Goal: Task Accomplishment & Management: Manage account settings

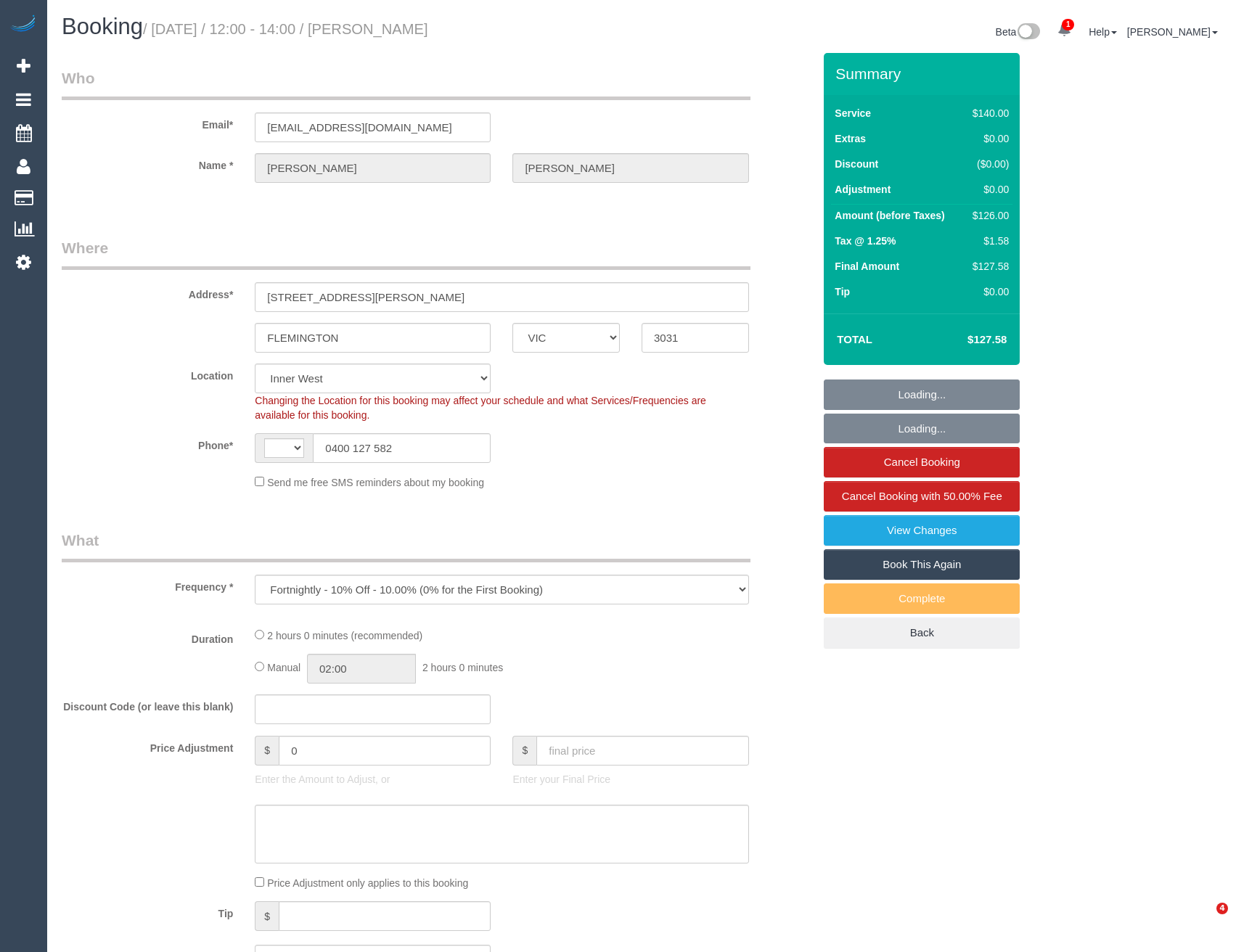
select select "VIC"
select select "object:917"
select select "string:AU"
select select "string:stripe-pm_1QwgUM2GScqysDRVpDBA9Thl"
select select "number:27"
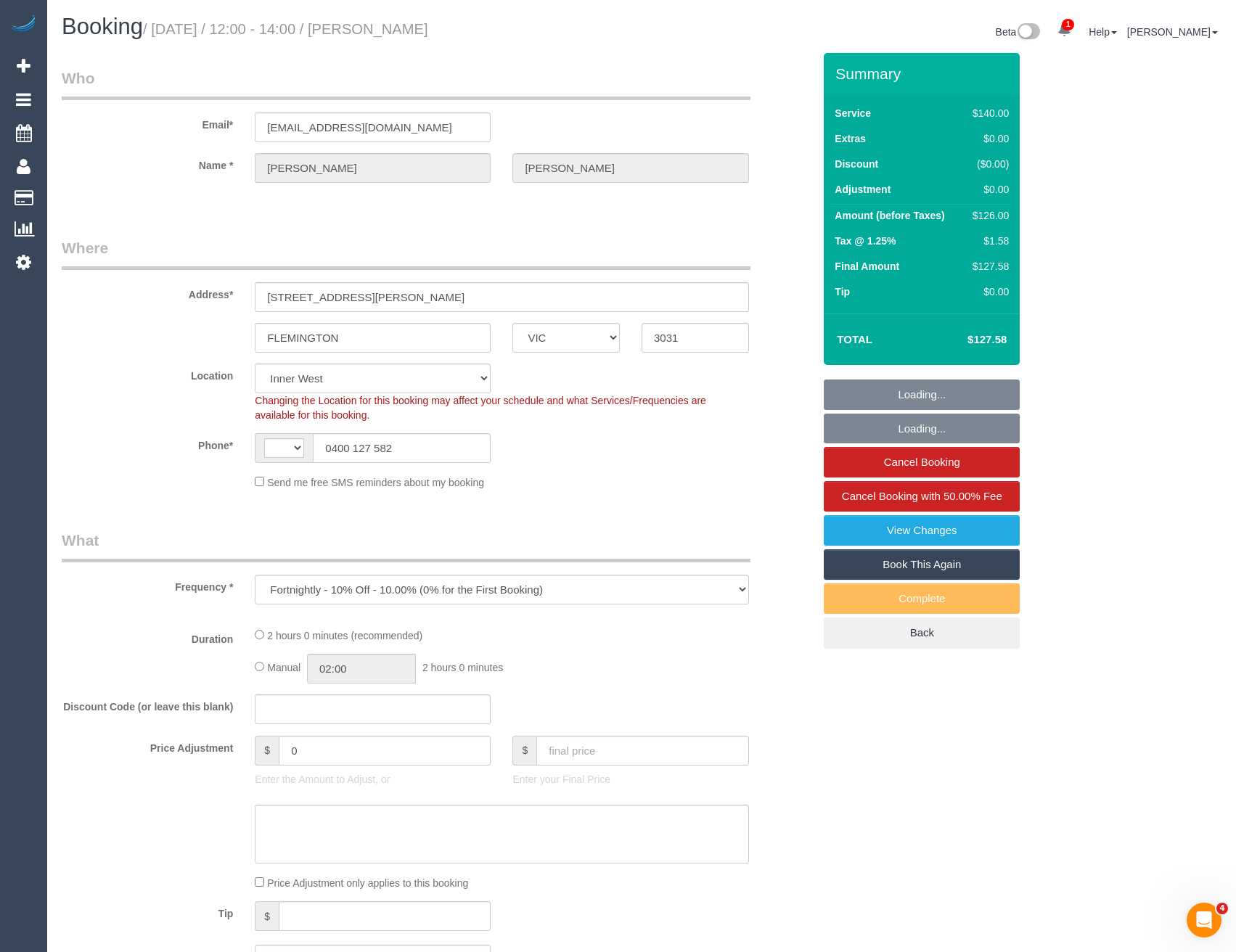
select select "number:15"
select select "number:21"
select select "number:22"
select select "number:34"
select select "number:11"
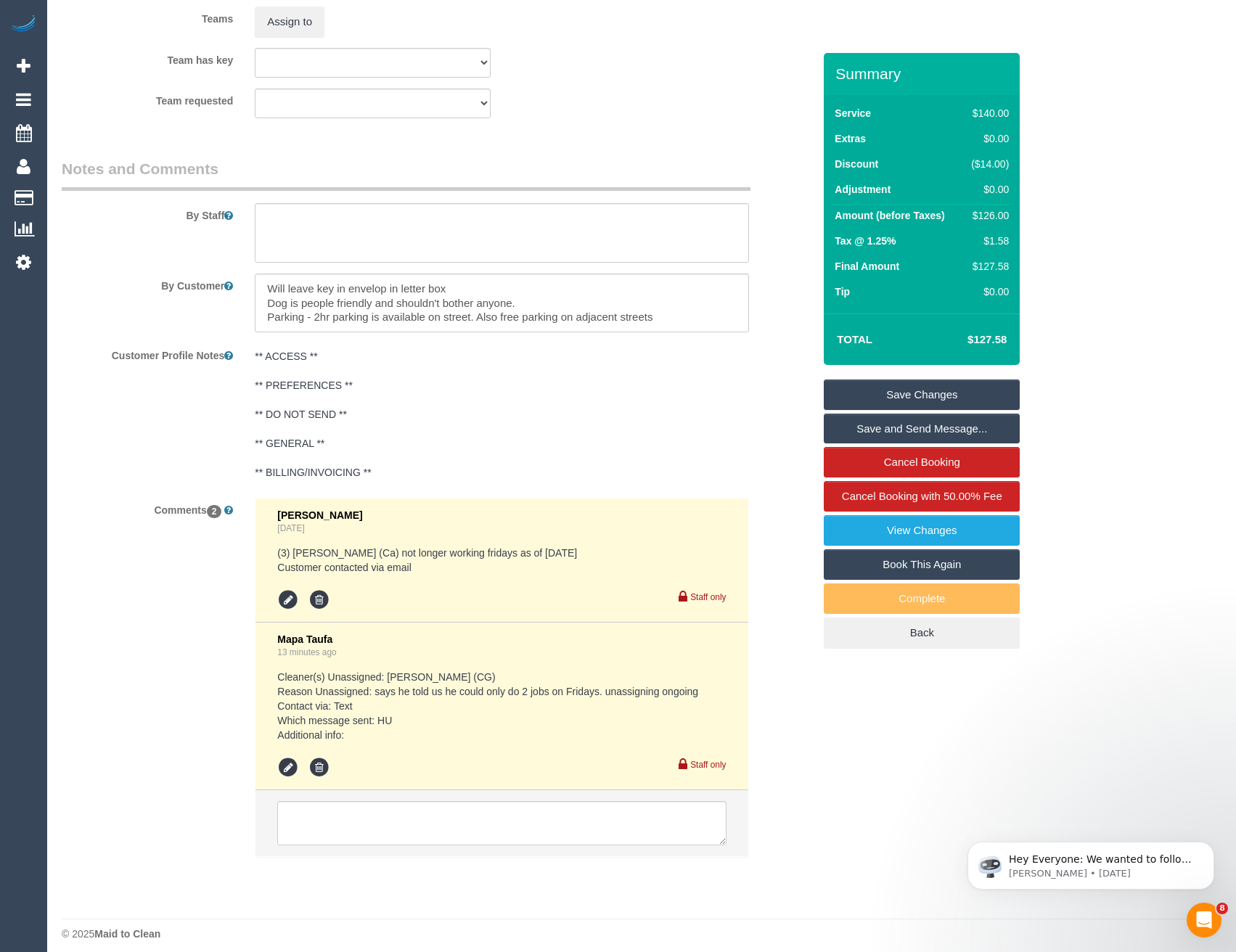
scroll to position [2354, 0]
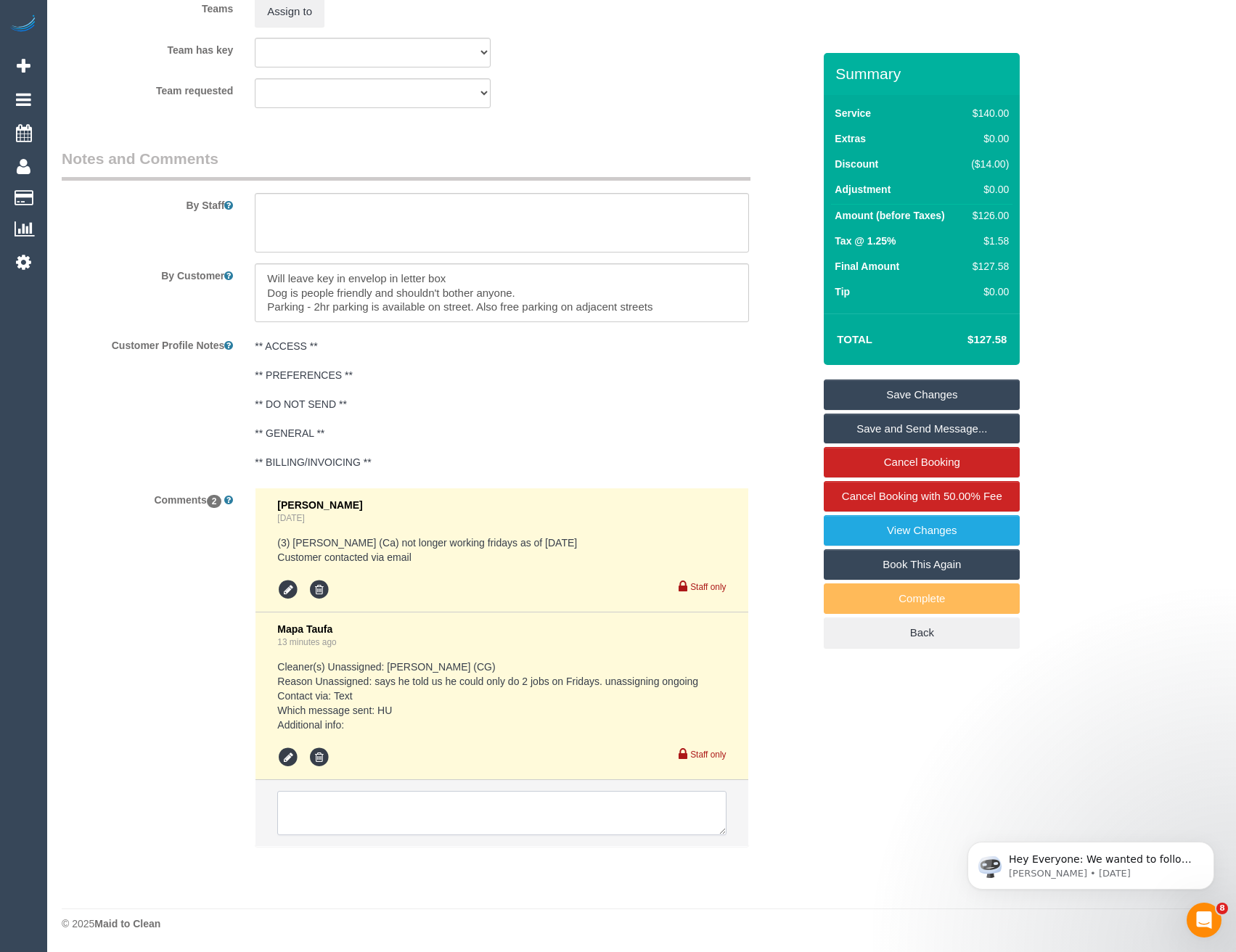
click at [401, 821] on textarea at bounding box center [501, 814] width 448 height 45
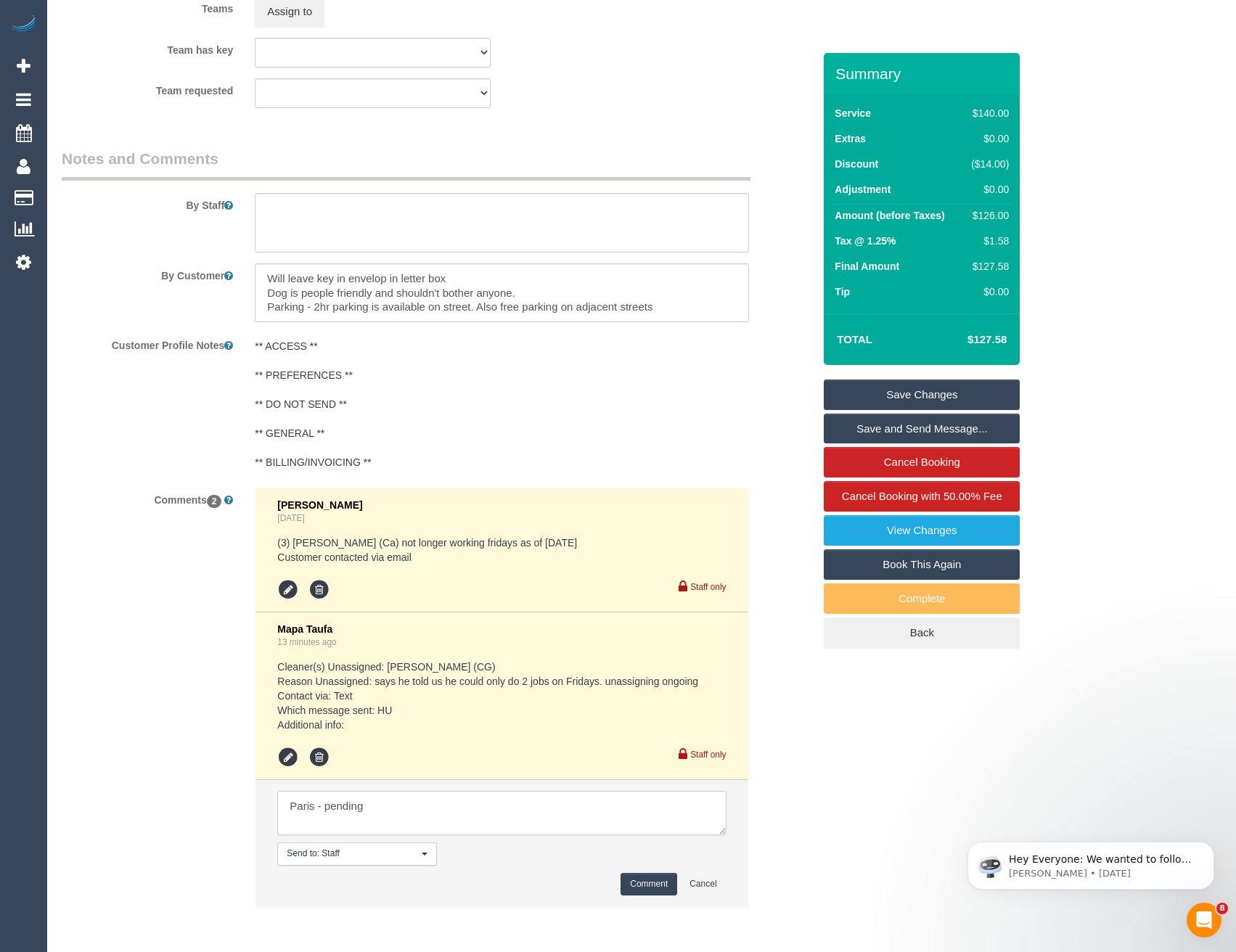
type textarea "Paris - pending"
click at [634, 883] on button "Comment" at bounding box center [649, 883] width 57 height 23
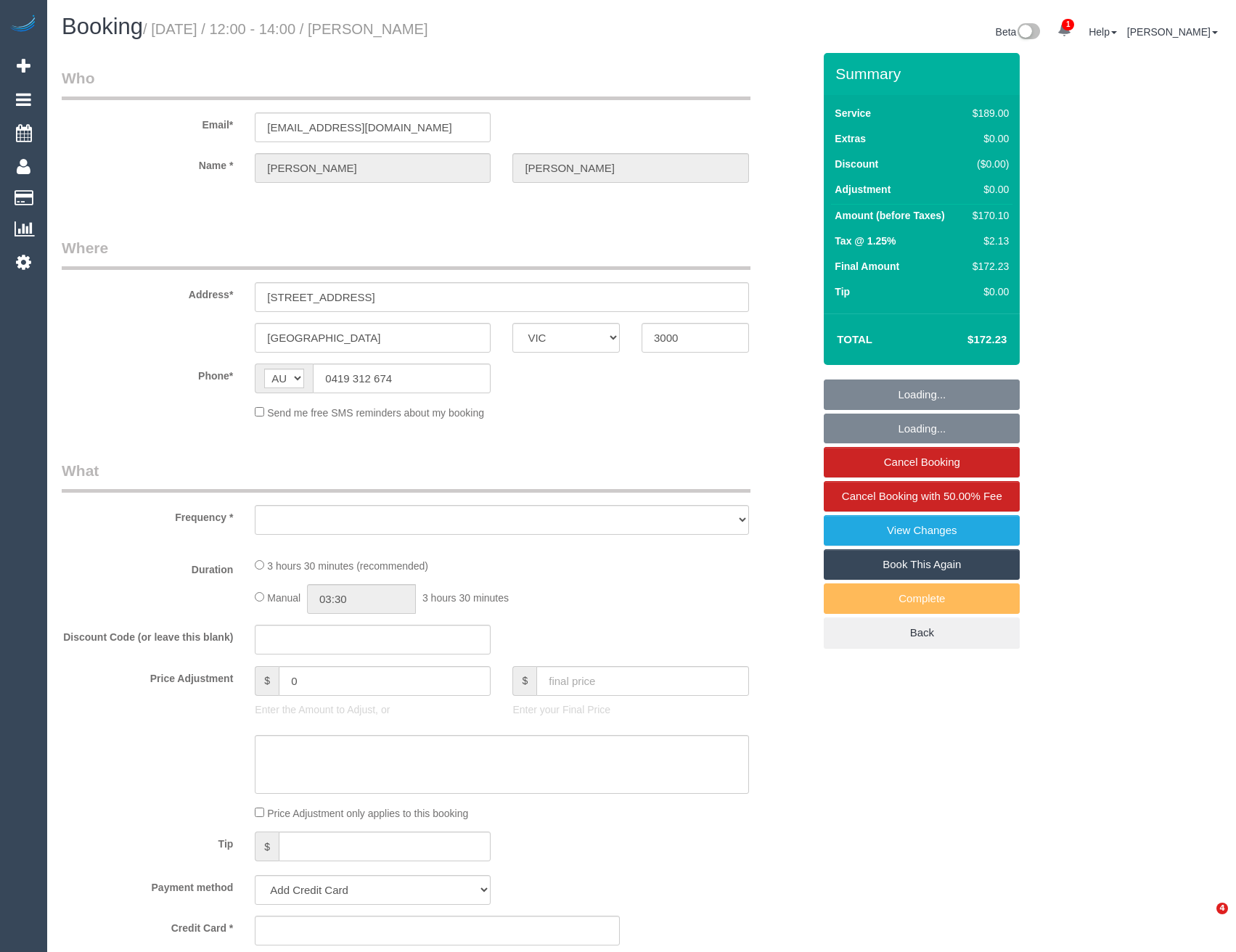
select select "VIC"
select select "object:535"
select select "string:stripe-pm_1SEhx52GScqysDRVBpqv1Ce6"
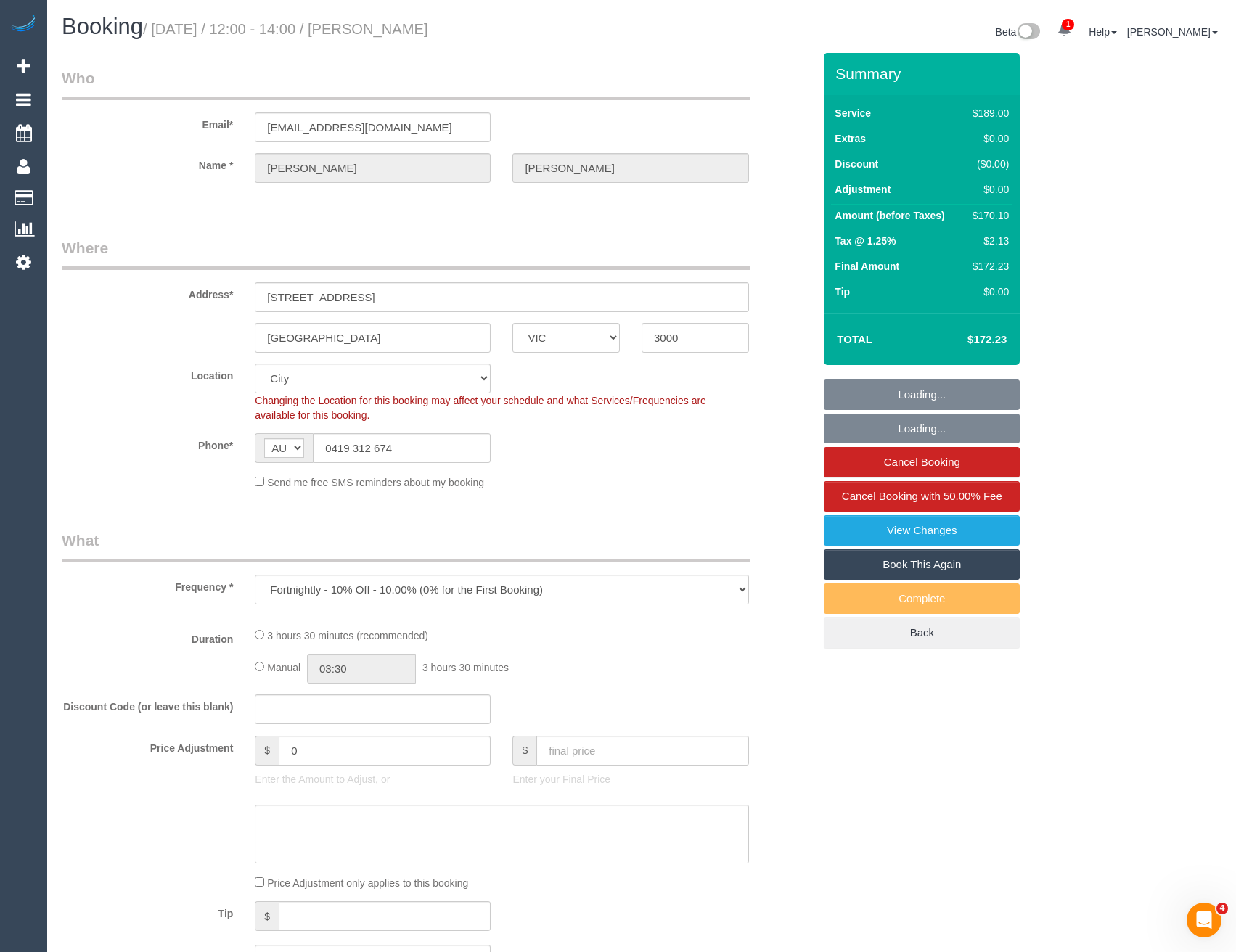
select select "object:665"
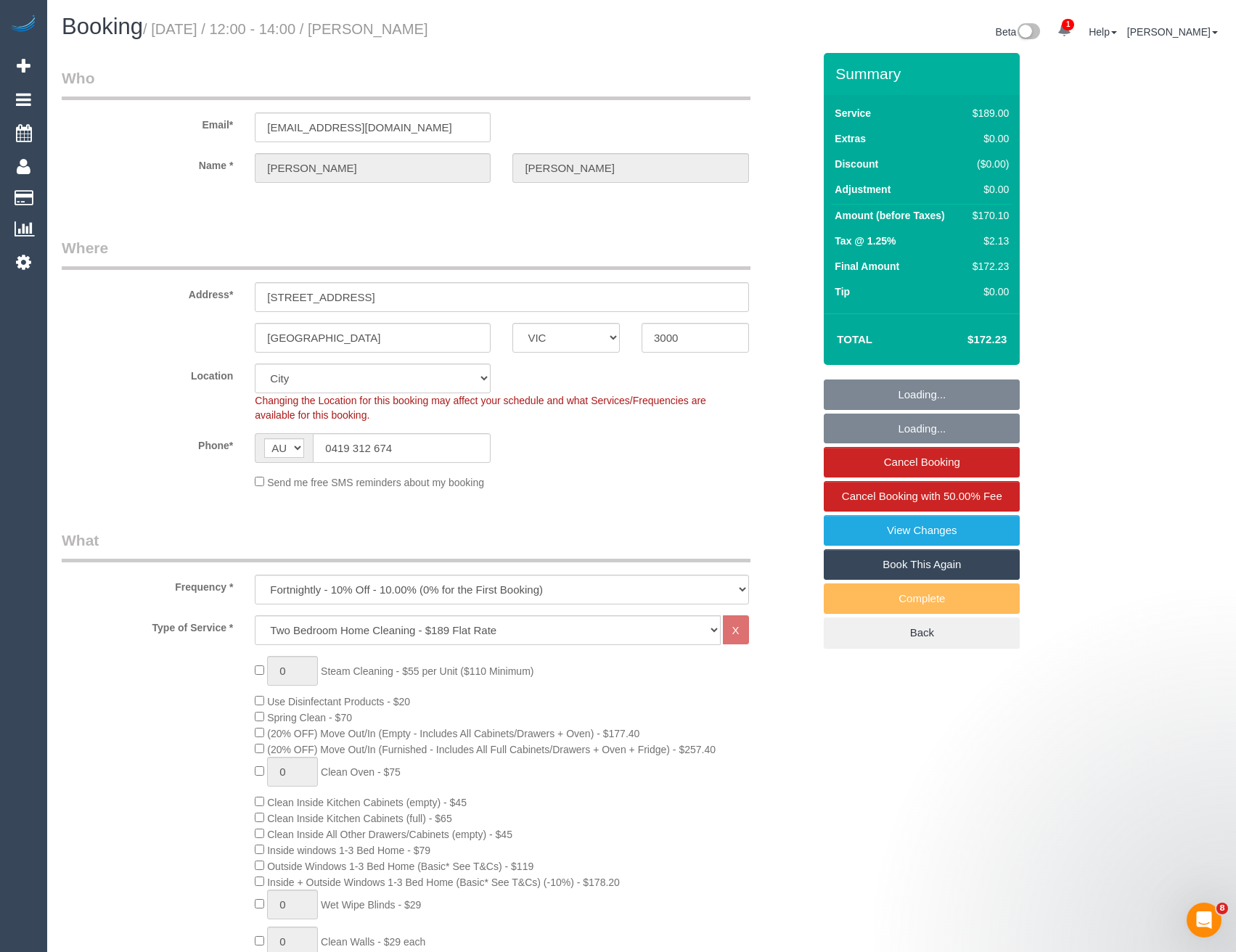
select select "number:29"
select select "number:14"
select select "number:20"
select select "number:22"
select select "number:34"
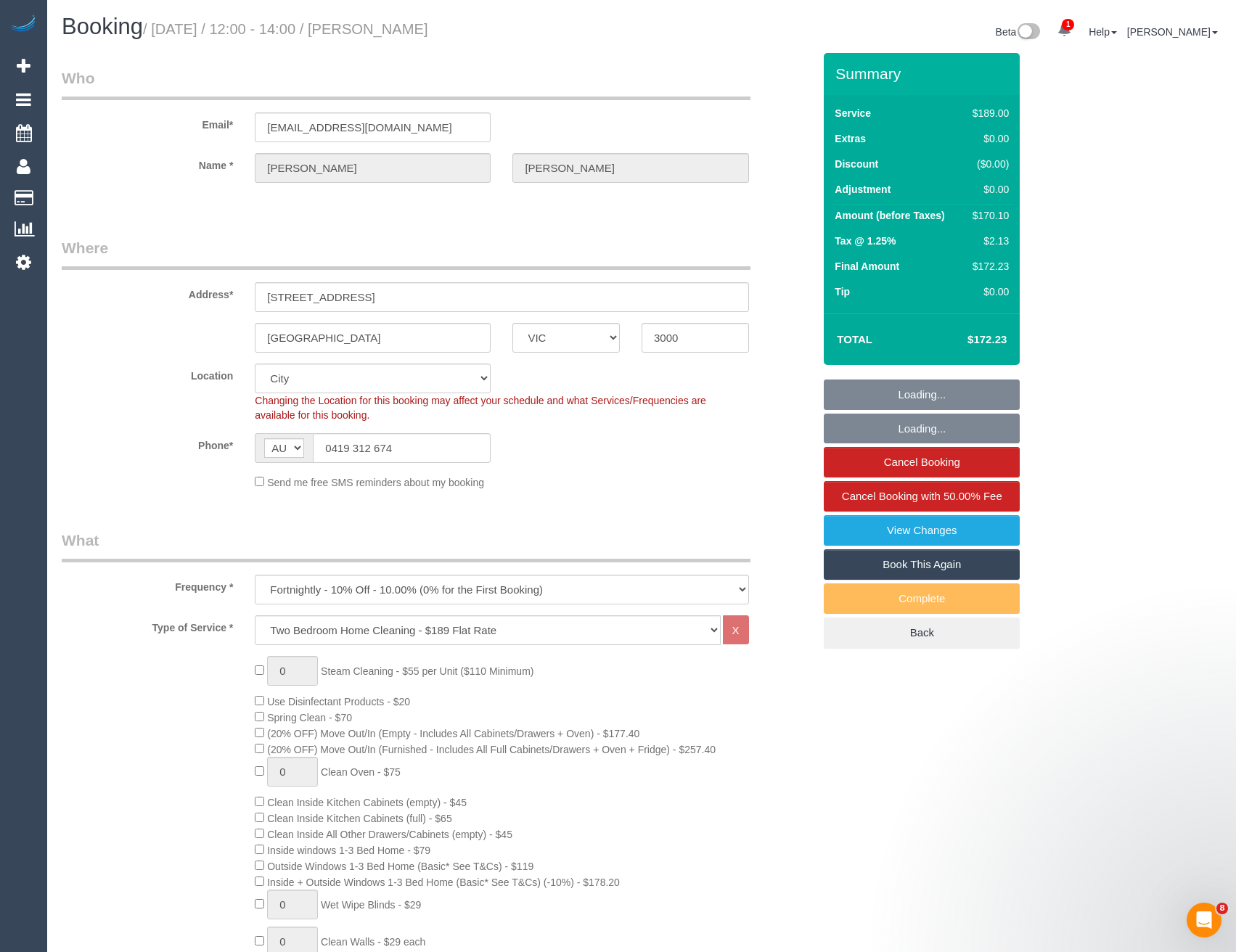
select select "number:12"
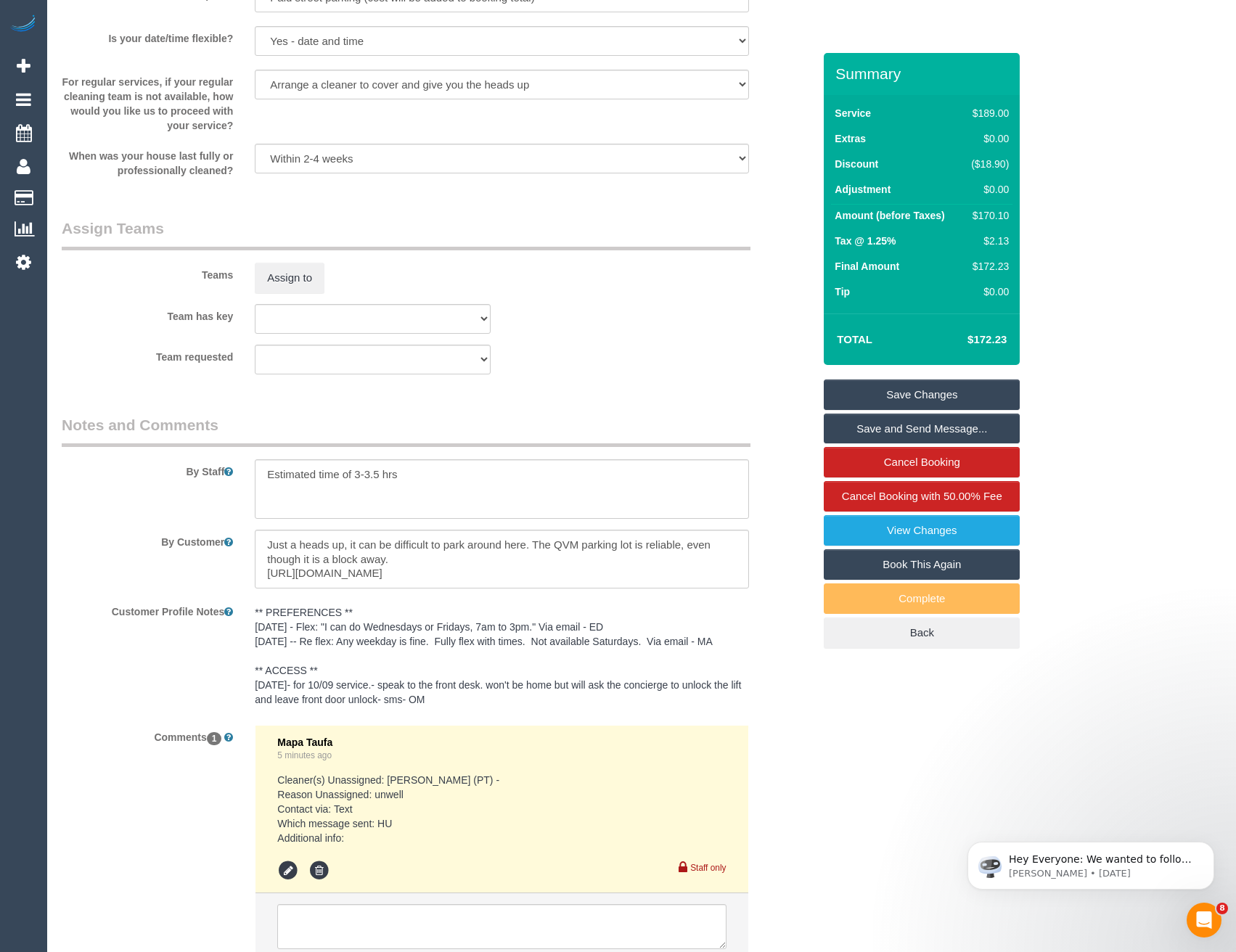
scroll to position [2233, 0]
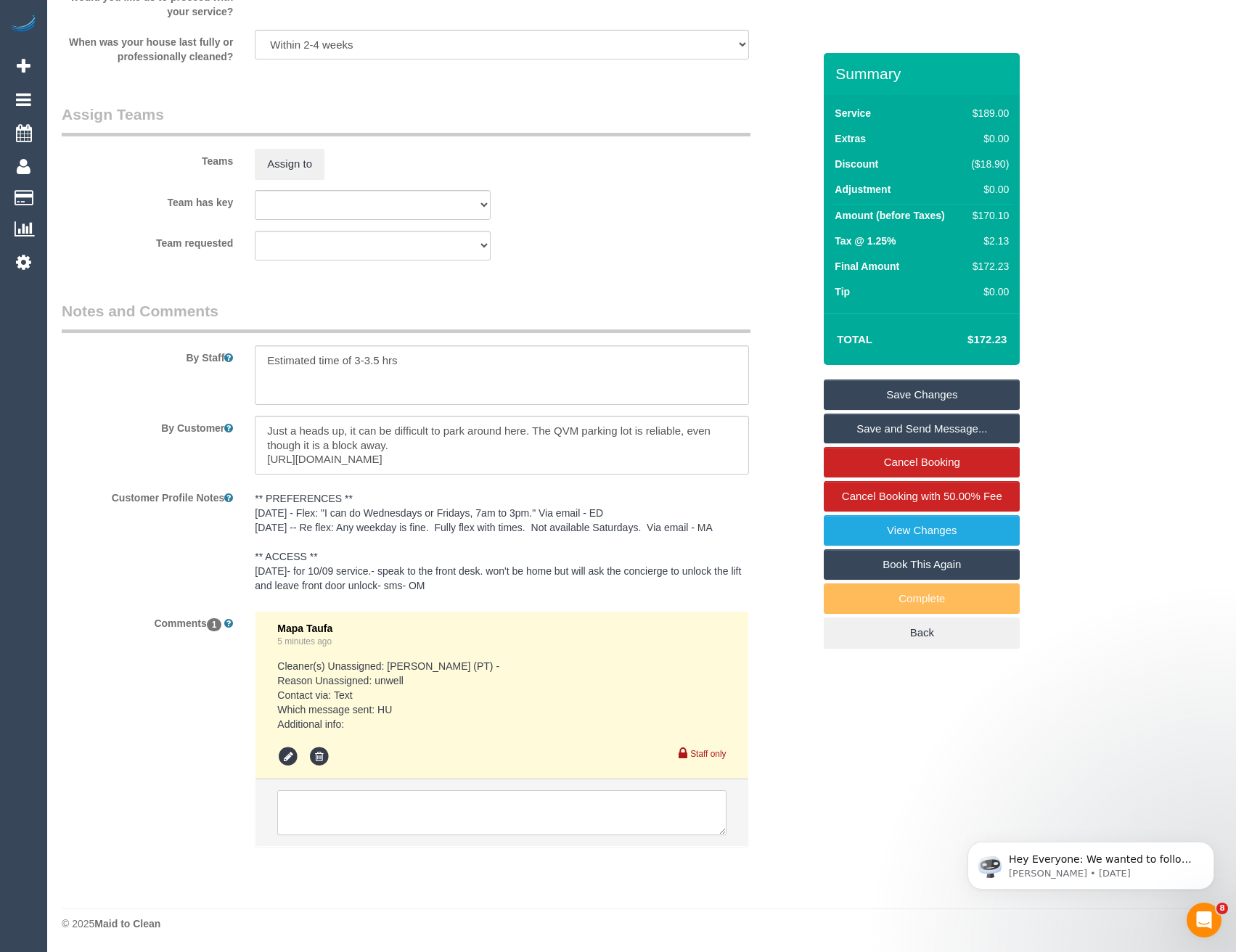
click at [351, 815] on textarea at bounding box center [501, 813] width 448 height 45
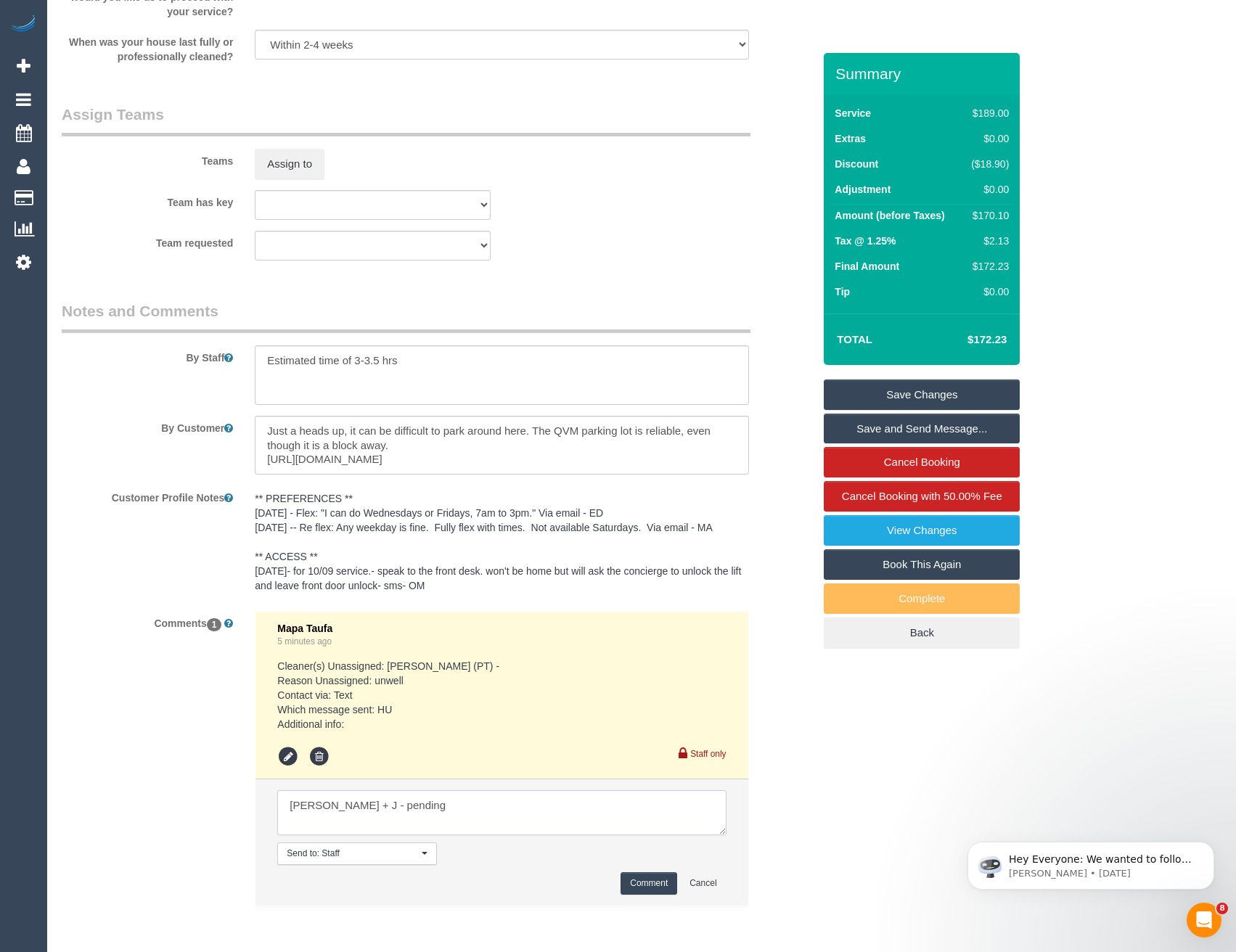
type textarea "Cris + J - pending"
click at [663, 879] on button "Comment" at bounding box center [649, 883] width 57 height 23
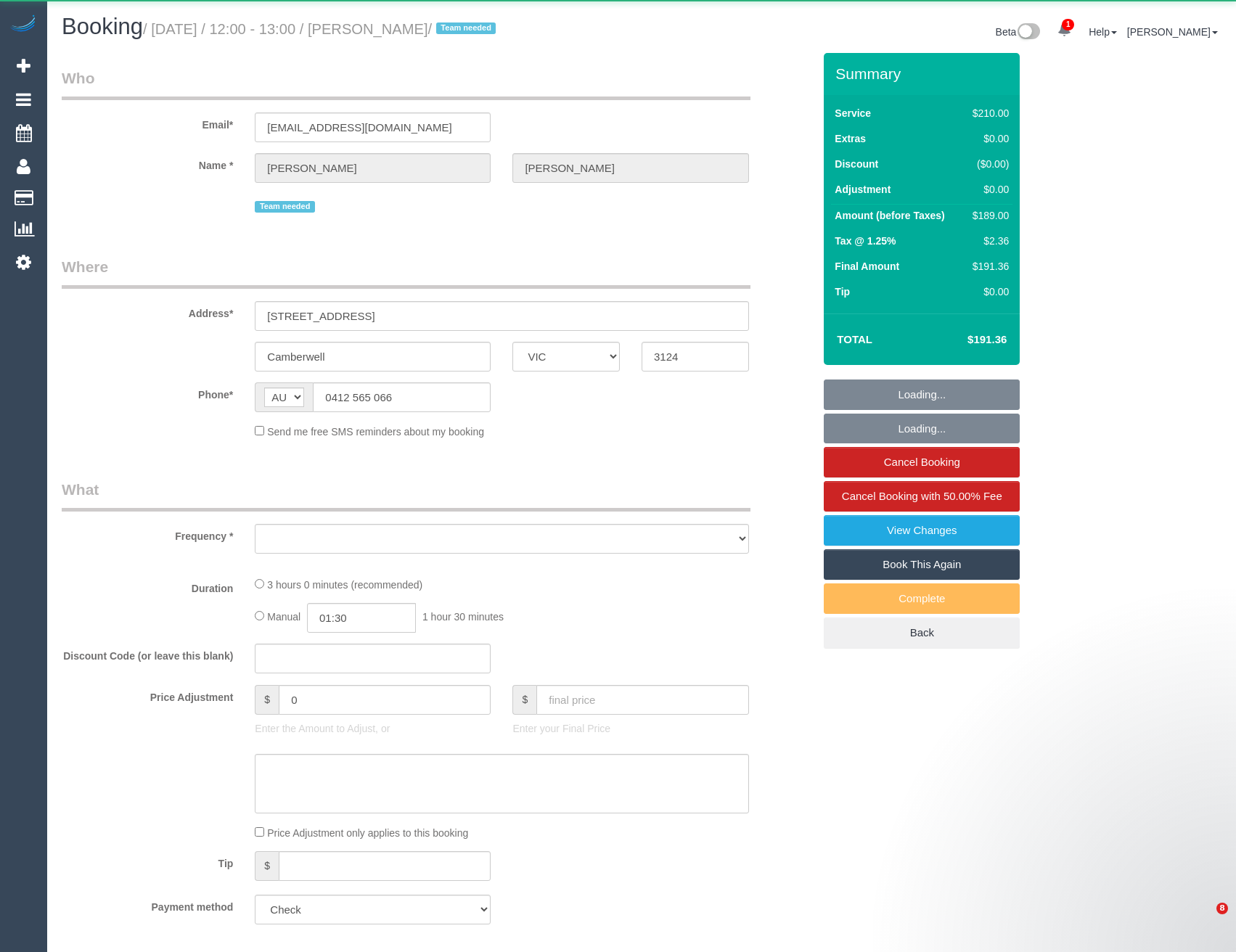
select select "VIC"
select select "180"
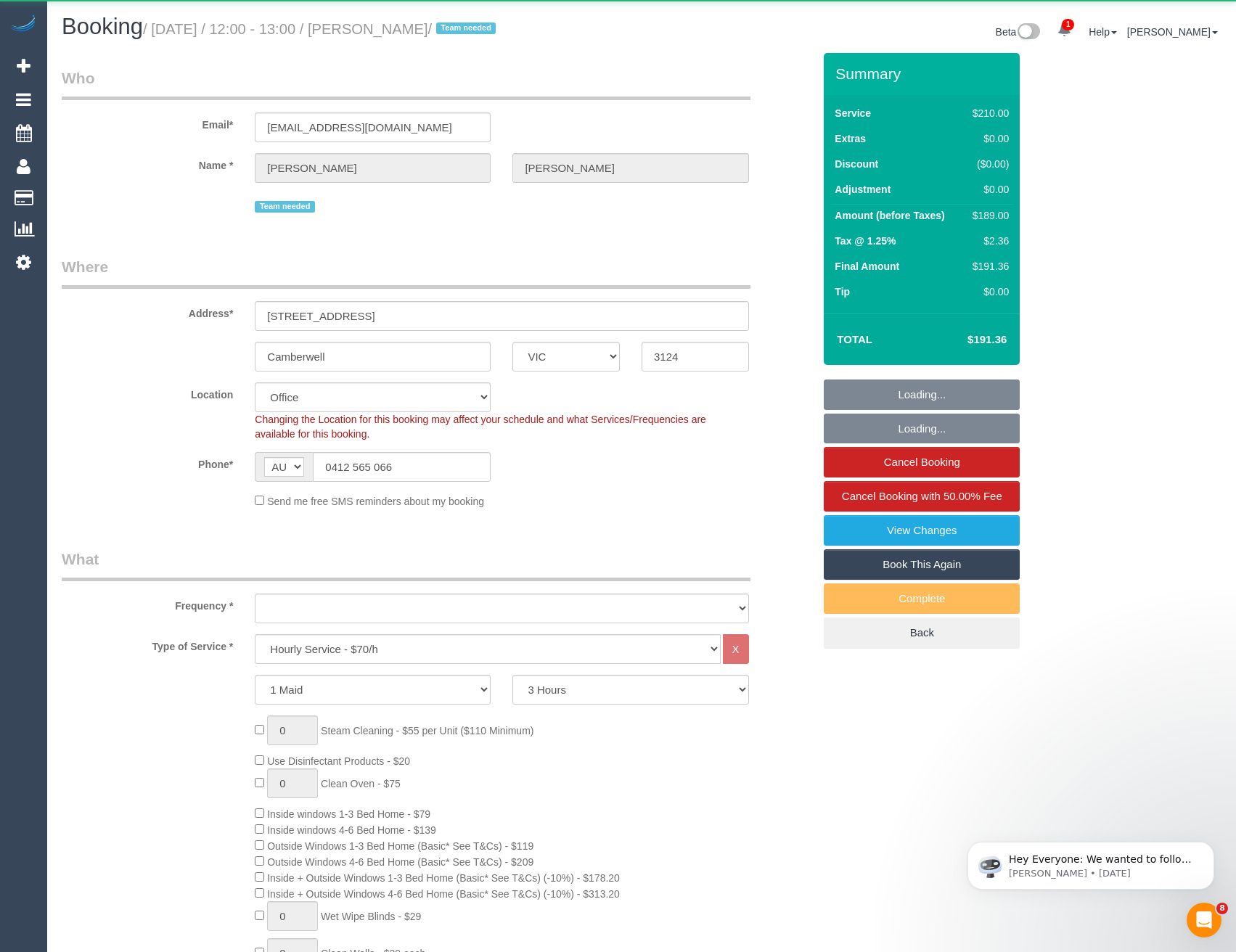
select select "object:862"
select select "number:28"
select select "number:14"
select select "number:19"
select select "number:22"
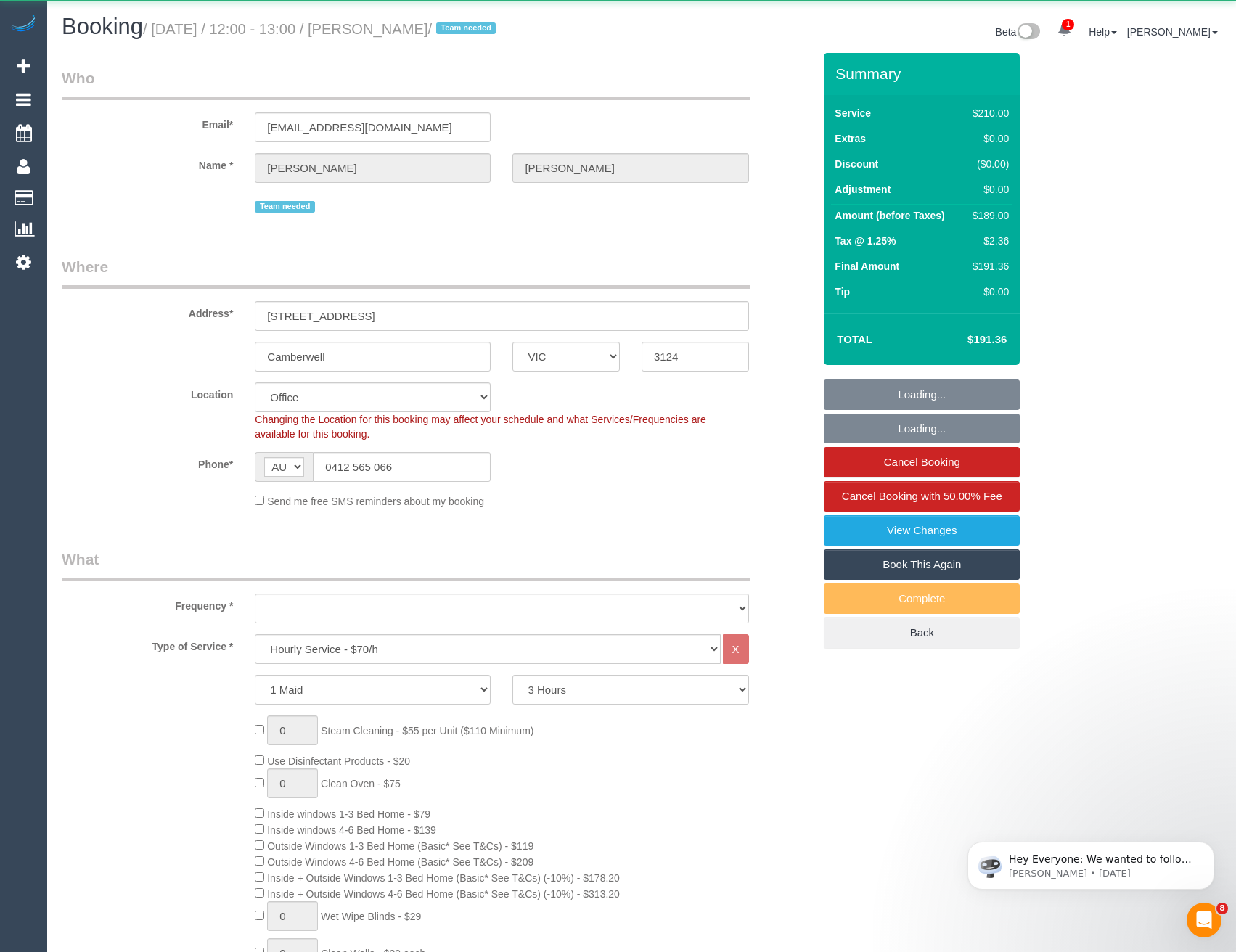
select select "number:35"
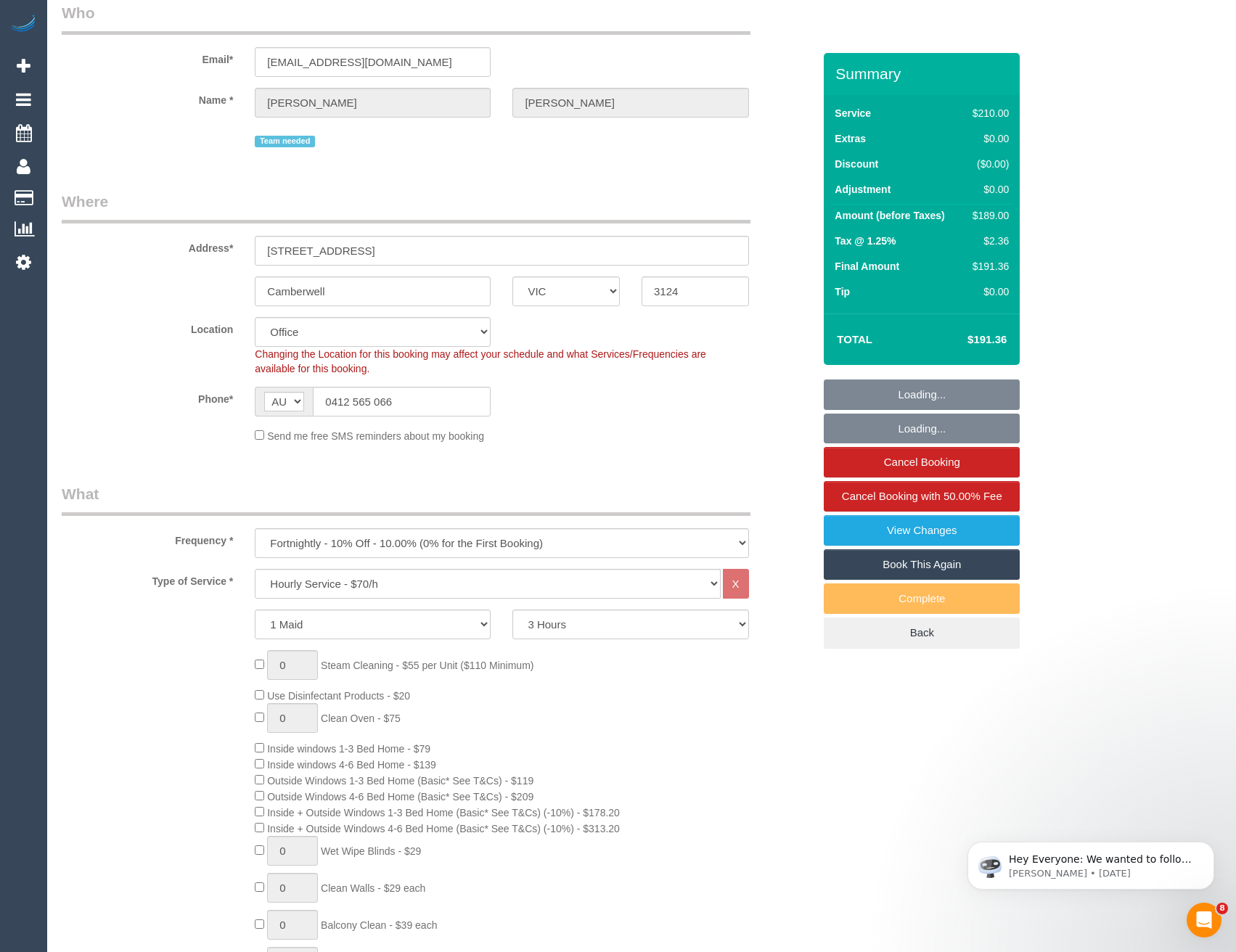
select select "object:881"
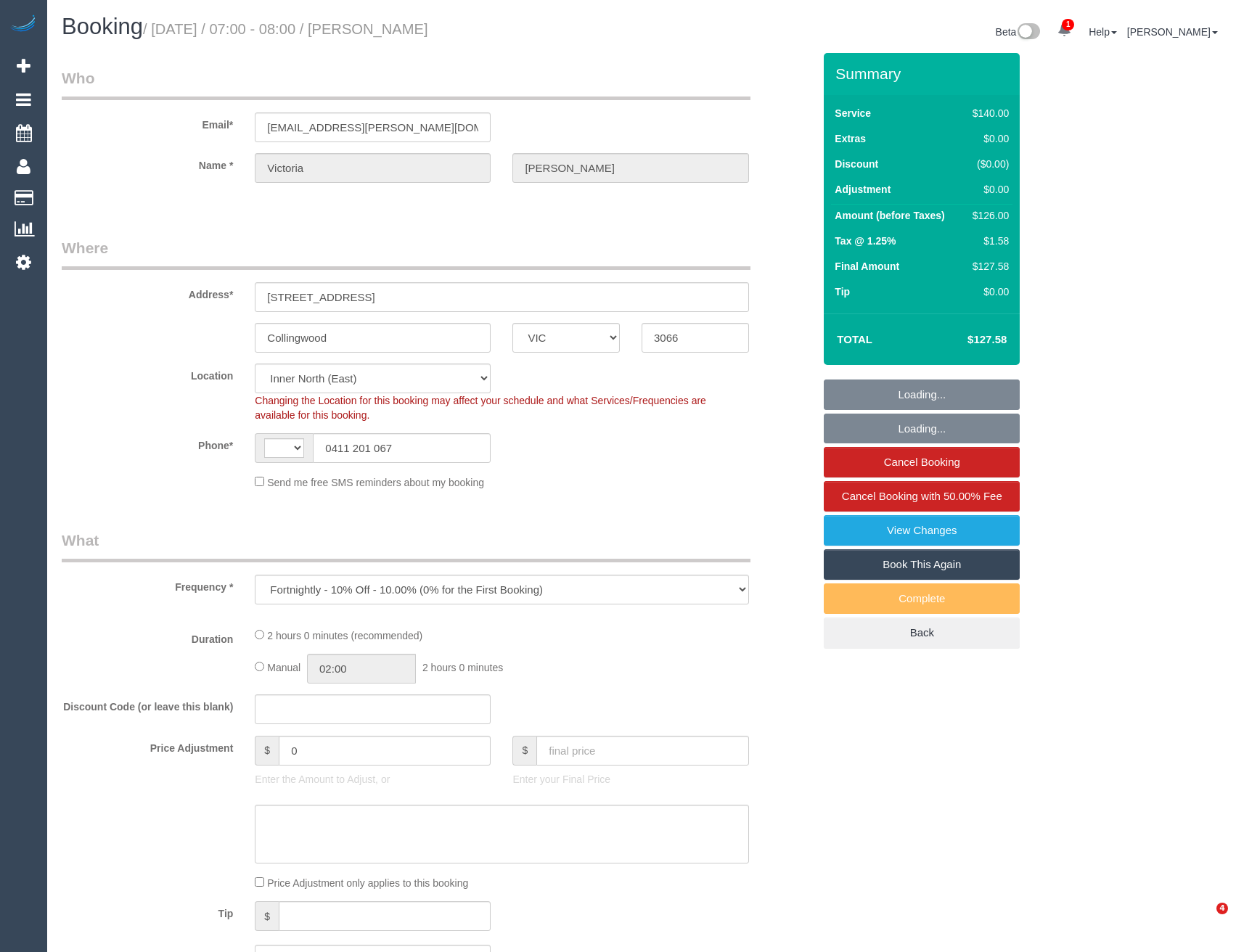
select select "VIC"
select select "object:602"
select select "string:AU"
select select "string:stripe-card_1D69Fj2GScqysDRVZtXZIiWE"
select select "number:27"
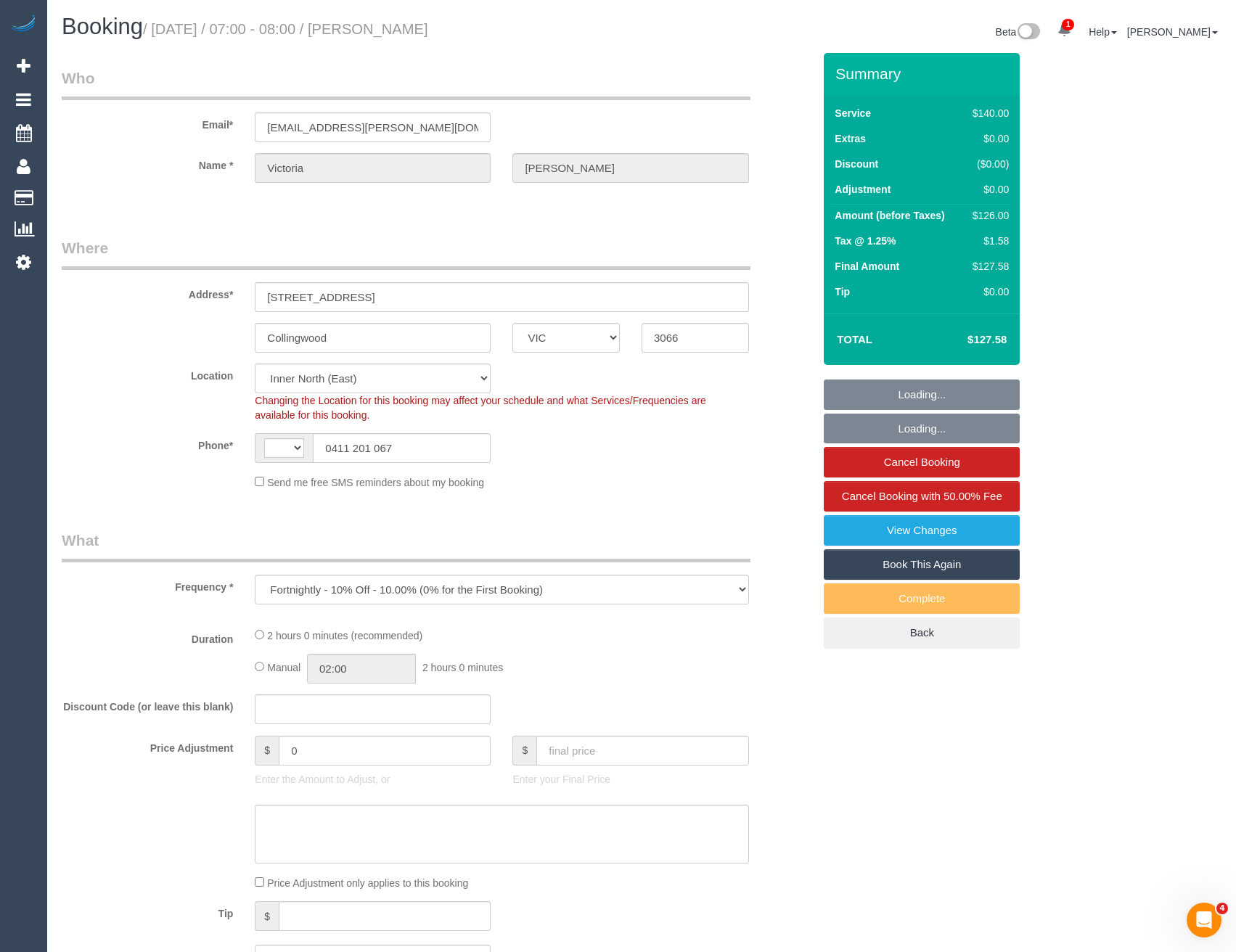
select select "number:16"
select select "number:18"
select select "number:34"
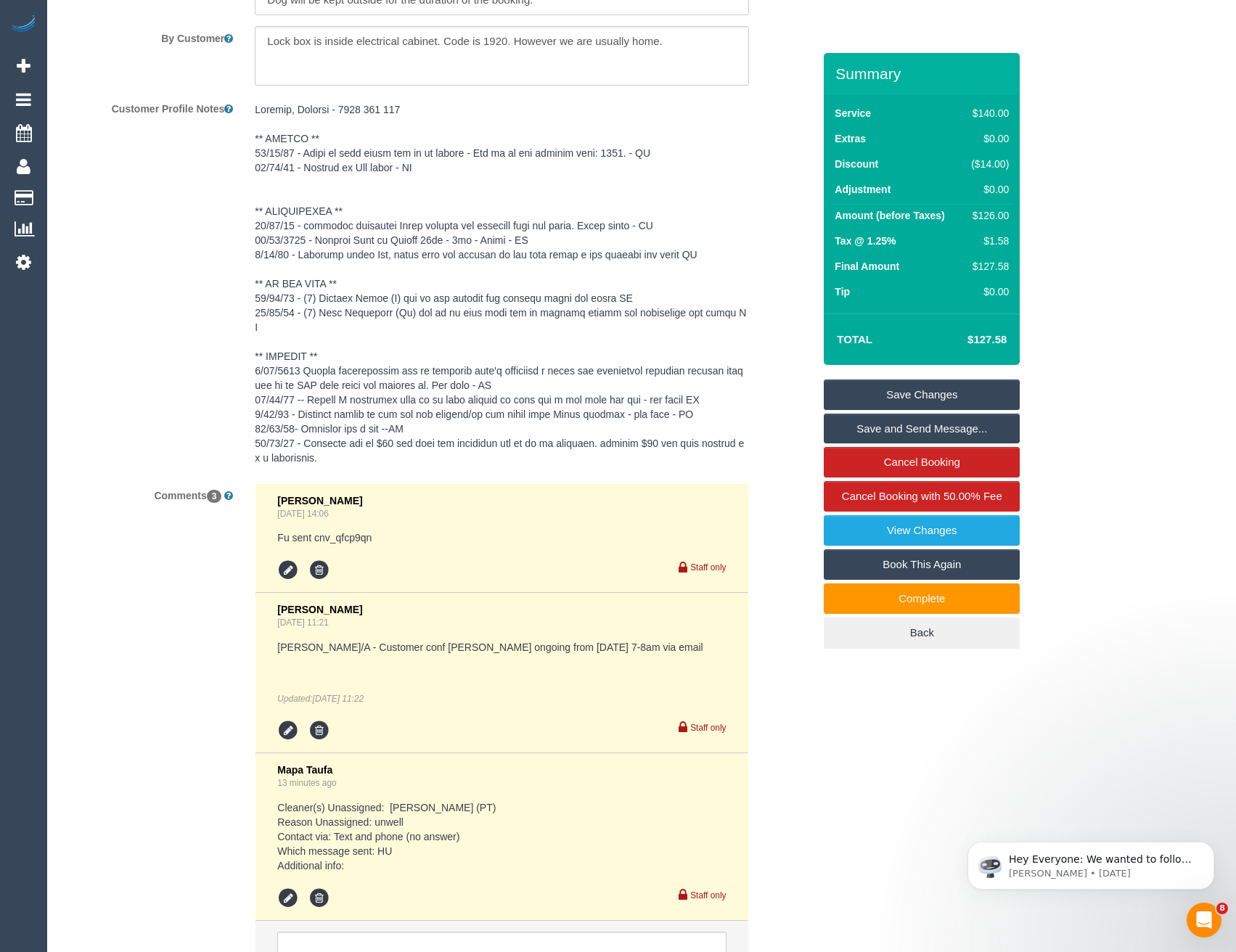
scroll to position [2779, 0]
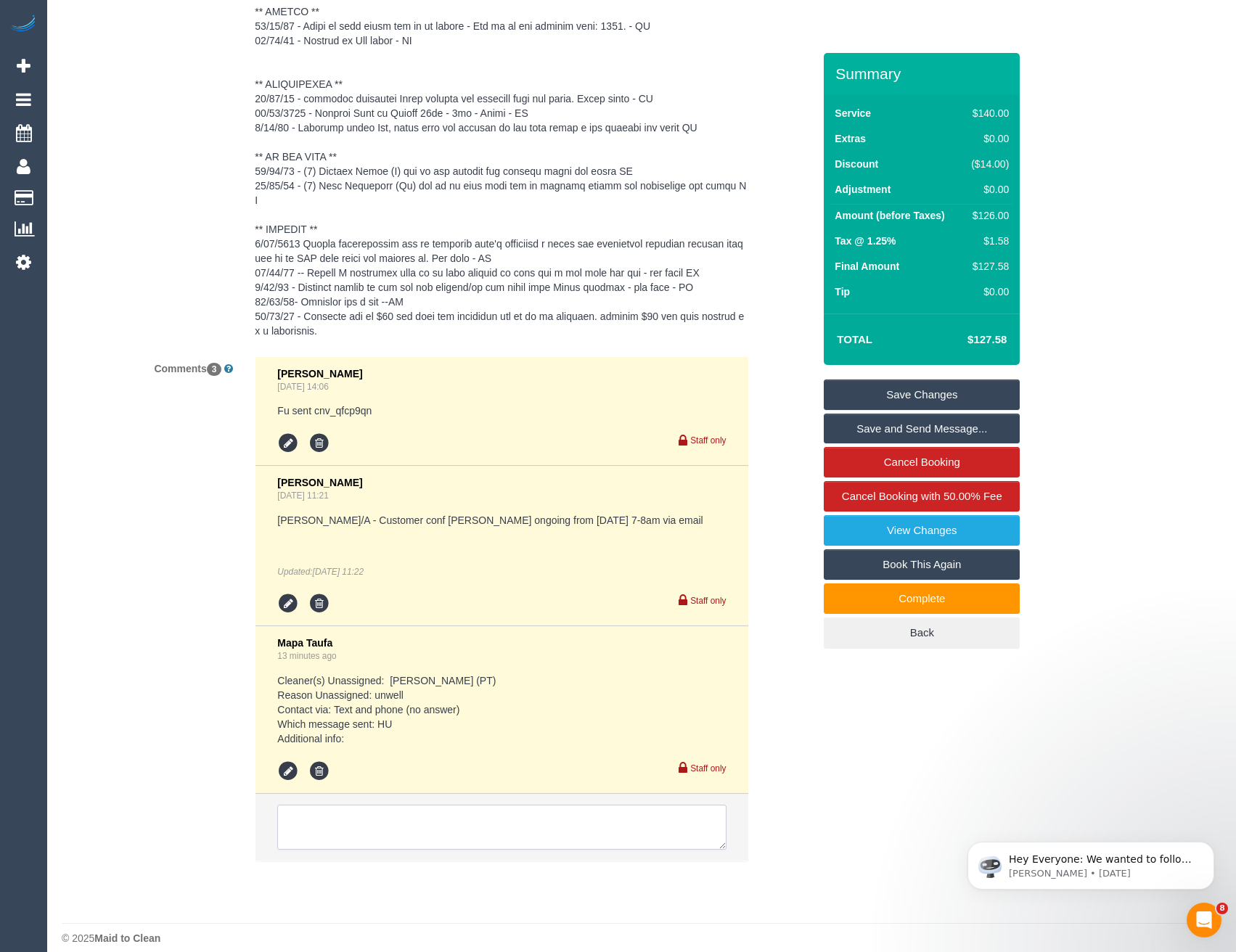
click at [398, 823] on textarea at bounding box center [501, 827] width 448 height 45
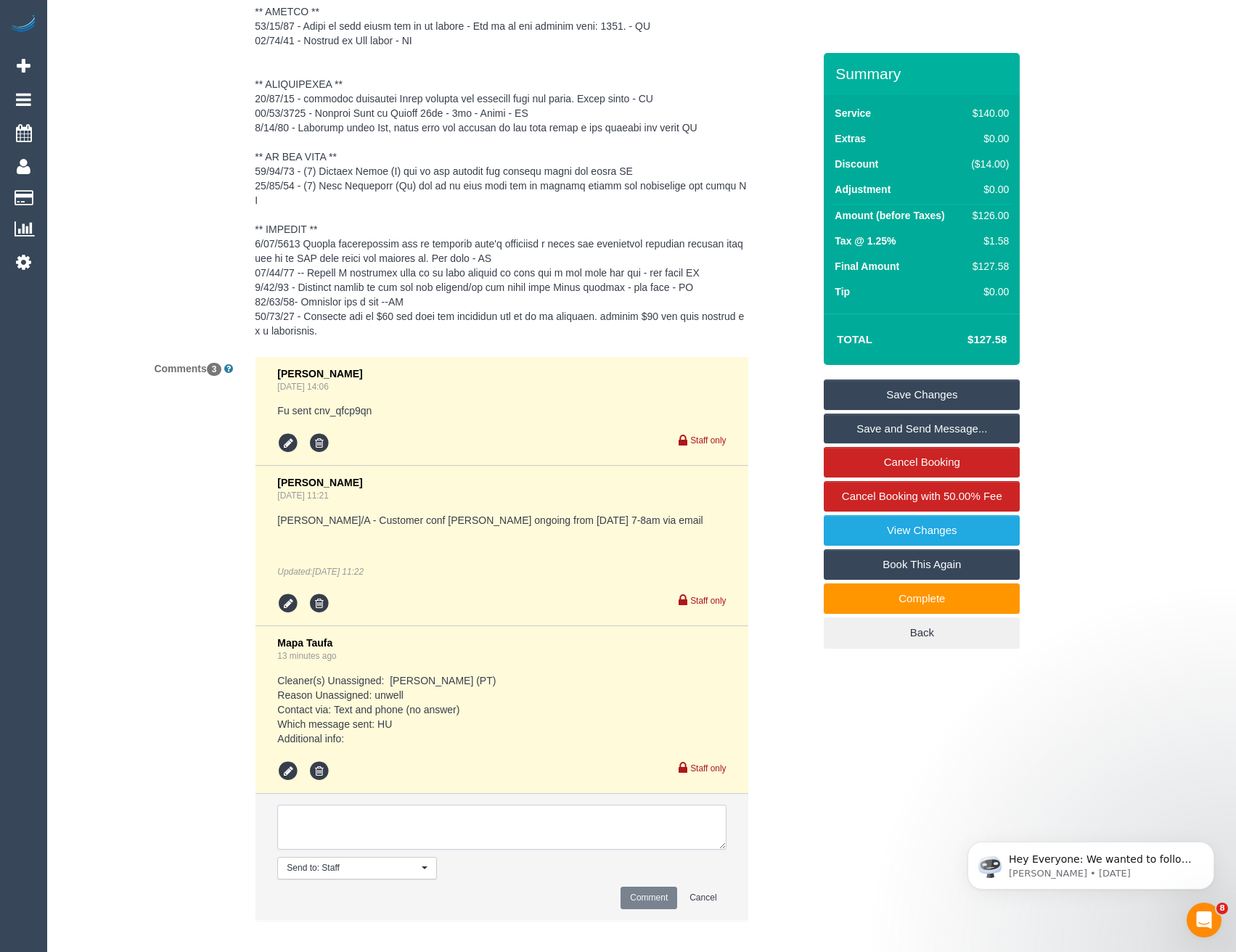
paste textarea "Oh, yes please a replacement would be great today or Monday/Tuesday."
type textarea "Oh, yes please a replacement would be great today or Monday/Tuesday. Leaving fo…"
click at [647, 888] on button "Comment" at bounding box center [649, 898] width 57 height 23
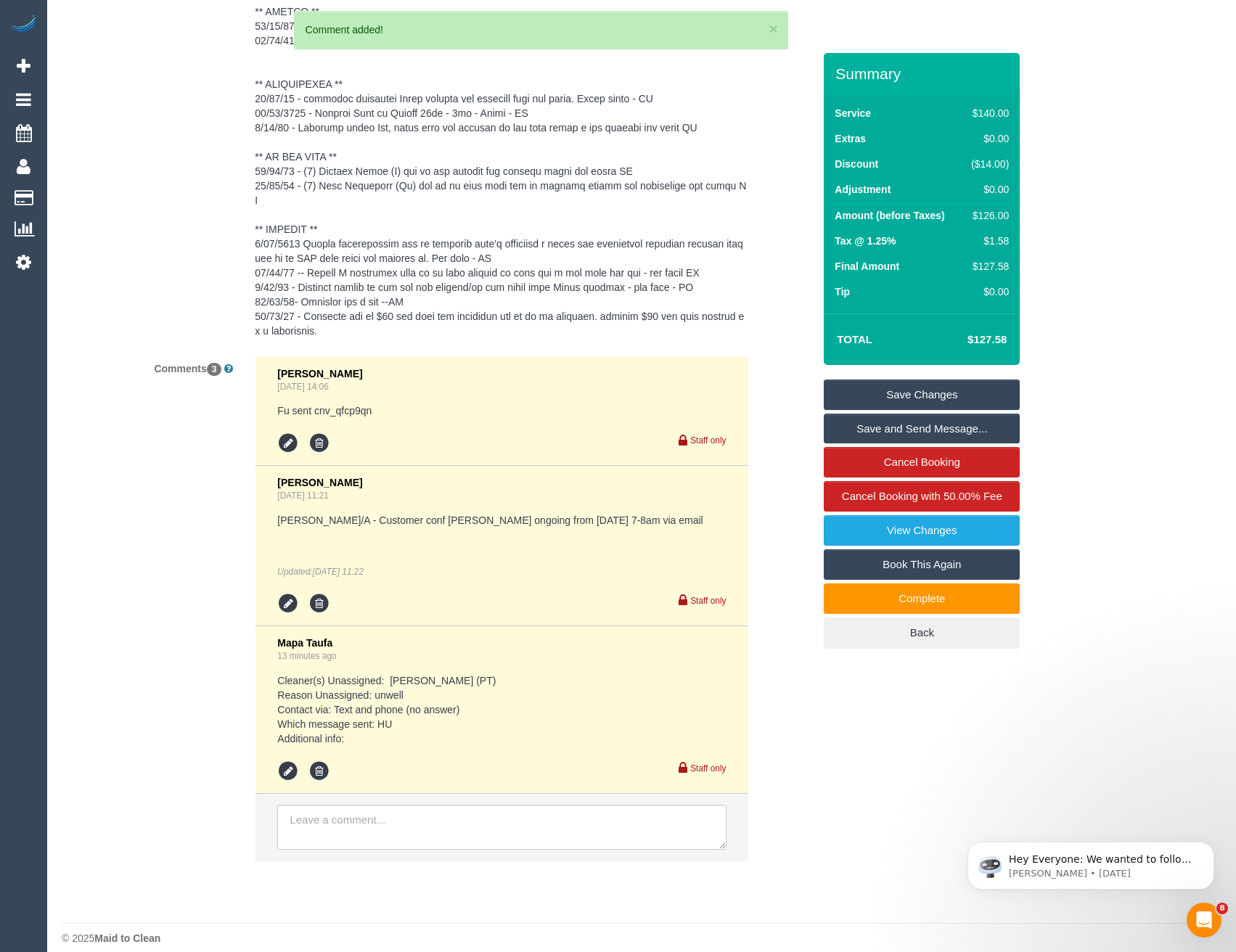
scroll to position [0, 0]
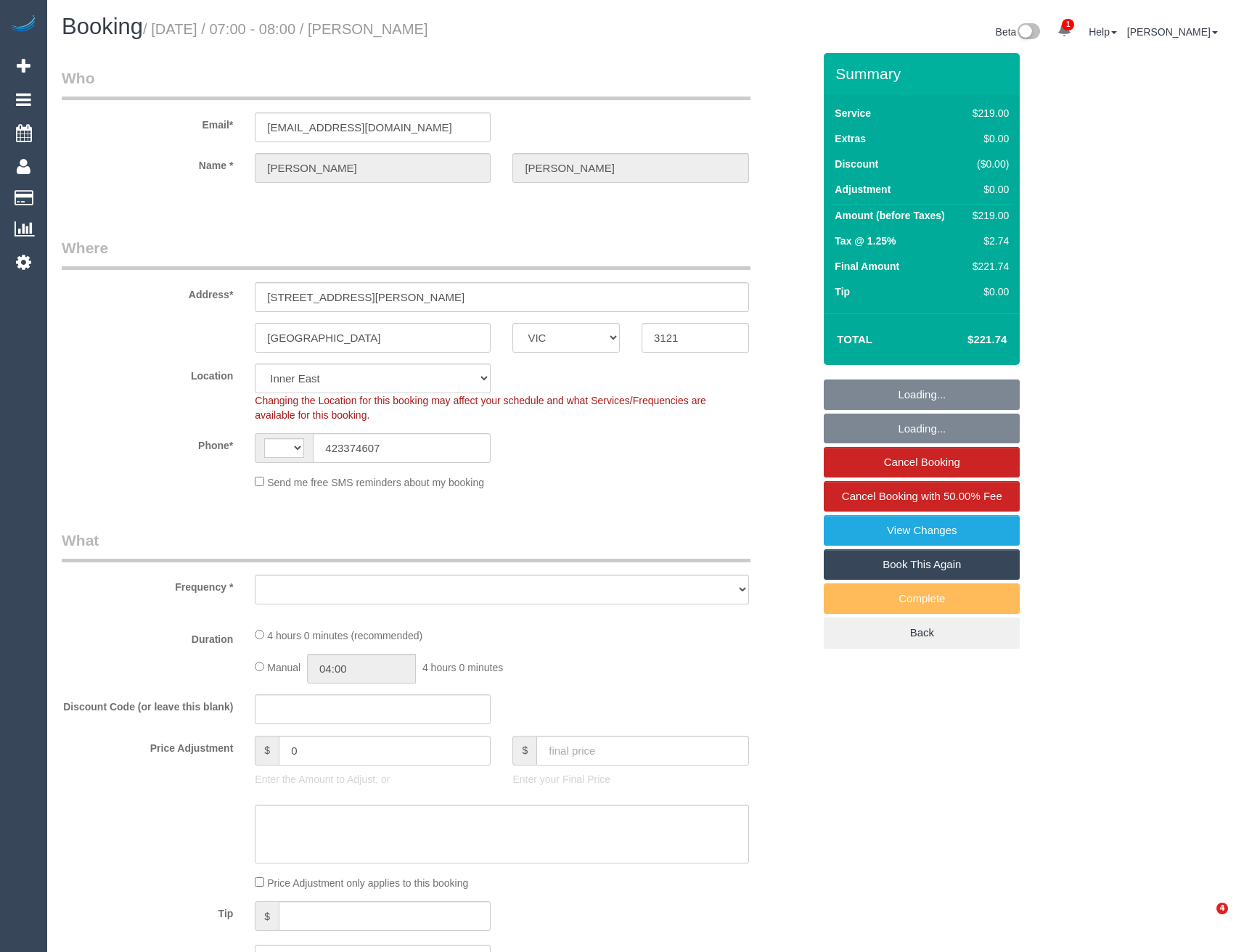
select select "VIC"
select select "string:stripe-pm_1S4Vzy2GScqysDRVqEKpVryW"
select select "string:AU"
select select "object:809"
select select "number:29"
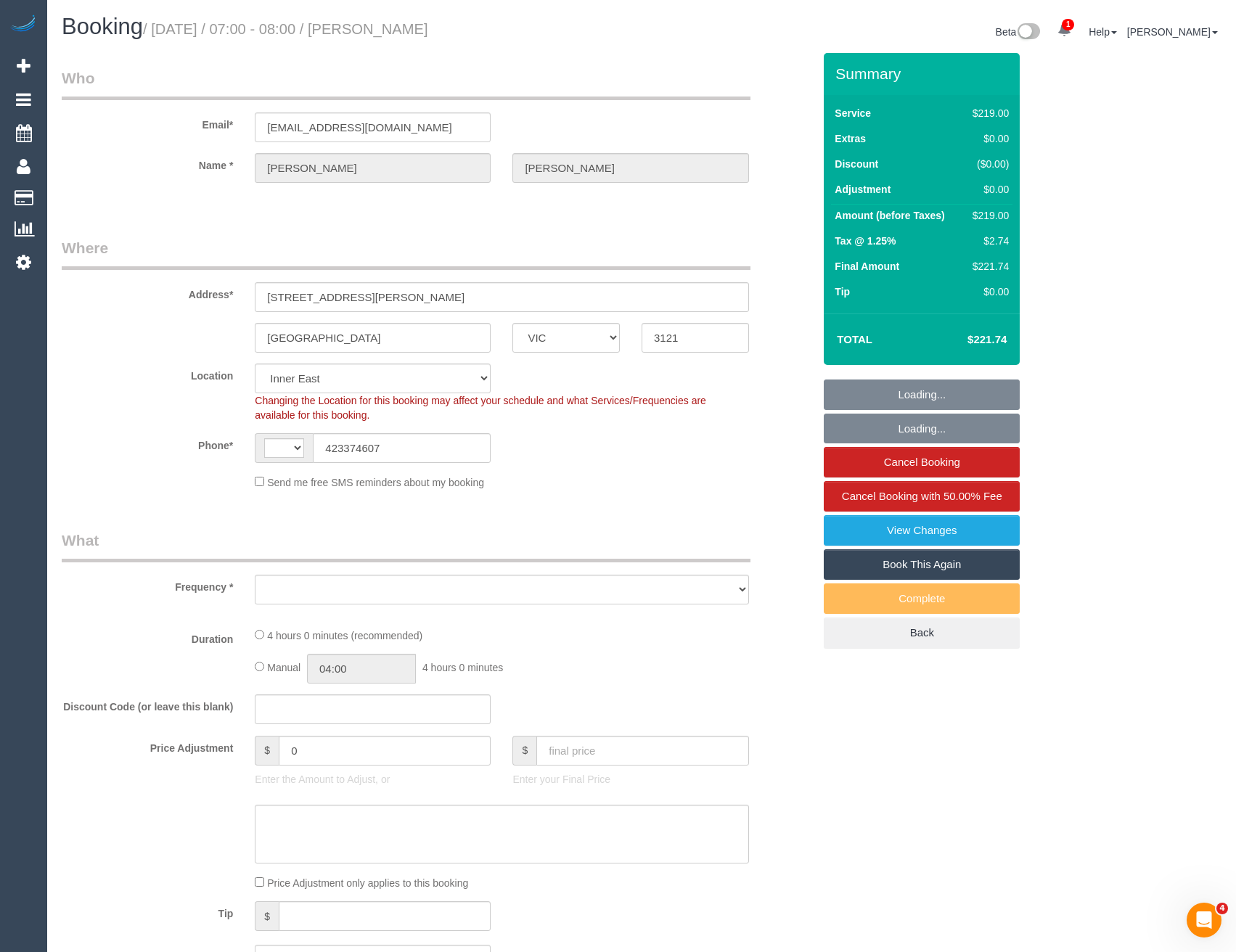
select select "number:14"
select select "number:18"
select select "number:24"
select select "number:12"
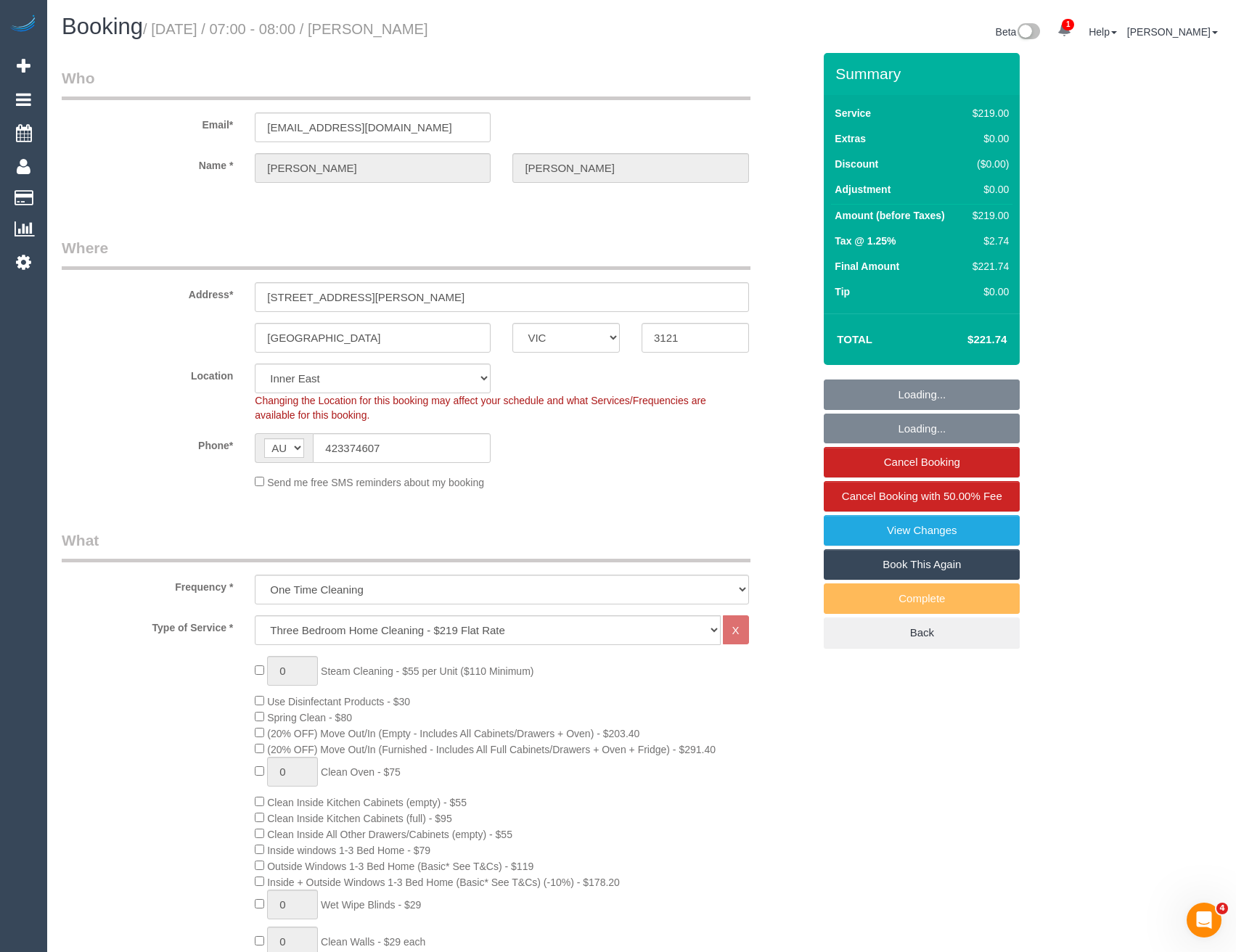
select select "object:1454"
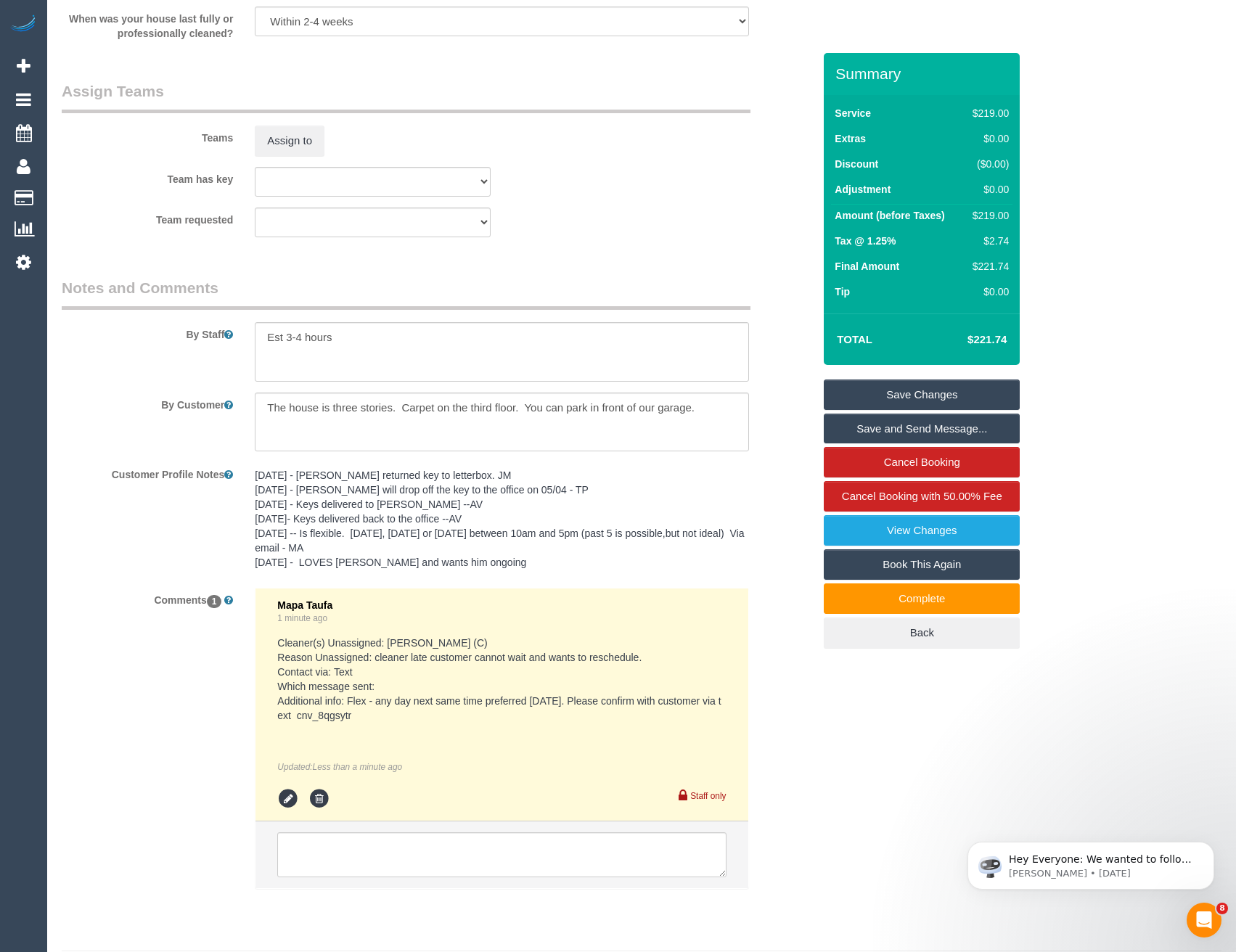
scroll to position [2274, 0]
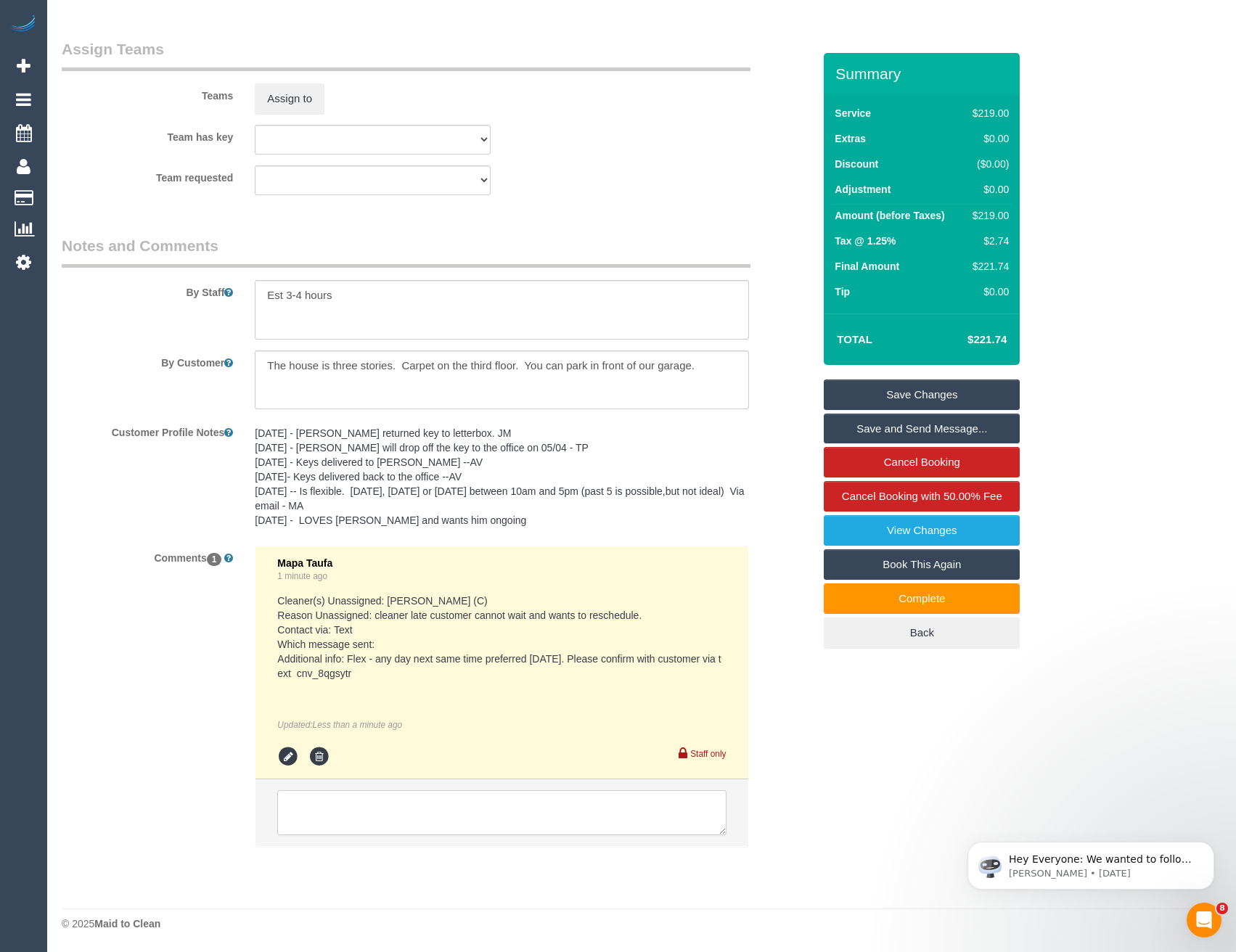
click at [386, 812] on textarea at bounding box center [501, 813] width 448 height 45
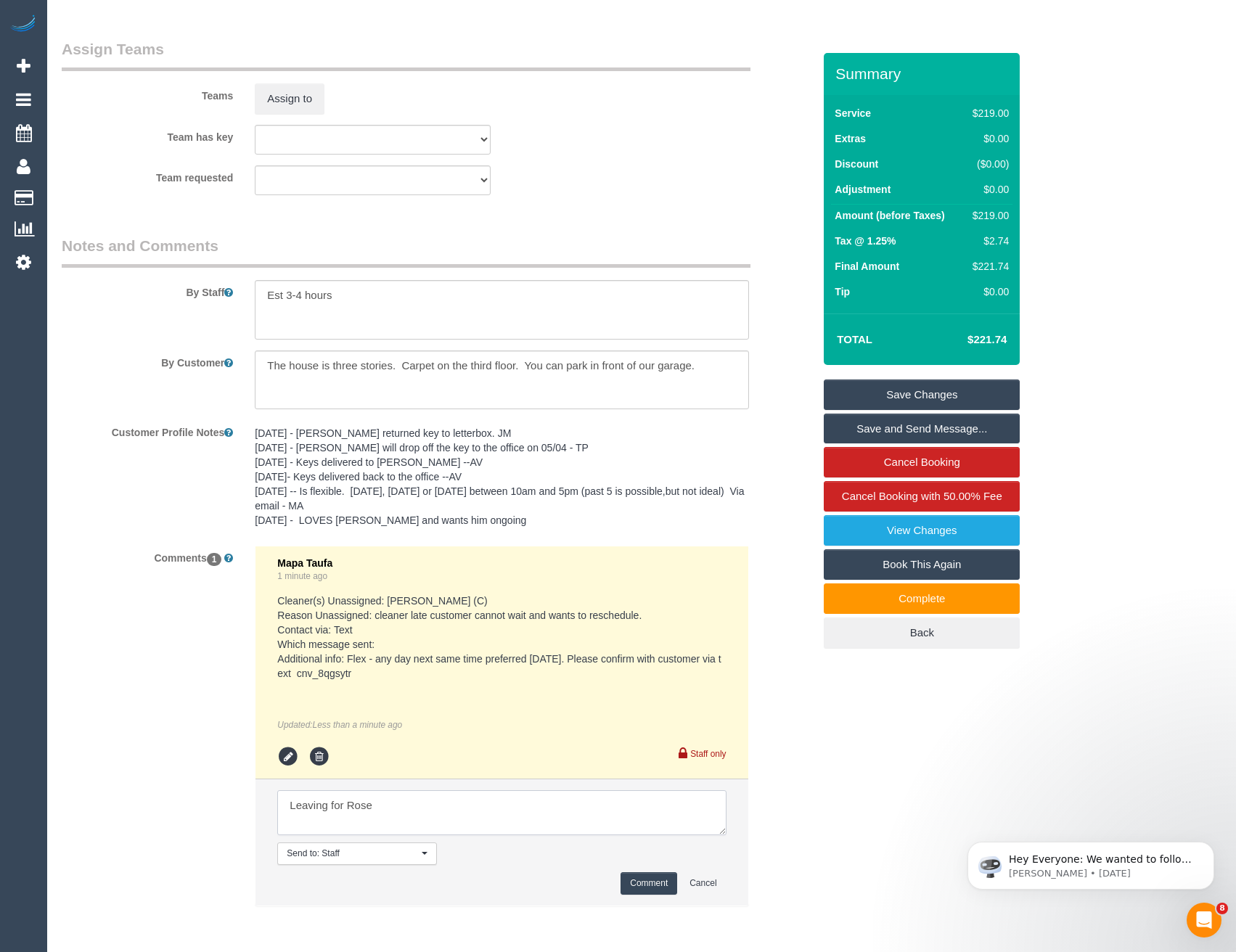
type textarea "Leaving for Rose"
click at [643, 887] on button "Comment" at bounding box center [649, 883] width 57 height 23
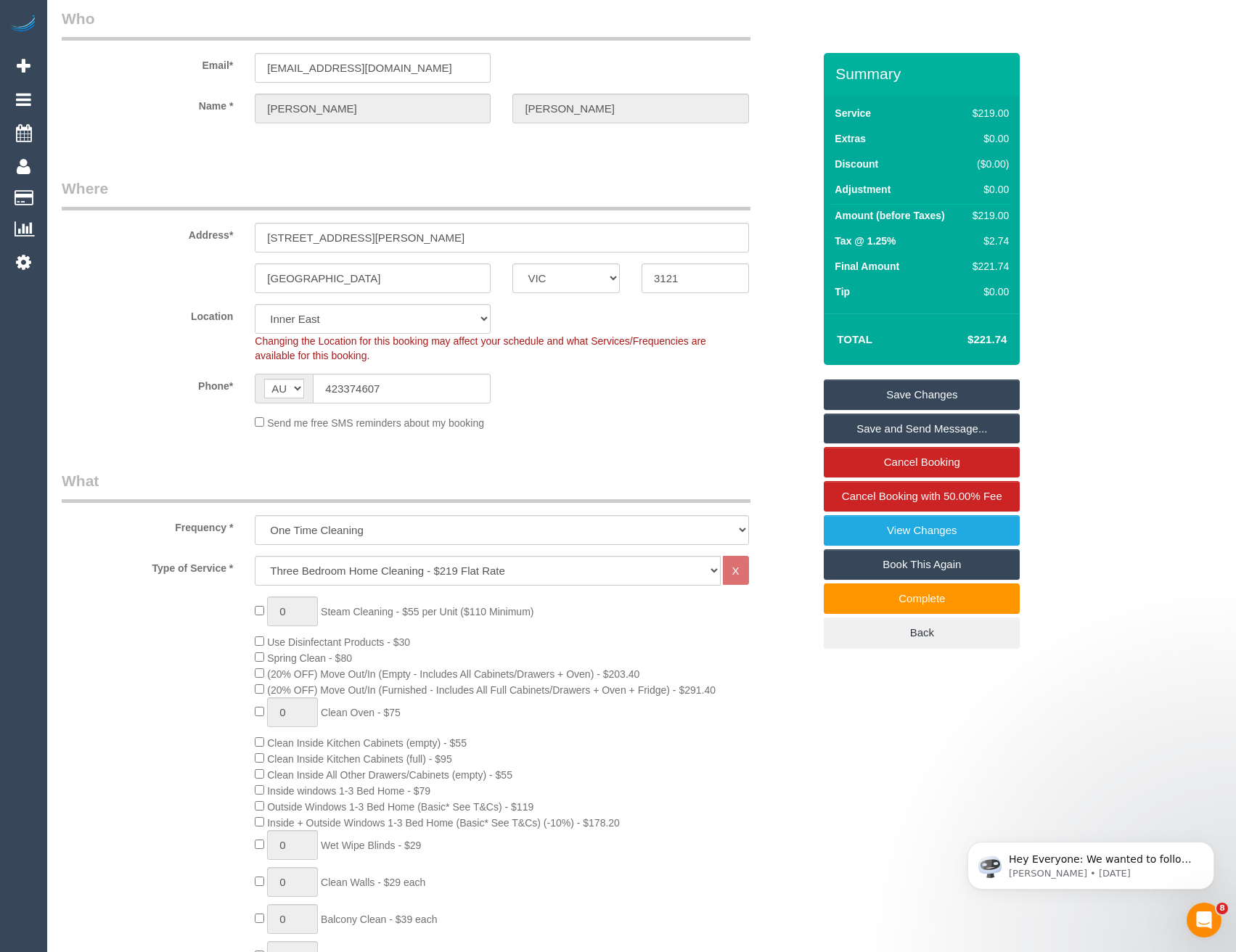
scroll to position [0, 0]
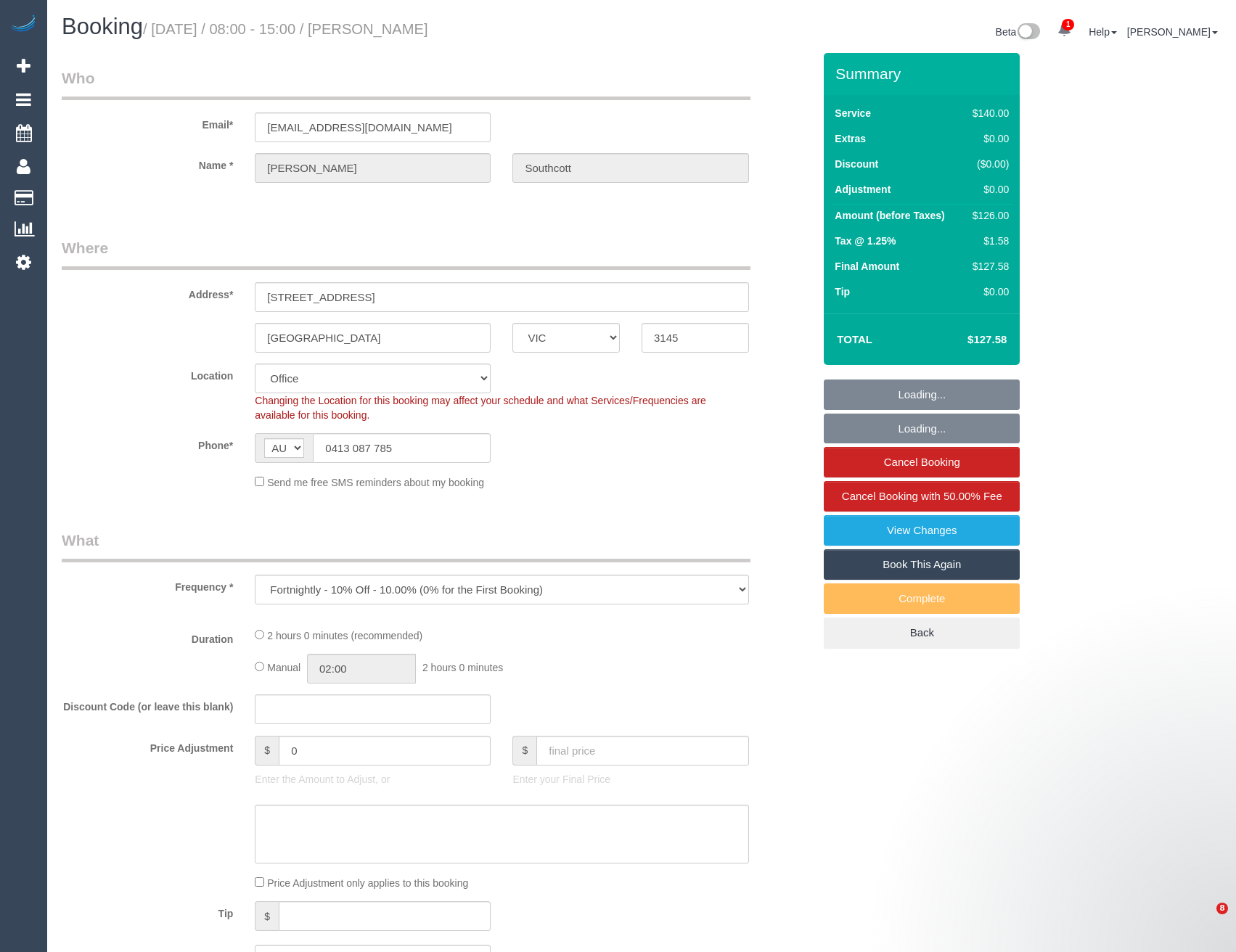
select select "VIC"
select select "number:28"
select select "number:14"
select select "number:19"
select select "number:22"
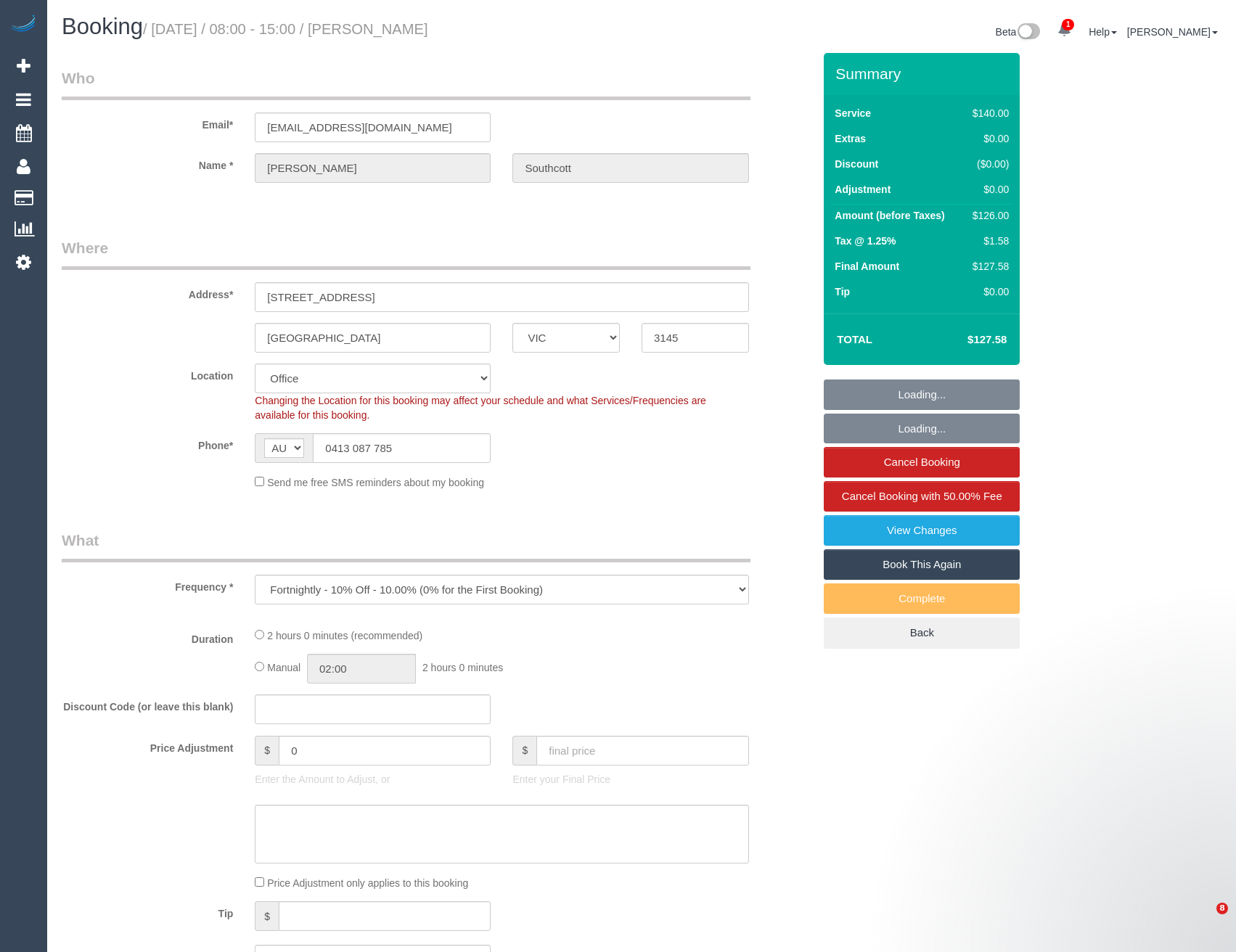
select select "number:35"
select select "number:13"
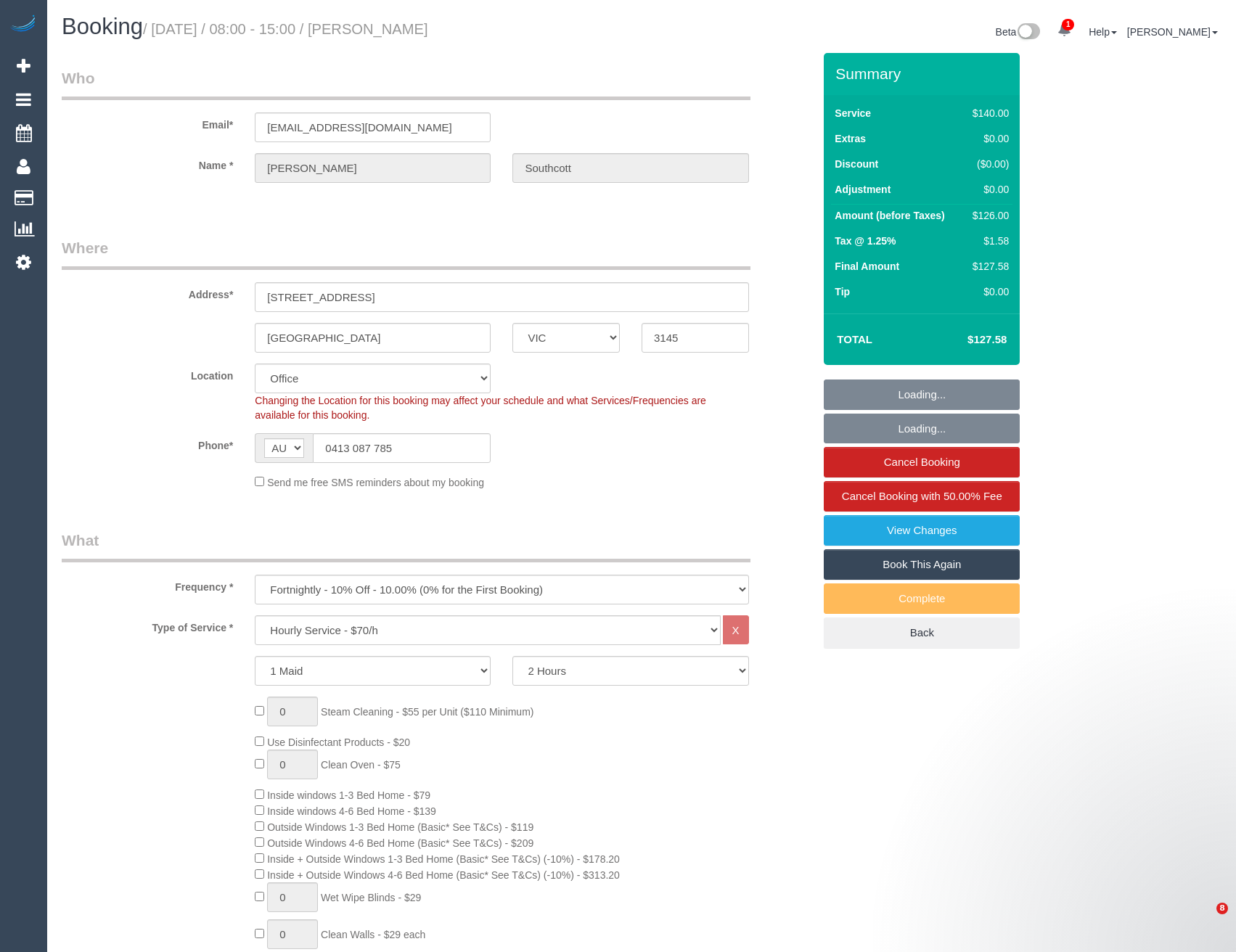
select select "24342"
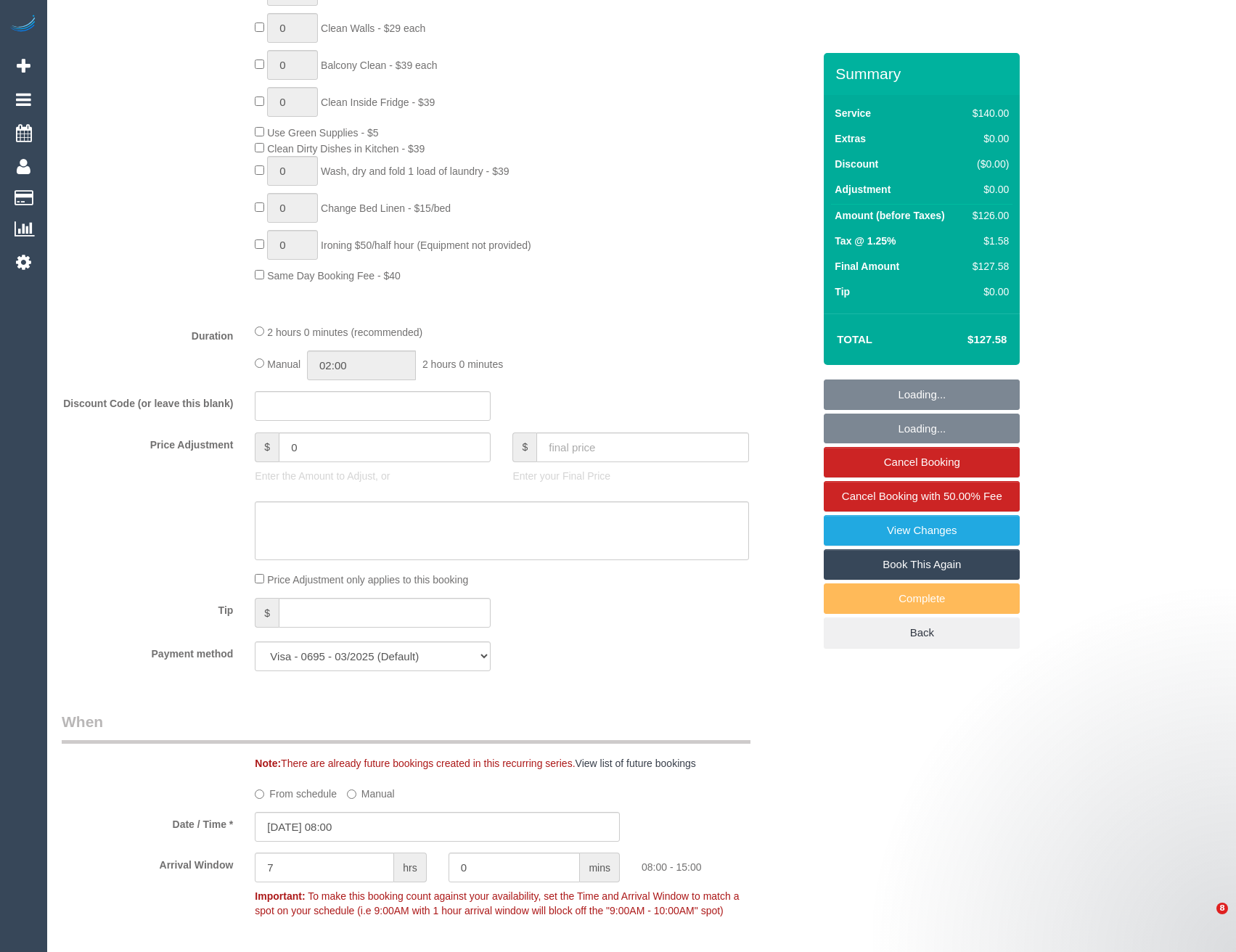
select select "object:2178"
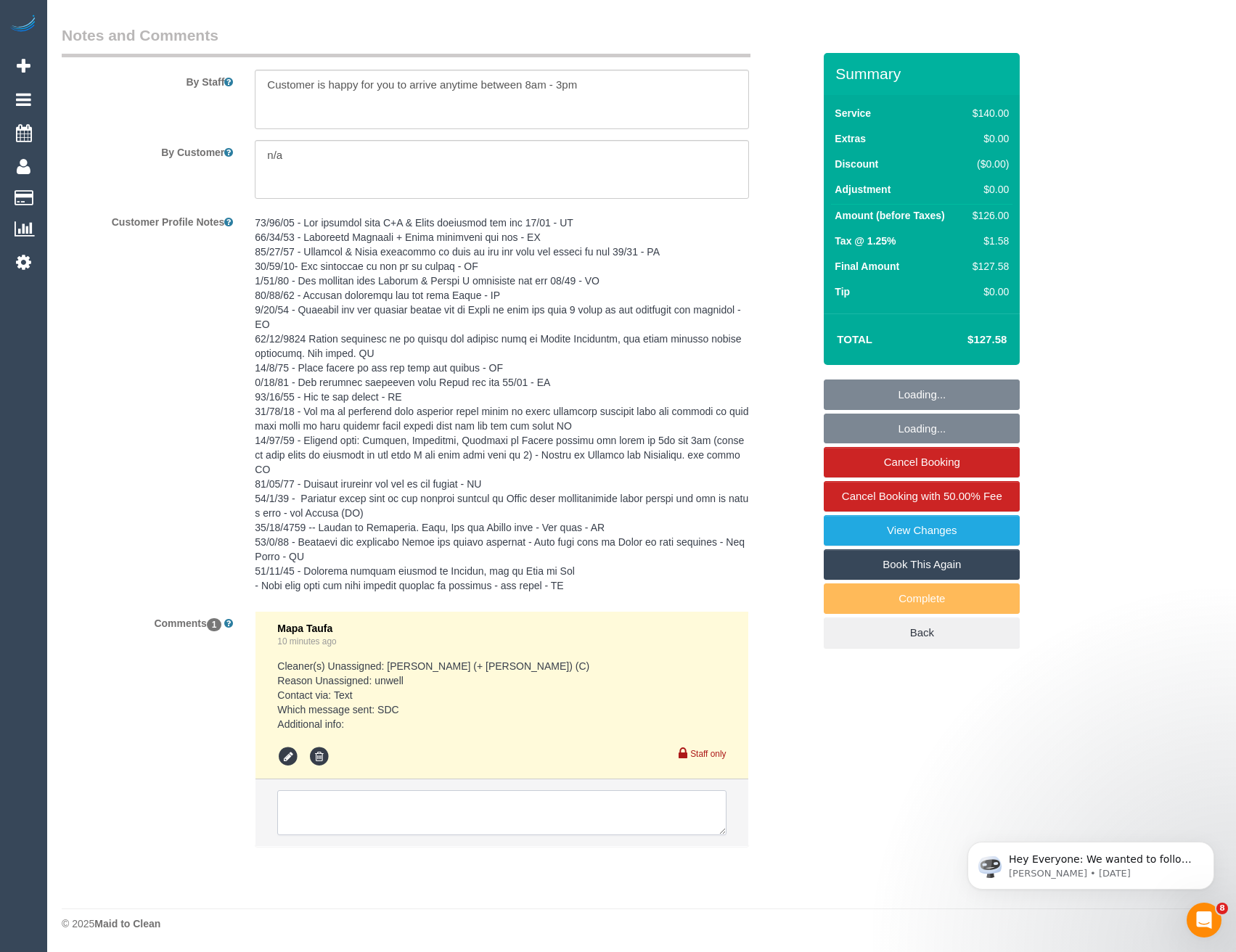
click at [346, 812] on textarea at bounding box center [501, 813] width 448 height 45
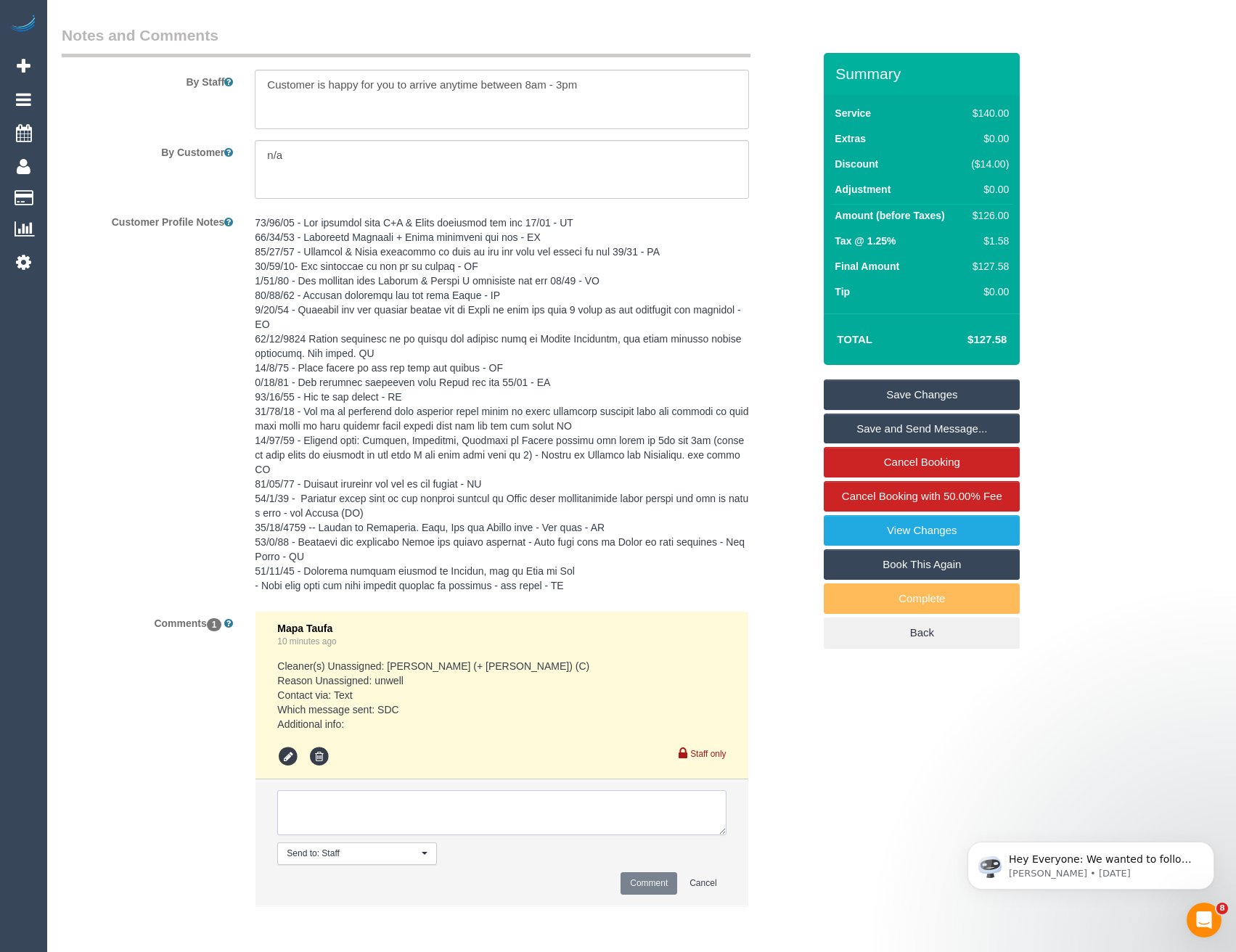
paste textarea "Hi Mapa - if it's possible to arrange to have someone come [DATE] after 12pm th…"
type textarea "Hi Mapa - if it's possible to arrange to have someone come [DATE] after 12pm th…"
click at [658, 888] on button "Comment" at bounding box center [649, 883] width 57 height 23
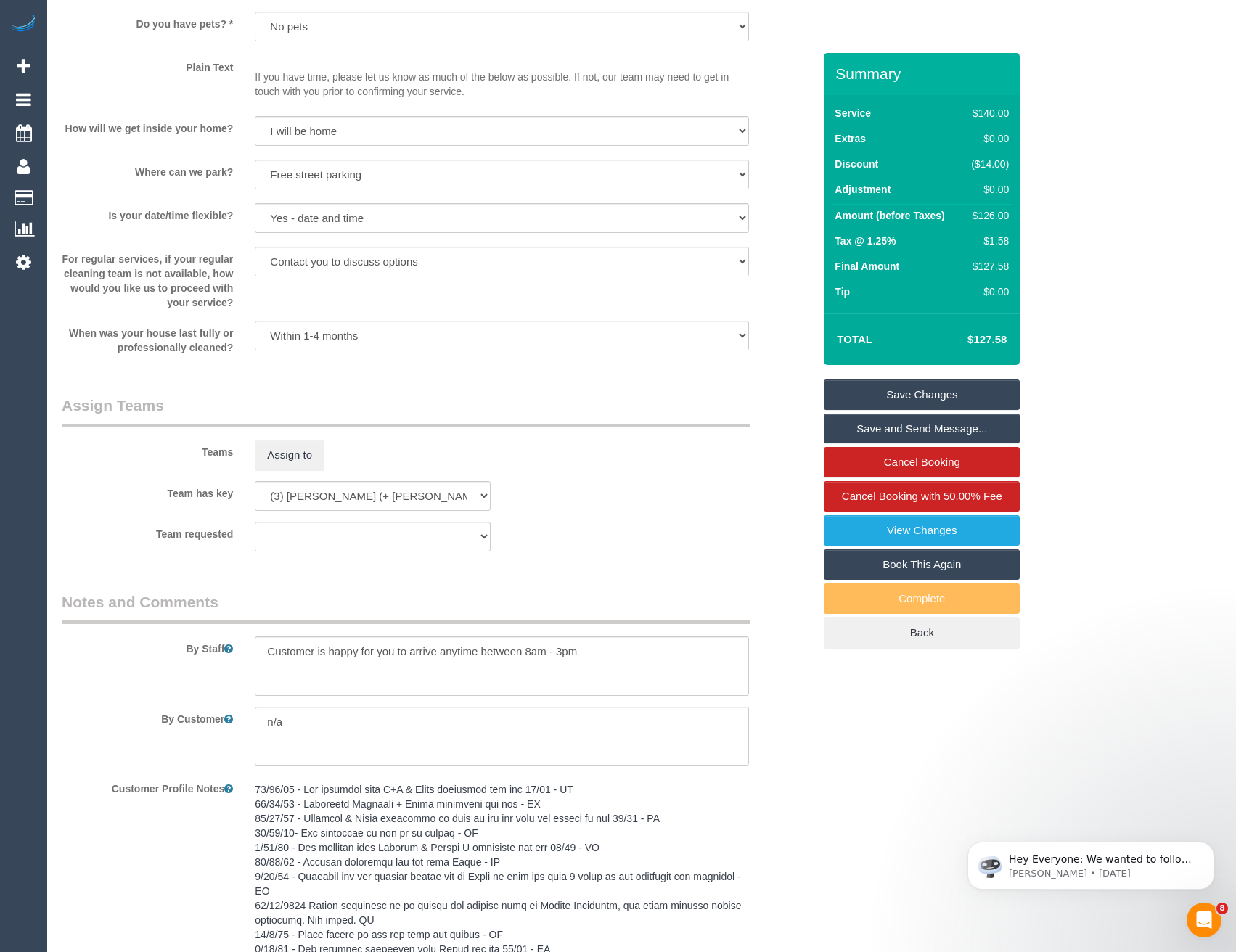
scroll to position [1915, 0]
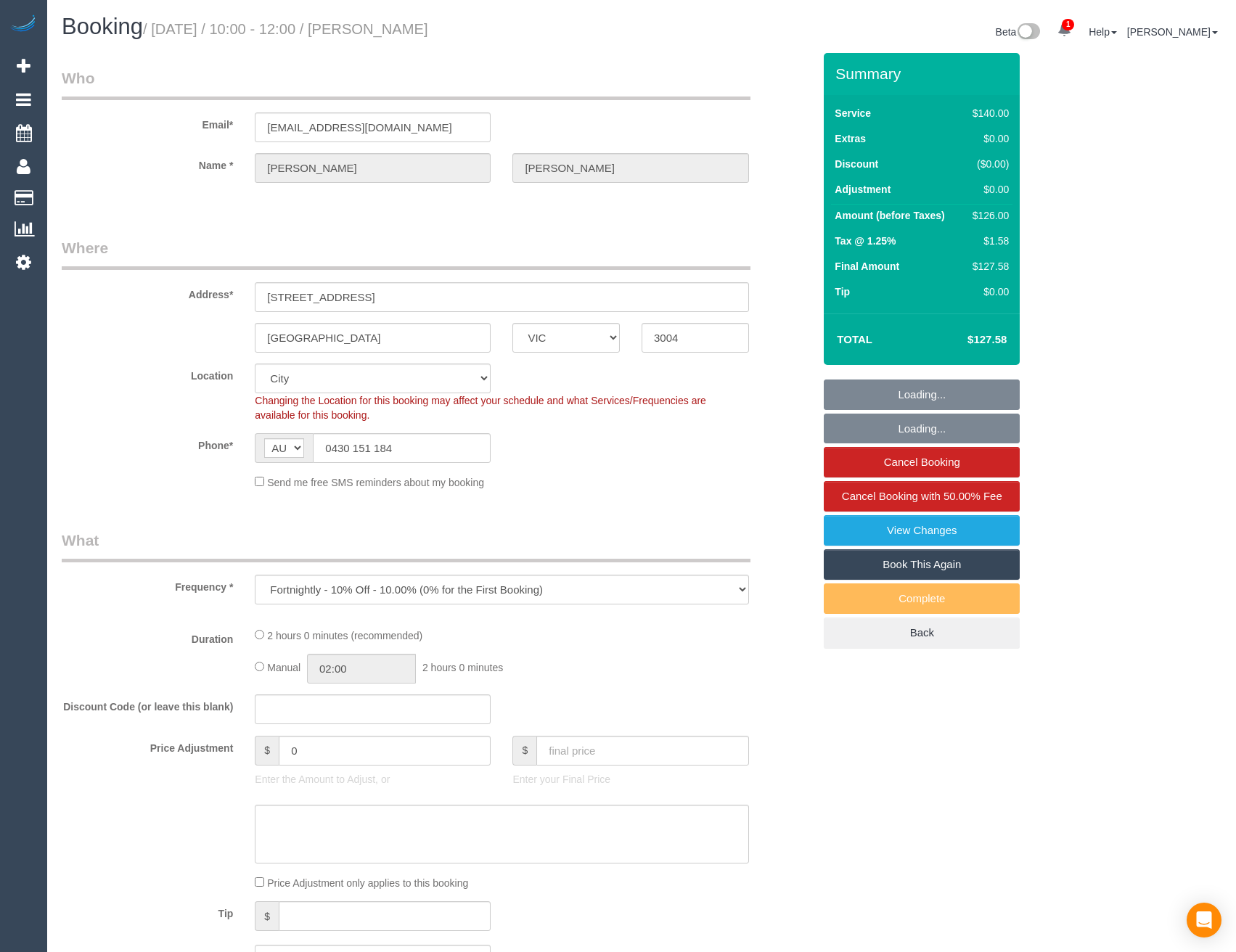
select select "VIC"
select select "object:885"
select select "number:29"
select select "number:14"
select select "number:20"
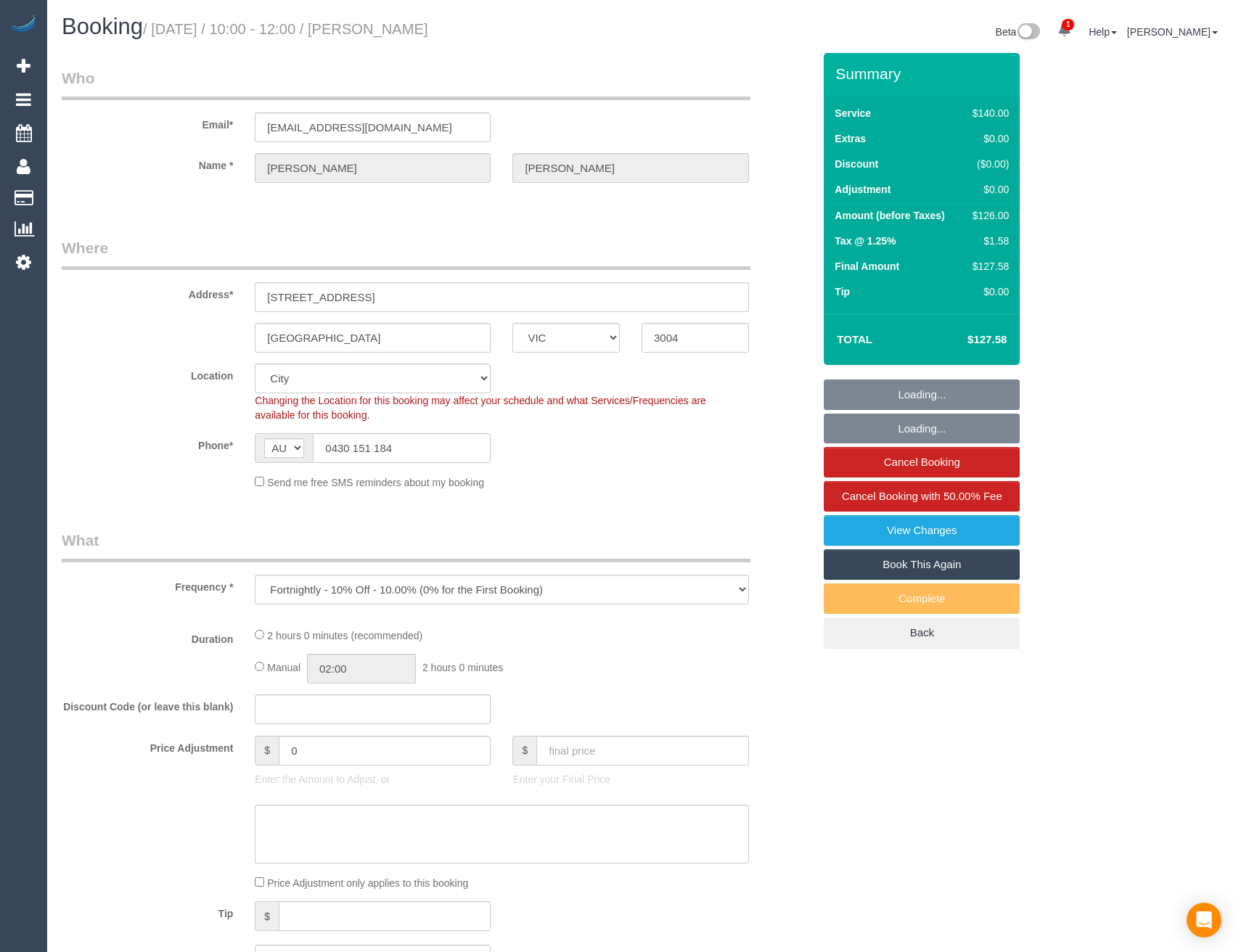
select select "number:24"
select select "number:34"
select select "number:13"
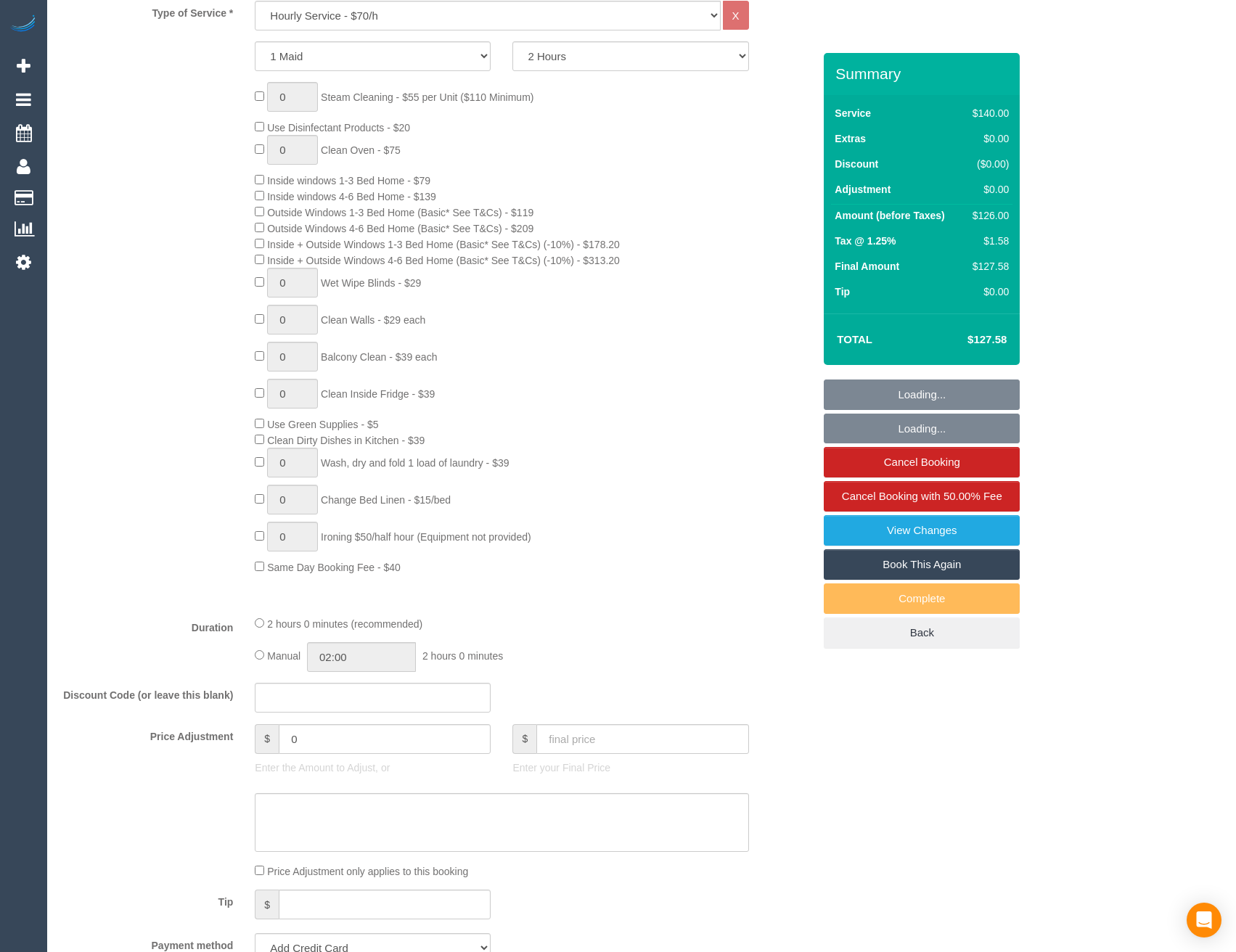
select select "string:stripe-pm_1QxNTe2GScqysDRVPf9L6M3Z"
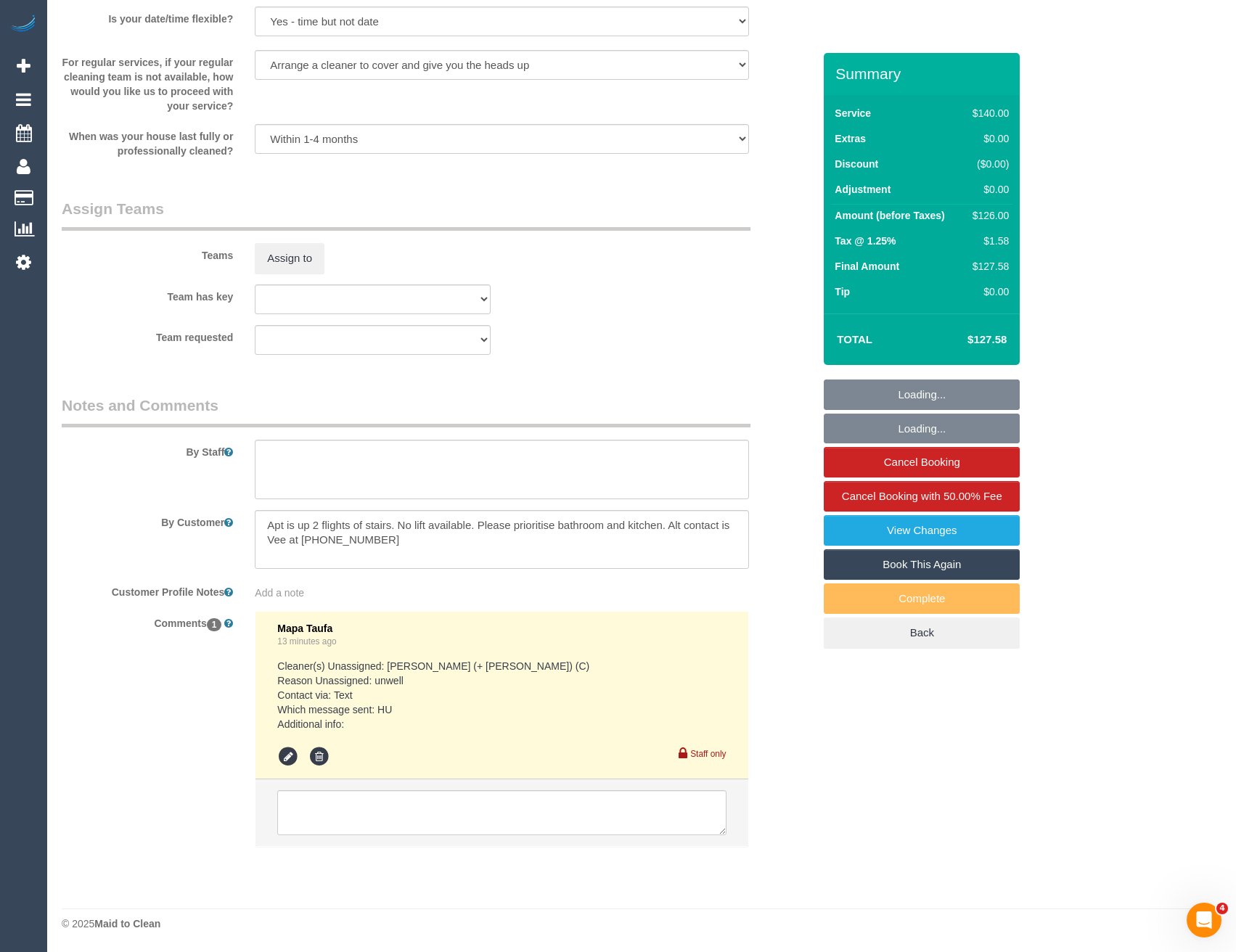
scroll to position [2132, 0]
click at [359, 815] on textarea at bounding box center [501, 813] width 448 height 45
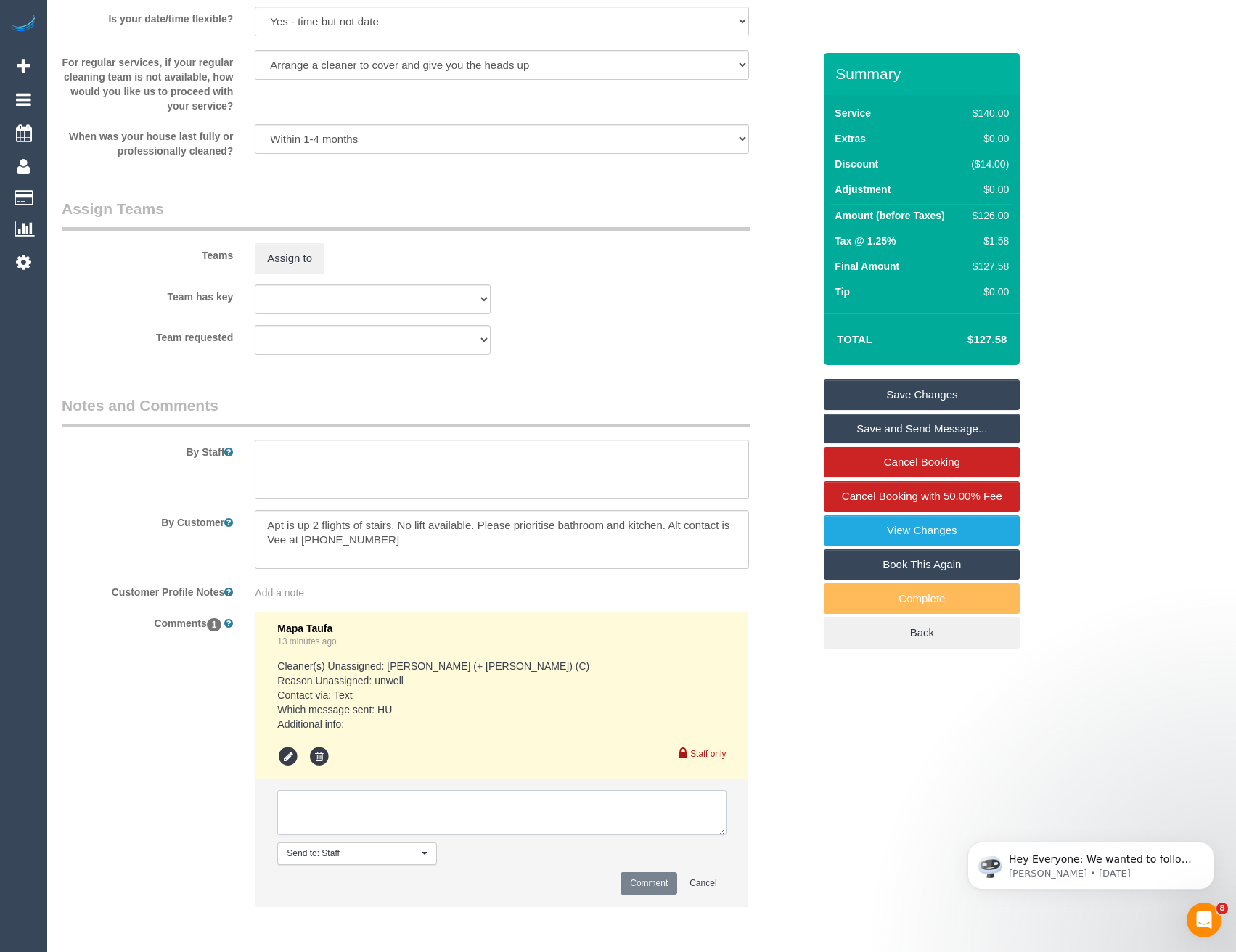
scroll to position [0, 0]
type textarea "Himasha - pending"
click at [634, 882] on button "Comment" at bounding box center [649, 883] width 57 height 23
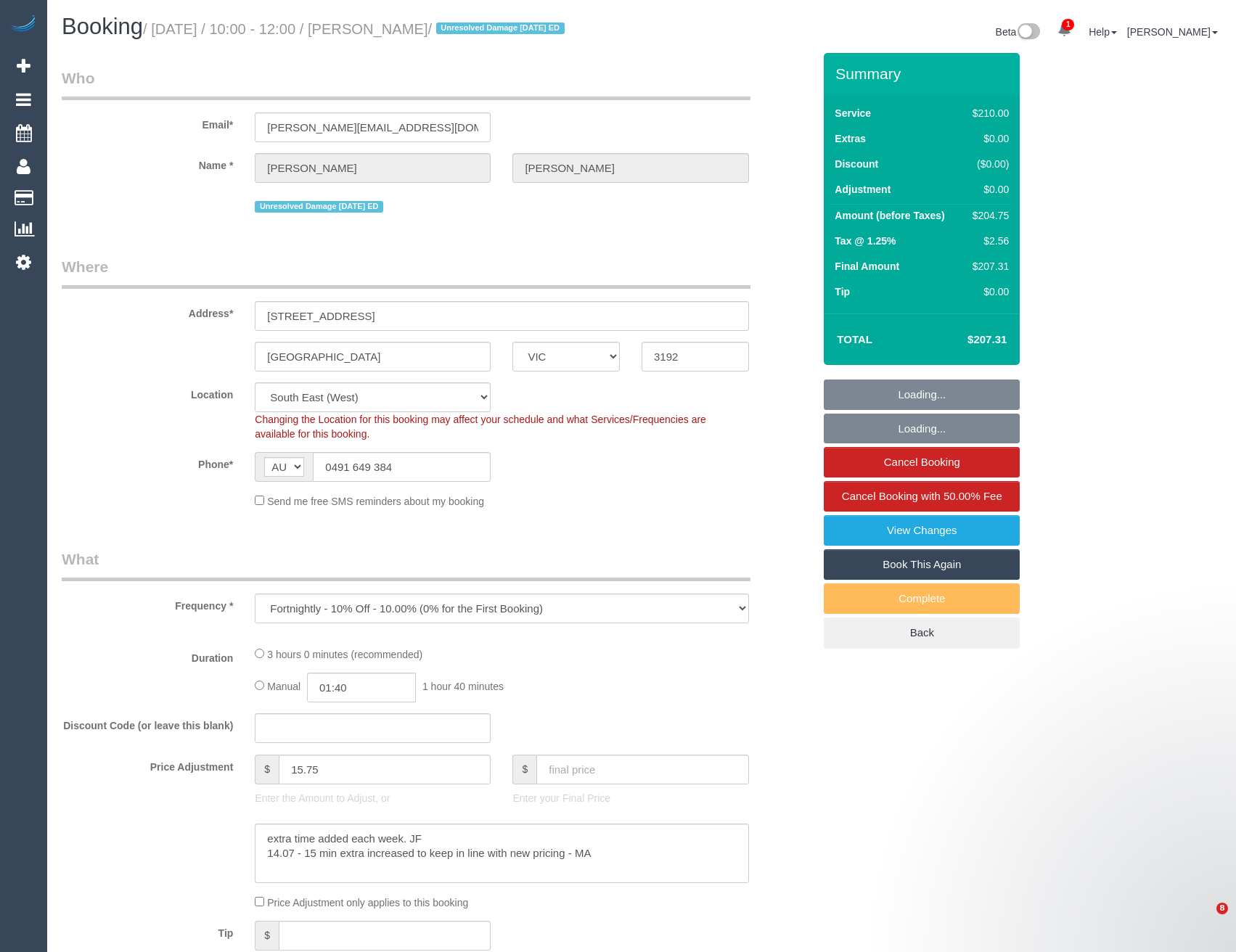
select select "VIC"
select select "object:590"
select select "180"
select select "number:27"
select select "number:14"
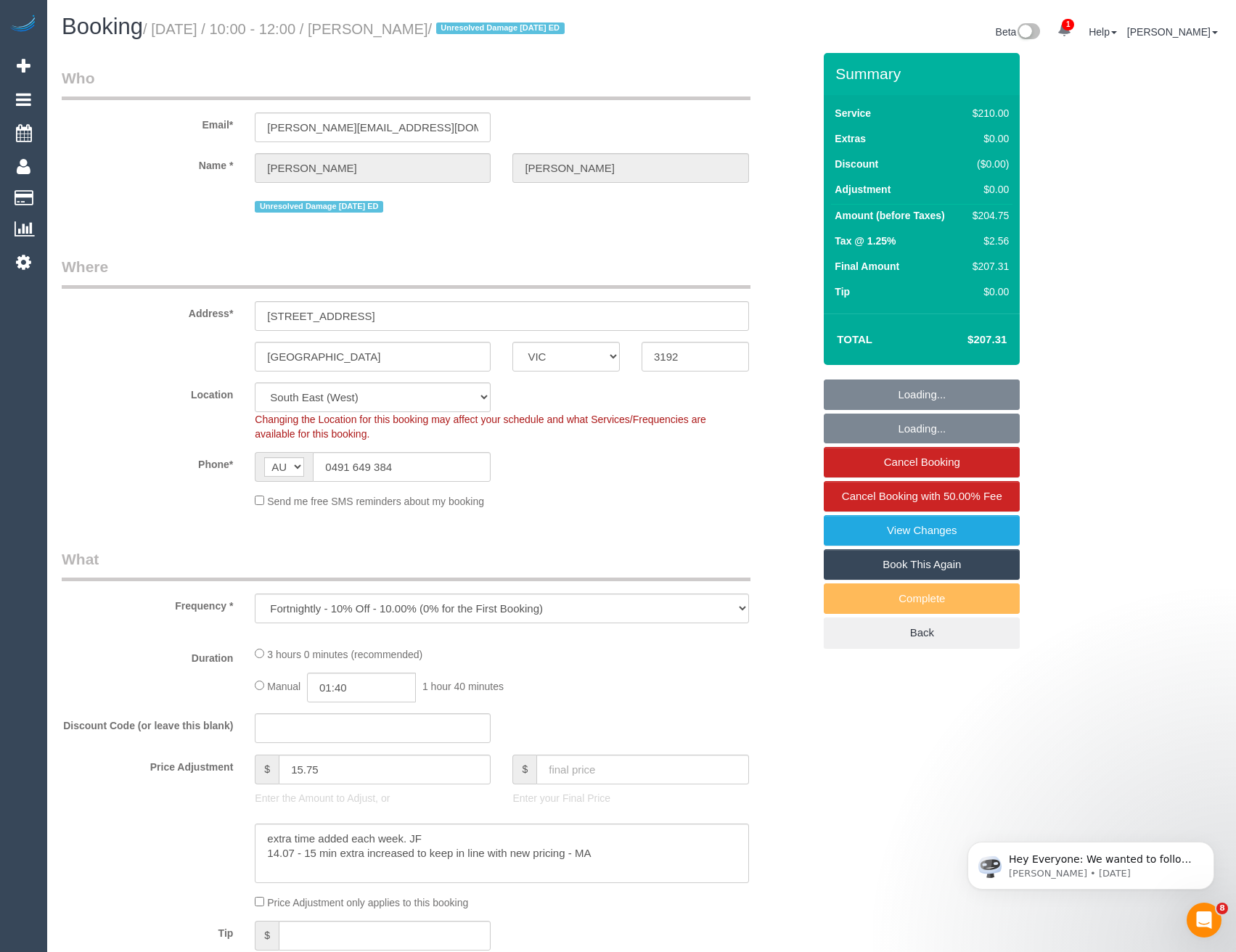
select select "number:19"
select select "number:22"
select select "number:11"
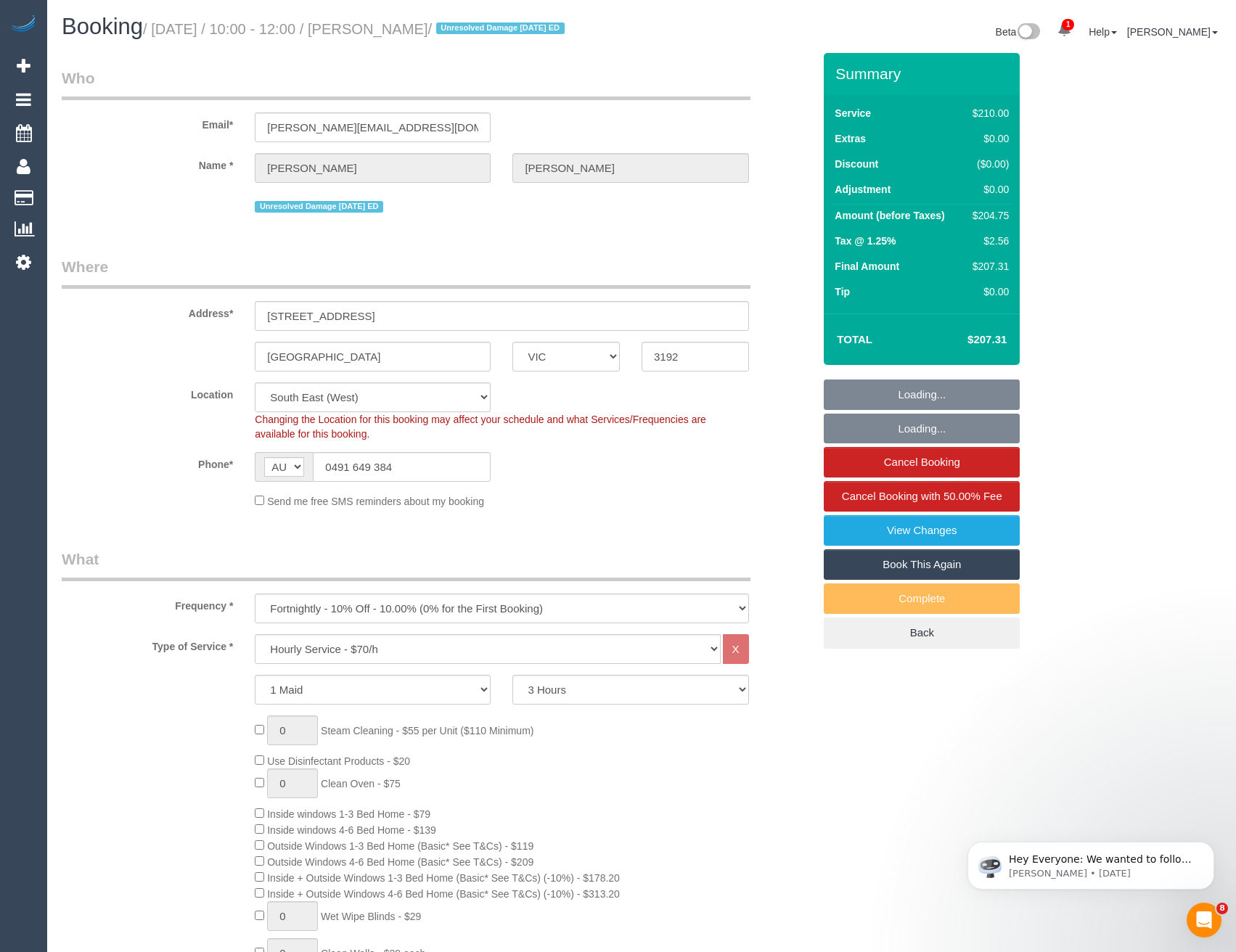
select select "string:stripe-pm_1IEM6i2GScqysDRV5FtTPRrA"
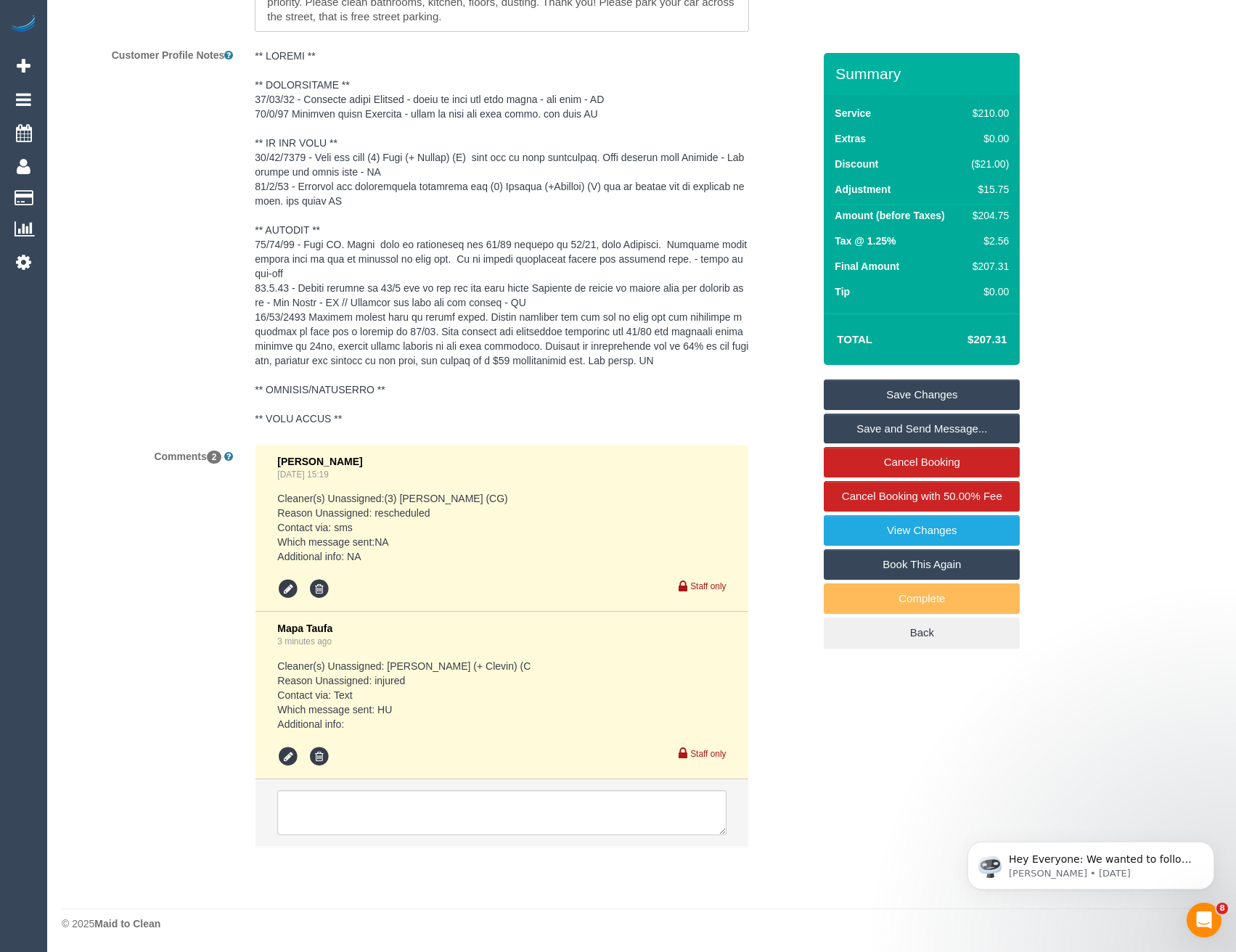
scroll to position [2692, 0]
click at [360, 808] on textarea at bounding box center [501, 813] width 448 height 45
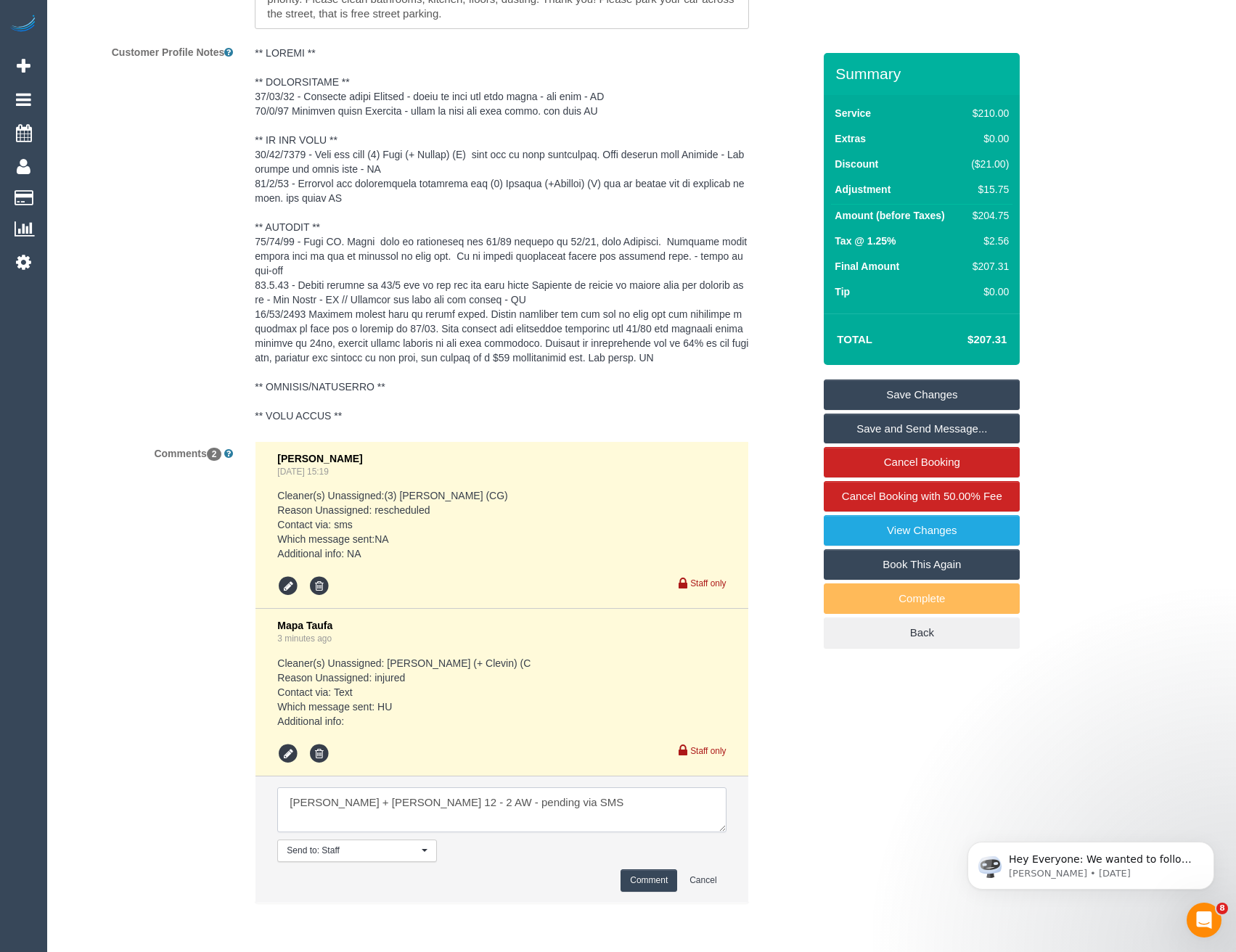
type textarea "Paul + Barb 12 - 2 AW - pending via SMS"
click at [637, 892] on button "Comment" at bounding box center [649, 880] width 57 height 23
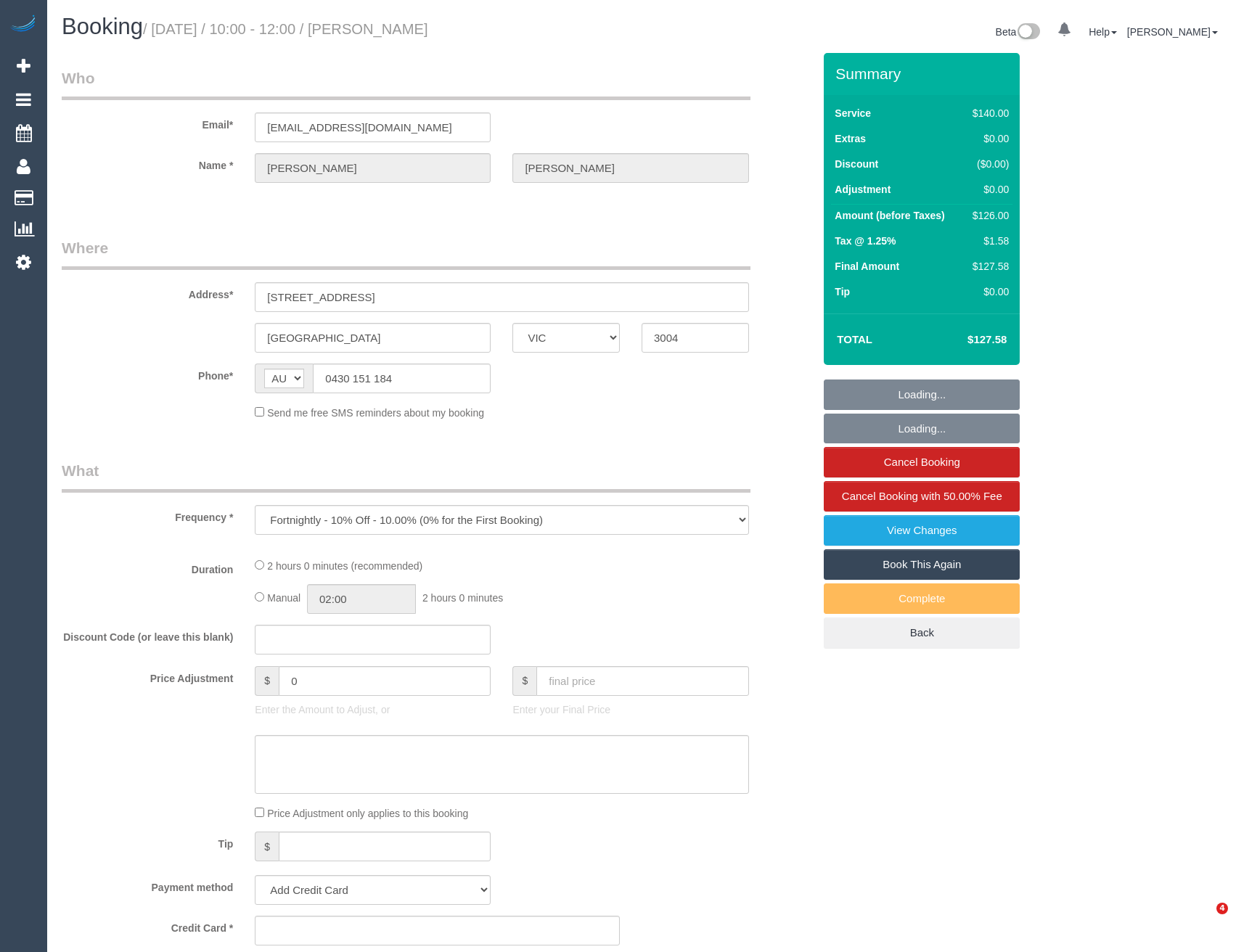
select select "VIC"
select select "string:stripe-pm_1QxNTe2GScqysDRVPf9L6M3Z"
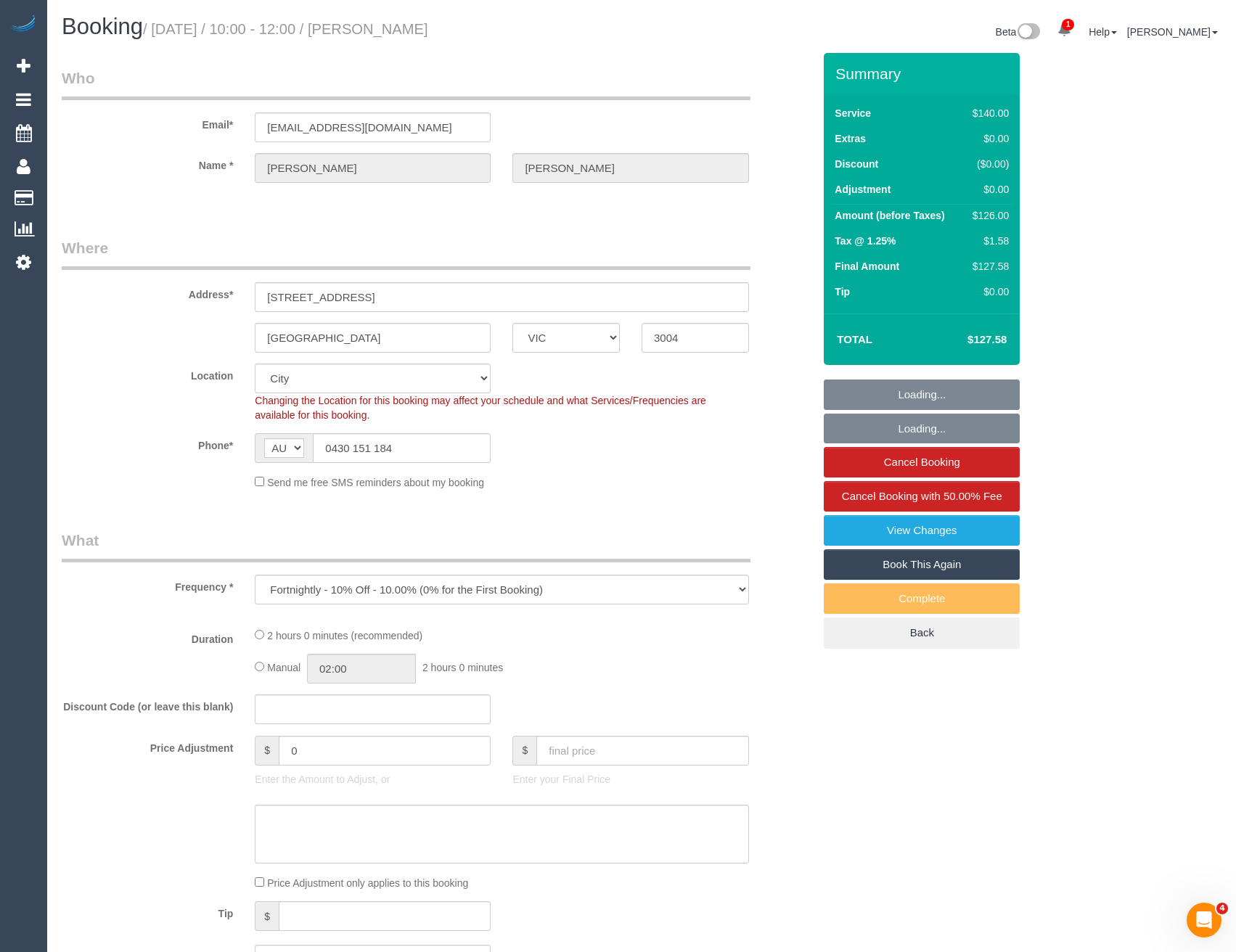
select select "number:29"
select select "number:14"
select select "number:20"
select select "number:24"
select select "number:34"
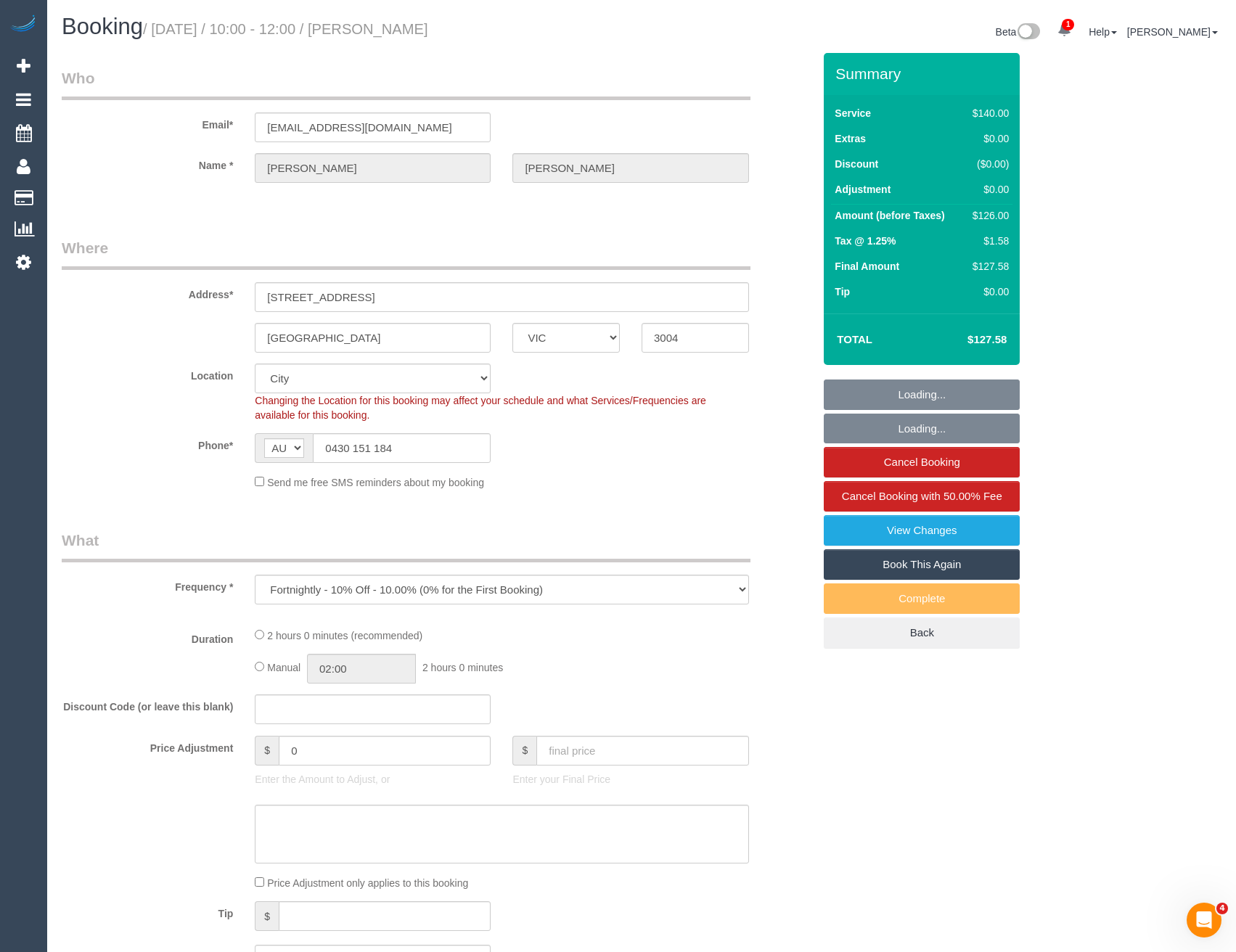
select select "number:13"
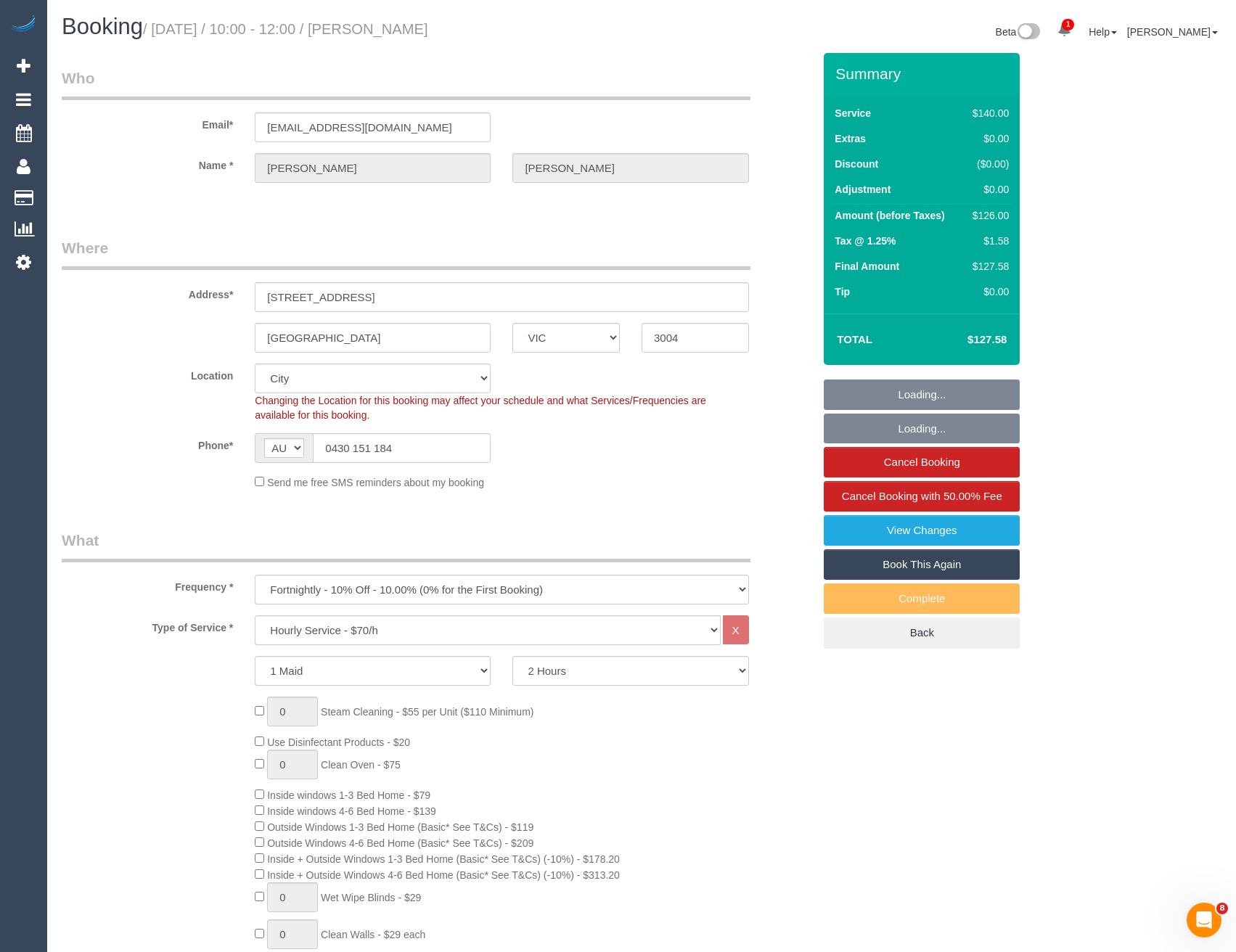
select select "object:903"
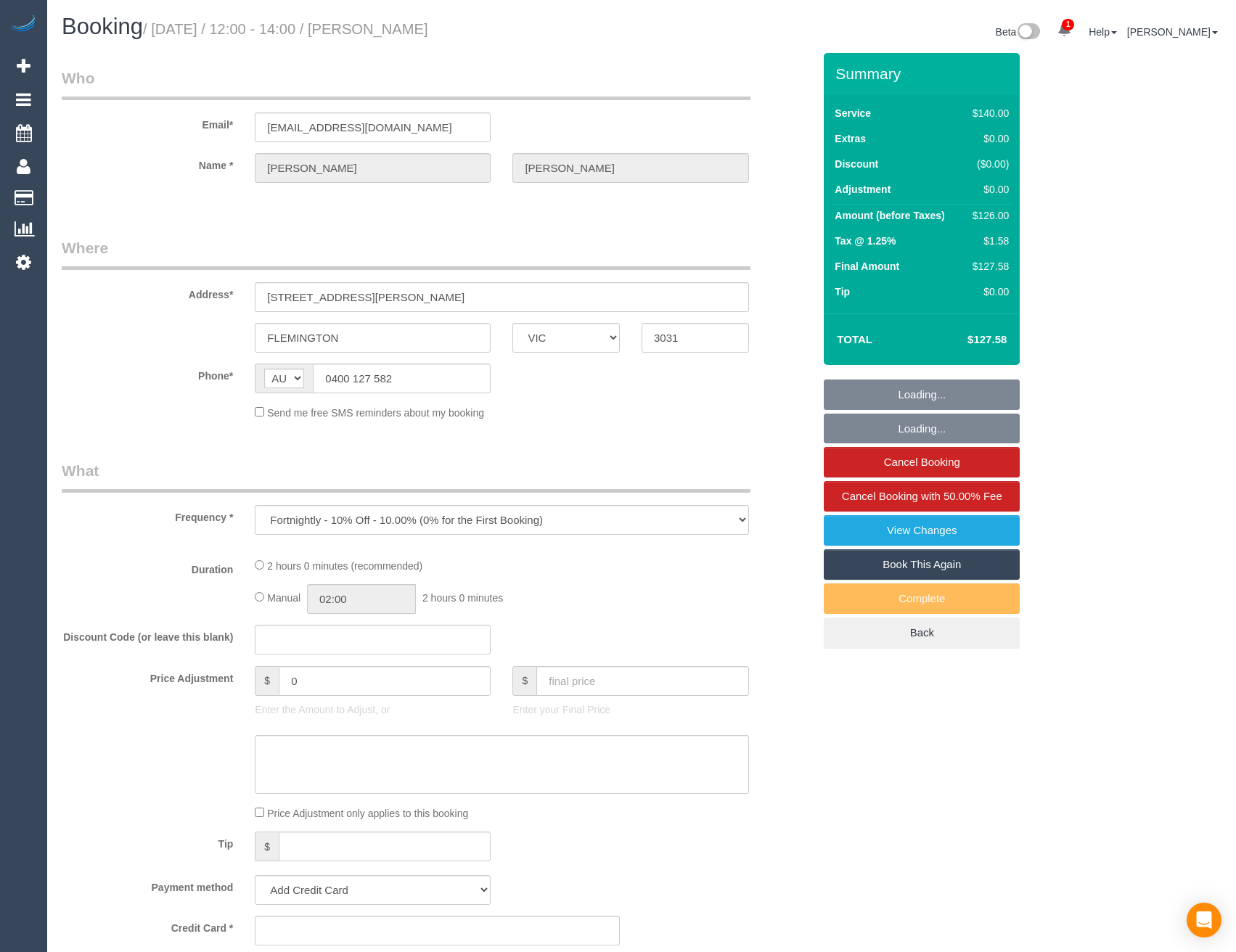
select select "VIC"
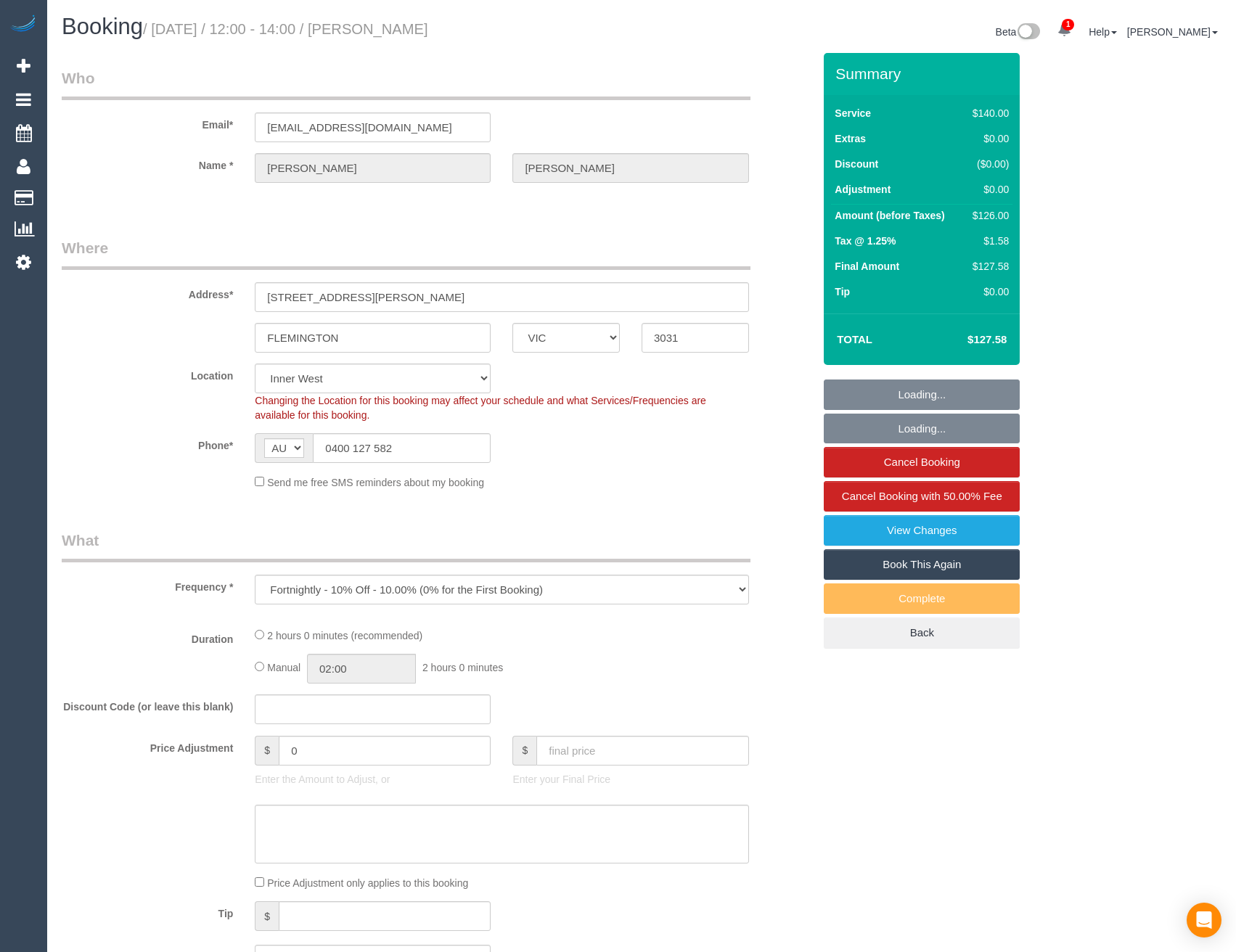
select select "string:stripe-pm_1QwgUM2GScqysDRVpDBA9Thl"
select select "number:27"
select select "number:15"
select select "number:21"
select select "number:22"
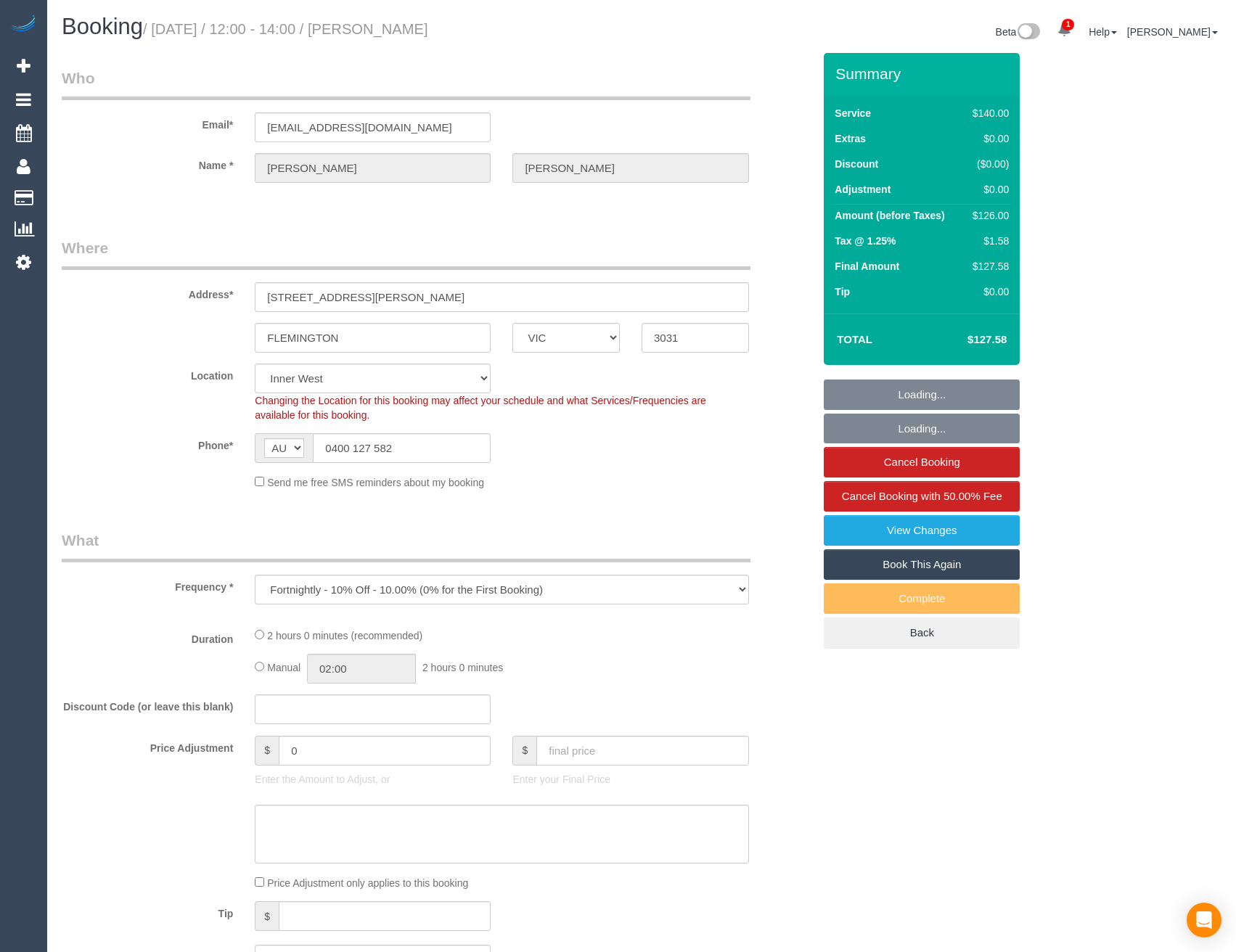
select select "number:34"
select select "number:11"
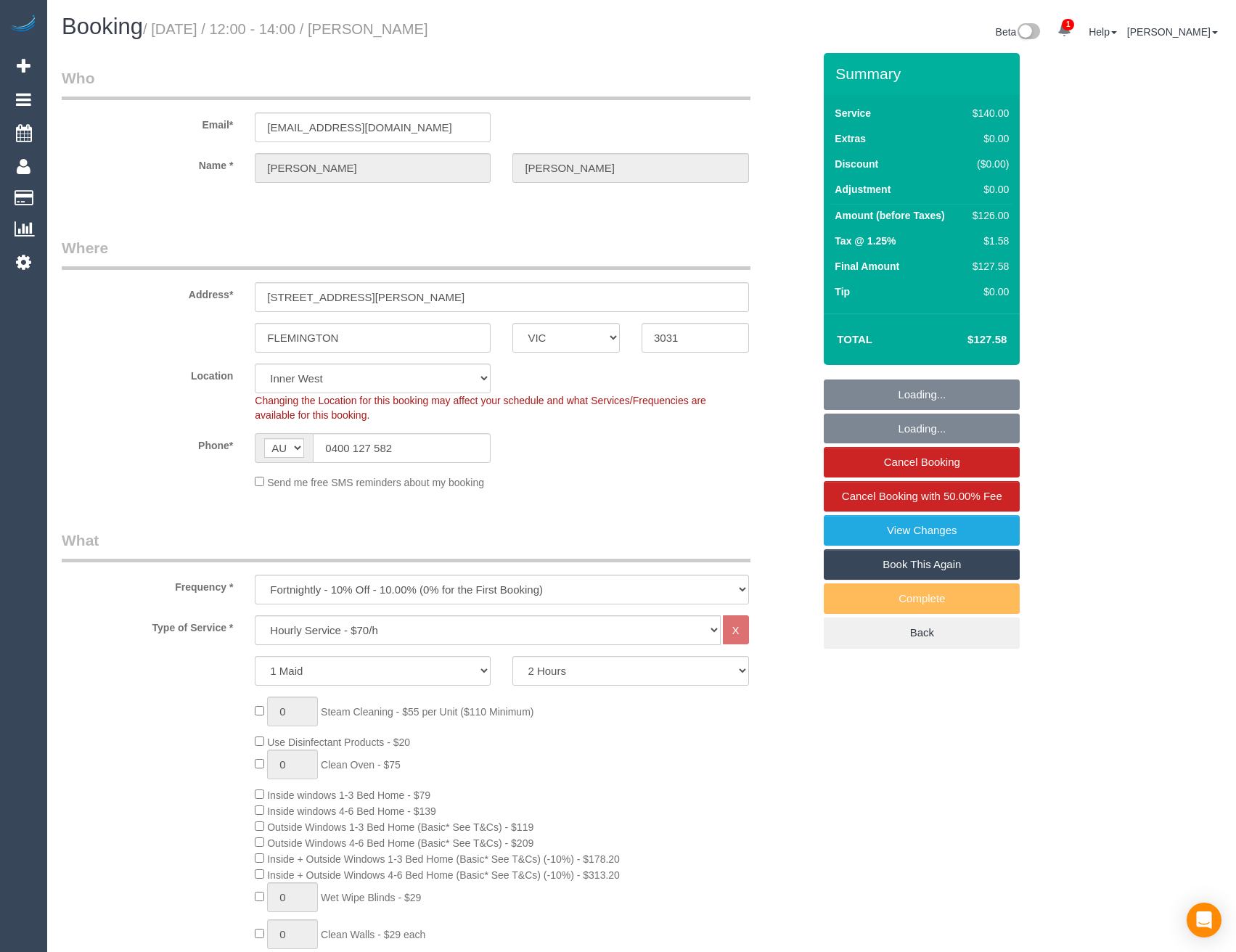
select select "object:759"
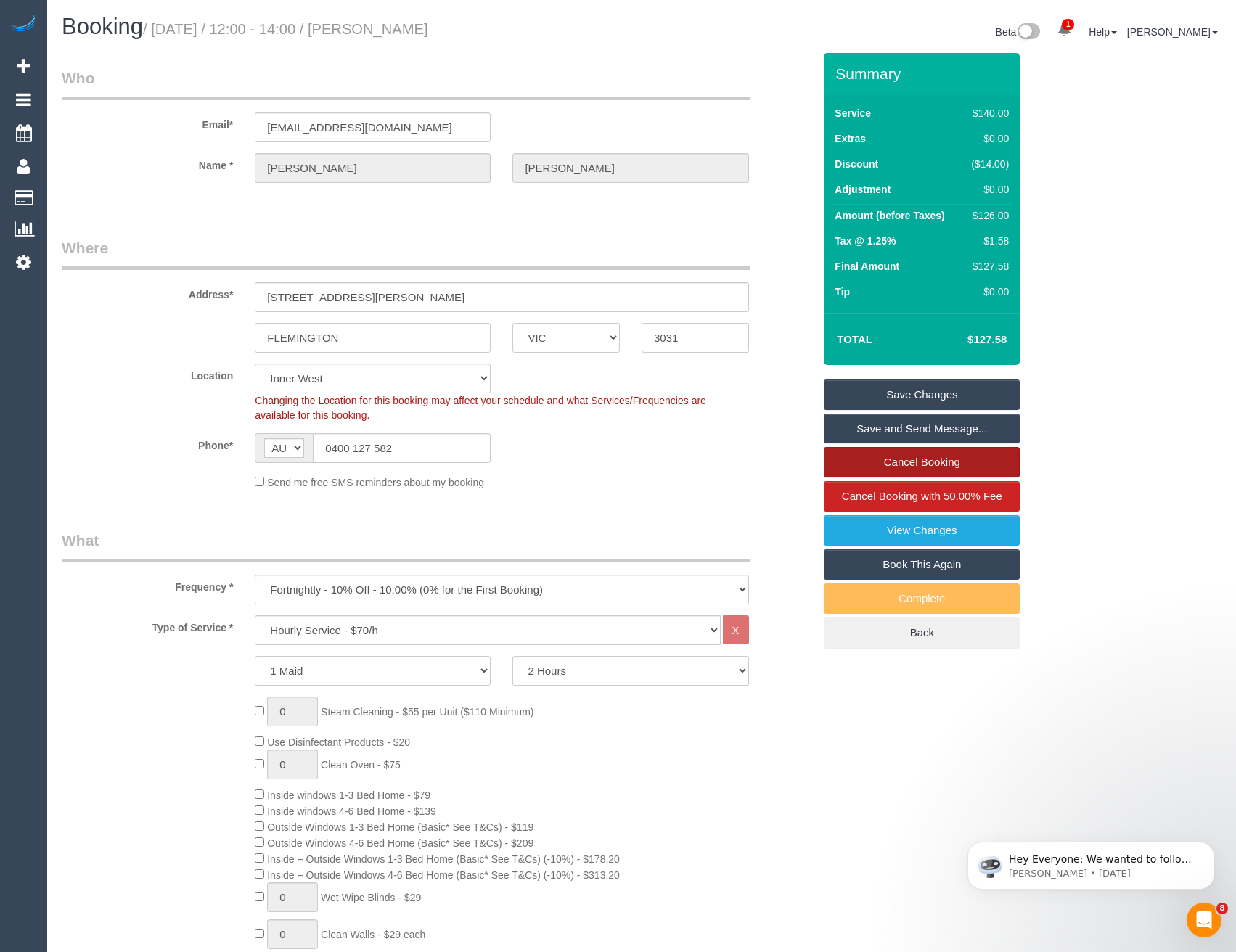
click at [884, 468] on link "Cancel Booking" at bounding box center [921, 462] width 196 height 30
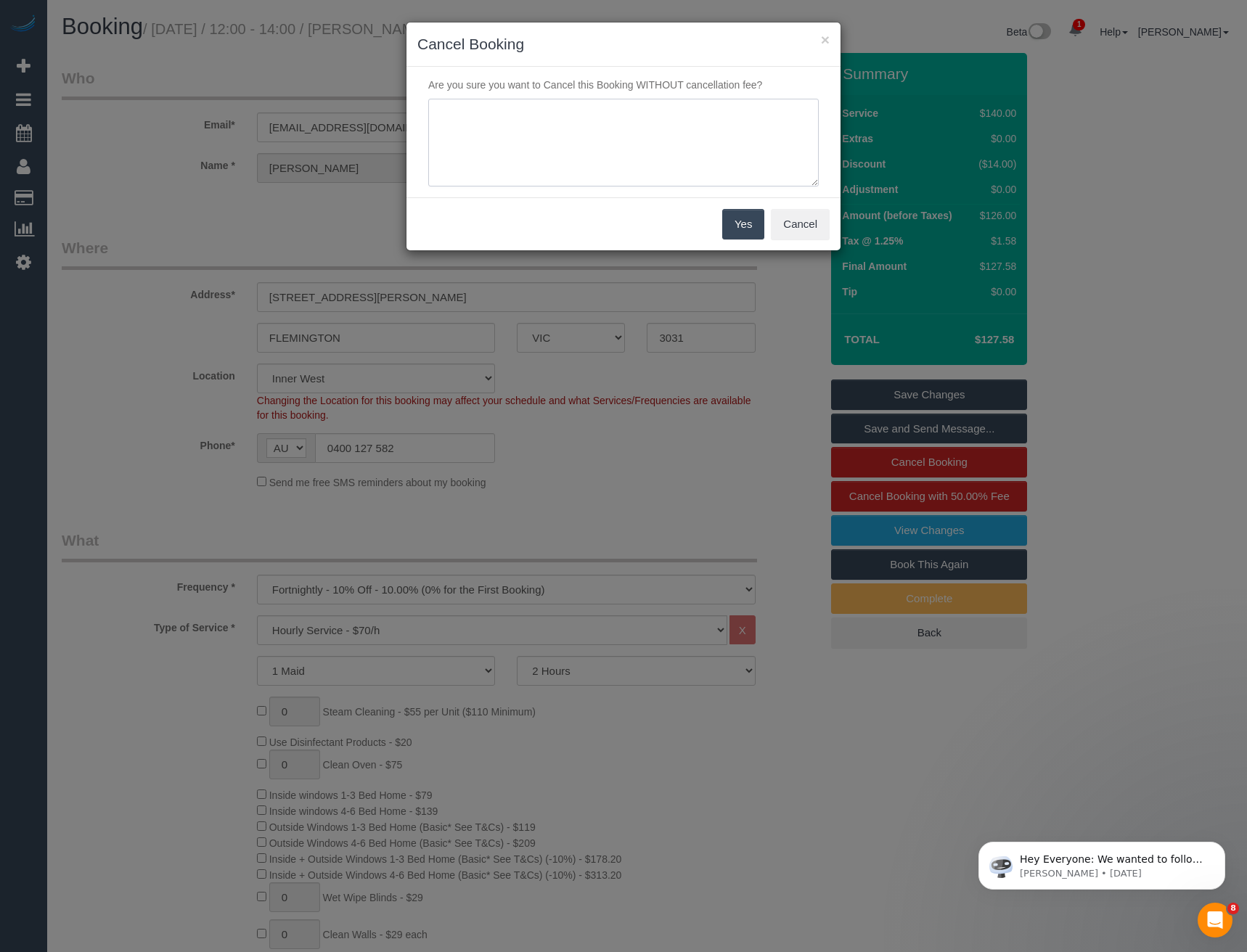
click at [526, 130] on textarea at bounding box center [624, 143] width 390 height 88
type textarea "Cust requested to skip - via SMS - BB"
click at [746, 224] on button "Yes" at bounding box center [743, 224] width 42 height 30
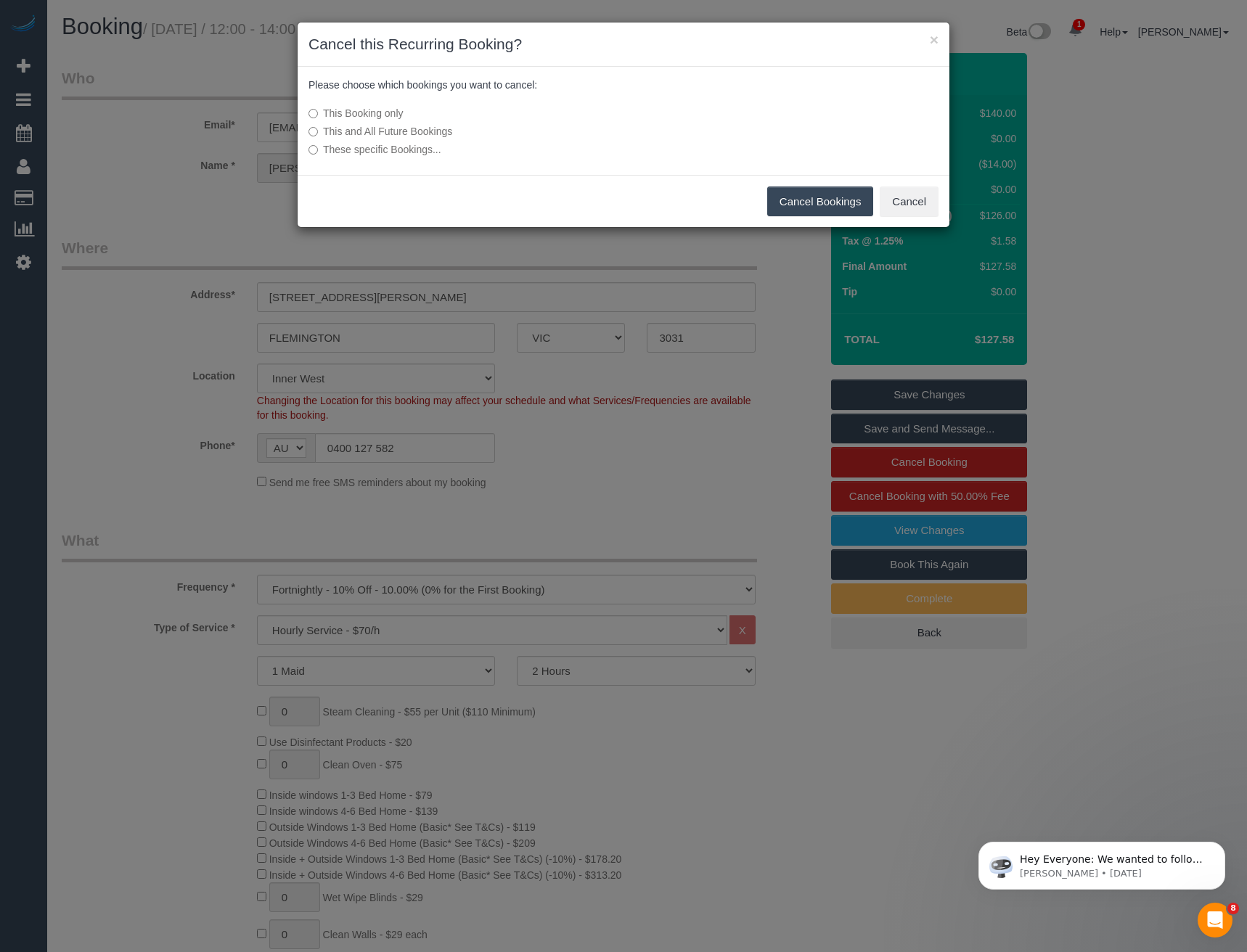
click at [809, 203] on button "Cancel Bookings" at bounding box center [820, 201] width 107 height 30
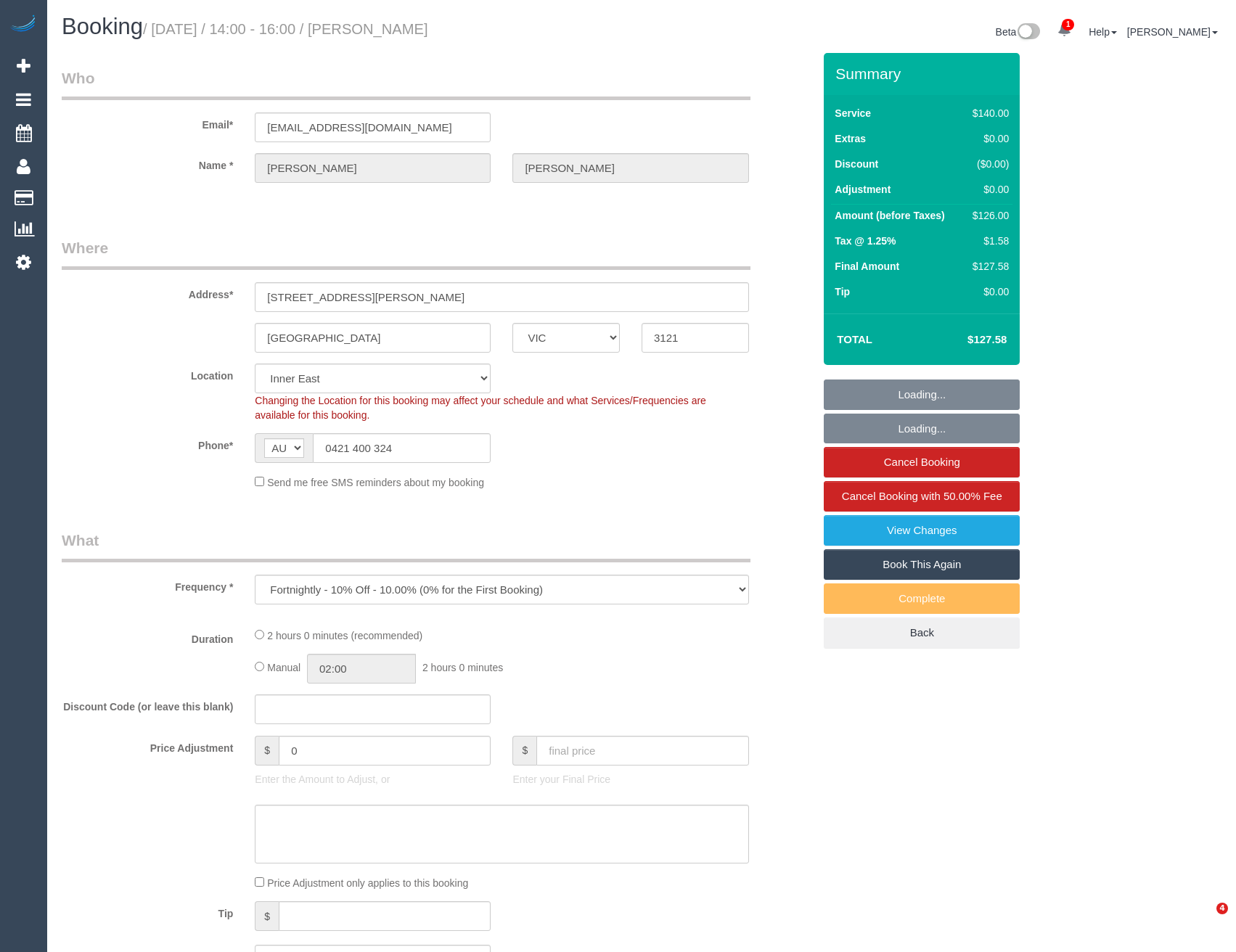
select select "VIC"
select select "object:744"
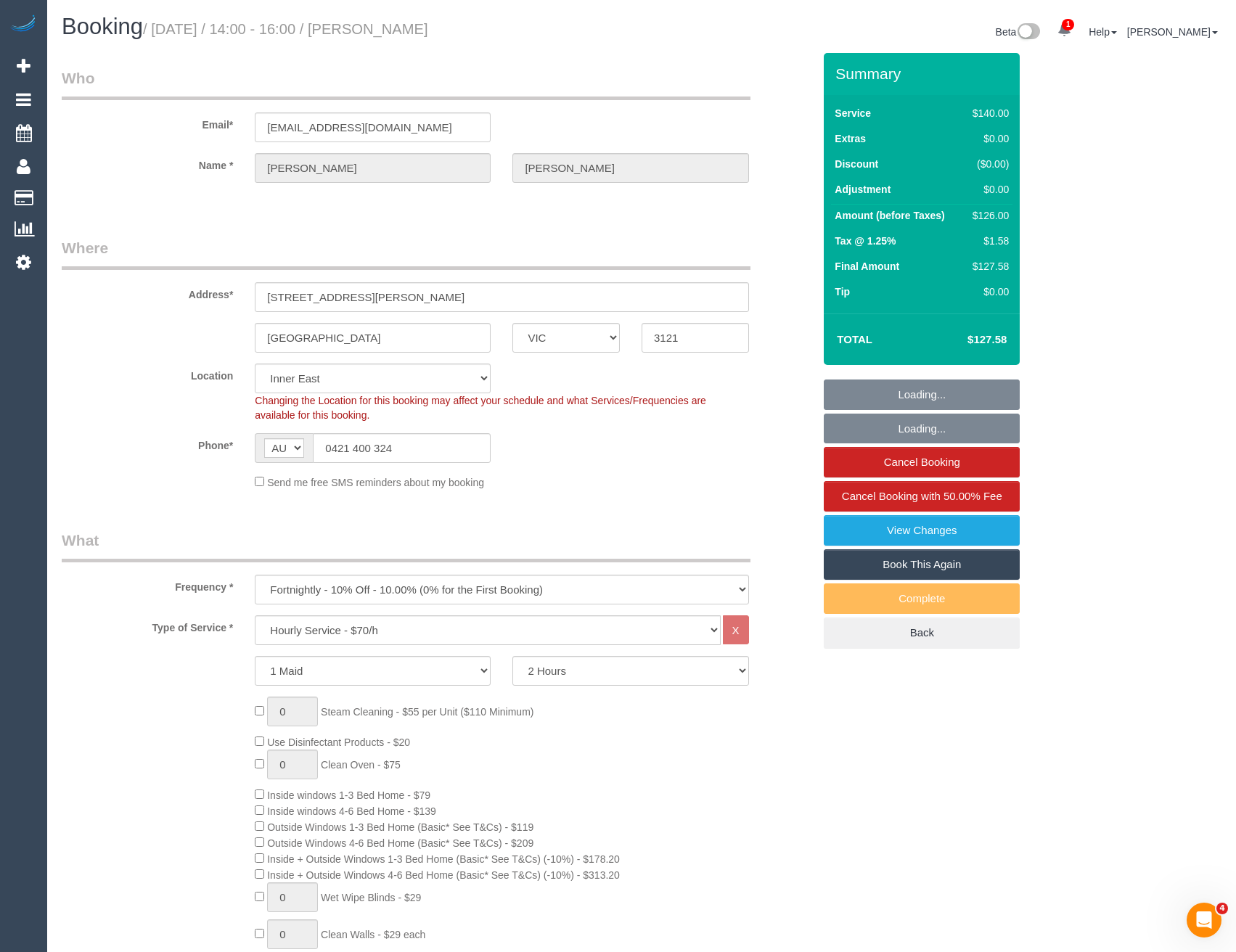
select select "24342"
select select "string:stripe-pm_1MU4LK2GScqysDRVsVlhrkeB"
select select "number:28"
select select "number:14"
select select "number:20"
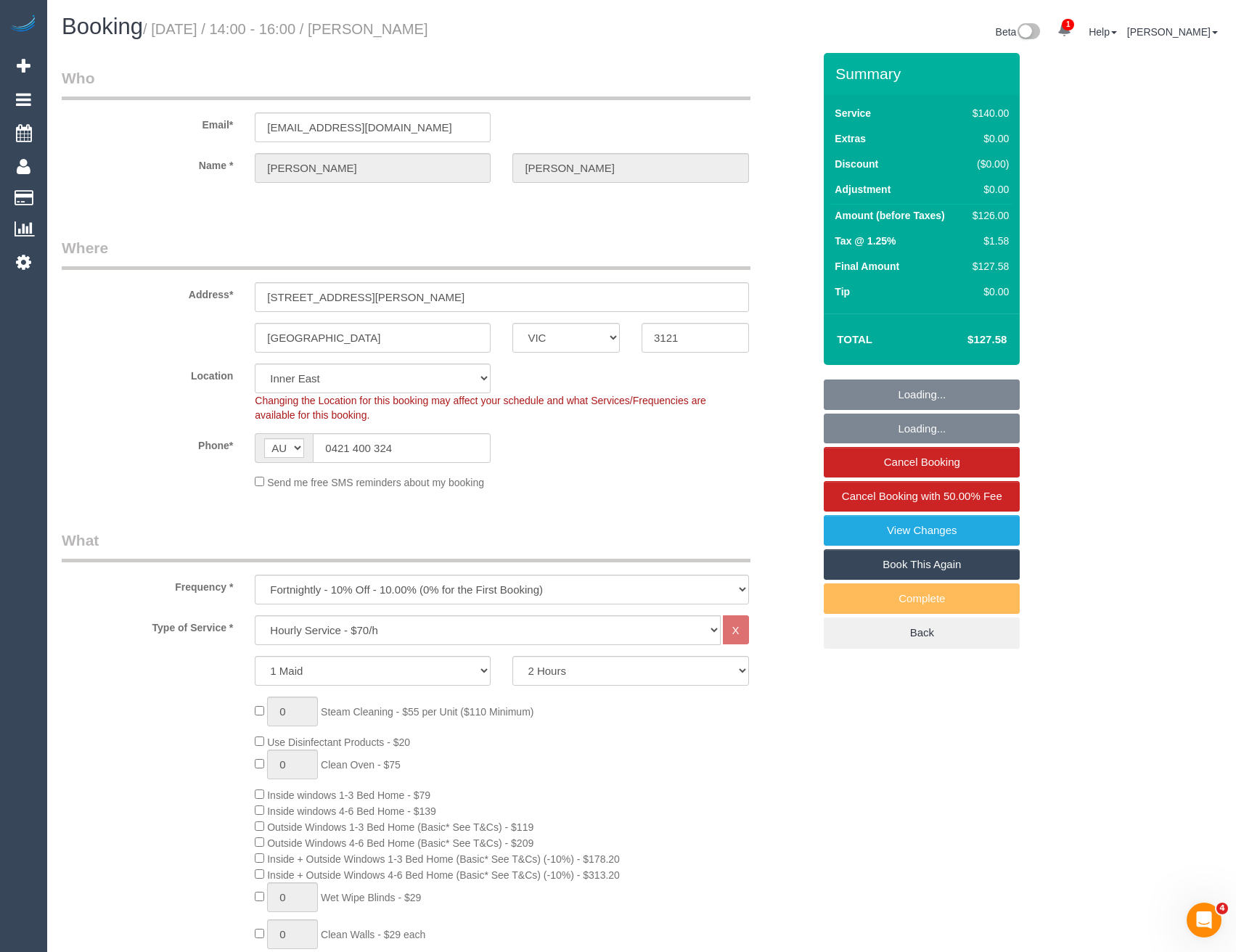
select select "number:24"
select select "number:34"
select select "number:12"
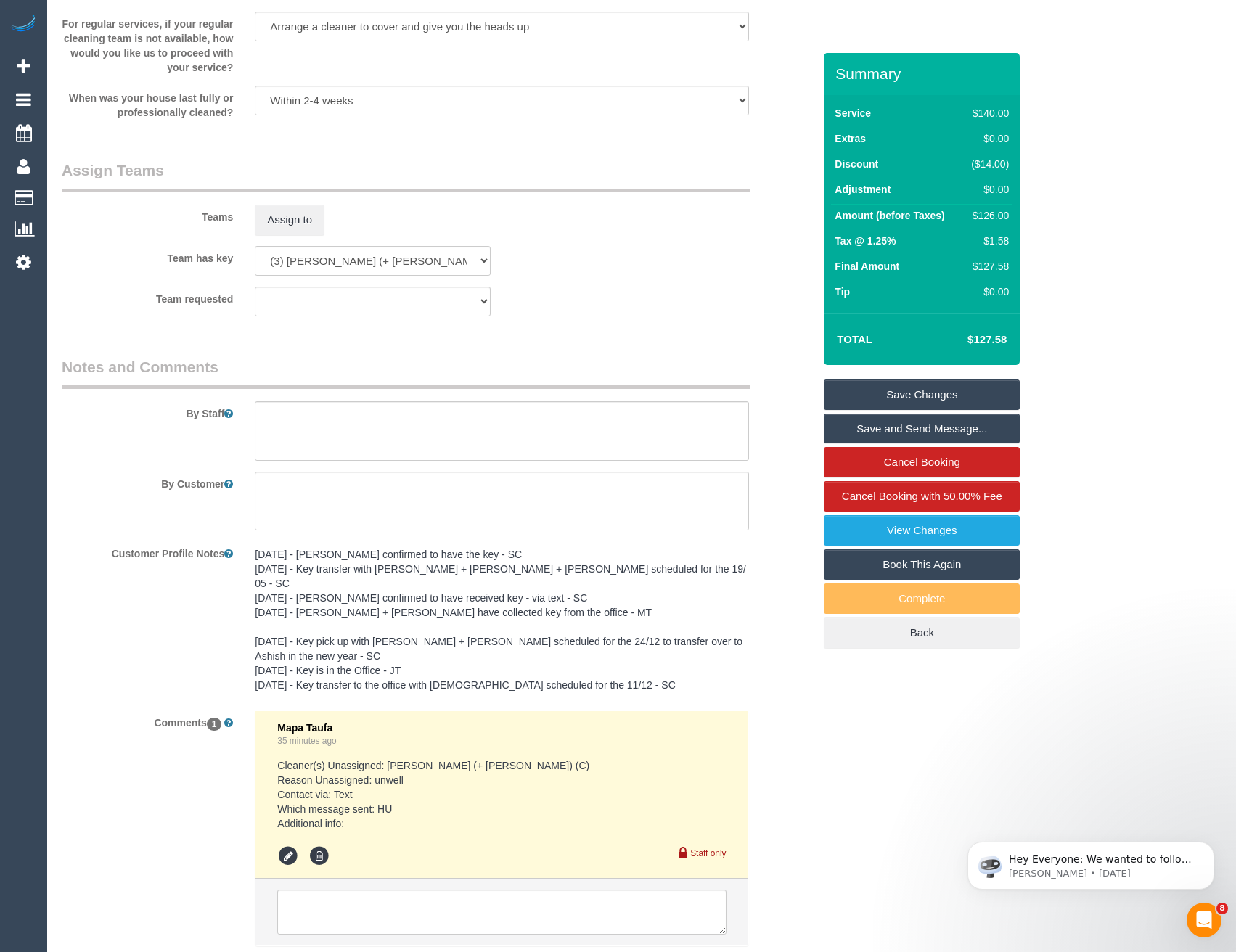
scroll to position [2256, 0]
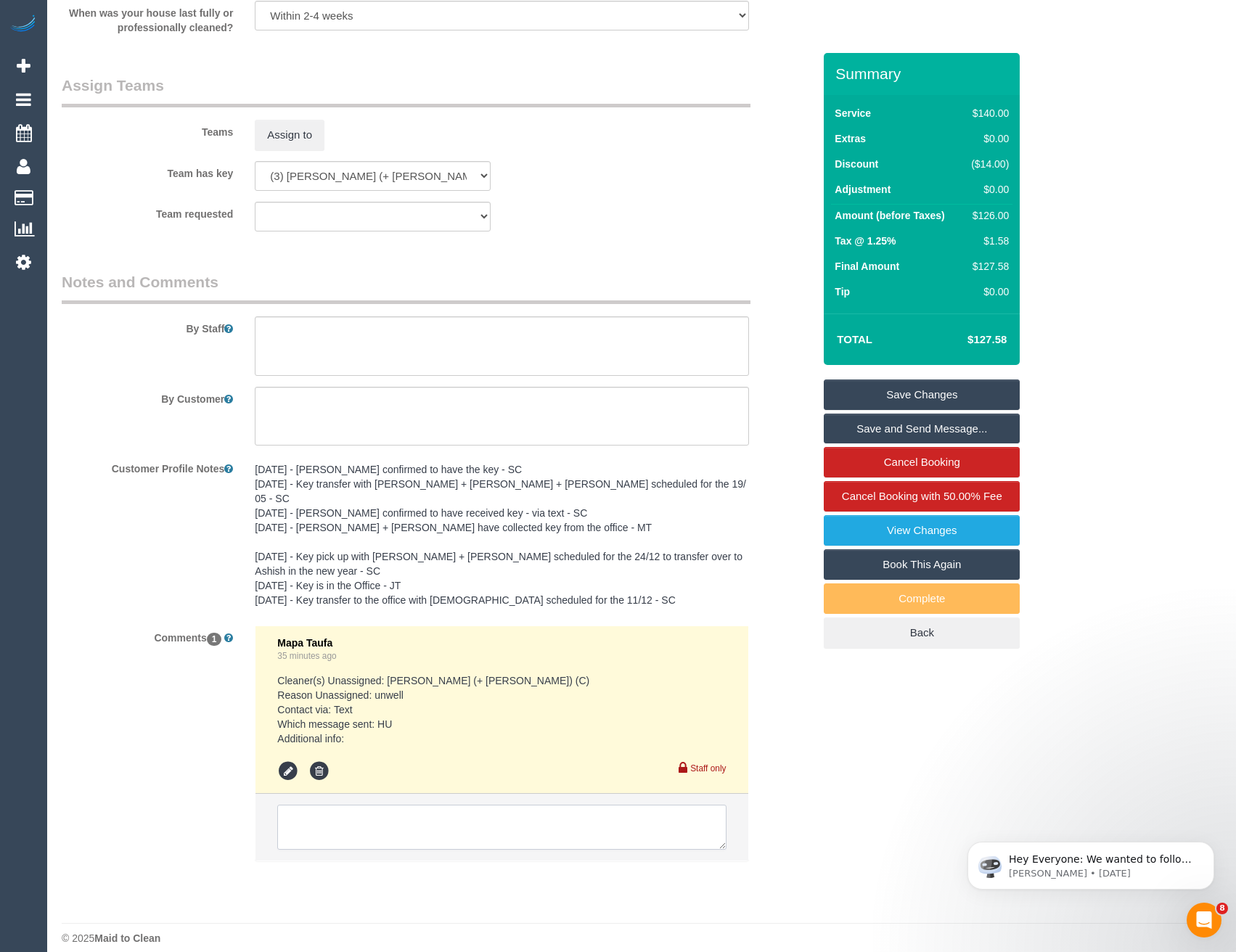
click at [339, 813] on textarea at bounding box center [501, 827] width 448 height 45
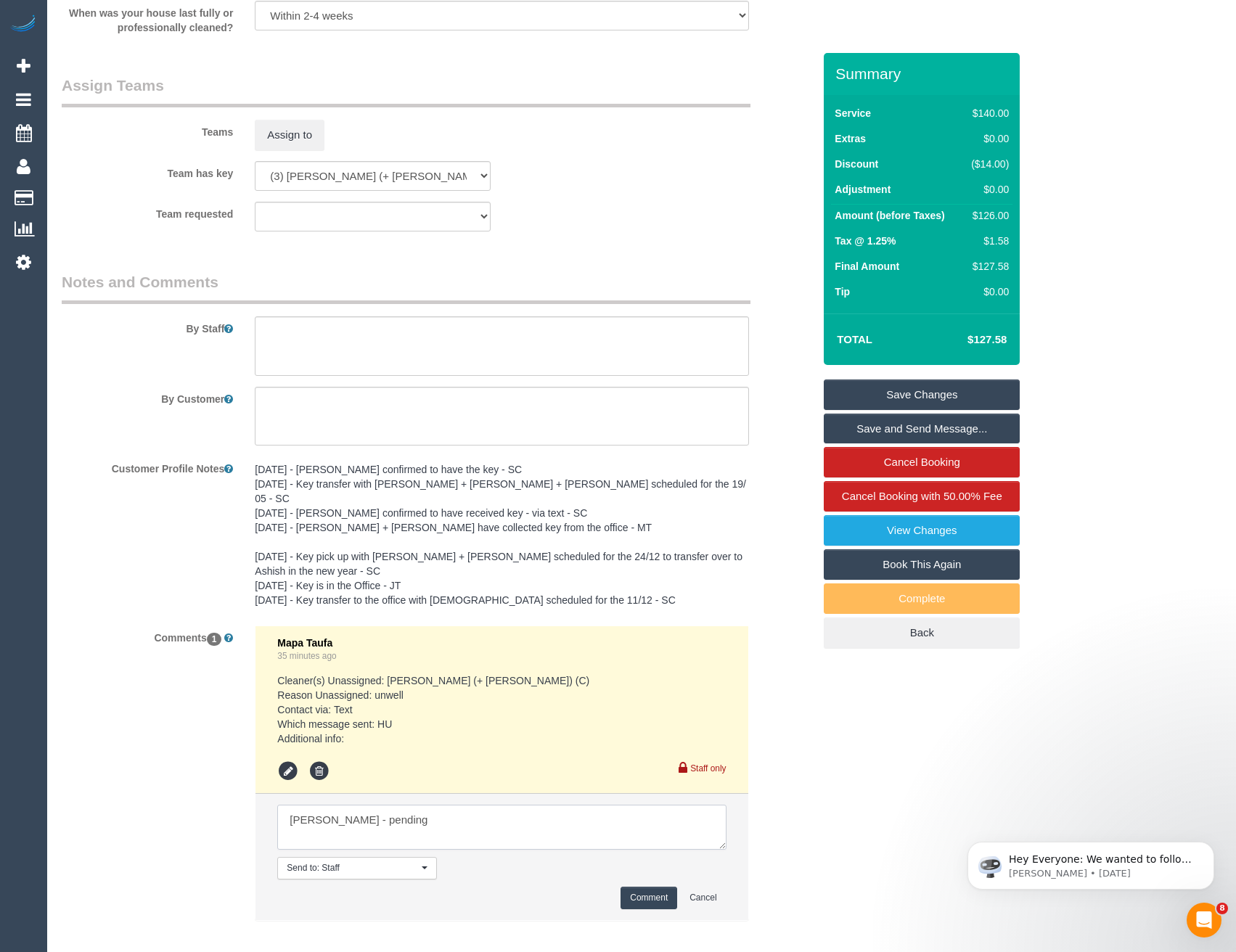
type textarea "[PERSON_NAME] - pending"
click at [650, 887] on button "Comment" at bounding box center [649, 898] width 57 height 23
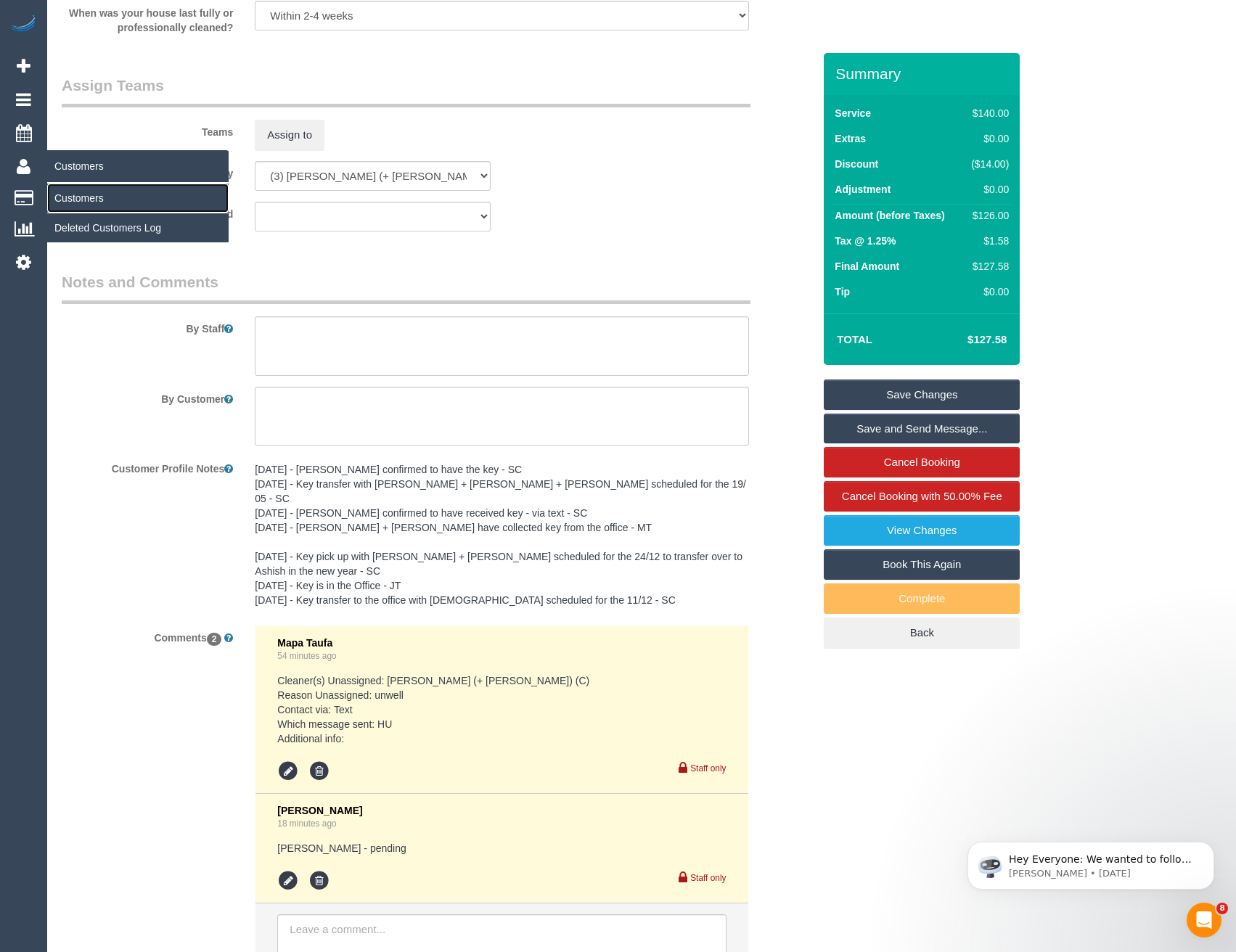
click at [87, 197] on link "Customers" at bounding box center [137, 198] width 181 height 29
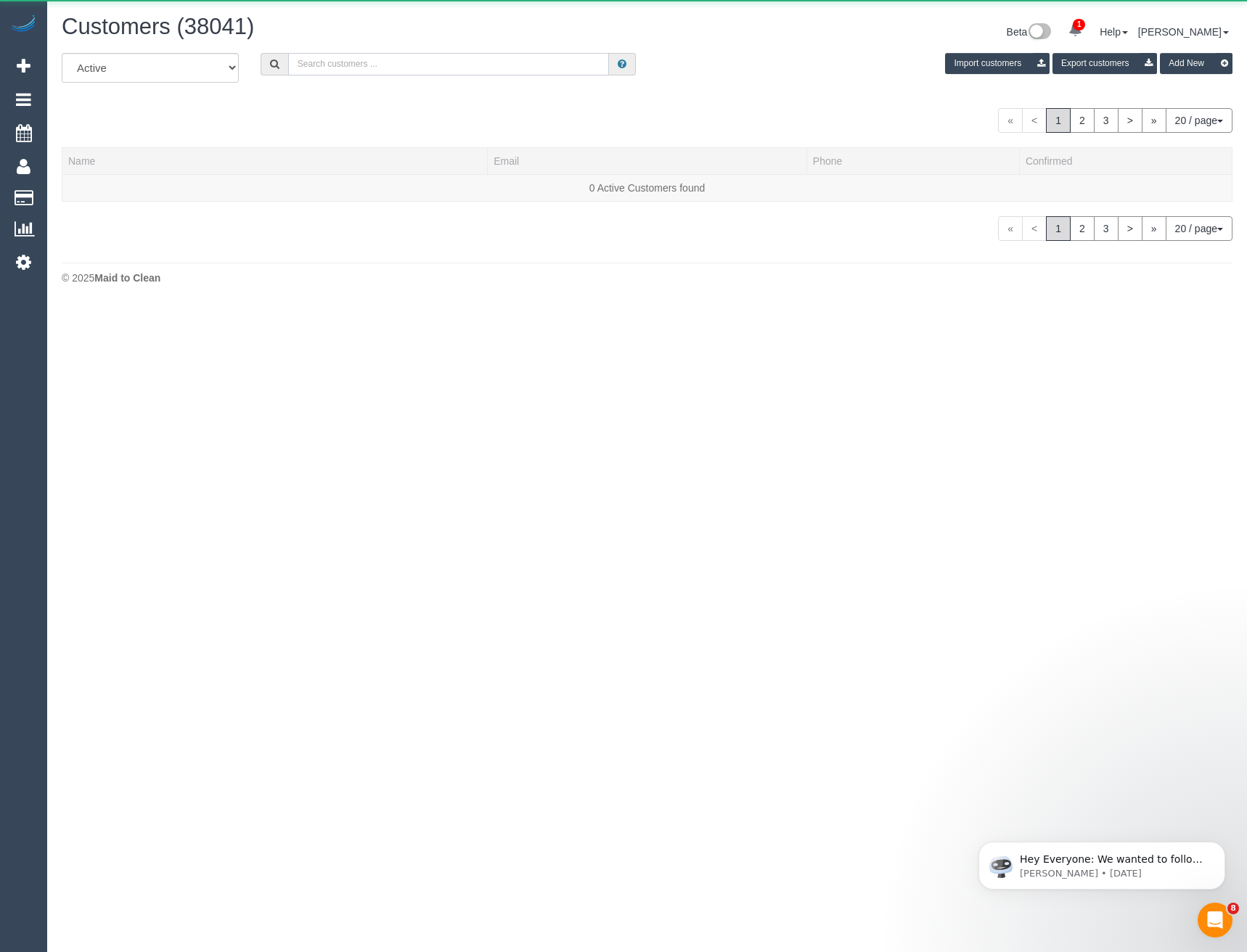
click at [361, 70] on input "text" at bounding box center [449, 64] width 322 height 23
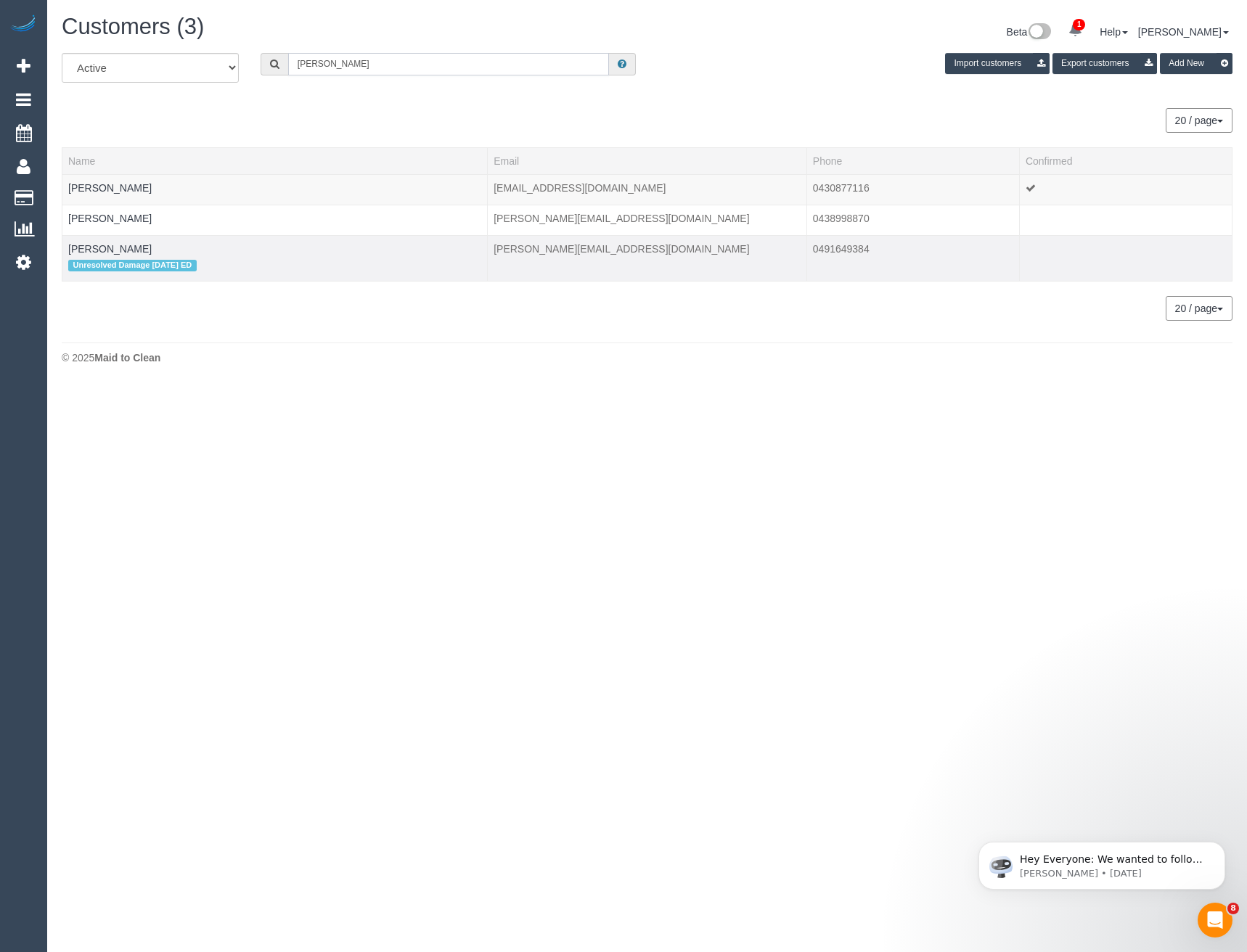
type input "[PERSON_NAME]"
click at [132, 256] on div "Unresolved Damage [DATE] ED" at bounding box center [274, 265] width 413 height 19
click at [130, 251] on link "[PERSON_NAME]" at bounding box center [110, 249] width 83 height 12
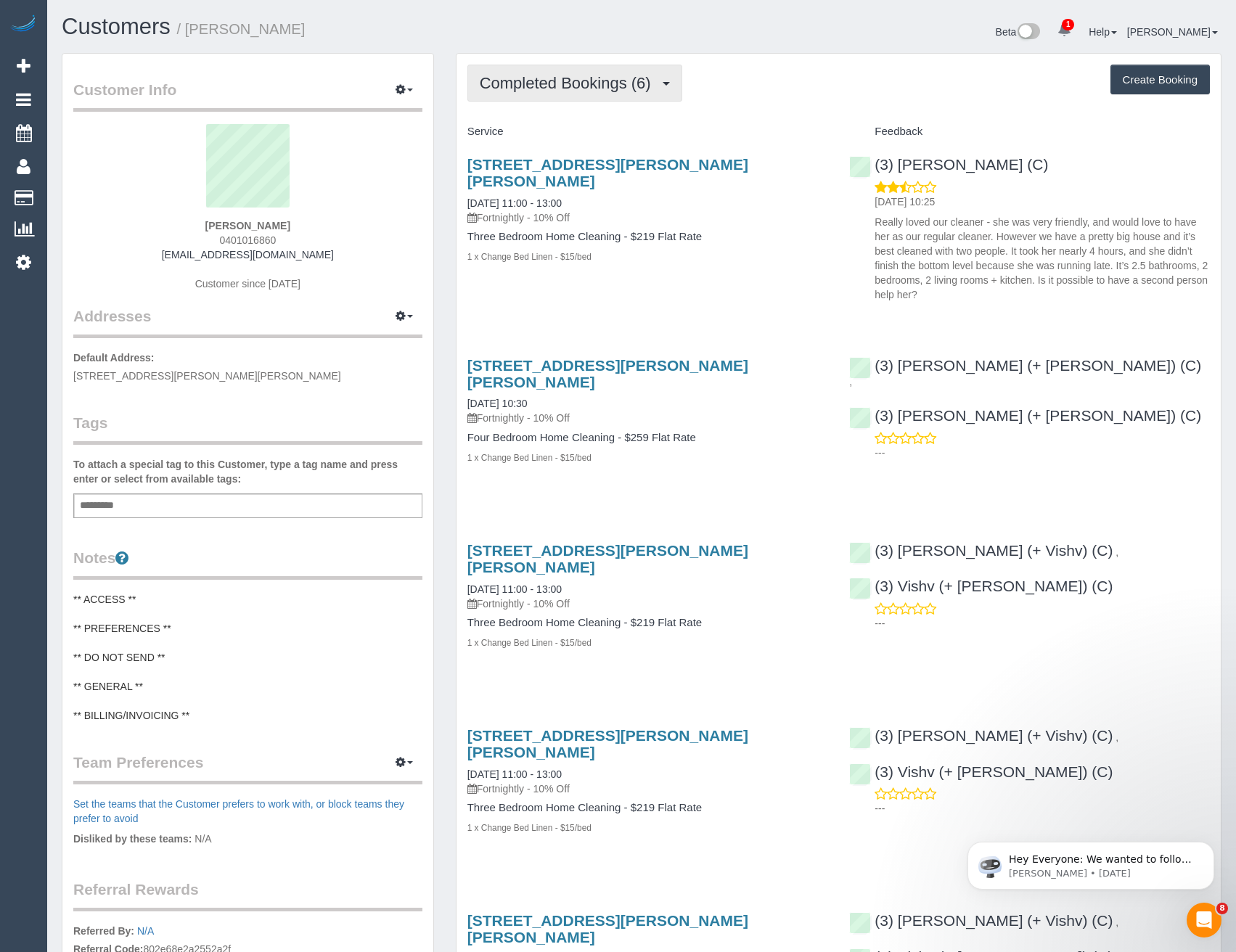
click at [549, 85] on span "Completed Bookings (6)" at bounding box center [569, 83] width 178 height 19
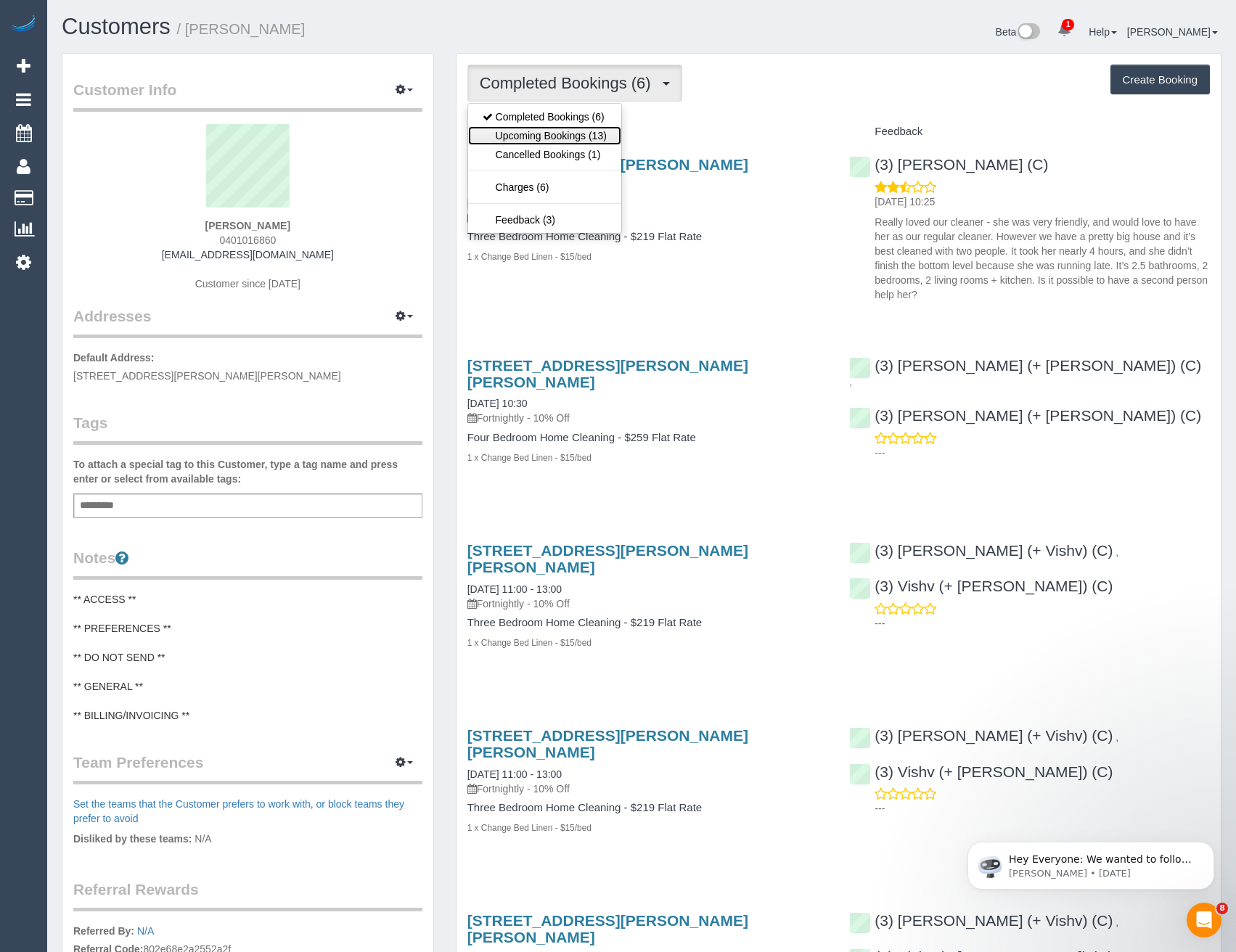
click at [552, 135] on link "Upcoming Bookings (13)" at bounding box center [544, 135] width 153 height 19
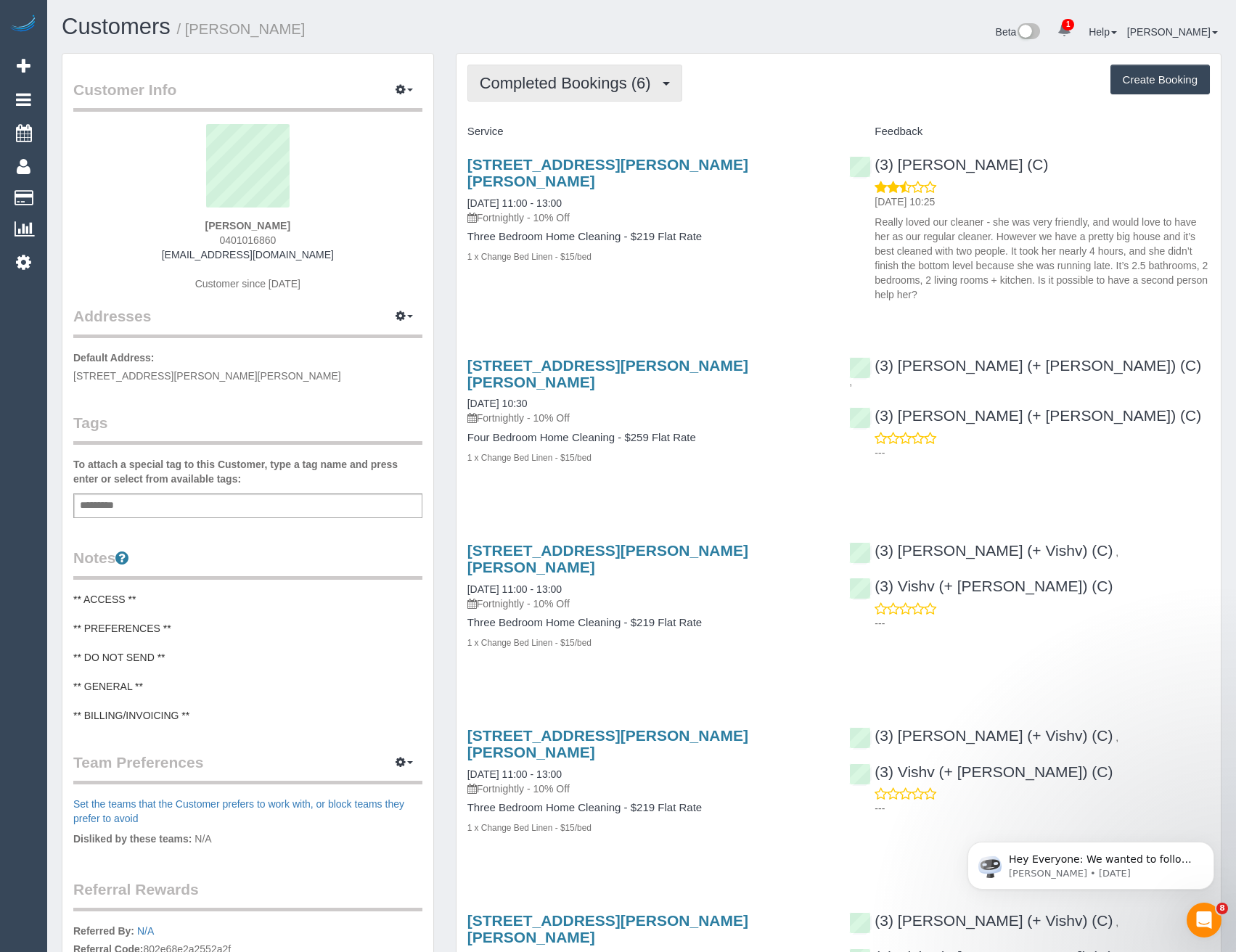
click at [605, 83] on span "Completed Bookings (6)" at bounding box center [569, 83] width 178 height 19
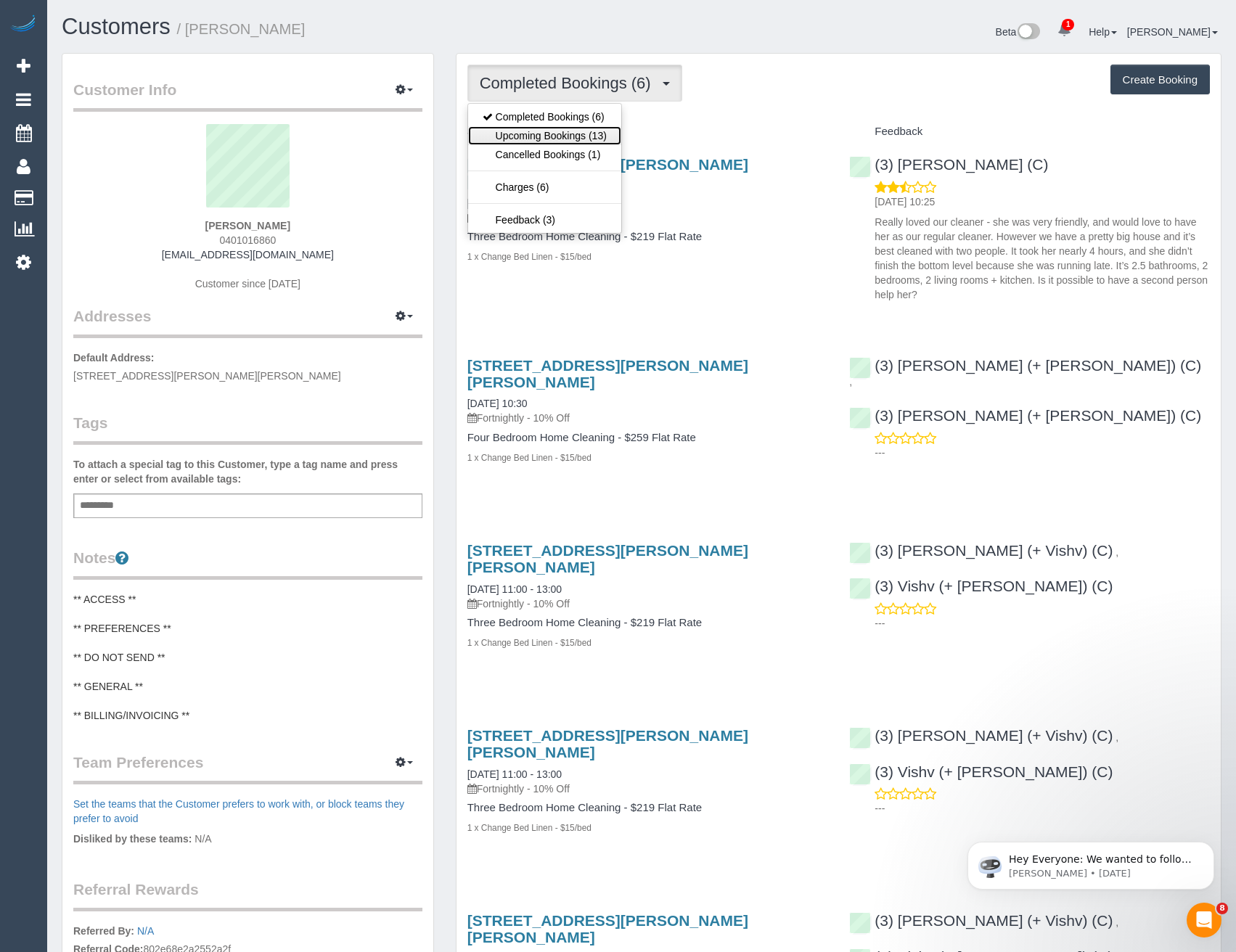
click at [586, 130] on link "Upcoming Bookings (13)" at bounding box center [544, 135] width 153 height 19
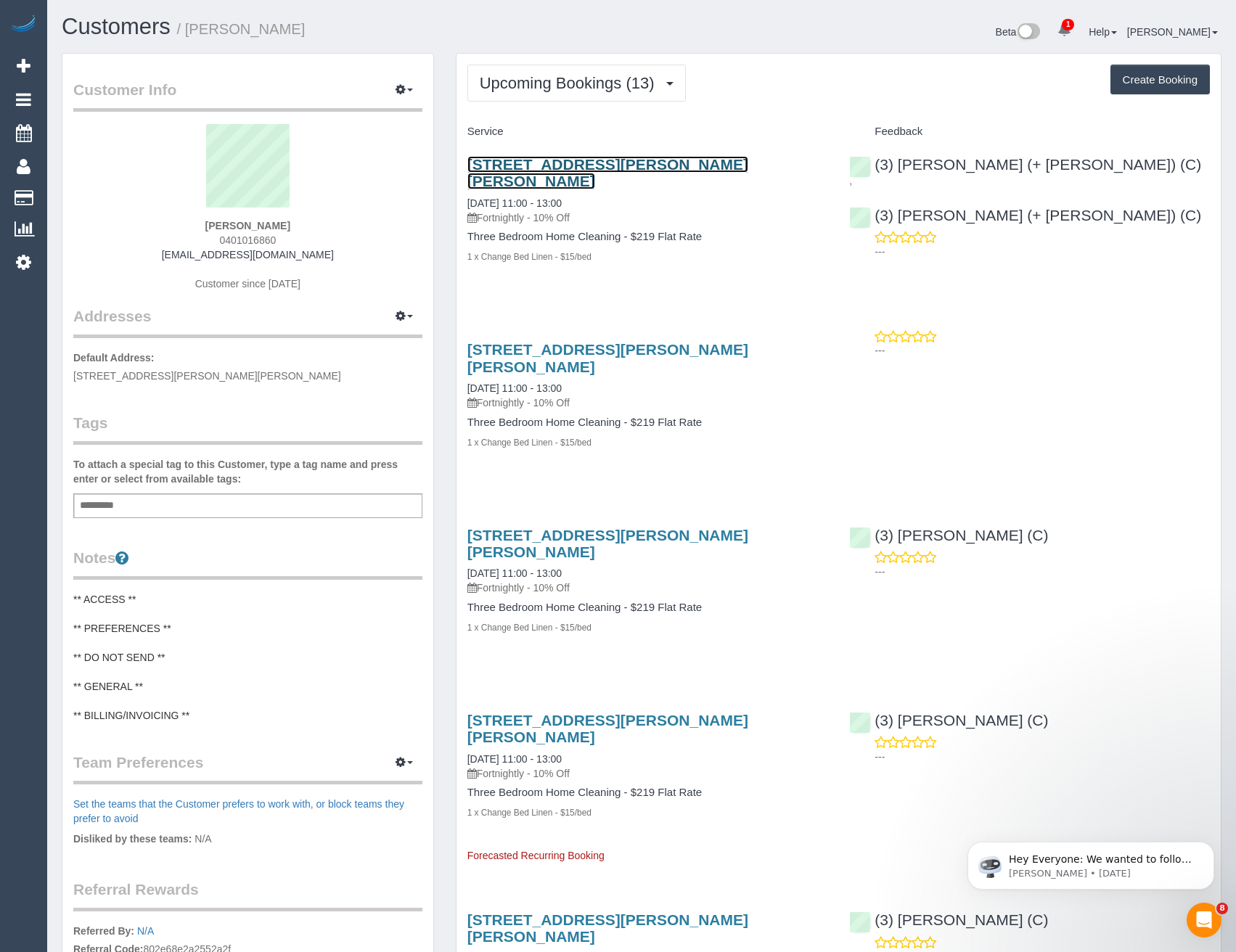
click at [613, 167] on link "13 Downing Street, Blackburn, VIC 3130" at bounding box center [608, 173] width 280 height 33
click at [28, 261] on icon at bounding box center [24, 262] width 16 height 18
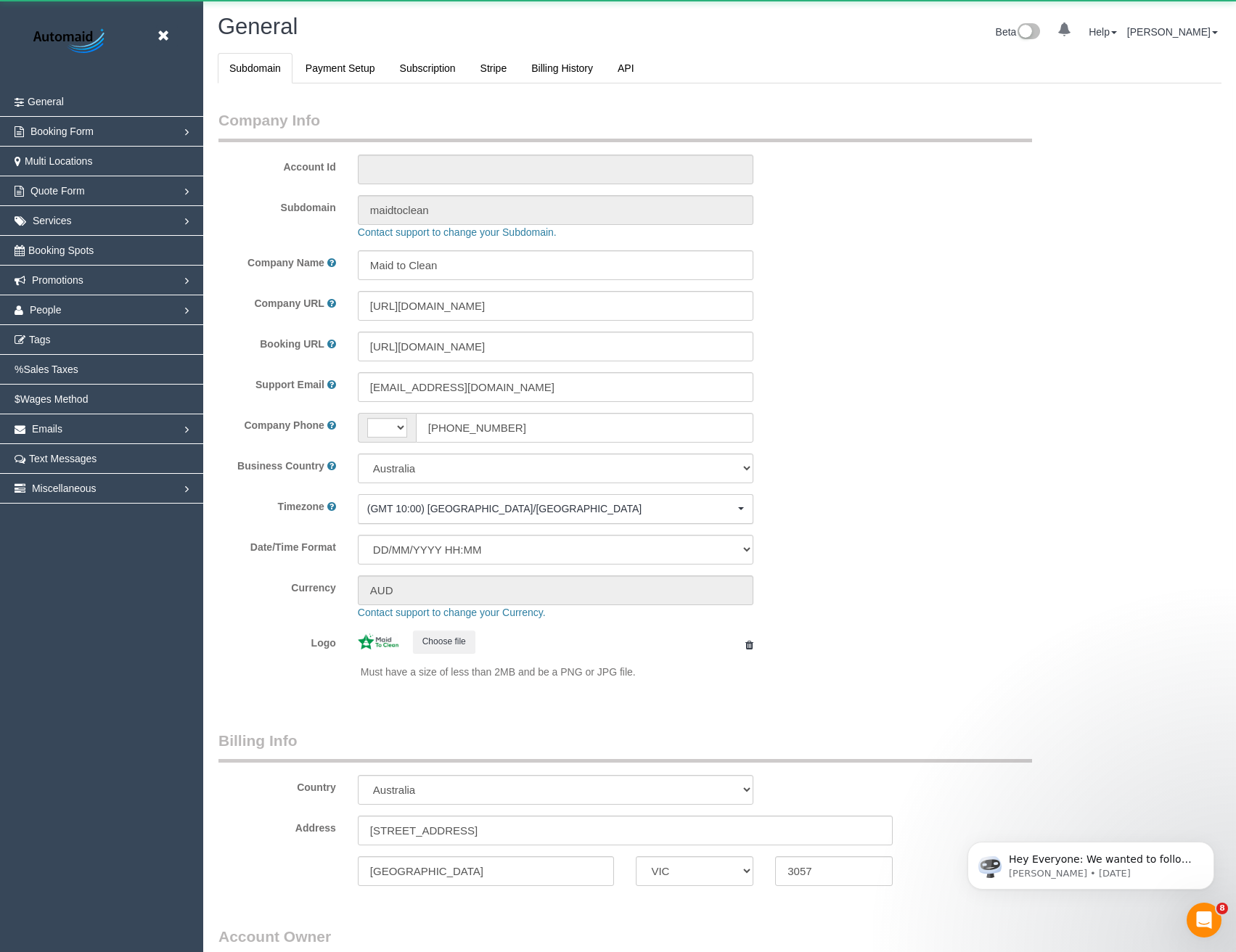
select select "string:AU"
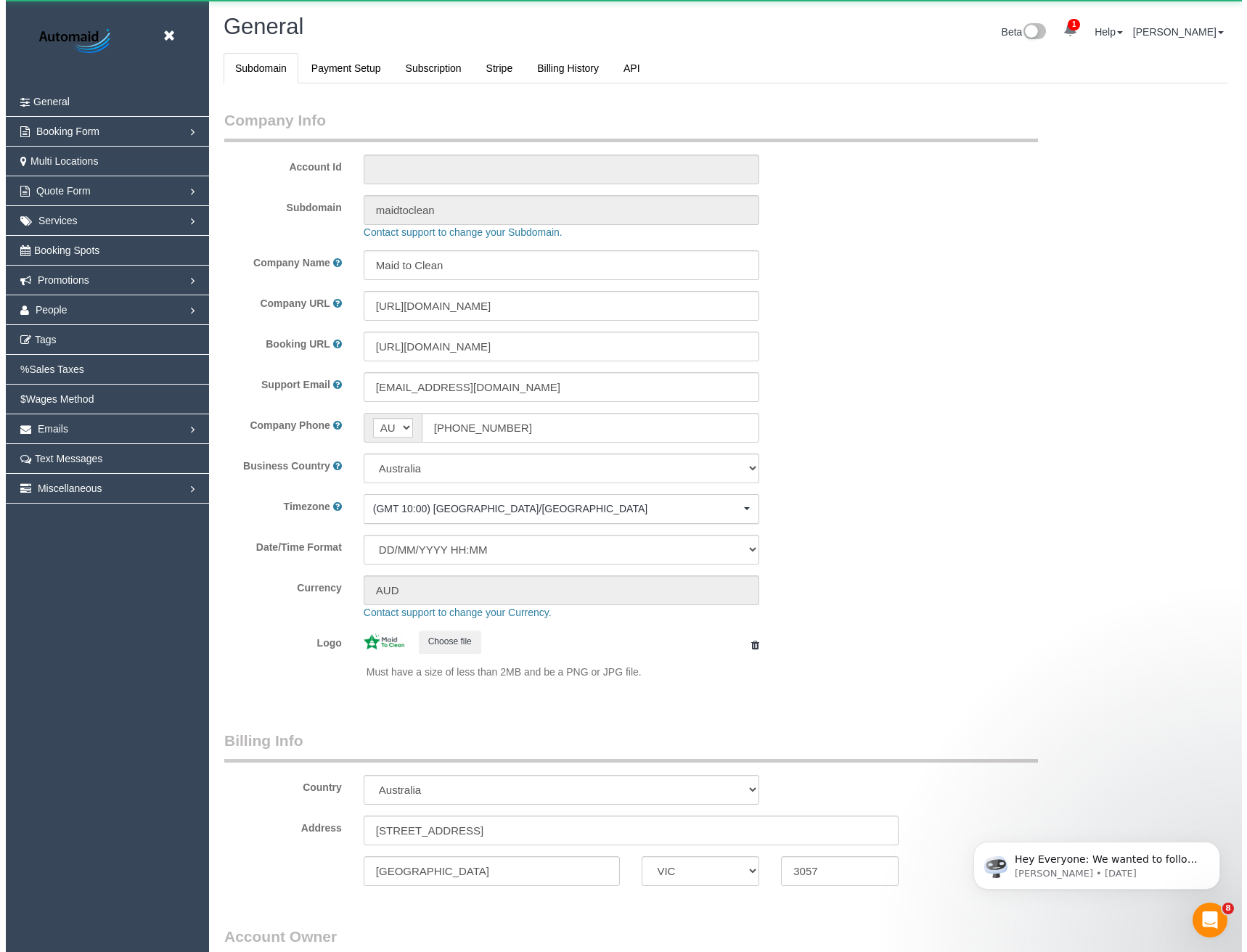
scroll to position [3318, 1236]
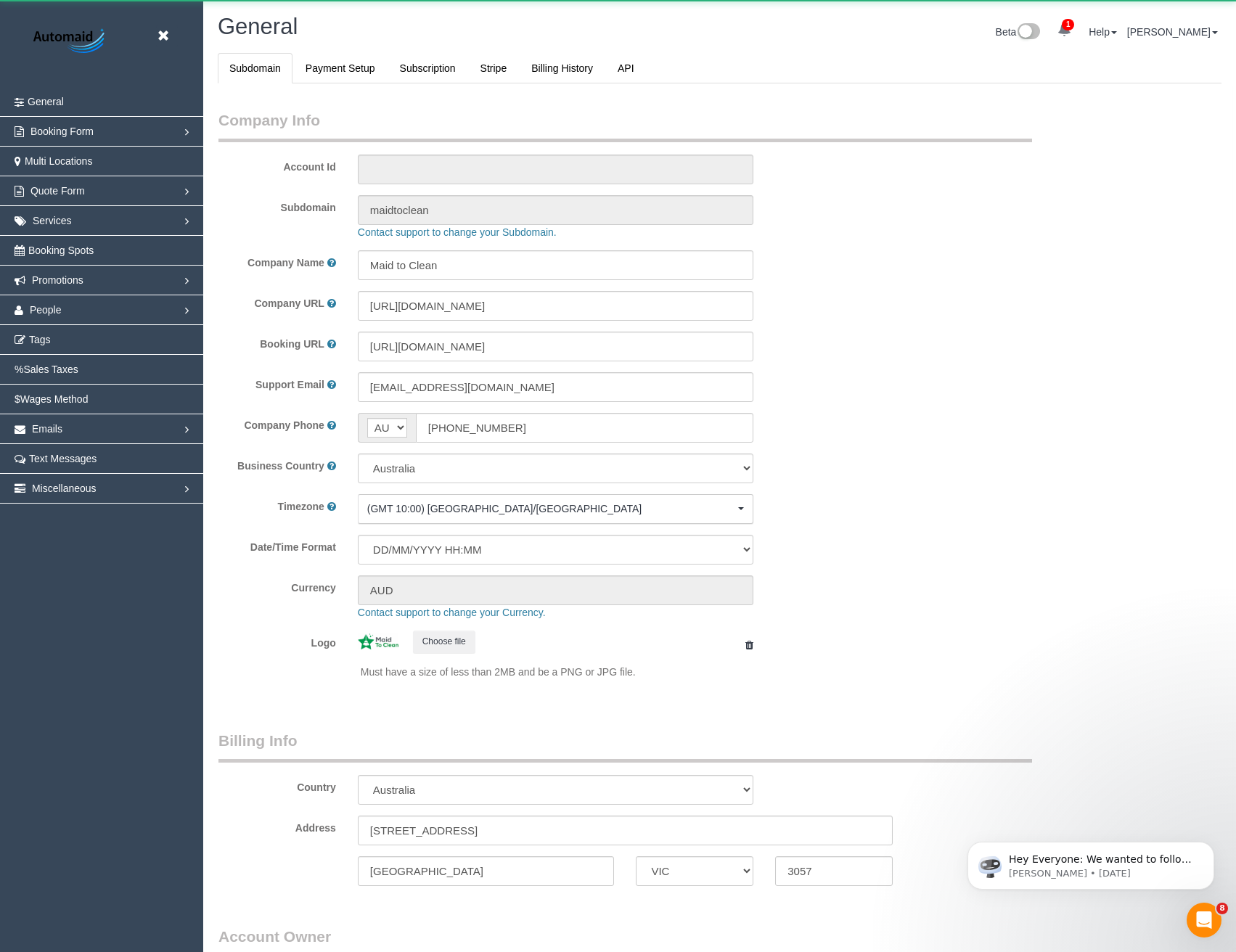
select select "1"
click at [51, 297] on link "People" at bounding box center [101, 310] width 203 height 29
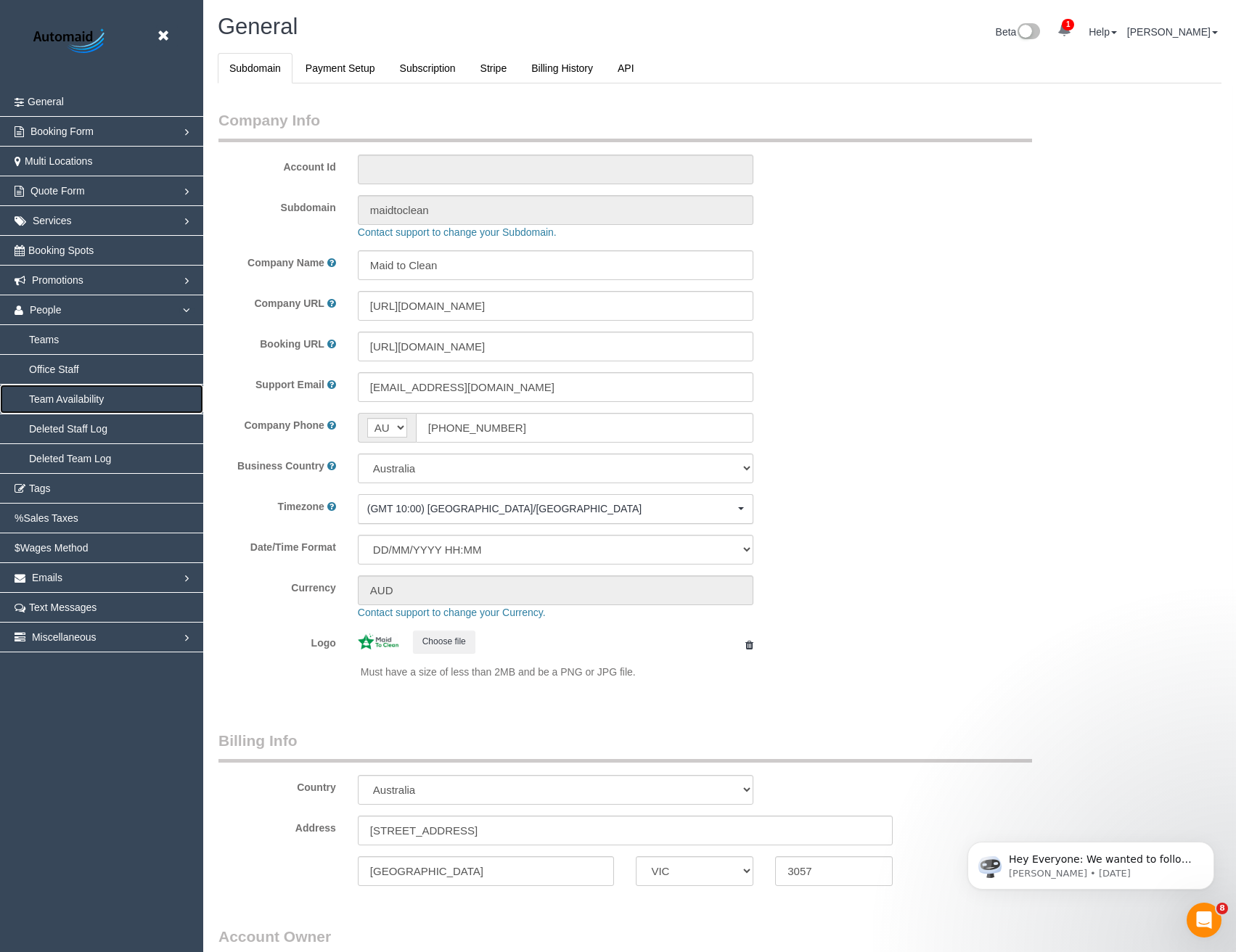
click at [53, 392] on link "Team Availability" at bounding box center [101, 399] width 203 height 29
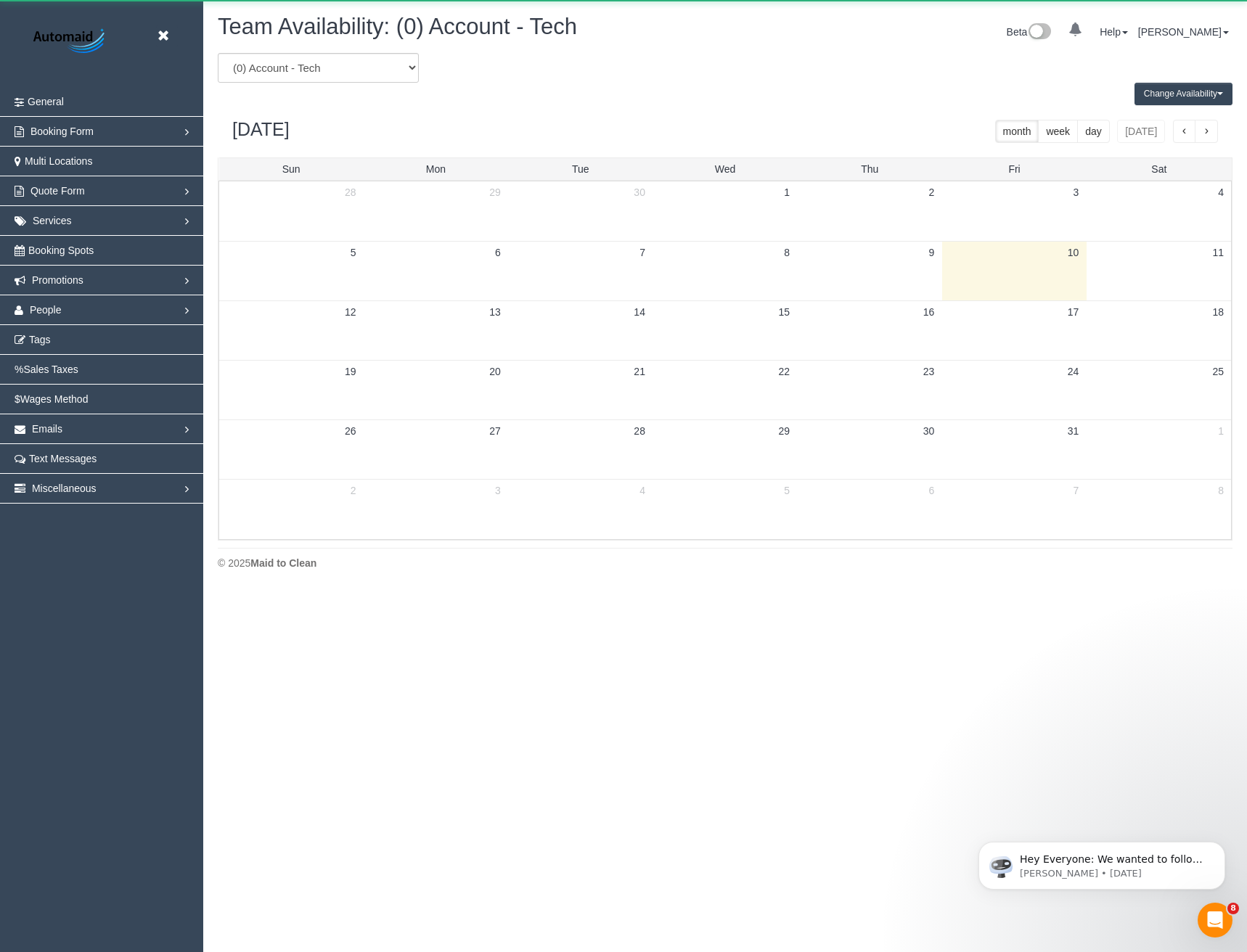
scroll to position [591, 1247]
click at [305, 69] on select "(0) Account - Tech (0) Office (0) [PERSON_NAME] Test Account (1) [PERSON_NAME] …" at bounding box center [318, 68] width 201 height 29
click at [260, 73] on select "(0) Account - Tech (0) Office (0) [PERSON_NAME] Test Account (1) [PERSON_NAME] …" at bounding box center [318, 68] width 201 height 29
select select "number:89572"
click at [218, 53] on select "(0) Account - Tech (0) Office (0) [PERSON_NAME] Test Account (1) [PERSON_NAME] …" at bounding box center [318, 68] width 201 height 29
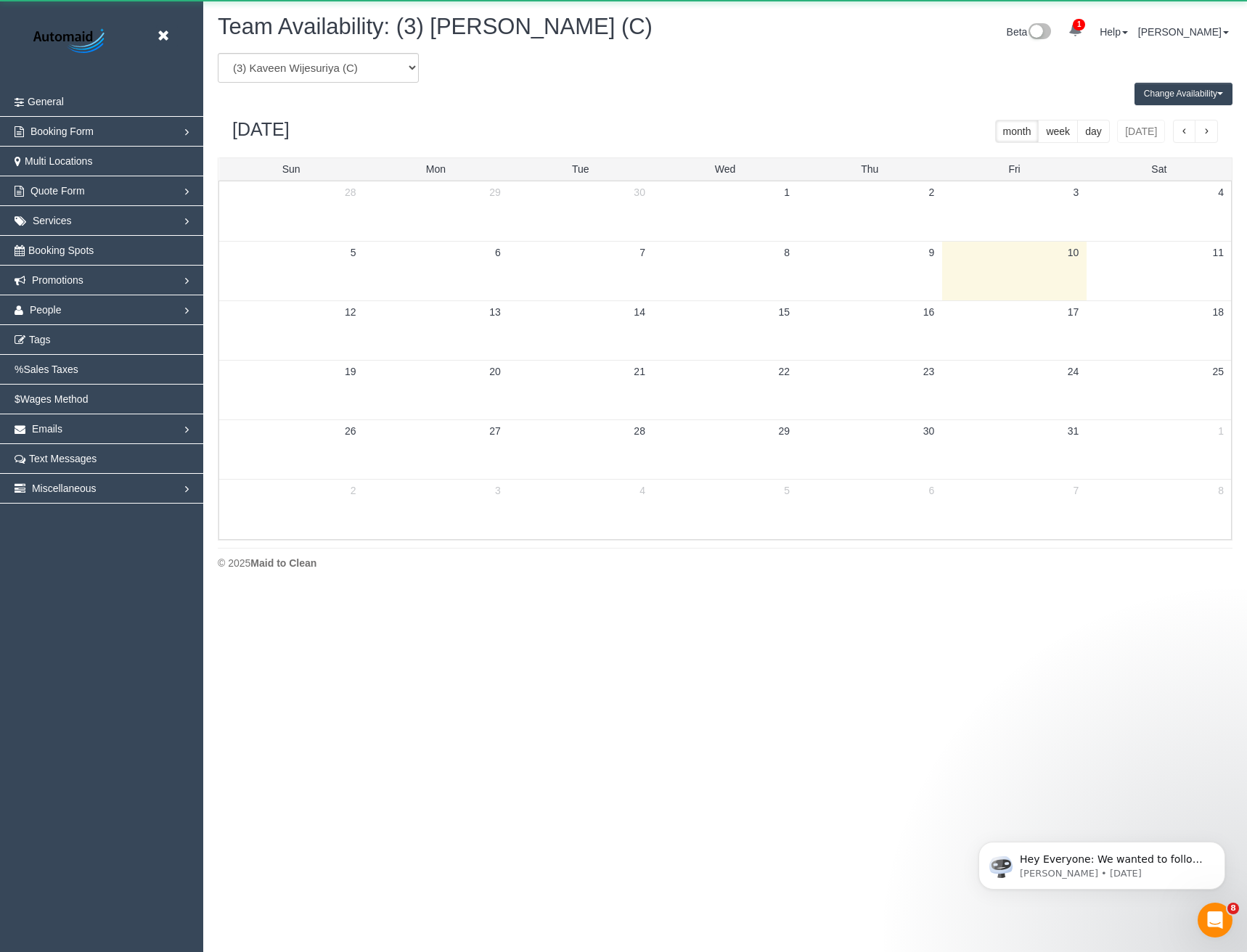
scroll to position [71983, 71321]
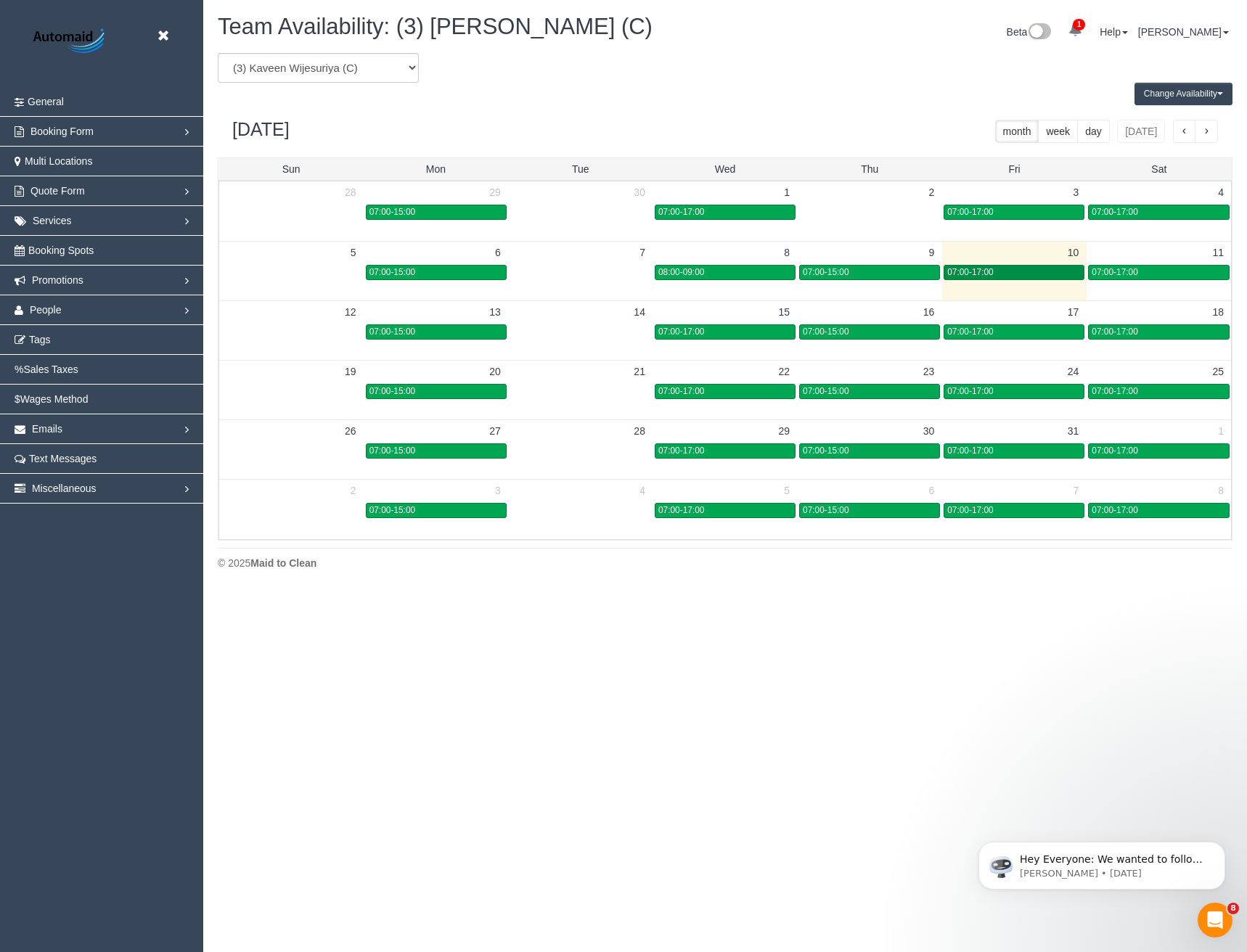
click at [1036, 269] on div "07:00-17:00" at bounding box center [1014, 272] width 133 height 11
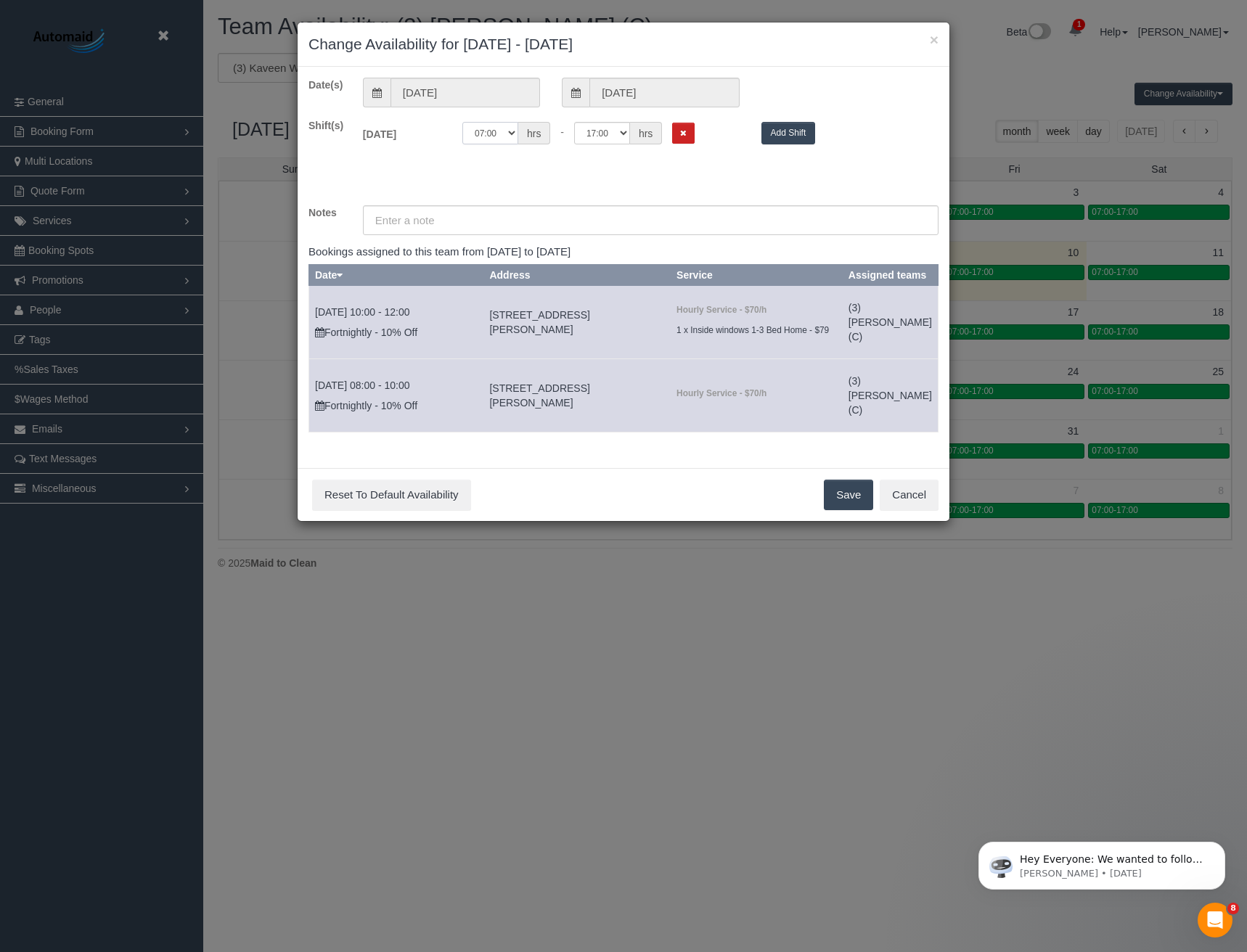
click at [499, 141] on select "00:00 00:05 00:10 00:15 00:20 00:25 00:30 00:35 00:40 00:45 00:50 00:55 01:00 0…" at bounding box center [490, 132] width 56 height 23
select select "string:08:00"
click at [463, 122] on select "00:00 00:05 00:10 00:15 00:20 00:25 00:30 00:35 00:40 00:45 00:50 00:55 01:00 0…" at bounding box center [490, 132] width 56 height 23
click at [594, 126] on select "00:00 00:05 00:10 00:15 00:20 00:25 00:30 00:35 00:40 00:45 00:50 00:55 01:00 0…" at bounding box center [602, 132] width 56 height 23
select select "string:09:00"
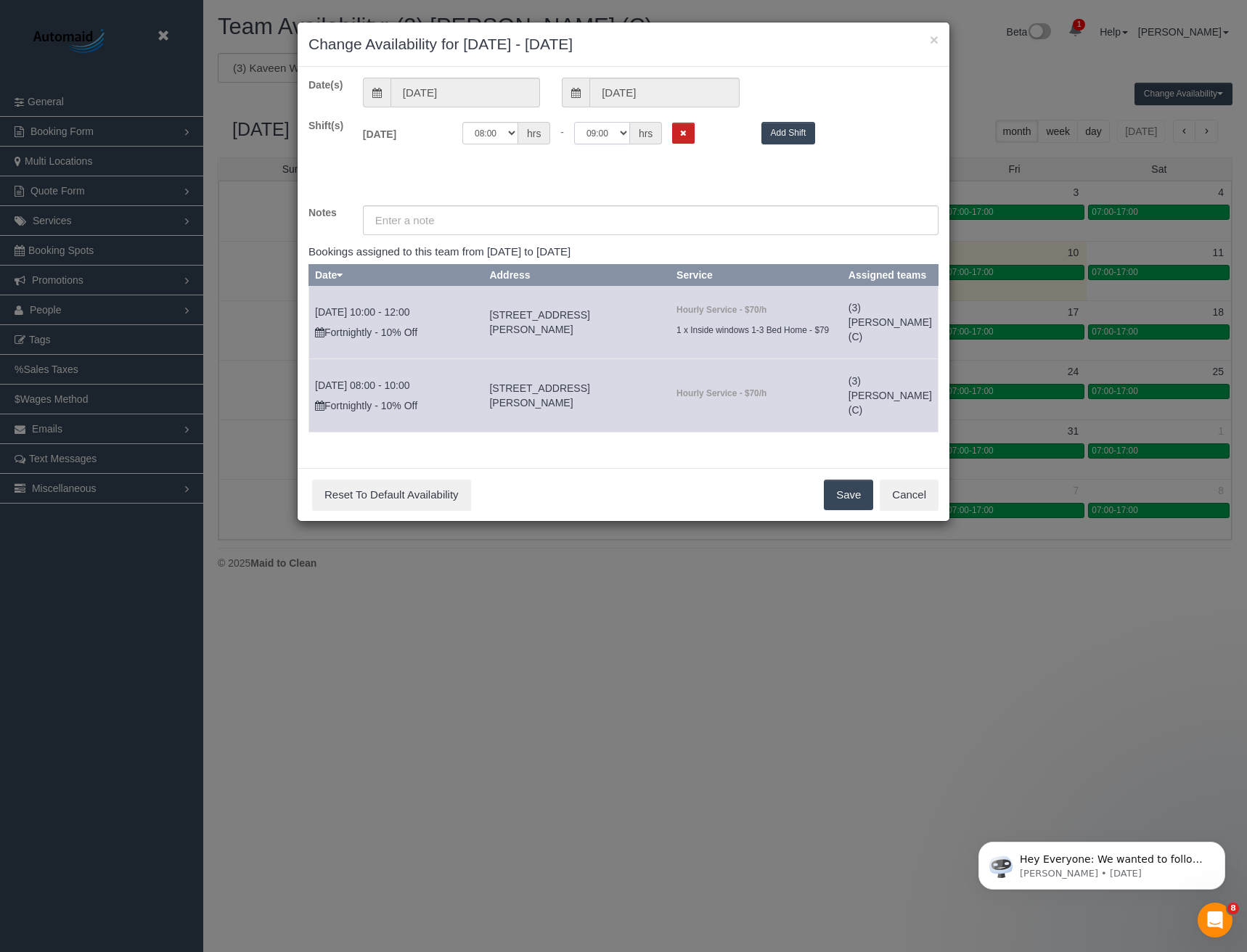
click at [574, 122] on select "00:00 00:05 00:10 00:15 00:20 00:25 00:30 00:35 00:40 00:45 00:50 00:55 01:00 0…" at bounding box center [602, 132] width 56 height 23
click at [840, 510] on button "Save" at bounding box center [848, 494] width 49 height 30
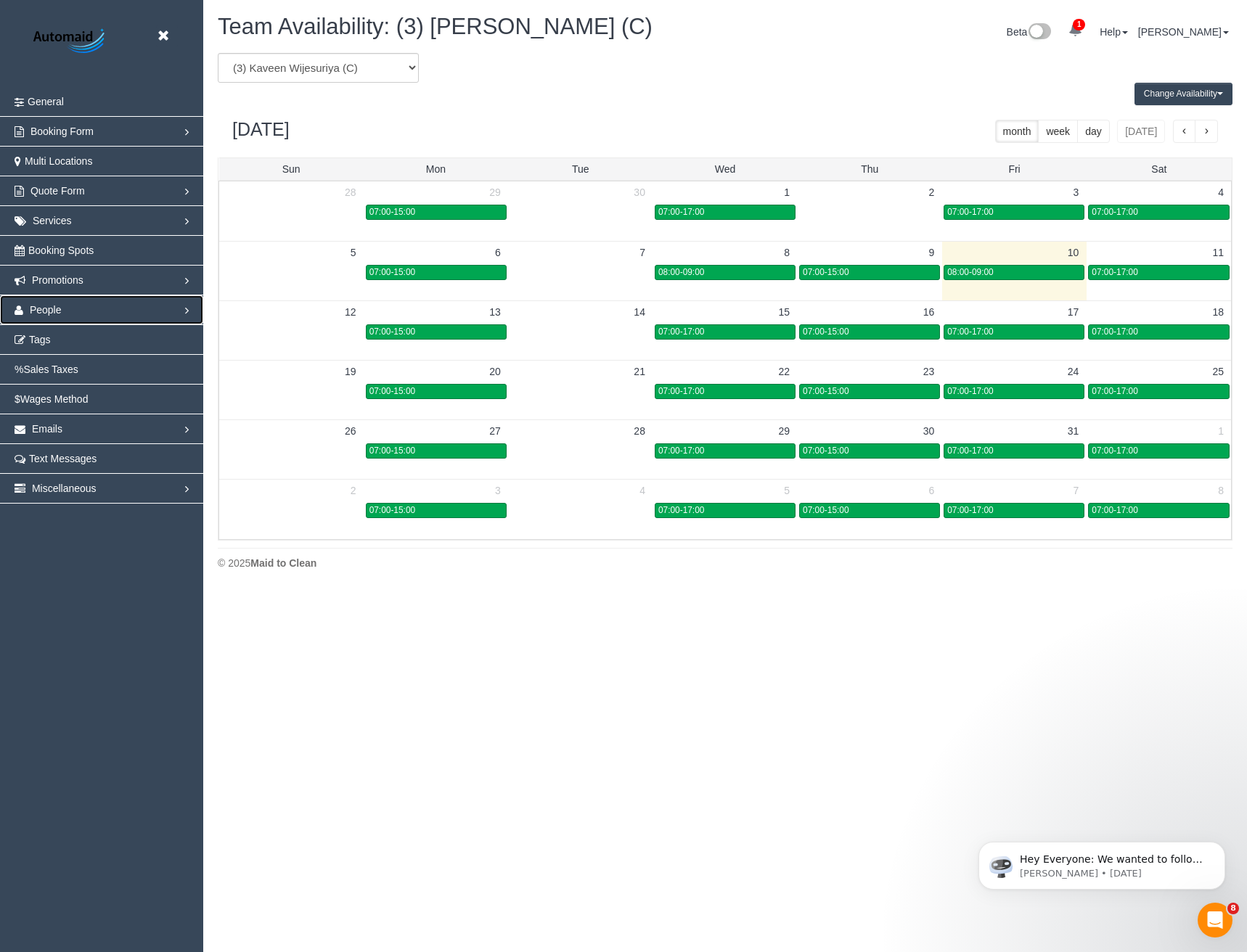
click at [47, 309] on span "People" at bounding box center [45, 310] width 32 height 12
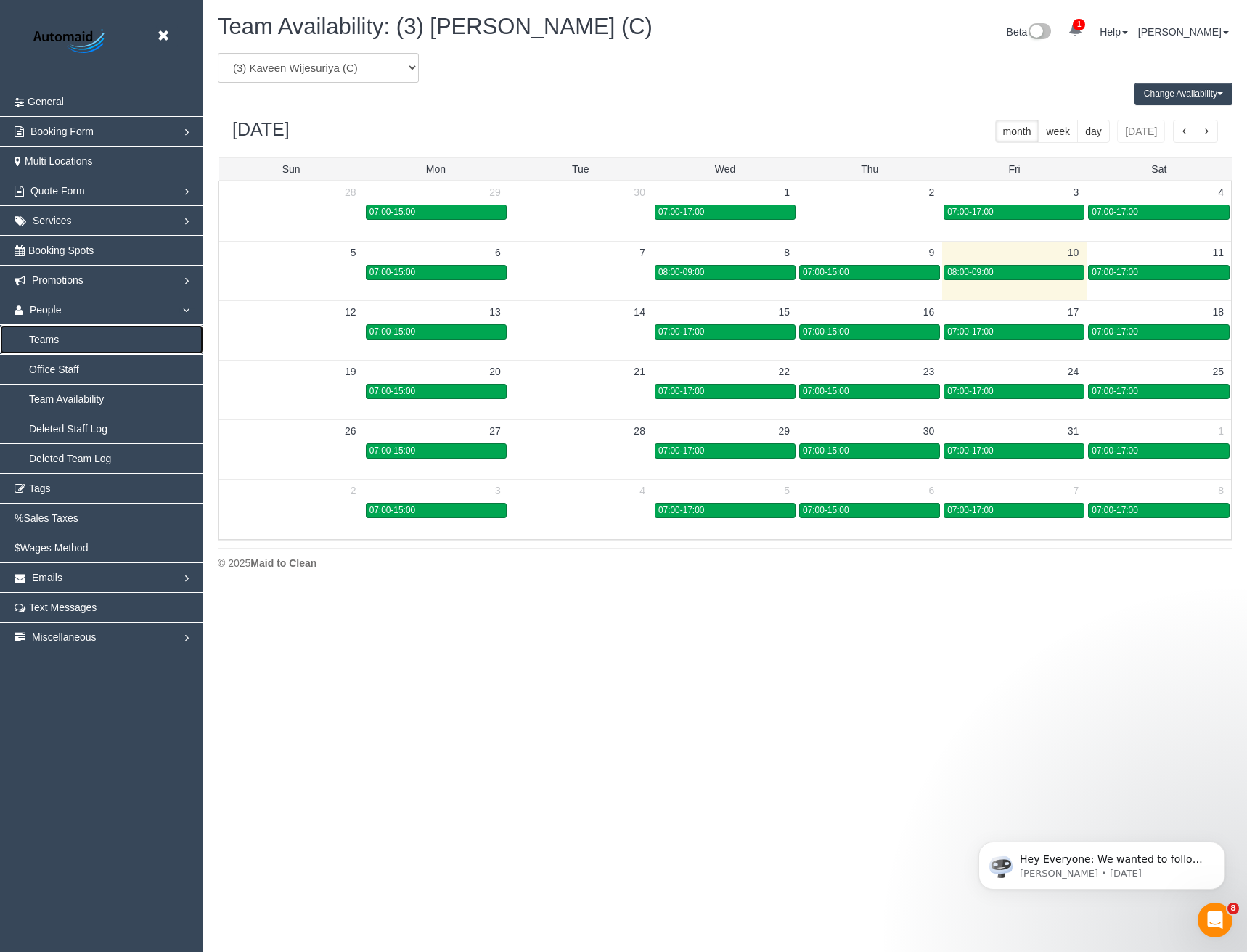
click at [58, 338] on link "Teams" at bounding box center [101, 340] width 203 height 29
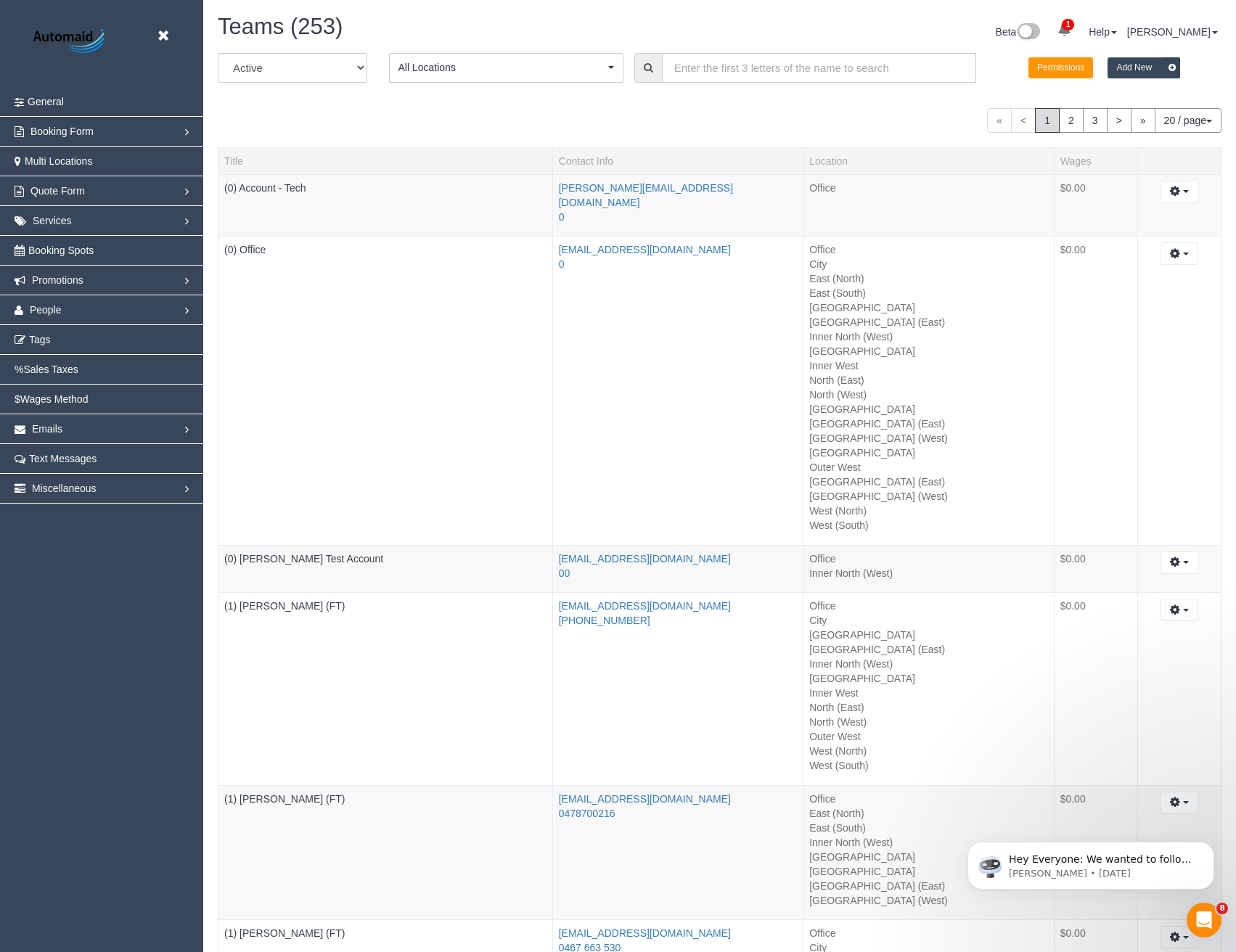
scroll to position [3305, 1236]
click at [706, 69] on input "text" at bounding box center [818, 68] width 315 height 29
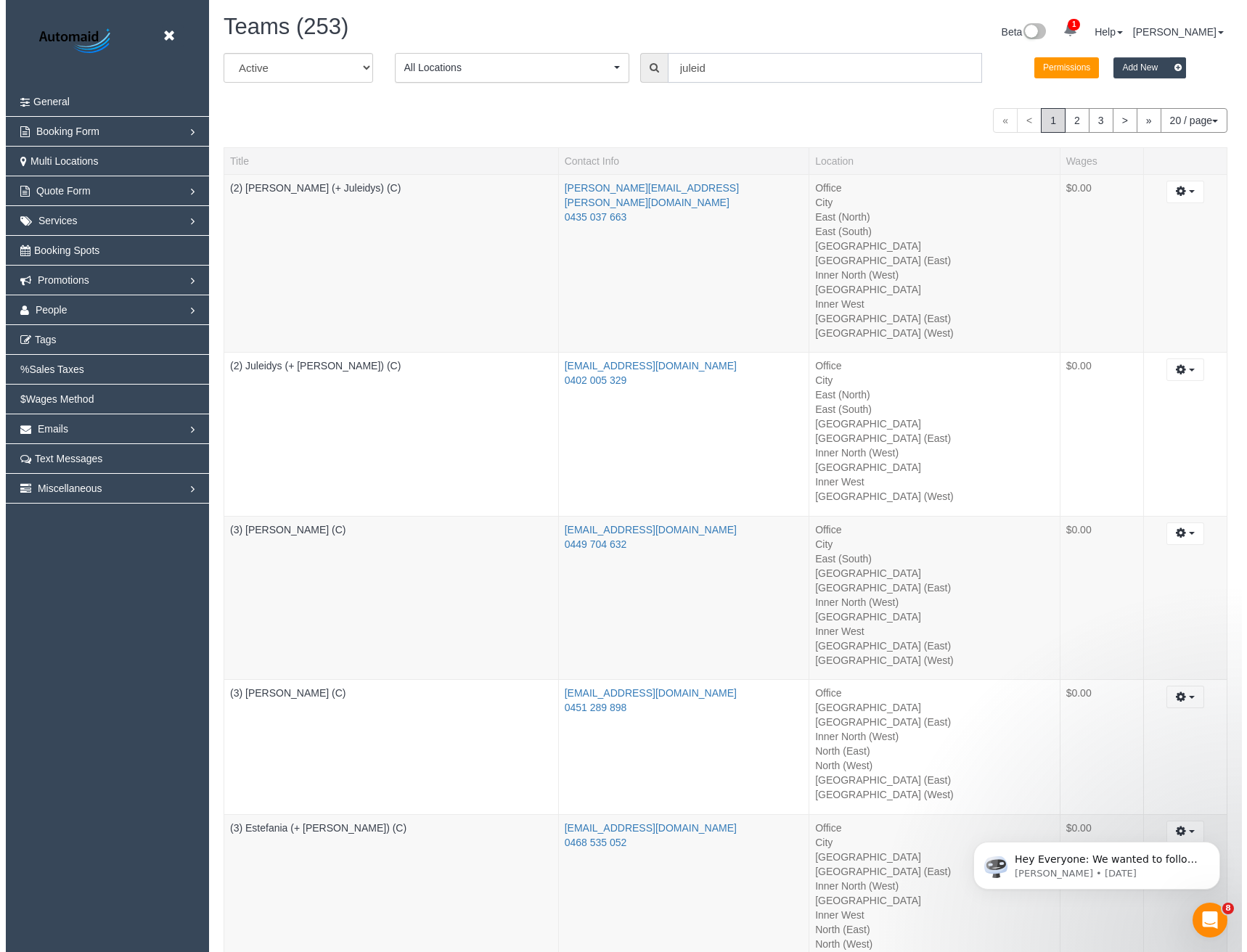
scroll to position [71953, 71321]
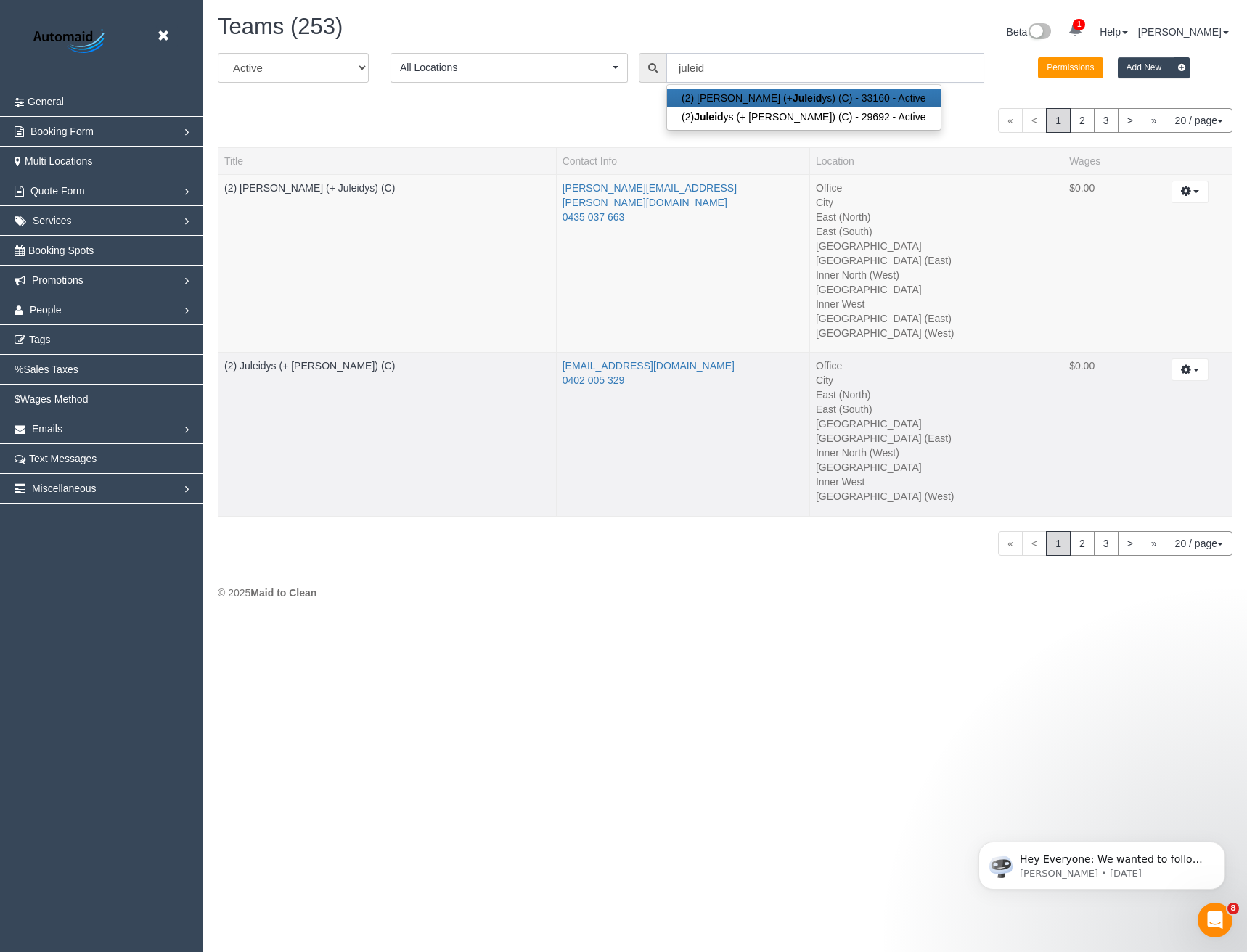
type input "juleid"
drag, startPoint x: 637, startPoint y: 384, endPoint x: 571, endPoint y: 381, distance: 66.1
click at [571, 381] on li "0402 005 329" at bounding box center [683, 379] width 241 height 15
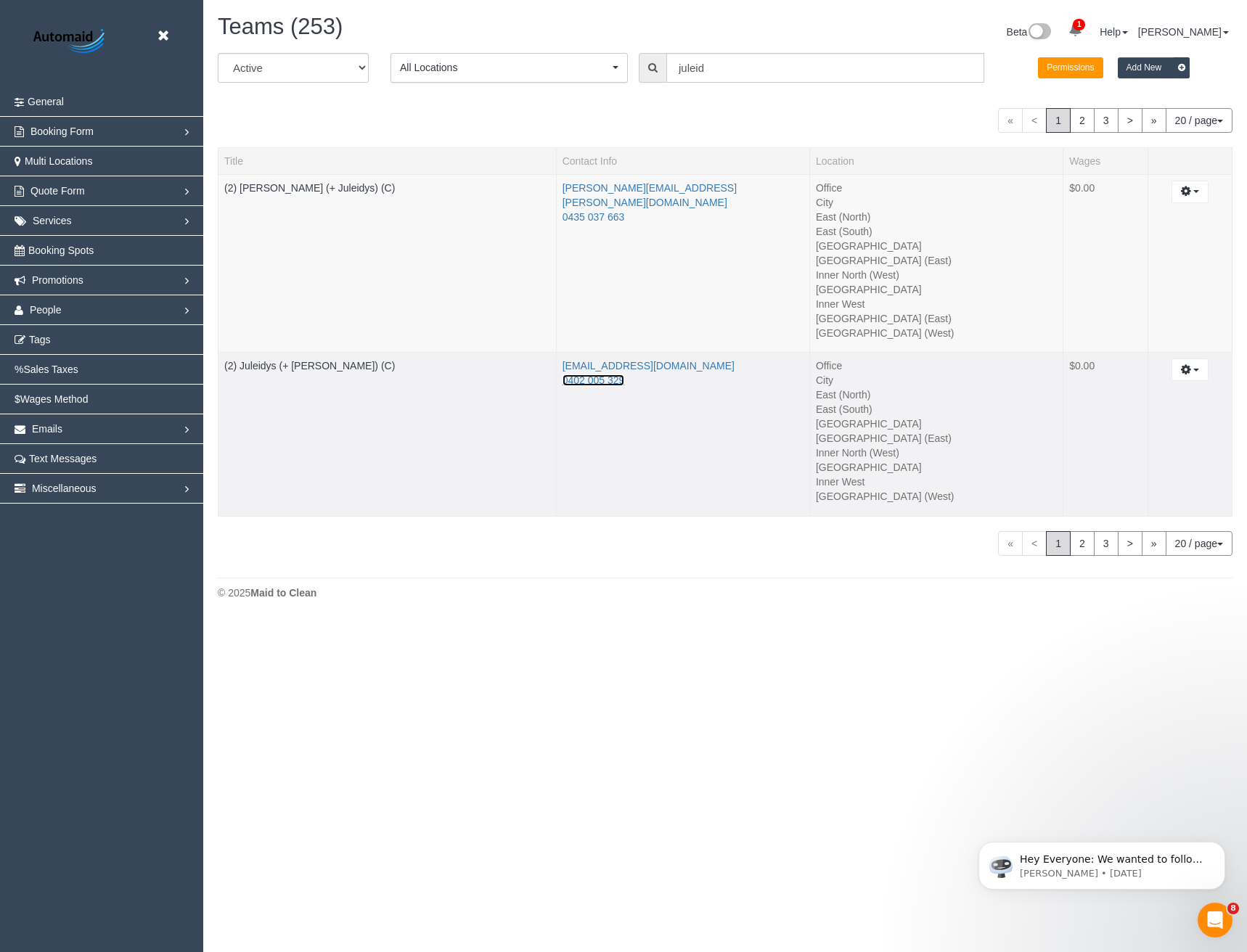
copy link "402 005 329"
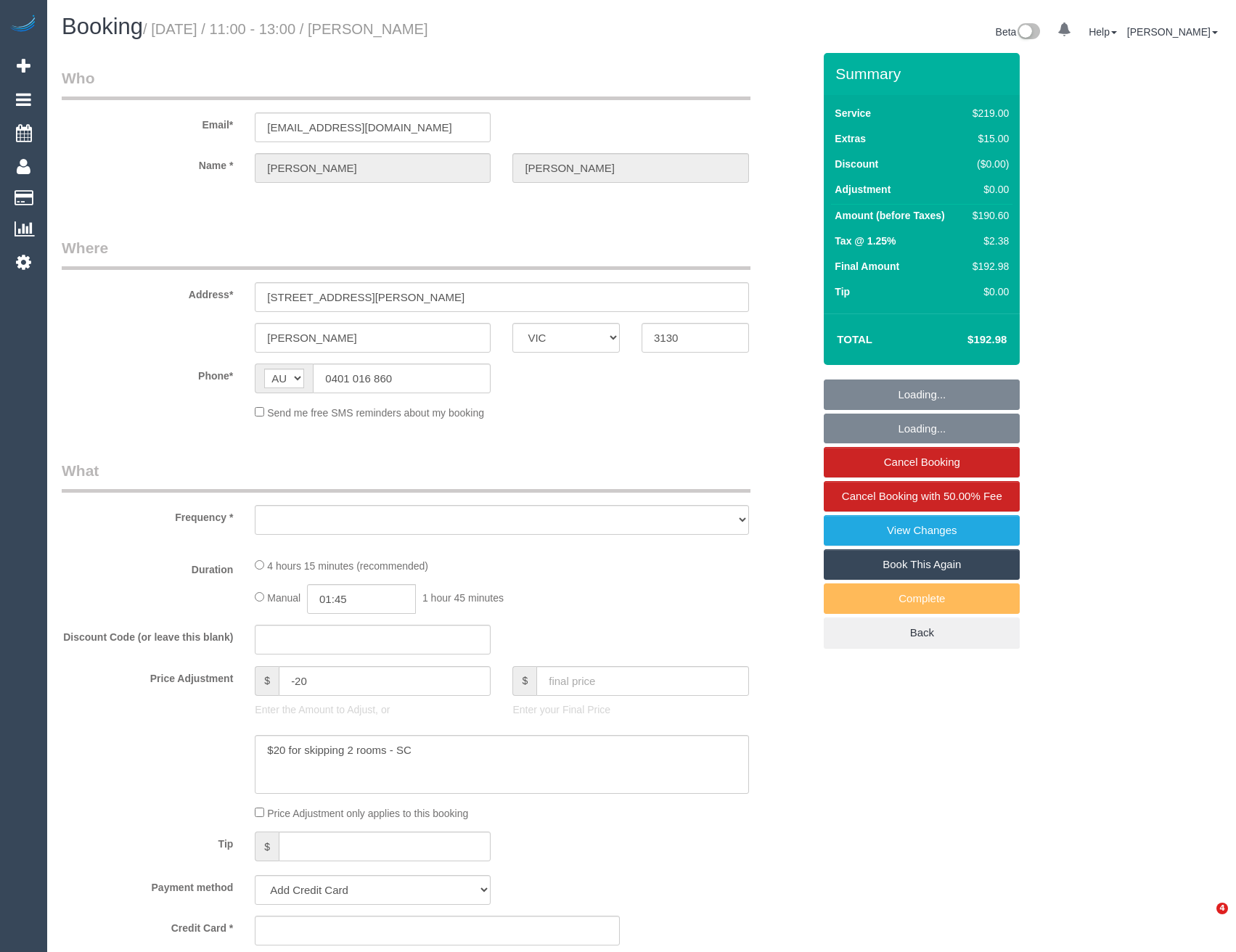
select select "VIC"
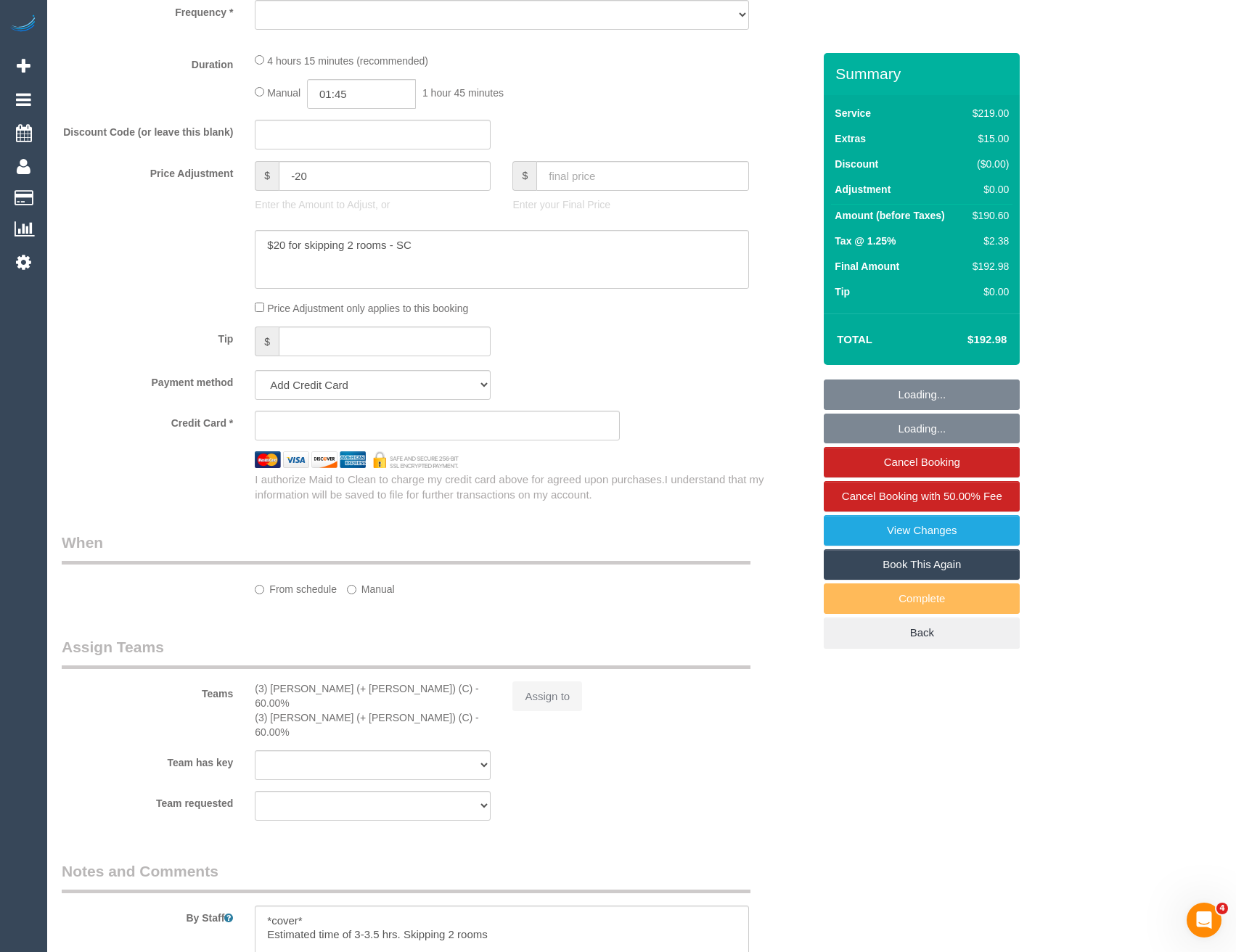
scroll to position [505, 0]
select select "string:stripe-pm_1Rff2A2GScqysDRVbcytUx5k"
select select "number:27"
select select "number:14"
select select "number:19"
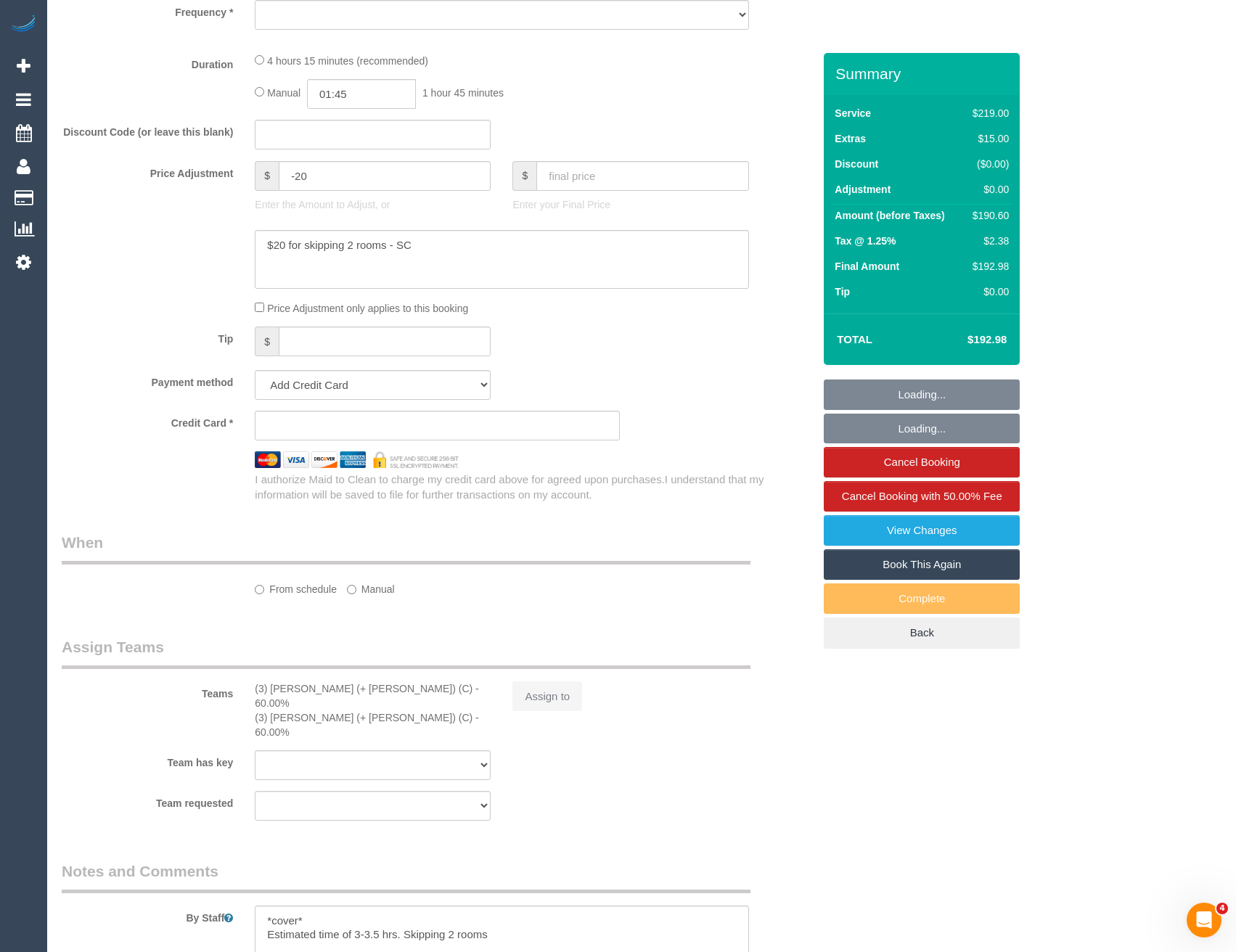
select select "number:23"
select select "number:35"
select select "number:13"
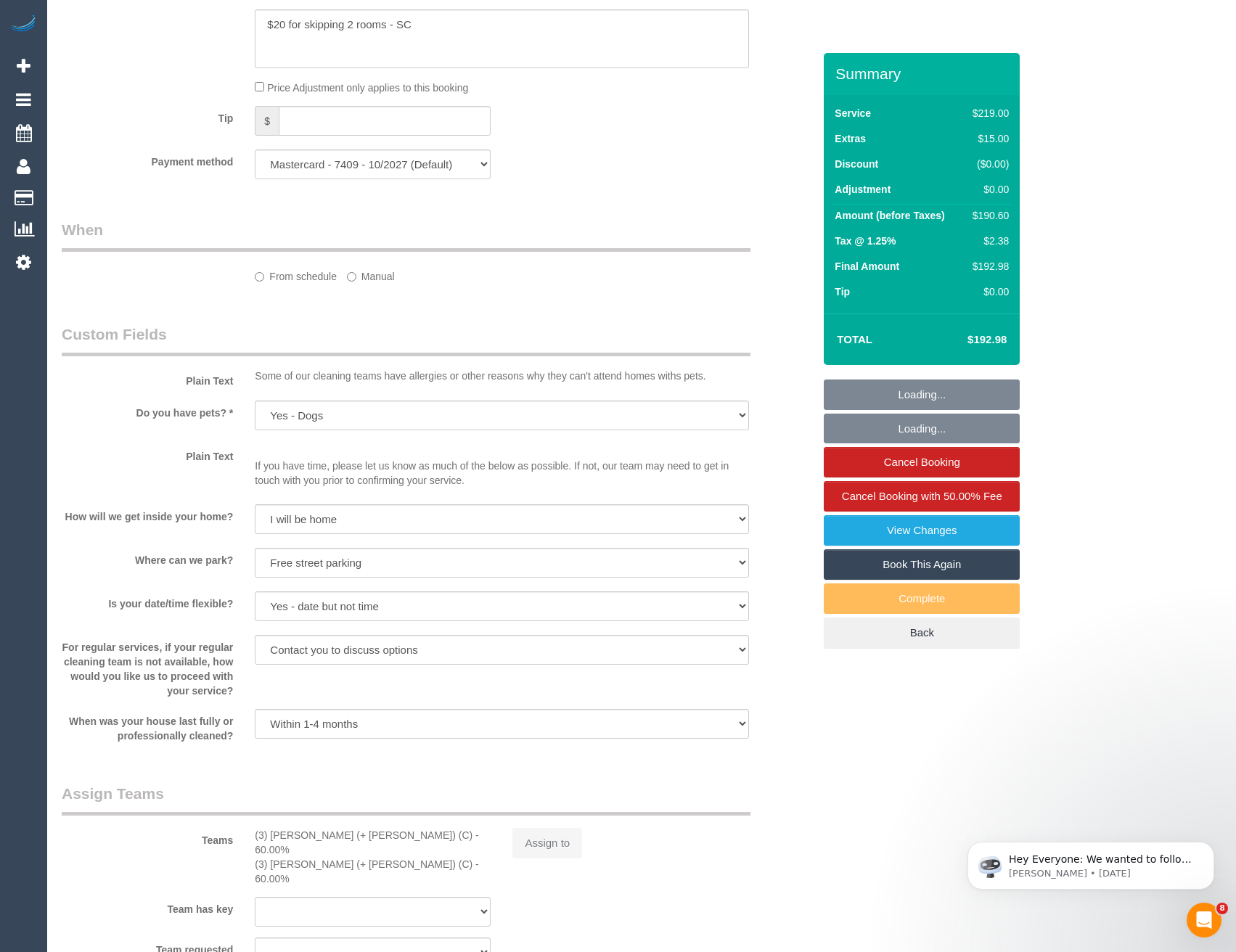
scroll to position [0, 0]
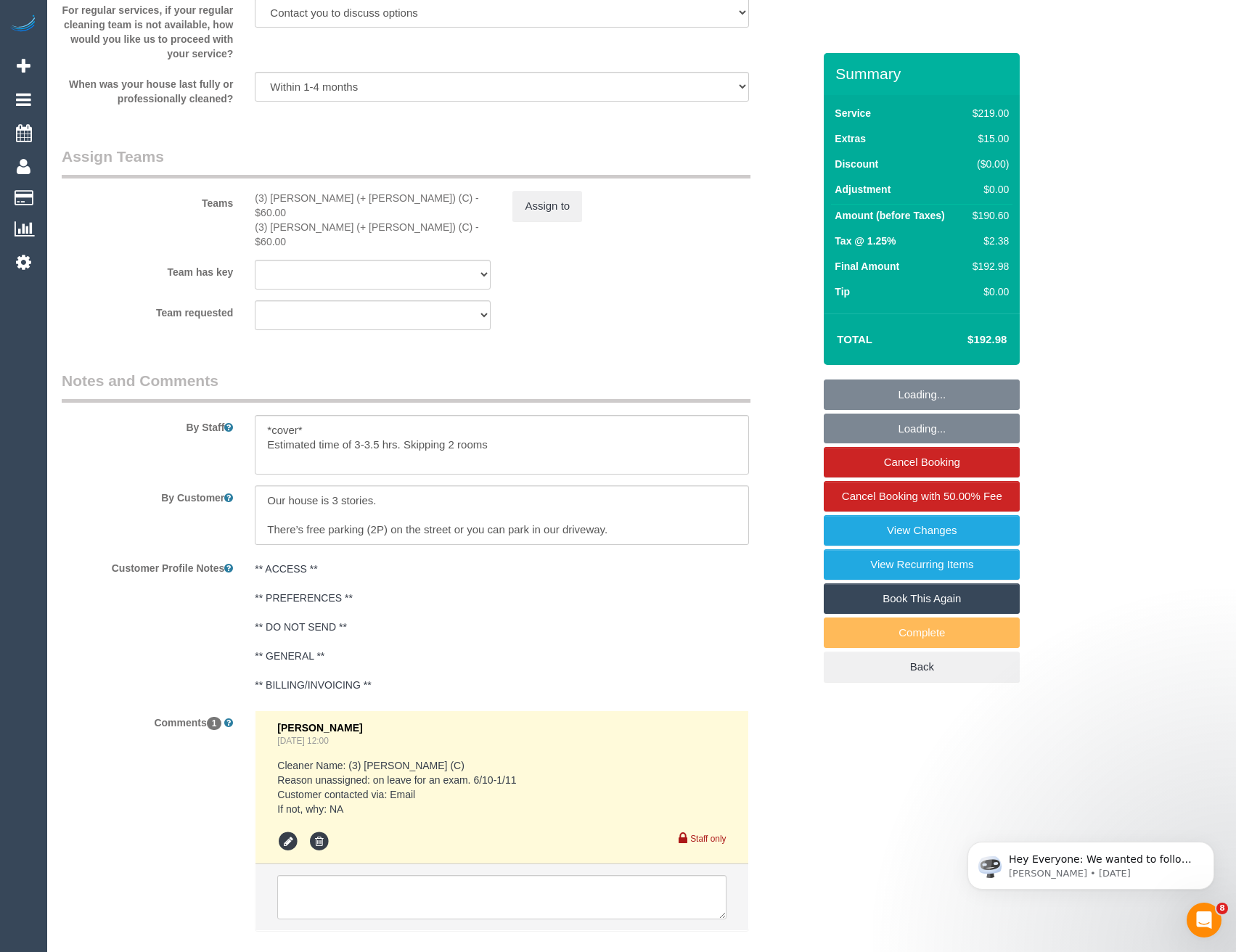
select select "object:1287"
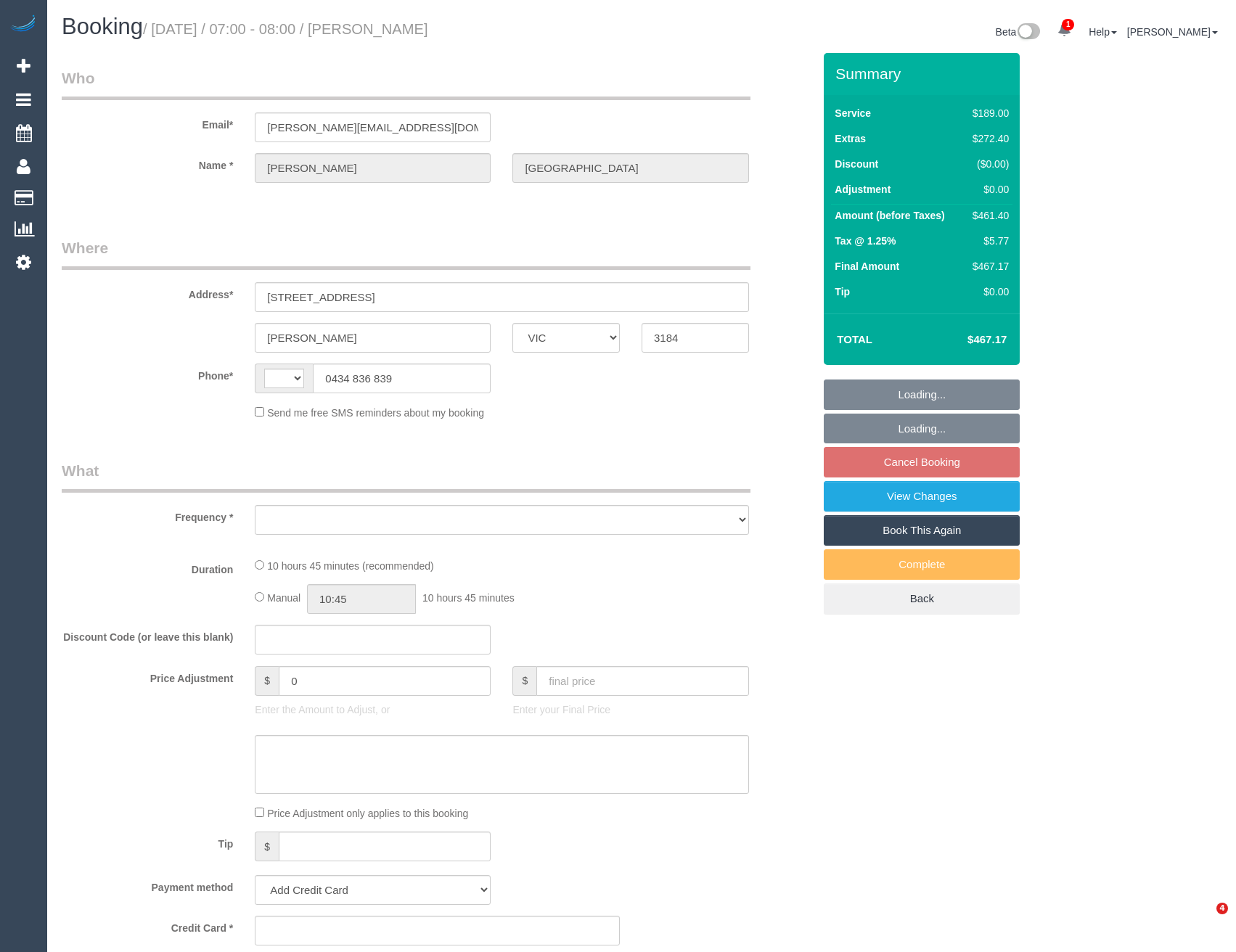
select select "VIC"
select select "number:27"
select select "number:14"
select select "number:19"
select select "number:24"
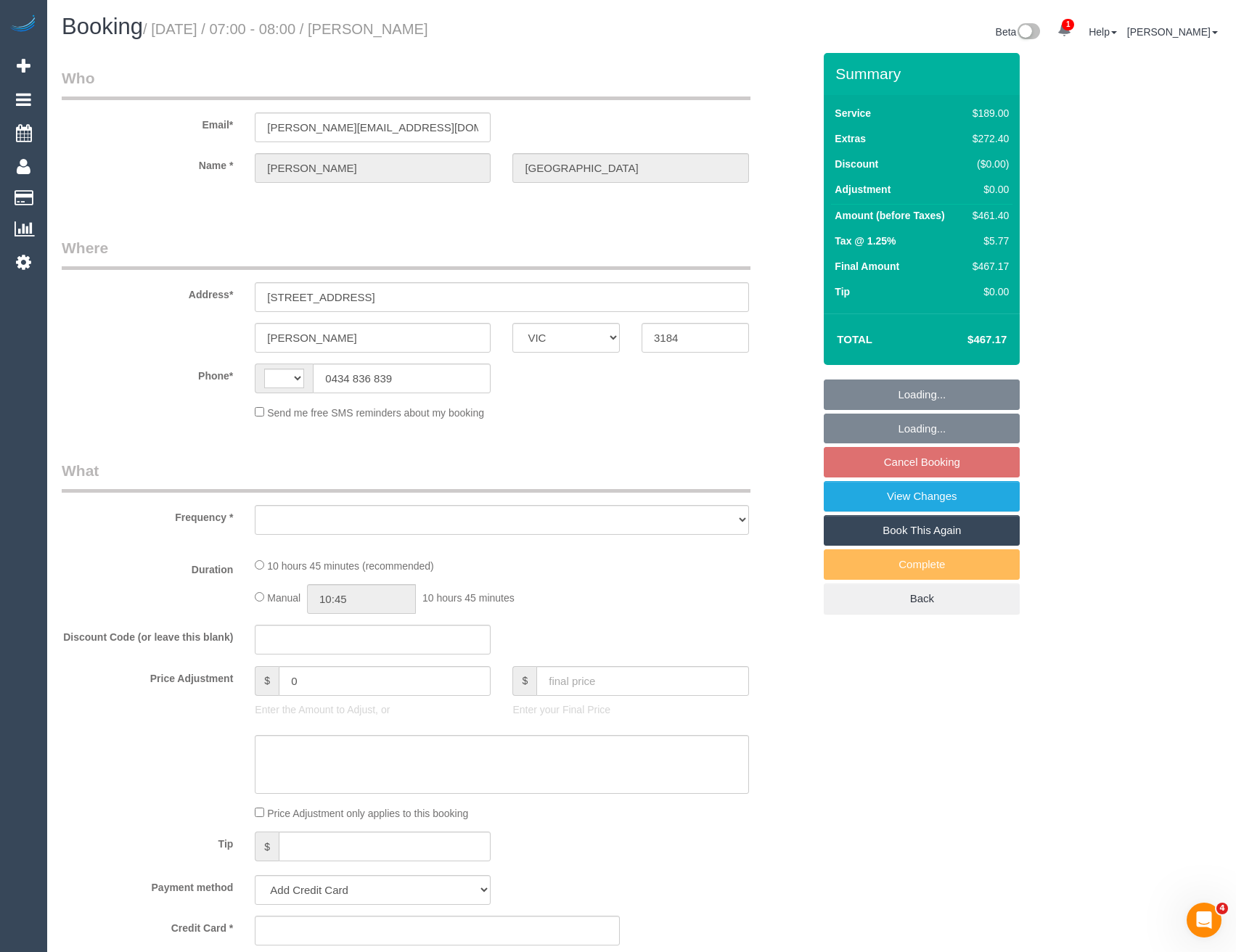
select select "number:33"
select select "number:13"
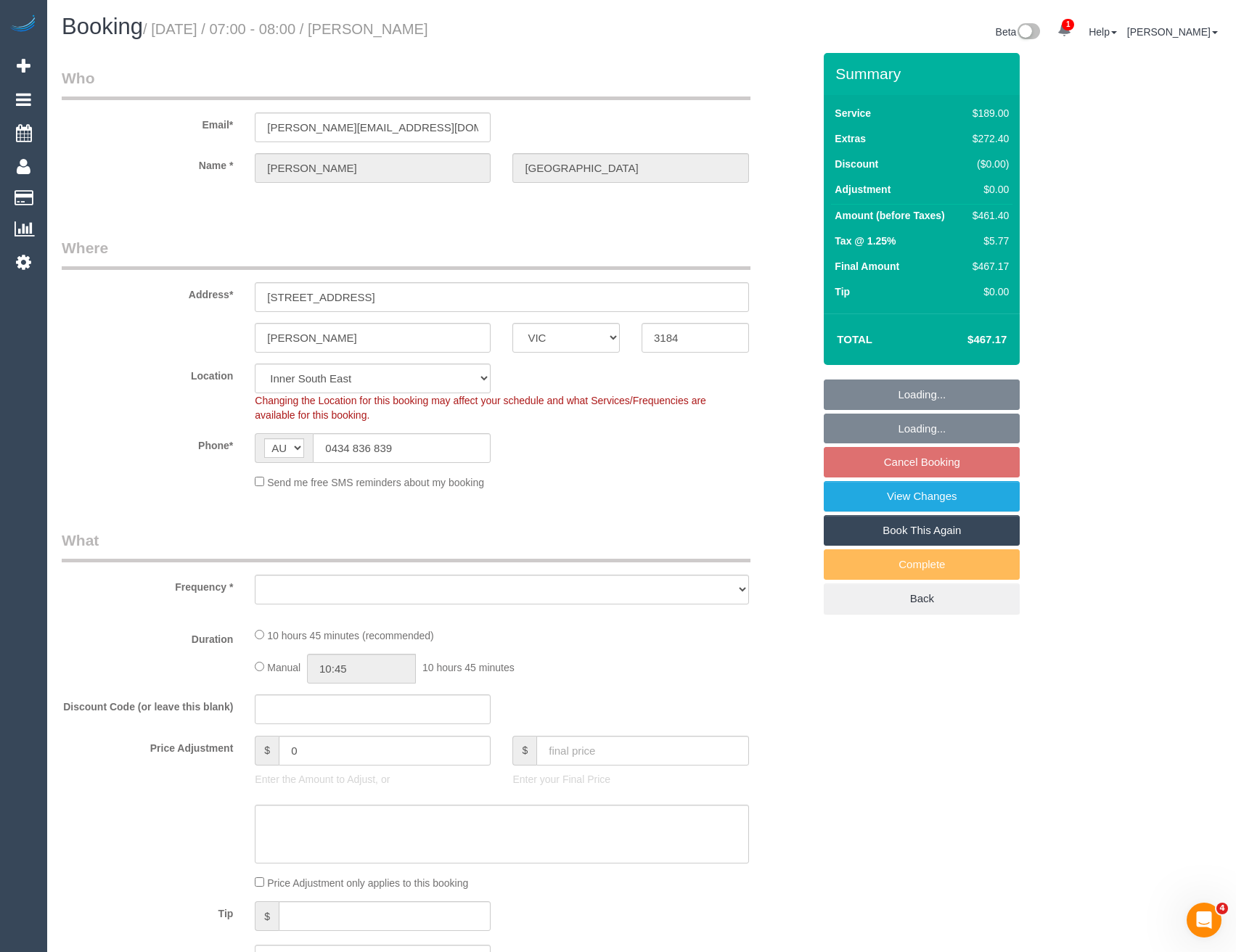
select select "string:AU"
select select "string:stripe-pm_1SFsZC2GScqysDRVBy5dibsM"
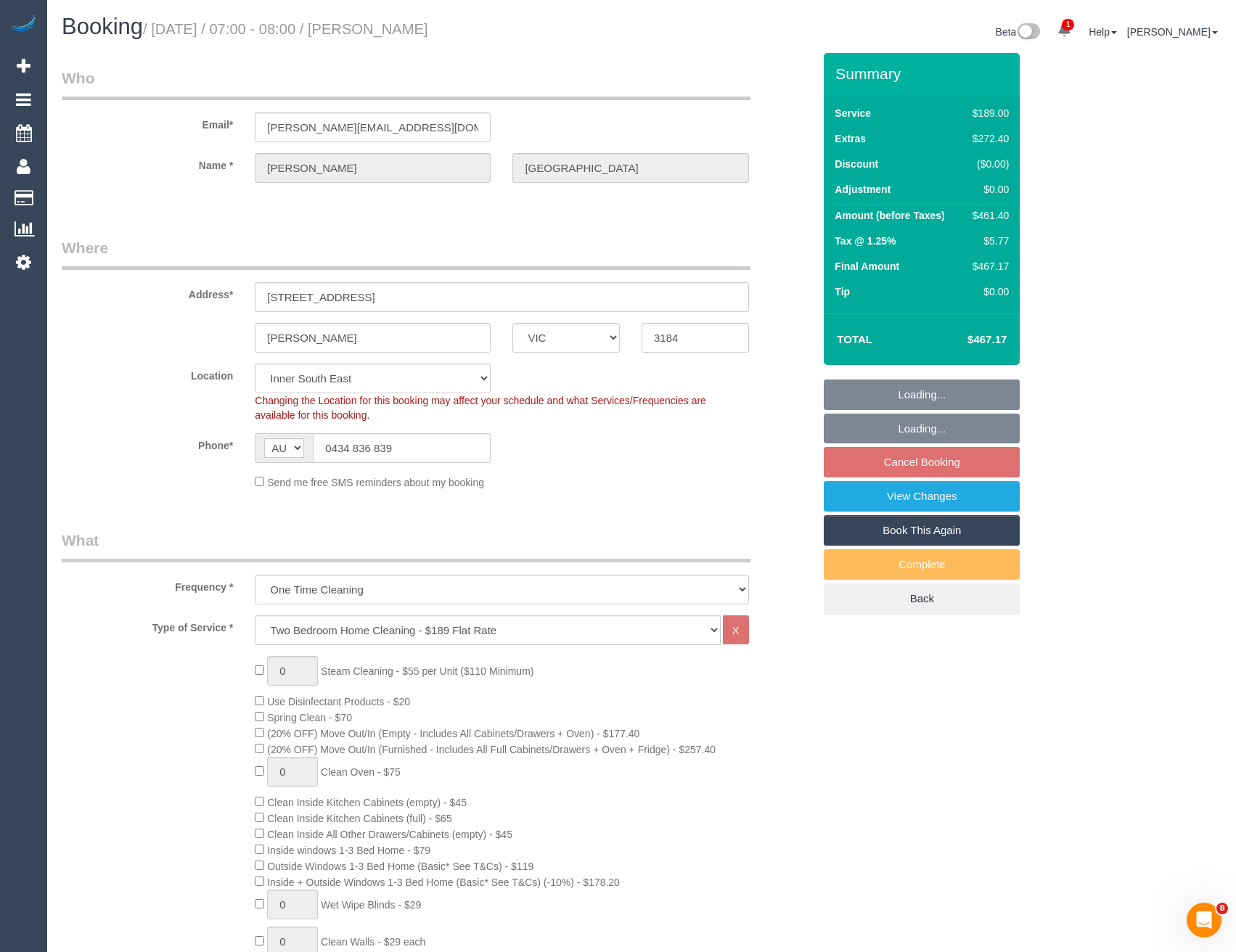
select select "object:1430"
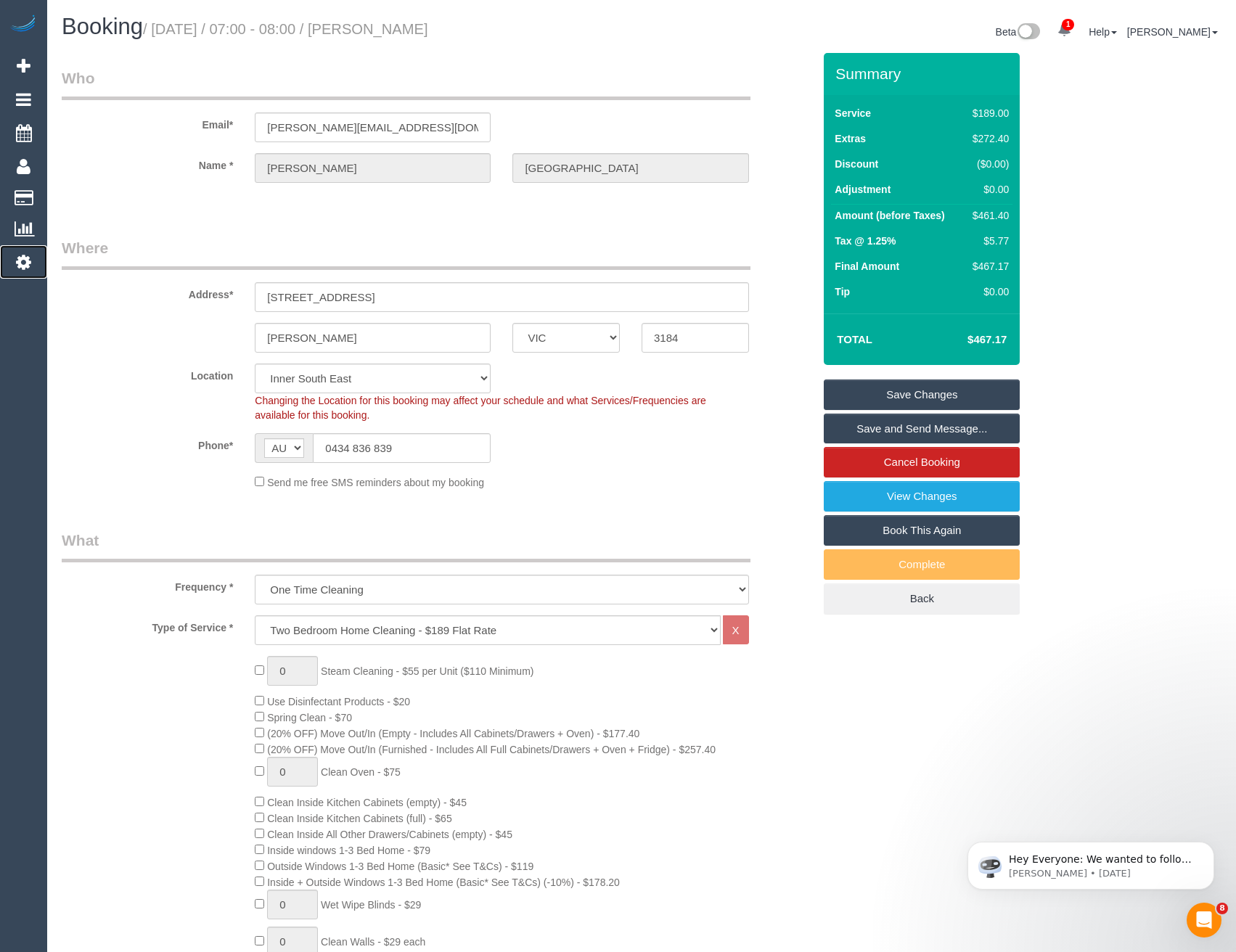
click at [25, 268] on icon at bounding box center [24, 262] width 16 height 18
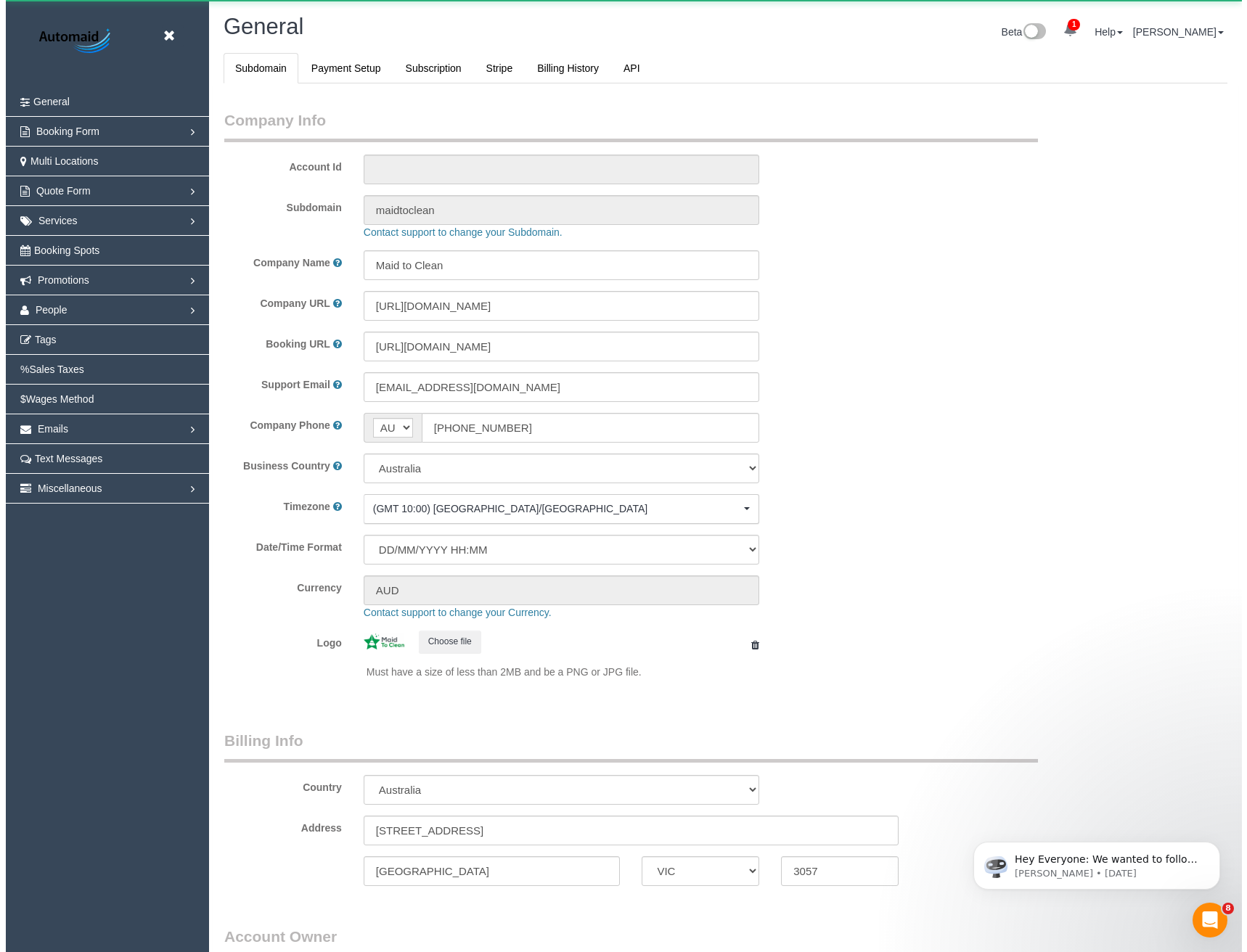
scroll to position [3318, 1236]
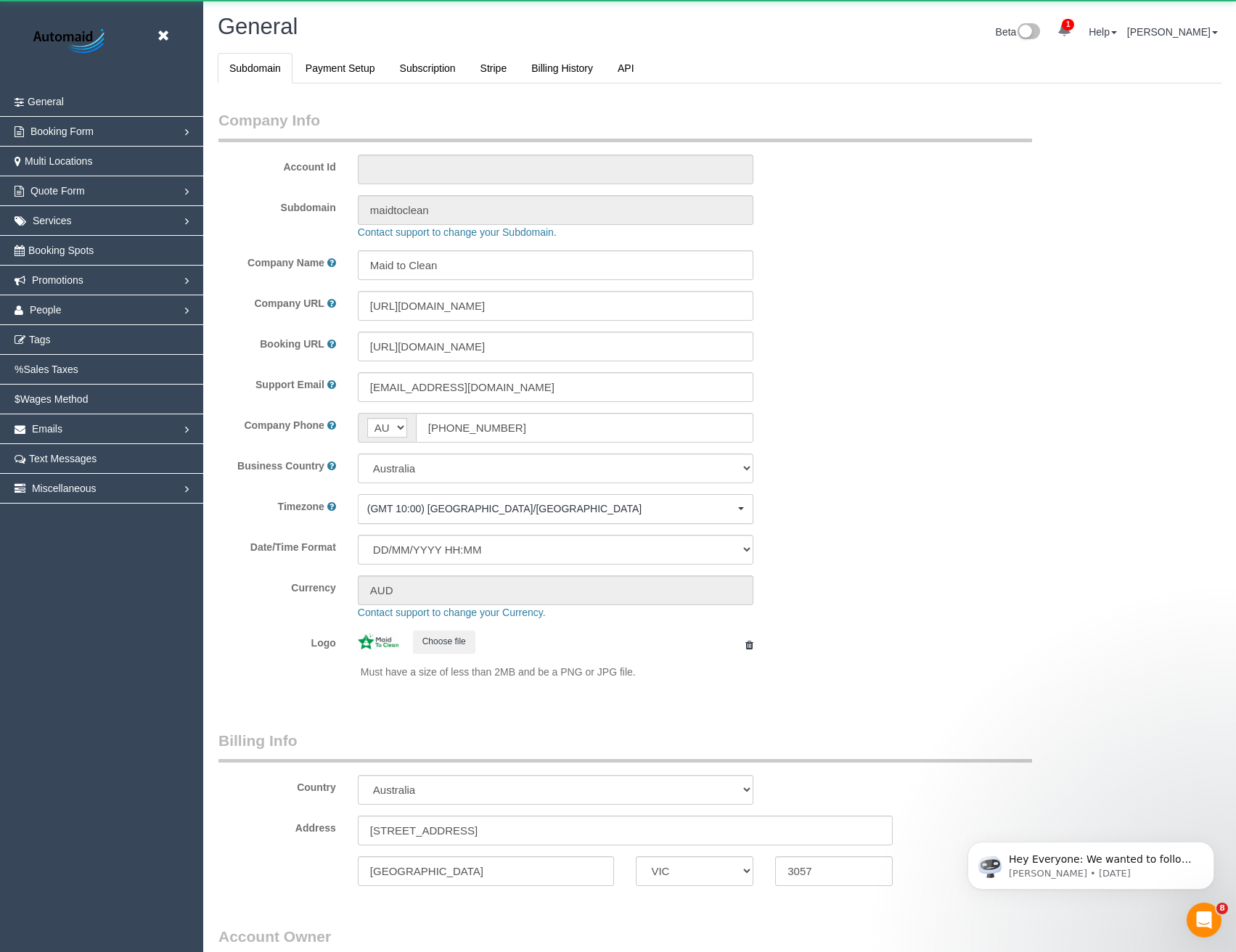
select select "1"
click at [64, 313] on link "People" at bounding box center [101, 310] width 203 height 29
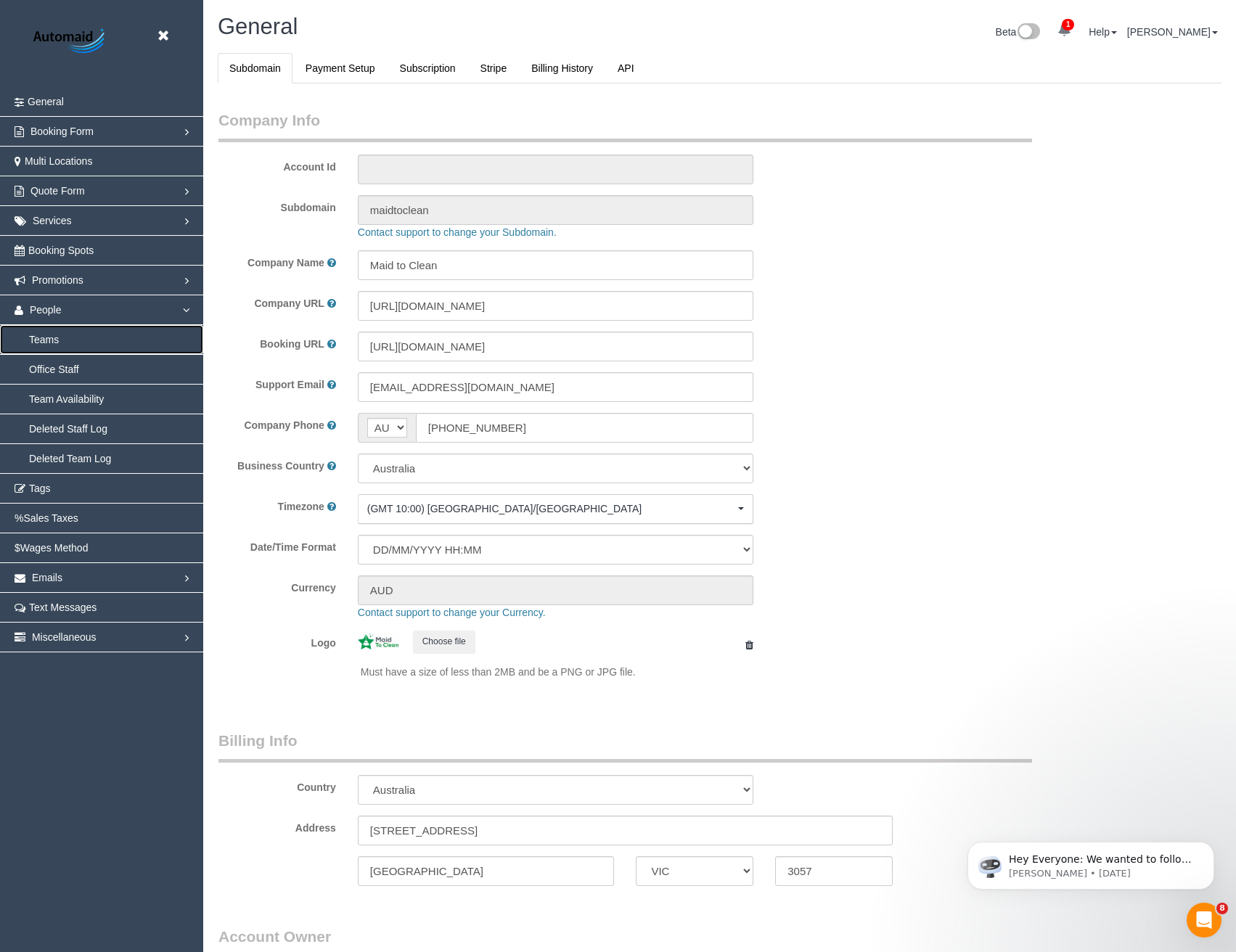
click at [55, 342] on link "Teams" at bounding box center [101, 340] width 203 height 29
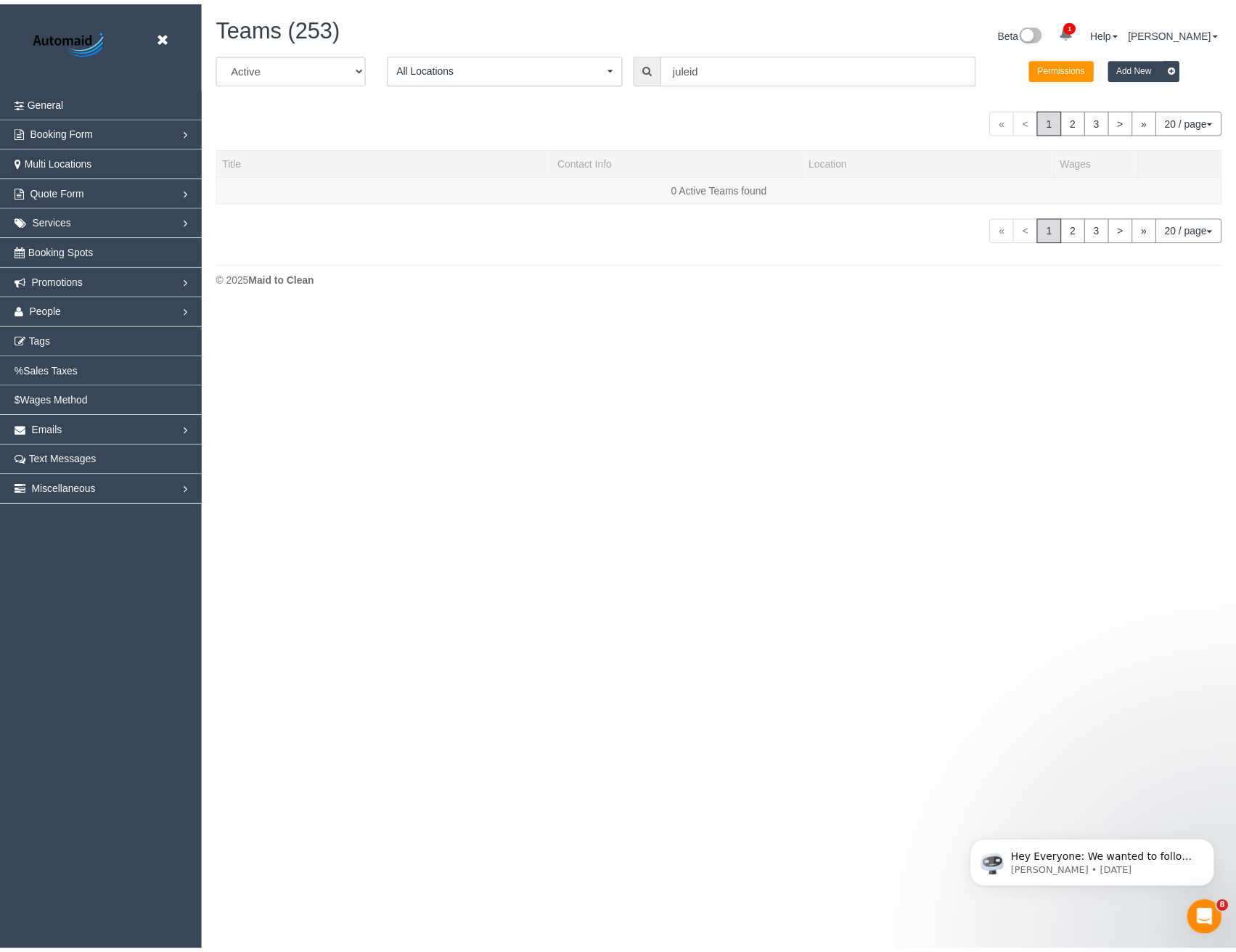
scroll to position [621, 1247]
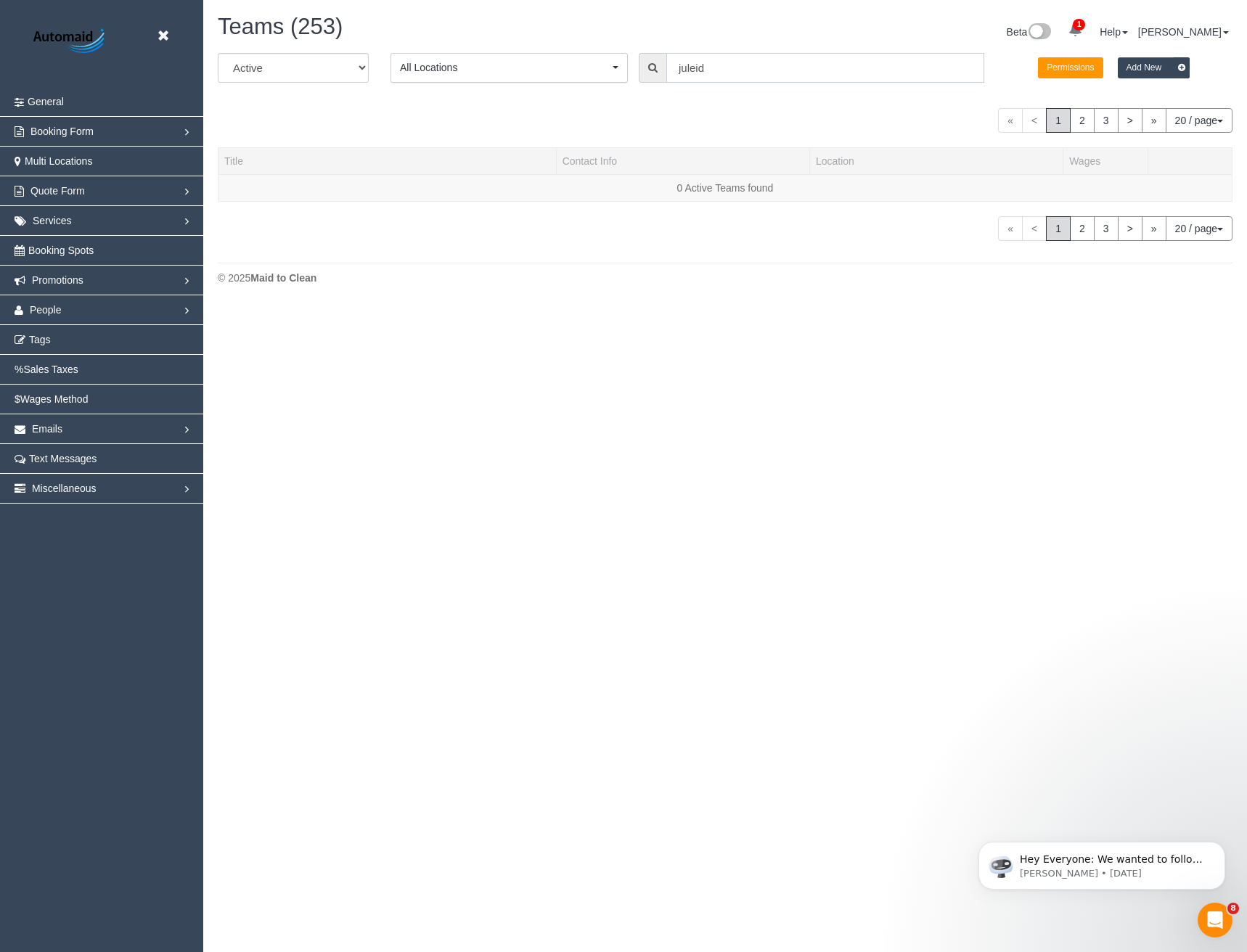
drag, startPoint x: 744, startPoint y: 75, endPoint x: 598, endPoint y: 93, distance: 147.1
click at [611, 94] on div "All Active Archived All Locations All Locations Active Locations Office [defaul…" at bounding box center [724, 147] width 1015 height 188
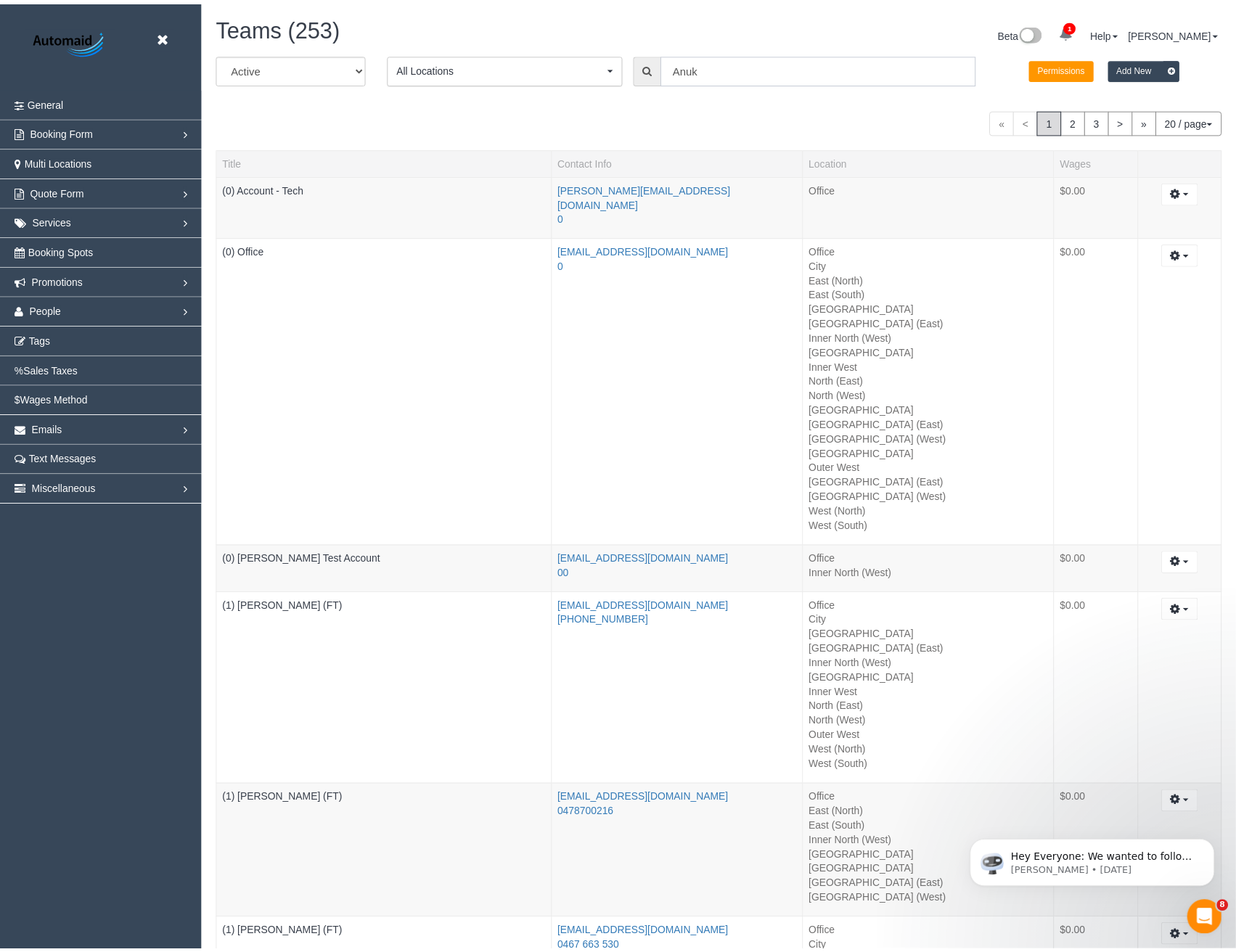
scroll to position [72012, 71309]
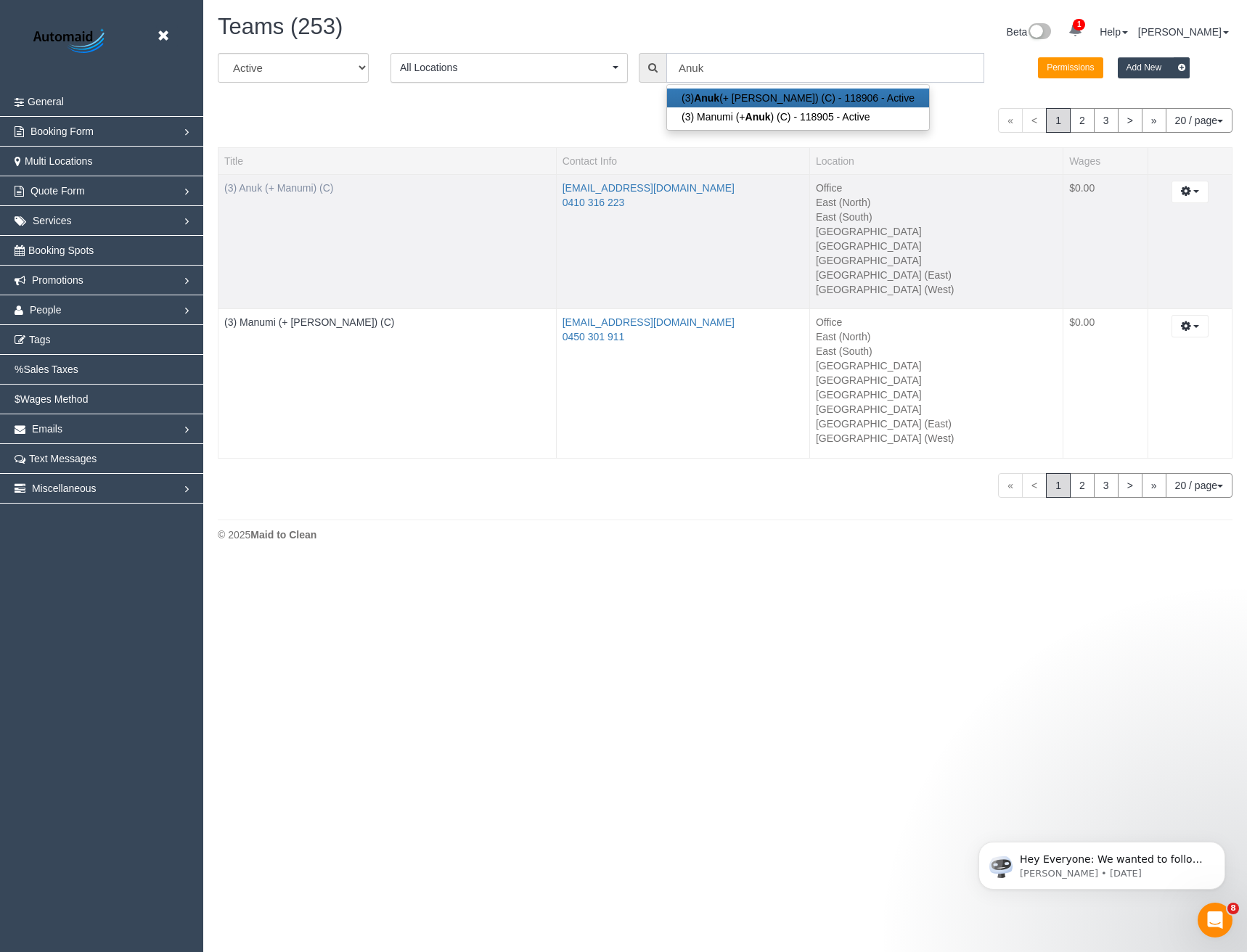
type input "Anuk"
click at [306, 186] on link "(3) Anuk (+ Manumi) (C)" at bounding box center [279, 188] width 110 height 12
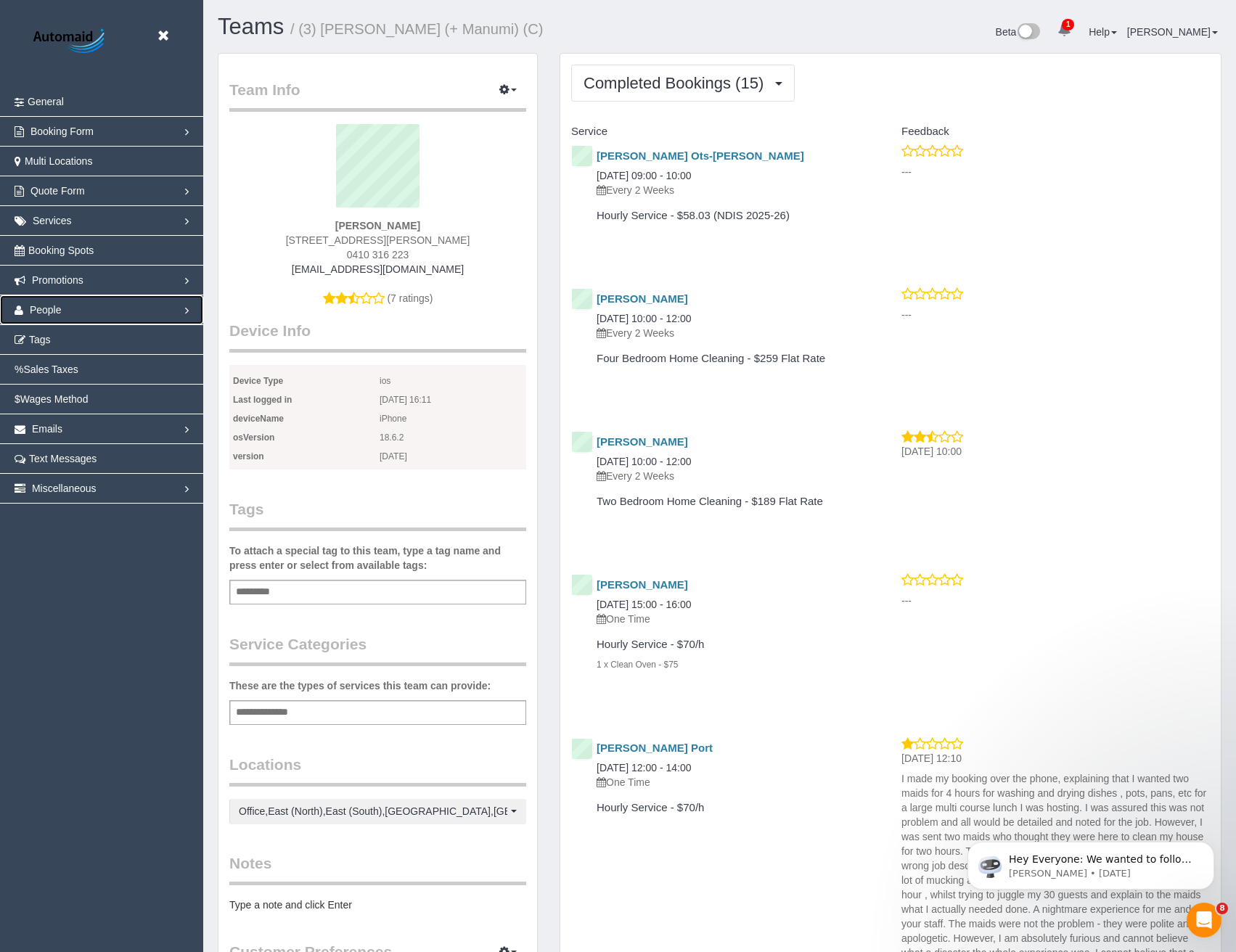
click at [77, 315] on link "People" at bounding box center [101, 310] width 203 height 29
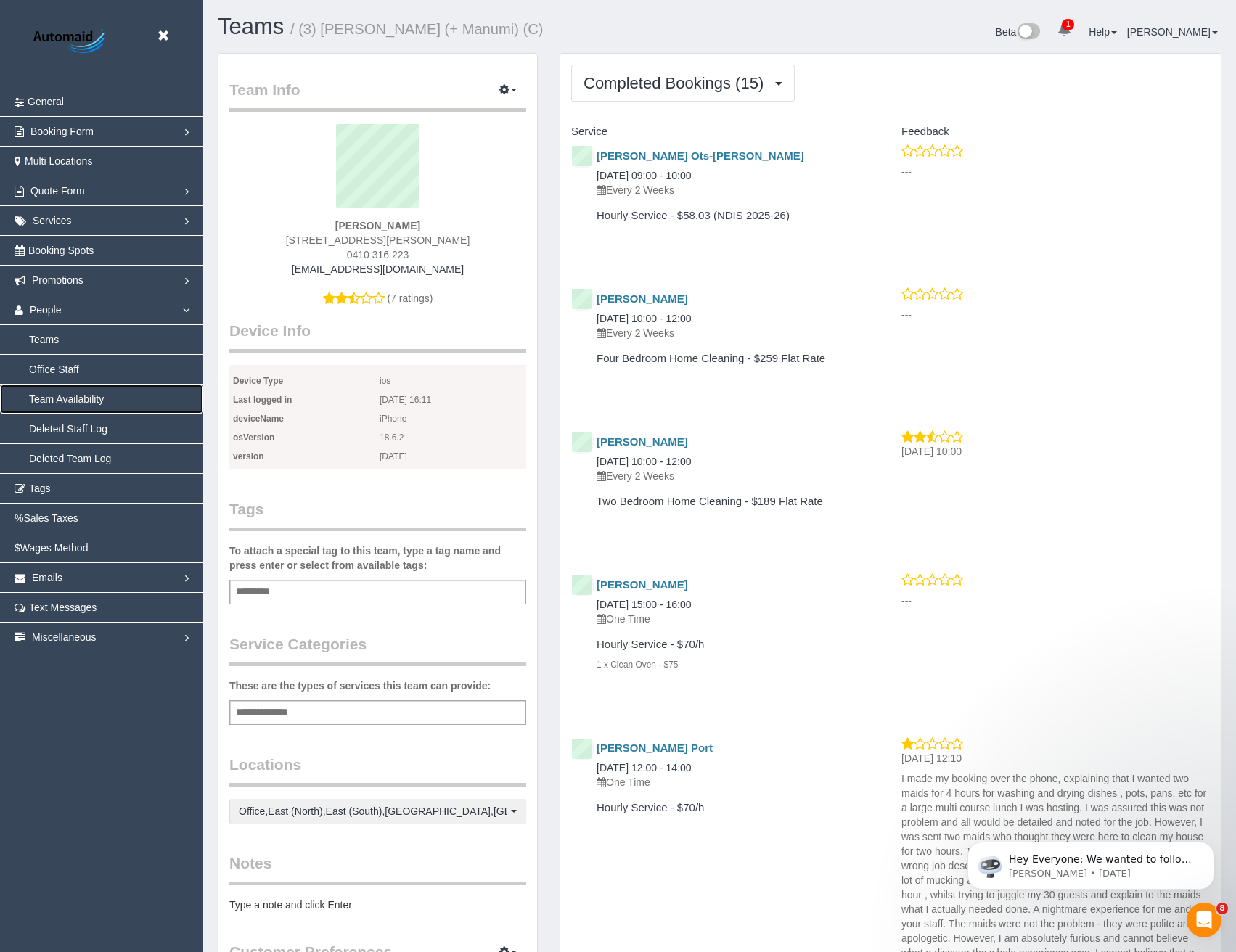
click at [72, 393] on link "Team Availability" at bounding box center [101, 399] width 203 height 29
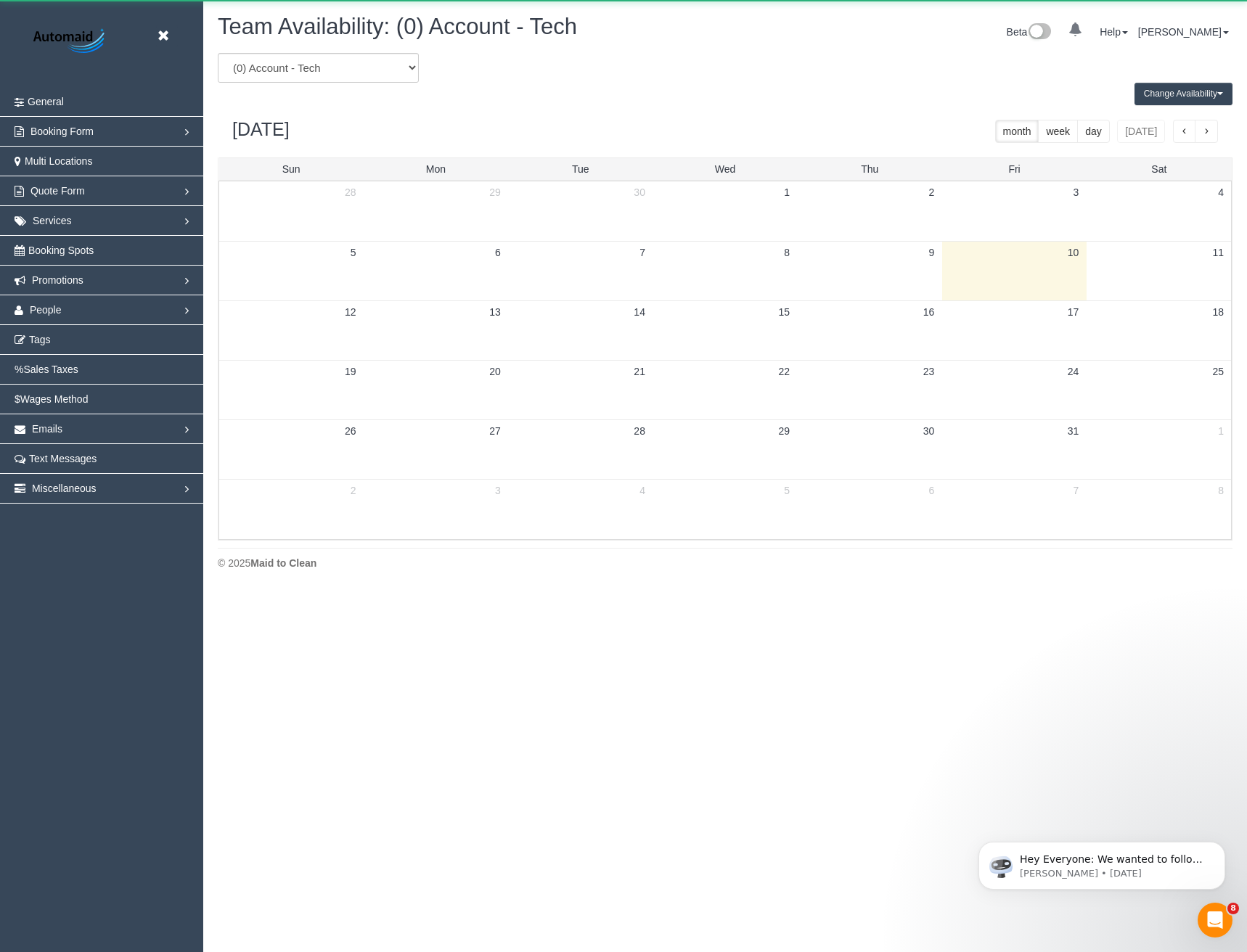
scroll to position [591, 1247]
click at [371, 55] on select "(0) Account - Tech (0) Office (0) Raunak Test Account (1) Debbie Brodjanac (FT)…" at bounding box center [318, 68] width 201 height 29
select select "number:33160"
click at [218, 53] on select "(0) Account - Tech (0) Office (0) Raunak Test Account (1) Debbie Brodjanac (FT)…" at bounding box center [318, 68] width 201 height 29
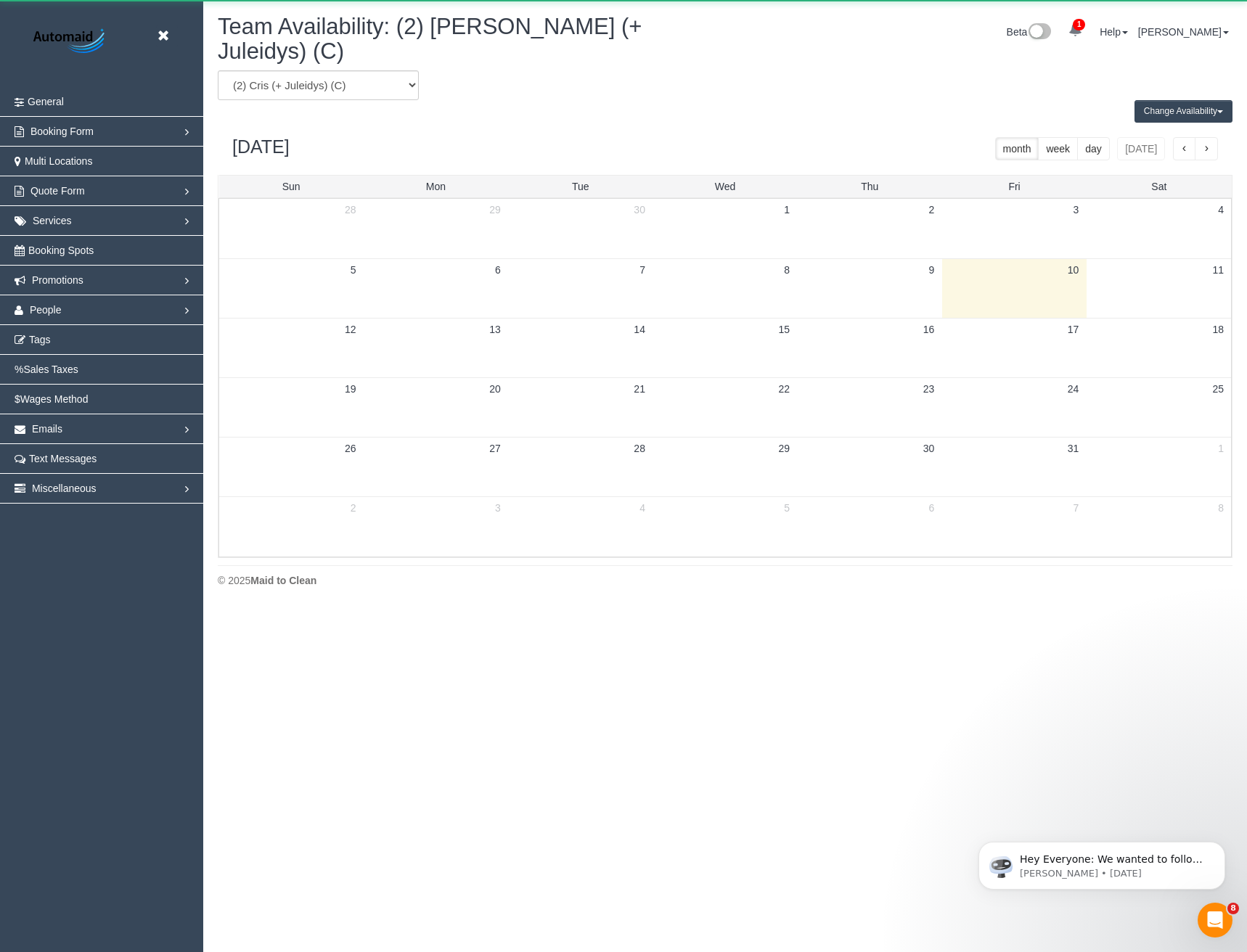
scroll to position [71983, 71321]
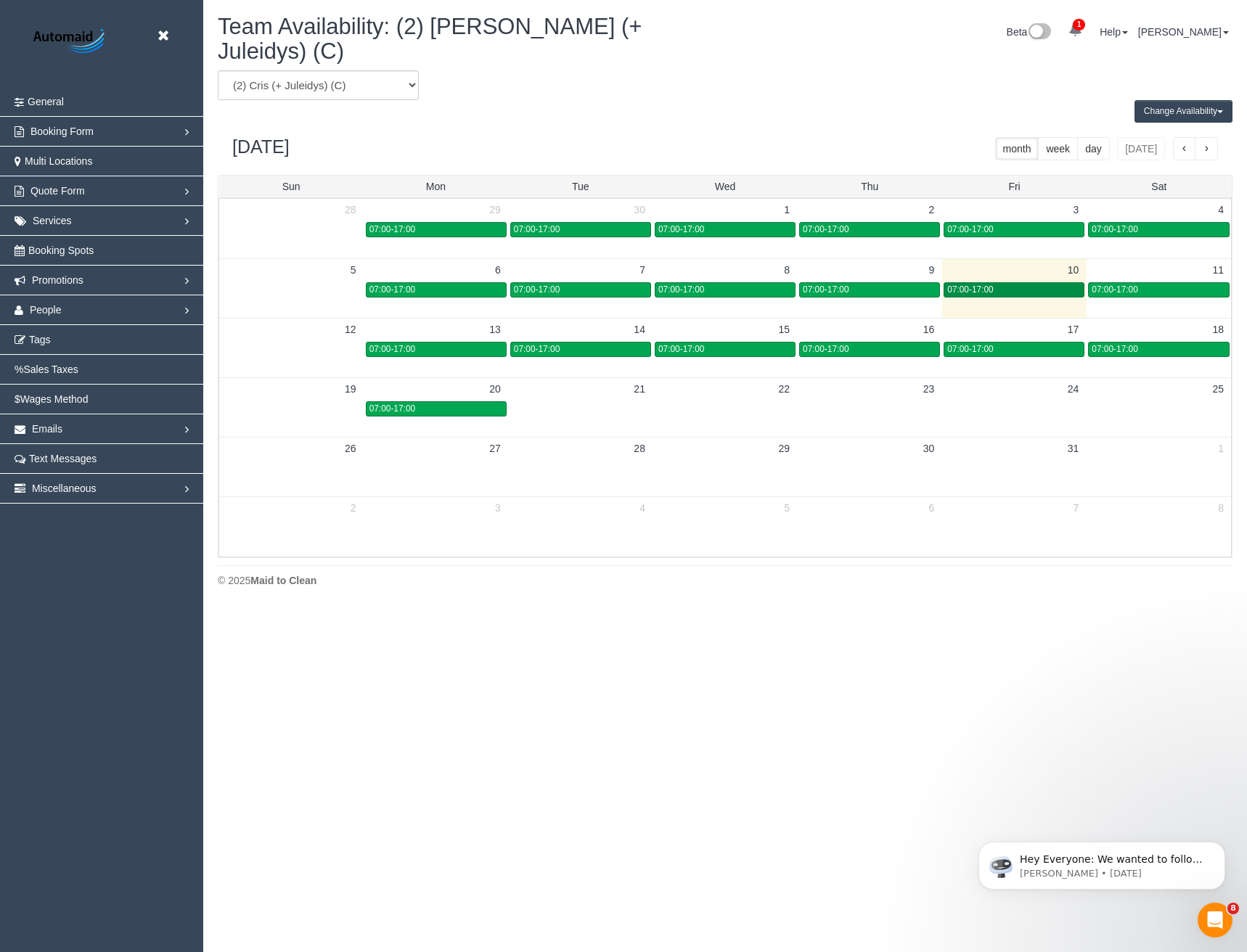
click at [1043, 284] on div "07:00-17:00" at bounding box center [1014, 289] width 133 height 11
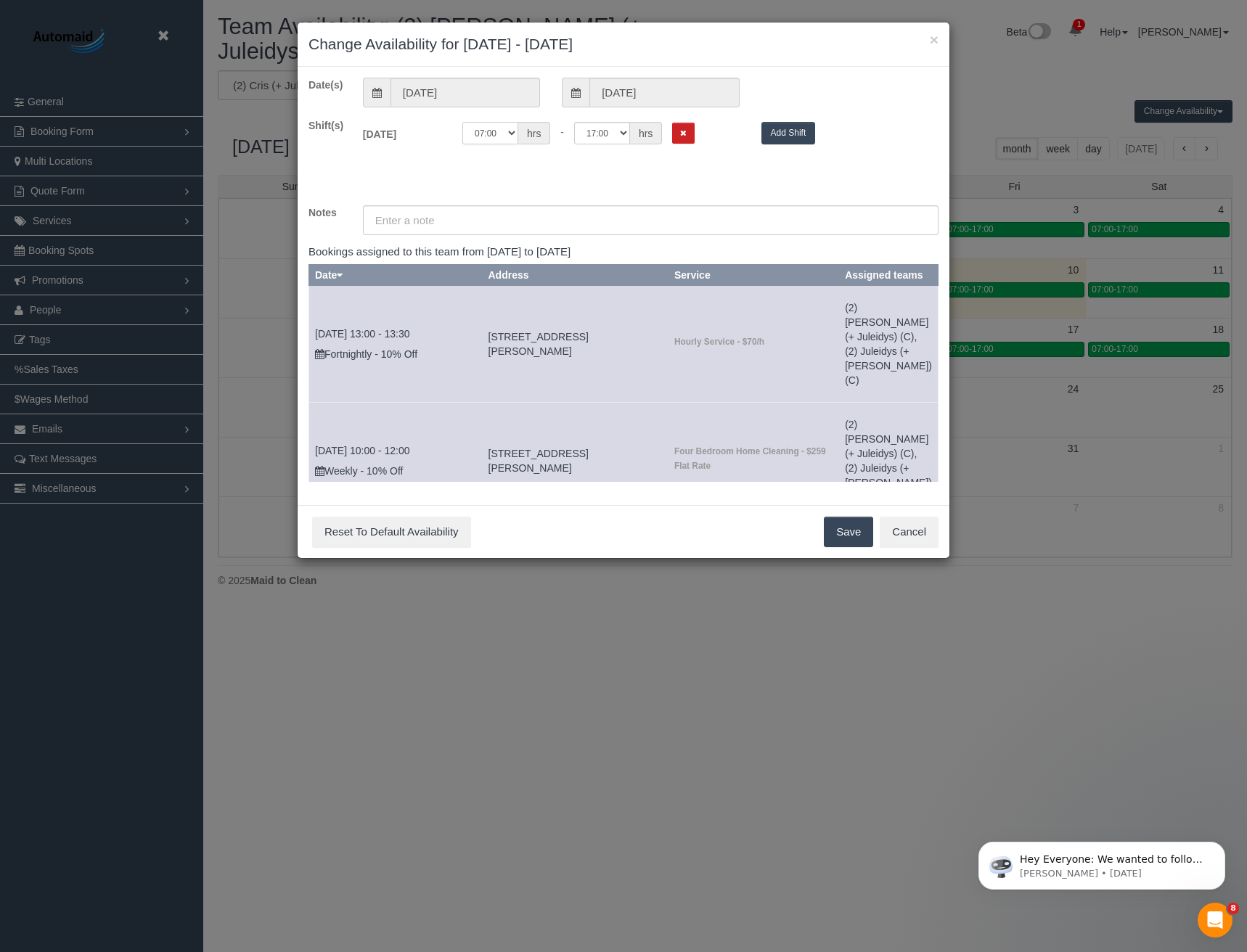
click at [503, 141] on select "00:00 00:05 00:10 00:15 00:20 00:25 00:30 00:35 00:40 00:45 00:50 00:55 01:00 0…" at bounding box center [490, 132] width 56 height 23
select select "string:08:00"
click at [463, 122] on select "00:00 00:05 00:10 00:15 00:20 00:25 00:30 00:35 00:40 00:45 00:50 00:55 01:00 0…" at bounding box center [490, 132] width 56 height 23
click at [596, 137] on select "00:00 00:05 00:10 00:15 00:20 00:25 00:30 00:35 00:40 00:45 00:50 00:55 01:00 0…" at bounding box center [602, 132] width 56 height 23
select select "string:09:00"
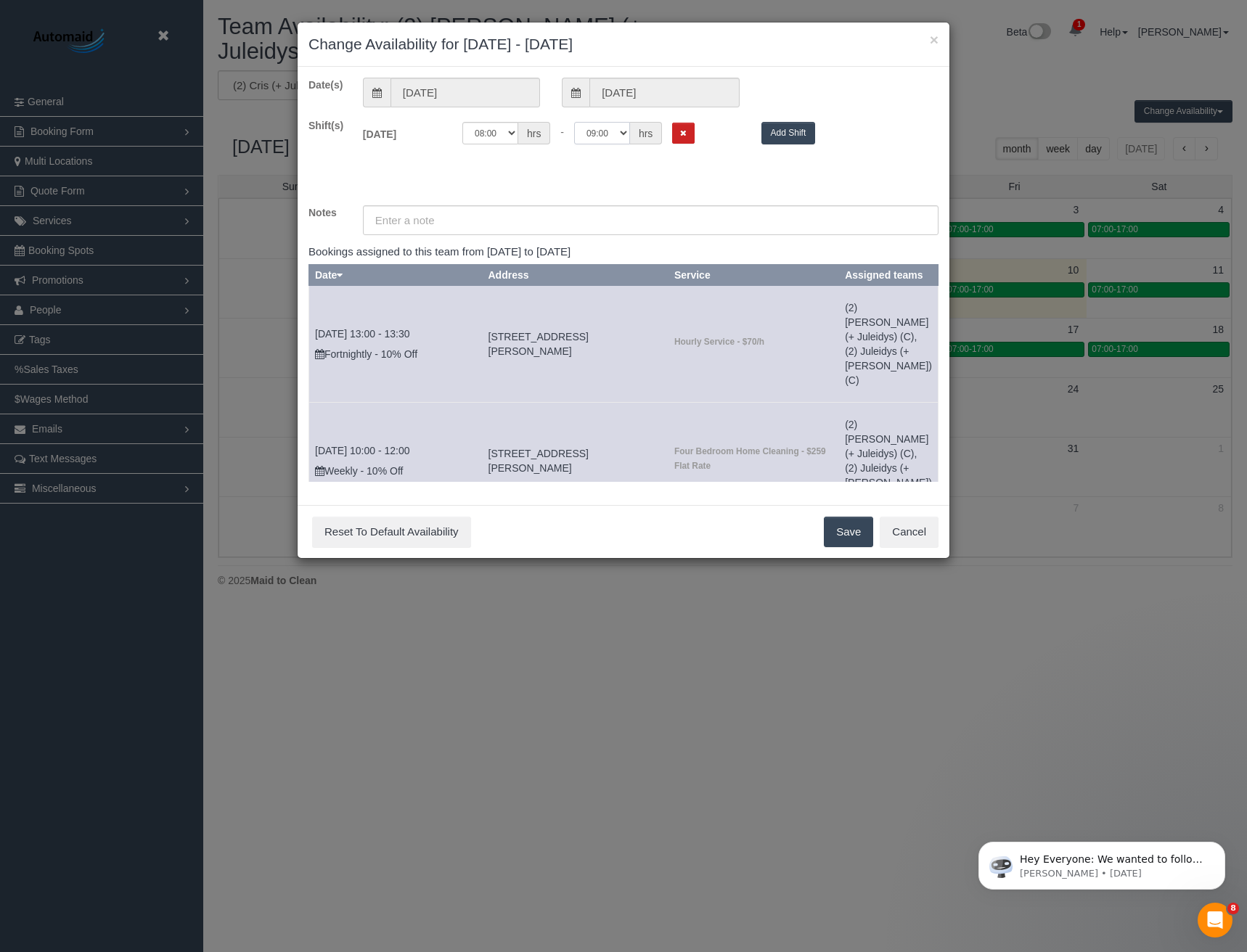
click at [574, 122] on select "00:00 00:05 00:10 00:15 00:20 00:25 00:30 00:35 00:40 00:45 00:50 00:55 01:00 0…" at bounding box center [602, 132] width 56 height 23
click at [839, 531] on button "Save" at bounding box center [848, 531] width 49 height 30
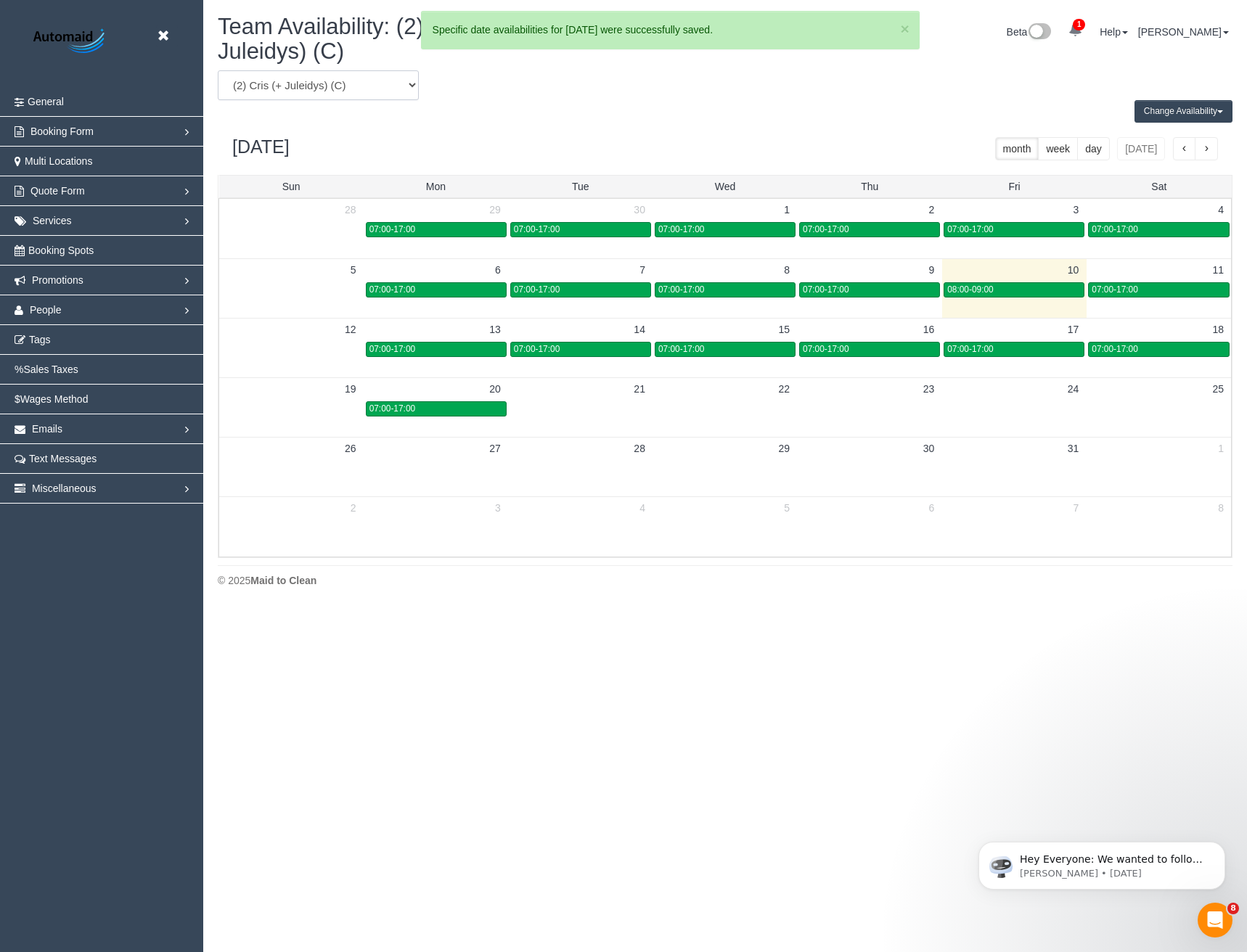
click at [308, 71] on select "(0) Account - Tech (0) Office (0) Raunak Test Account (1) Debbie Brodjanac (FT)…" at bounding box center [318, 85] width 201 height 29
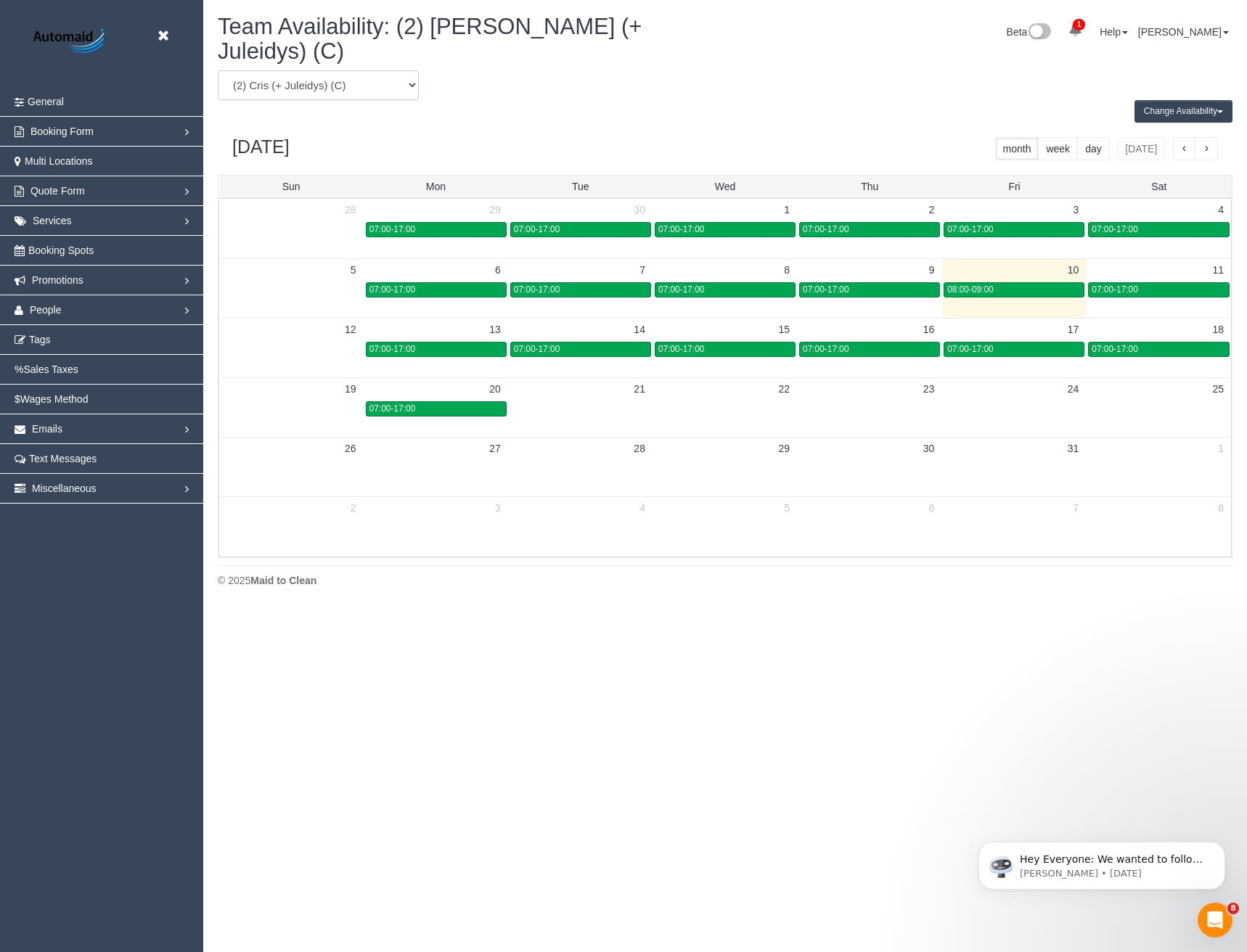
select select "number:29692"
click at [218, 71] on select "(0) Account - Tech (0) Office (0) Raunak Test Account (1) Debbie Brodjanac (FT)…" at bounding box center [318, 85] width 201 height 29
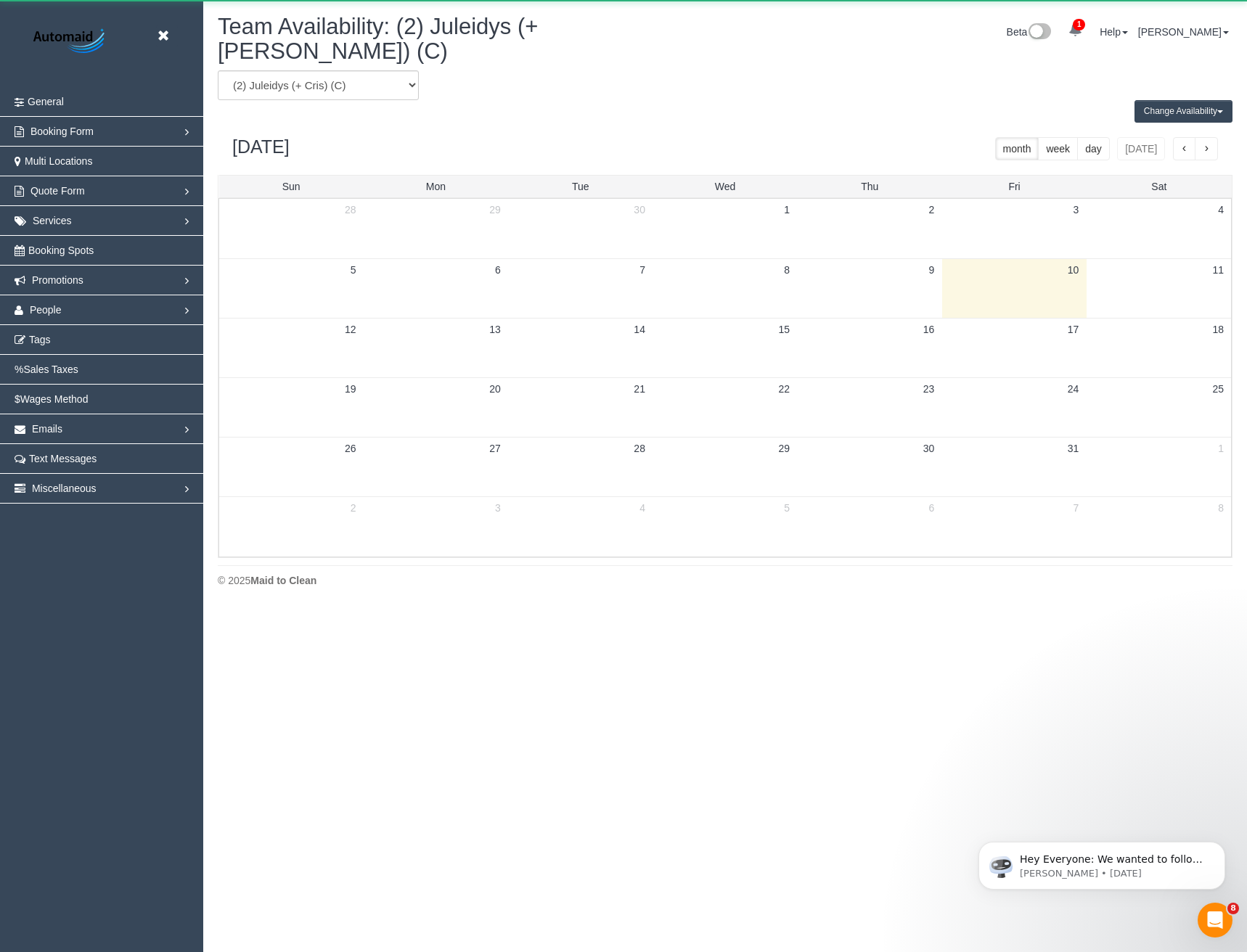
scroll to position [71983, 71321]
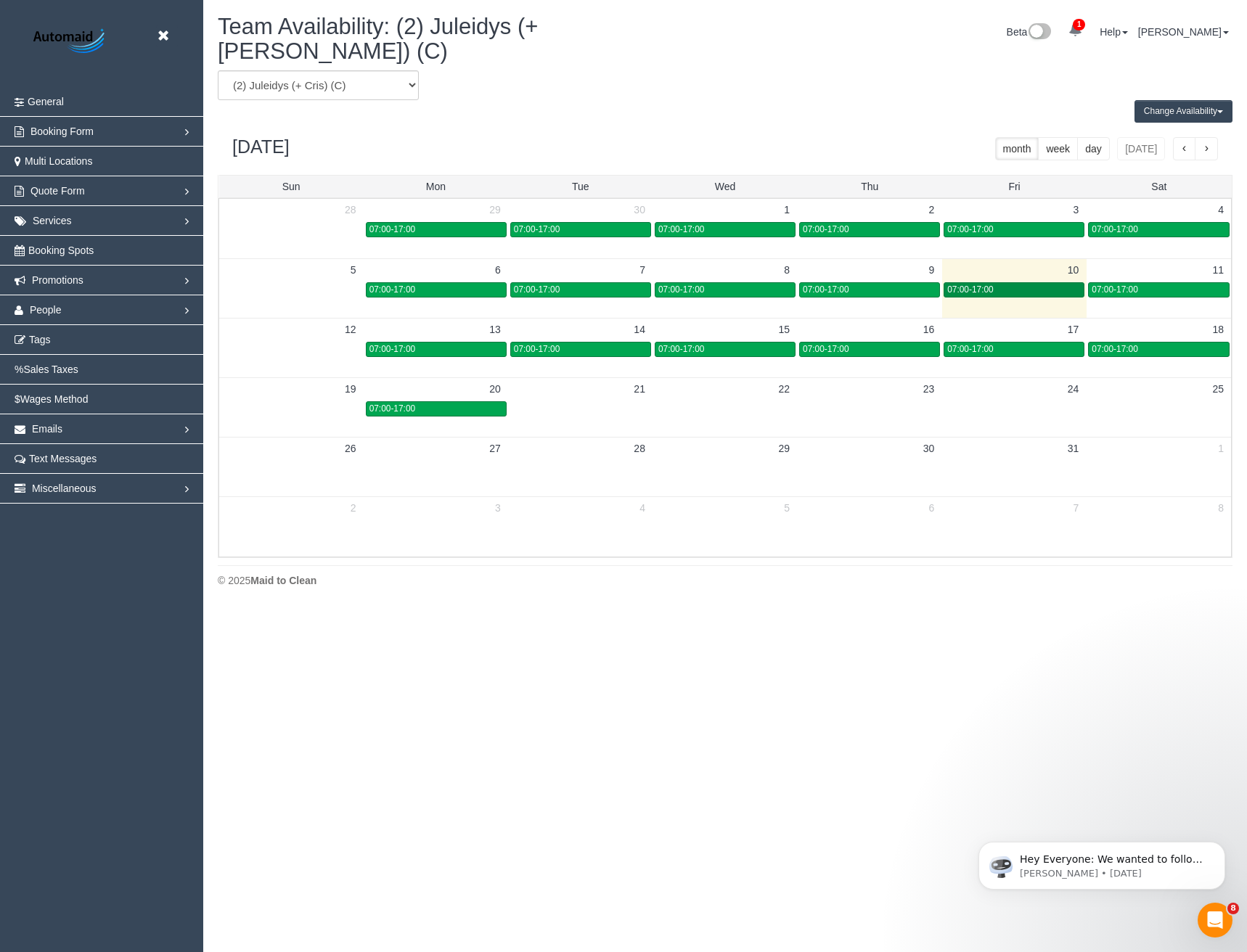
click at [1030, 284] on div "07:00-17:00" at bounding box center [1014, 289] width 133 height 11
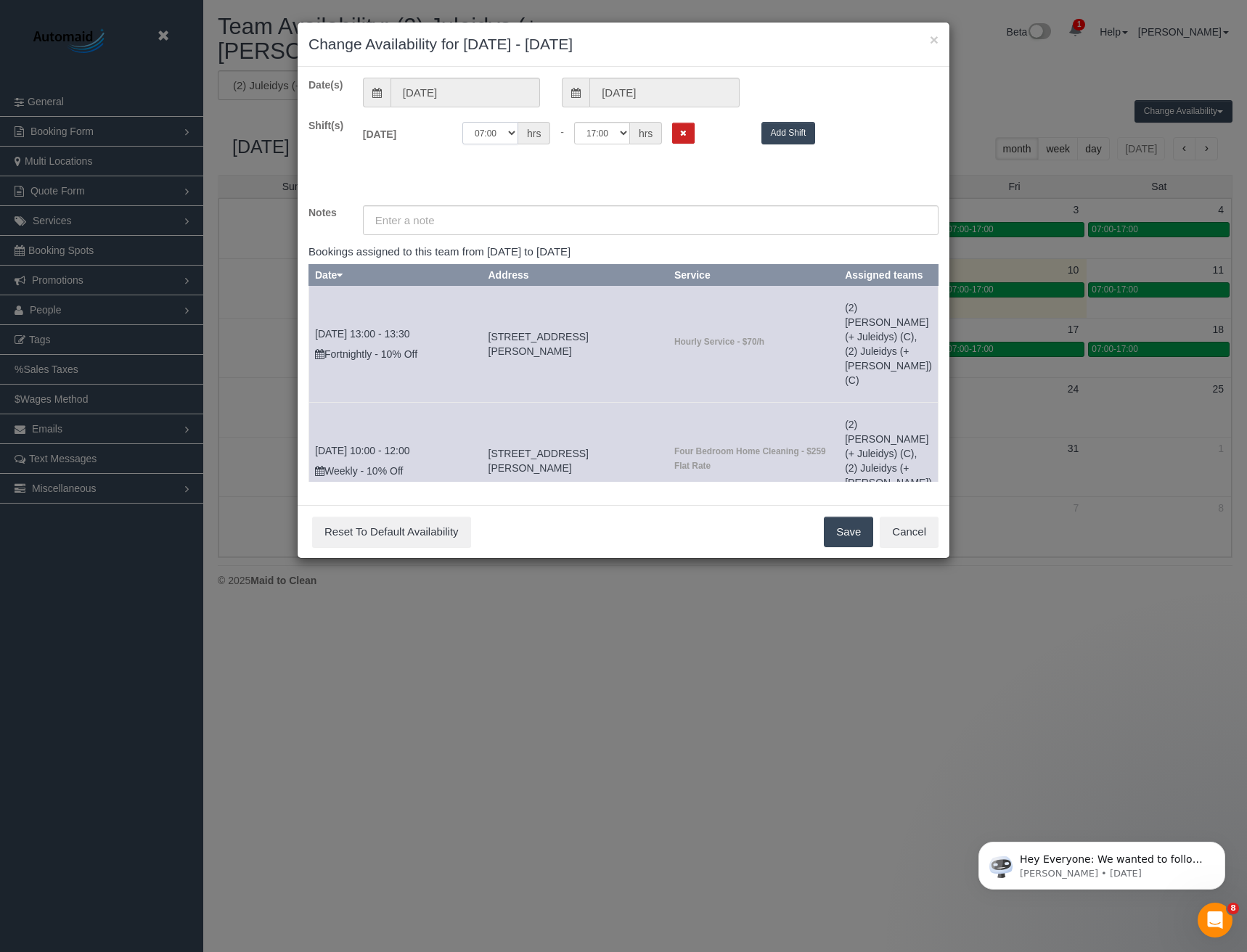
click at [499, 135] on select "00:00 00:05 00:10 00:15 00:20 00:25 00:30 00:35 00:40 00:45 00:50 00:55 01:00 0…" at bounding box center [490, 132] width 56 height 23
select select "string:08:00"
click at [463, 122] on select "00:00 00:05 00:10 00:15 00:20 00:25 00:30 00:35 00:40 00:45 00:50 00:55 01:00 0…" at bounding box center [490, 132] width 56 height 23
click at [617, 110] on div "Date(s) 10/10/2025 10/10/2025 Shift(s) Fri 10/10/2025 Off 00:00 00:05 00:10 00:…" at bounding box center [624, 279] width 630 height 404
click at [611, 138] on select "00:00 00:05 00:10 00:15 00:20 00:25 00:30 00:35 00:40 00:45 00:50 00:55 01:00 0…" at bounding box center [602, 132] width 56 height 23
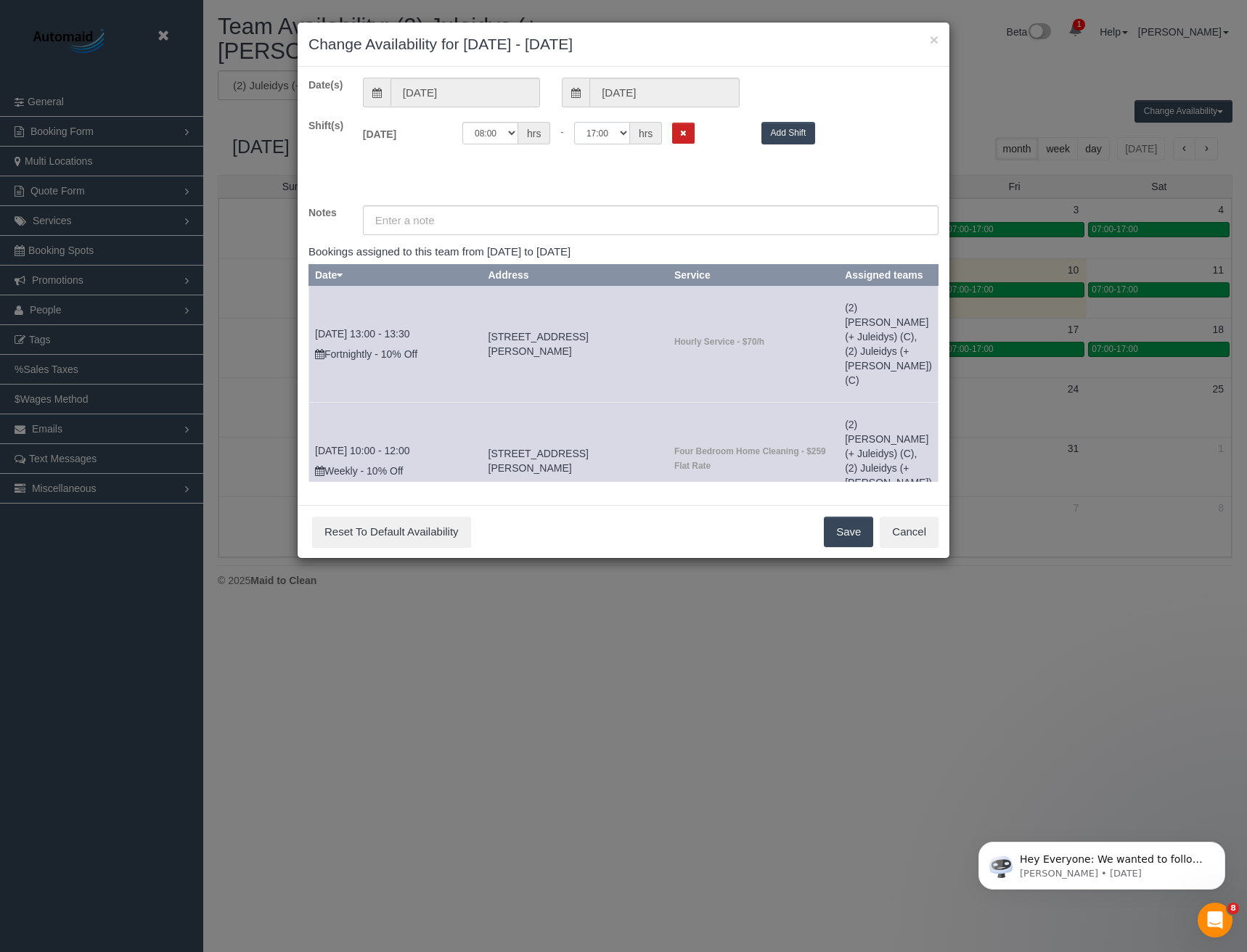
select select "string:09:00"
click at [574, 122] on select "00:00 00:05 00:10 00:15 00:20 00:25 00:30 00:35 00:40 00:45 00:50 00:55 01:00 0…" at bounding box center [602, 132] width 56 height 23
click at [848, 526] on button "Save" at bounding box center [848, 531] width 49 height 30
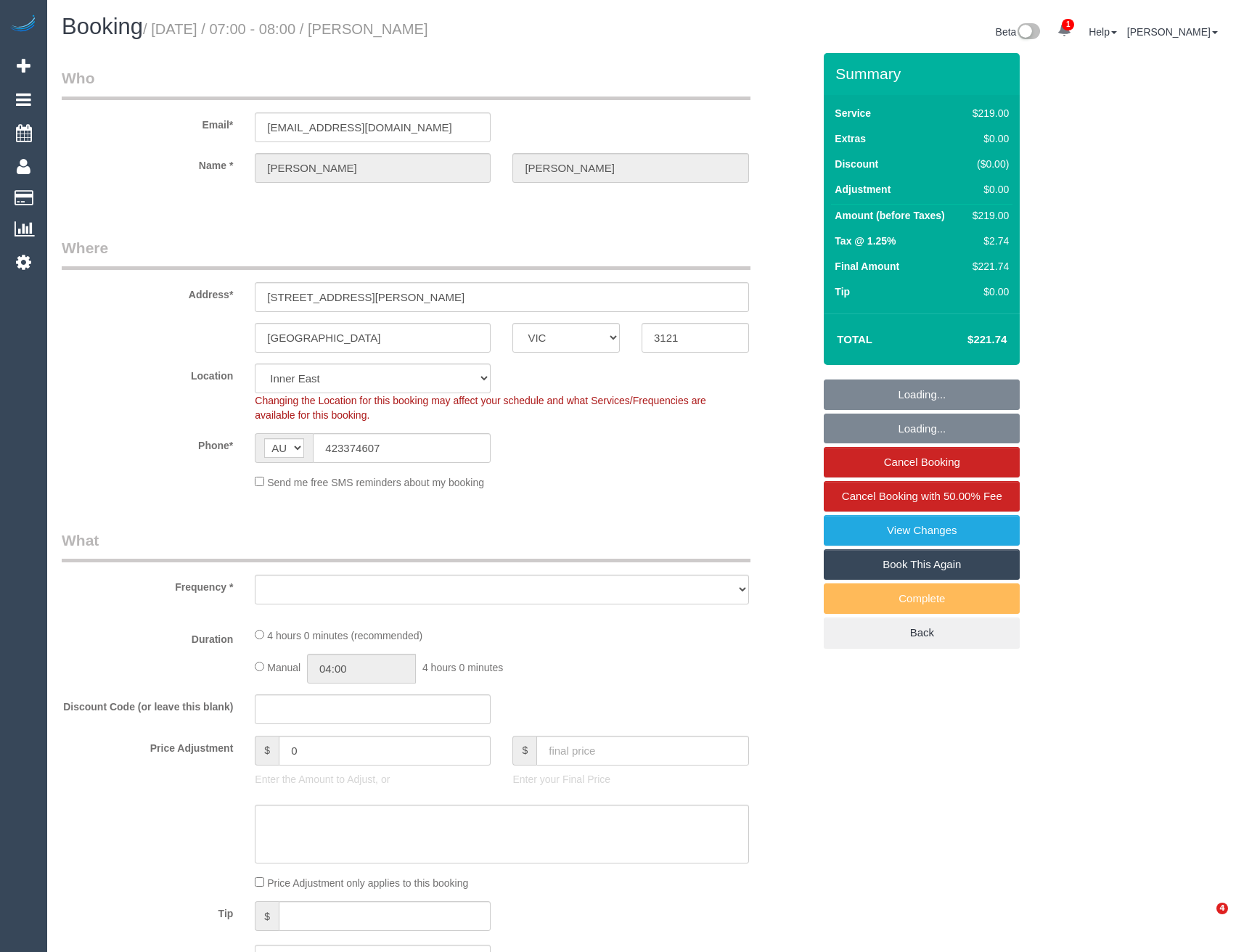
select select "VIC"
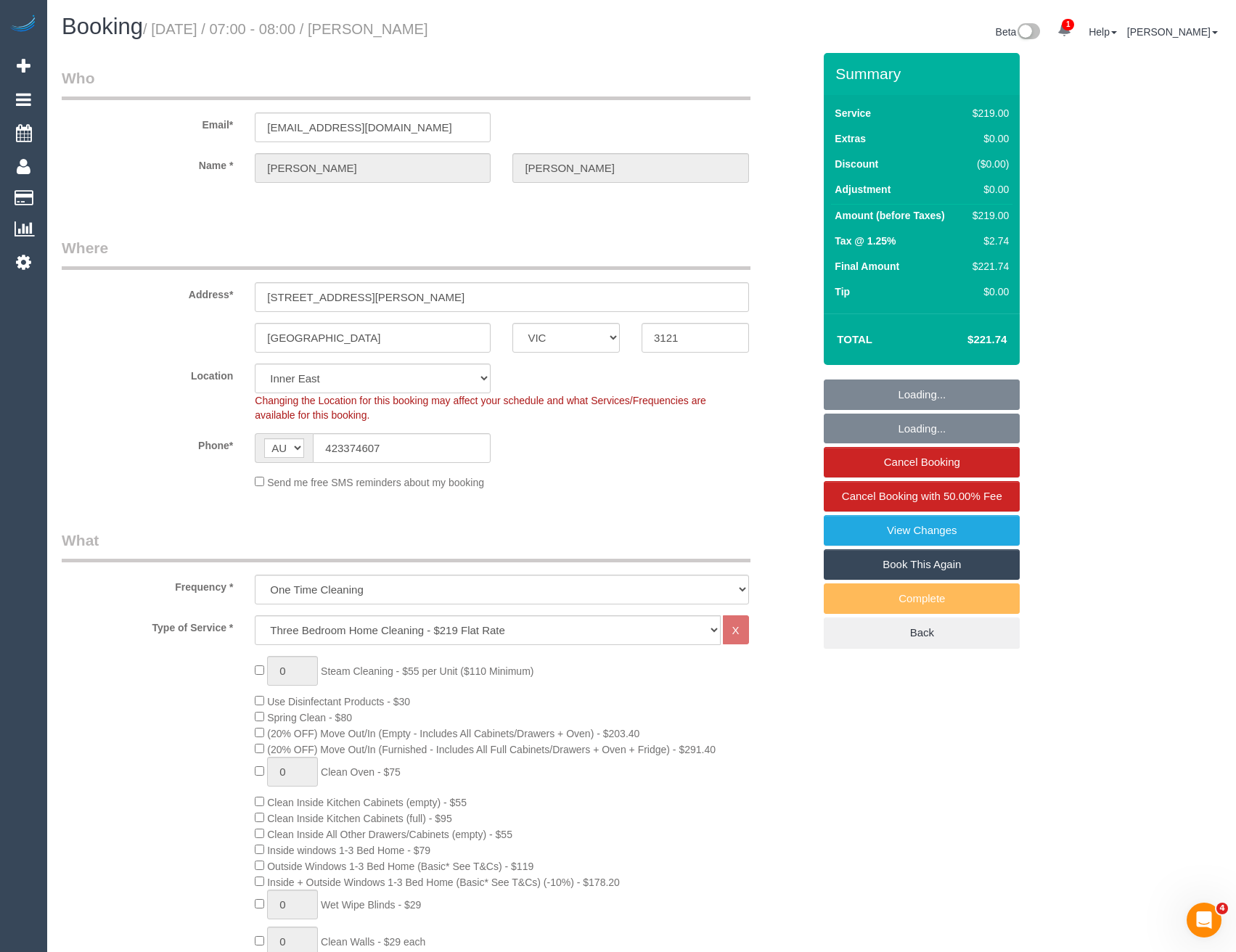
select select "object:681"
select select "string:stripe-pm_1S4Vzy2GScqysDRVqEKpVryW"
select select "object:832"
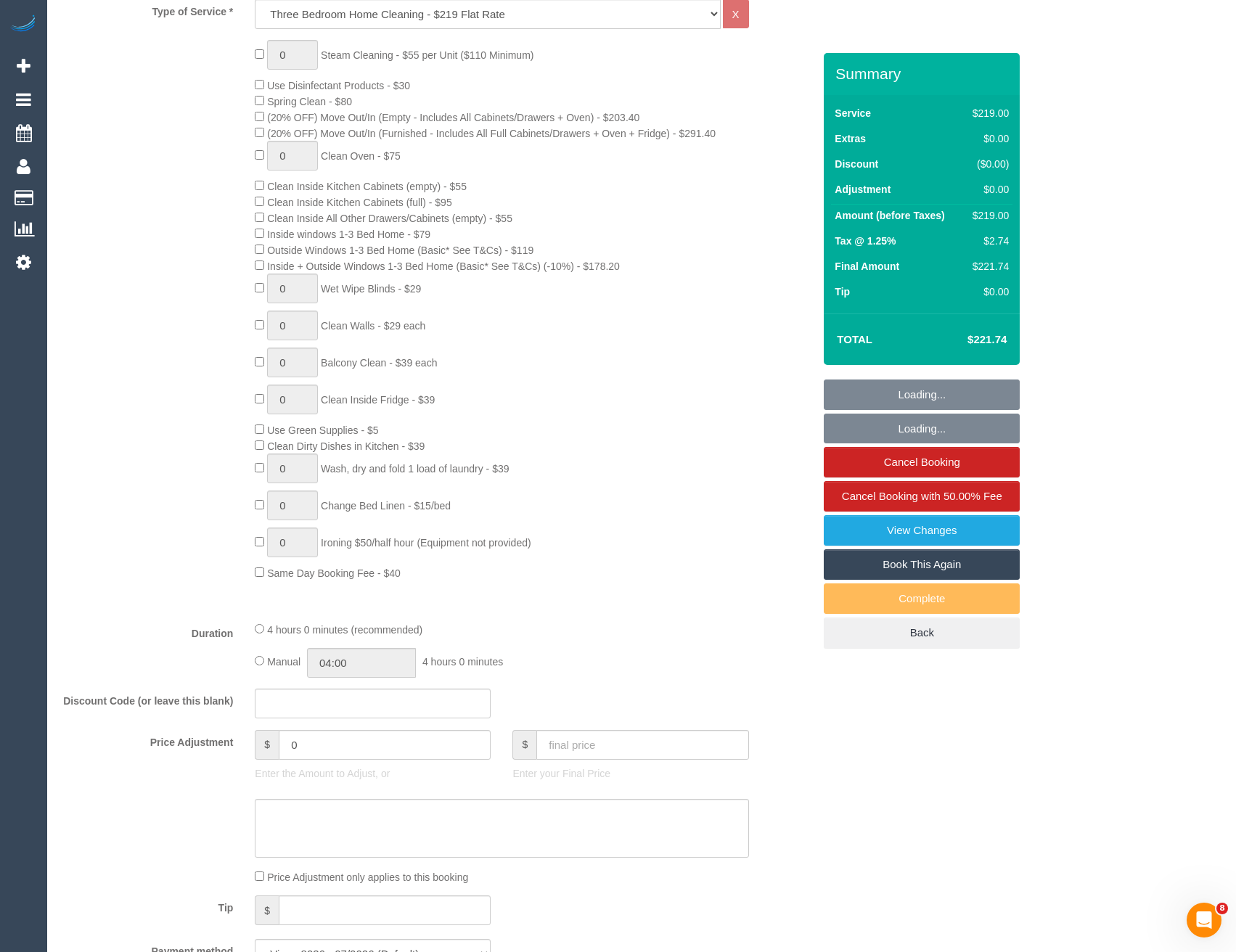
select select "number:29"
select select "number:14"
select select "number:18"
select select "number:24"
select select "number:12"
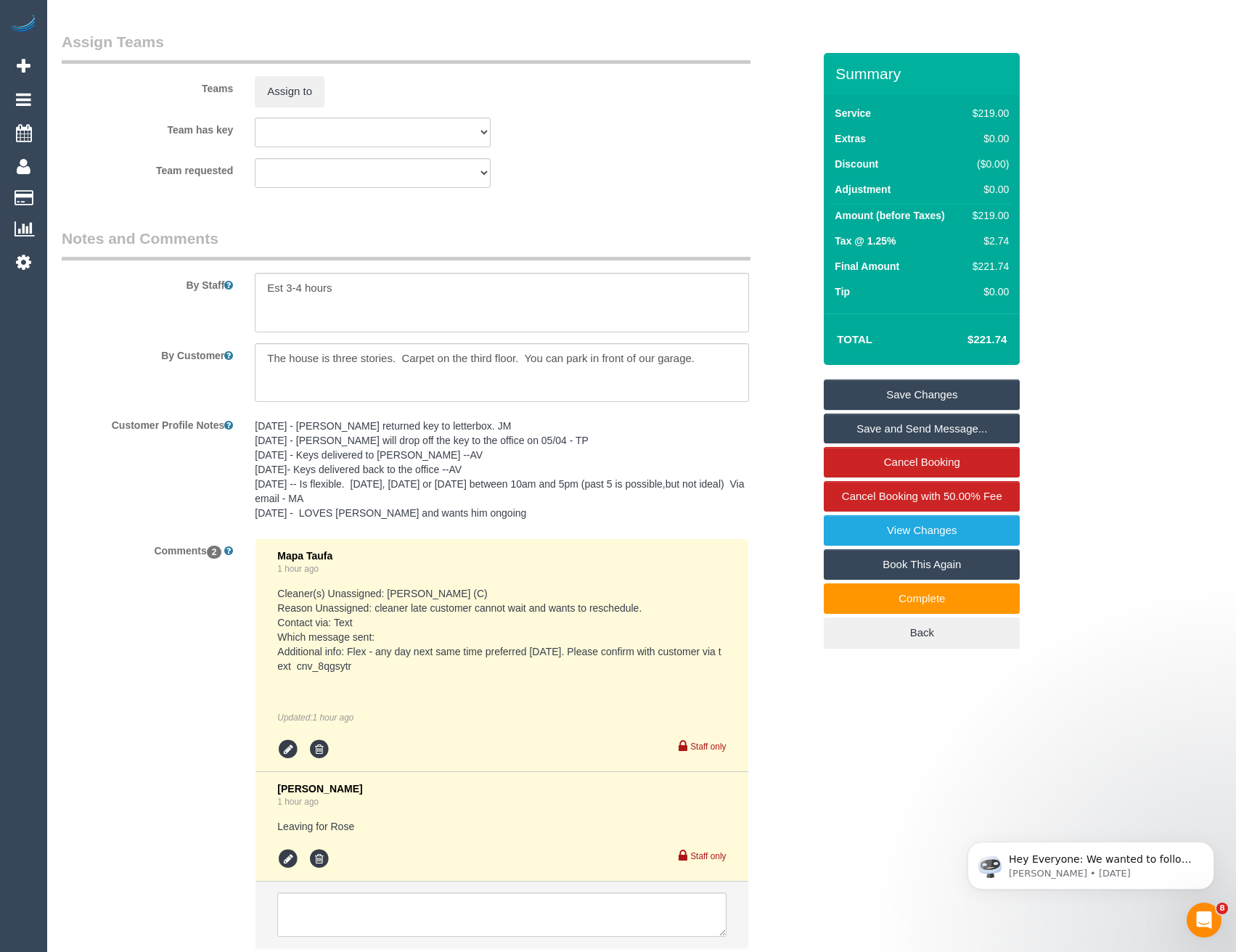
scroll to position [2382, 0]
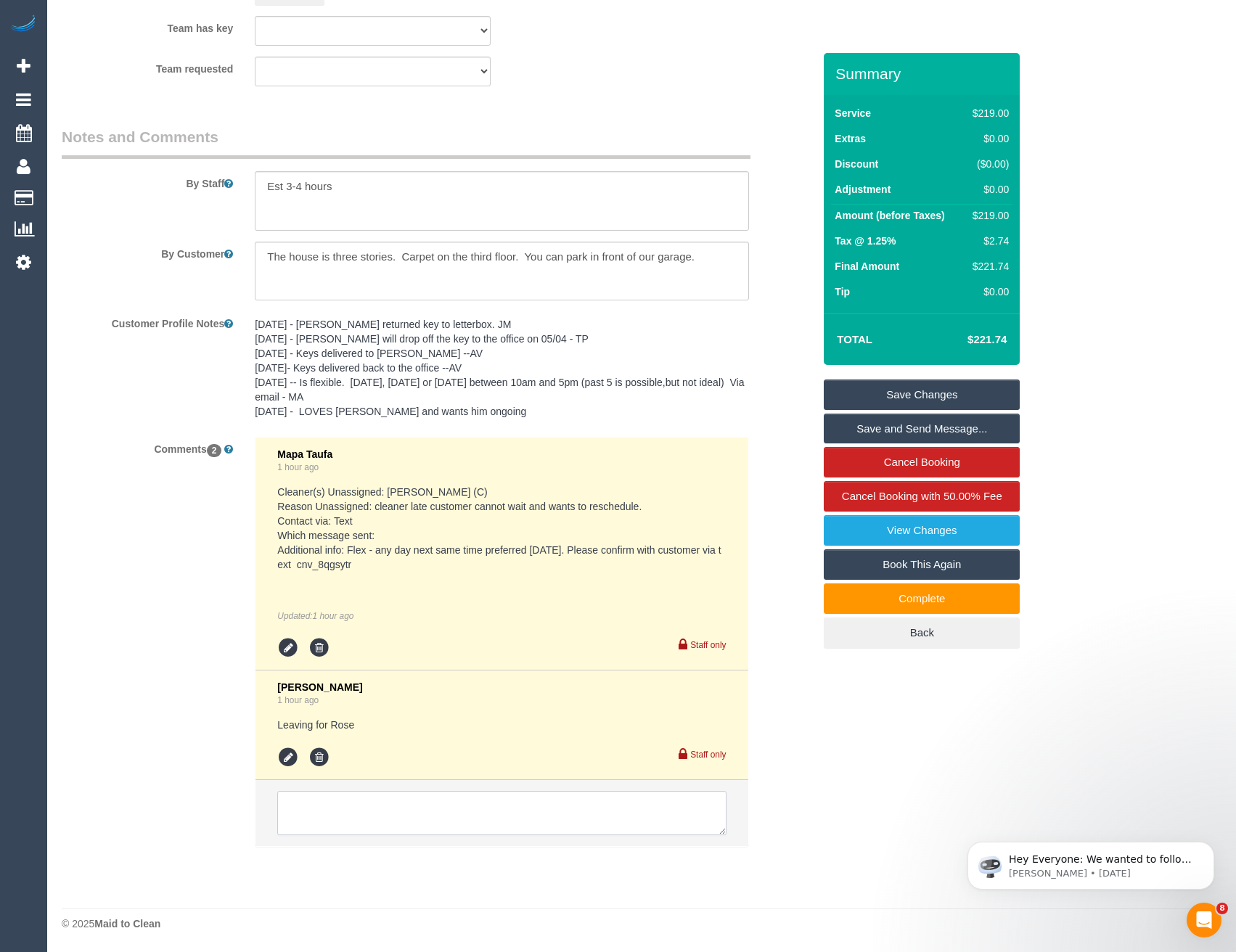
click at [362, 815] on textarea at bounding box center [501, 814] width 448 height 45
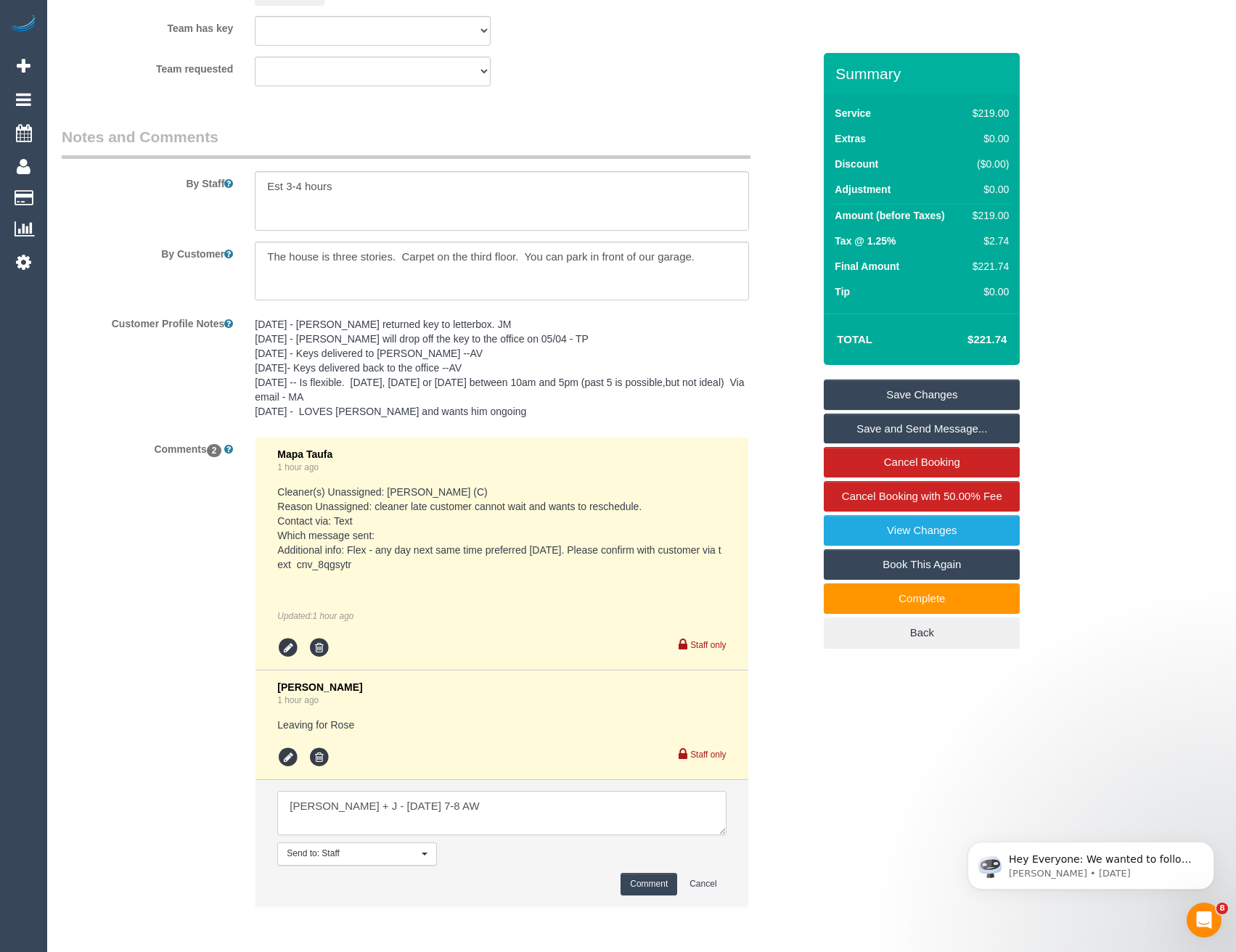
type textarea "Cris + J - Tues 14/10 7-8 AW"
click at [645, 886] on button "Comment" at bounding box center [649, 883] width 57 height 23
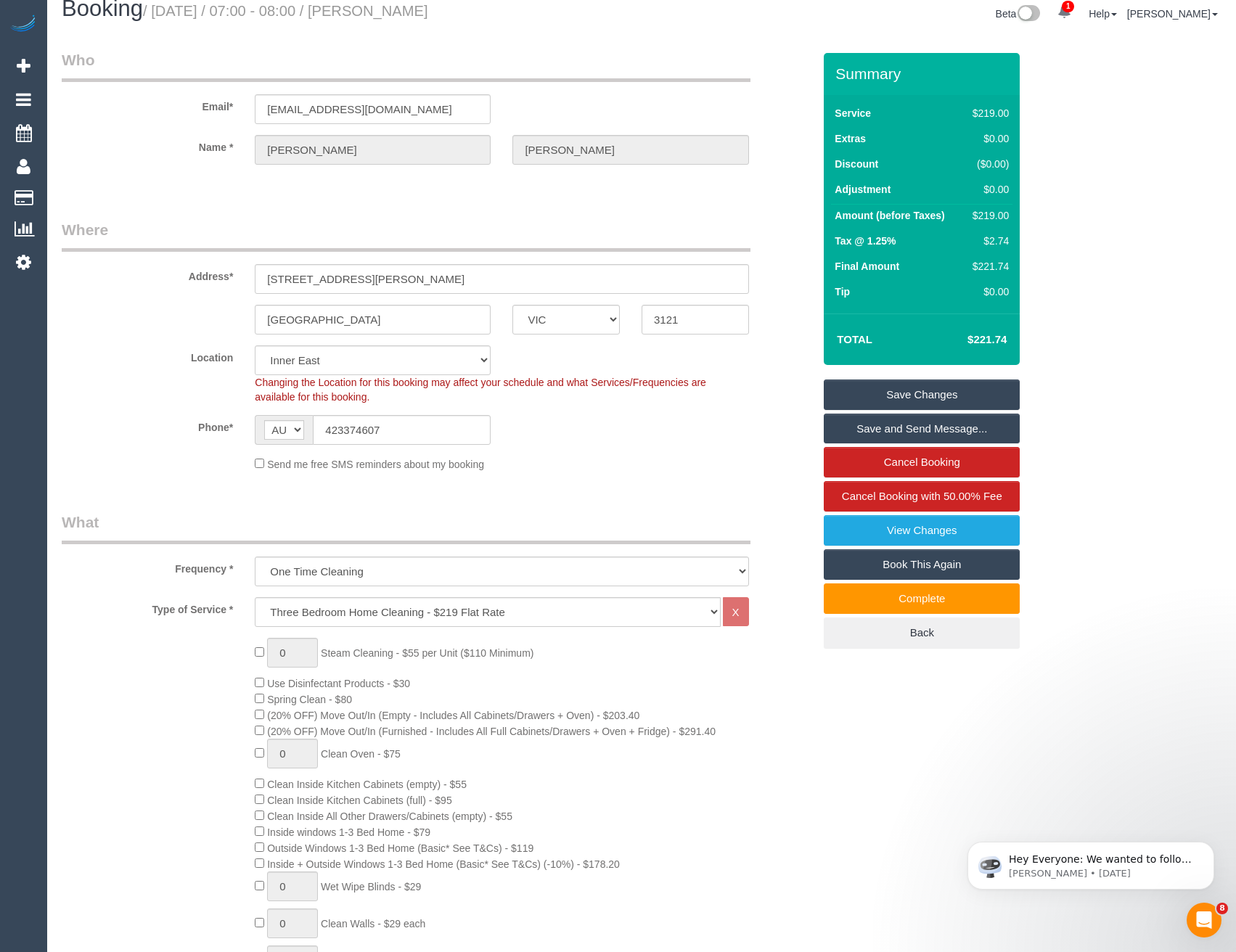
scroll to position [0, 0]
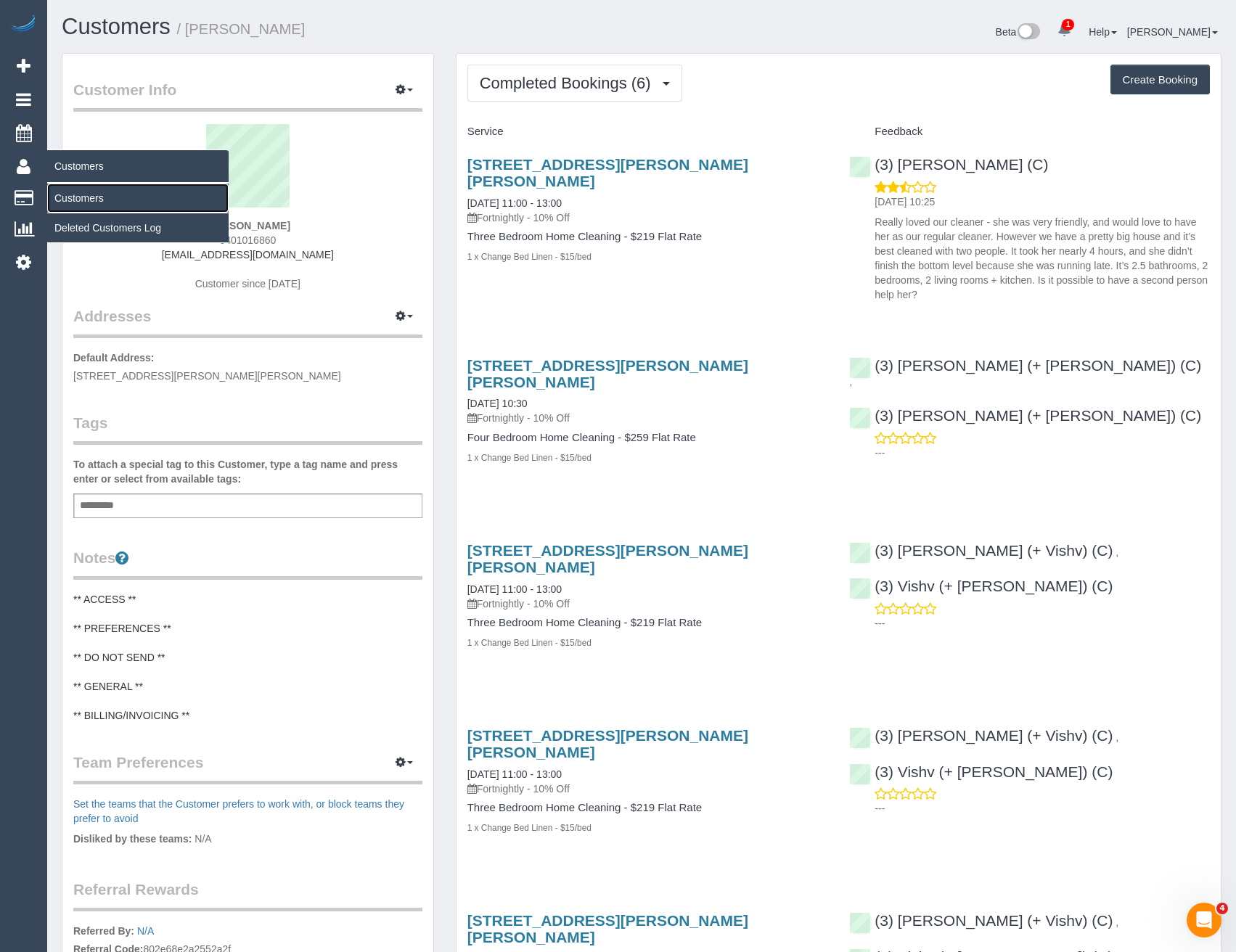
click at [74, 201] on link "Customers" at bounding box center [137, 198] width 181 height 29
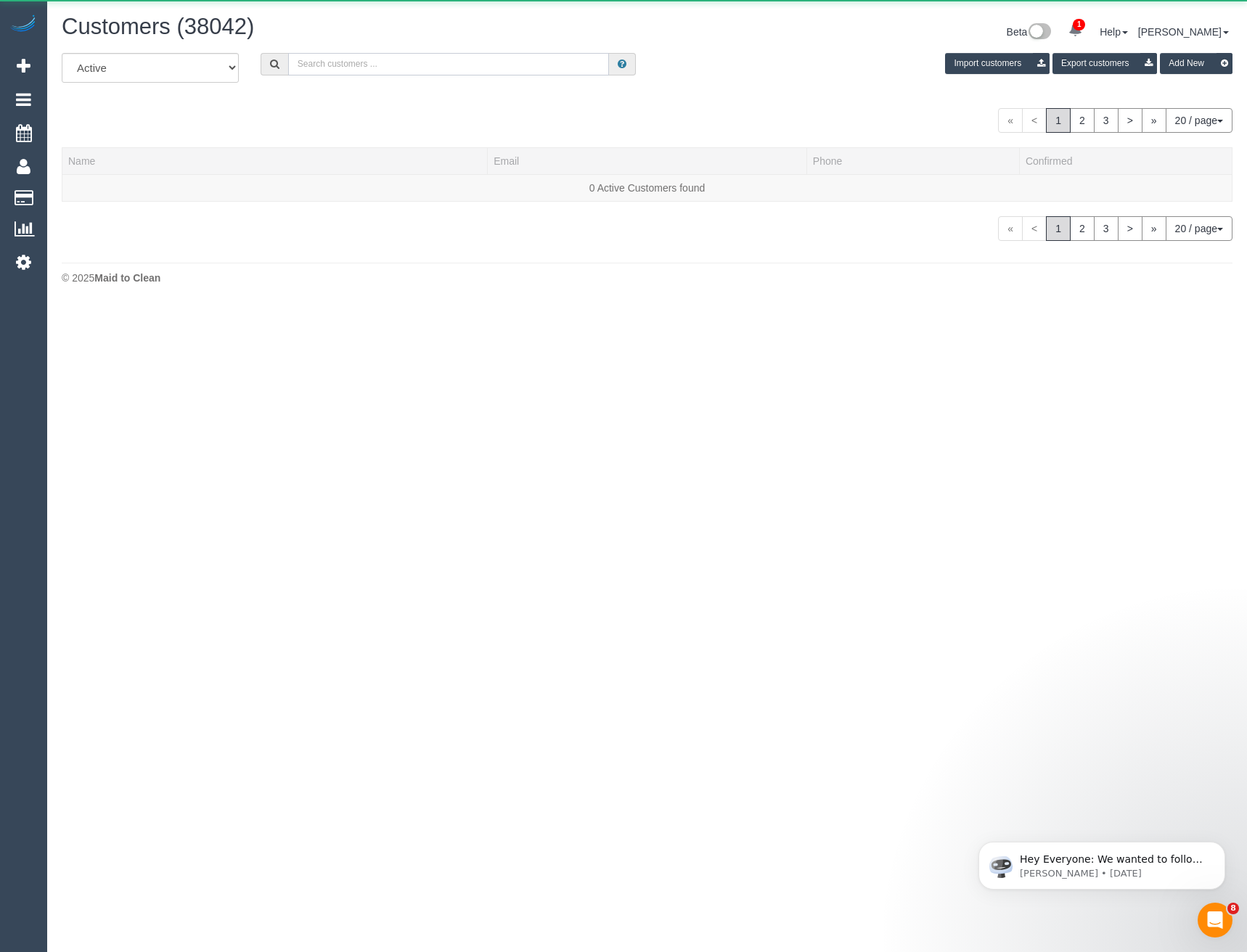
drag, startPoint x: 380, startPoint y: 66, endPoint x: 370, endPoint y: 55, distance: 14.9
click at [380, 66] on input "text" at bounding box center [449, 64] width 322 height 23
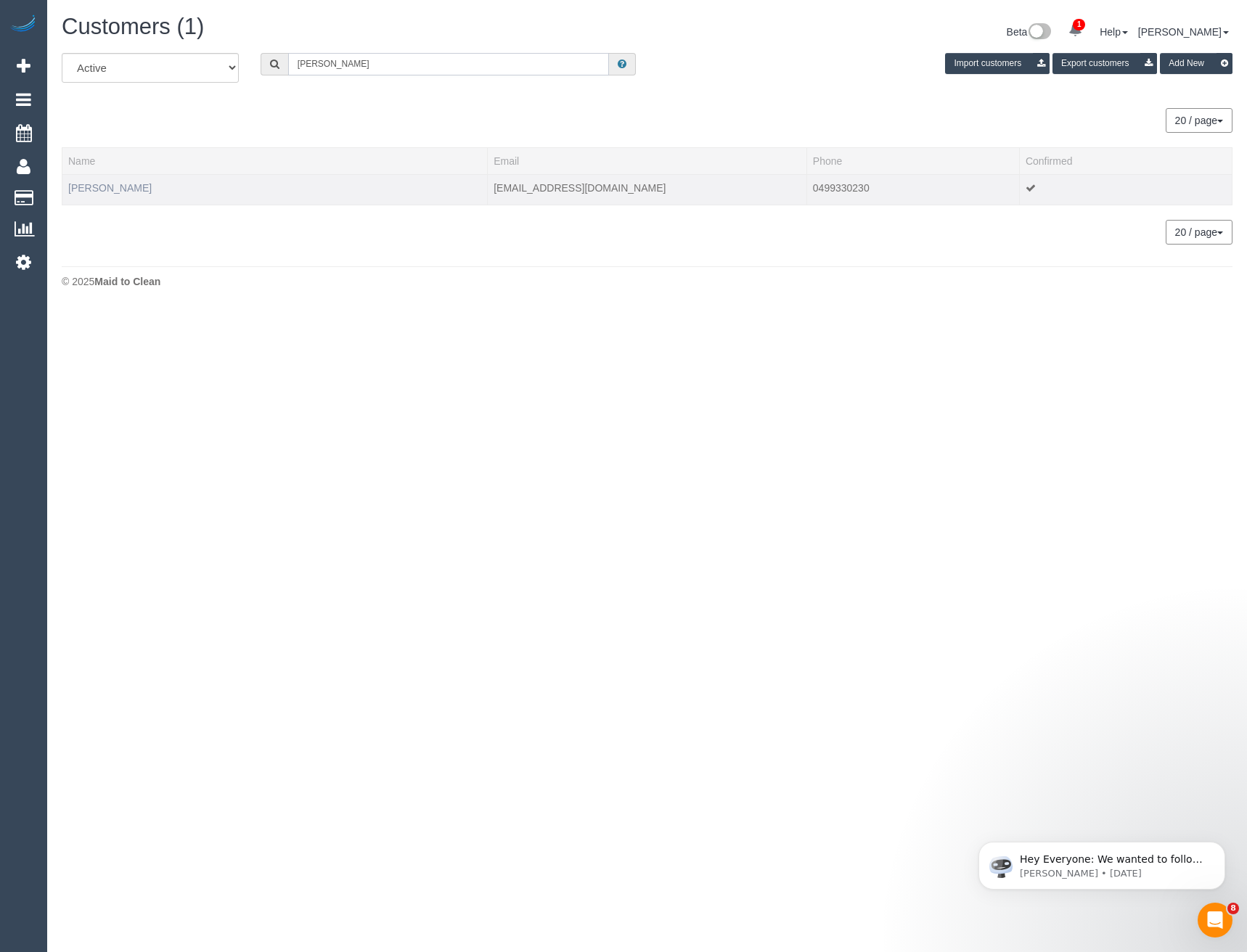
type input "[PERSON_NAME]"
click at [102, 189] on link "Bushra Hansen" at bounding box center [110, 188] width 83 height 12
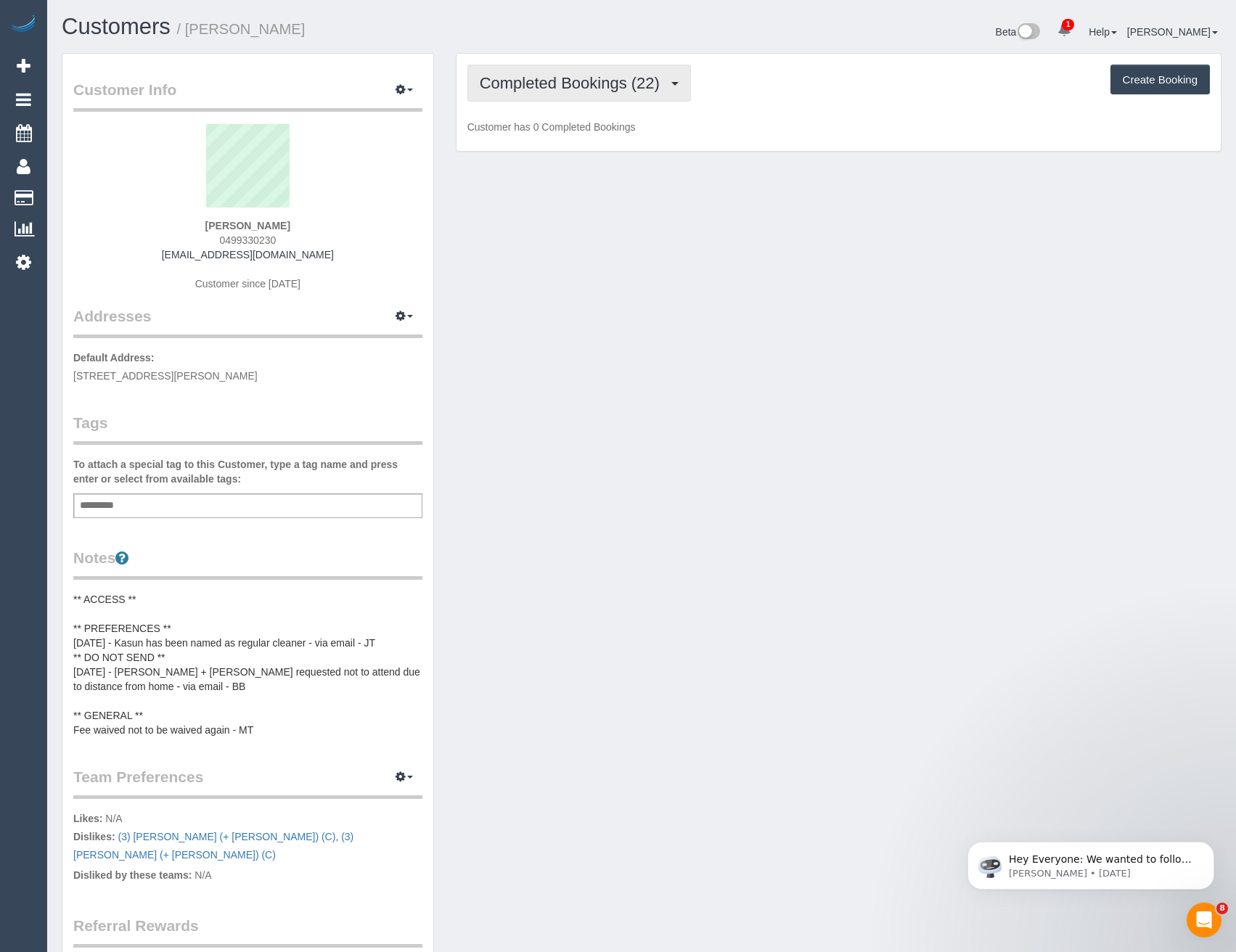
click at [583, 84] on span "Completed Bookings (22)" at bounding box center [572, 83] width 187 height 19
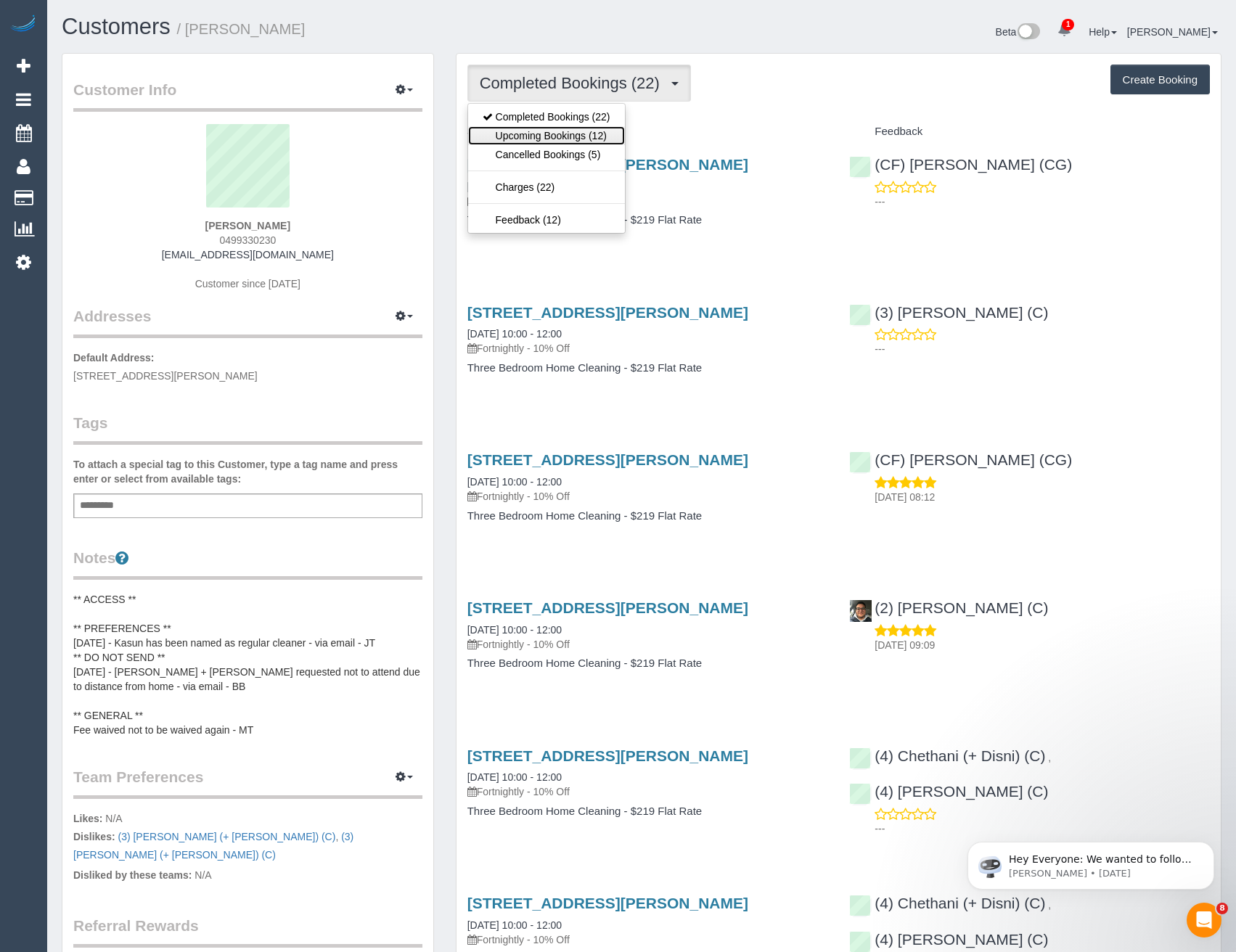
click at [574, 134] on link "Upcoming Bookings (12)" at bounding box center [546, 135] width 157 height 19
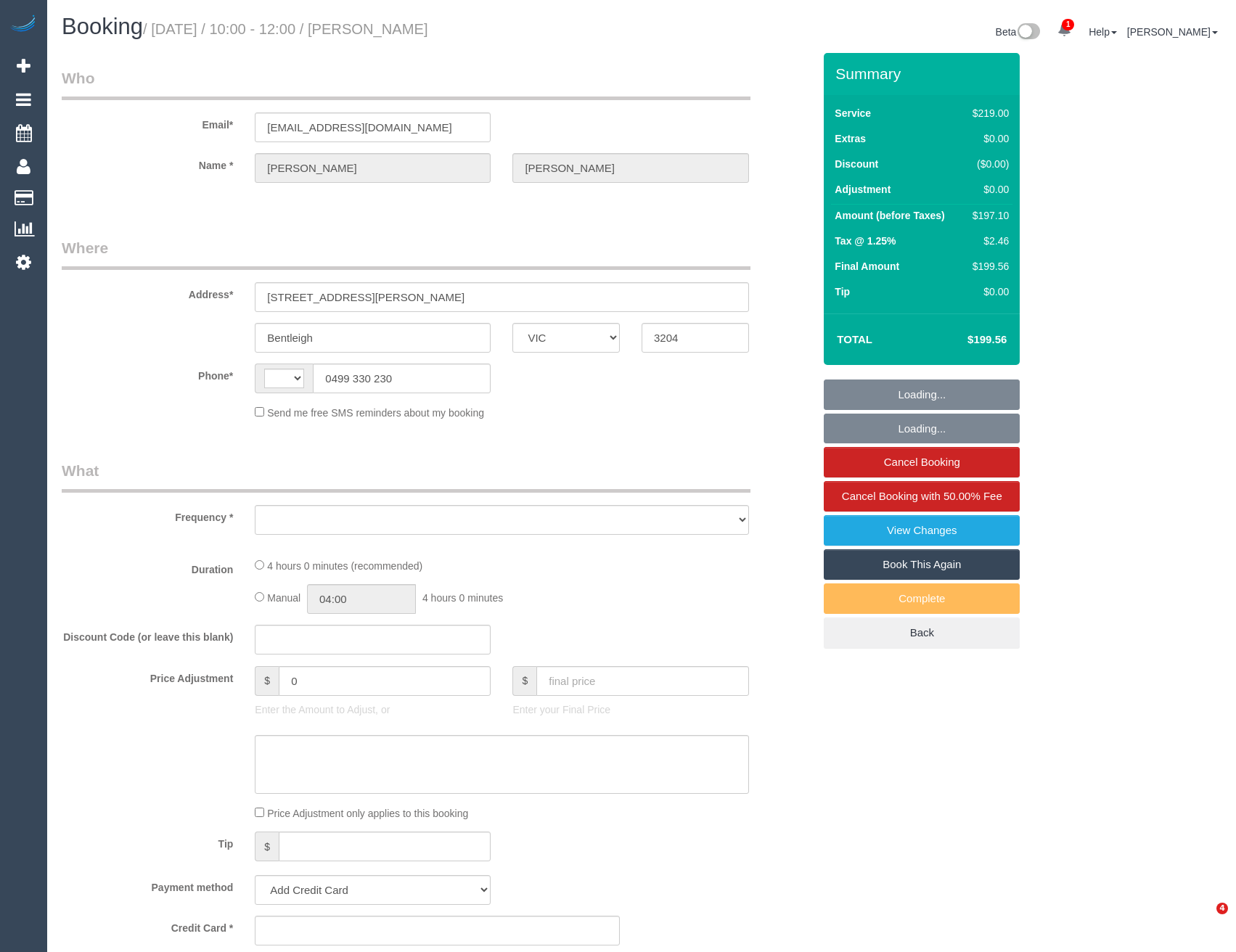
select select "VIC"
select select "string:AU"
select select "object:559"
select select "string:stripe-pm_1Q0BjU2GScqysDRVMP7xVtap"
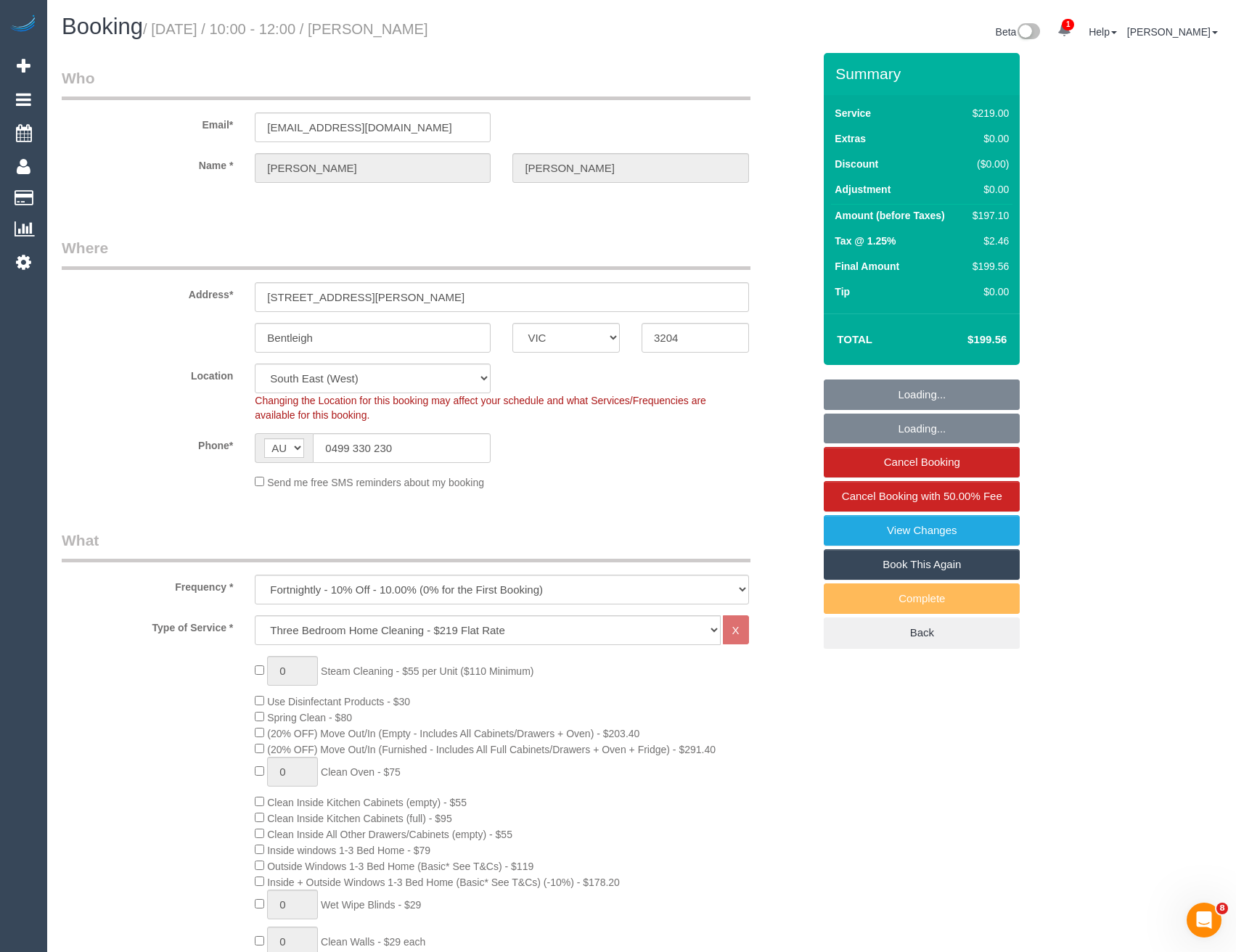
select select "number:28"
select select "number:14"
select select "number:19"
select select "number:22"
select select "number:34"
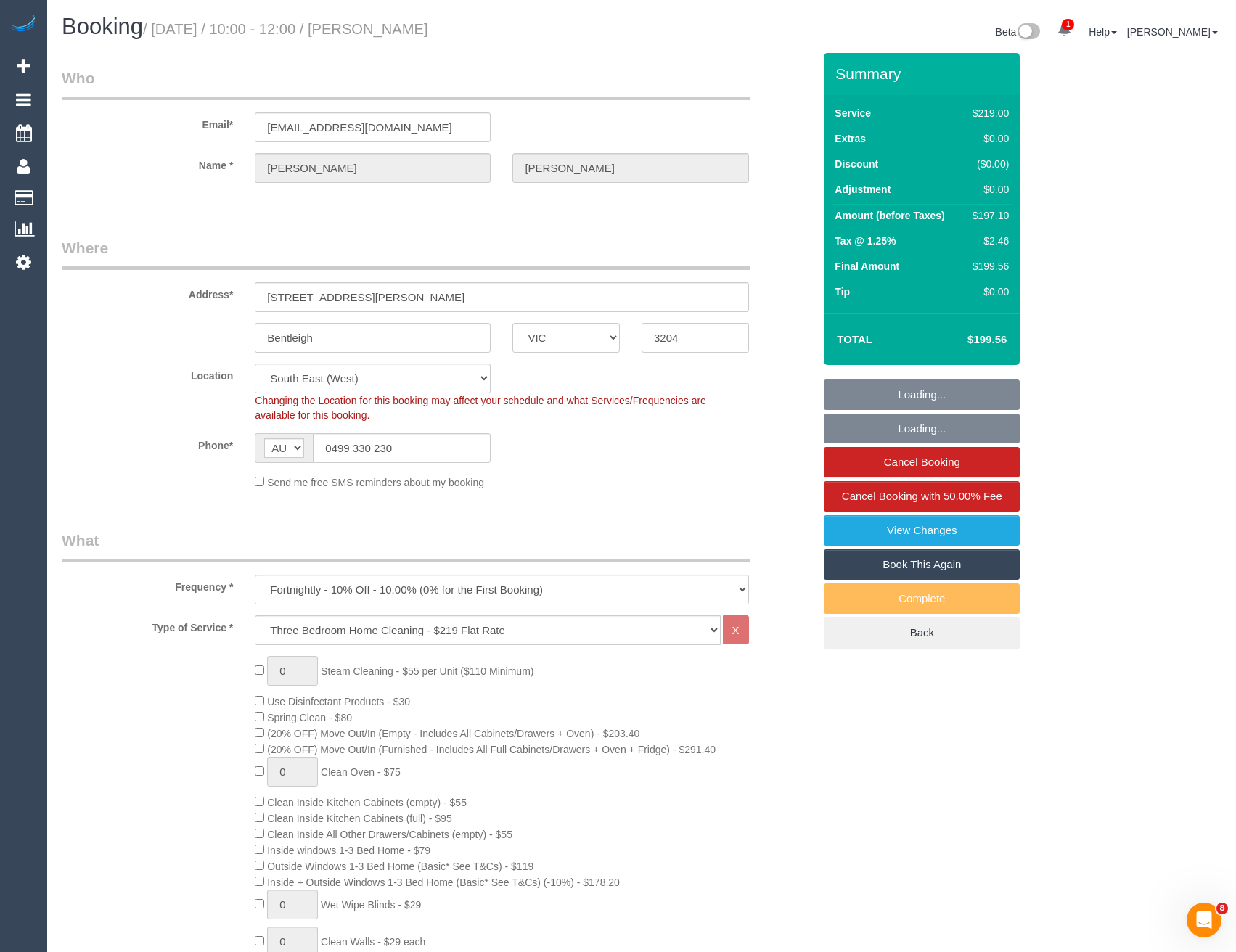
select select "number:12"
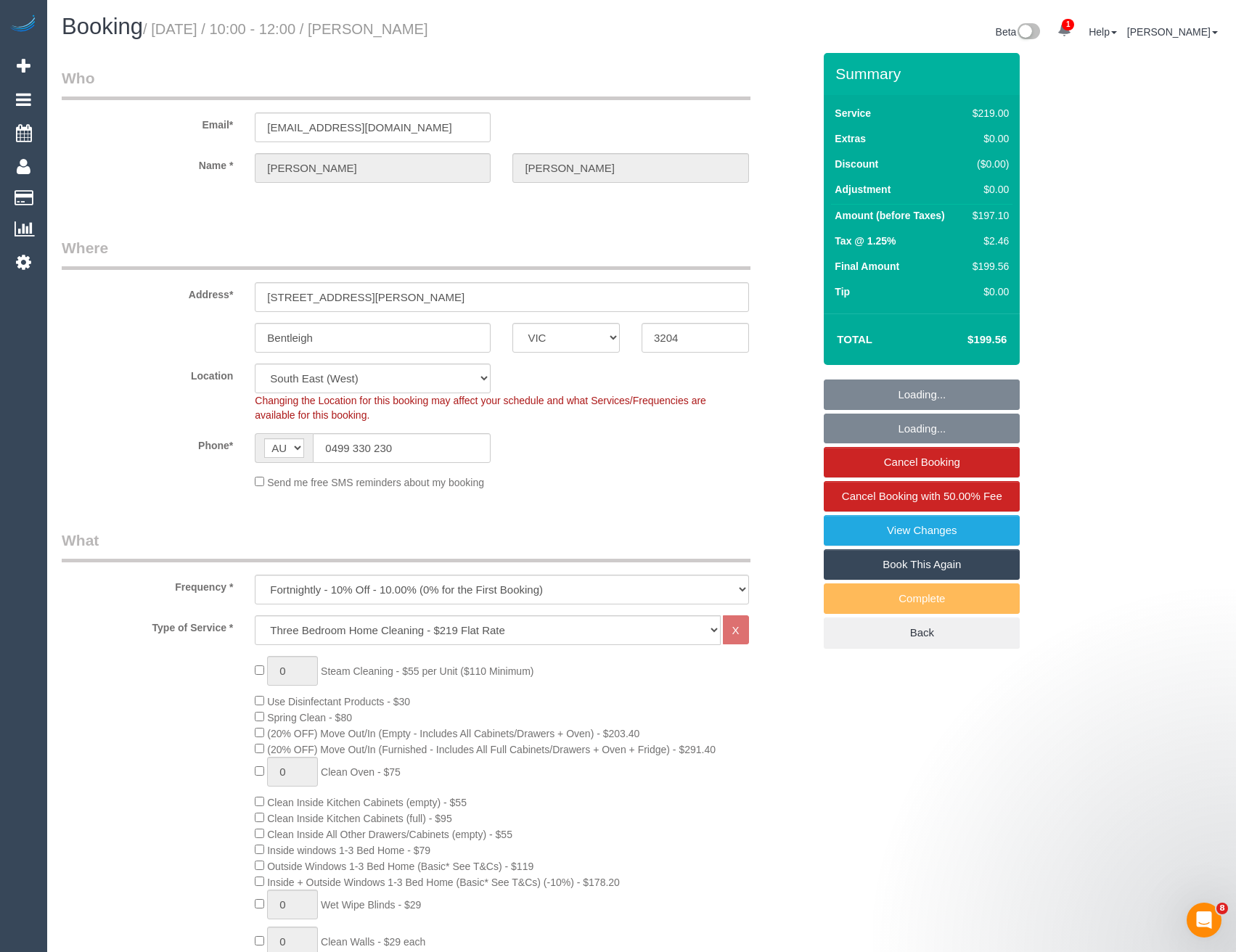
select select "object:1367"
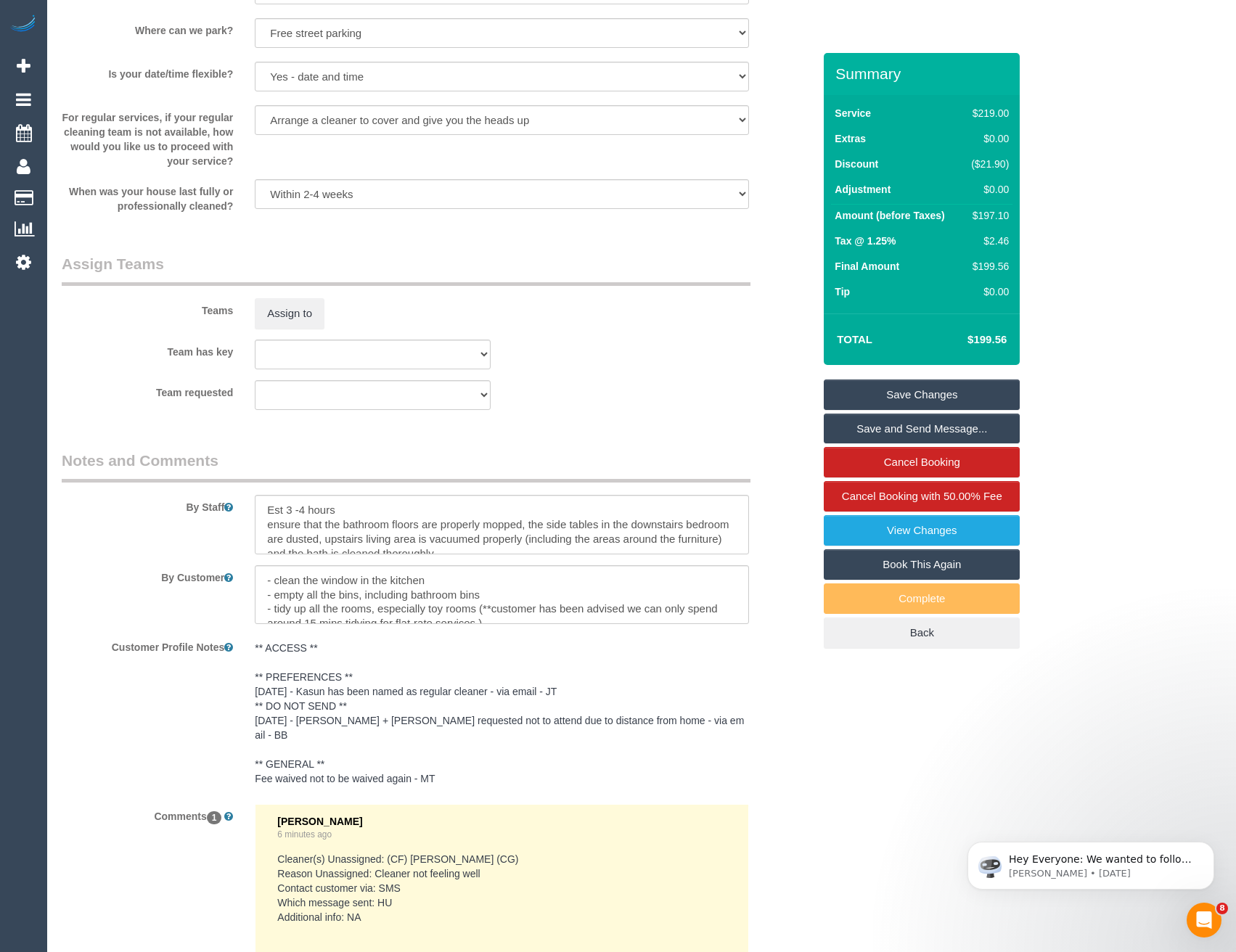
scroll to position [2314, 0]
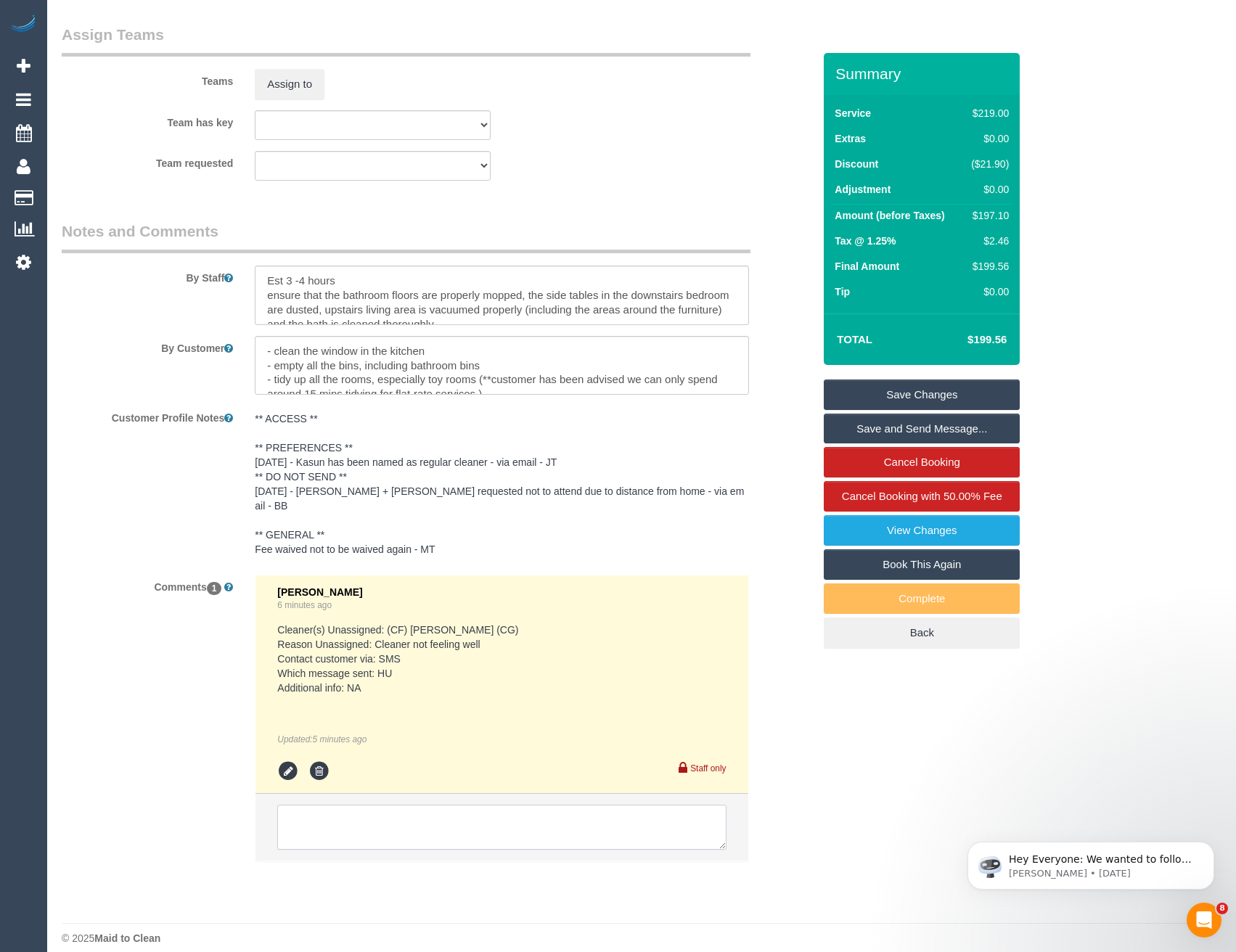
click at [382, 827] on textarea at bounding box center [501, 827] width 448 height 45
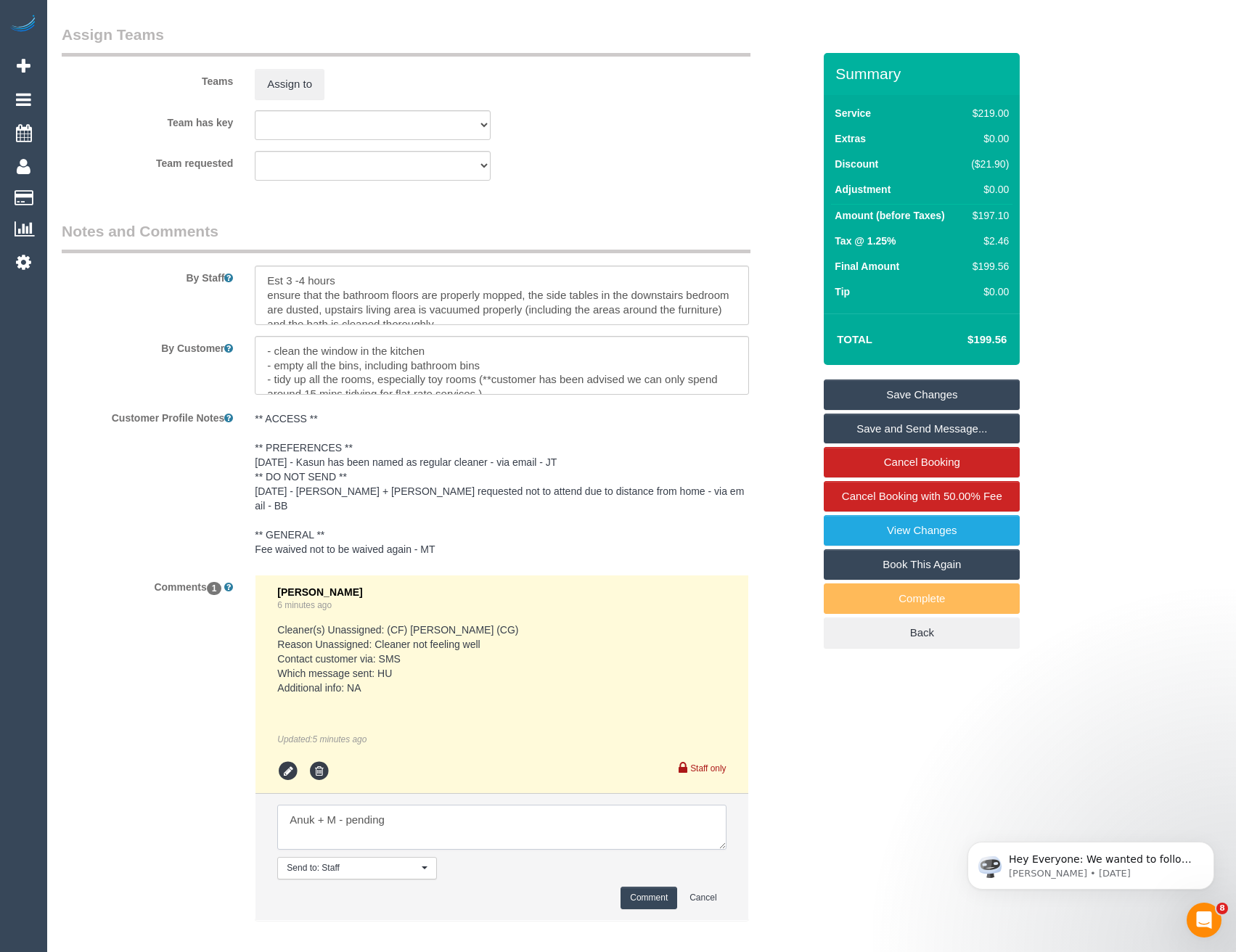
type textarea "Anuk + M - pending"
click at [638, 890] on button "Comment" at bounding box center [649, 898] width 57 height 23
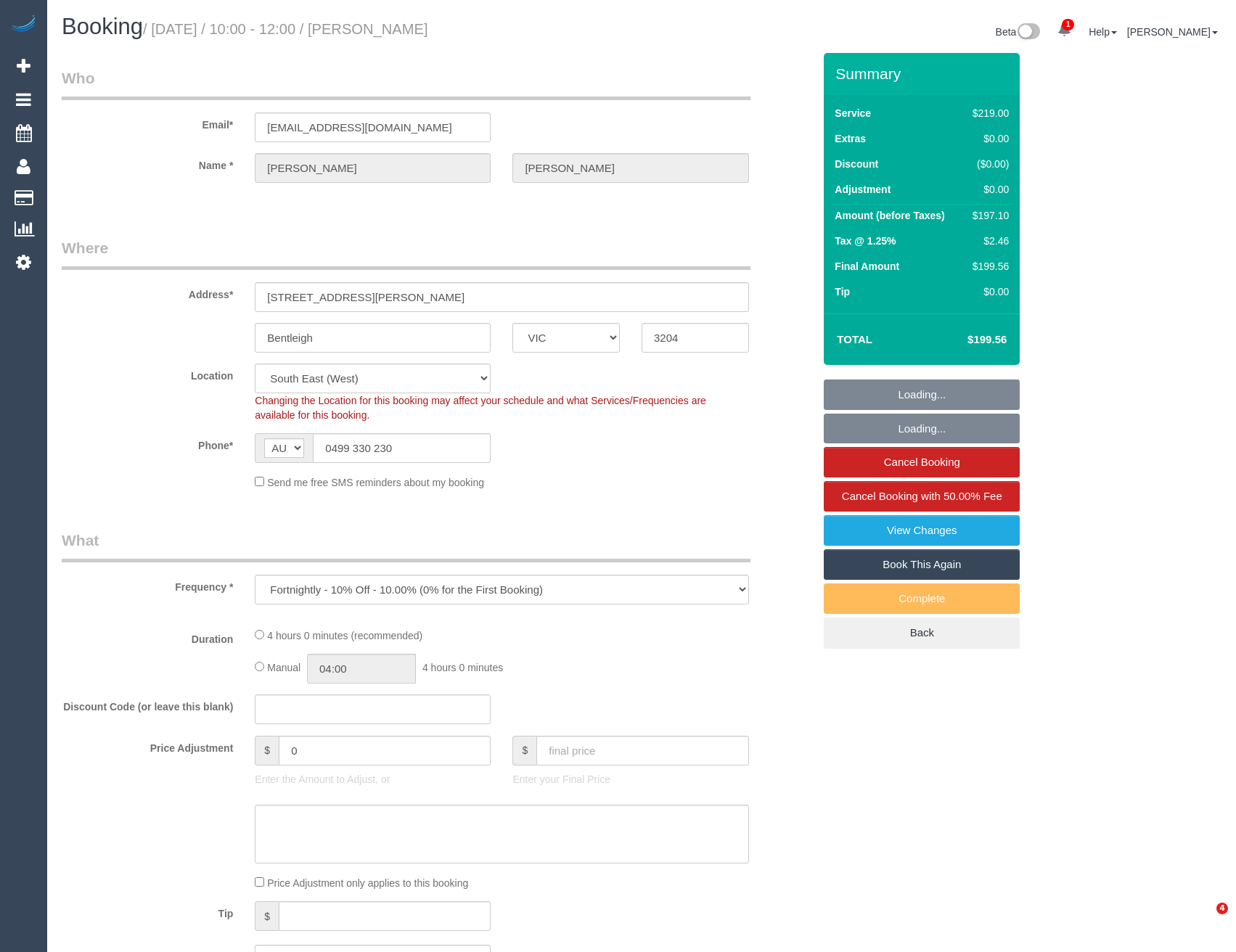
select select "VIC"
select select "object:730"
select select "string:stripe-pm_1Q0BjU2GScqysDRVMP7xVtap"
select select "number:28"
select select "number:14"
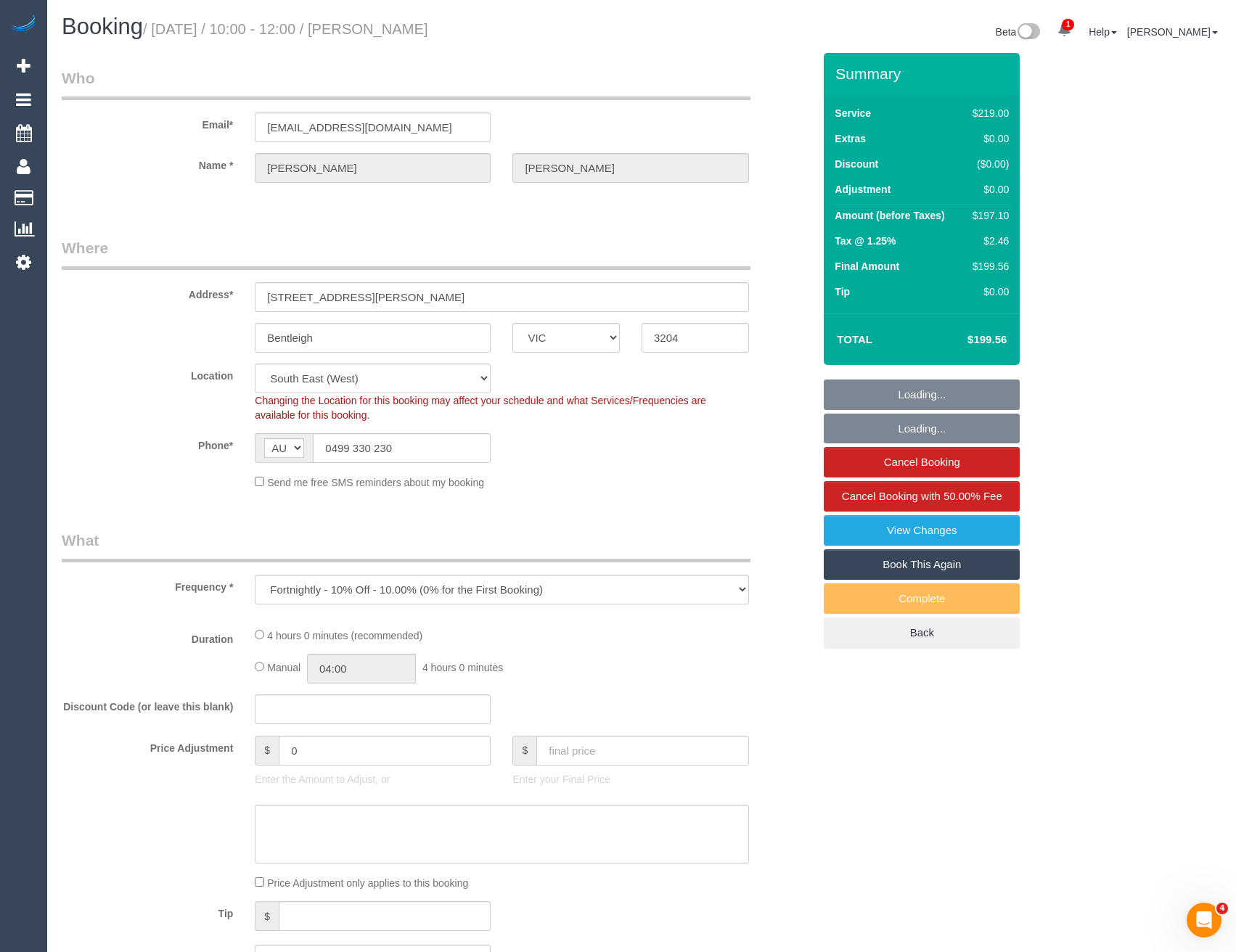
select select "number:19"
select select "number:22"
select select "number:34"
select select "number:12"
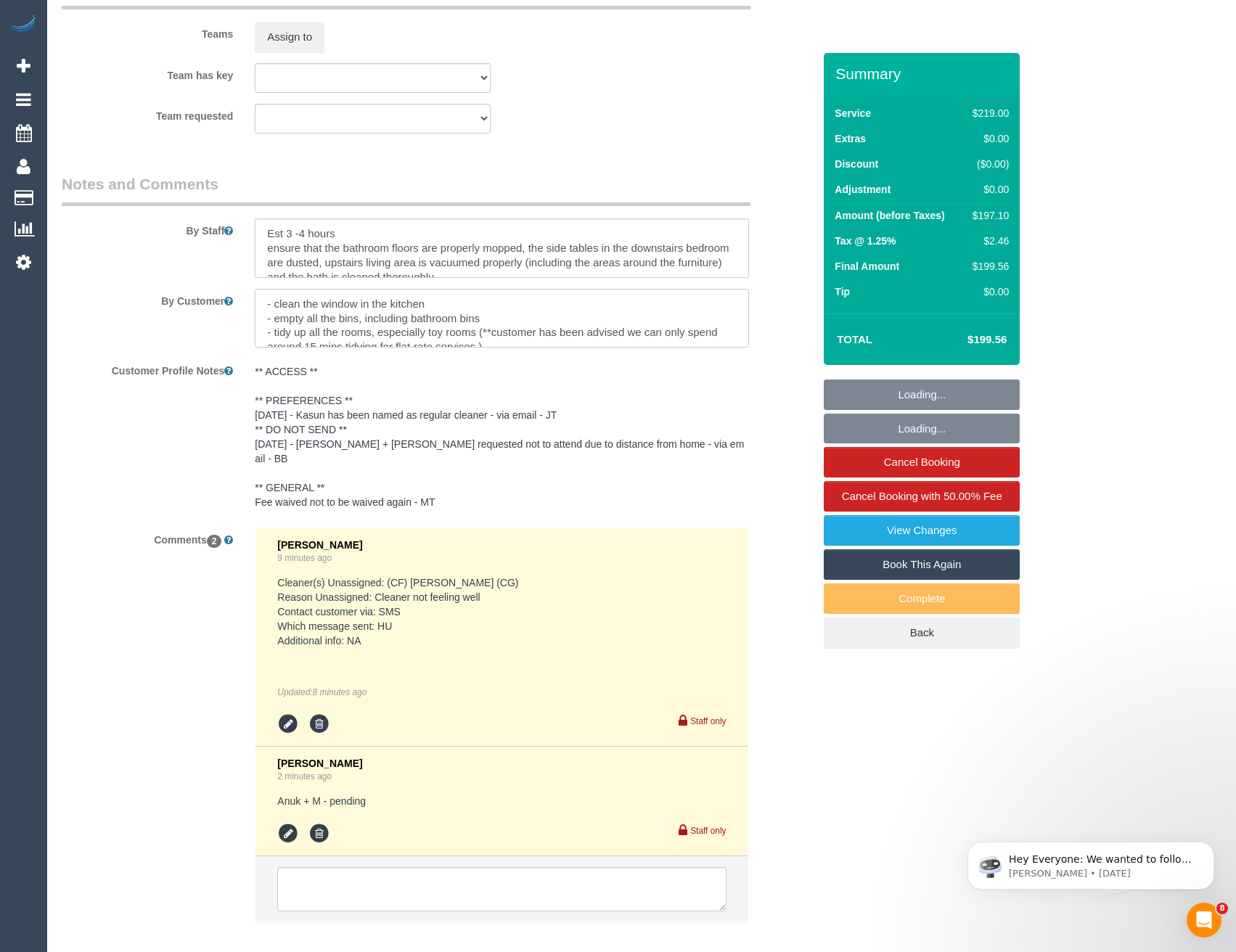
scroll to position [2423, 0]
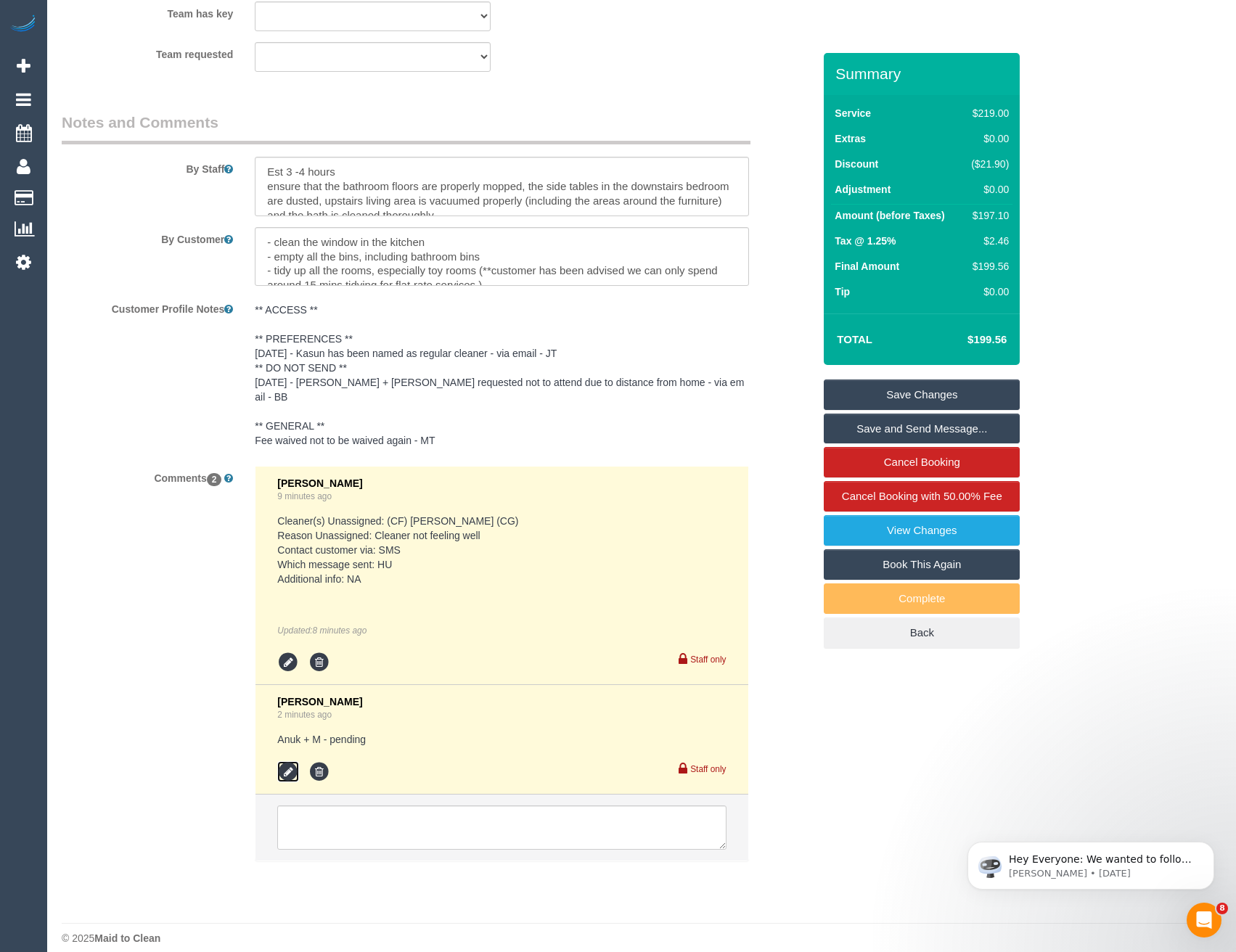
click at [292, 762] on icon at bounding box center [288, 773] width 22 height 22
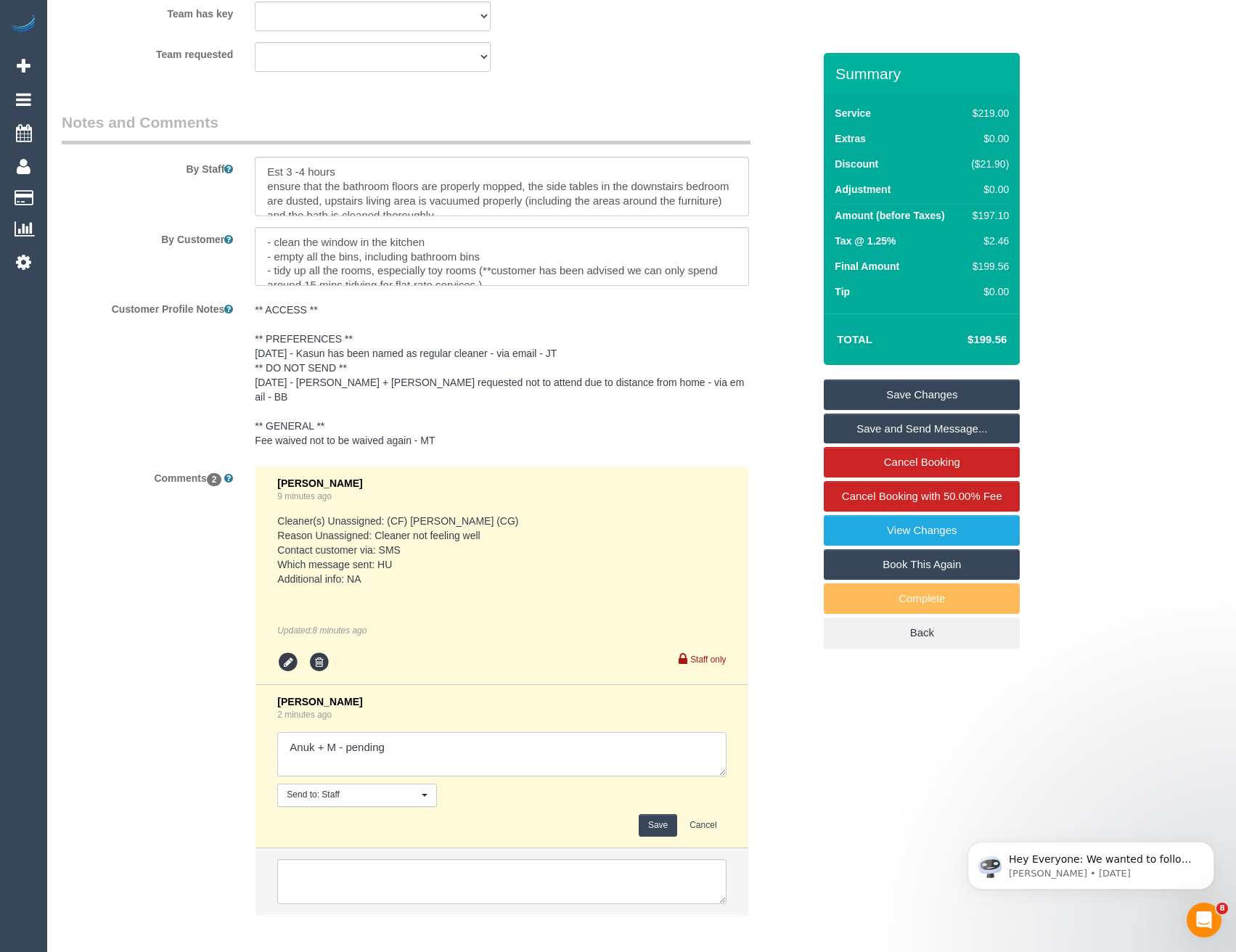
click at [431, 732] on textarea at bounding box center [501, 755] width 448 height 45
type textarea "Anuk + M - pending Lahiru - pending"
click at [641, 815] on button "Save" at bounding box center [657, 826] width 38 height 23
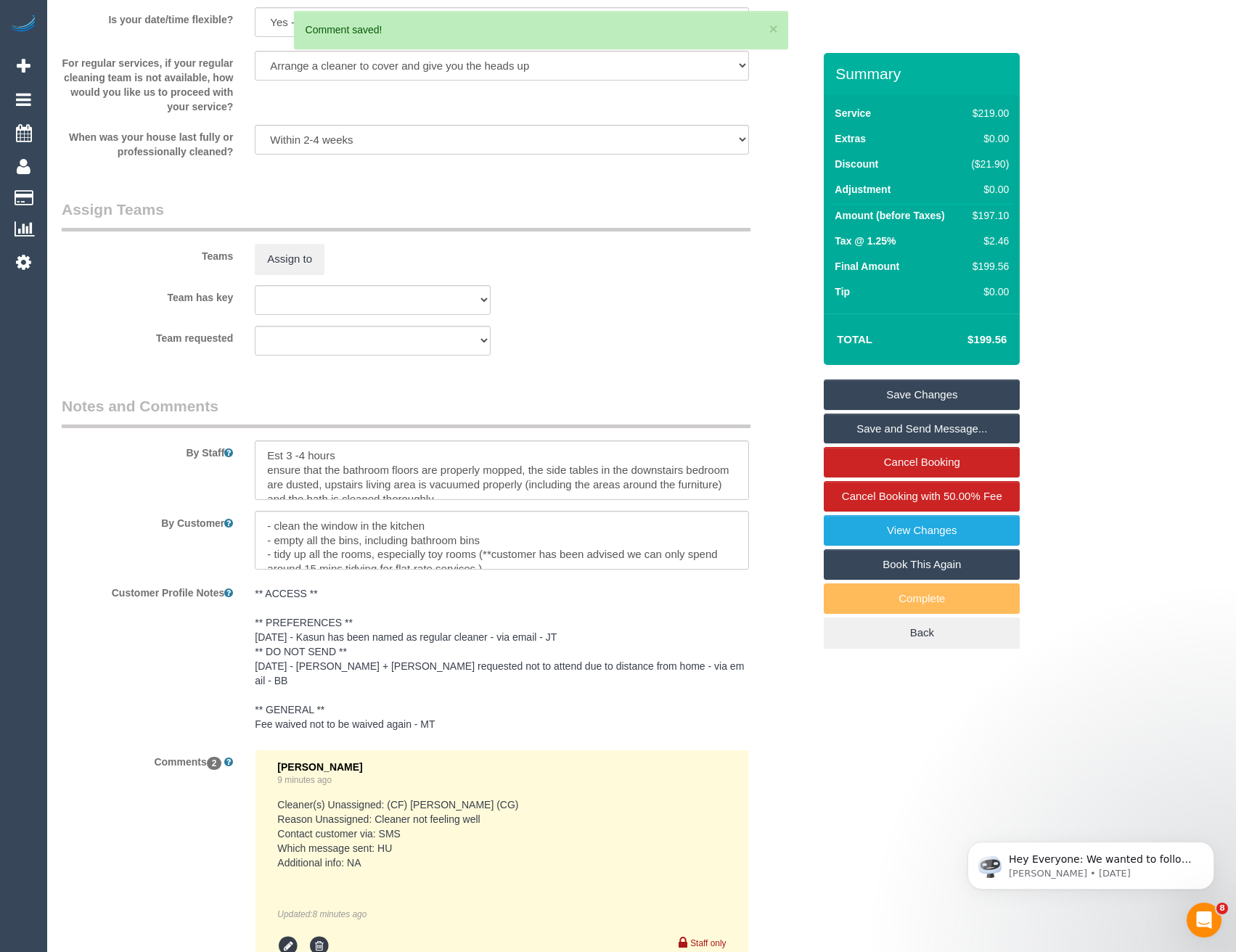
scroll to position [1987, 0]
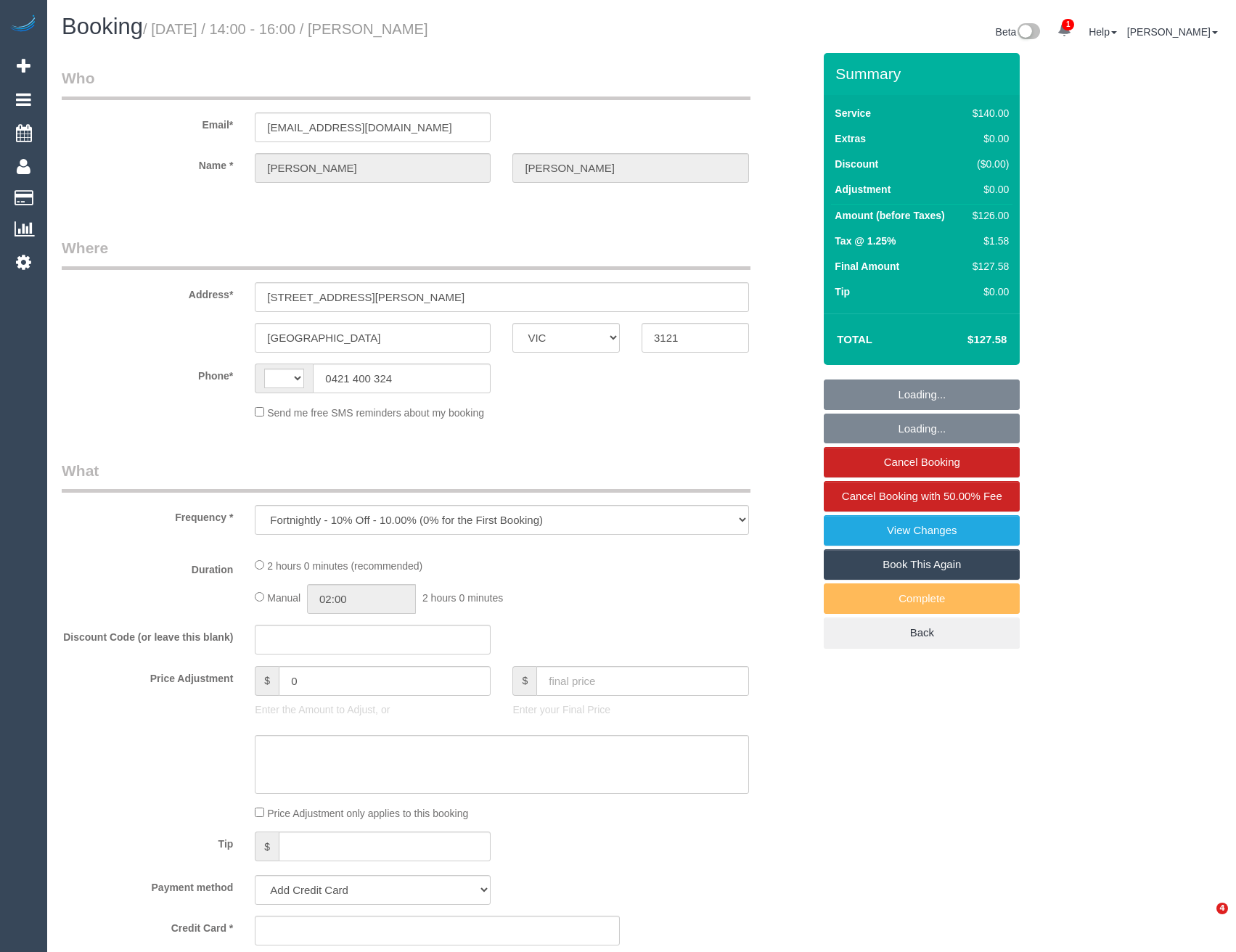
select select "VIC"
select select "string:stripe-pm_1MU4LK2GScqysDRVsVlhrkeB"
select select "string:AU"
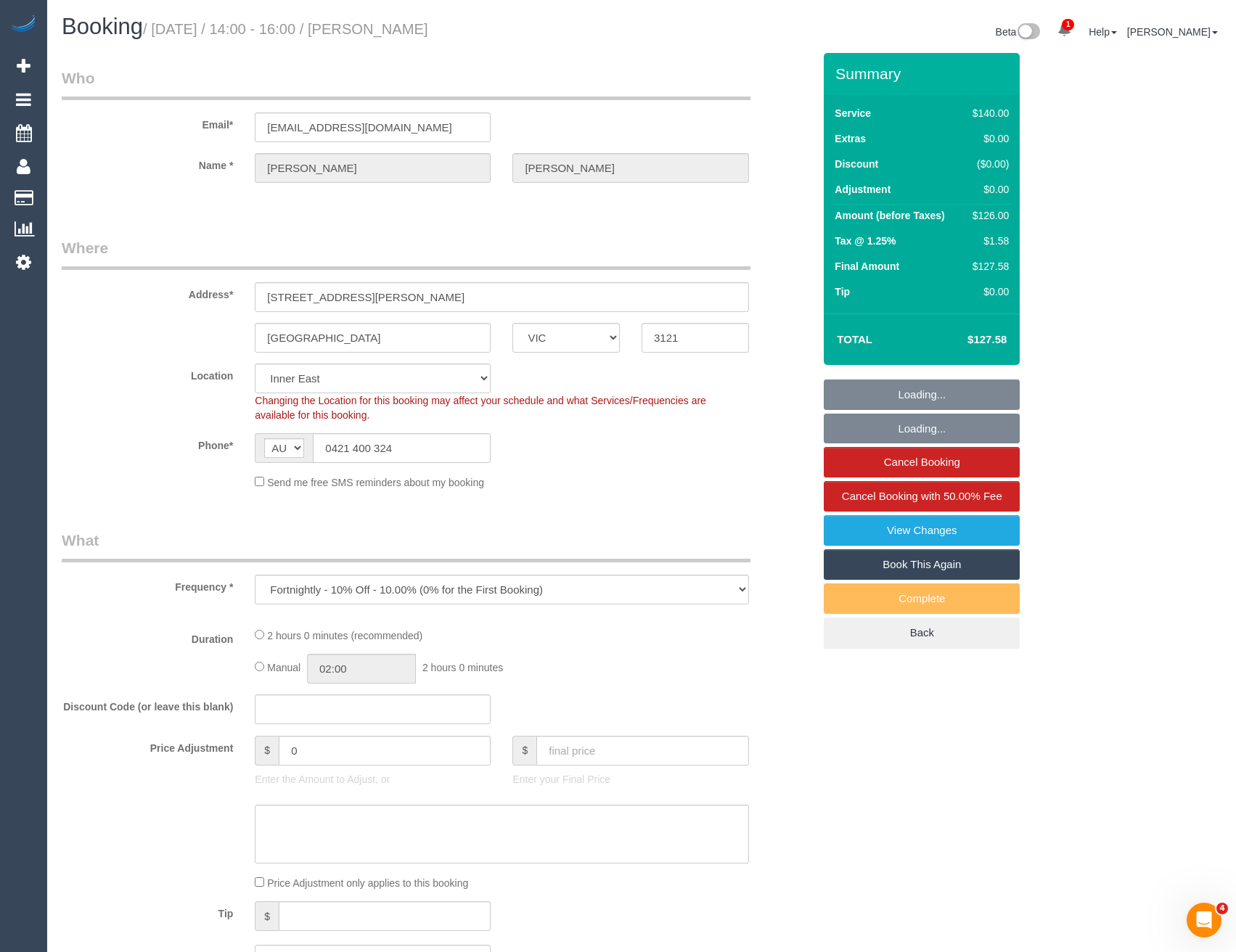
select select "object:1551"
select select "24342"
select select "number:28"
select select "number:14"
select select "number:20"
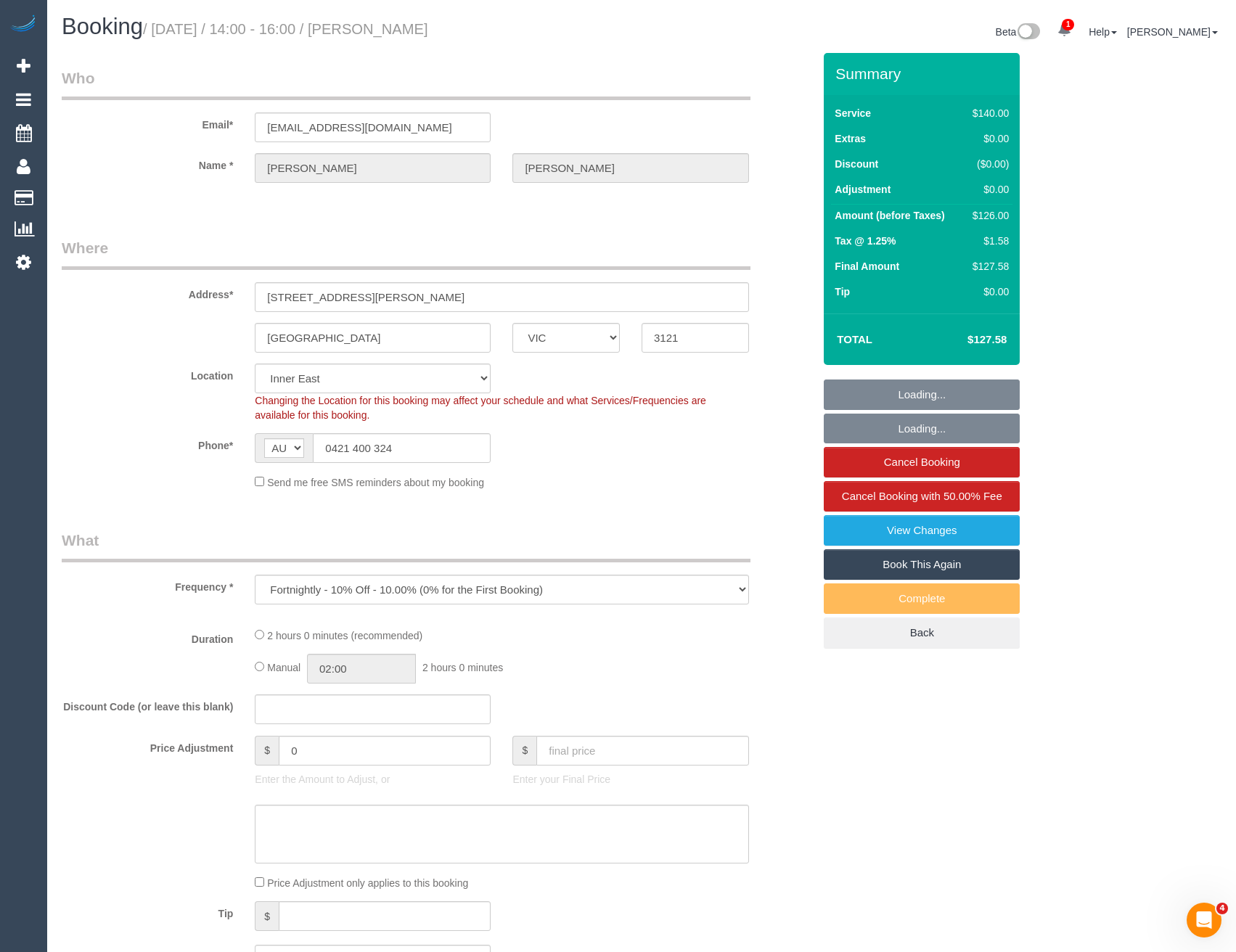
select select "number:24"
select select "number:34"
select select "number:12"
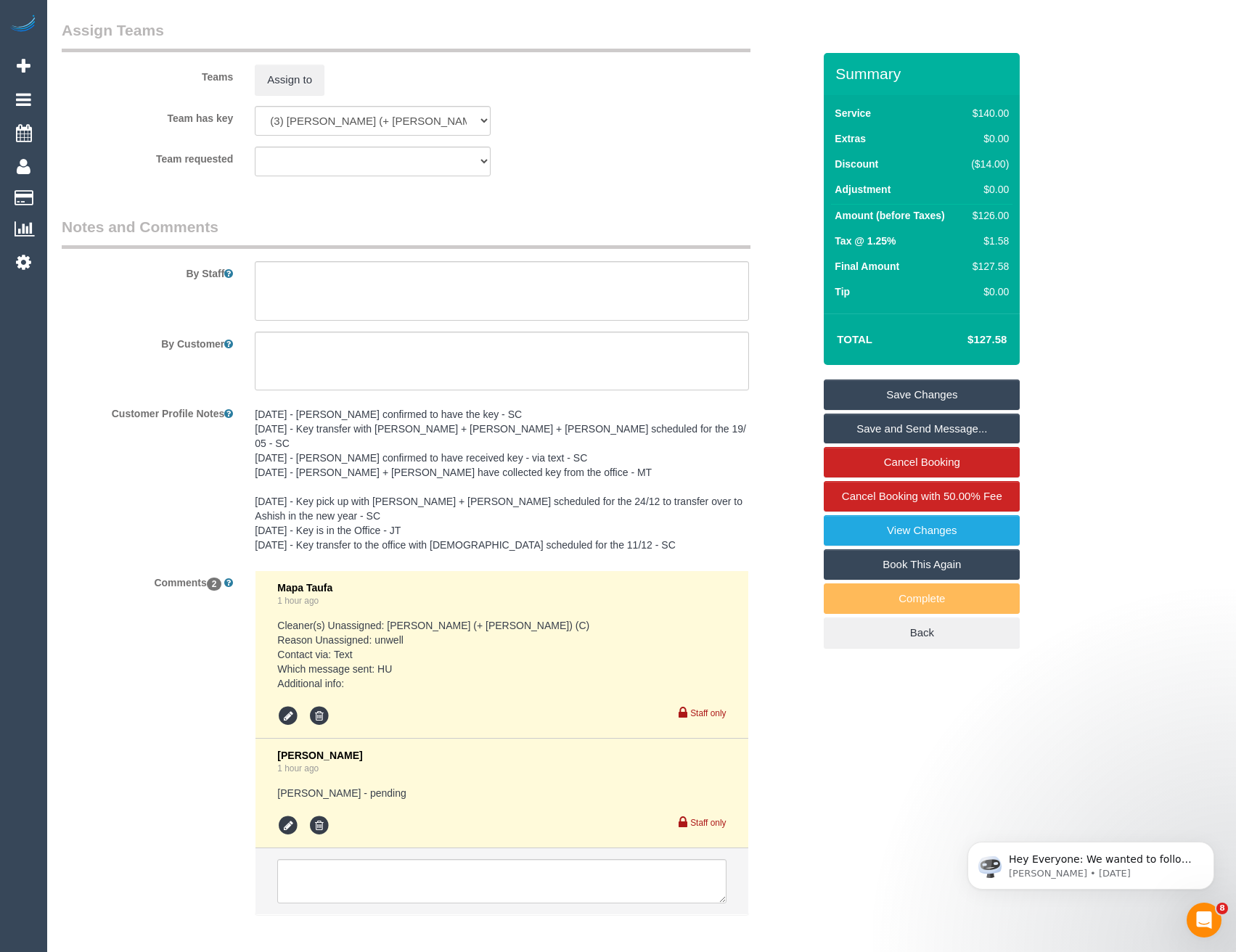
scroll to position [2365, 0]
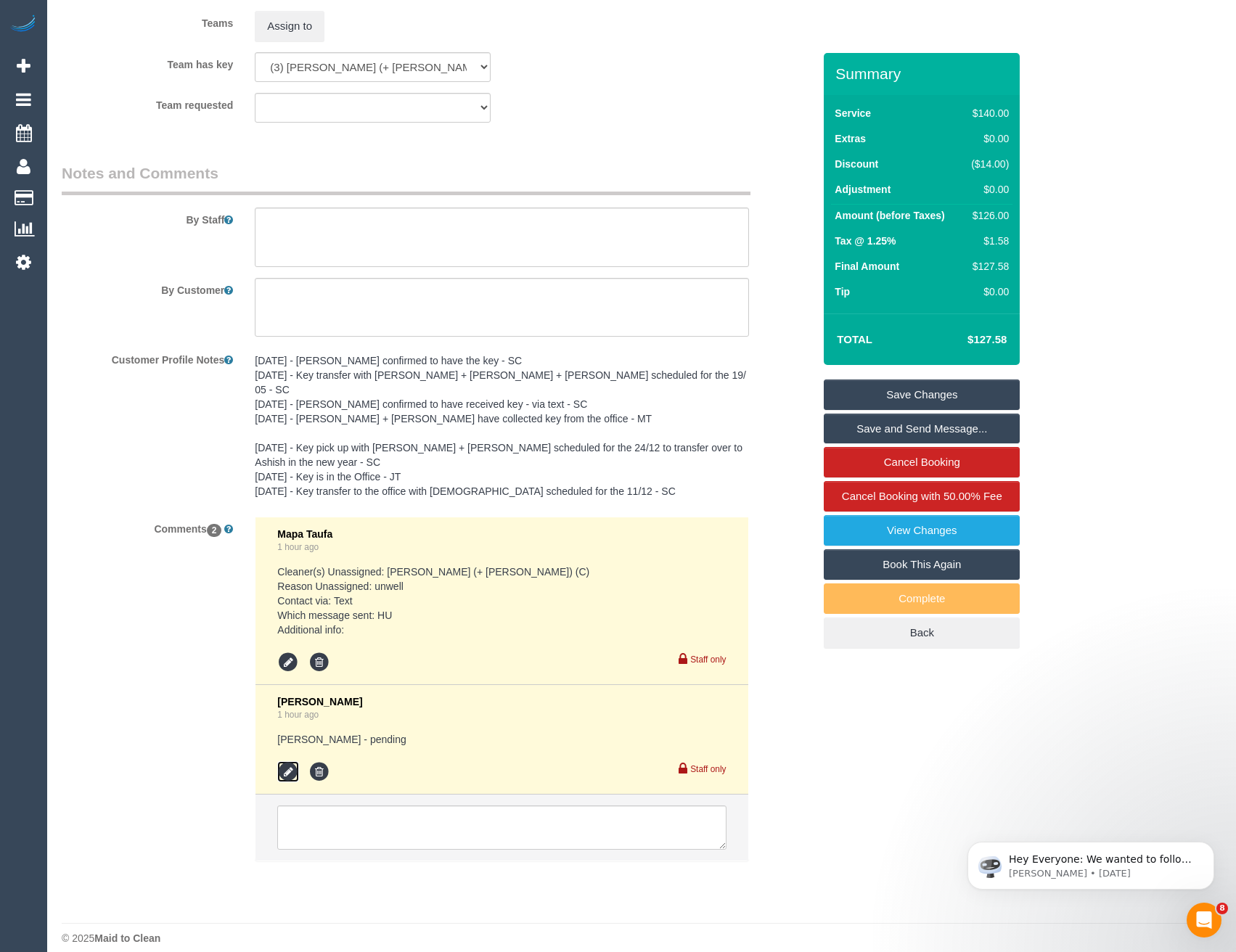
click at [286, 763] on icon at bounding box center [288, 773] width 22 height 22
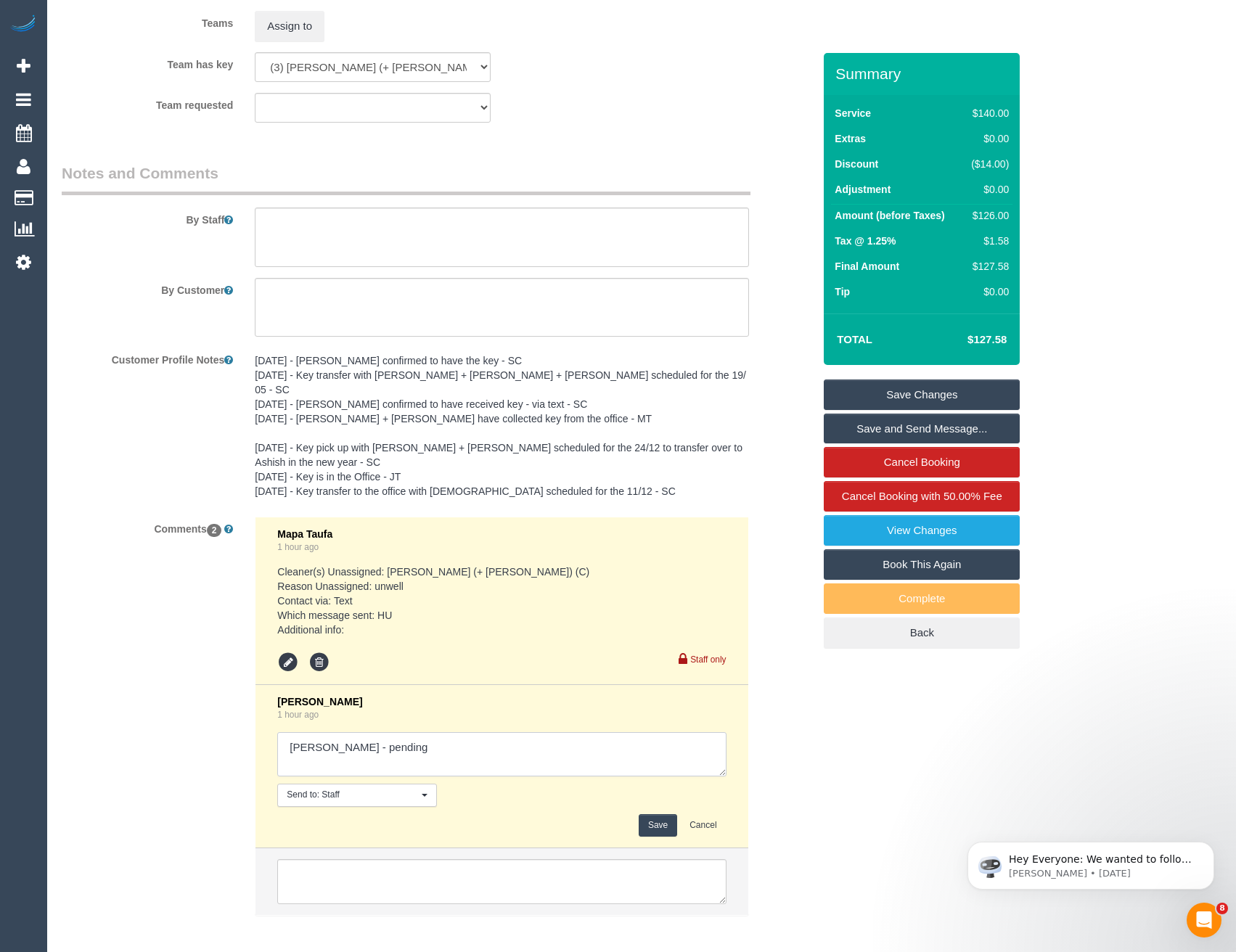
click at [407, 739] on textarea at bounding box center [501, 755] width 448 height 45
type textarea "Kaveen - pending // no"
click at [654, 815] on button "Save" at bounding box center [657, 826] width 38 height 23
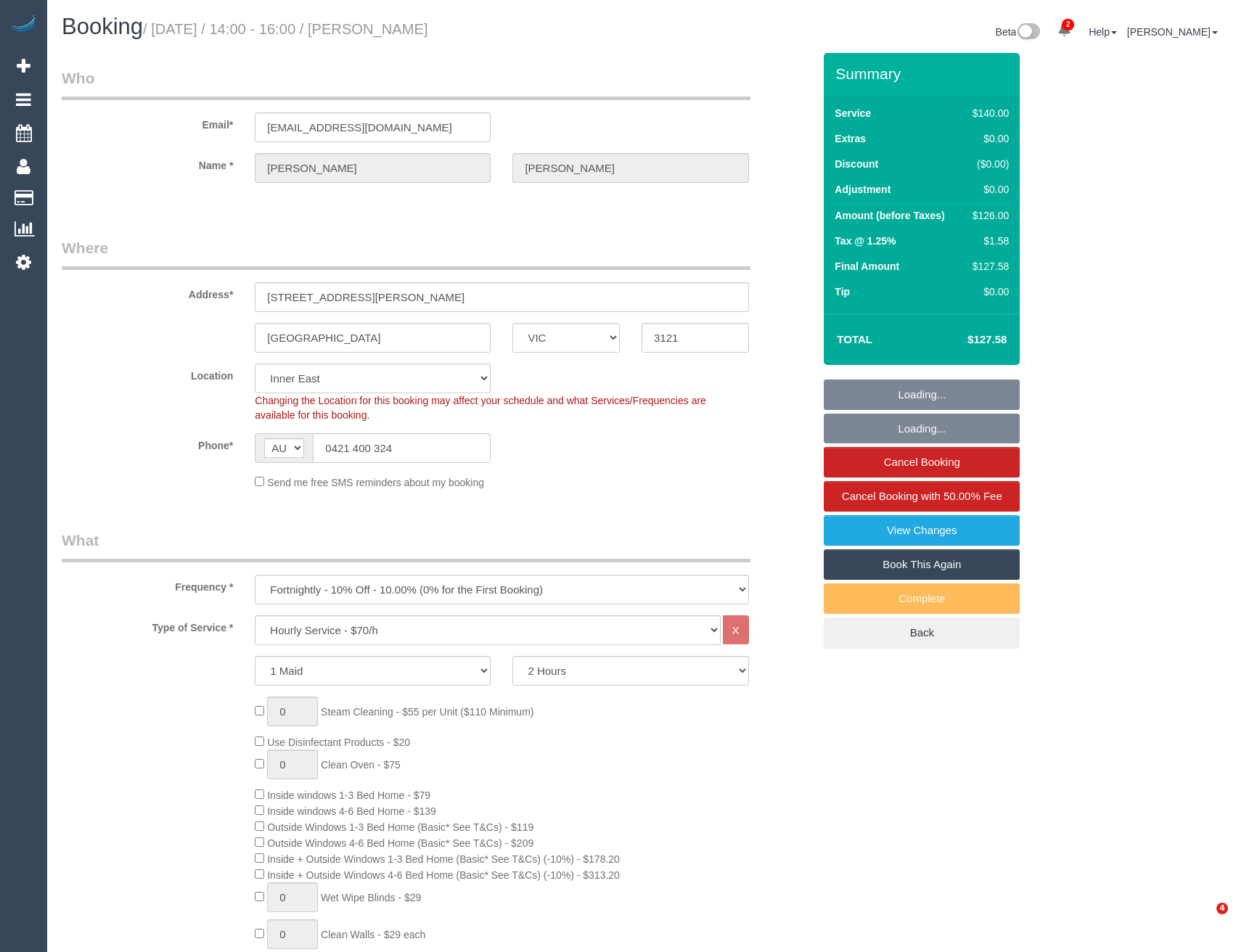
select select "VIC"
select select "number:28"
select select "number:14"
select select "number:20"
select select "number:24"
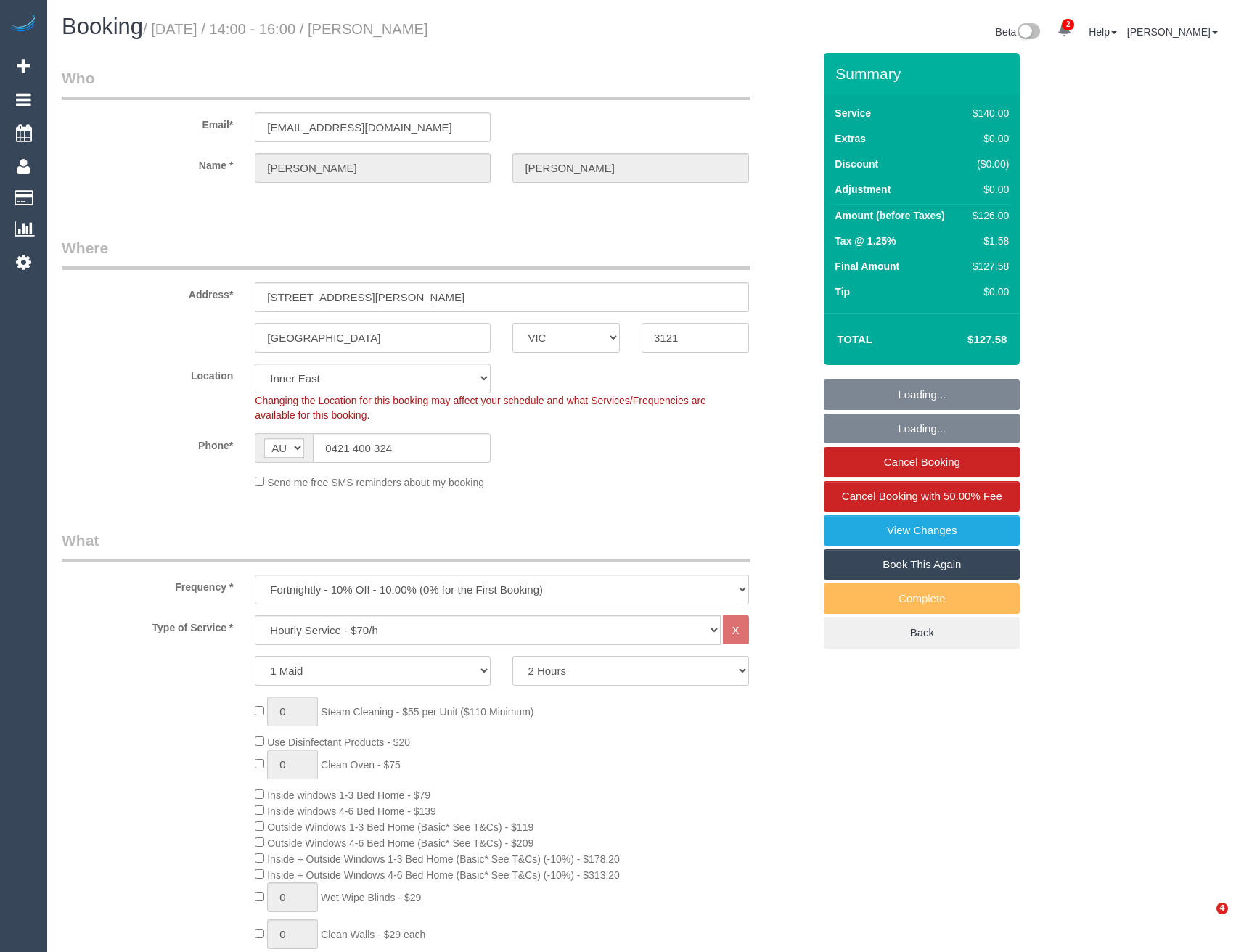
select select "number:34"
select select "number:12"
select select "object:934"
select select "24342"
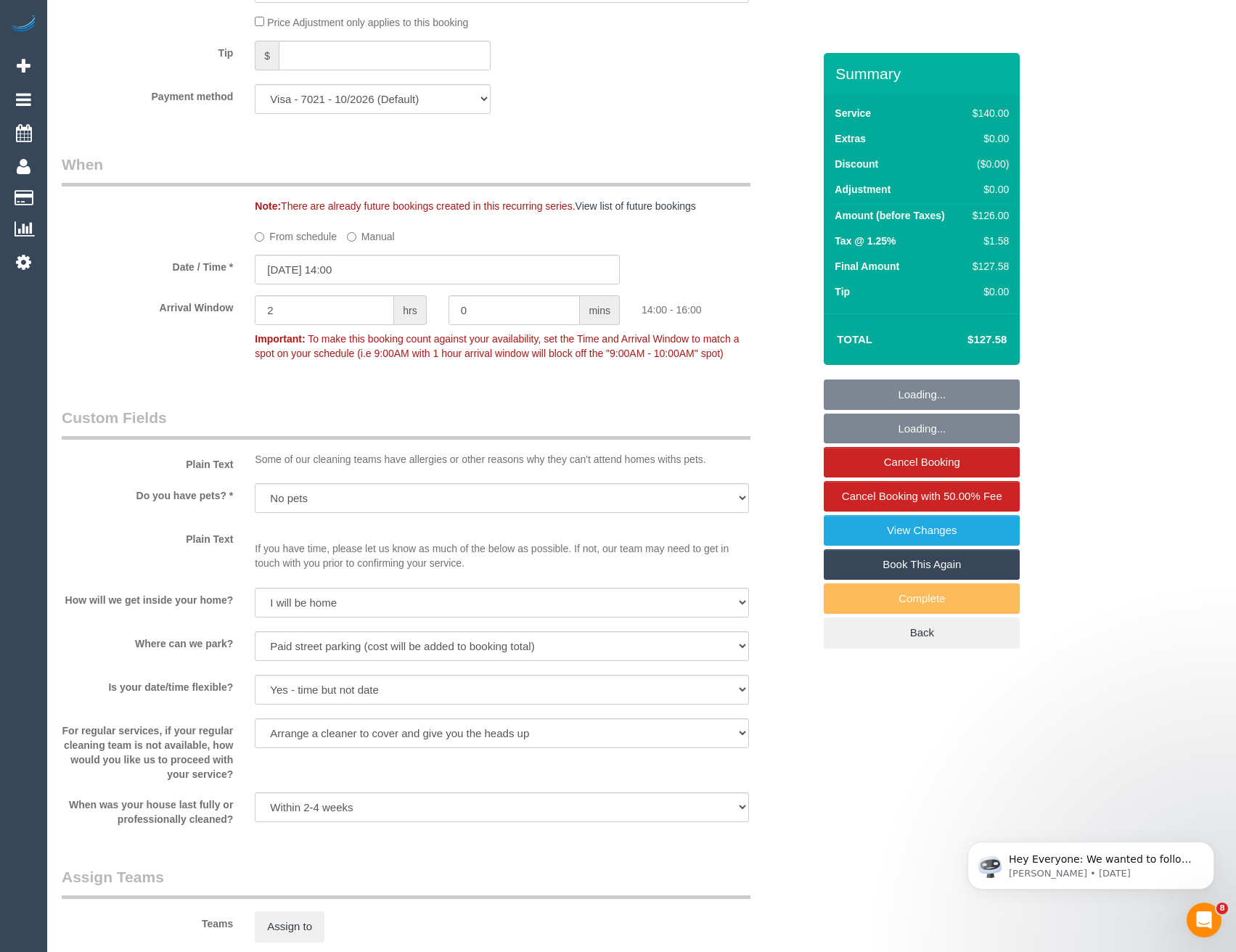
scroll to position [1524, 0]
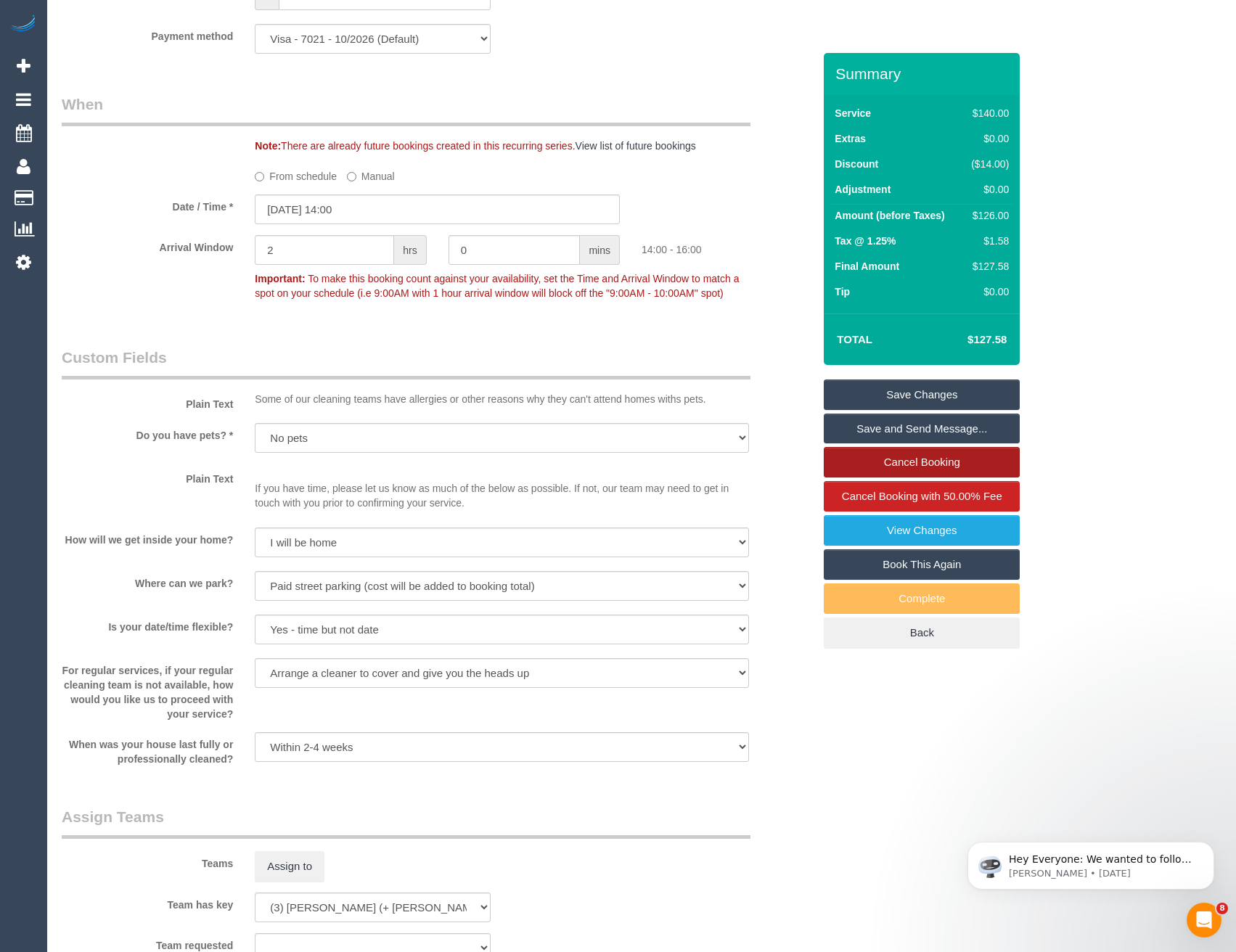
click at [875, 449] on link "Cancel Booking" at bounding box center [921, 462] width 196 height 30
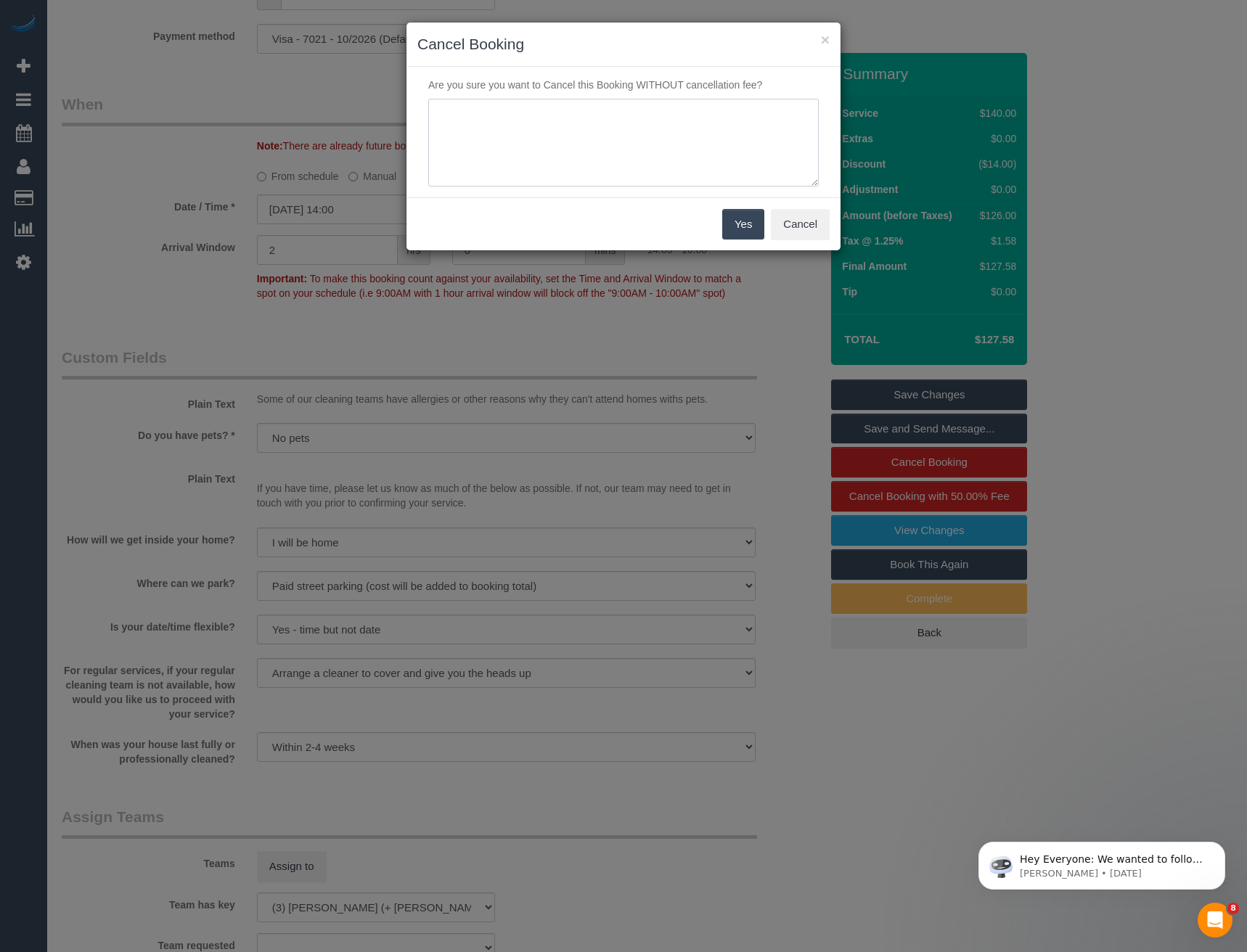
click at [570, 125] on textarea at bounding box center [624, 143] width 390 height 88
type textarea "Cust requested to skip - via SMS - BB"
click at [758, 230] on button "Yes" at bounding box center [743, 224] width 42 height 30
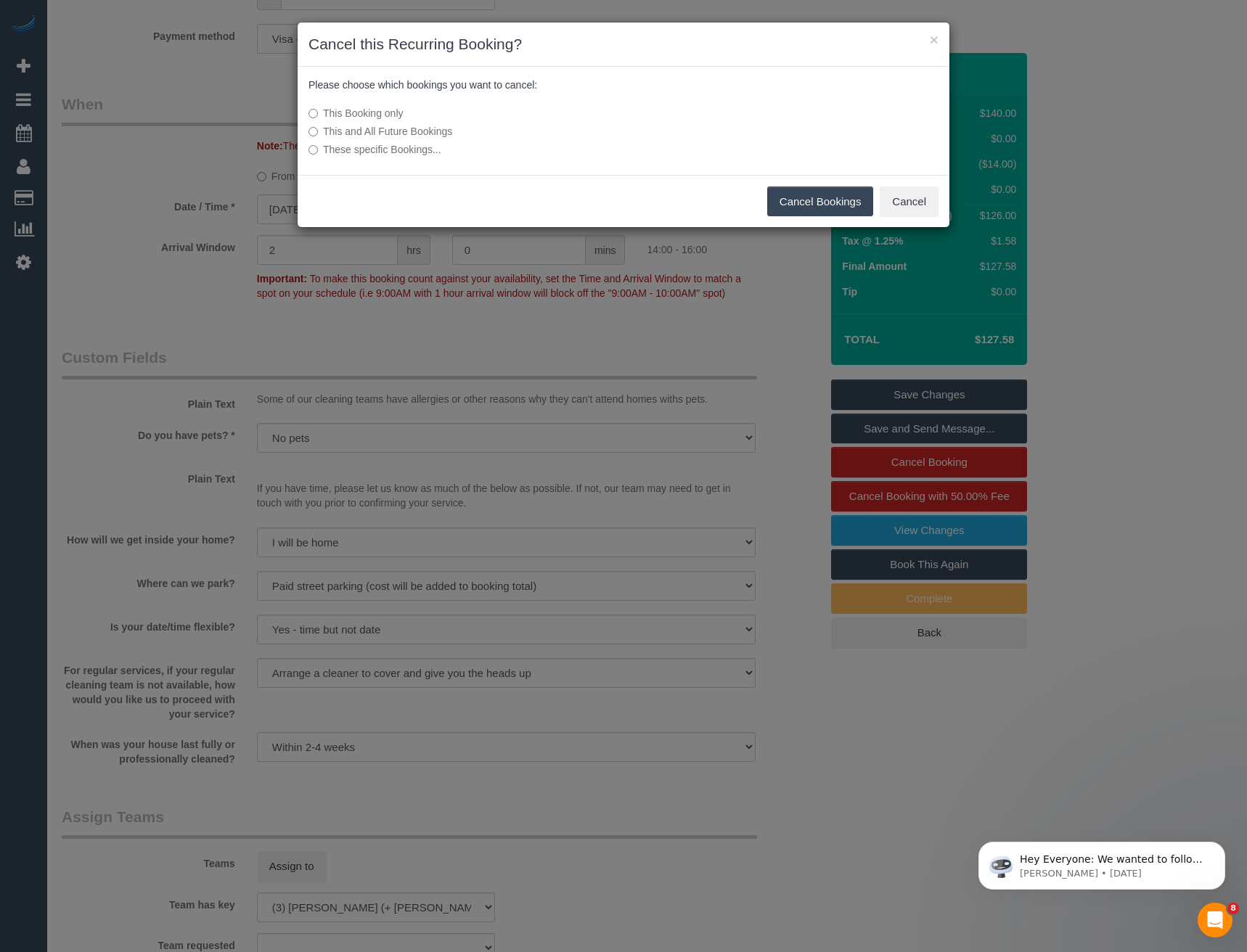
click at [825, 206] on button "Cancel Bookings" at bounding box center [820, 201] width 107 height 30
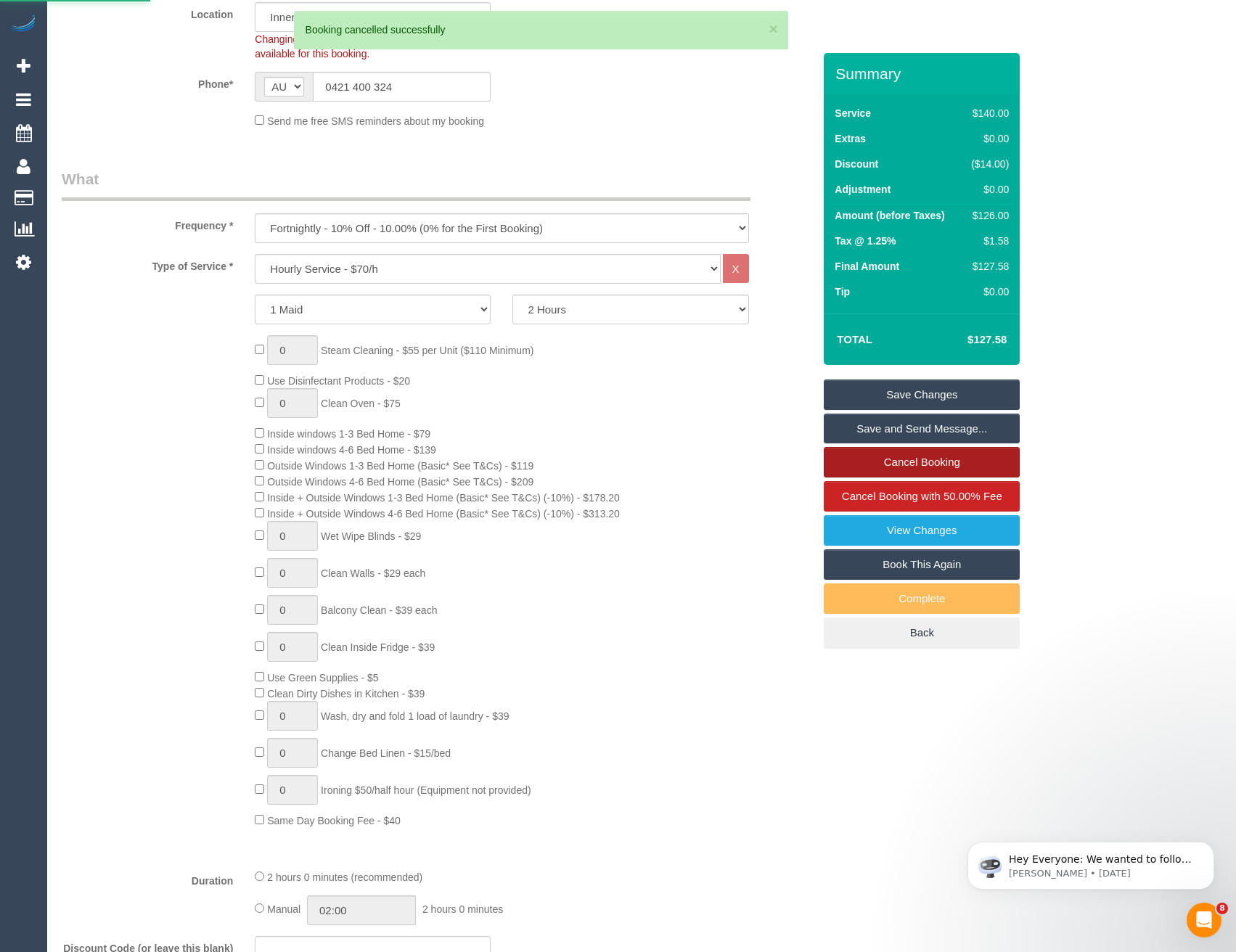
scroll to position [137, 0]
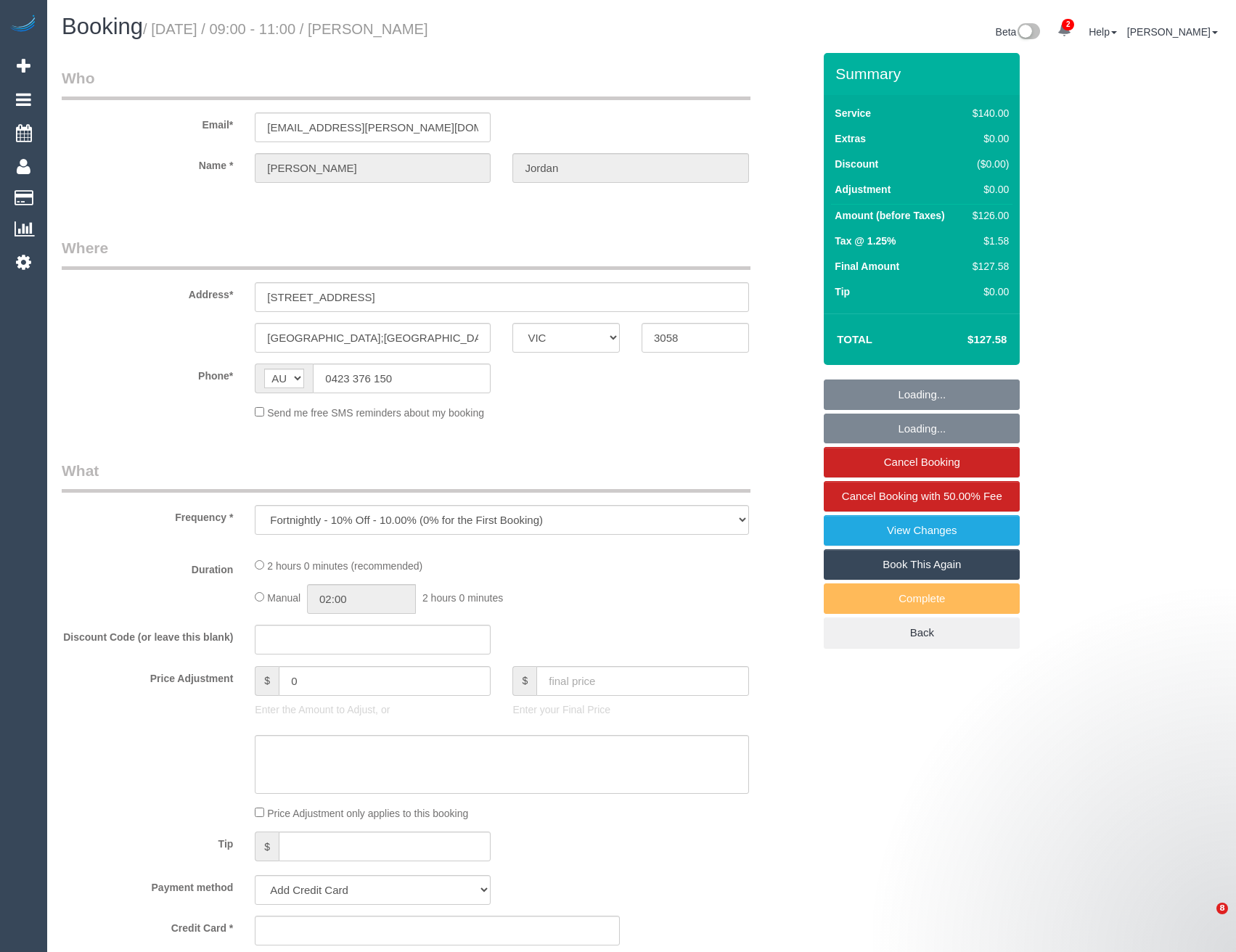
select select "VIC"
select select "string:stripe-pm_1OSFrD2GScqysDRVxTFUAFik"
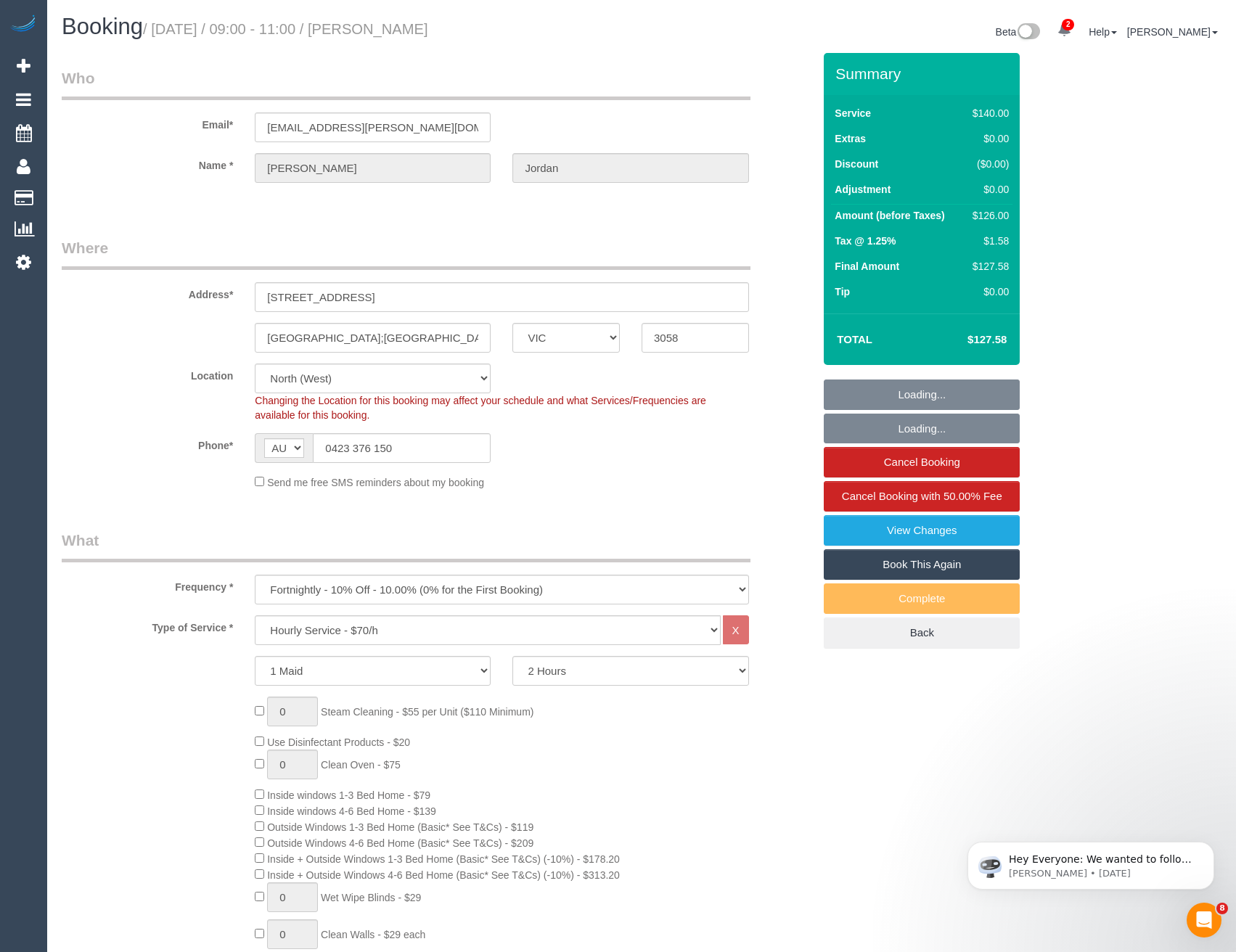
select select "object:1454"
select select "number:29"
select select "number:14"
select select "number:19"
select select "number:22"
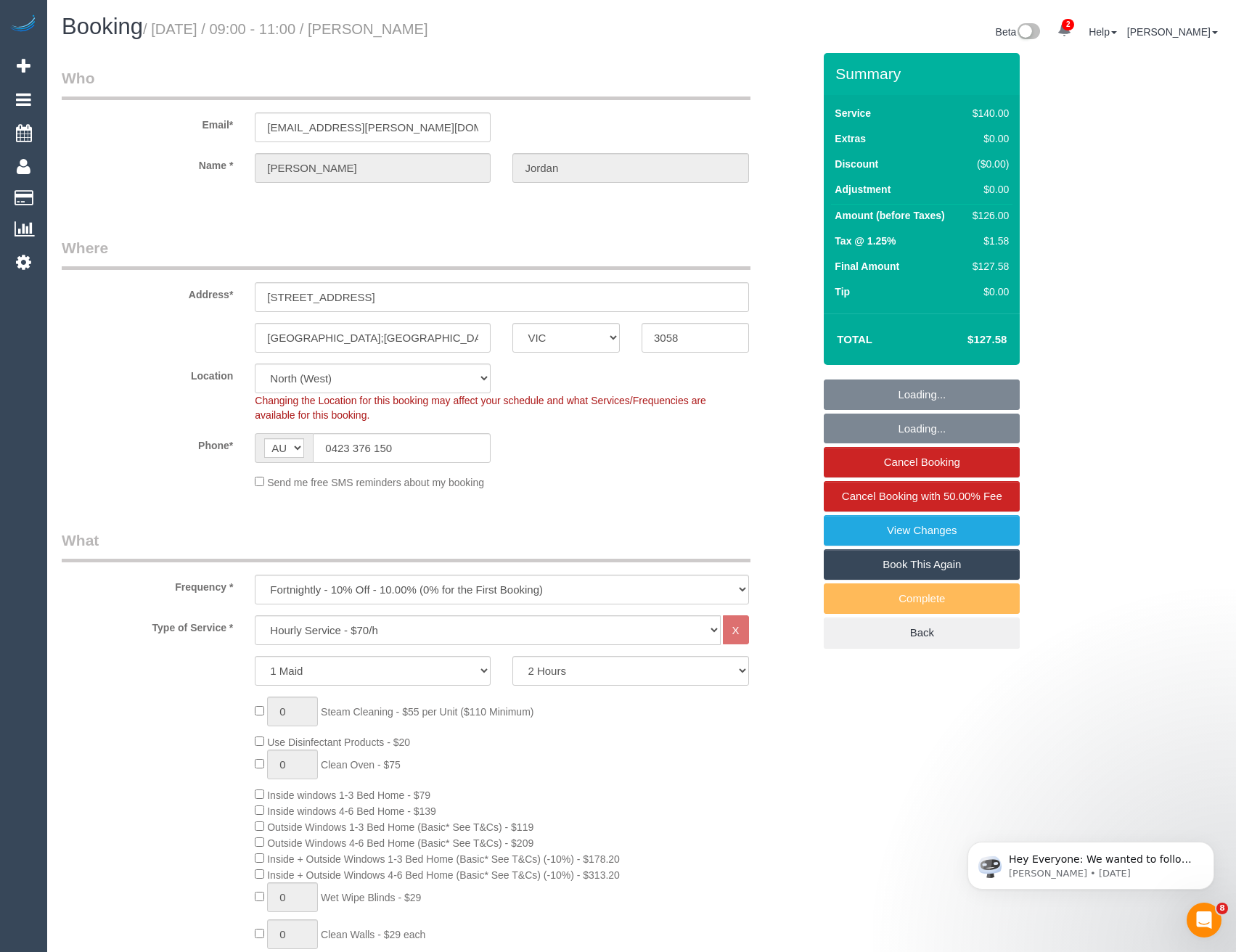
select select "number:34"
select select "number:12"
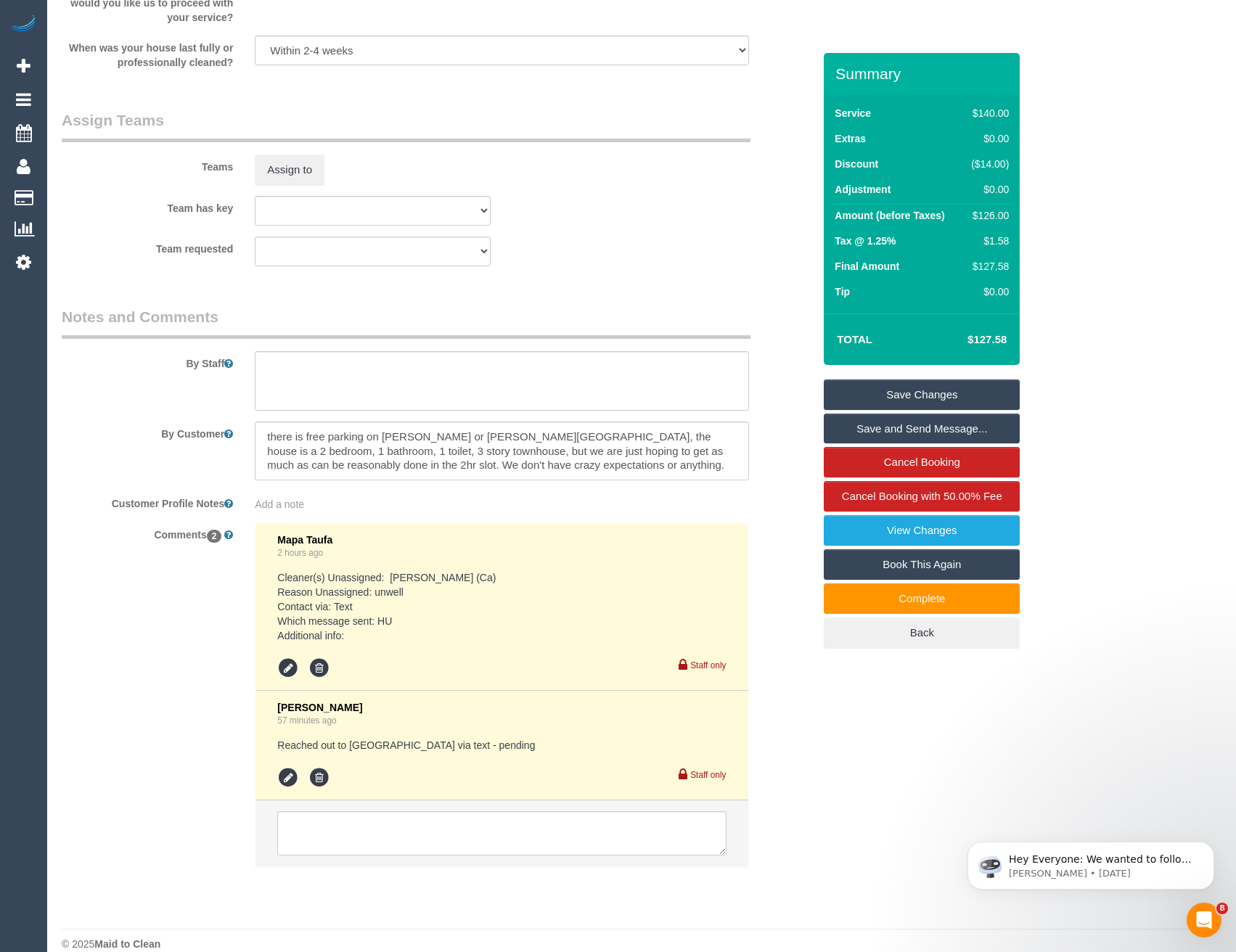
scroll to position [2241, 0]
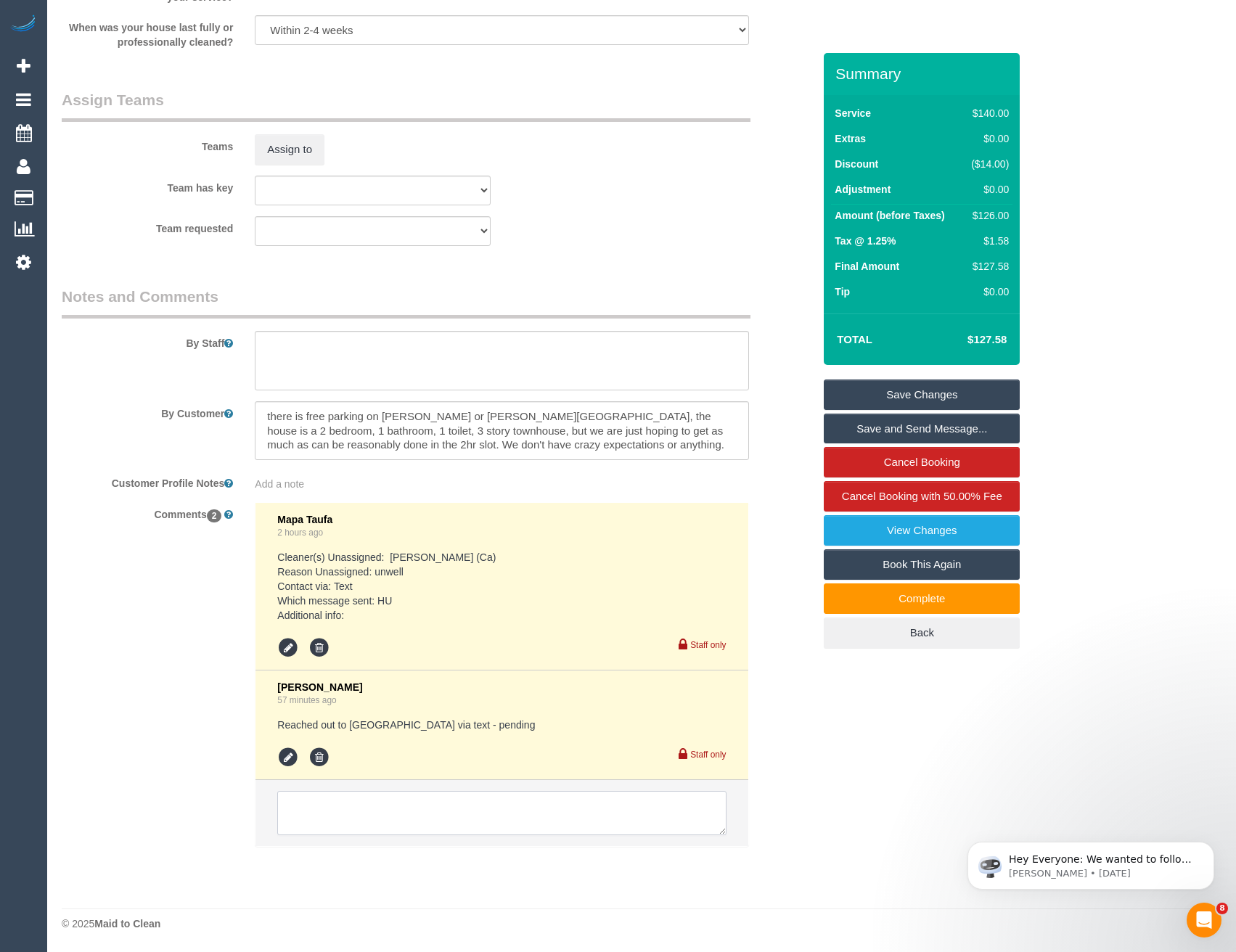
click at [368, 812] on textarea at bounding box center [501, 814] width 448 height 45
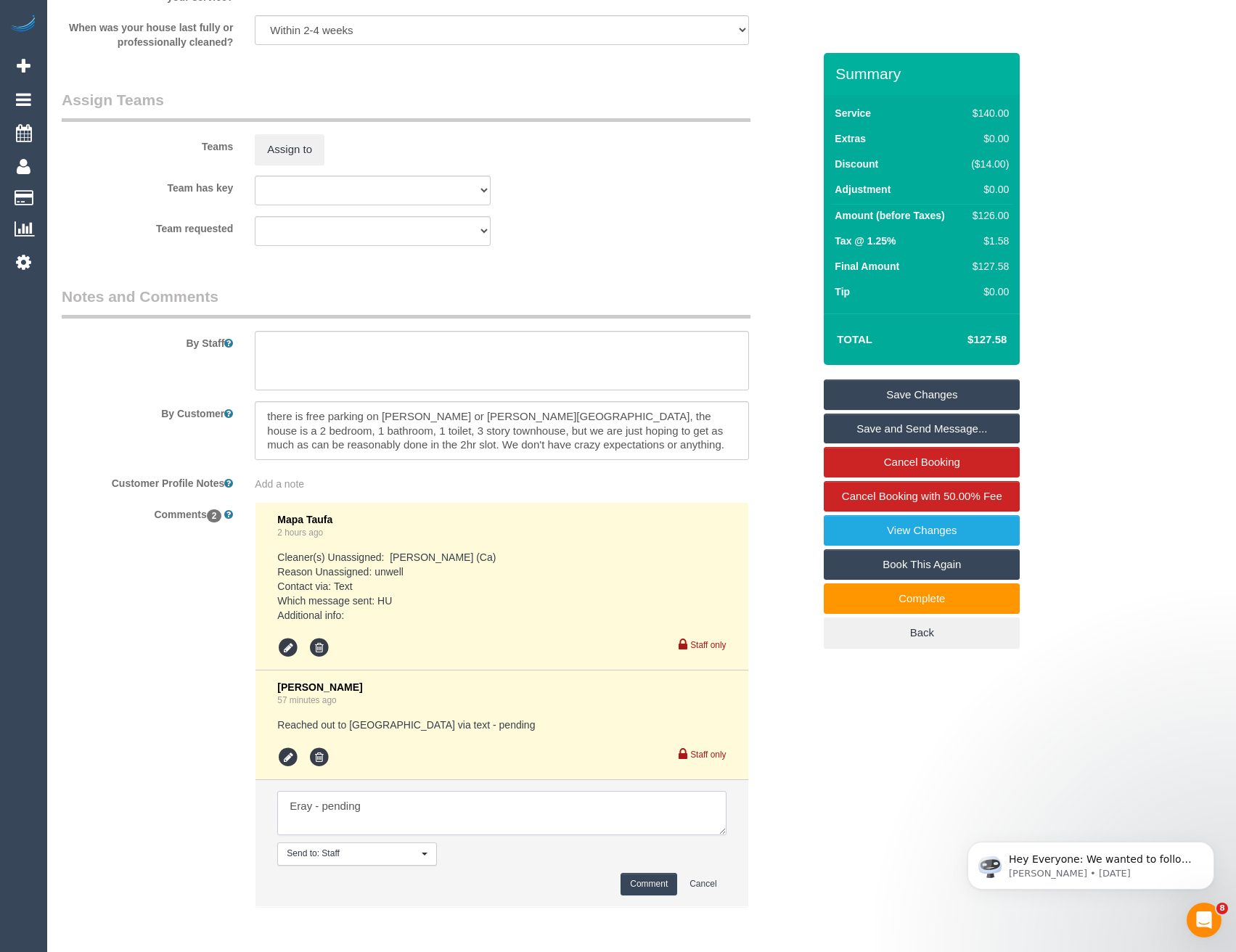
type textarea "Eray - pending"
click at [639, 876] on button "Comment" at bounding box center [649, 883] width 57 height 23
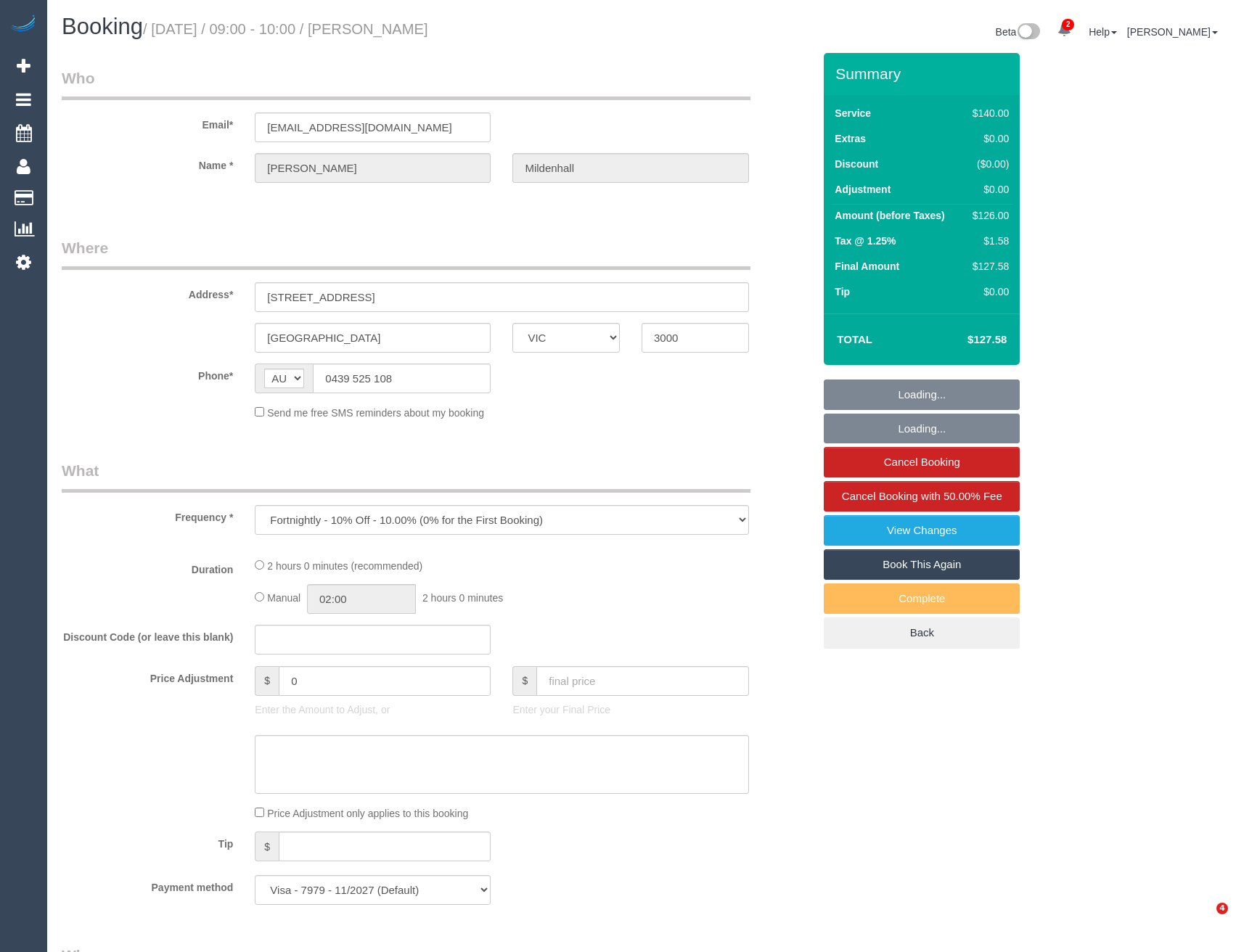
select select "VIC"
select select "number:28"
select select "number:14"
select select "number:21"
select select "number:22"
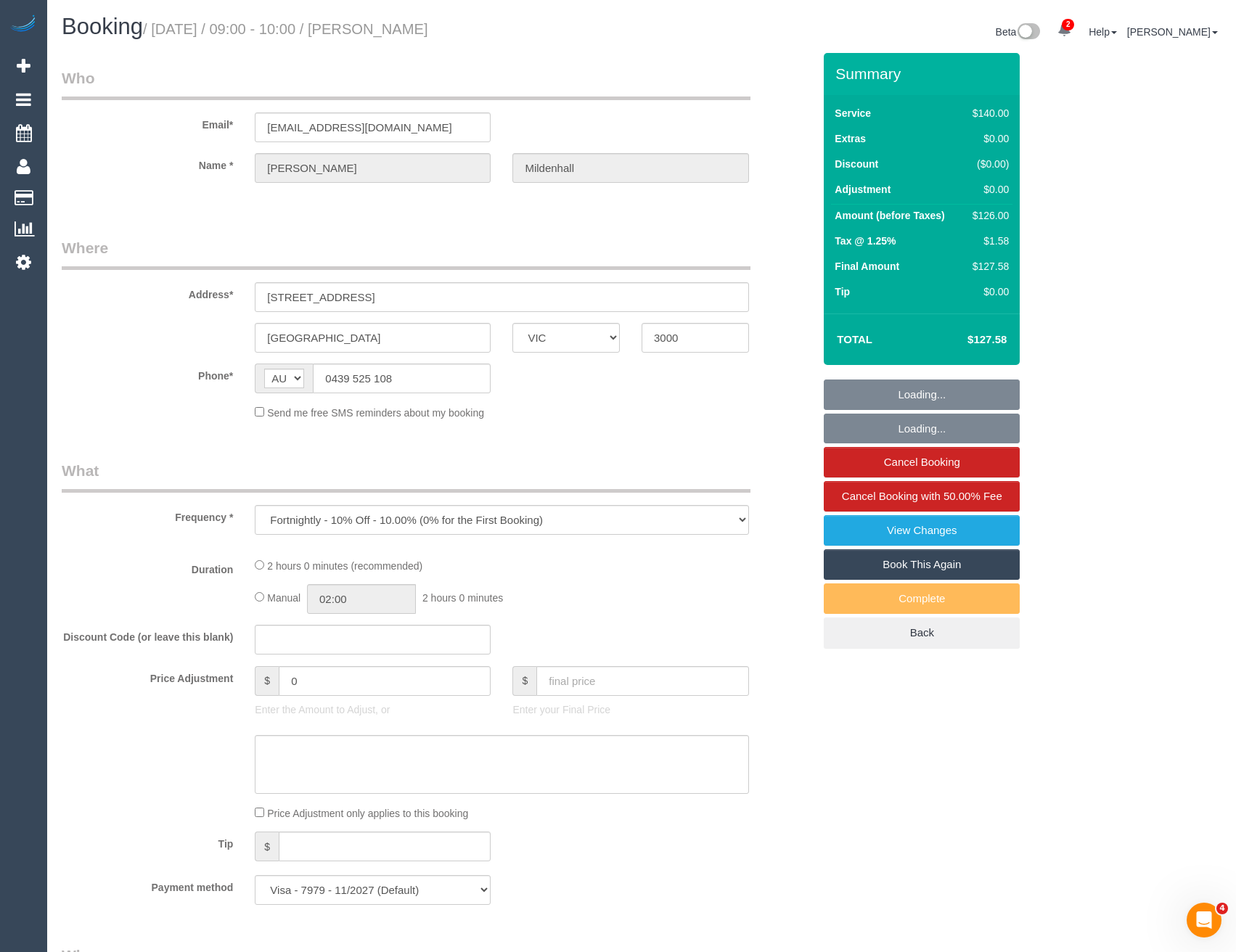
select select "number:35"
select select "number:26"
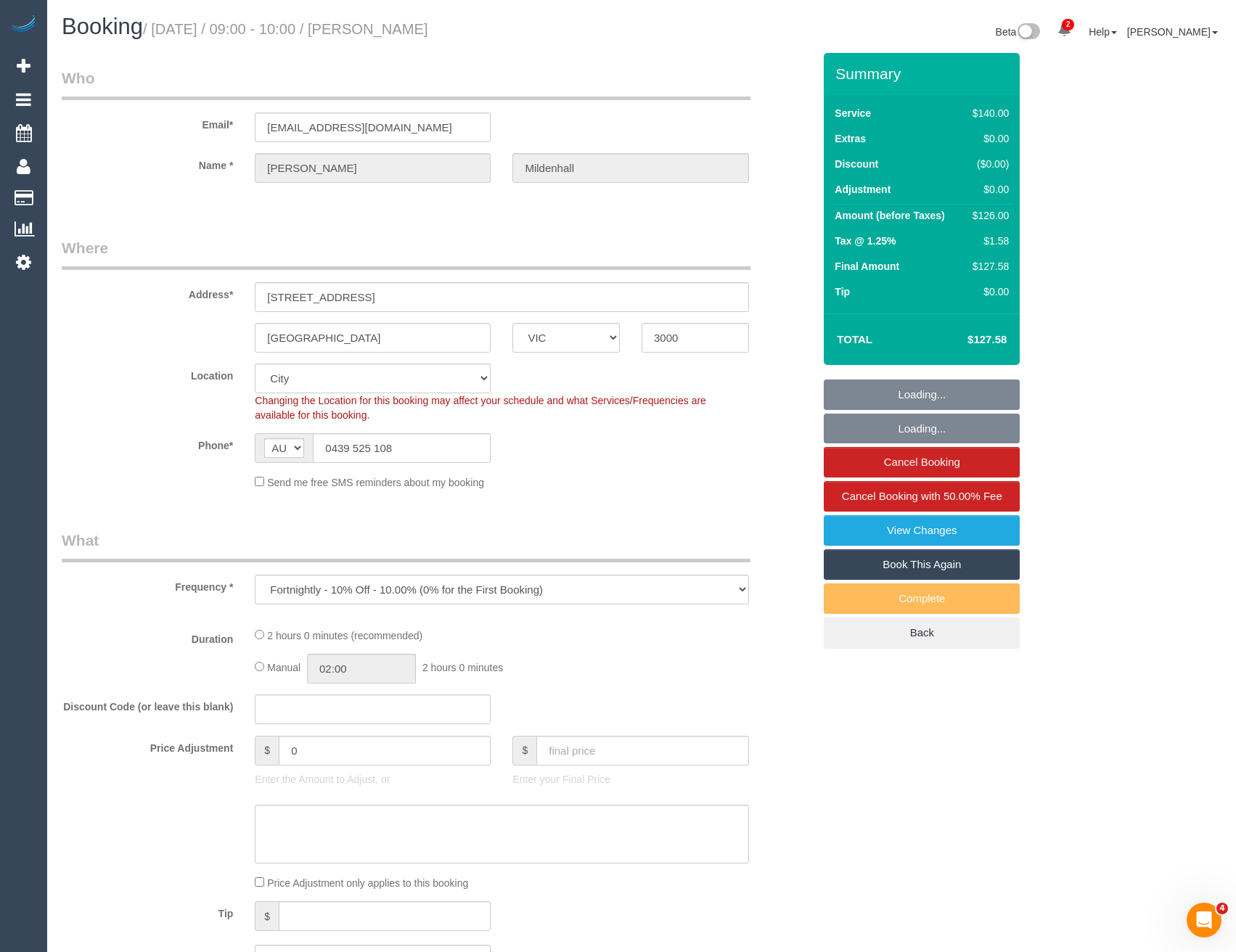
select select "object:723"
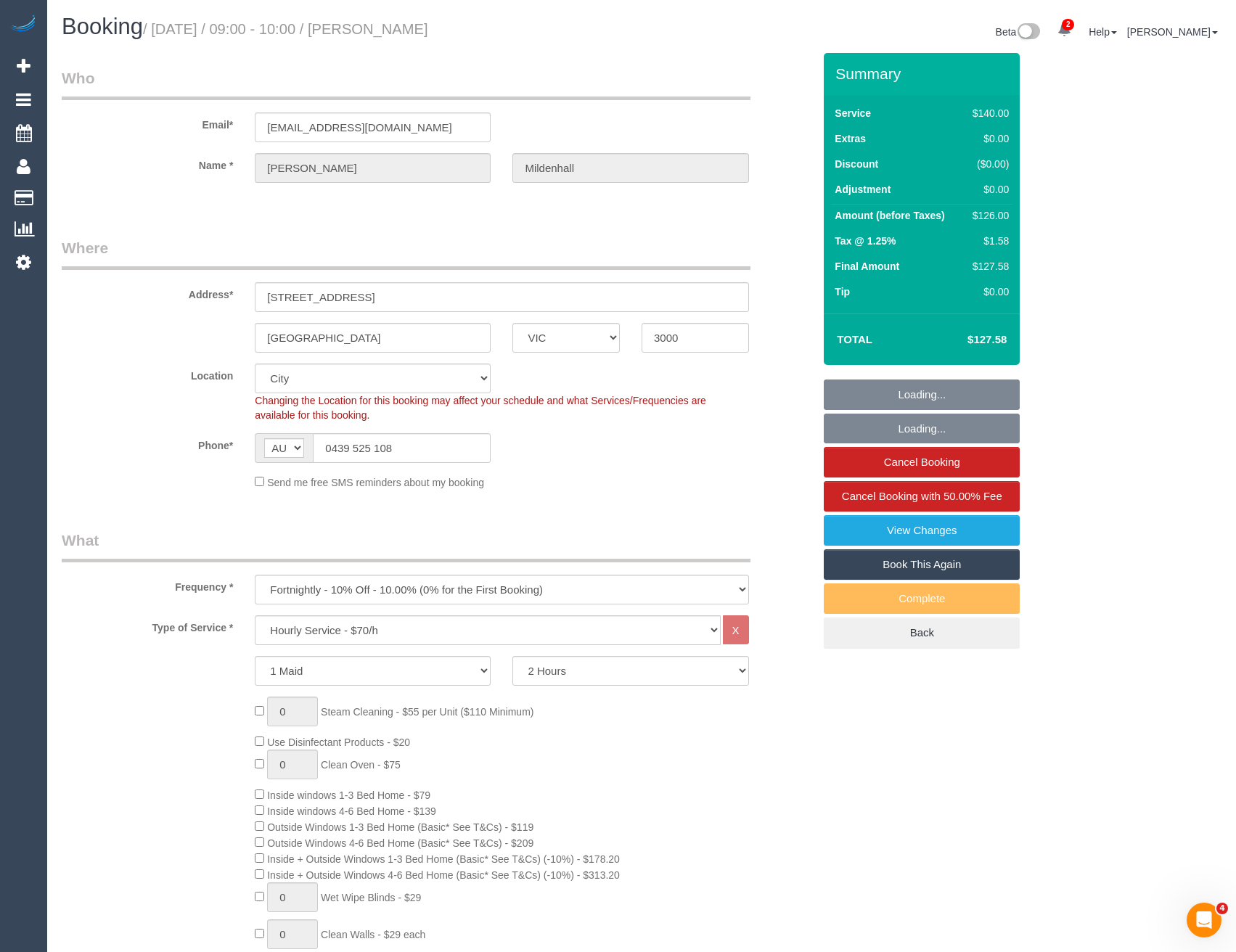
select select "38559"
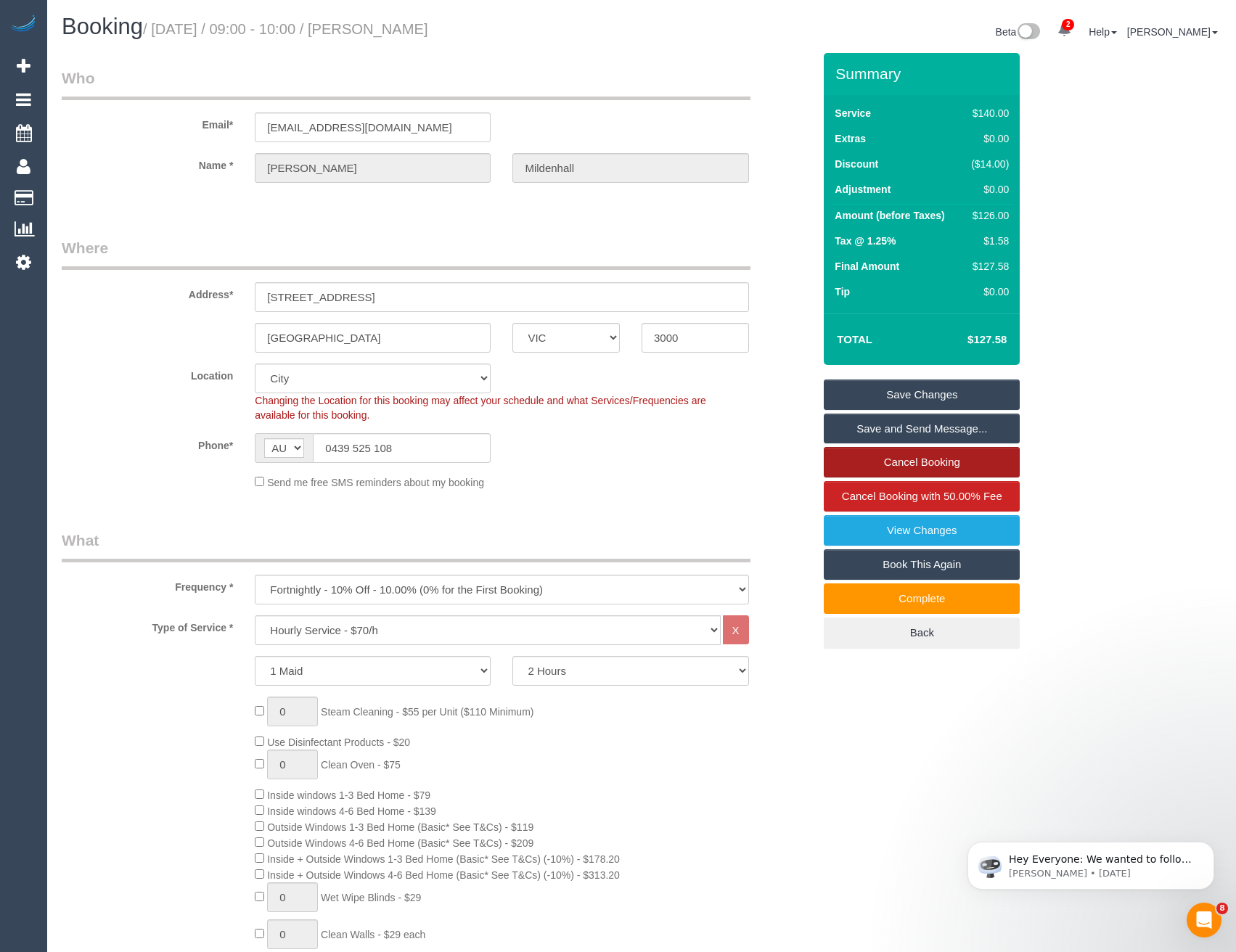
click at [901, 461] on link "Cancel Booking" at bounding box center [921, 462] width 196 height 30
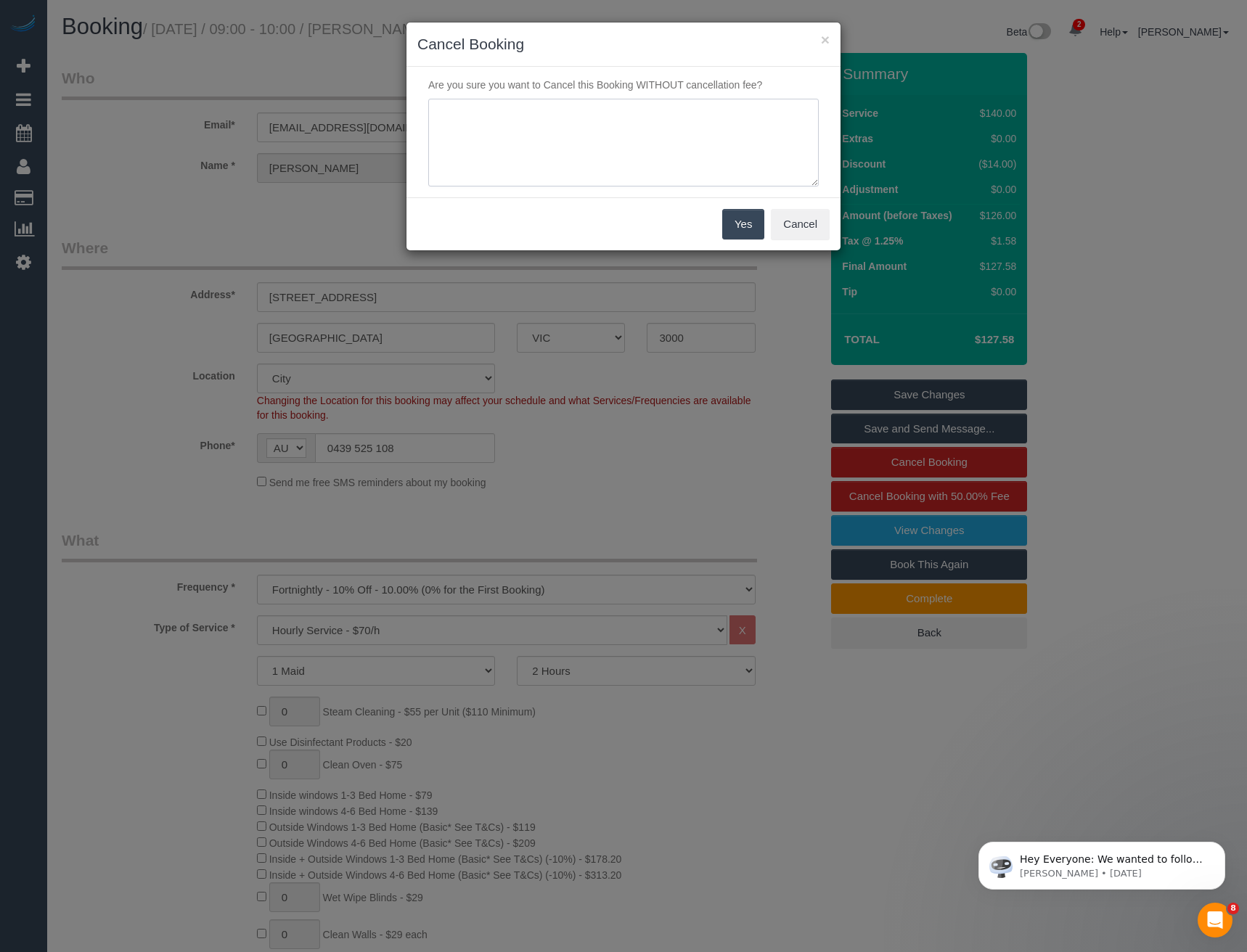
click at [554, 130] on textarea at bounding box center [624, 143] width 390 height 88
type textarea "No response for SDC - via SMS - BB"
click at [757, 230] on button "Yes" at bounding box center [743, 224] width 42 height 30
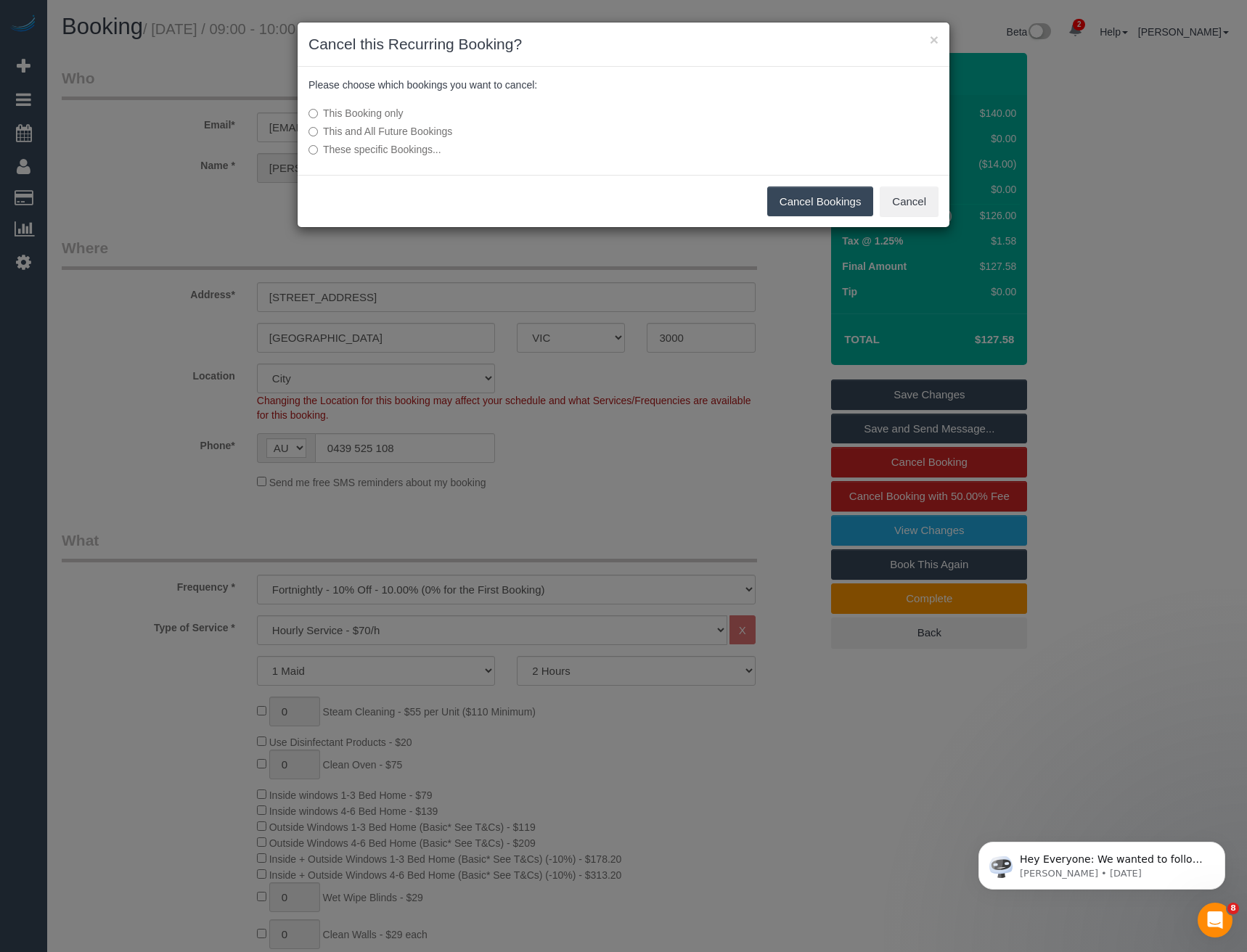
click at [788, 200] on button "Cancel Bookings" at bounding box center [820, 201] width 107 height 30
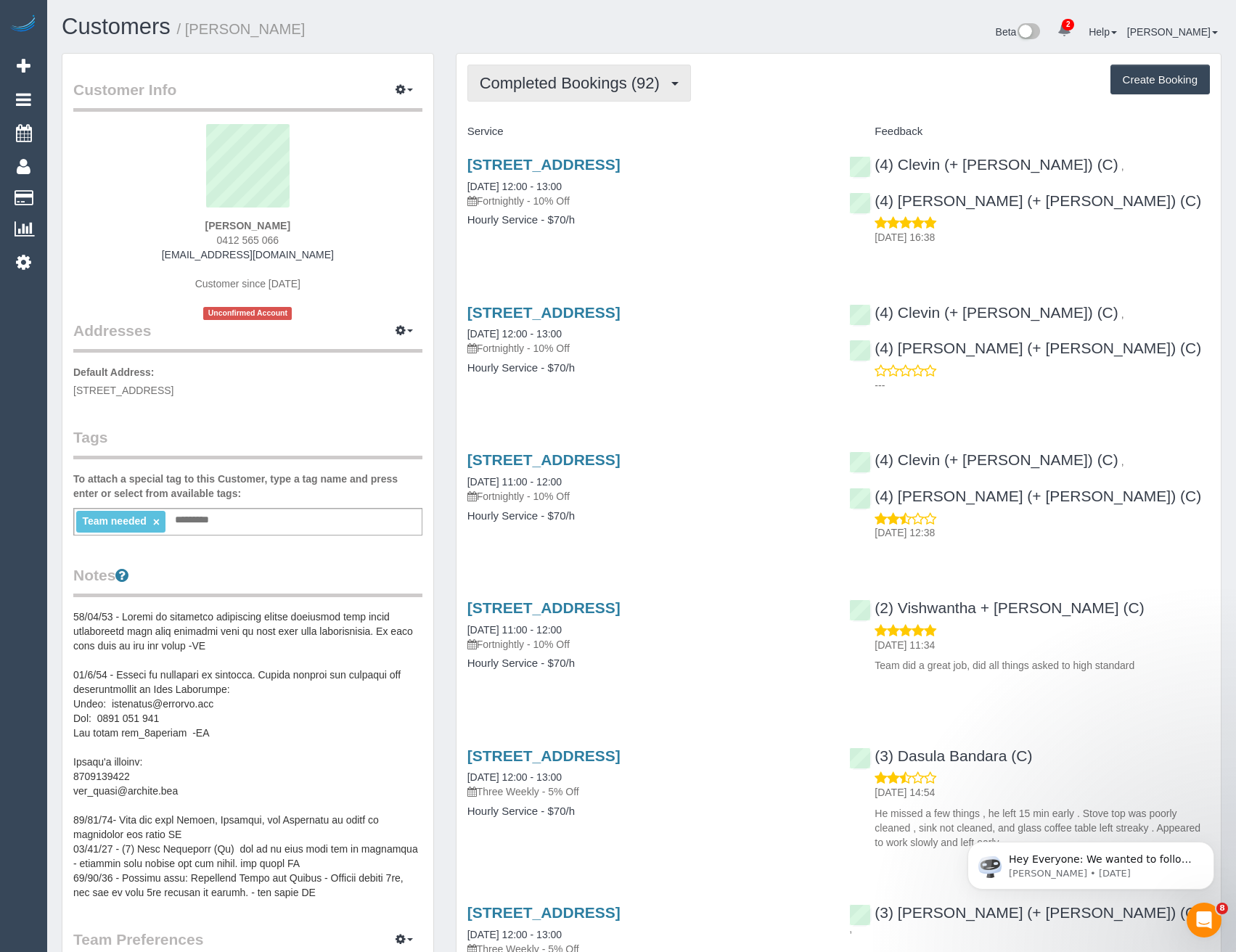
click at [625, 82] on span "Completed Bookings (92)" at bounding box center [572, 83] width 187 height 19
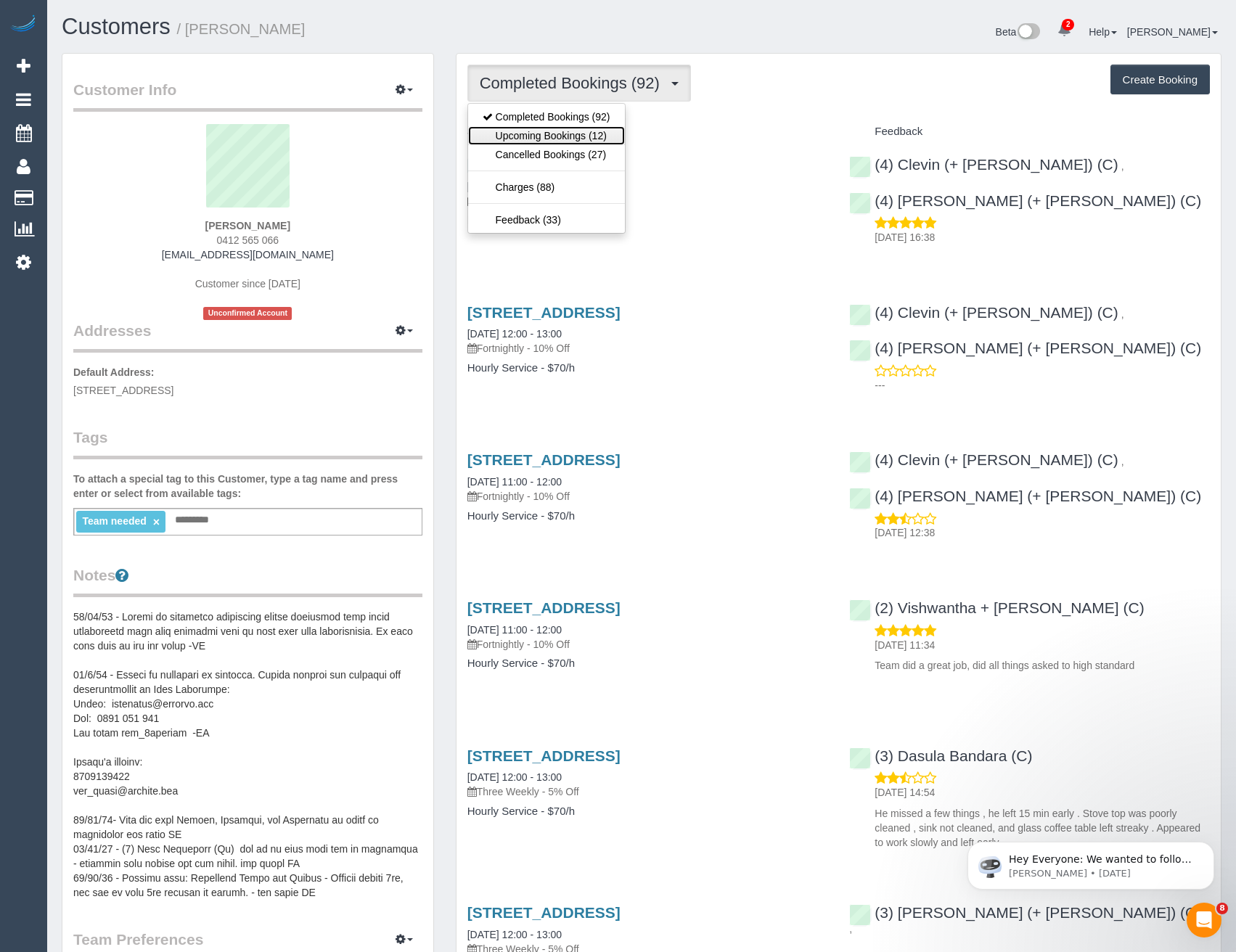
click at [592, 131] on link "Upcoming Bookings (12)" at bounding box center [546, 135] width 157 height 19
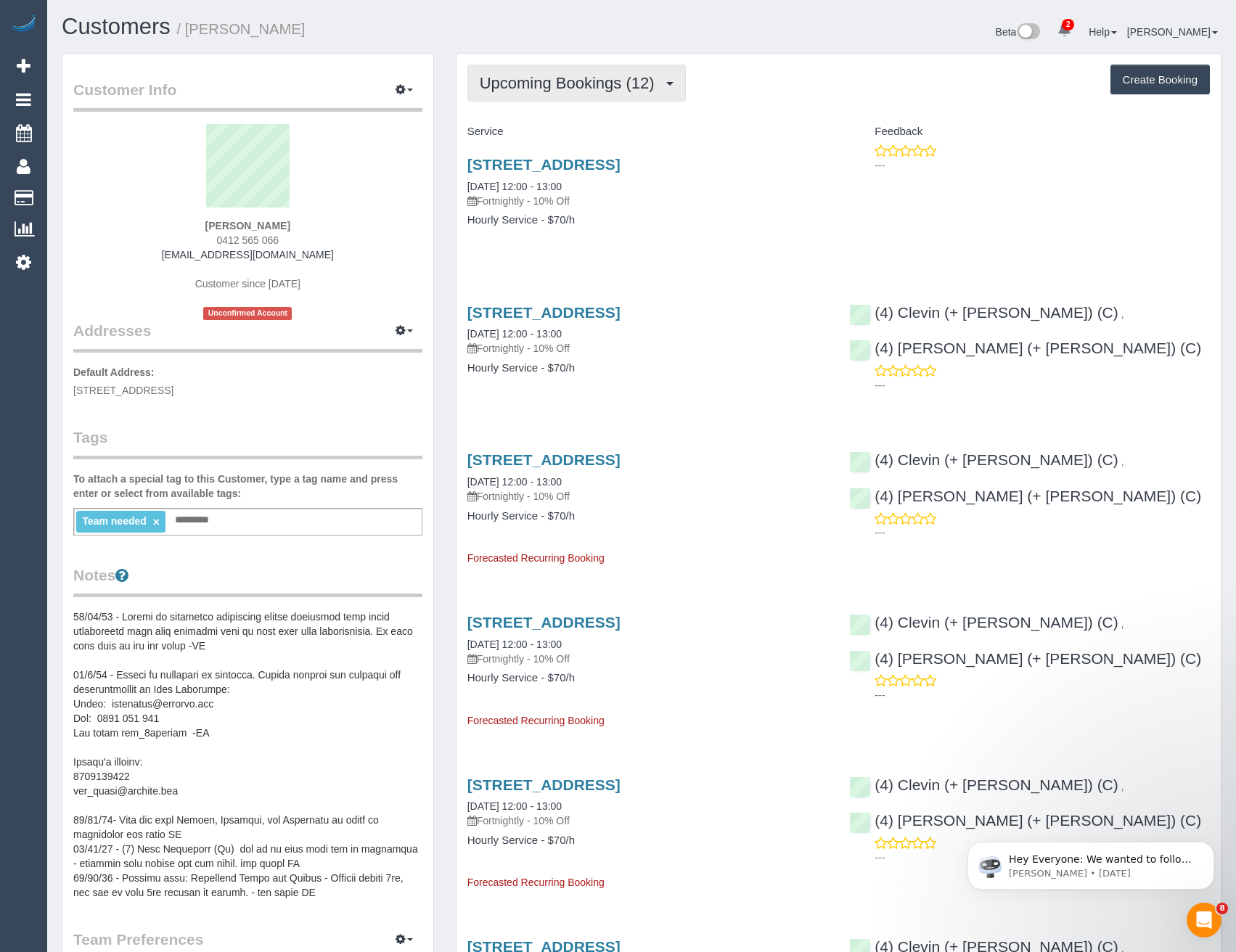
click at [549, 93] on button "Upcoming Bookings (12)" at bounding box center [576, 83] width 219 height 37
click at [762, 225] on h4 "Hourly Service - $70/h" at bounding box center [648, 220] width 361 height 13
click at [584, 161] on link "[STREET_ADDRESS]" at bounding box center [544, 164] width 153 height 17
click at [576, 75] on span "Upcoming Bookings (12)" at bounding box center [570, 83] width 182 height 19
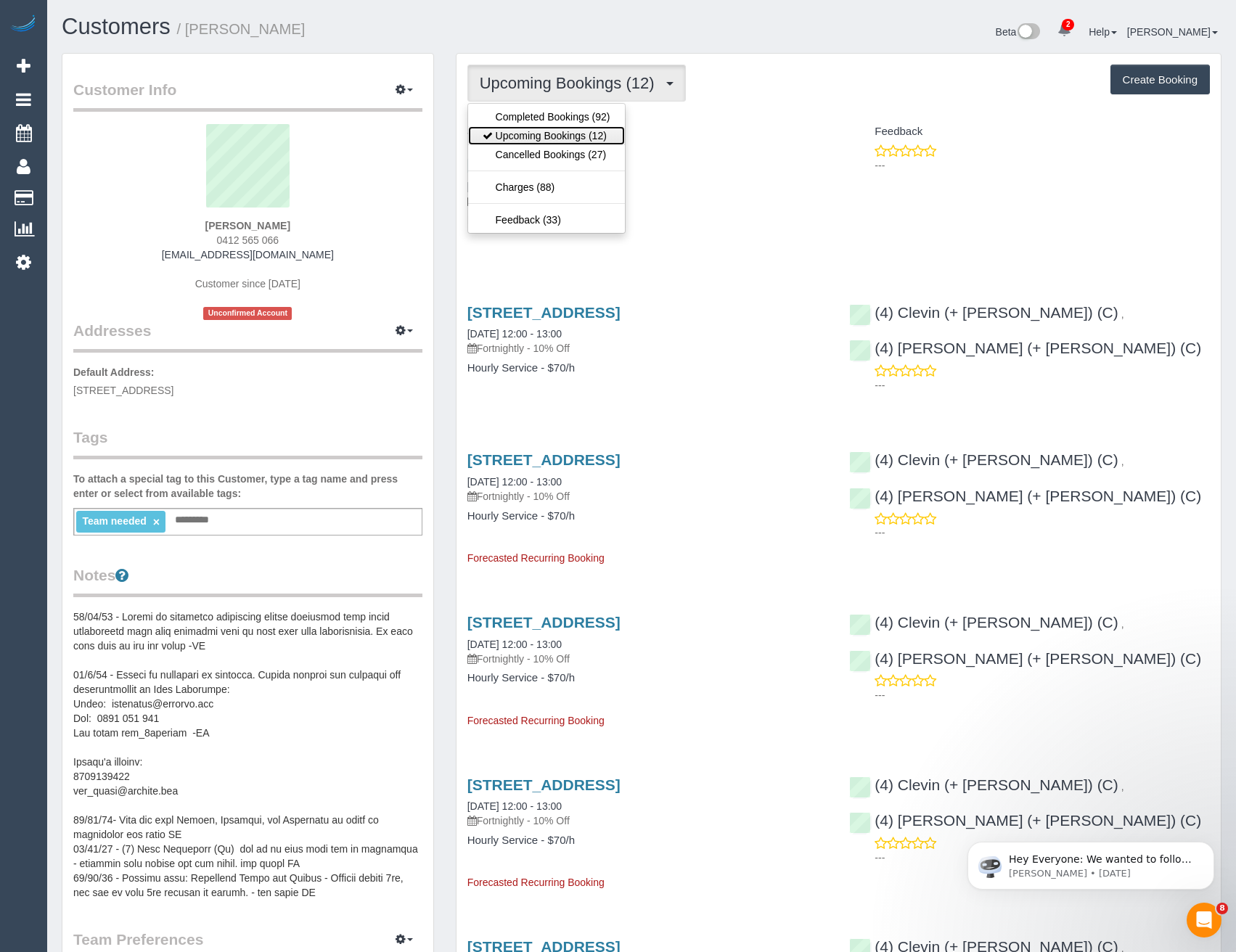
click at [587, 130] on link "Upcoming Bookings (12)" at bounding box center [546, 135] width 157 height 19
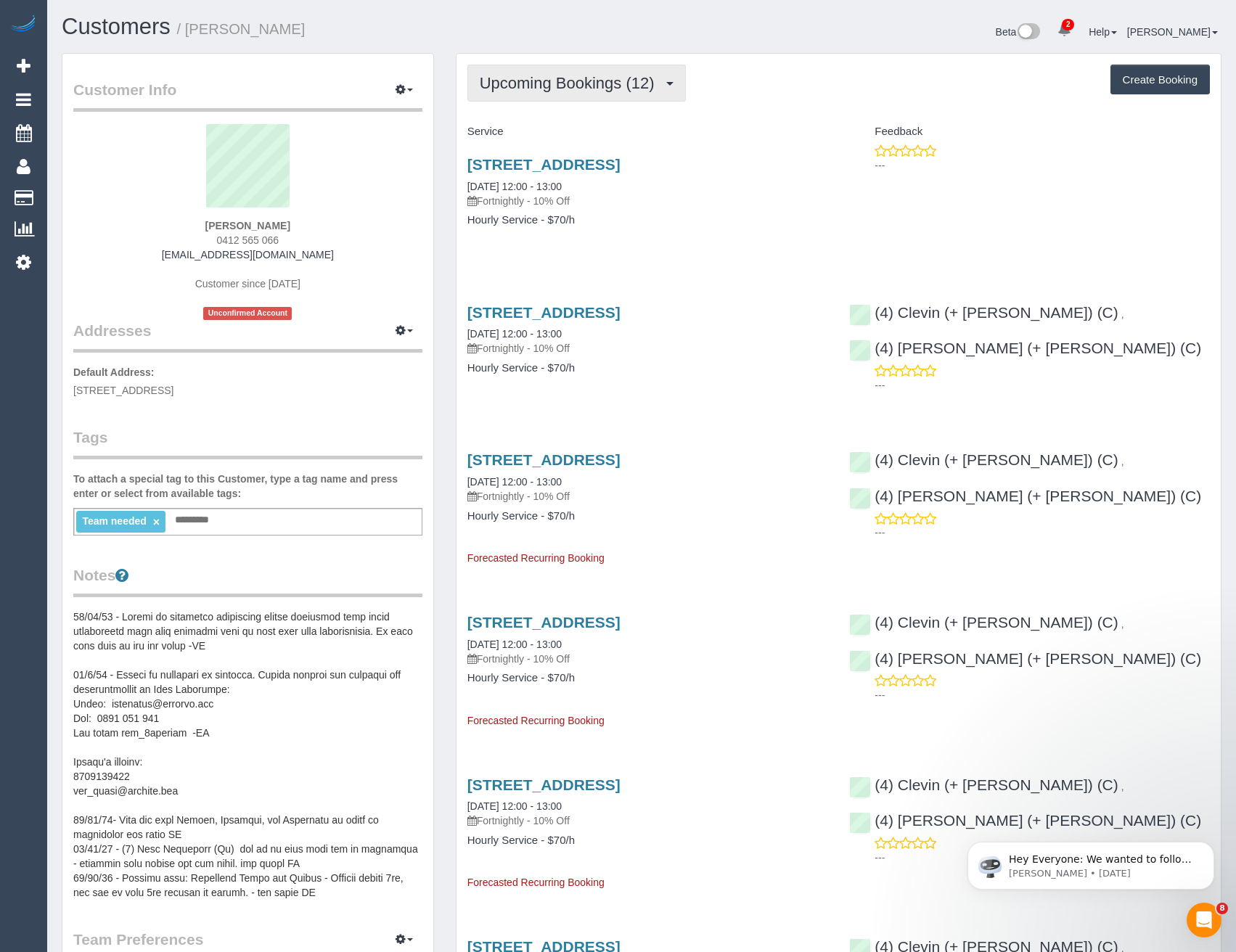
click at [598, 90] on span "Upcoming Bookings (12)" at bounding box center [570, 83] width 182 height 19
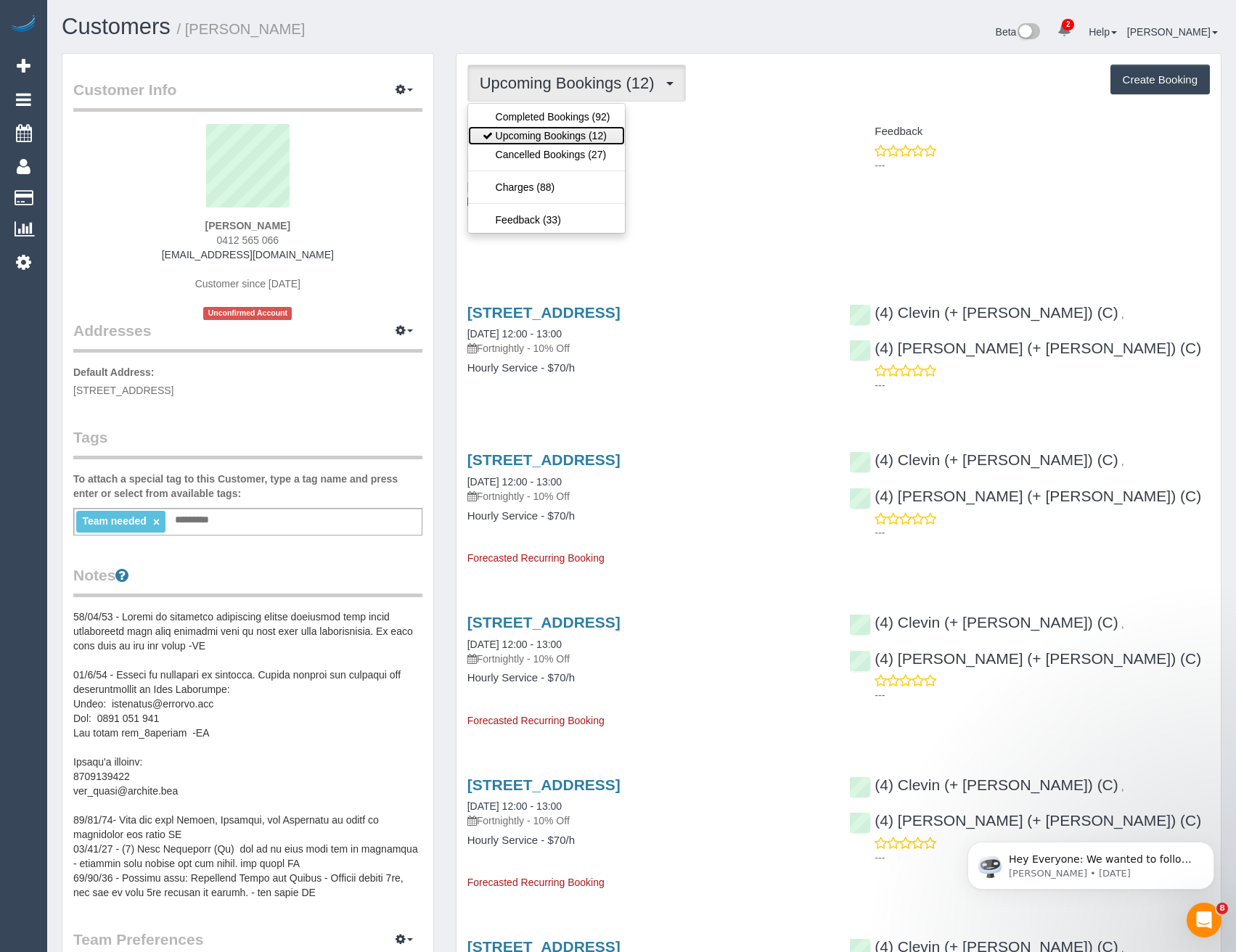
click at [584, 131] on link "Upcoming Bookings (12)" at bounding box center [546, 135] width 157 height 19
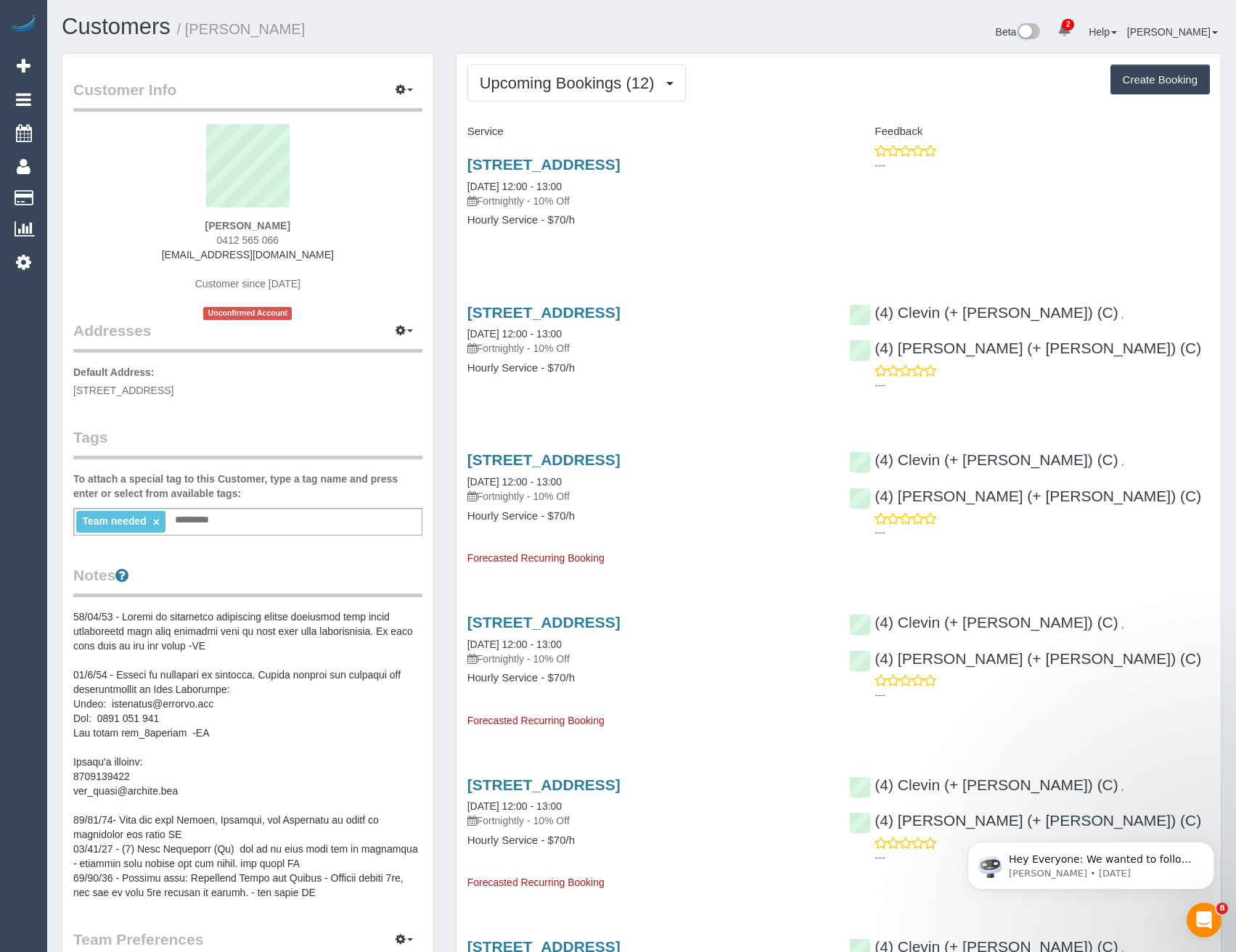
click at [579, 87] on span "Upcoming Bookings (12)" at bounding box center [570, 83] width 182 height 19
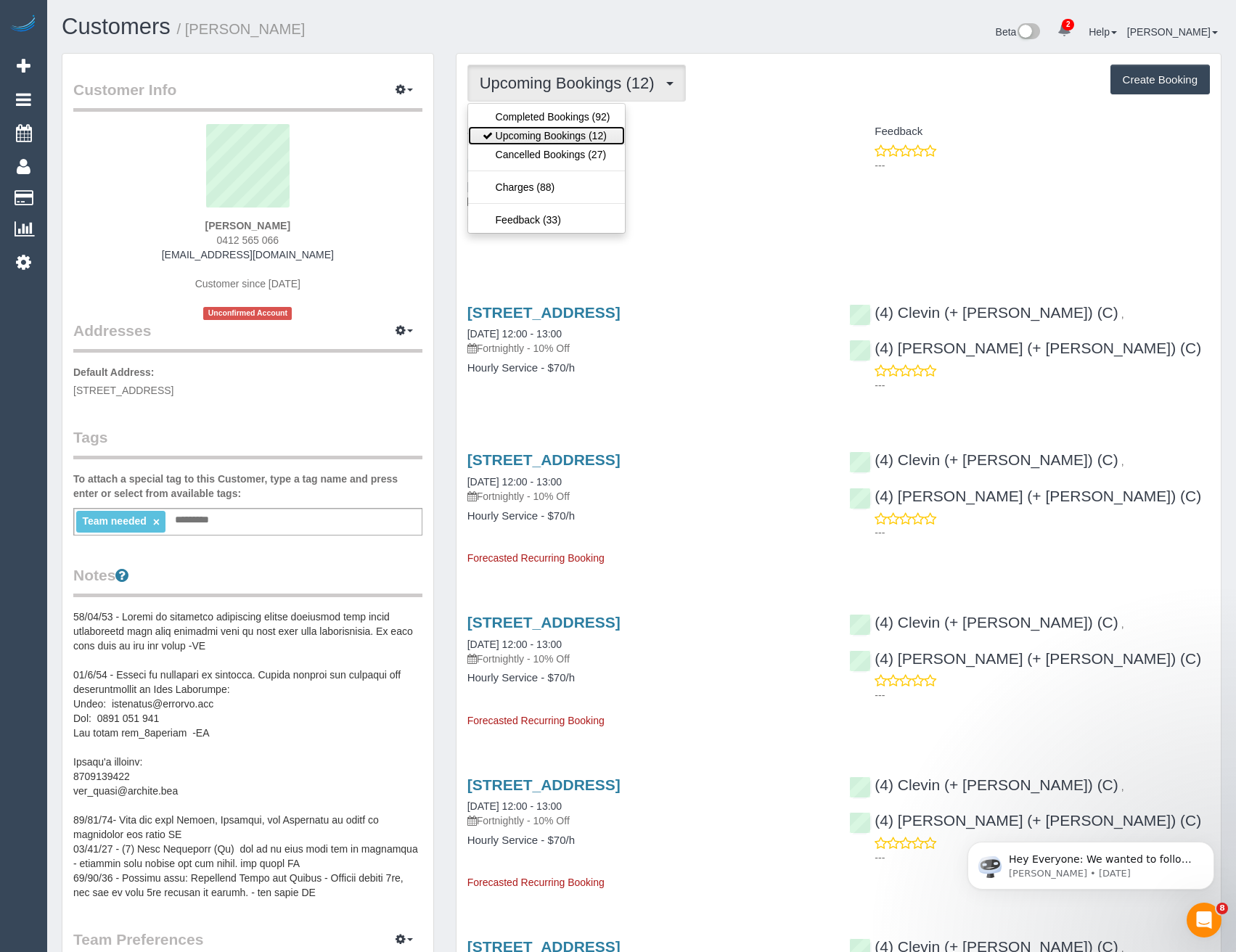
click at [565, 131] on link "Upcoming Bookings (12)" at bounding box center [546, 135] width 157 height 19
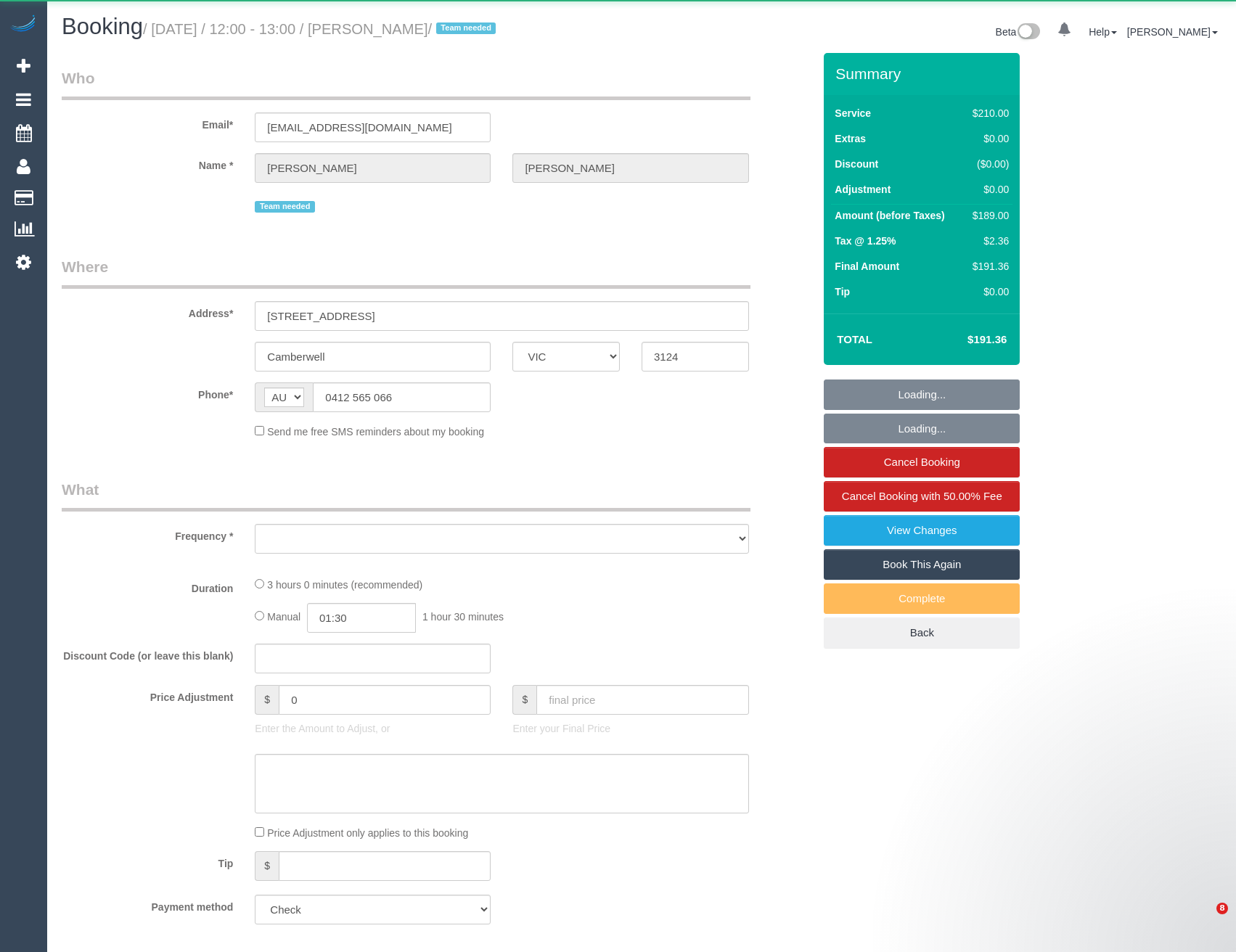
select select "VIC"
select select "object:537"
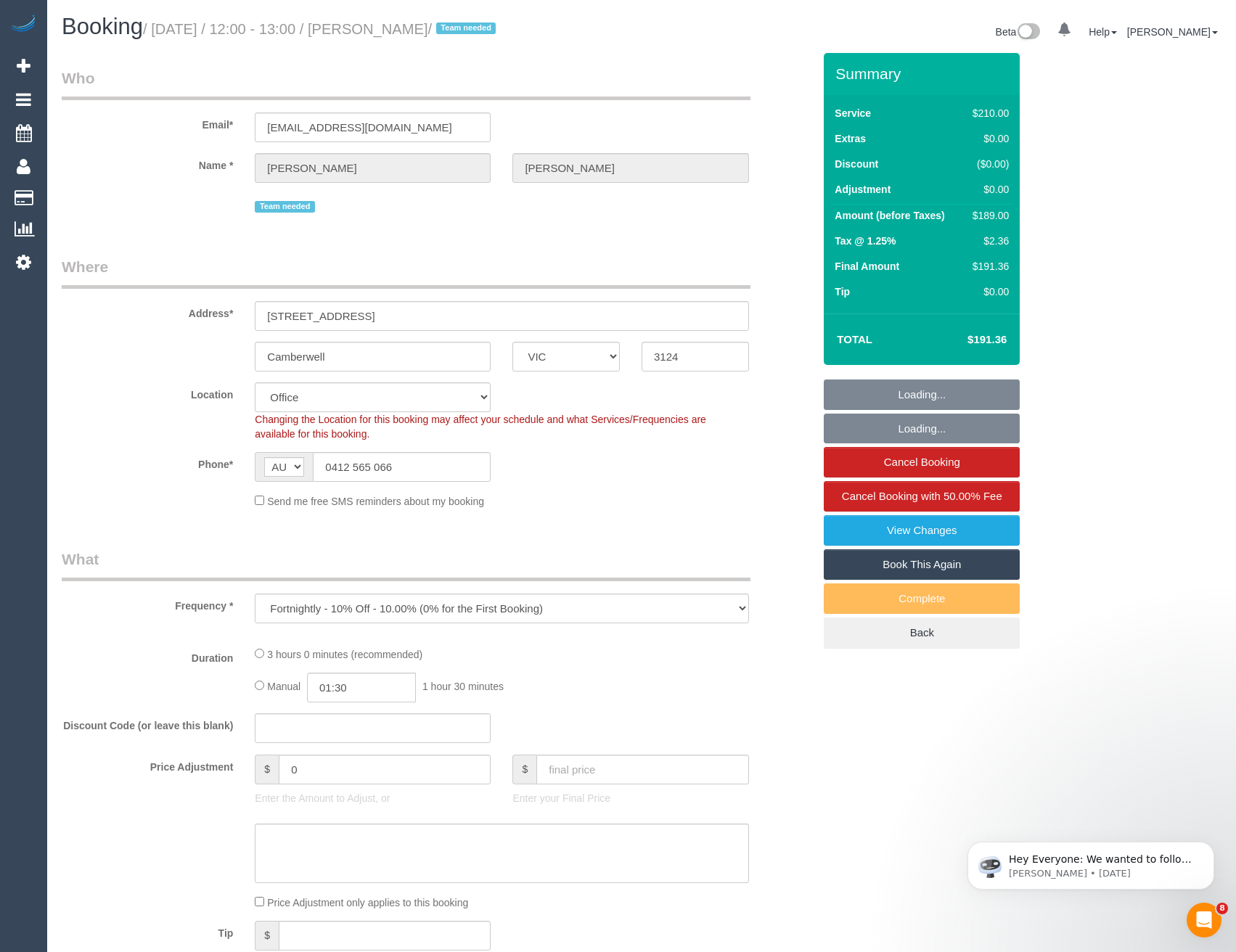
select select "number:28"
select select "number:14"
select select "number:19"
select select "number:22"
select select "number:35"
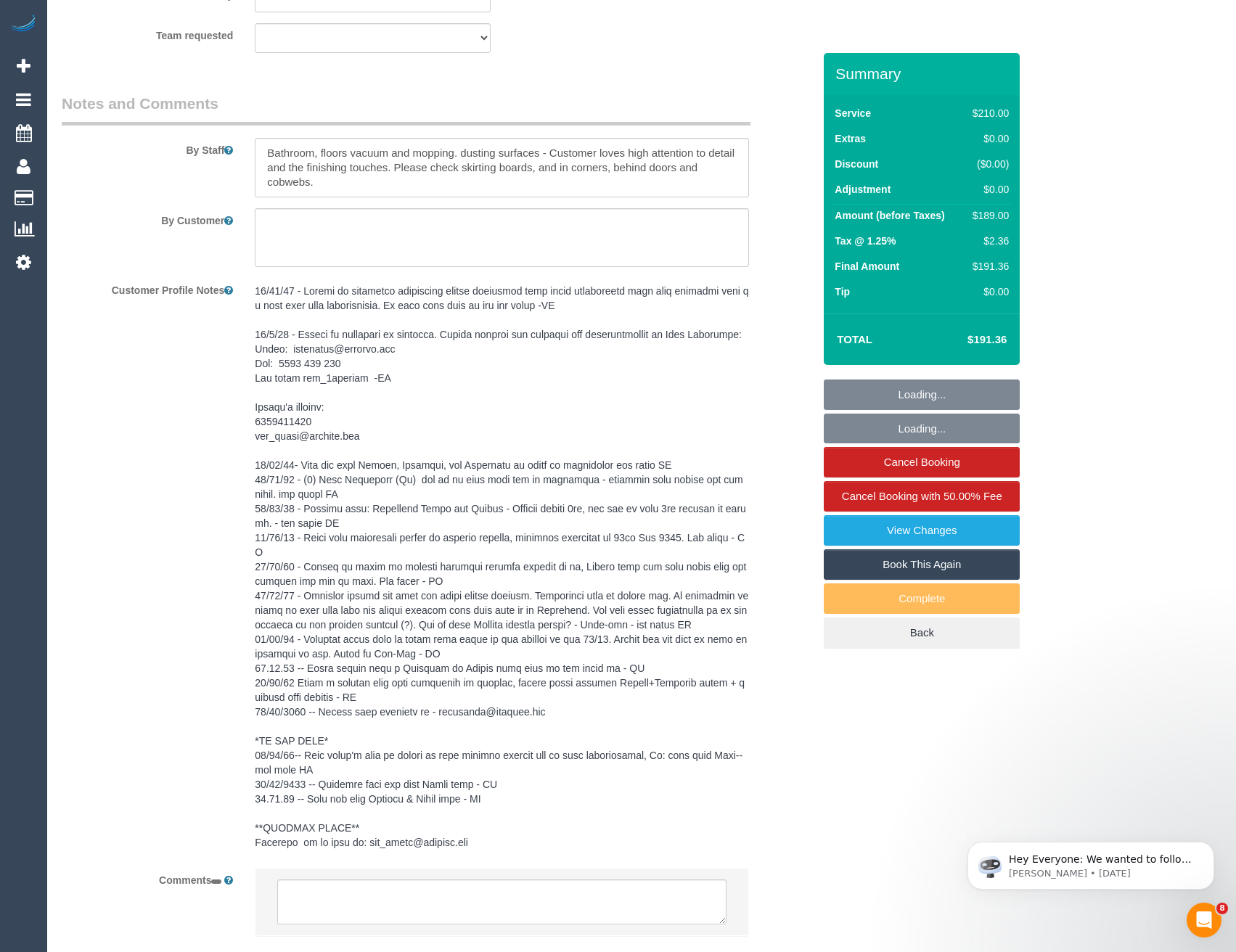
scroll to position [1791, 0]
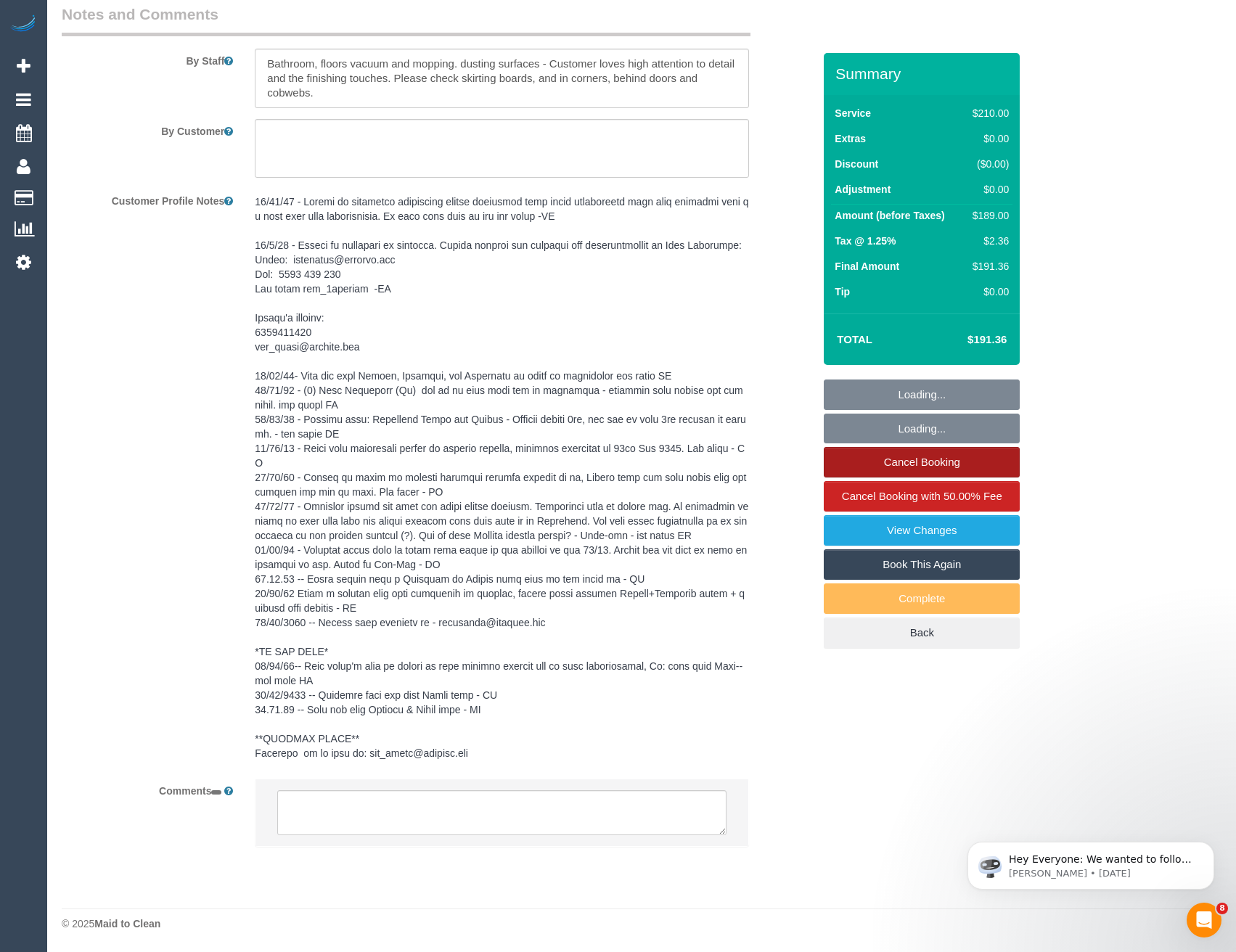
select select "object:711"
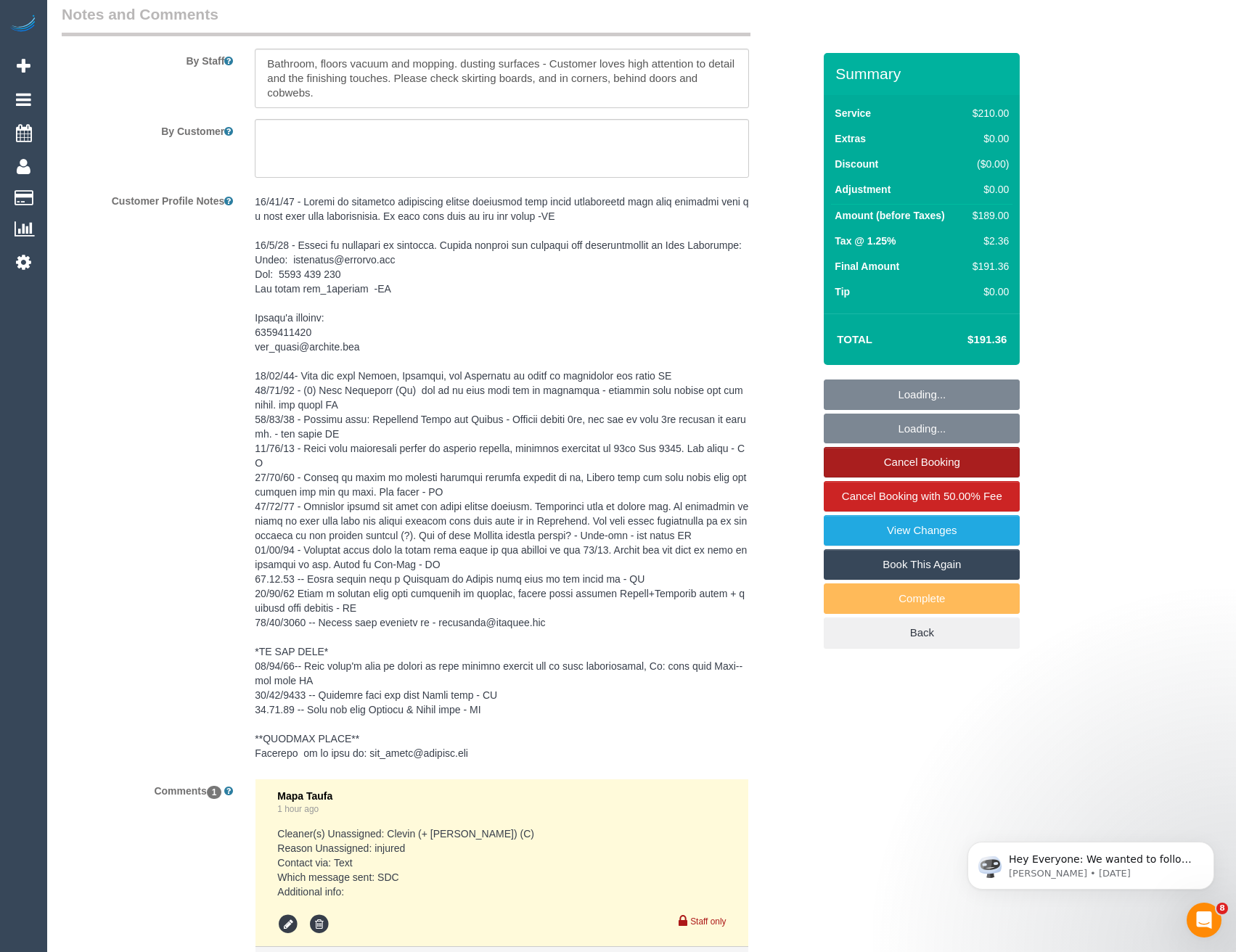
select select "180"
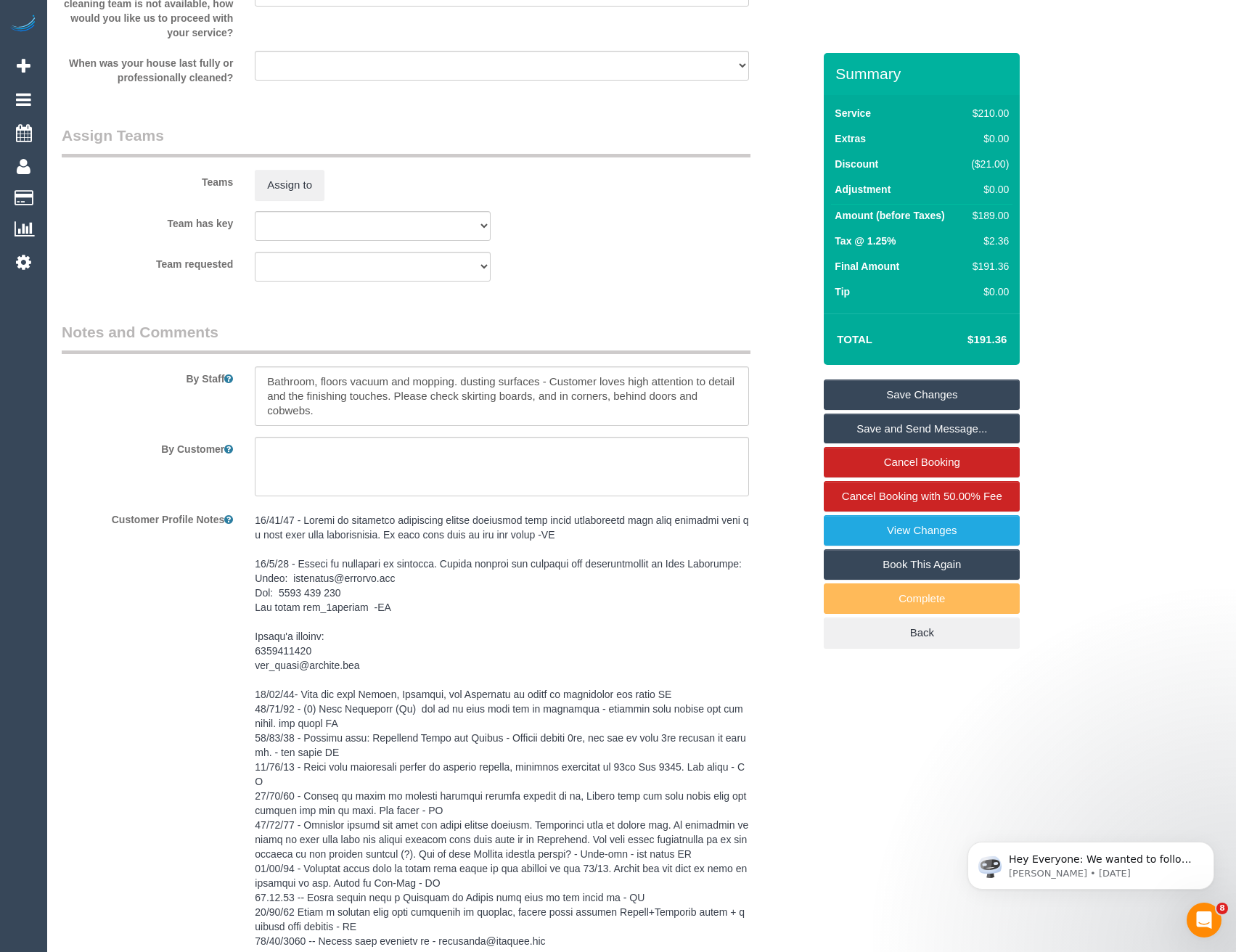
scroll to position [2129, 0]
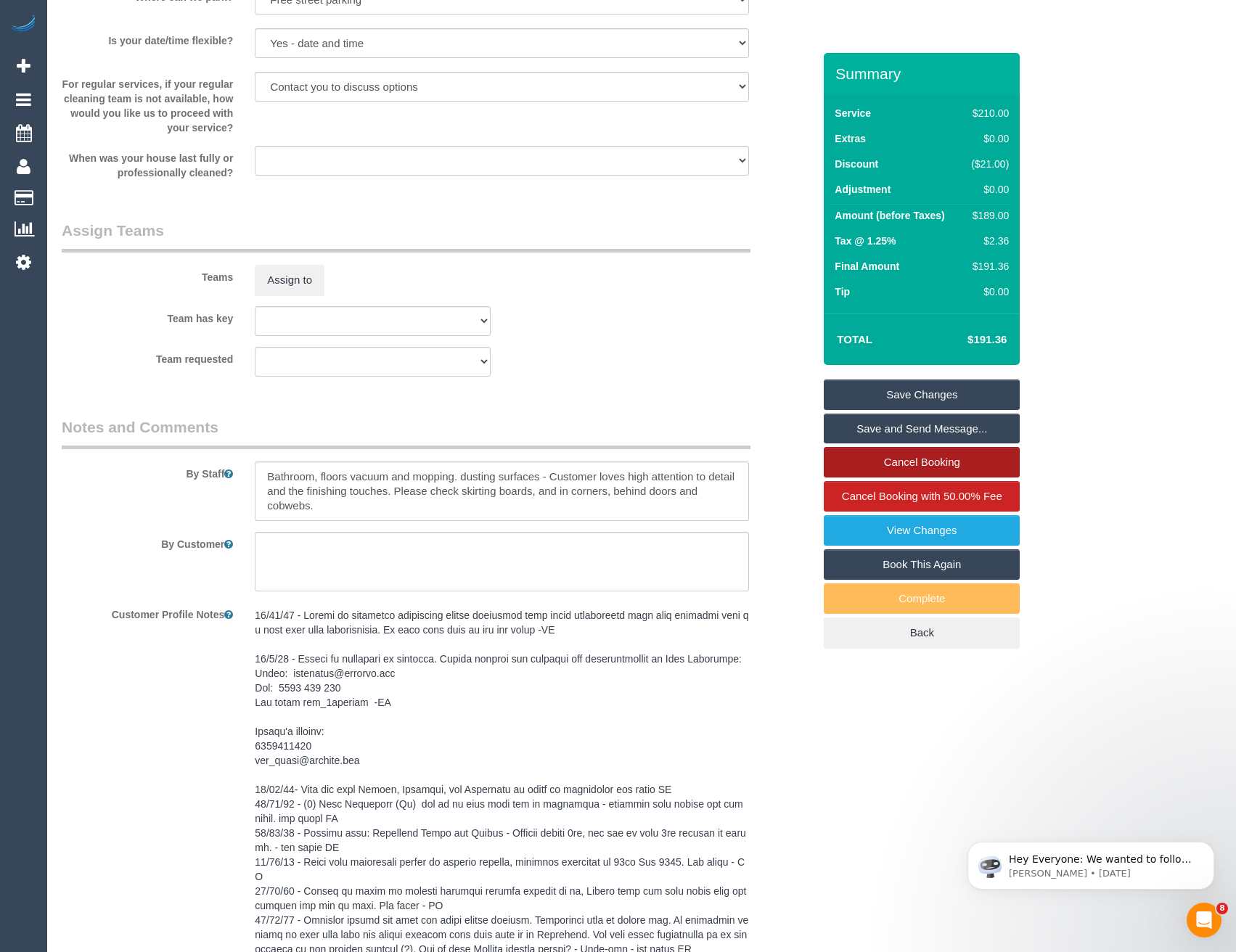
click at [928, 467] on link "Cancel Booking" at bounding box center [921, 462] width 196 height 30
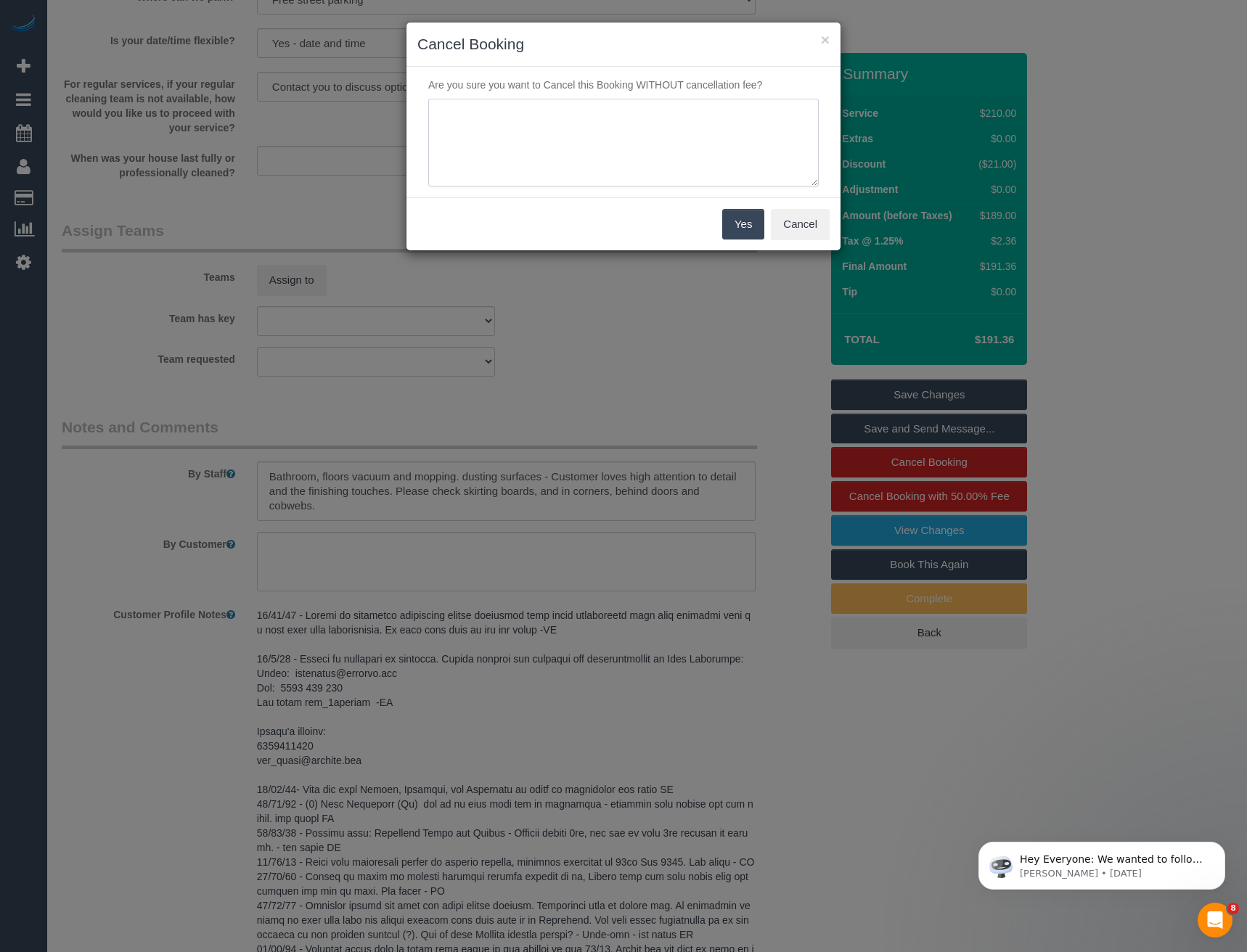
click at [521, 112] on textarea at bounding box center [624, 143] width 390 height 88
type textarea "Does not want cover - via SMS - BB"
click at [732, 223] on button "Yes" at bounding box center [743, 224] width 42 height 30
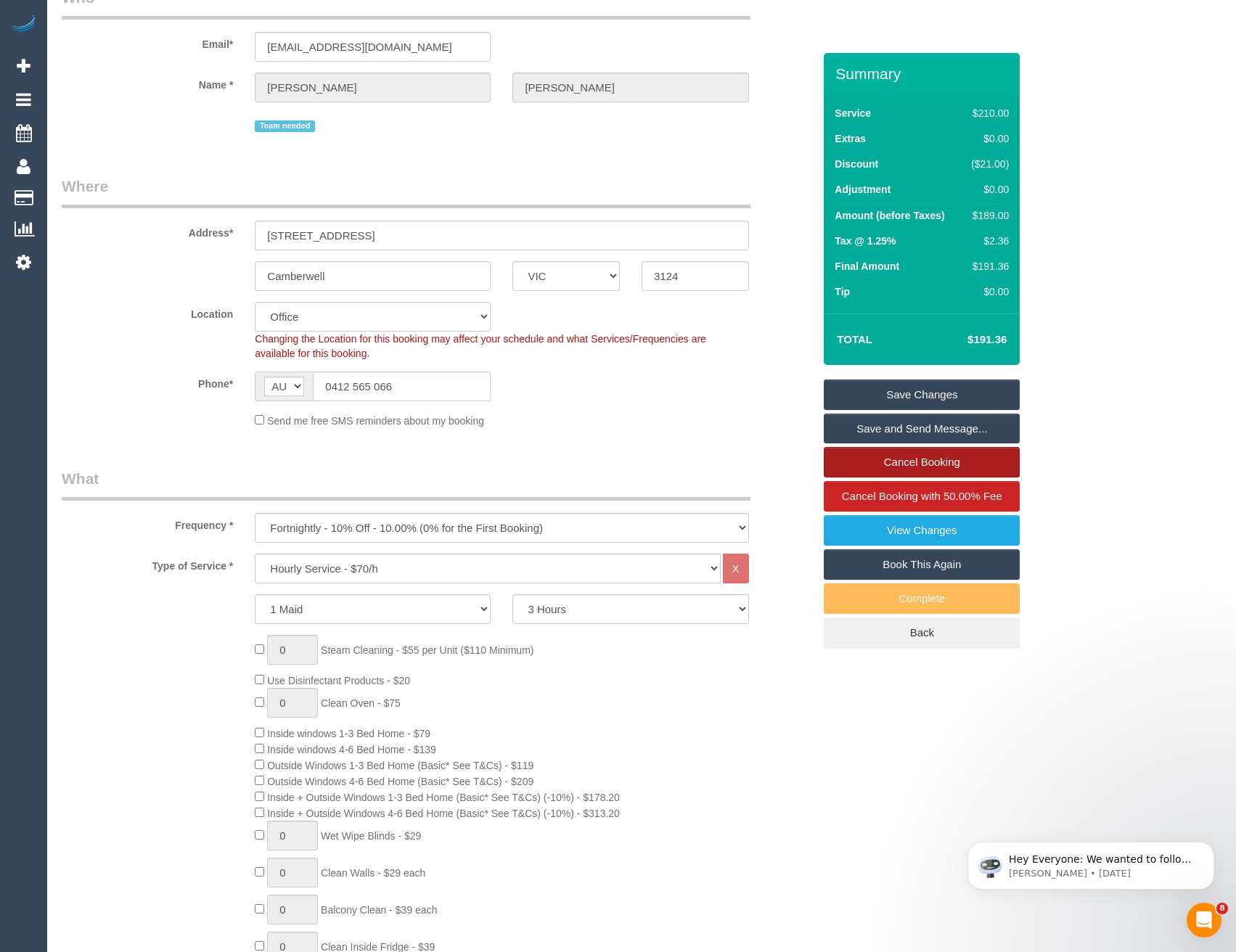
scroll to position [0, 0]
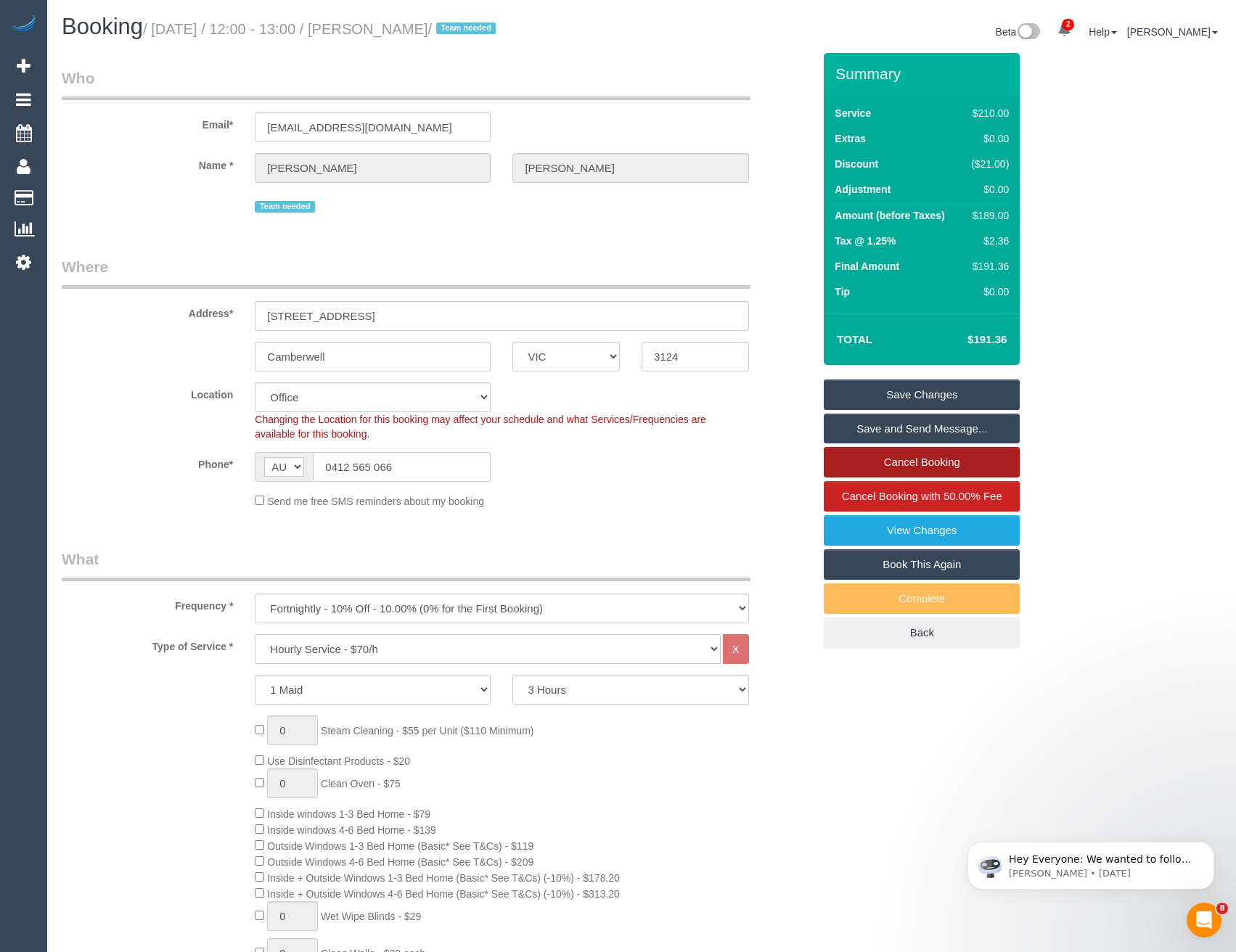
click at [907, 463] on link "Cancel Booking" at bounding box center [921, 462] width 196 height 30
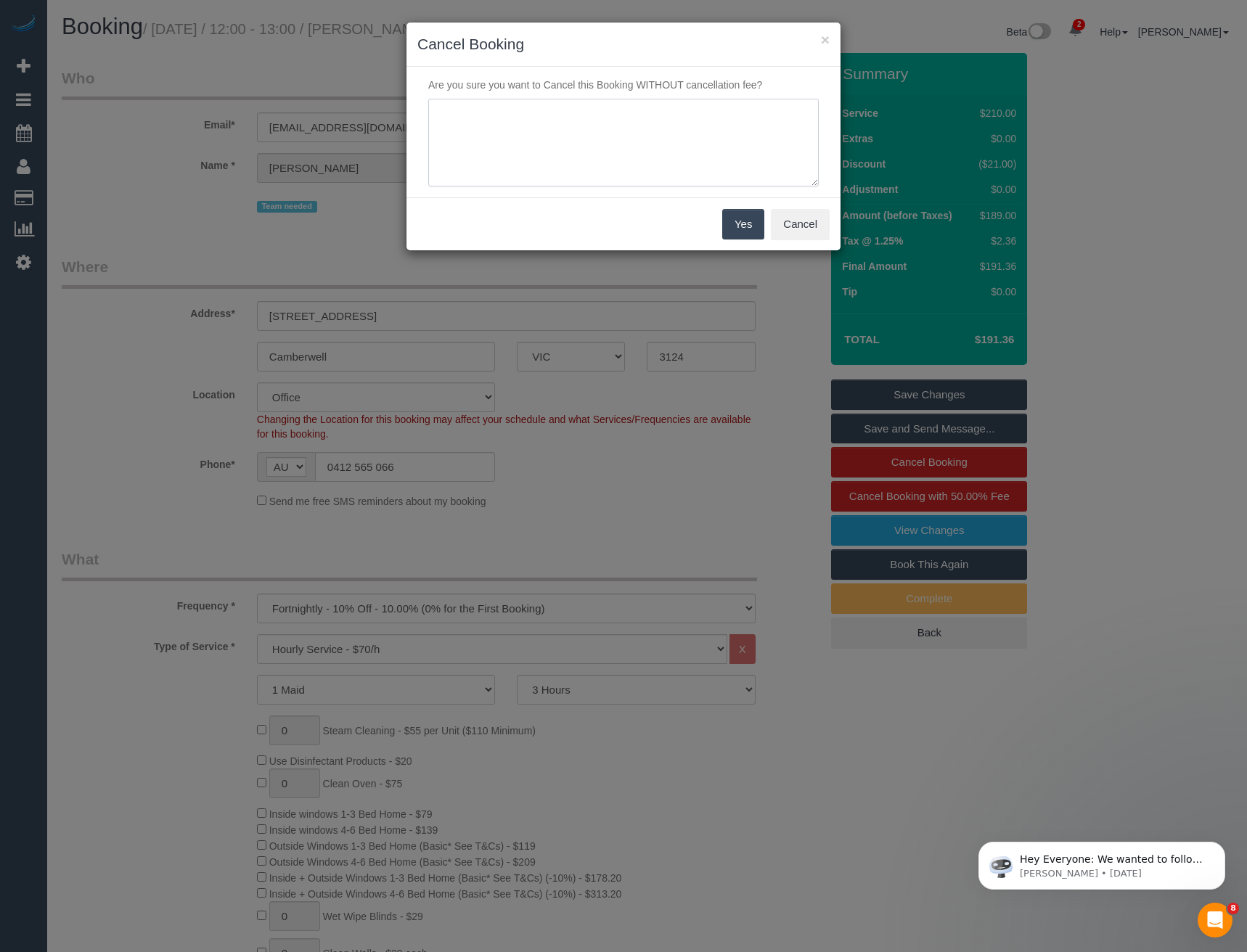
click at [591, 147] on textarea at bounding box center [624, 143] width 390 height 88
type textarea "Did not want cover - via SMS - BB"
click at [750, 229] on button "Yes" at bounding box center [743, 224] width 42 height 30
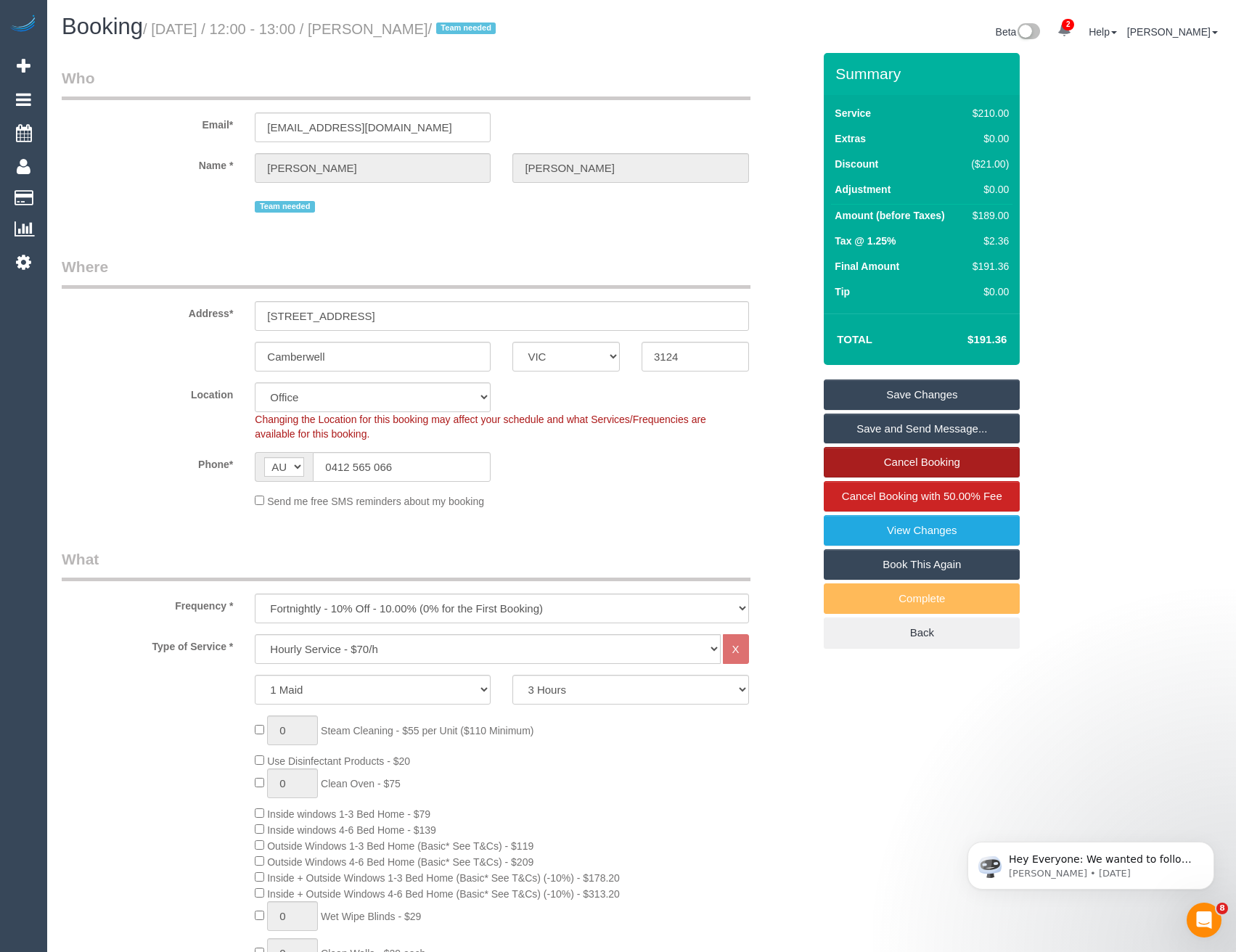
click at [881, 458] on link "Cancel Booking" at bounding box center [921, 462] width 196 height 30
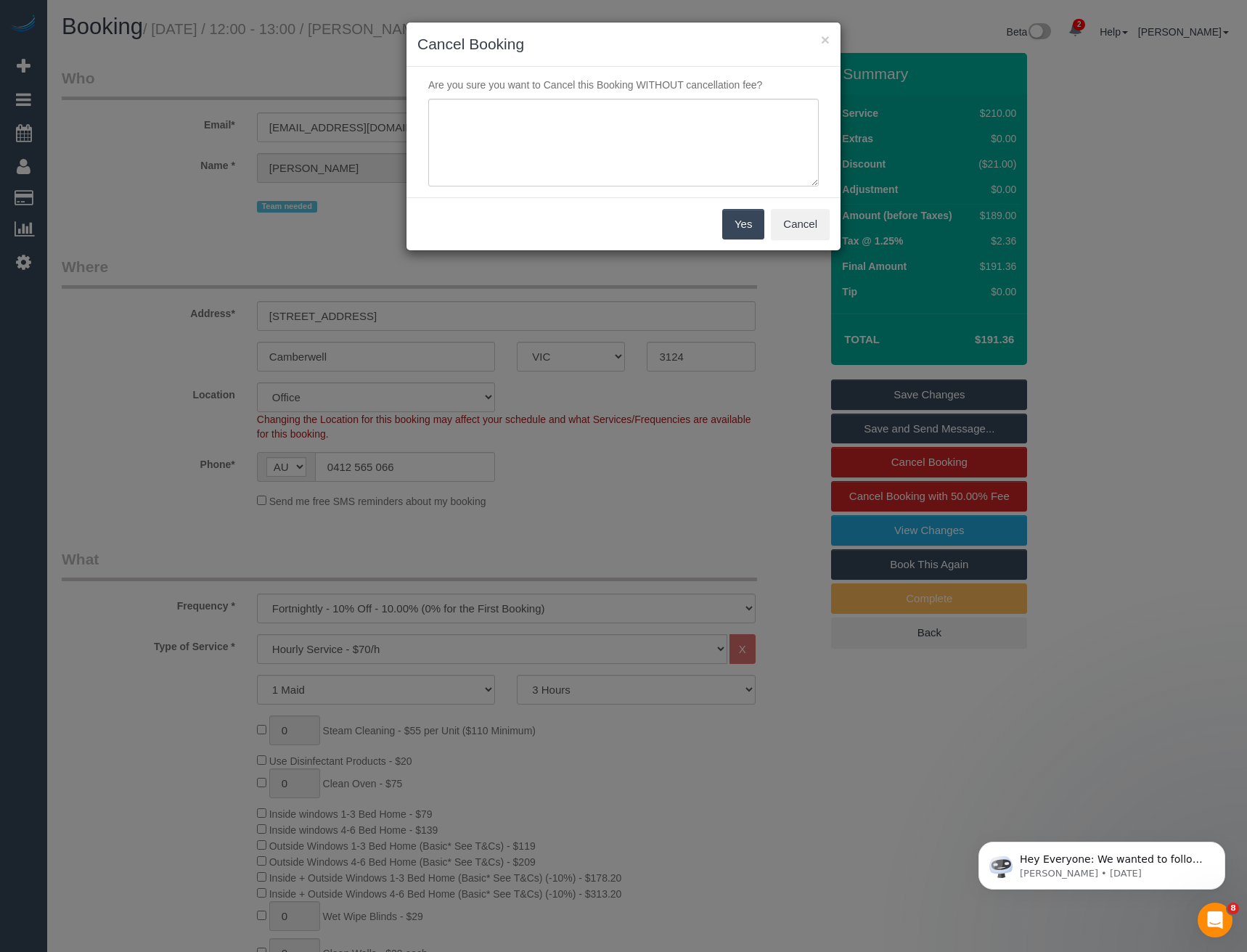
click at [554, 91] on p "Are you sure you want to Cancel this Booking WITHOUT cancellation fee?" at bounding box center [624, 84] width 412 height 15
click at [546, 119] on textarea at bounding box center [624, 143] width 390 height 88
type textarea "Requested to skip - via SMS - BB"
click at [753, 235] on button "Yes" at bounding box center [743, 224] width 42 height 30
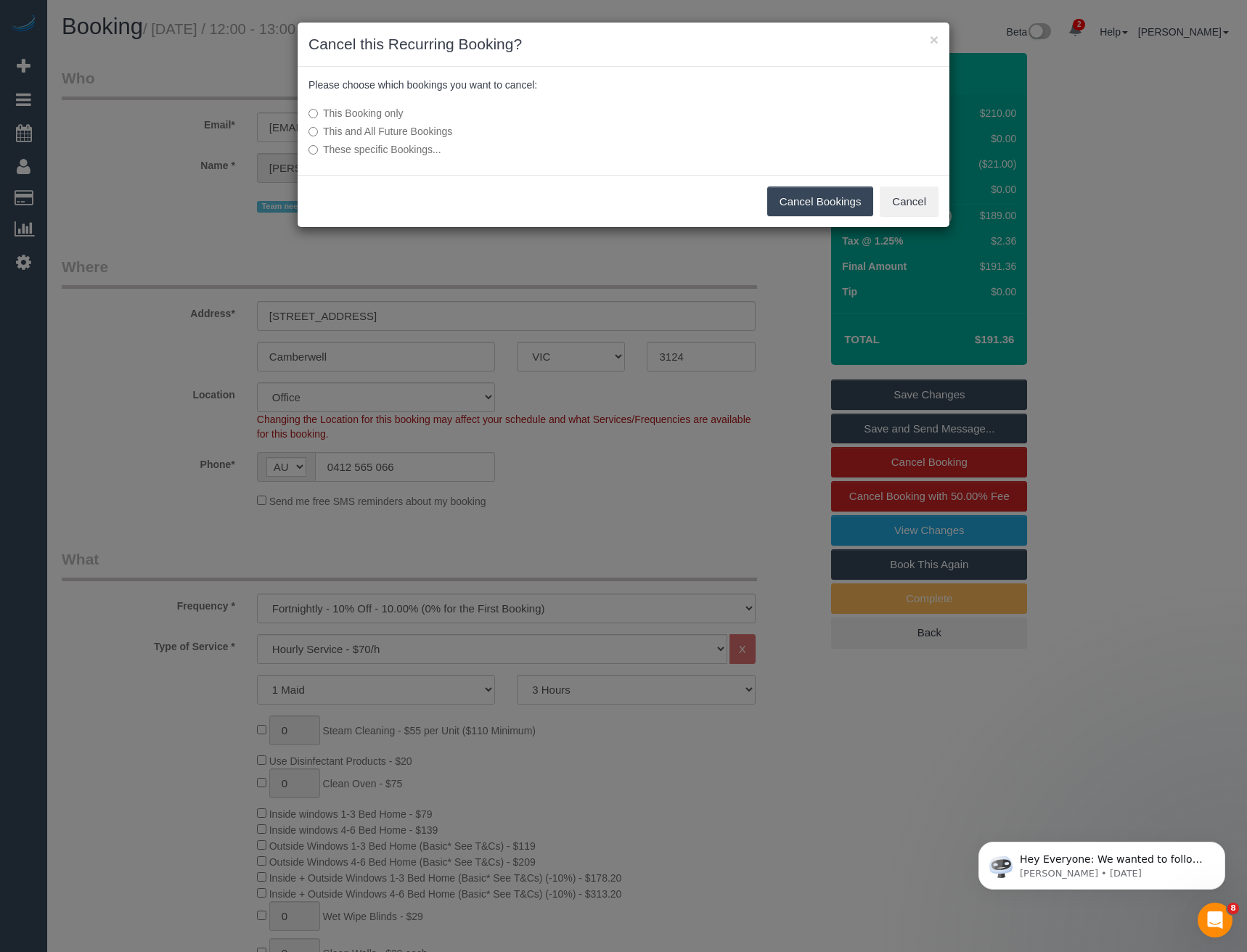
click at [802, 195] on button "Cancel Bookings" at bounding box center [820, 201] width 107 height 30
click at [794, 201] on button "Cancel Bookings" at bounding box center [820, 201] width 107 height 30
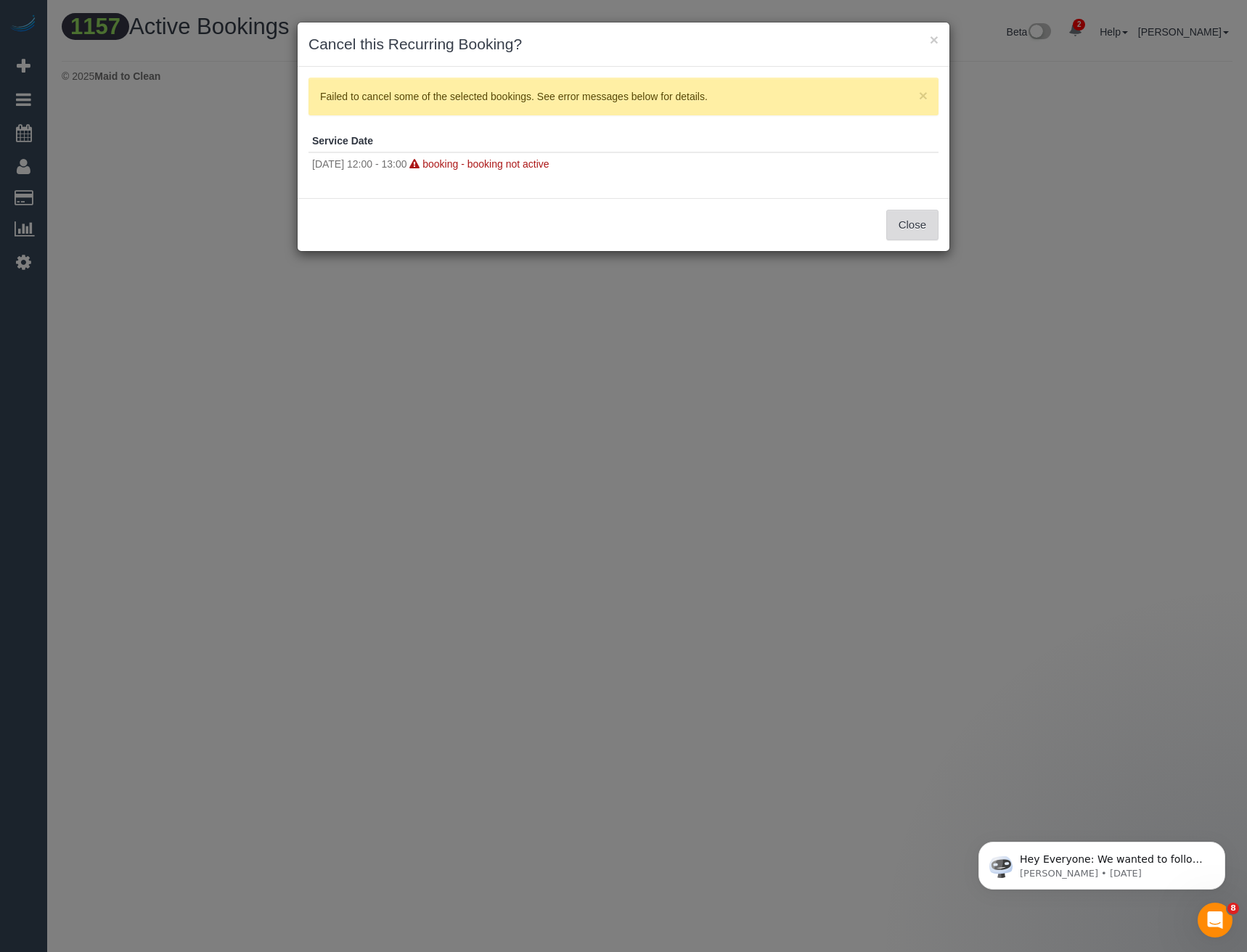
click at [912, 236] on button "Close" at bounding box center [912, 225] width 52 height 30
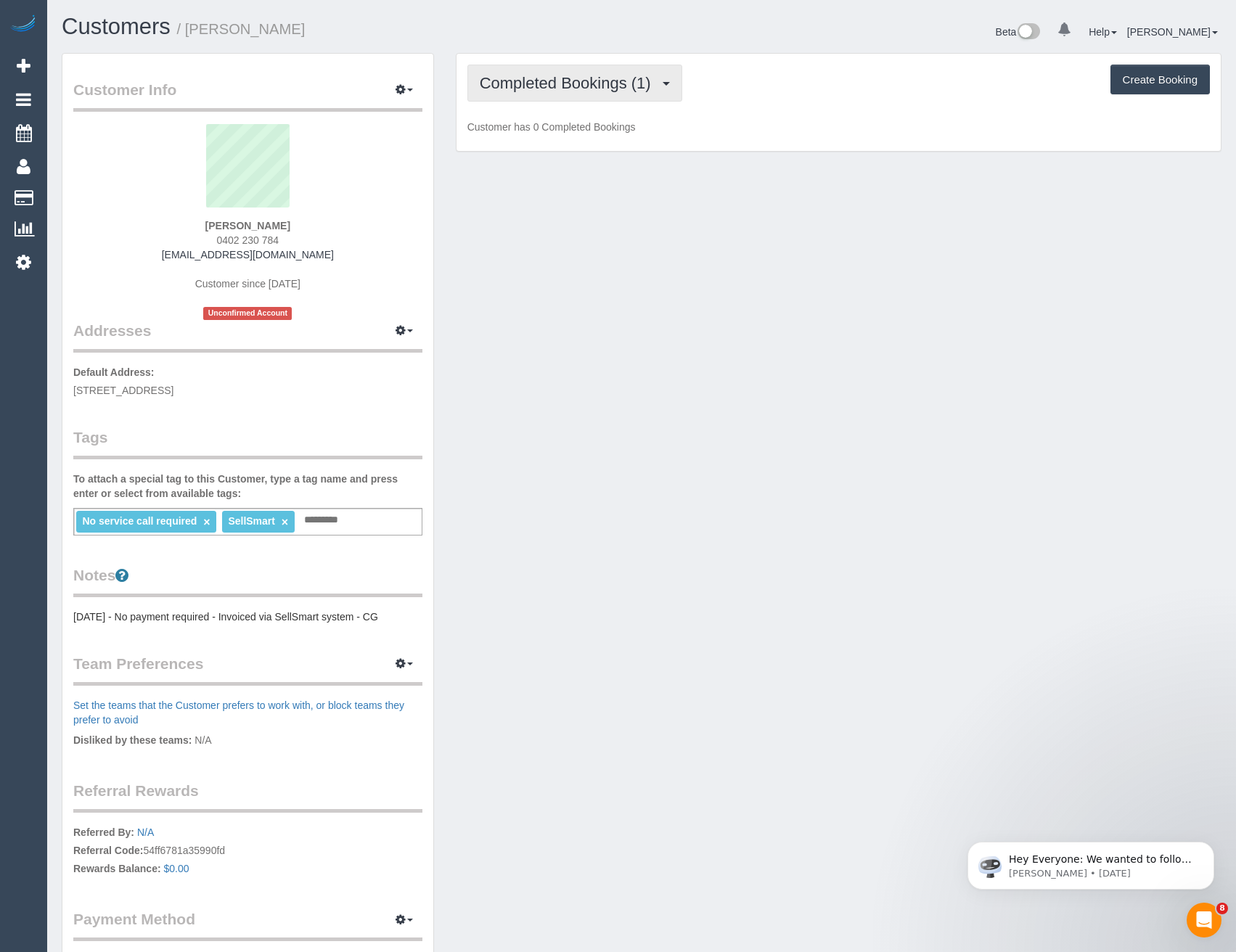
click at [647, 82] on span "Completed Bookings (1)" at bounding box center [569, 83] width 178 height 19
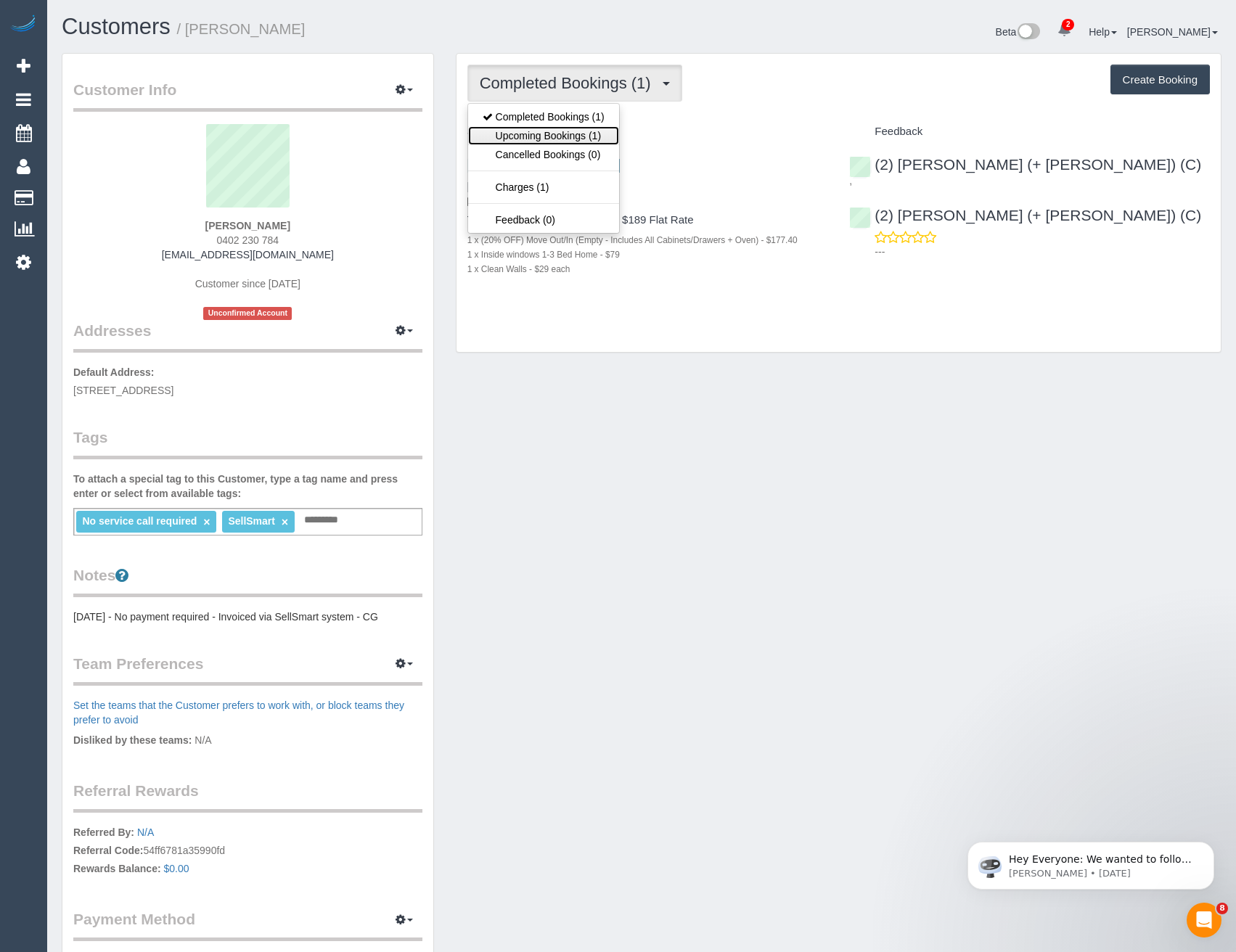
click at [599, 138] on link "Upcoming Bookings (1)" at bounding box center [543, 135] width 151 height 19
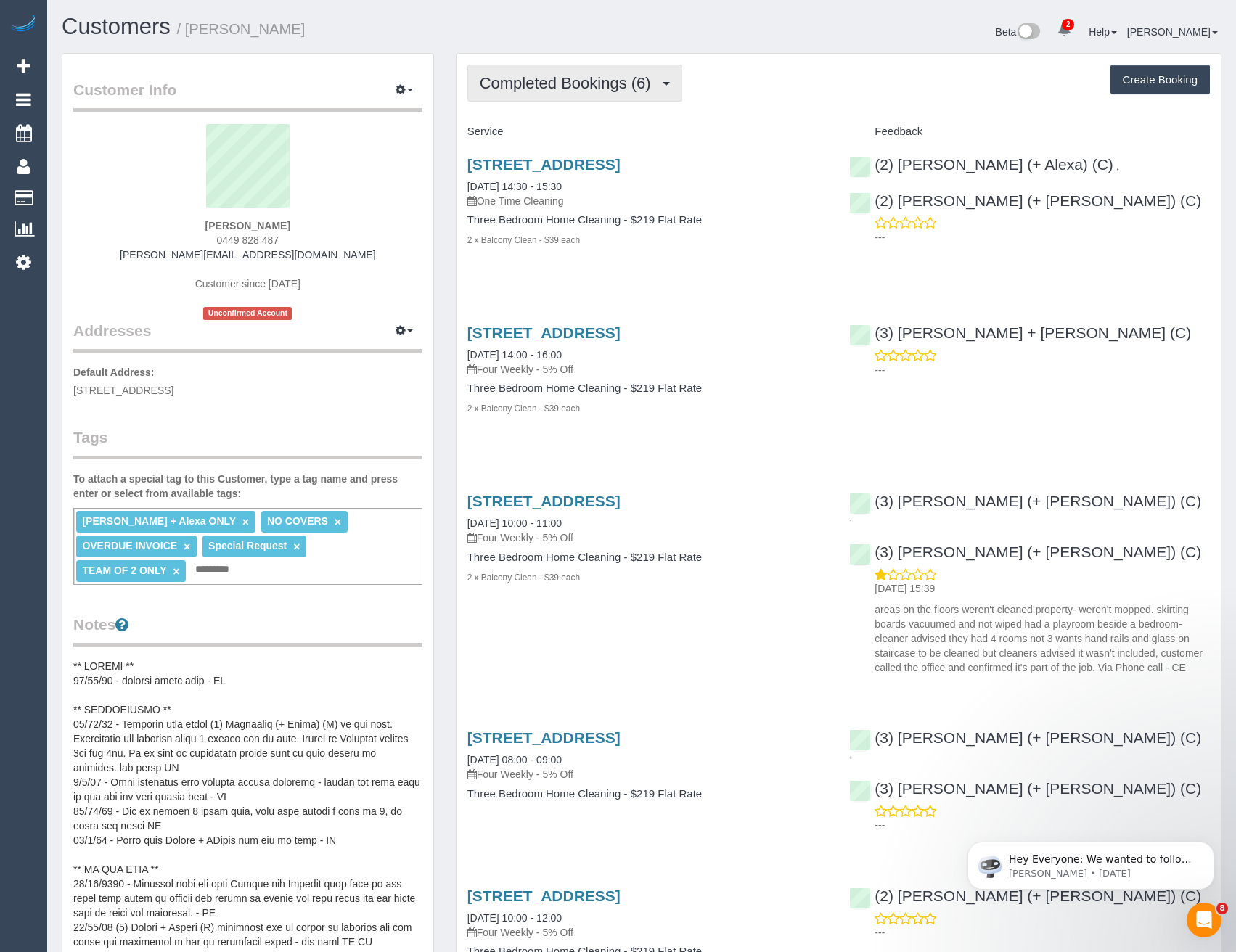
click at [585, 77] on span "Completed Bookings (6)" at bounding box center [569, 83] width 178 height 19
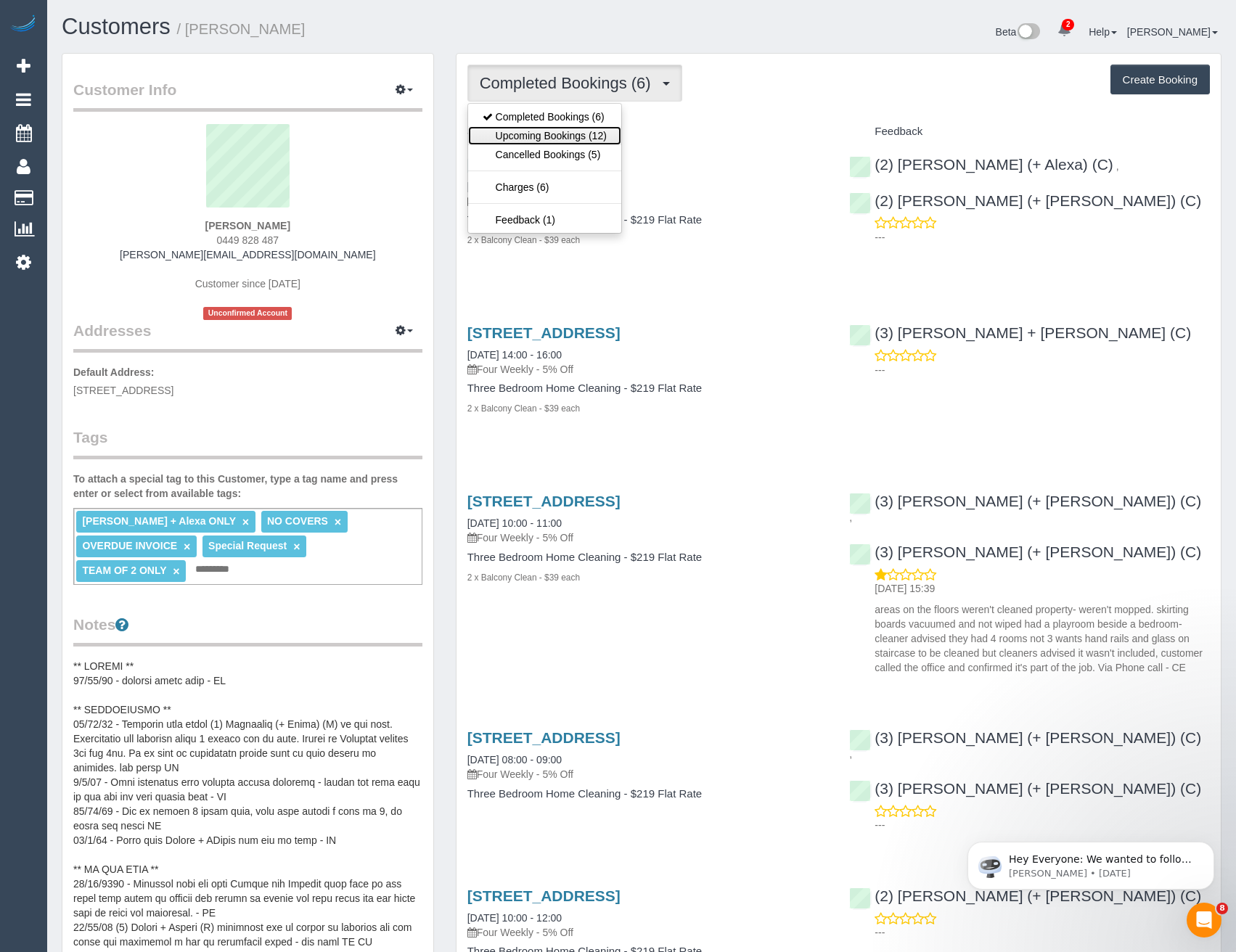
click at [589, 138] on link "Upcoming Bookings (12)" at bounding box center [544, 135] width 153 height 19
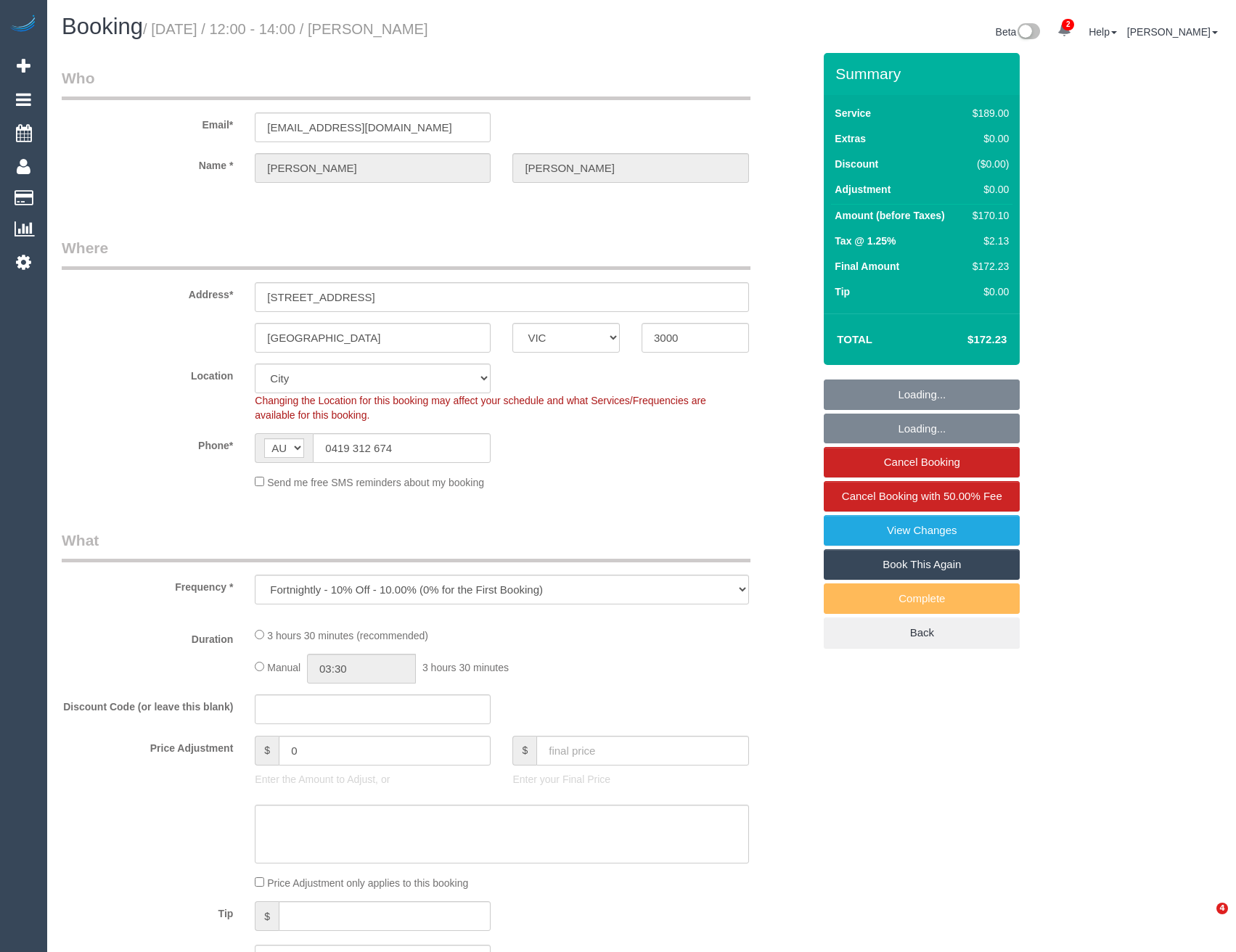
select select "VIC"
select select "object:838"
select select "string:stripe-pm_1SEhx52GScqysDRVBpqv1Ce6"
select select "number:29"
select select "number:14"
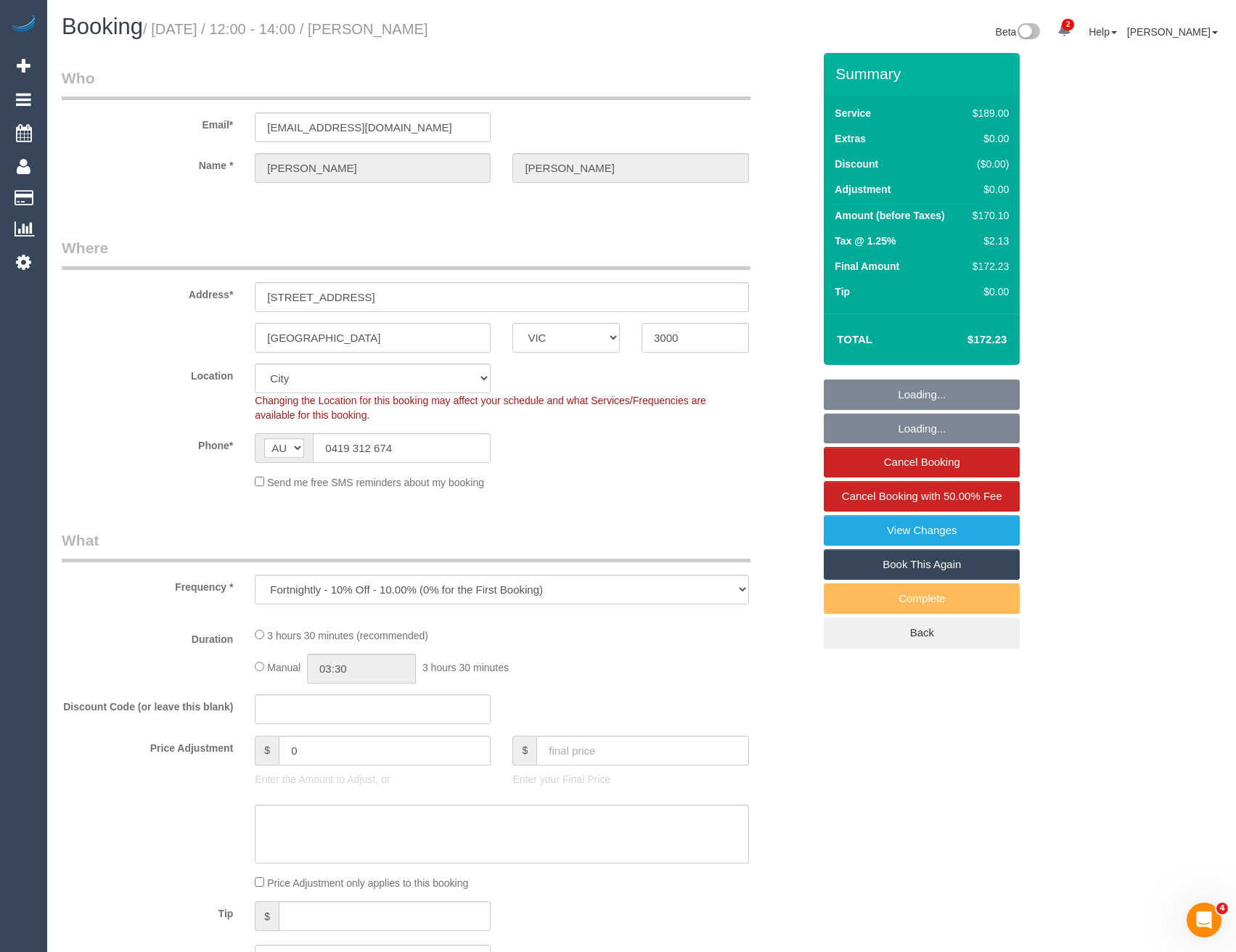
select select "number:20"
select select "number:22"
select select "number:34"
select select "number:12"
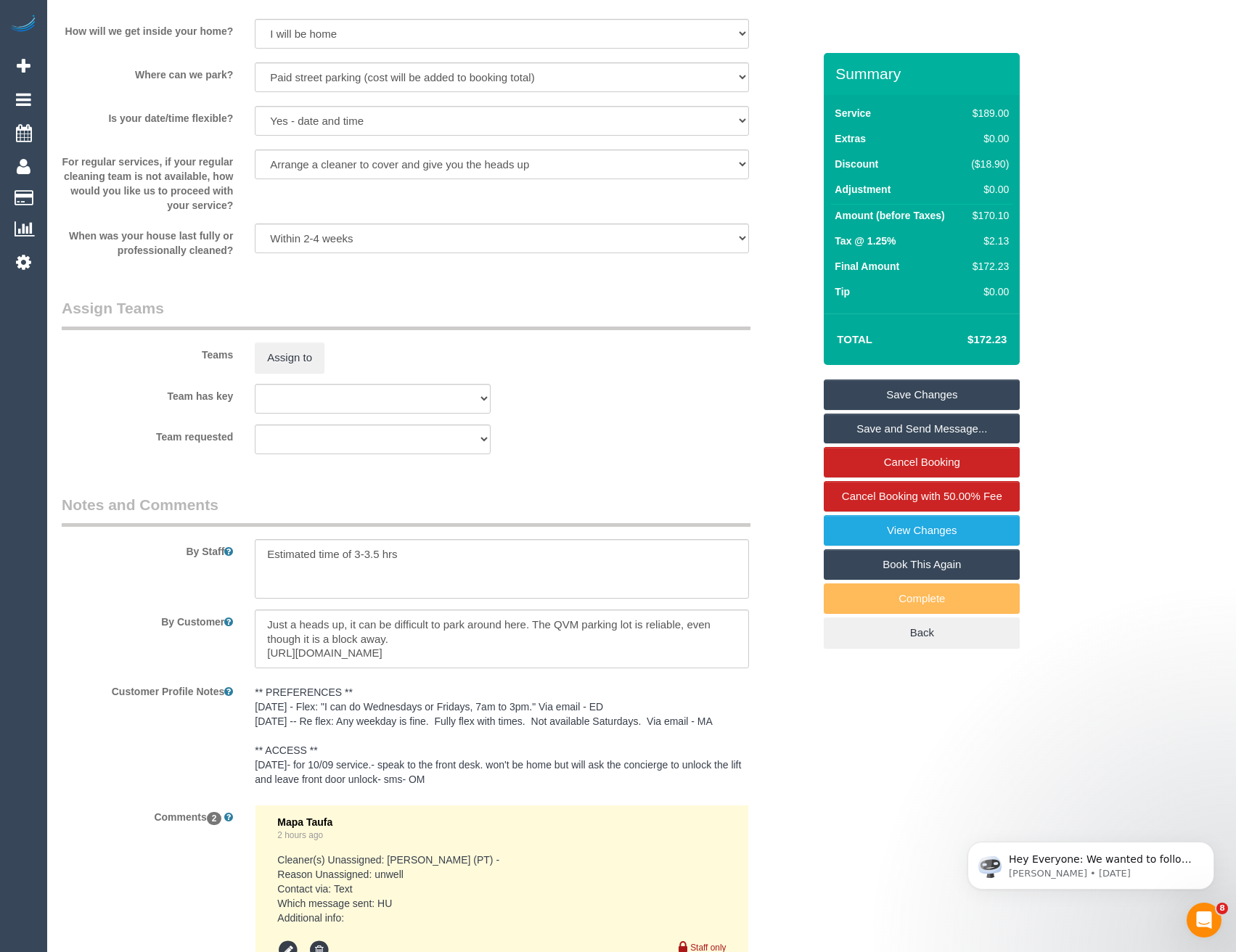
scroll to position [2342, 0]
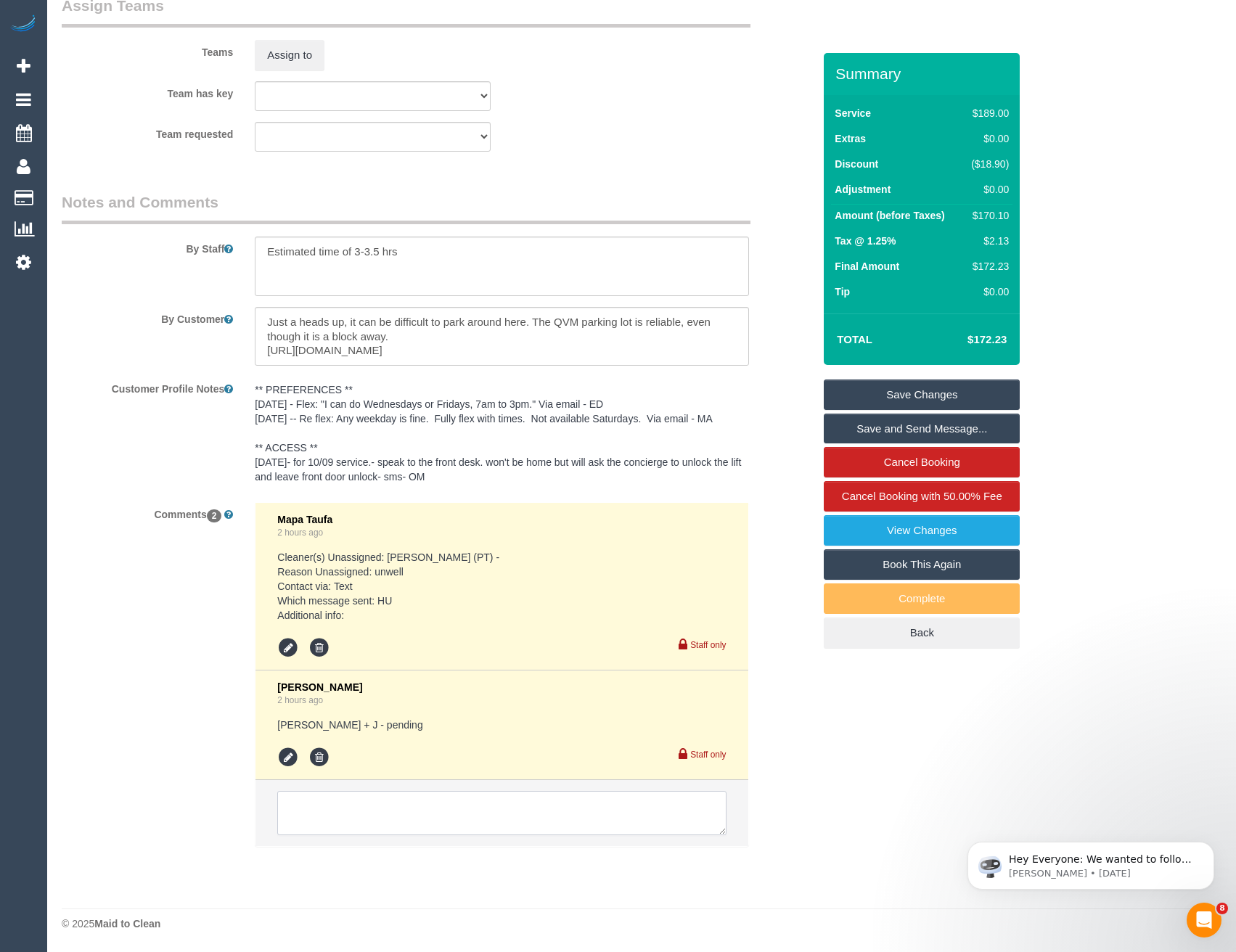
click at [377, 803] on textarea at bounding box center [501, 814] width 448 height 45
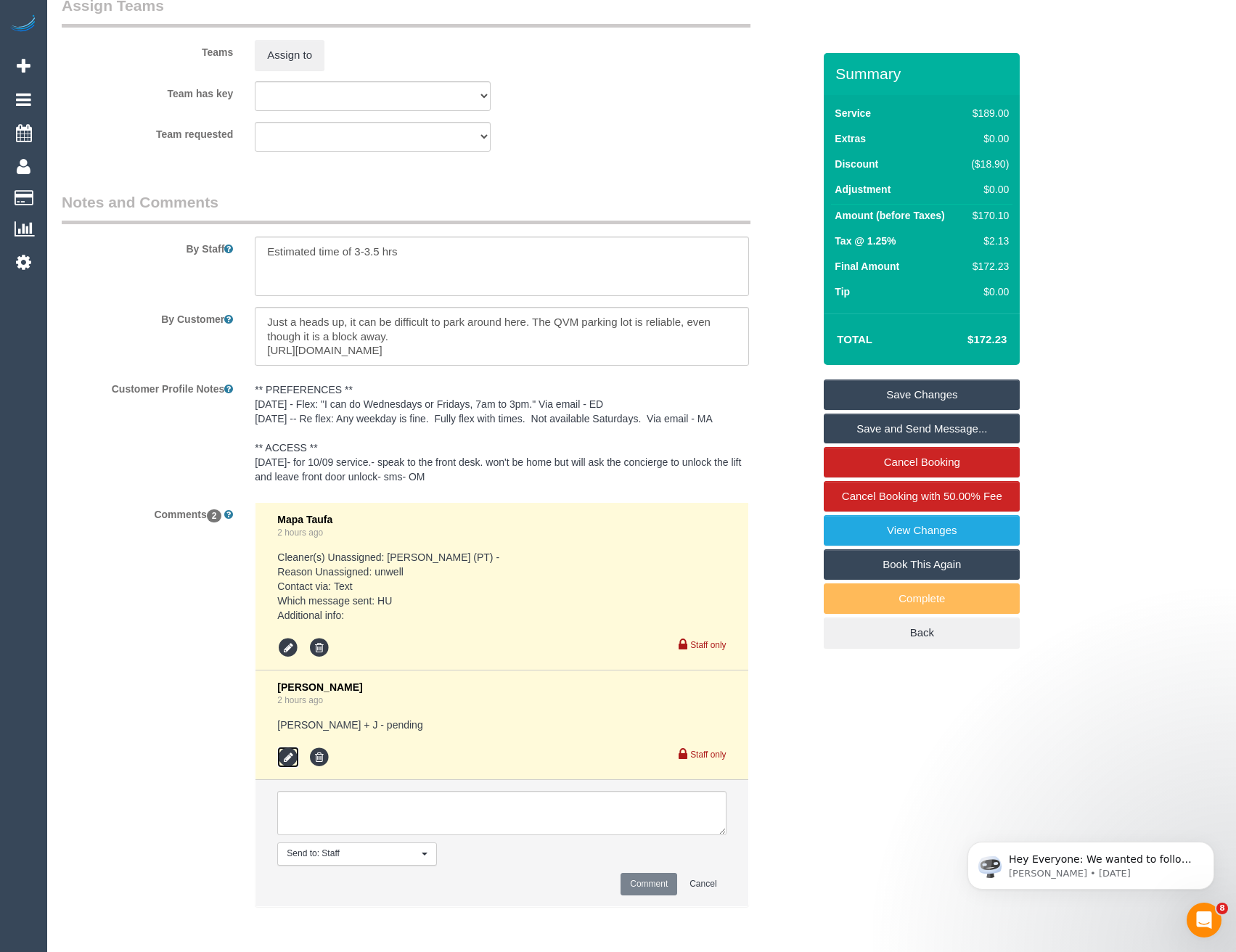
click at [291, 757] on icon at bounding box center [288, 758] width 22 height 22
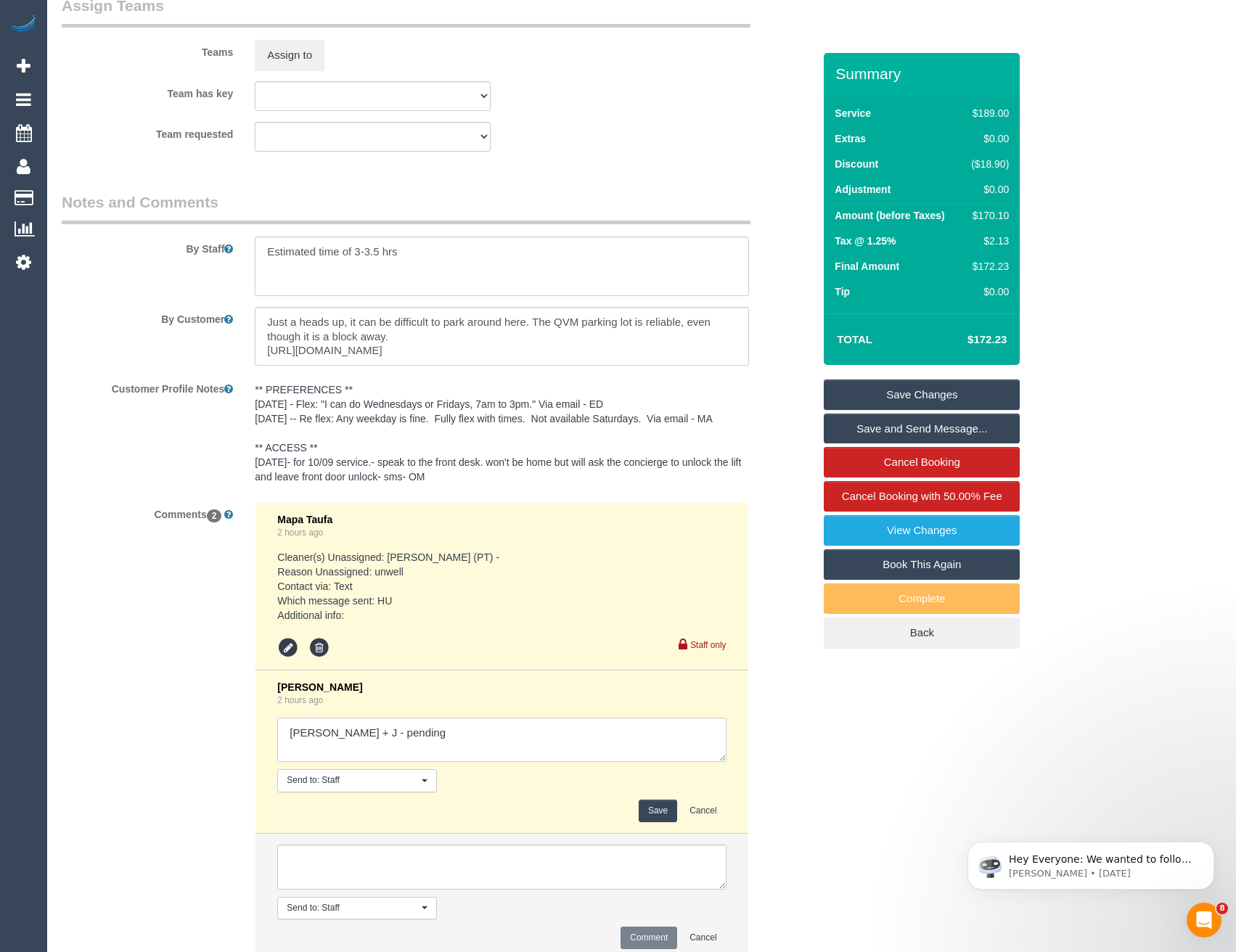
click at [433, 739] on textarea at bounding box center [501, 740] width 448 height 45
type textarea "Cris + J - pending // no good Cust ok for Sat after 11.30 or next Wed."
click at [651, 823] on li "Bronie Bryant 2 hours ago Send to: Staff Nothing selected Send to: Staff Send t…" at bounding box center [502, 752] width 492 height 164
click at [662, 810] on button "Save" at bounding box center [657, 811] width 38 height 23
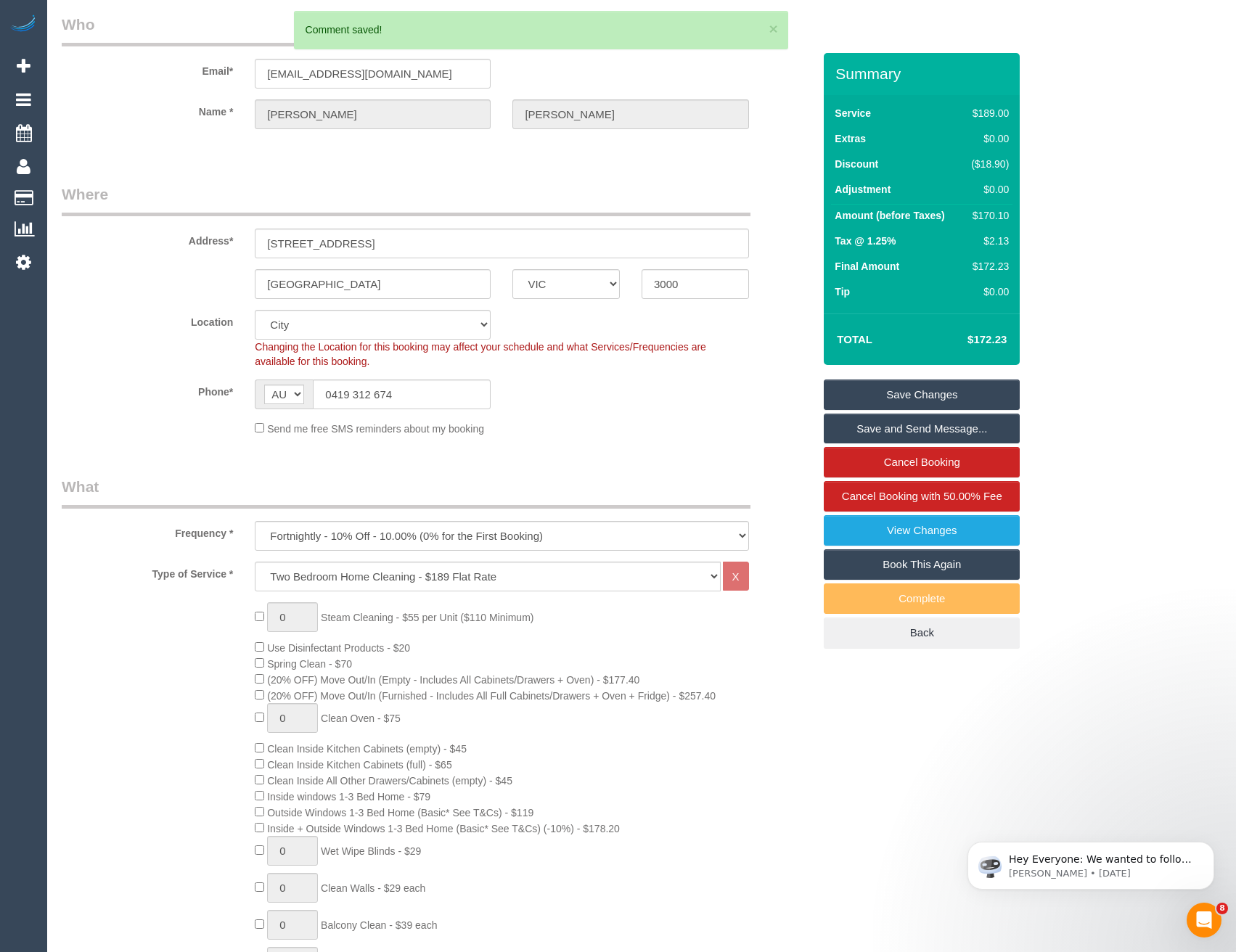
scroll to position [0, 0]
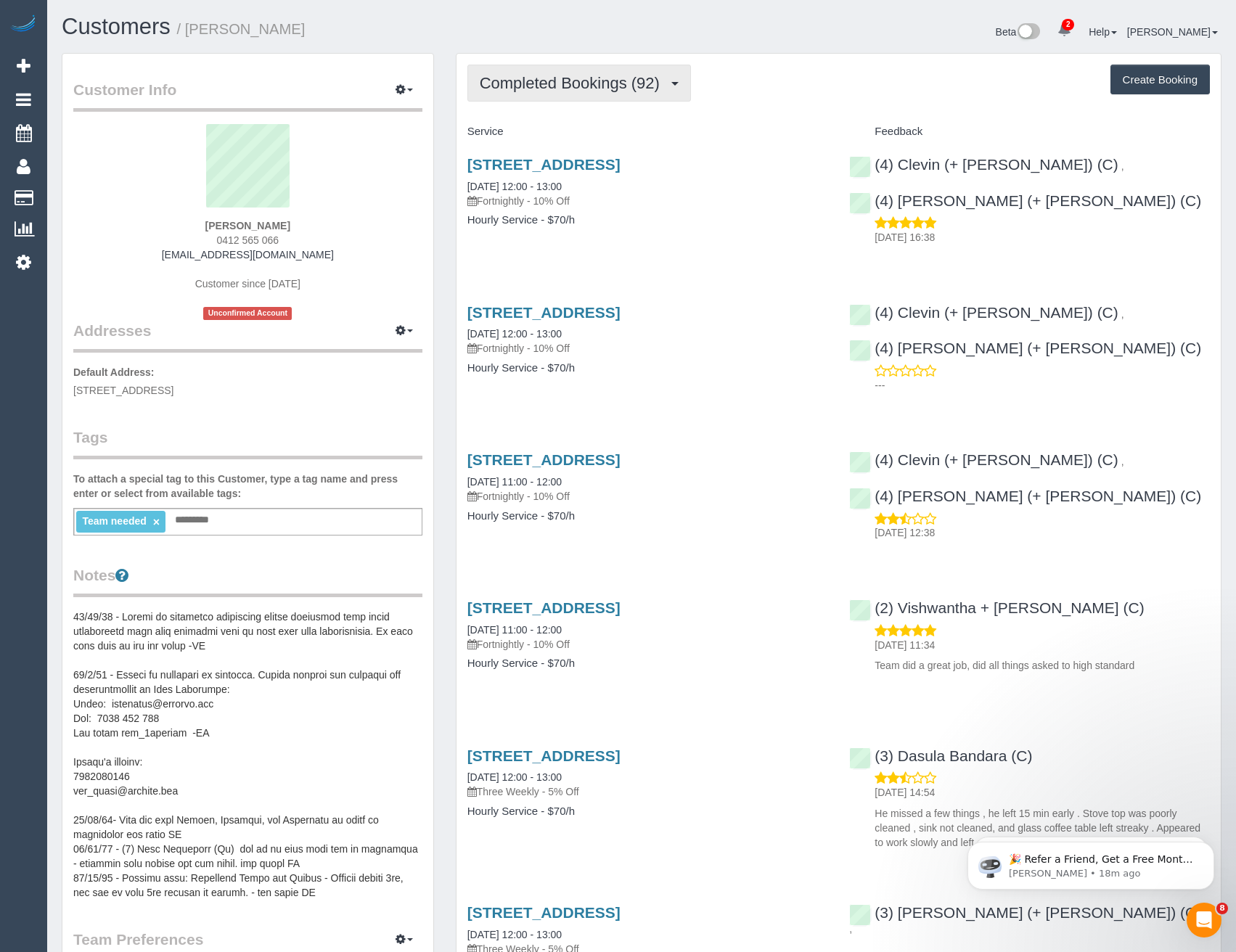
click at [616, 87] on span "Completed Bookings (92)" at bounding box center [572, 83] width 187 height 19
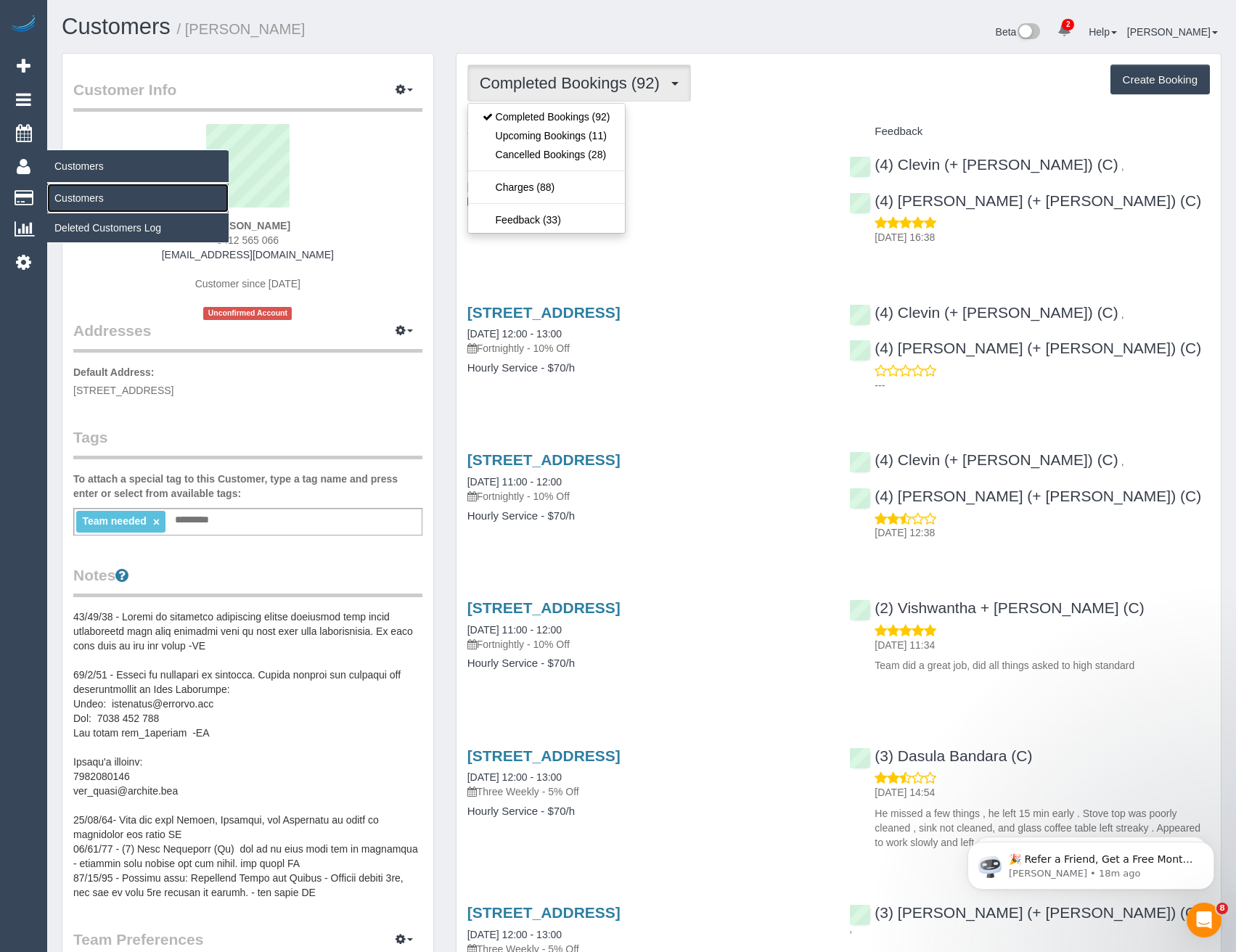
click at [94, 196] on link "Customers" at bounding box center [137, 198] width 181 height 29
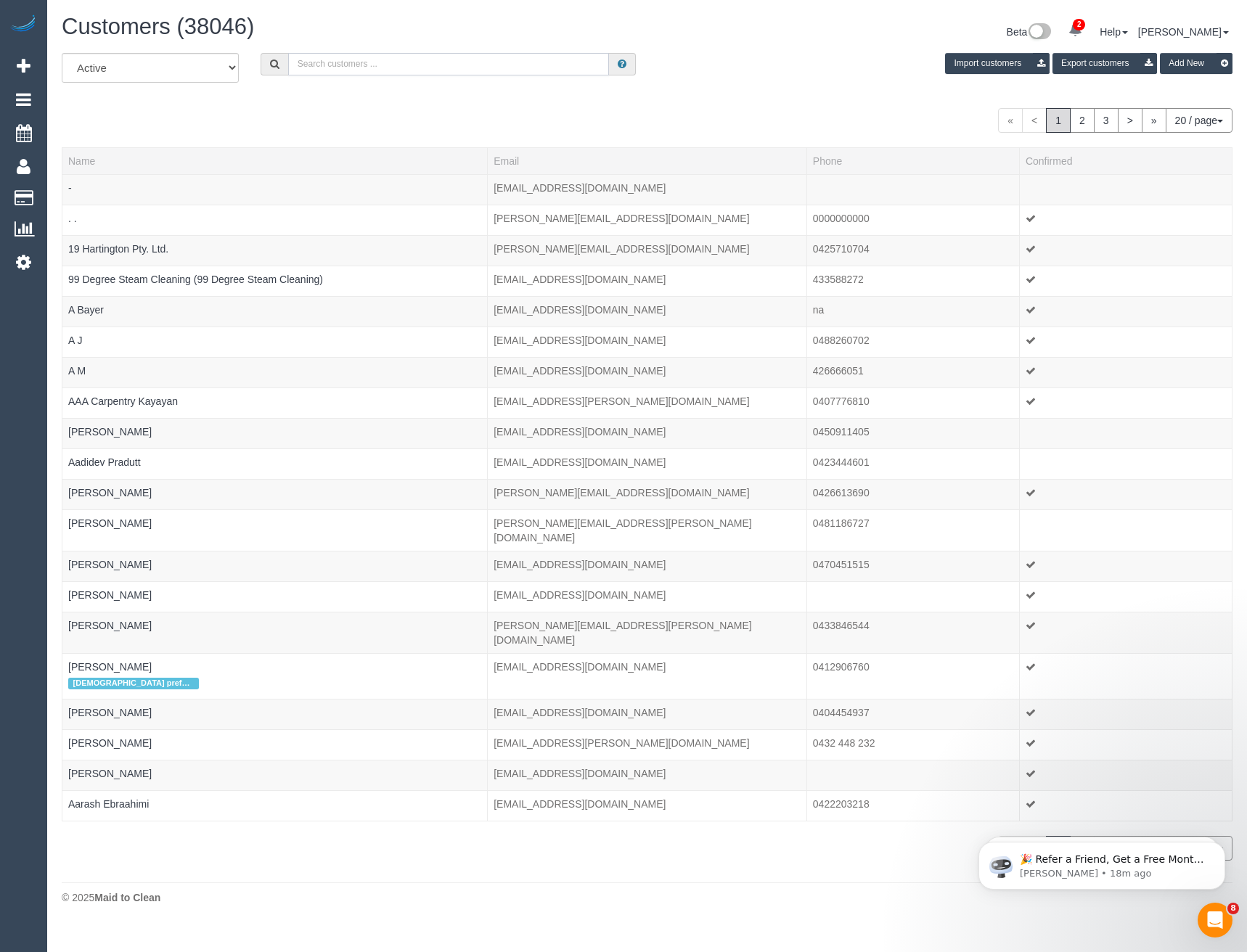
click at [311, 62] on input "text" at bounding box center [449, 64] width 322 height 23
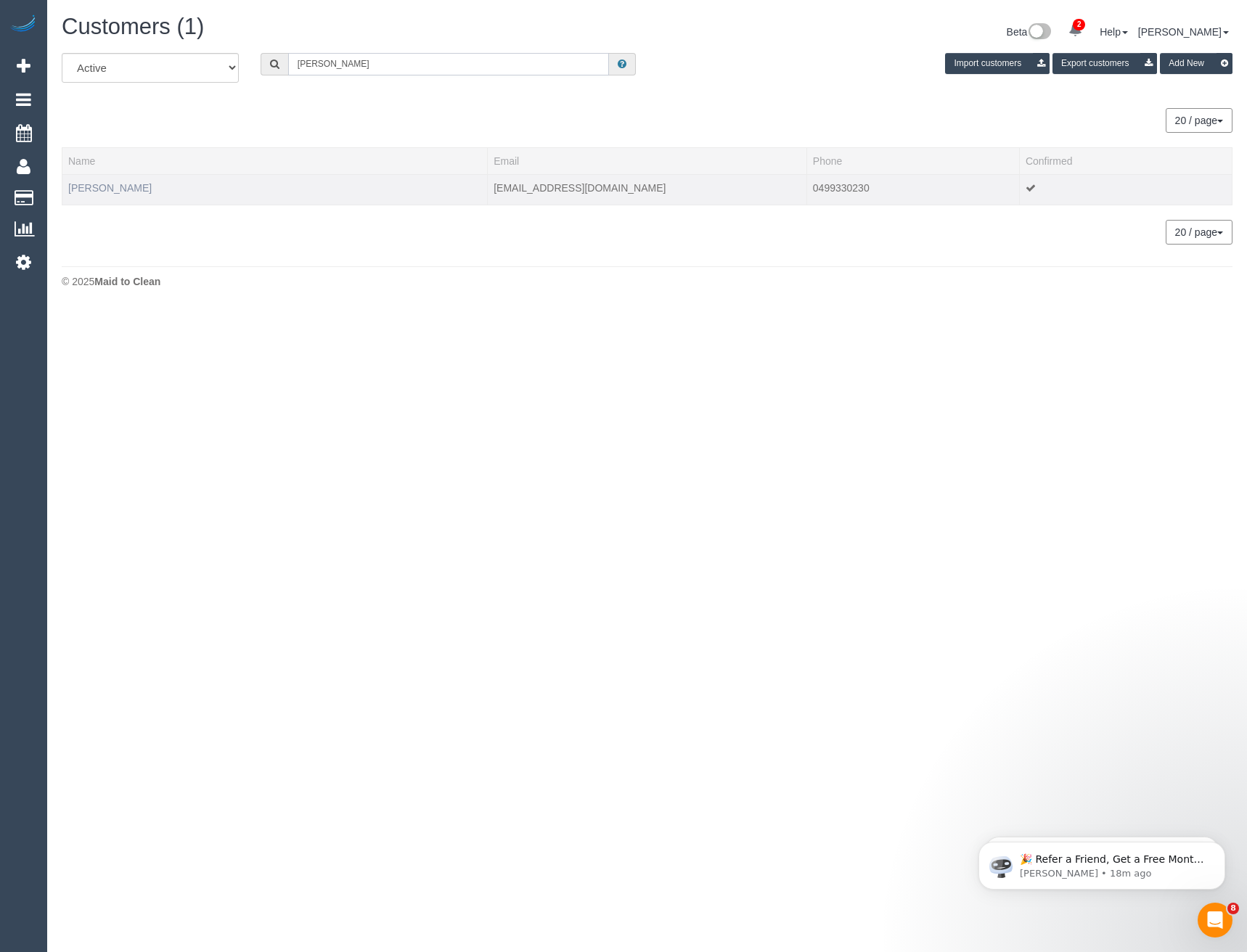
type input "[PERSON_NAME]"
click at [125, 188] on link "[PERSON_NAME]" at bounding box center [110, 188] width 83 height 12
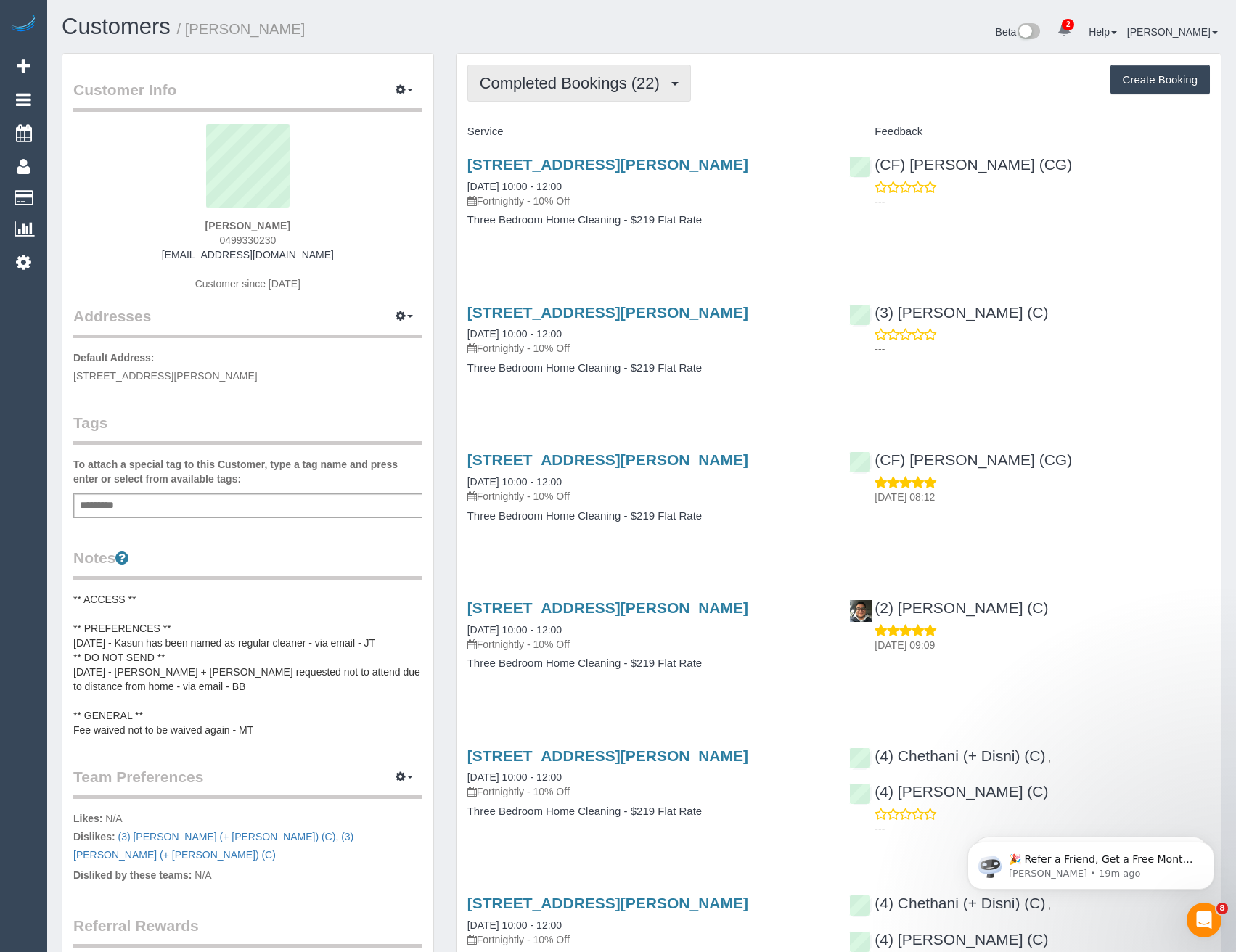
click at [665, 93] on button "Completed Bookings (22)" at bounding box center [579, 83] width 223 height 37
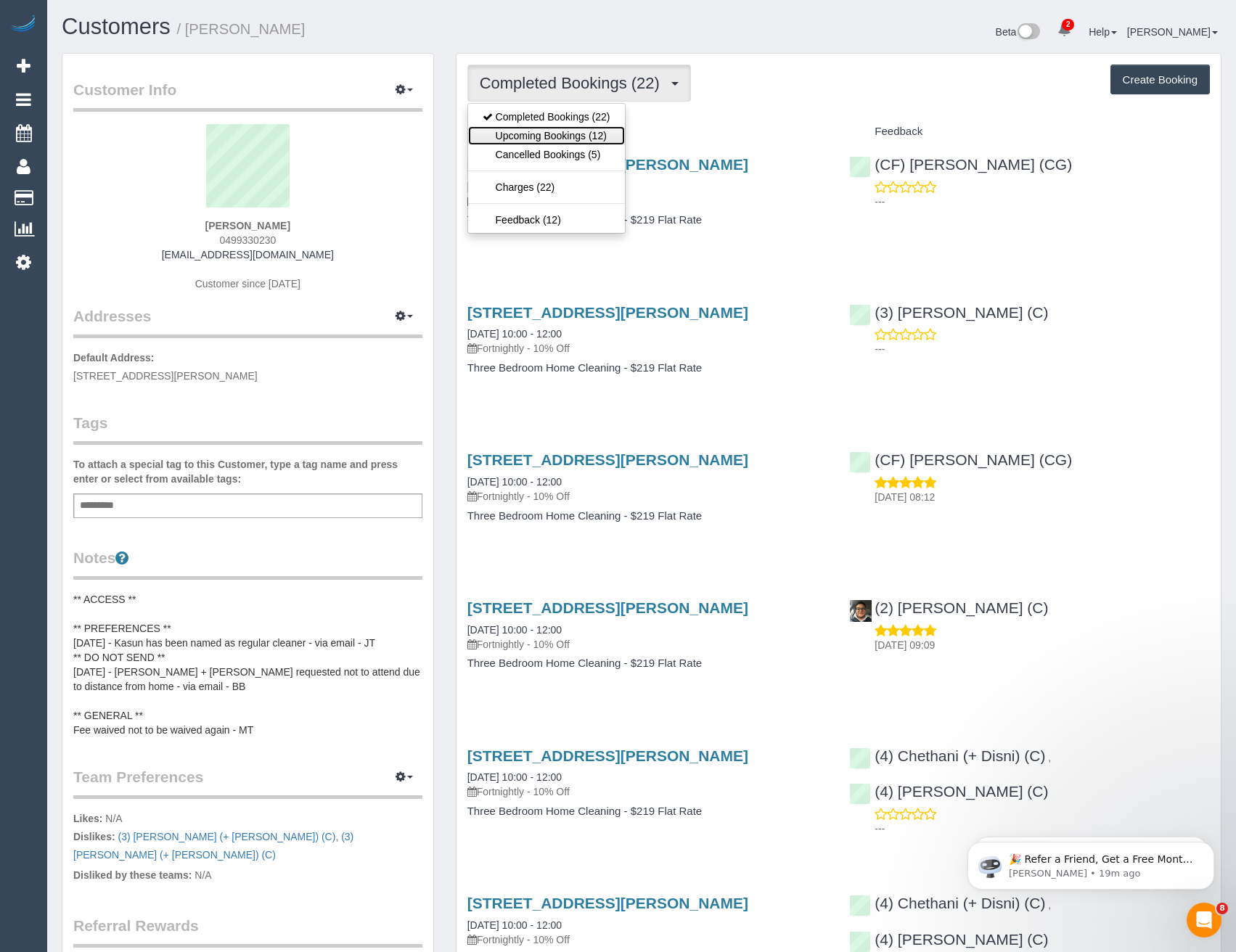
click at [614, 142] on link "Upcoming Bookings (12)" at bounding box center [546, 135] width 157 height 19
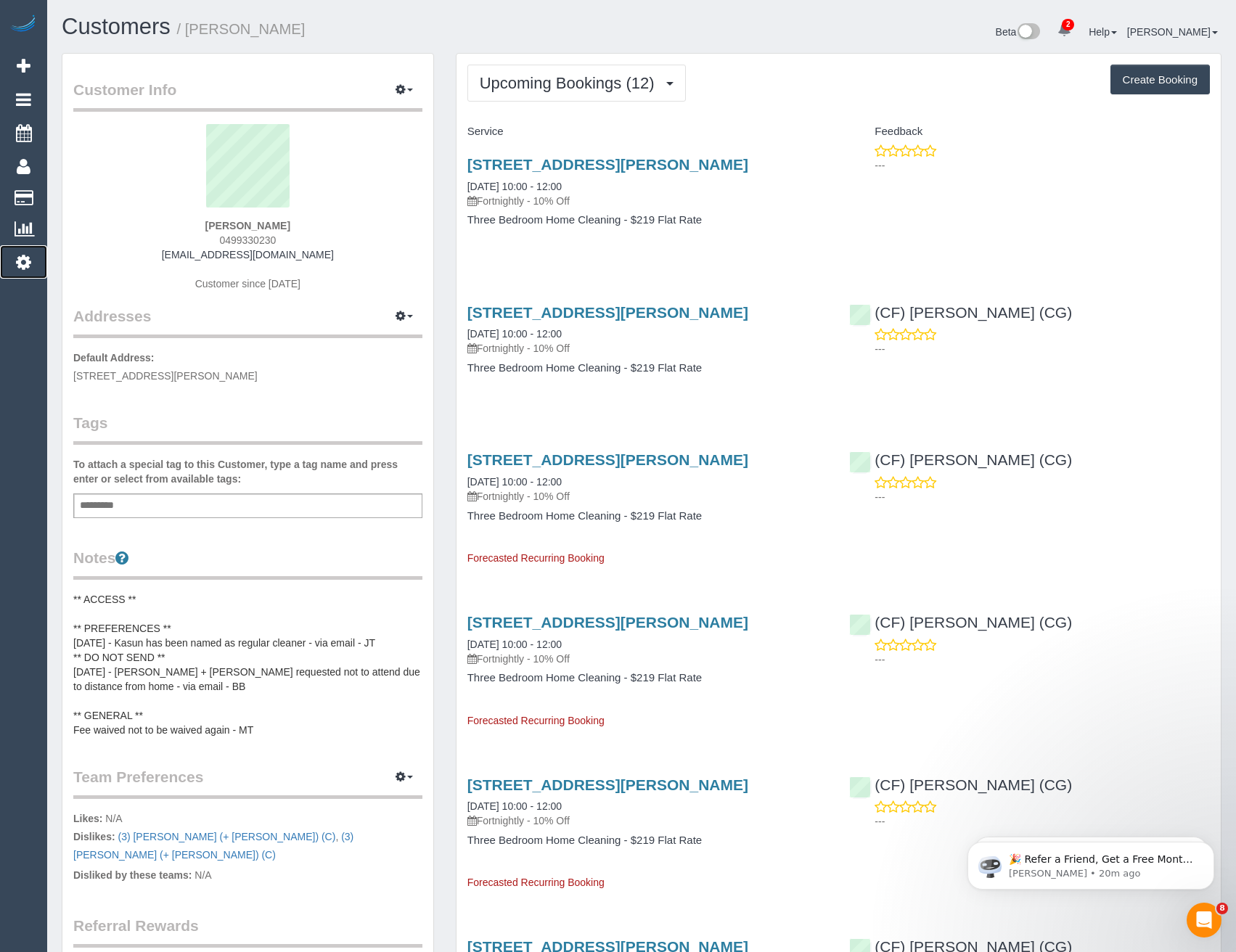
click at [32, 264] on link "Settings" at bounding box center [24, 262] width 47 height 33
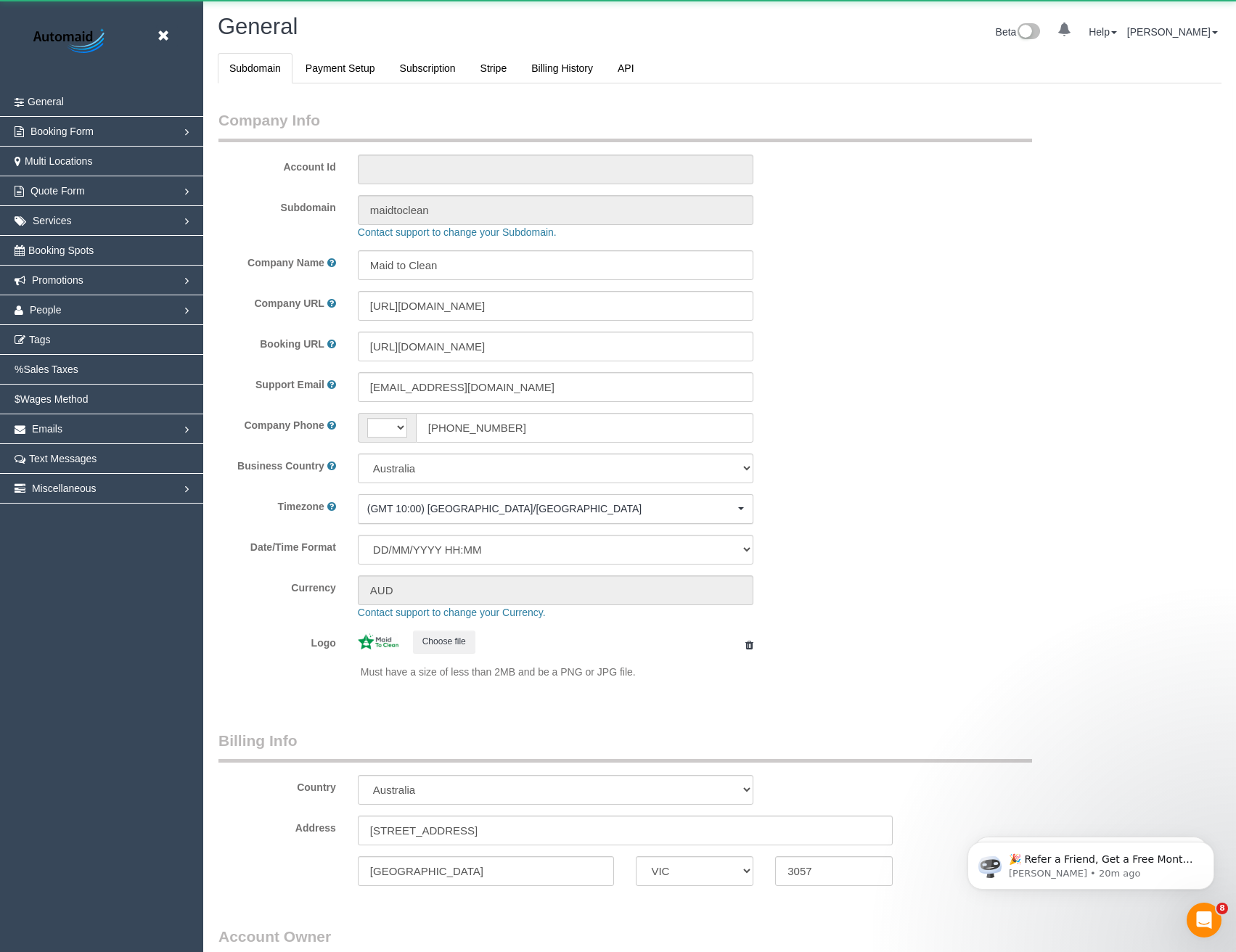
select select "string:AU"
select select "1"
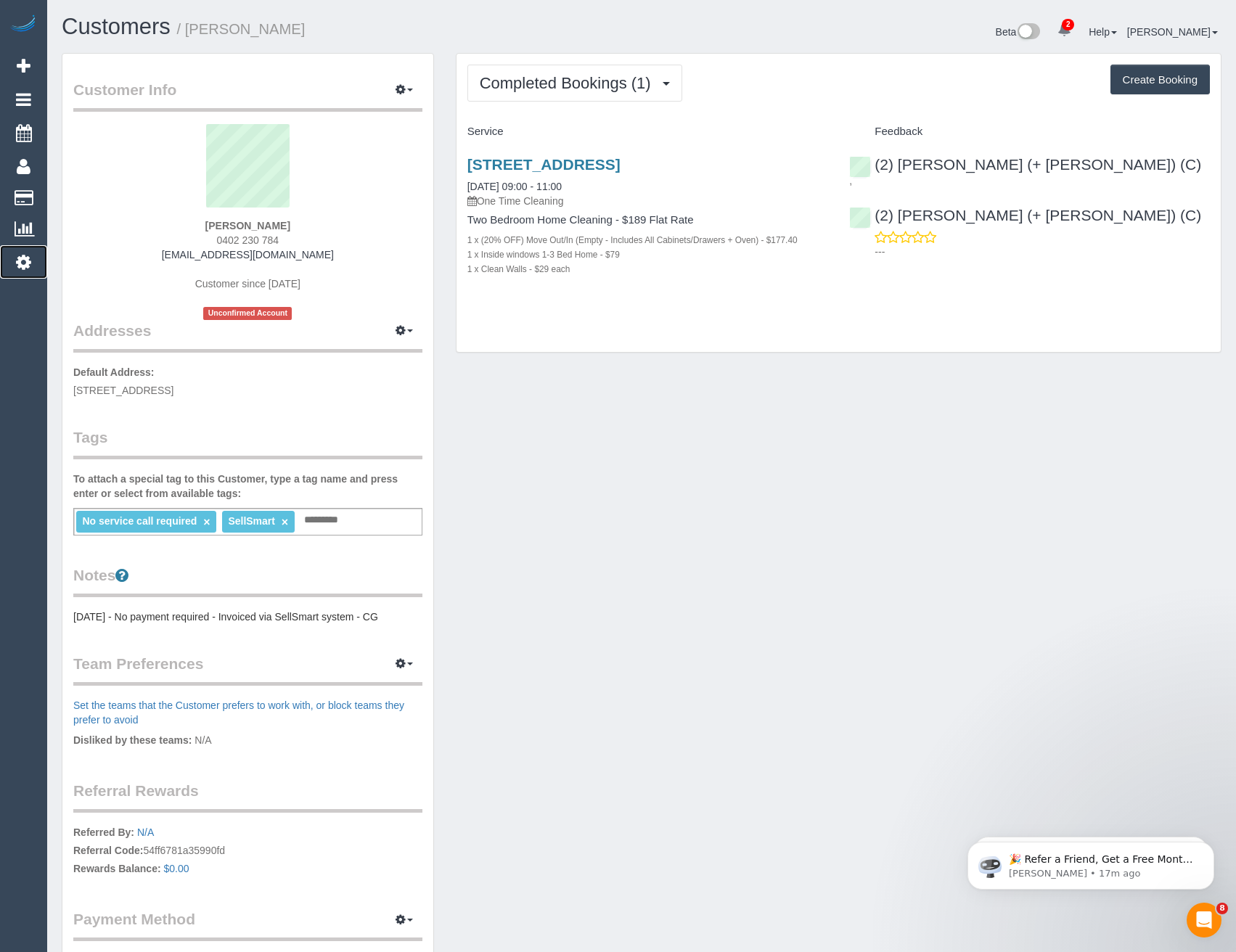
click at [10, 262] on link "Settings" at bounding box center [24, 262] width 47 height 33
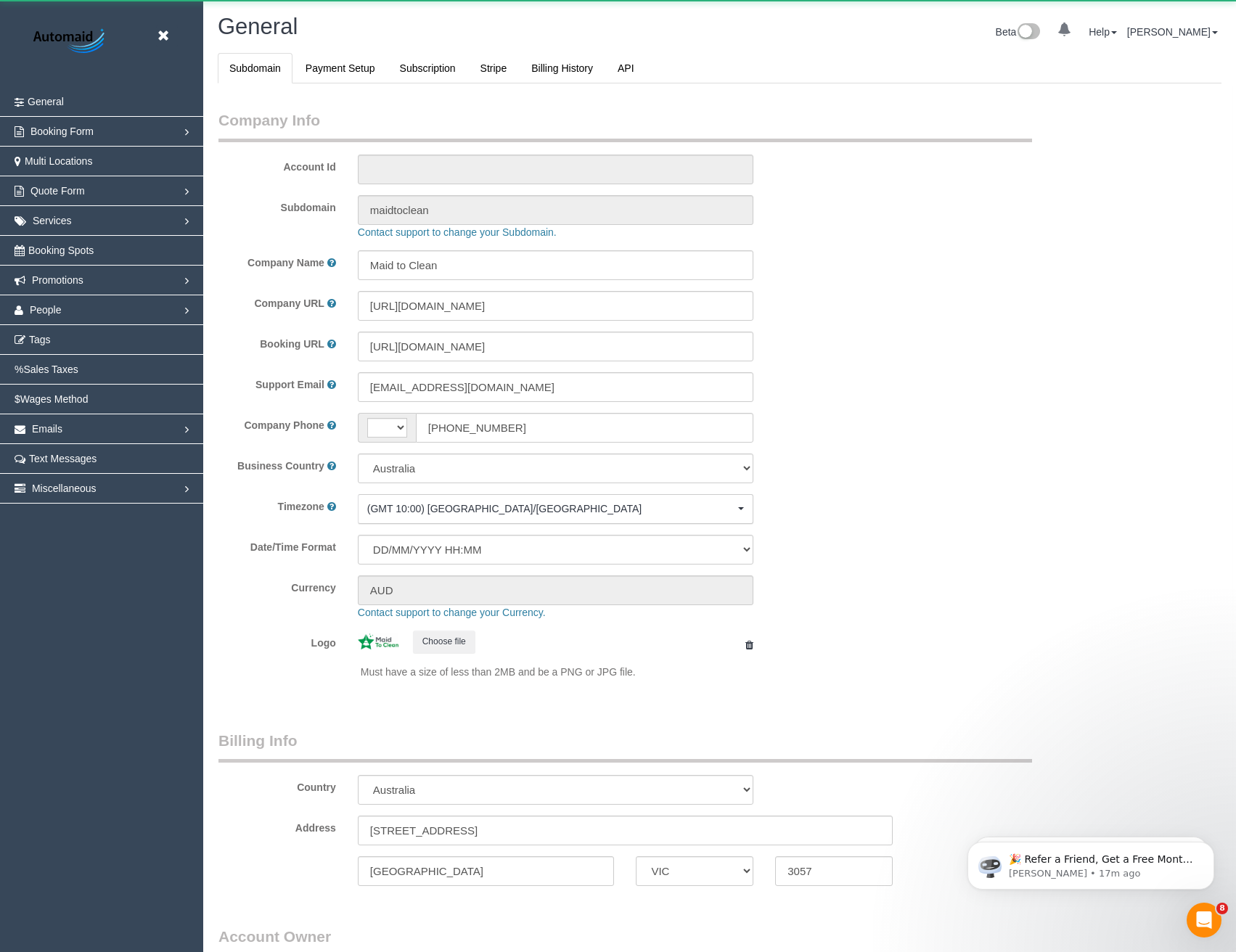
select select "string:AU"
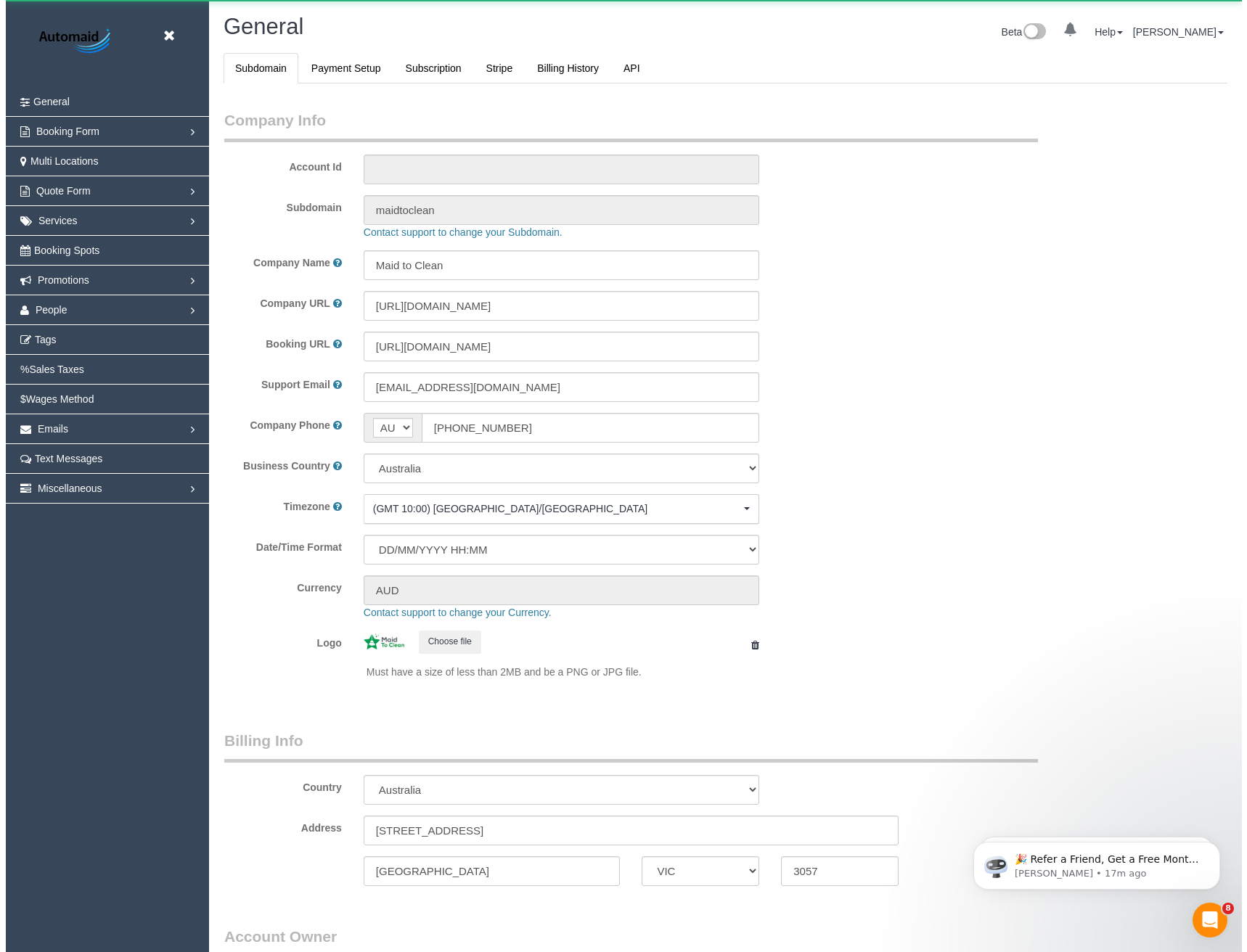
scroll to position [3318, 1236]
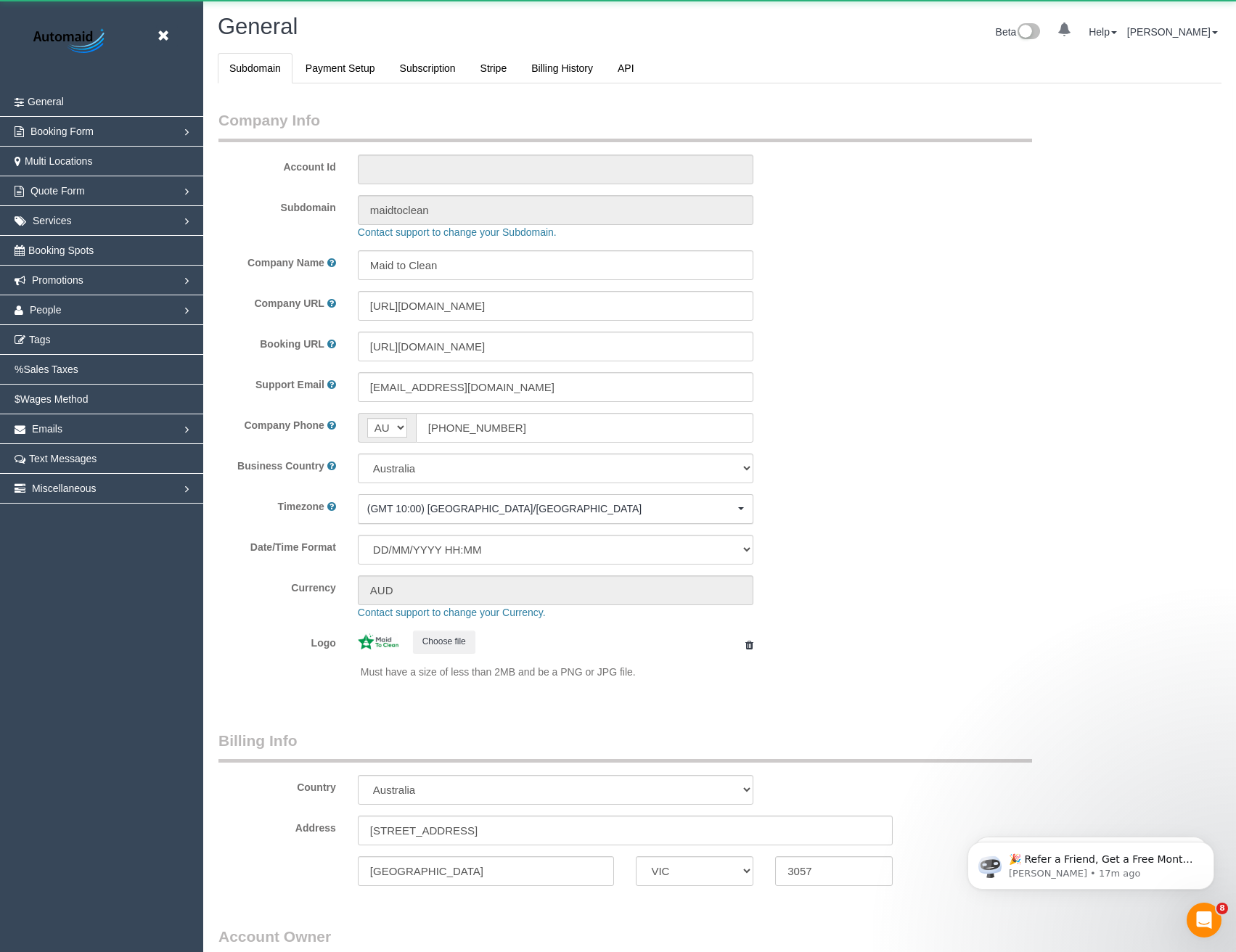
select select "1"
click at [51, 306] on span "People" at bounding box center [45, 310] width 32 height 12
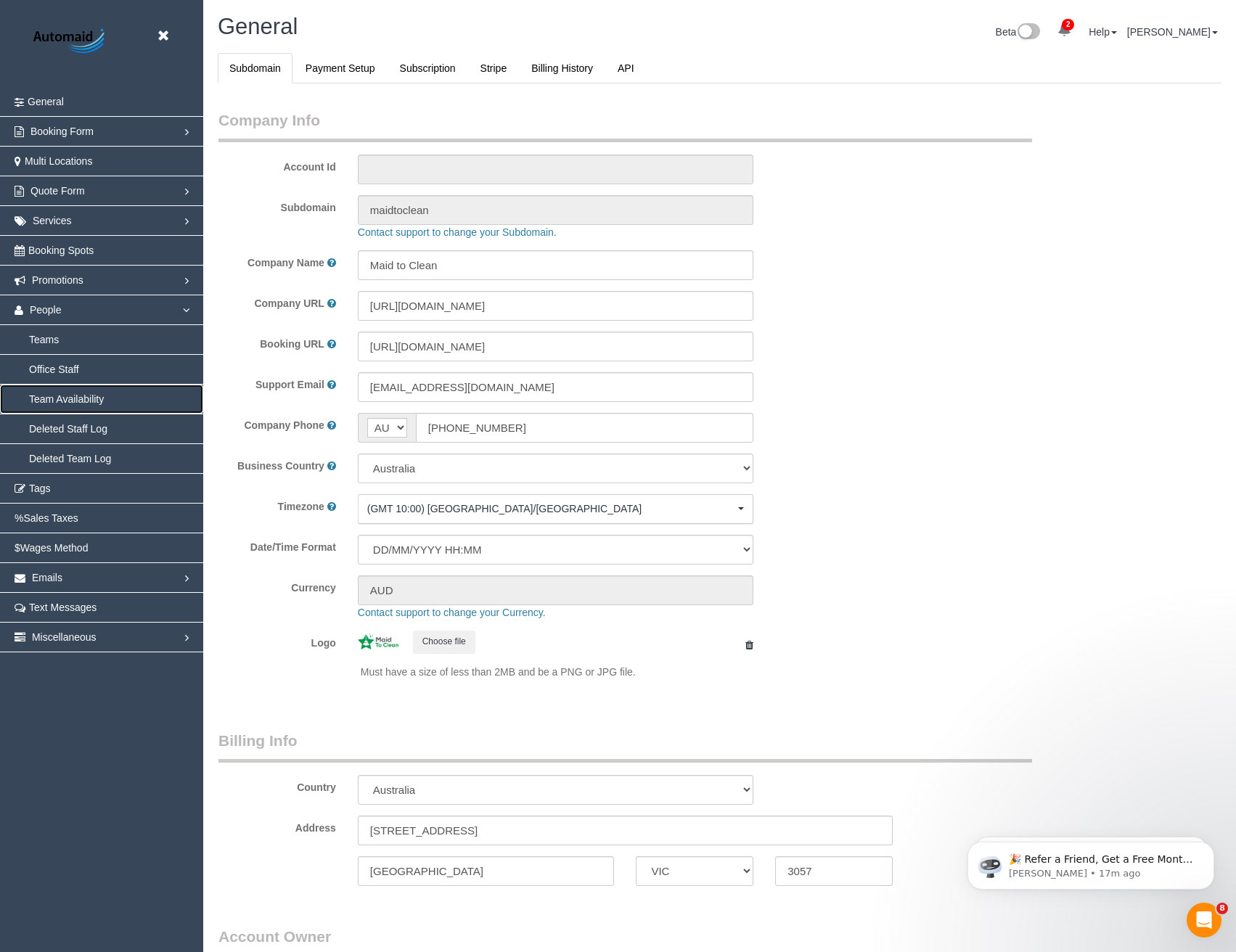
click at [68, 402] on link "Team Availability" at bounding box center [101, 399] width 203 height 29
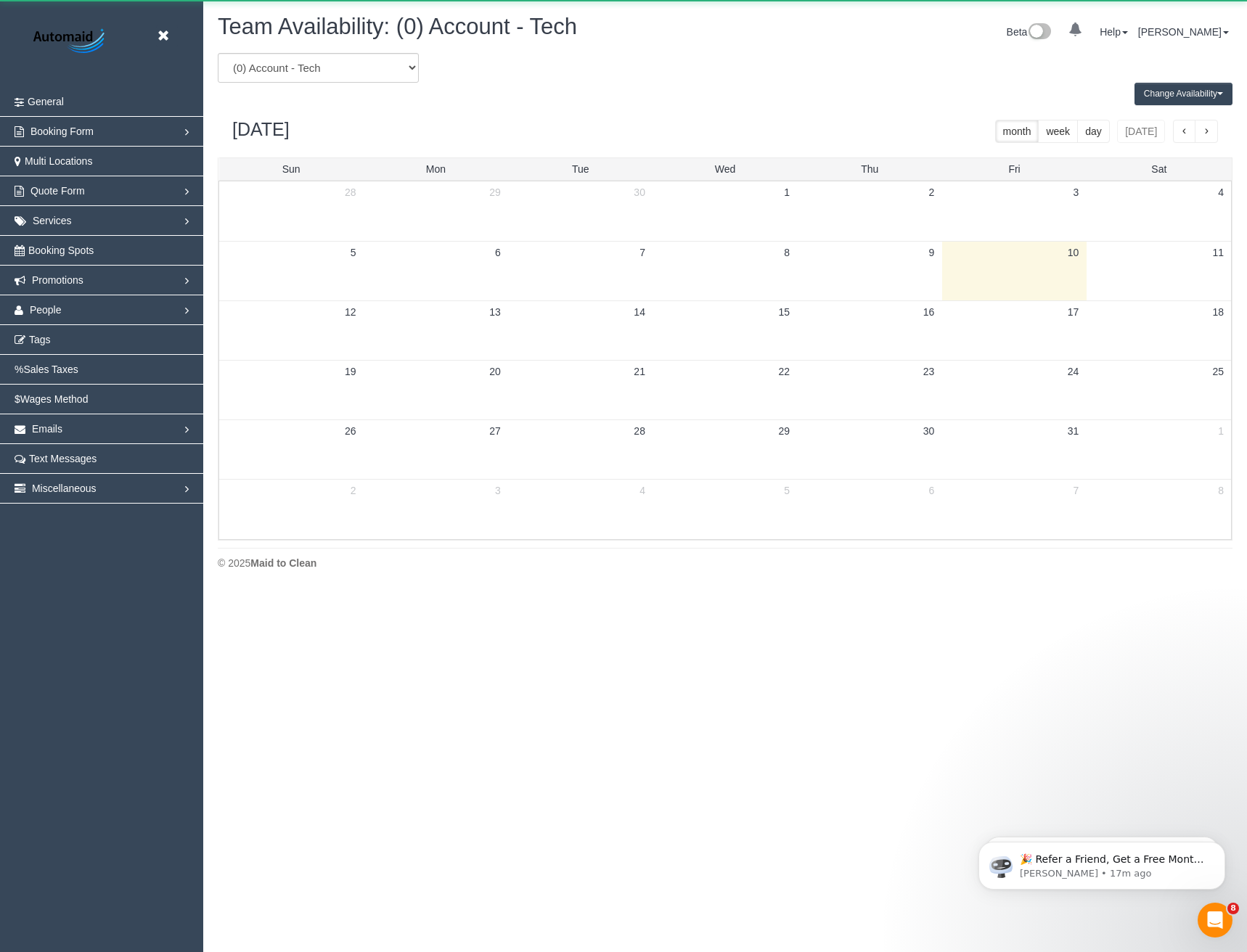
scroll to position [591, 1247]
click at [317, 74] on select "(0) Account - Tech (0) Office (0) Raunak Test Account (1) Debbie Brodjanac (FT)…" at bounding box center [318, 68] width 201 height 29
select select "number:113580"
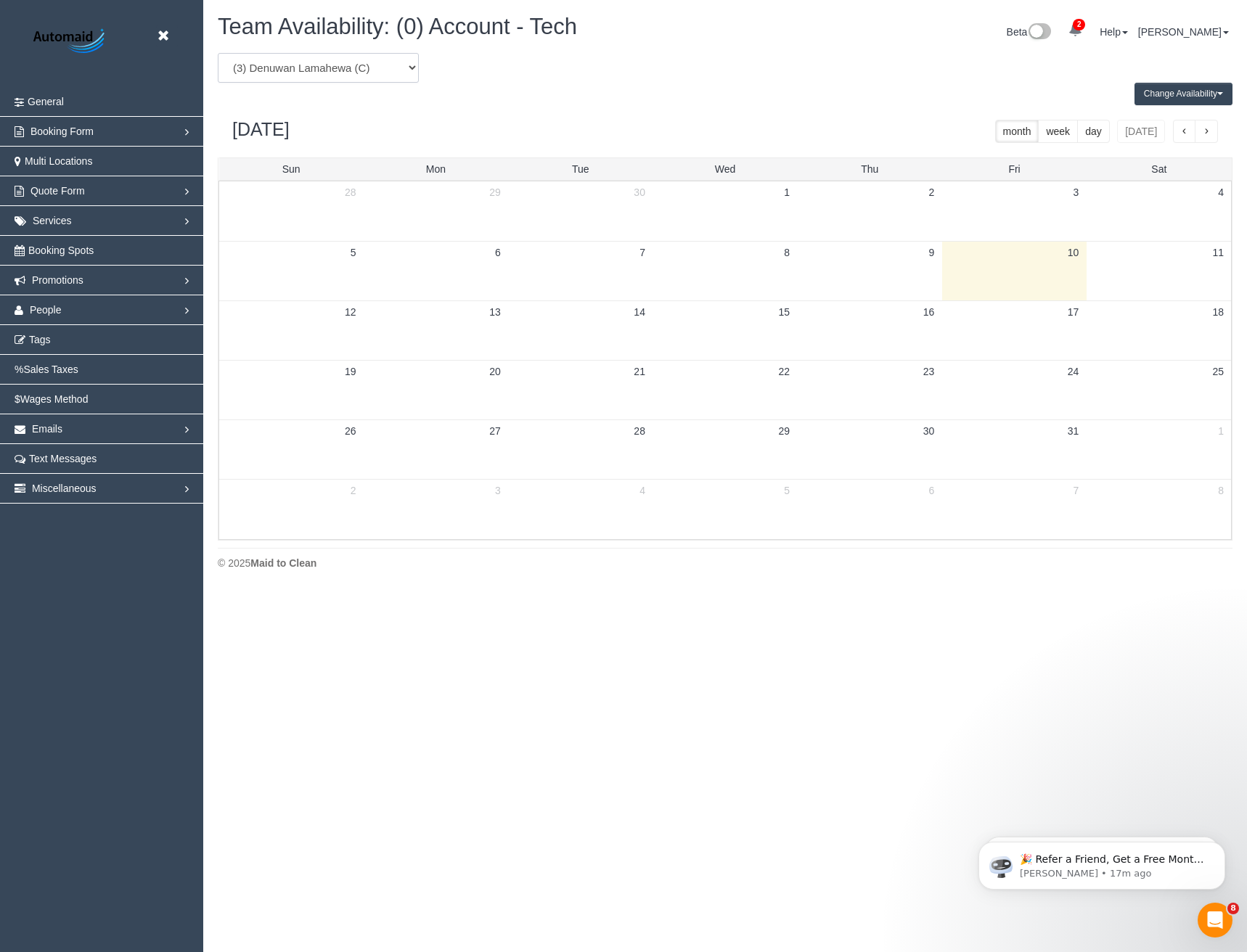
click at [218, 53] on select "(0) Account - Tech (0) Office (0) Raunak Test Account (1) Debbie Brodjanac (FT)…" at bounding box center [318, 68] width 201 height 29
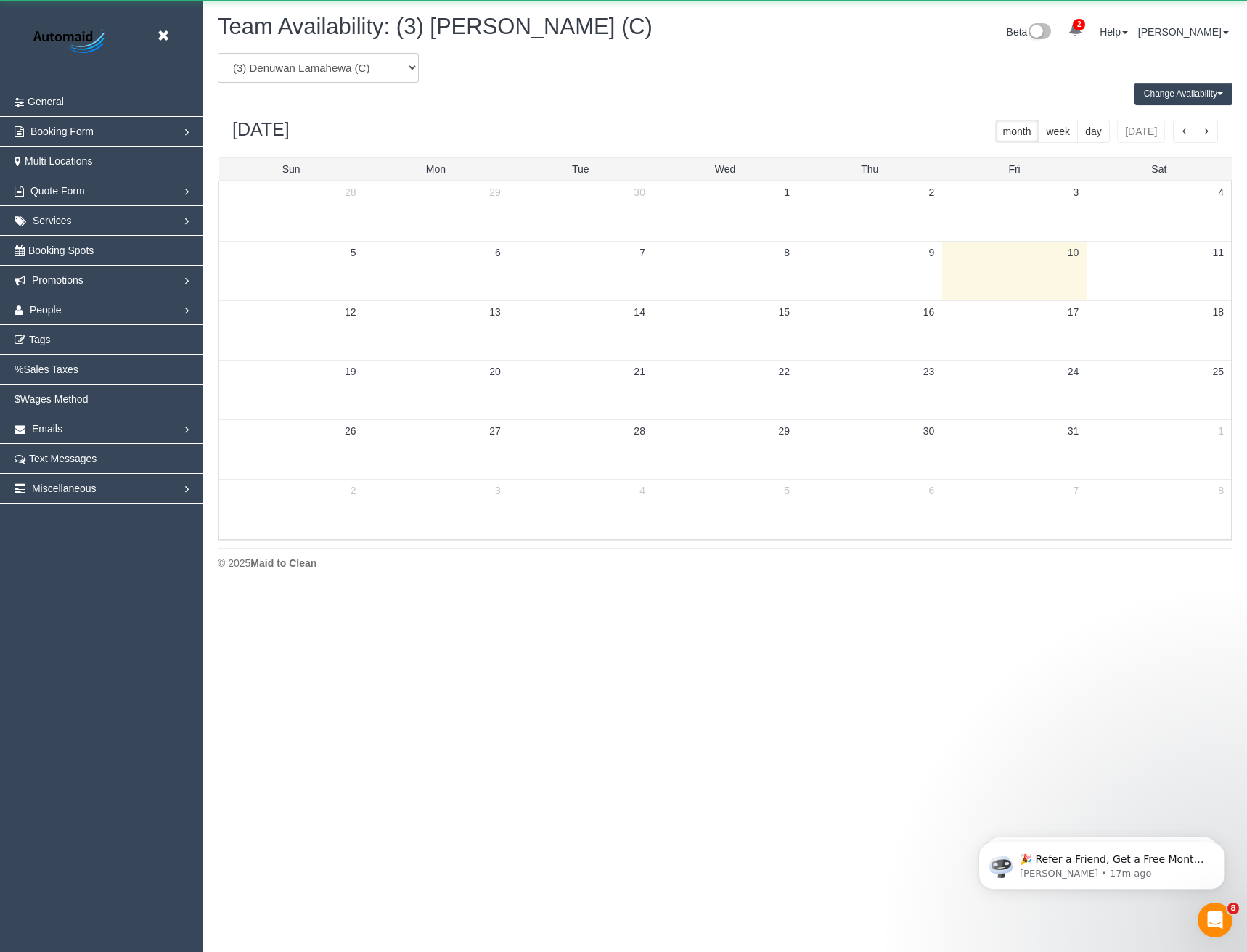
scroll to position [71983, 71321]
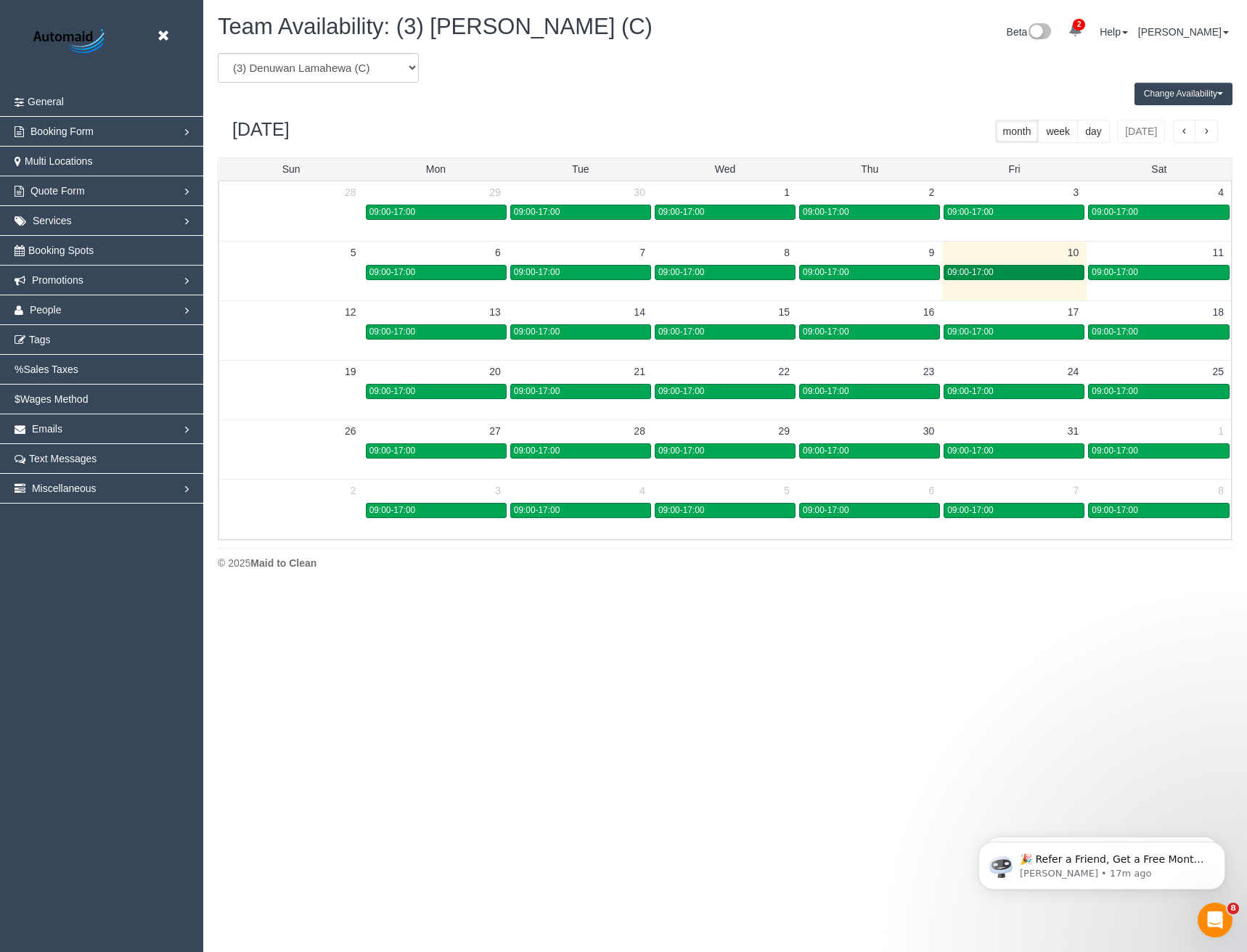
click at [1051, 272] on div "09:00-17:00" at bounding box center [1014, 272] width 133 height 11
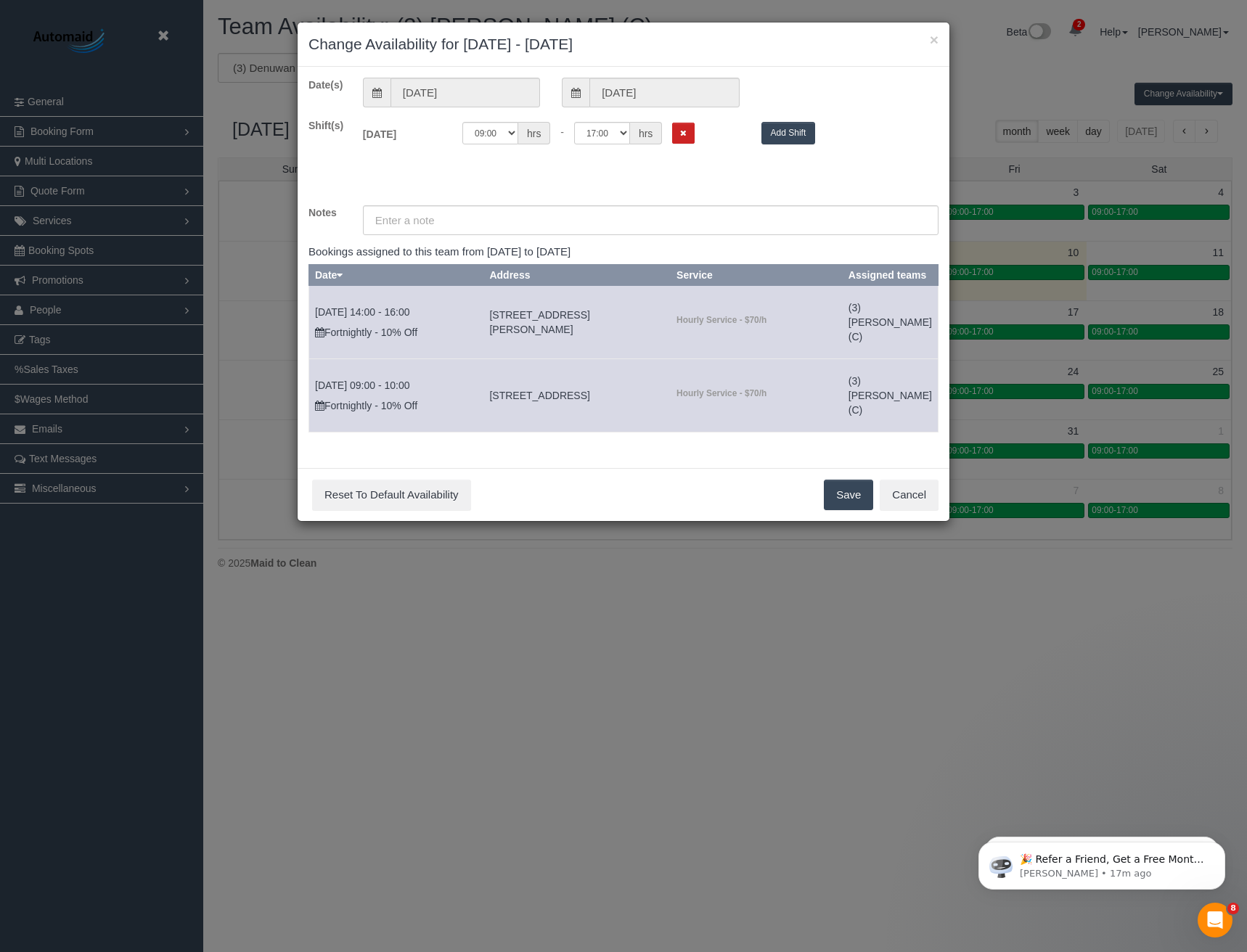
click at [497, 122] on div "Fri 10/10/2025 Off 00:00 00:05 00:10 00:15 00:20 00:25 00:30 00:35 00:40 00:45 …" at bounding box center [650, 137] width 597 height 37
click at [496, 132] on select "00:00 00:05 00:10 00:15 00:20 00:25 00:30 00:35 00:40 00:45 00:50 00:55 01:00 0…" at bounding box center [490, 132] width 56 height 23
select select "string:08:00"
click at [463, 122] on select "00:00 00:05 00:10 00:15 00:20 00:25 00:30 00:35 00:40 00:45 00:50 00:55 01:00 0…" at bounding box center [490, 132] width 56 height 23
click at [594, 132] on select "00:00 00:05 00:10 00:15 00:20 00:25 00:30 00:35 00:40 00:45 00:50 00:55 01:00 0…" at bounding box center [602, 132] width 56 height 23
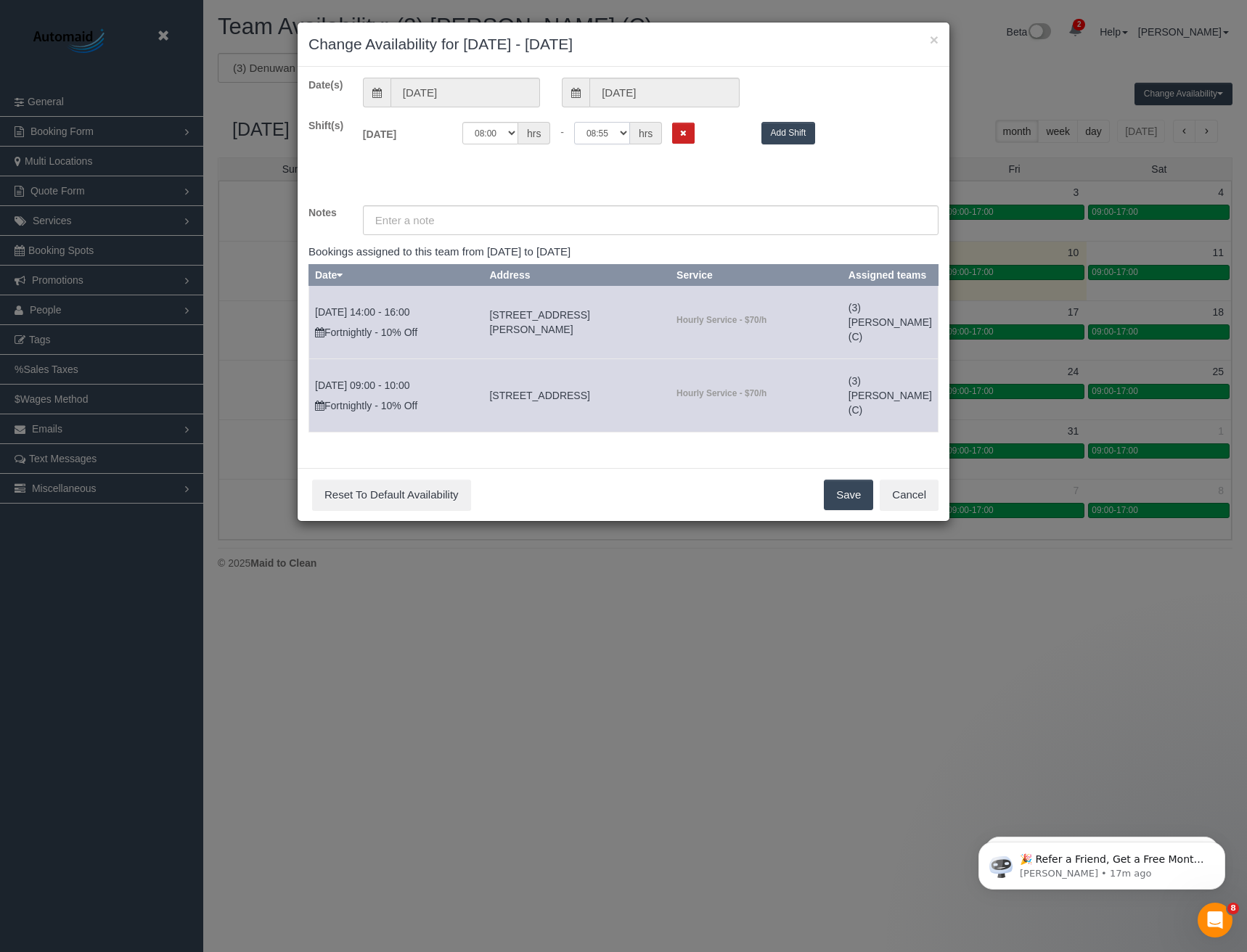
click at [574, 122] on select "00:00 00:05 00:10 00:15 00:20 00:25 00:30 00:35 00:40 00:45 00:50 00:55 01:00 0…" at bounding box center [602, 132] width 56 height 23
click at [609, 130] on select "00:00 00:05 00:10 00:15 00:20 00:25 00:30 00:35 00:40 00:45 00:50 00:55 01:00 0…" at bounding box center [602, 132] width 56 height 23
select select "string:09:00"
click at [574, 122] on select "00:00 00:05 00:10 00:15 00:20 00:25 00:30 00:35 00:40 00:45 00:50 00:55 01:00 0…" at bounding box center [602, 132] width 56 height 23
click at [795, 132] on button "Add Shift" at bounding box center [789, 132] width 55 height 23
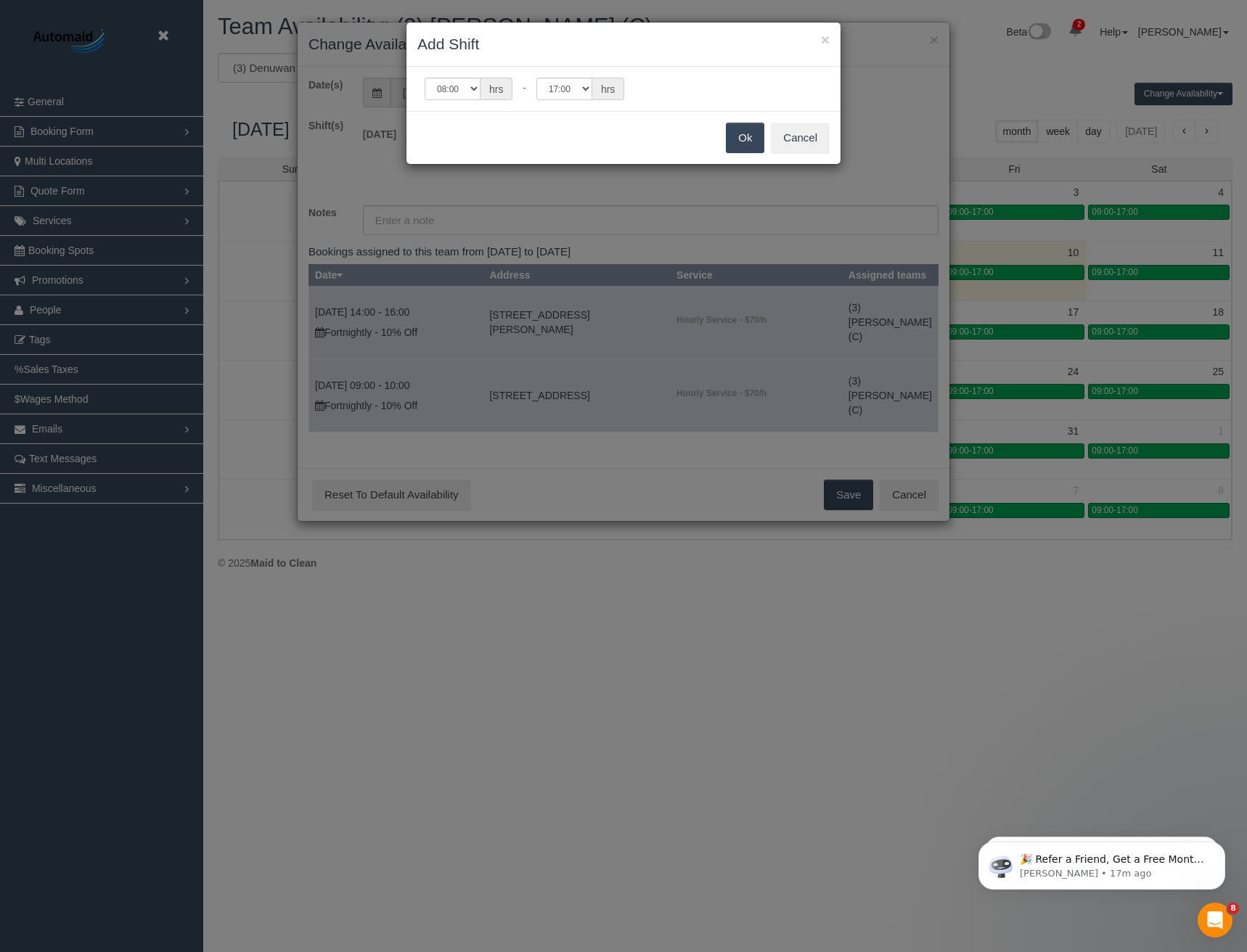
click at [746, 187] on div "× Add Shift 00:00 00:05 00:10 00:15 00:20 00:25 00:30 00:35 00:40 00:45 00:50 0…" at bounding box center [624, 476] width 1247 height 952
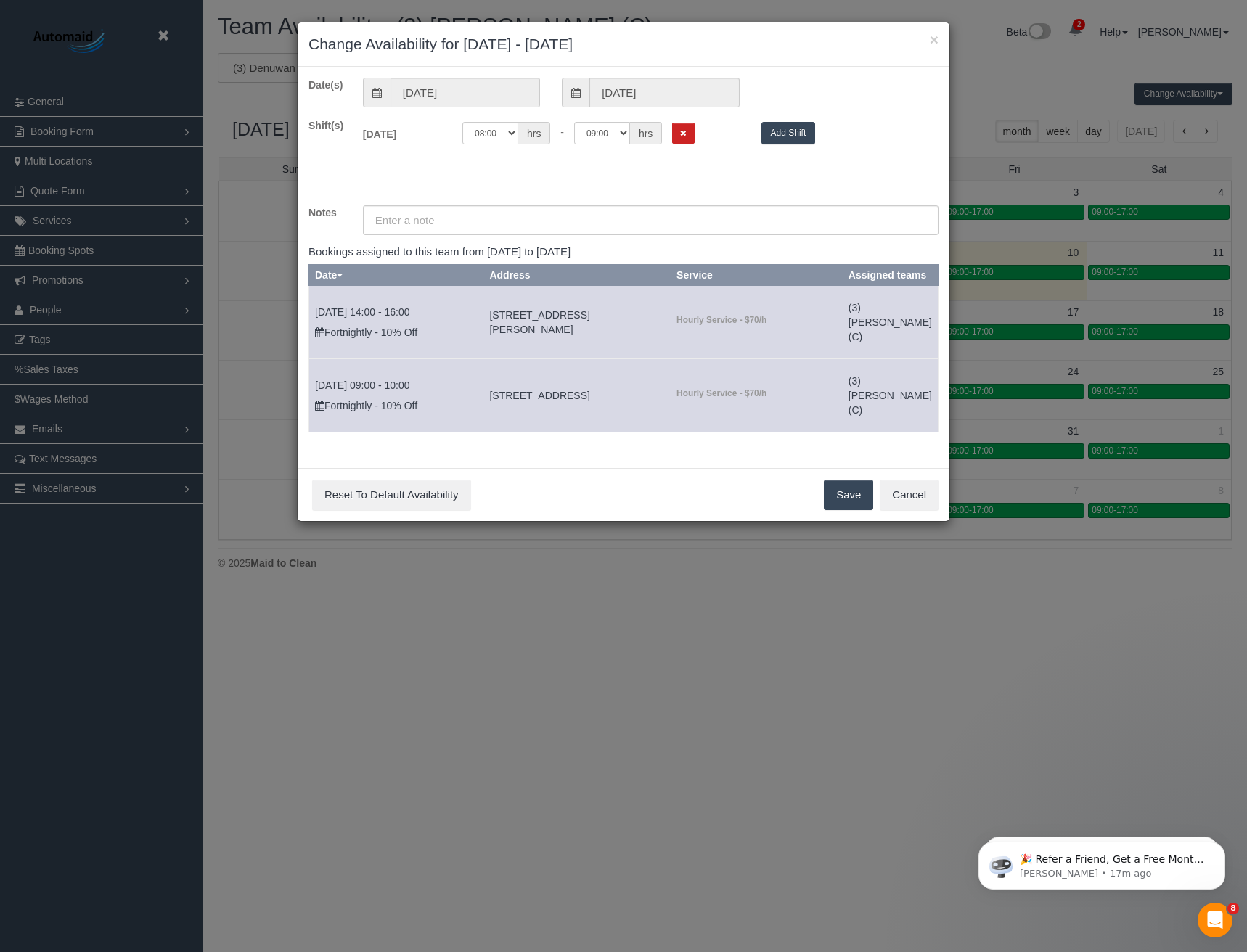
click at [839, 510] on button "Save" at bounding box center [848, 494] width 49 height 30
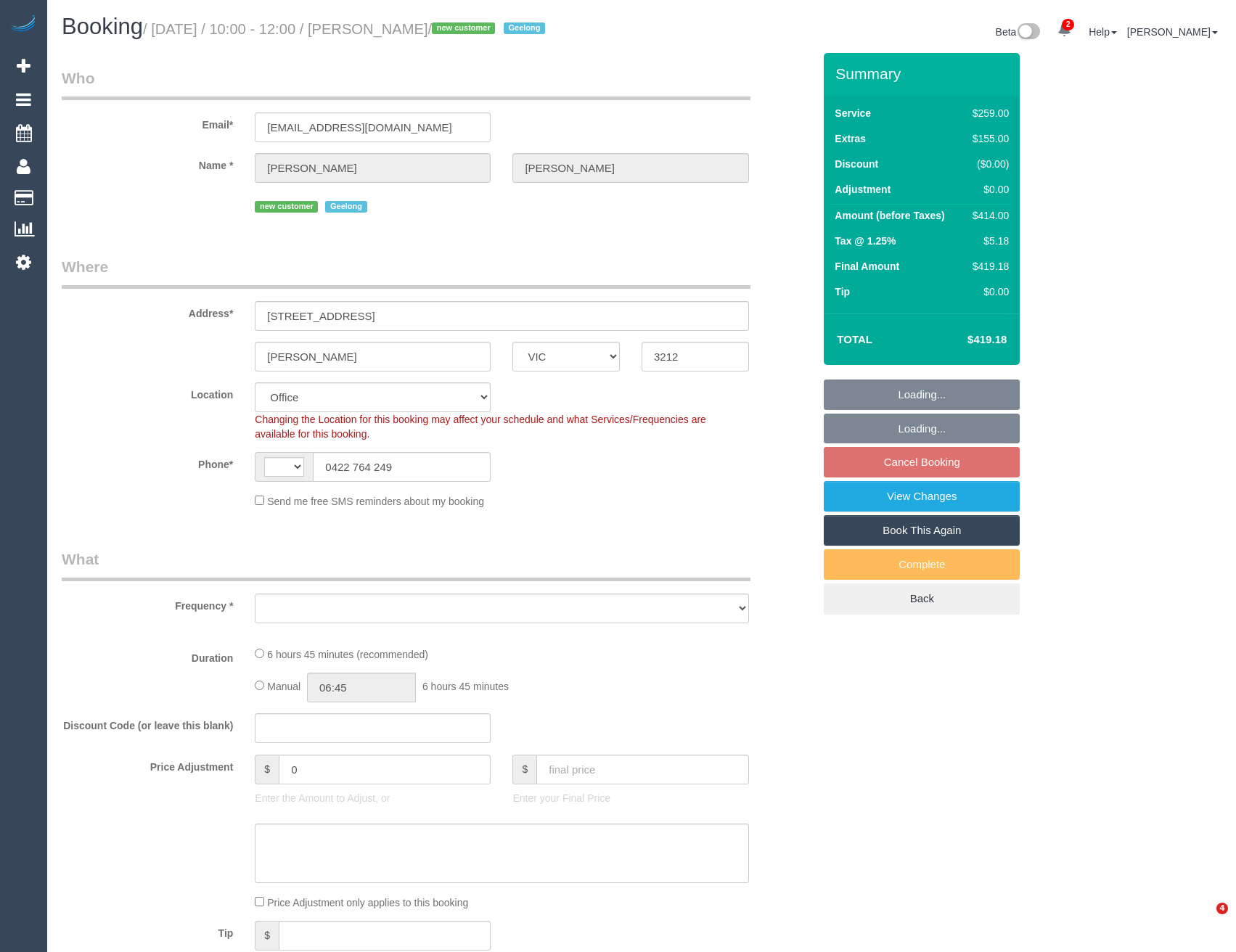
select select "VIC"
select select "string:AU"
select select "object:722"
select select "number:27"
select select "number:14"
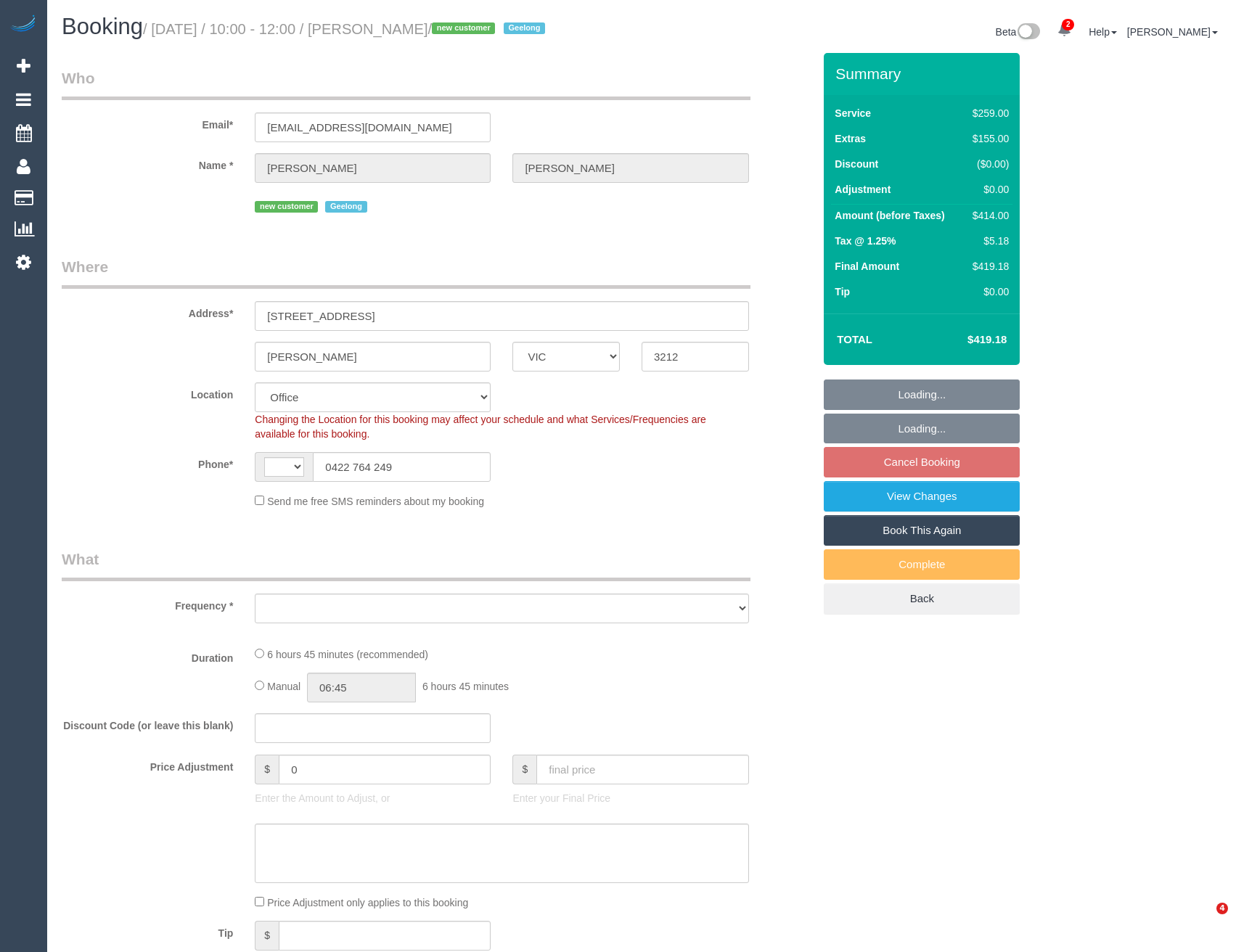
select select "number:18"
select select "number:22"
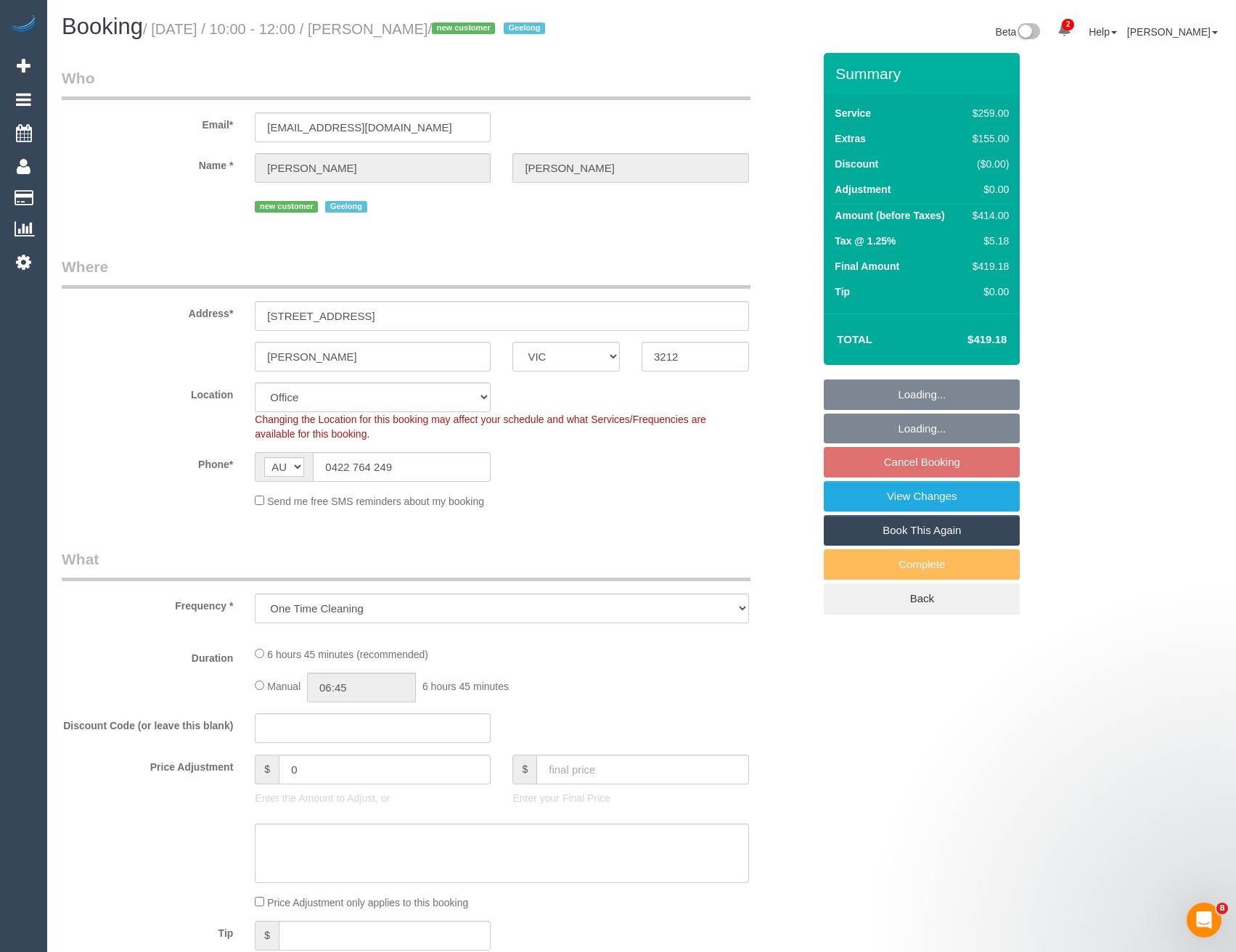
select select "object:843"
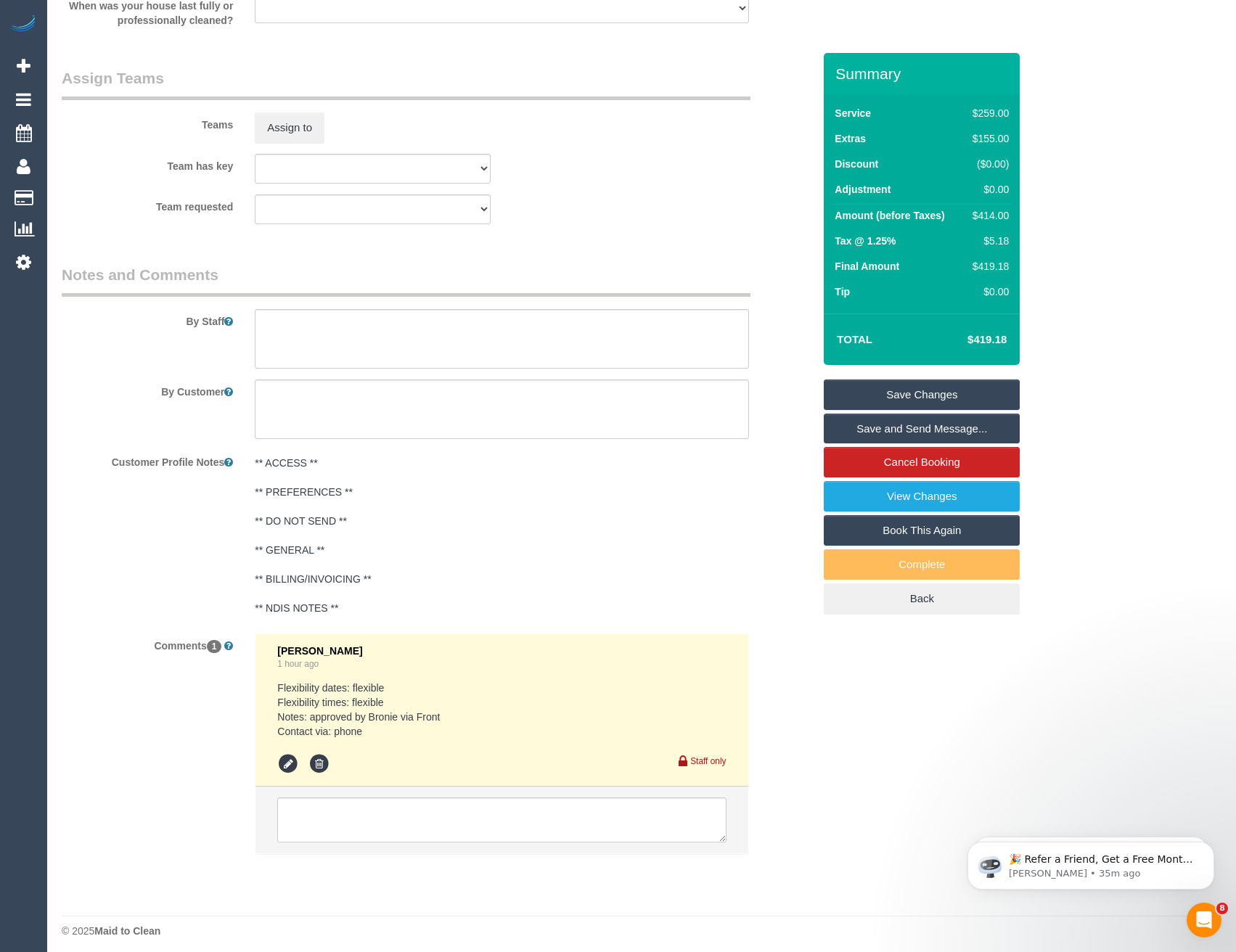
scroll to position [2271, 0]
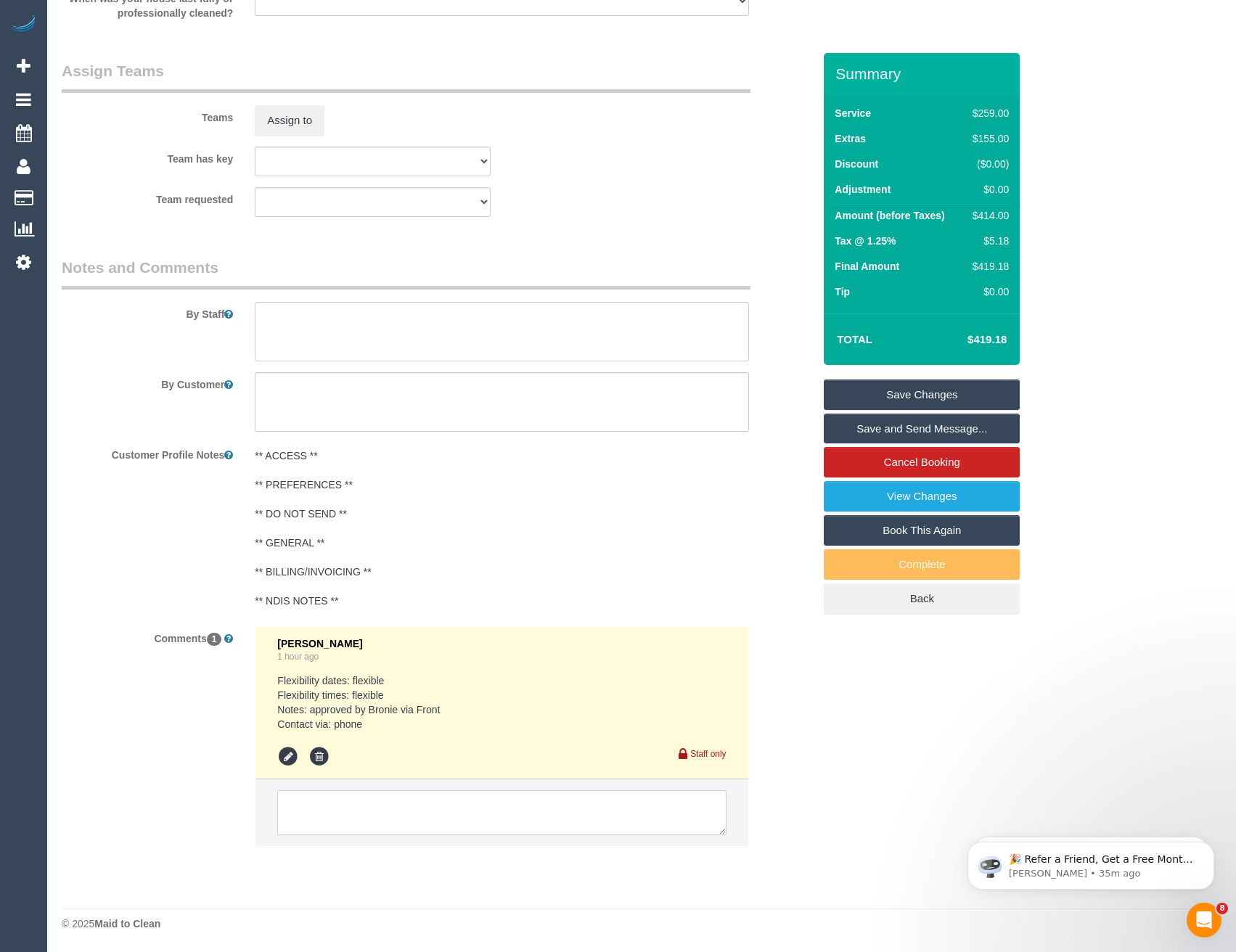
click at [437, 803] on textarea at bounding box center [501, 813] width 448 height 45
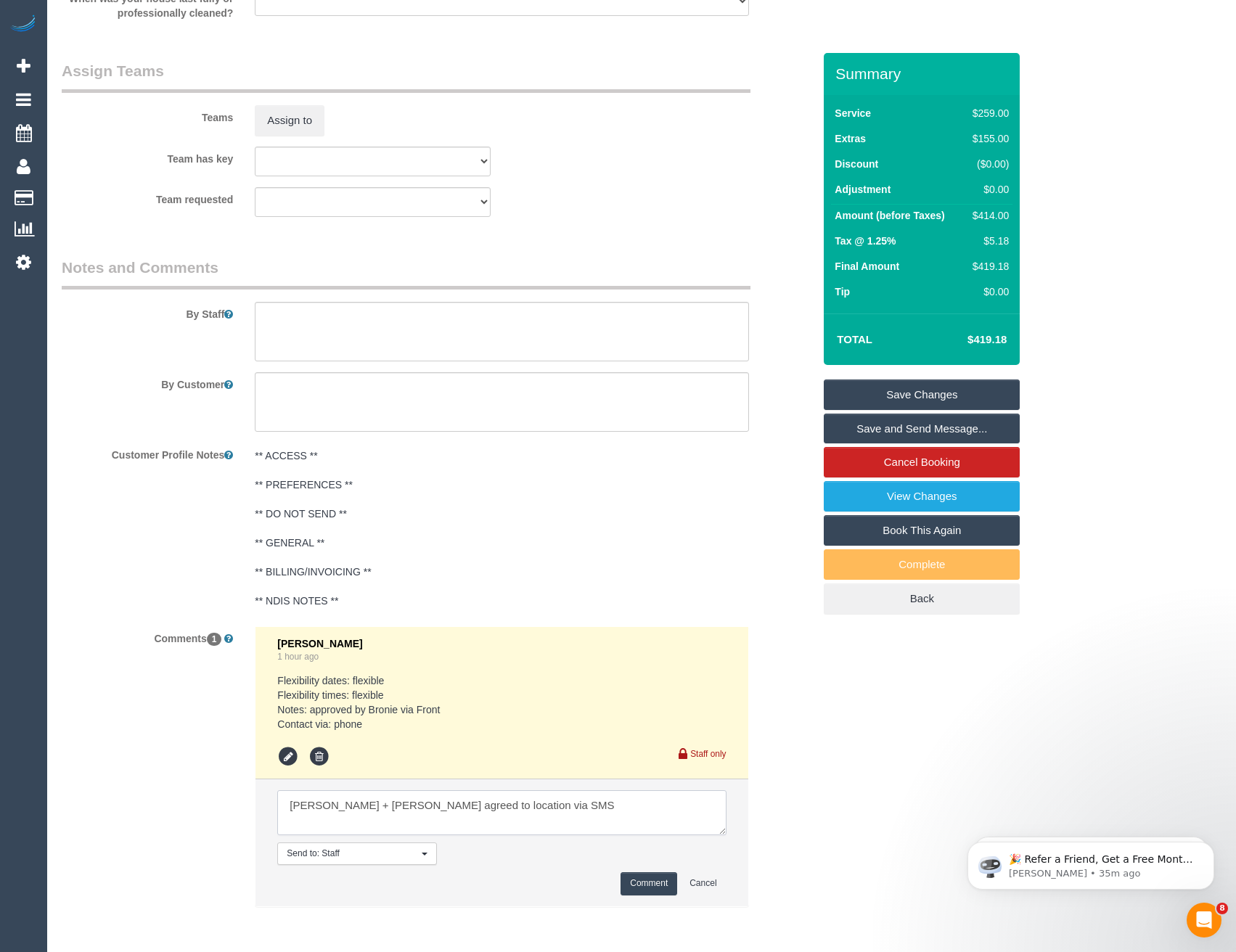
type textarea "Mansi + Nizar agreed to location via SMS"
click at [650, 881] on button "Comment" at bounding box center [649, 883] width 57 height 23
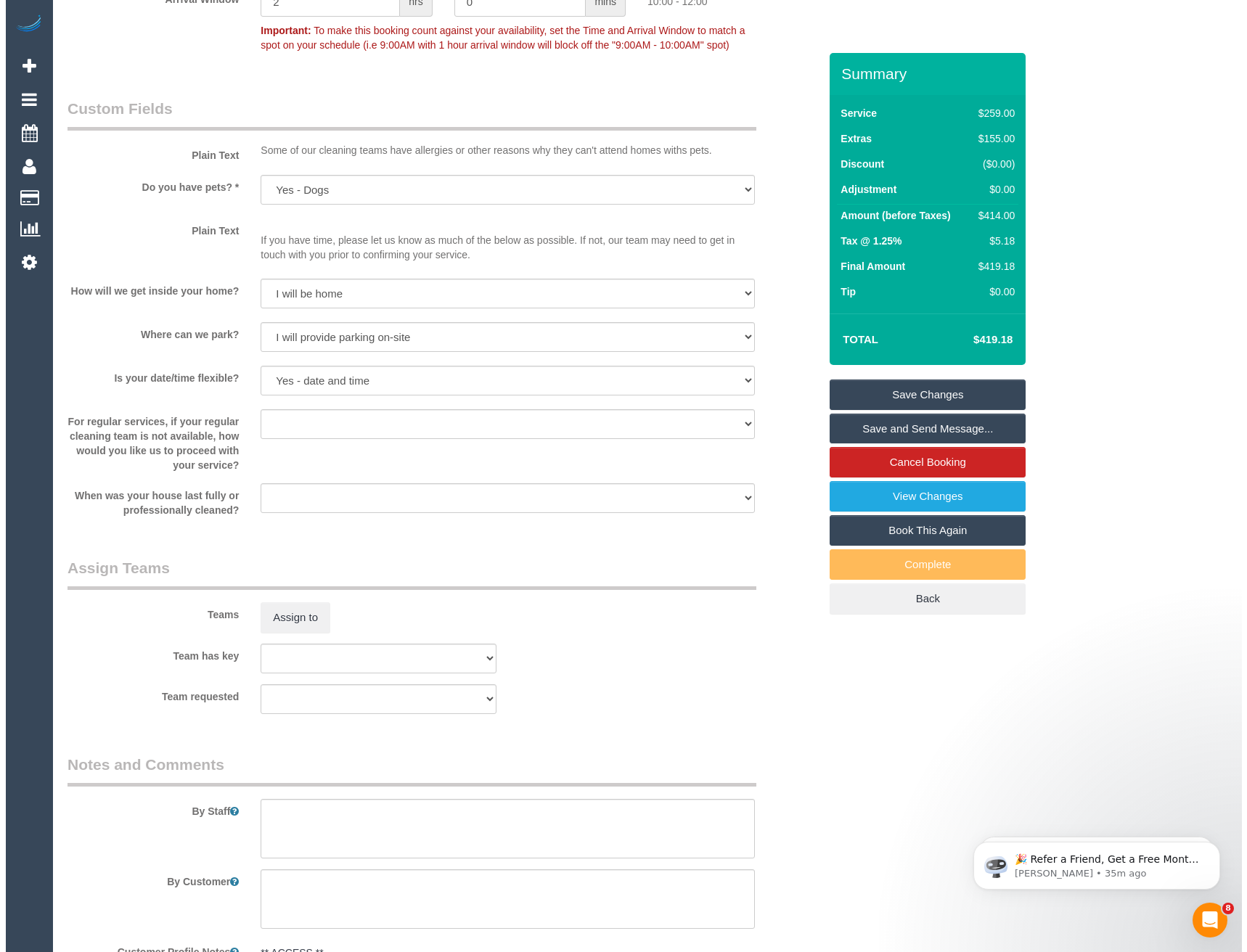
scroll to position [1887, 0]
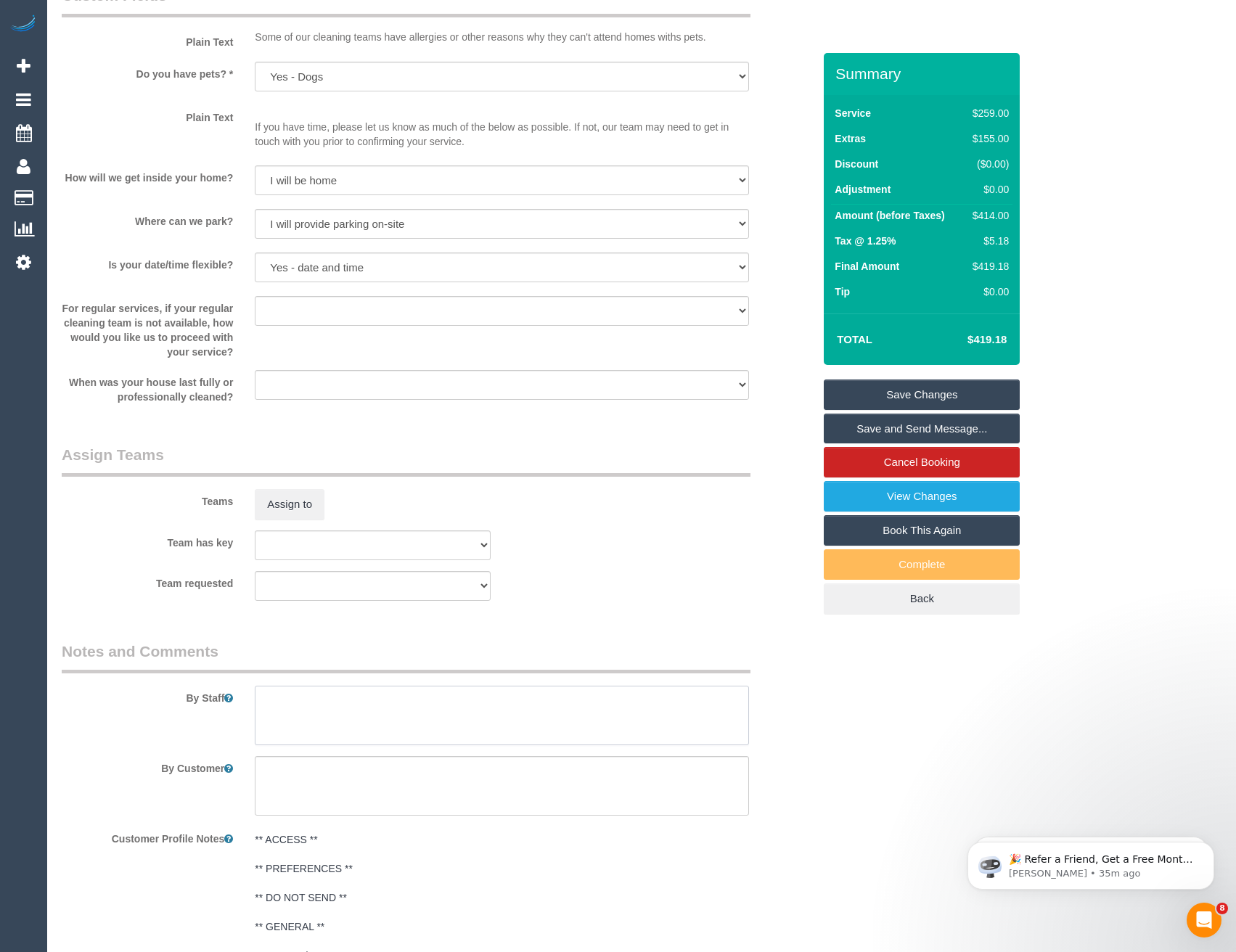
click at [286, 697] on textarea at bounding box center [501, 716] width 493 height 60
type textarea "Est 5.5 - 7.5 hours"
click at [282, 507] on button "Assign to" at bounding box center [289, 504] width 70 height 30
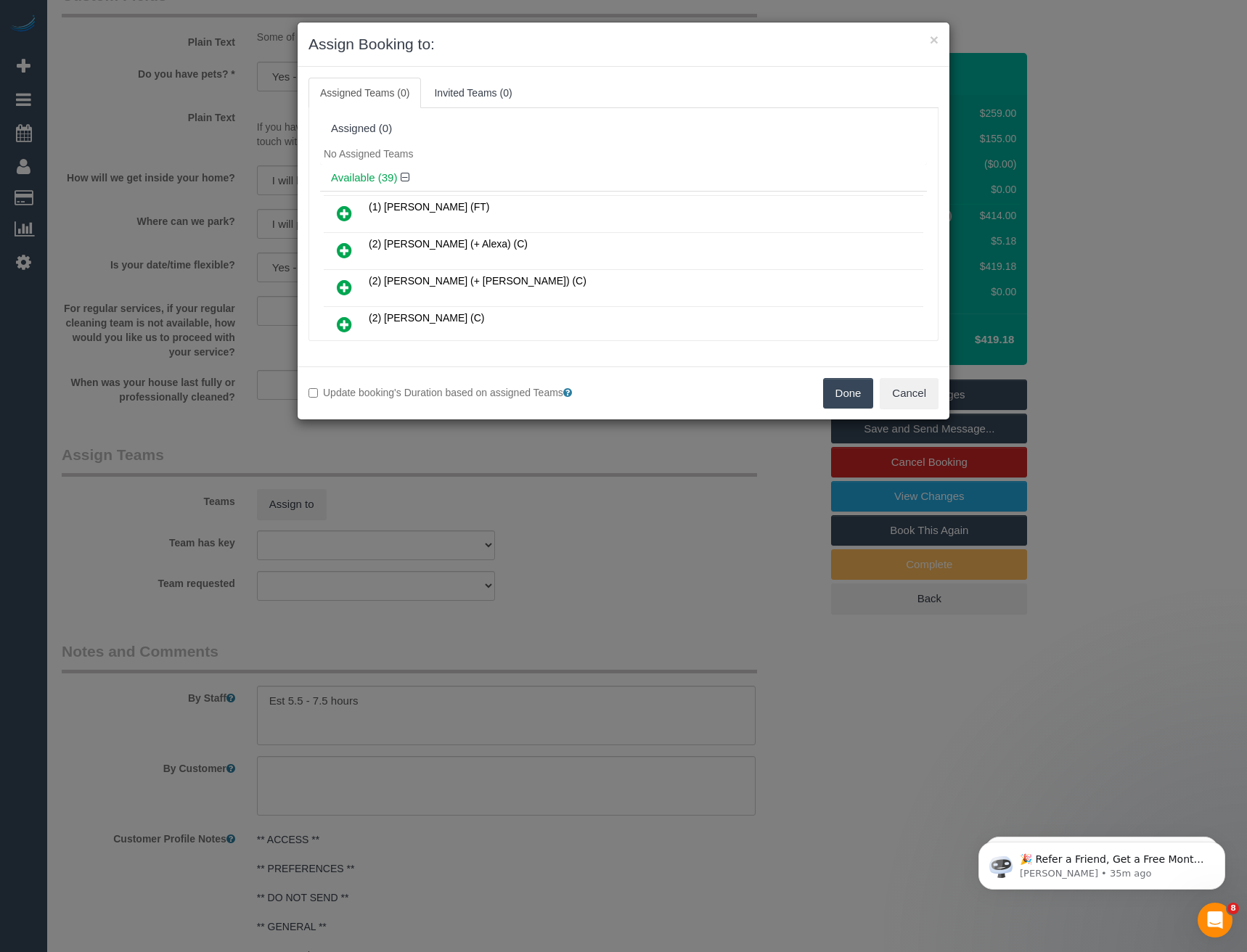
scroll to position [1373, 0]
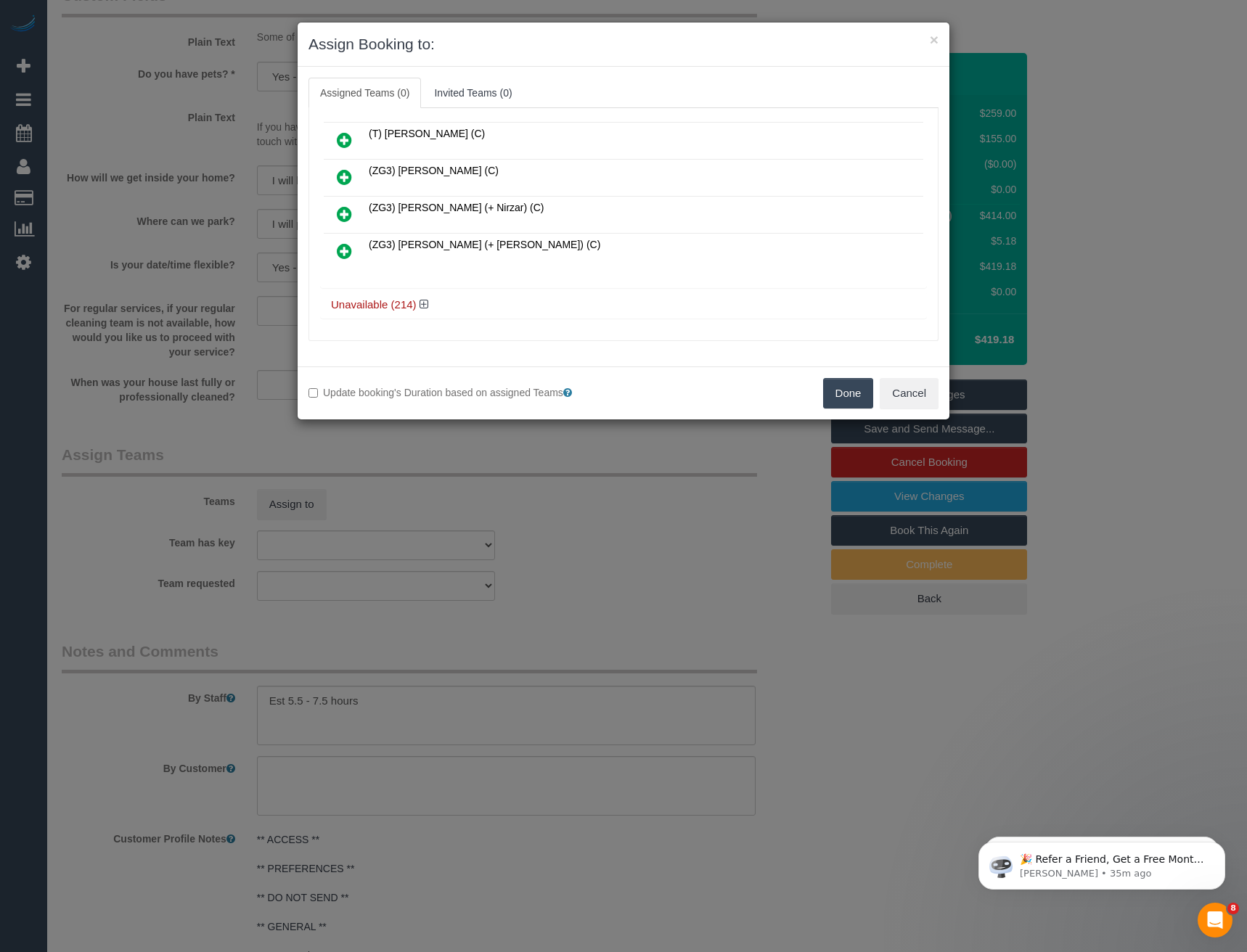
click at [344, 218] on icon at bounding box center [344, 214] width 16 height 18
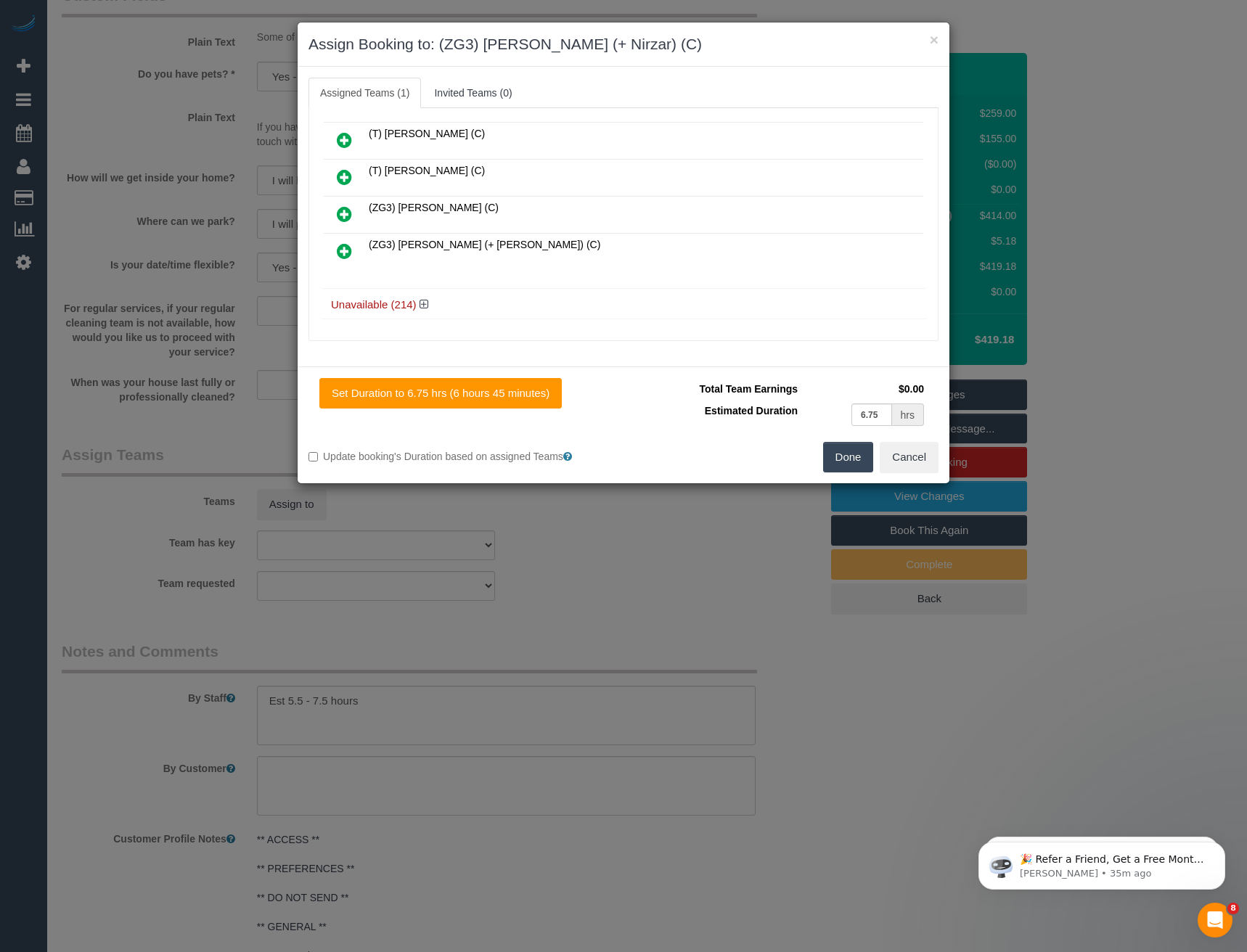
click at [336, 253] on icon at bounding box center [344, 251] width 16 height 18
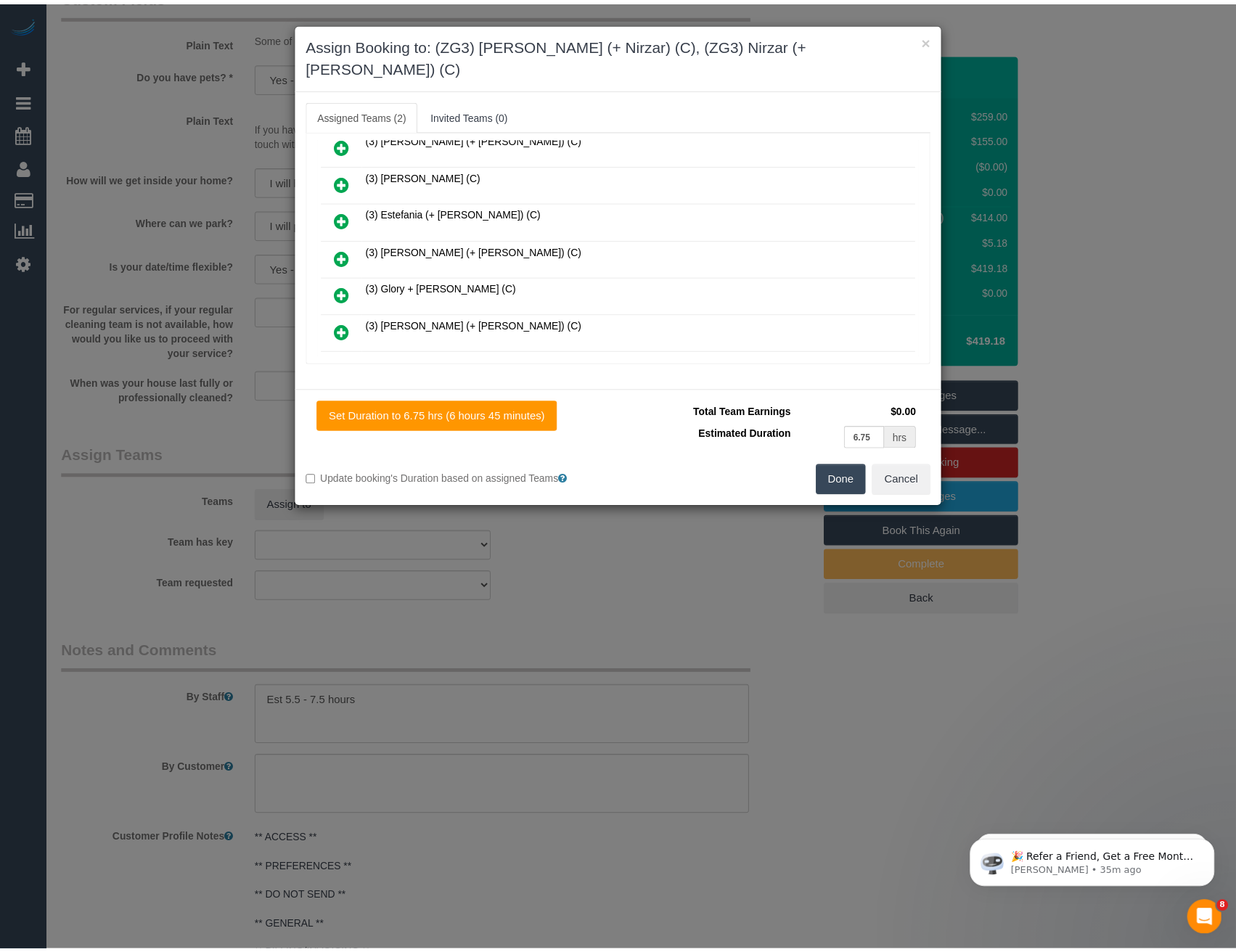
scroll to position [0, 0]
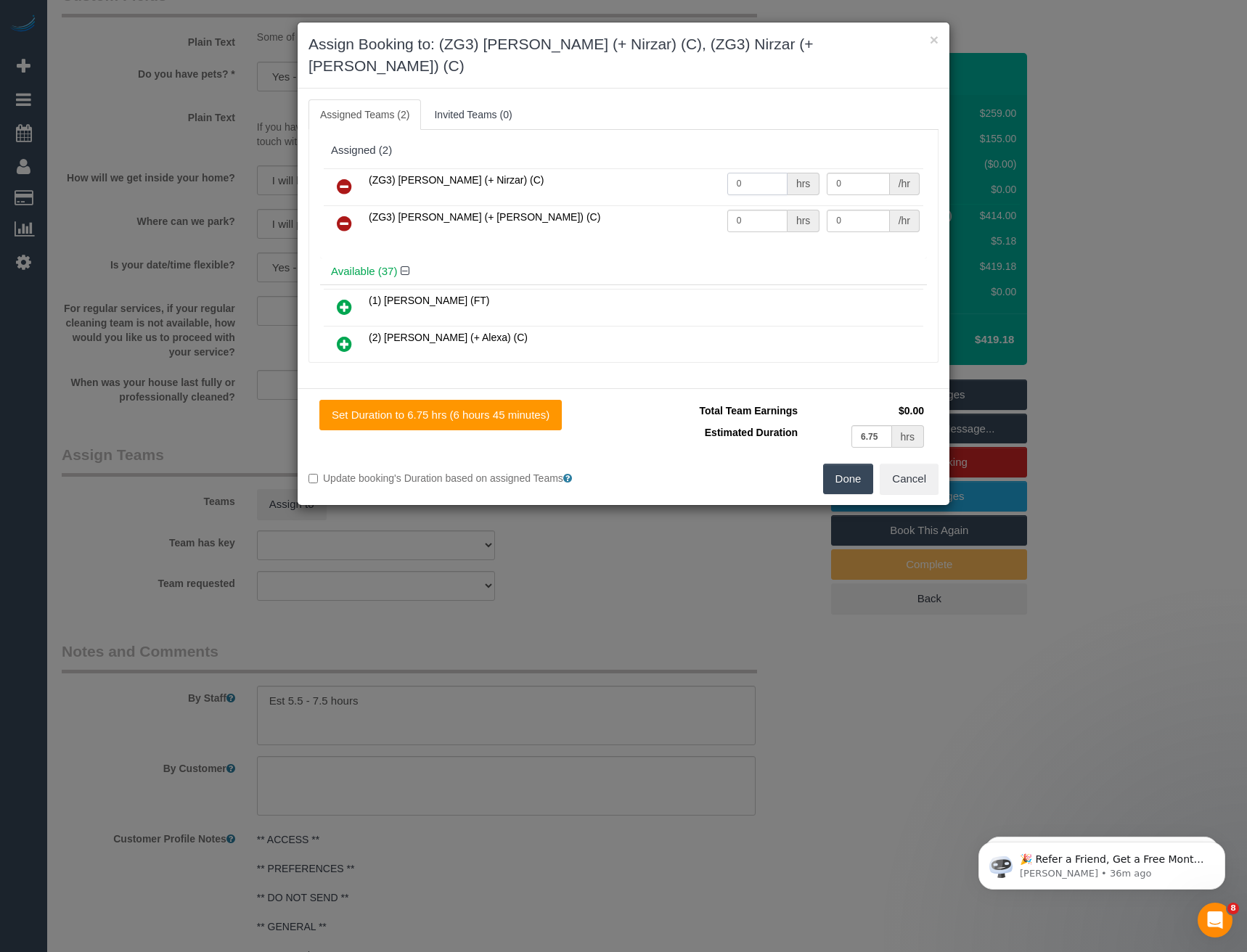
drag, startPoint x: 744, startPoint y: 163, endPoint x: 696, endPoint y: 170, distance: 48.5
click at [700, 170] on tr "(ZG3) Mansi (+ Nirzar) (C) 0 hrs 0 /hr" at bounding box center [623, 187] width 599 height 37
type input "1"
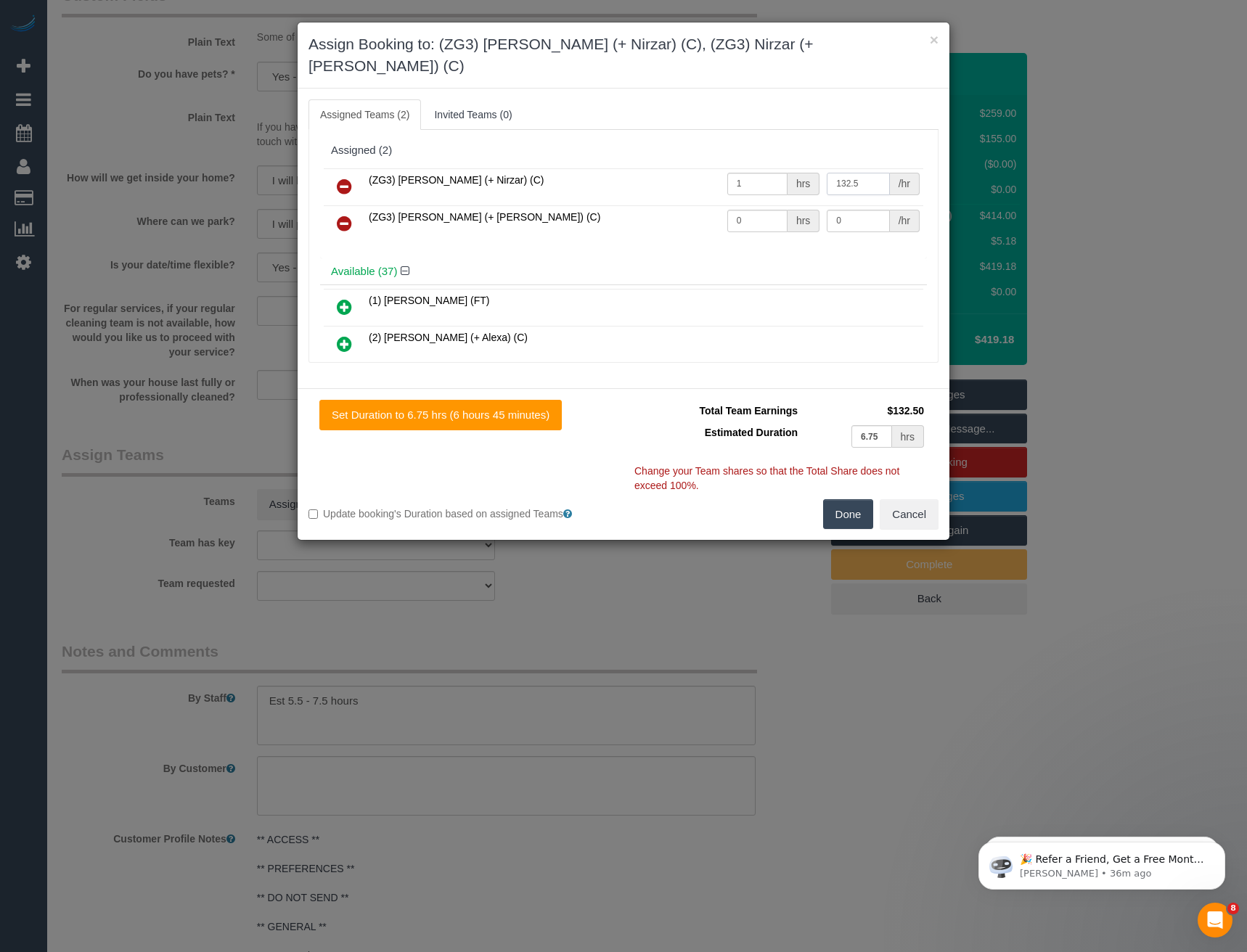
type input "132.5"
drag, startPoint x: 740, startPoint y: 197, endPoint x: 687, endPoint y: 197, distance: 53.0
click at [691, 205] on tr "(ZG3) Nirzar (+ Mansi) (C) 0 hrs 0 /hr" at bounding box center [623, 224] width 599 height 37
type input "1"
type input "132.5"
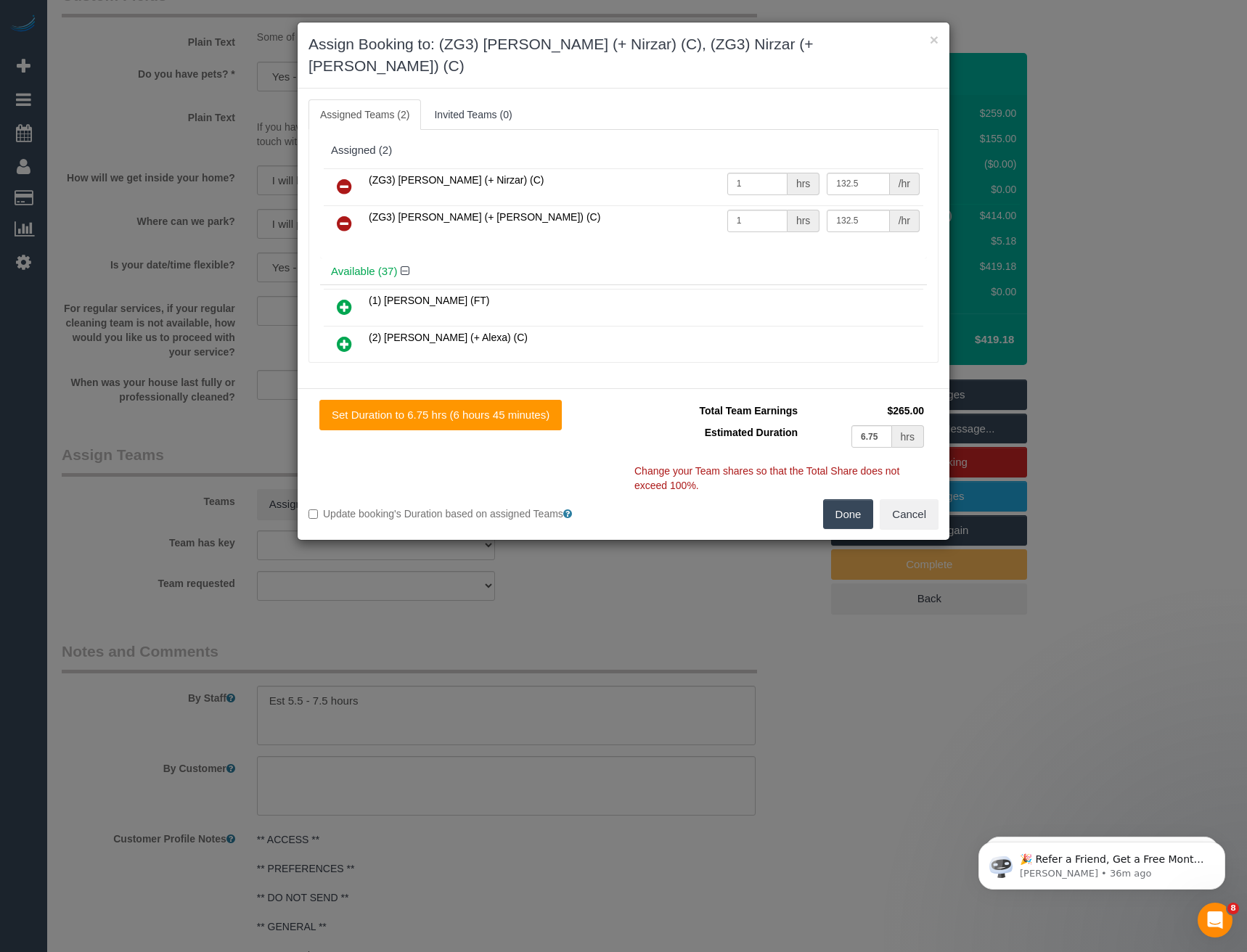
click at [854, 499] on button "Done" at bounding box center [848, 514] width 51 height 30
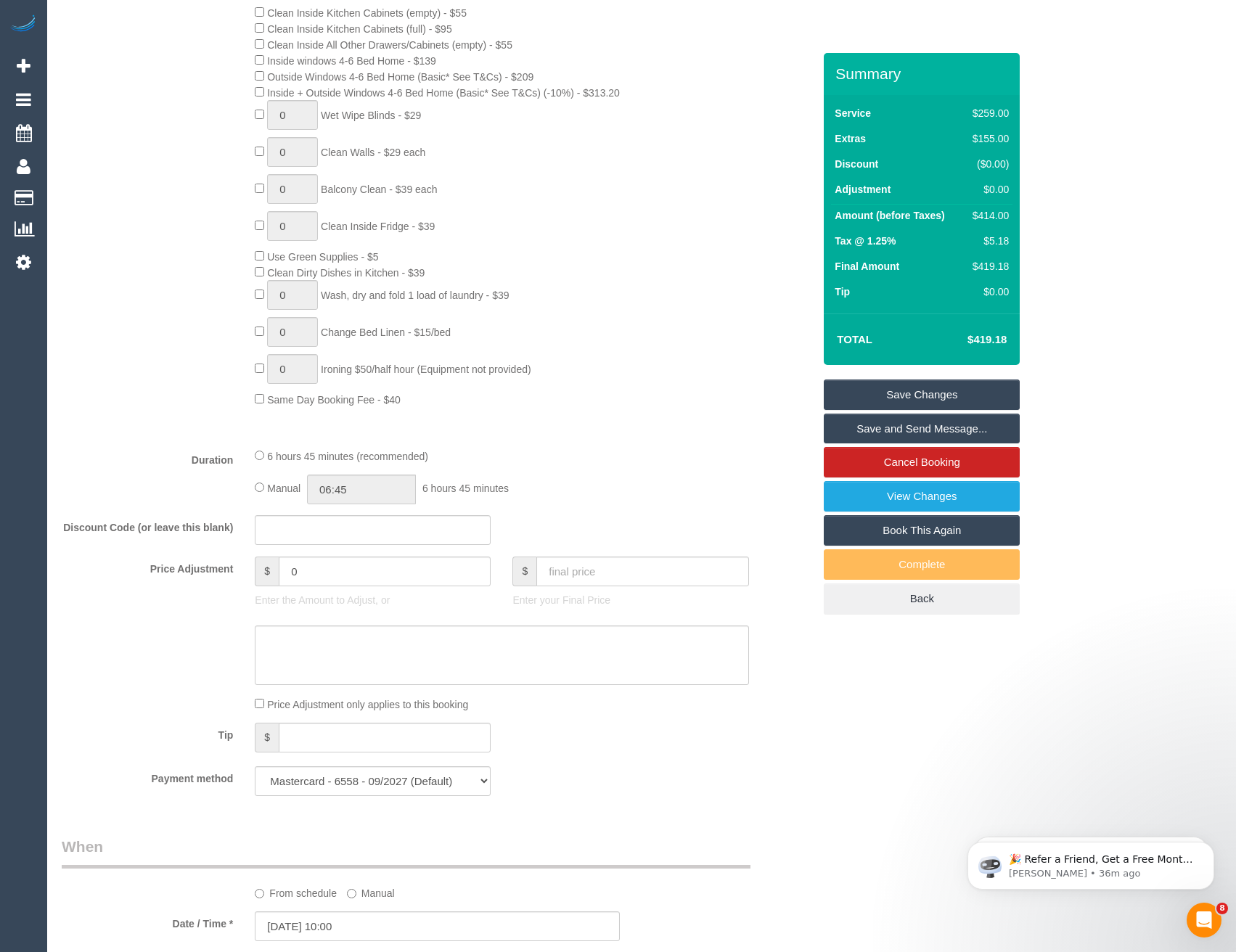
scroll to position [711, 0]
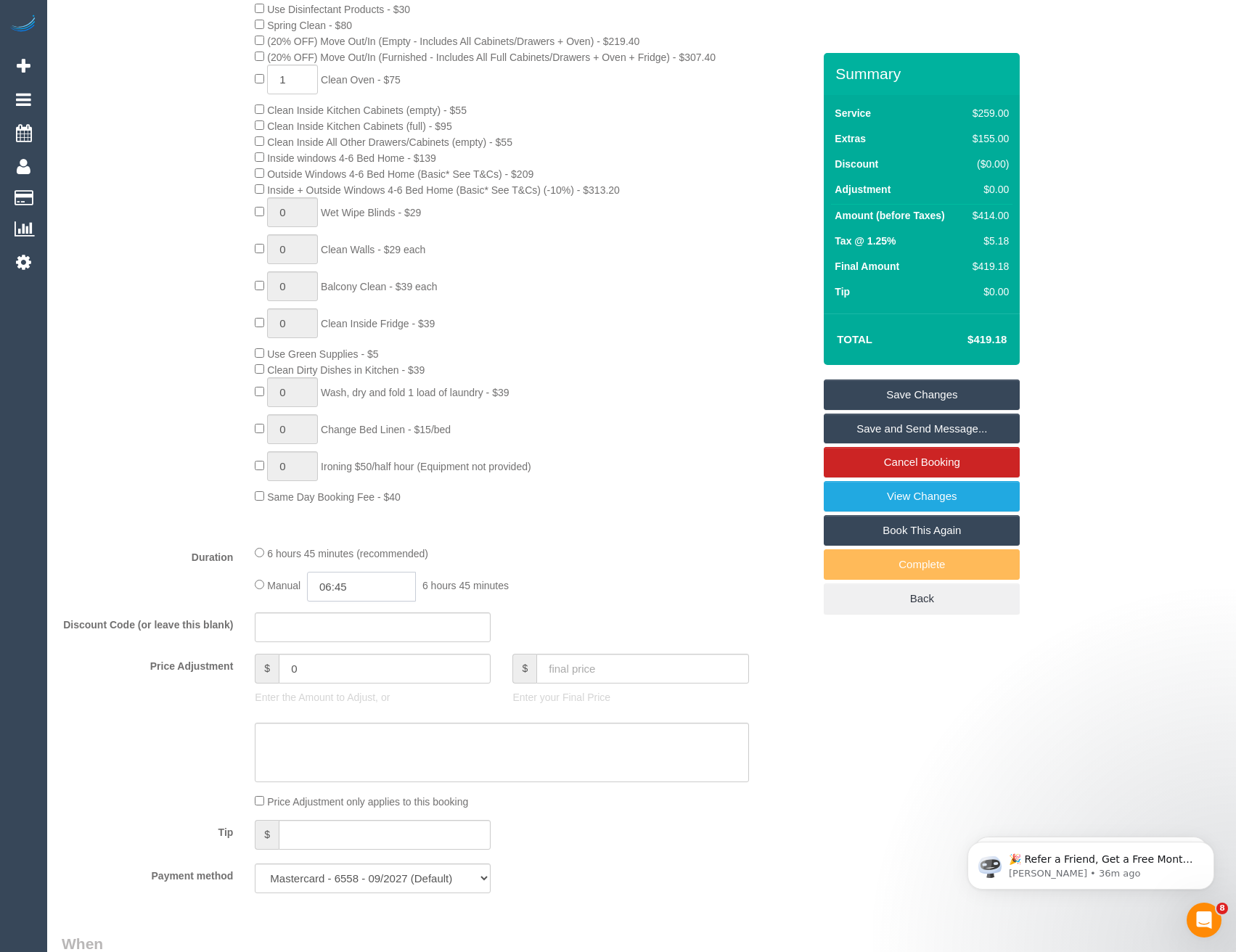
click at [386, 591] on input "06:45" at bounding box center [361, 586] width 109 height 29
click at [342, 632] on li "03:30" at bounding box center [346, 627] width 65 height 19
click at [355, 591] on input "03:30" at bounding box center [361, 586] width 109 height 29
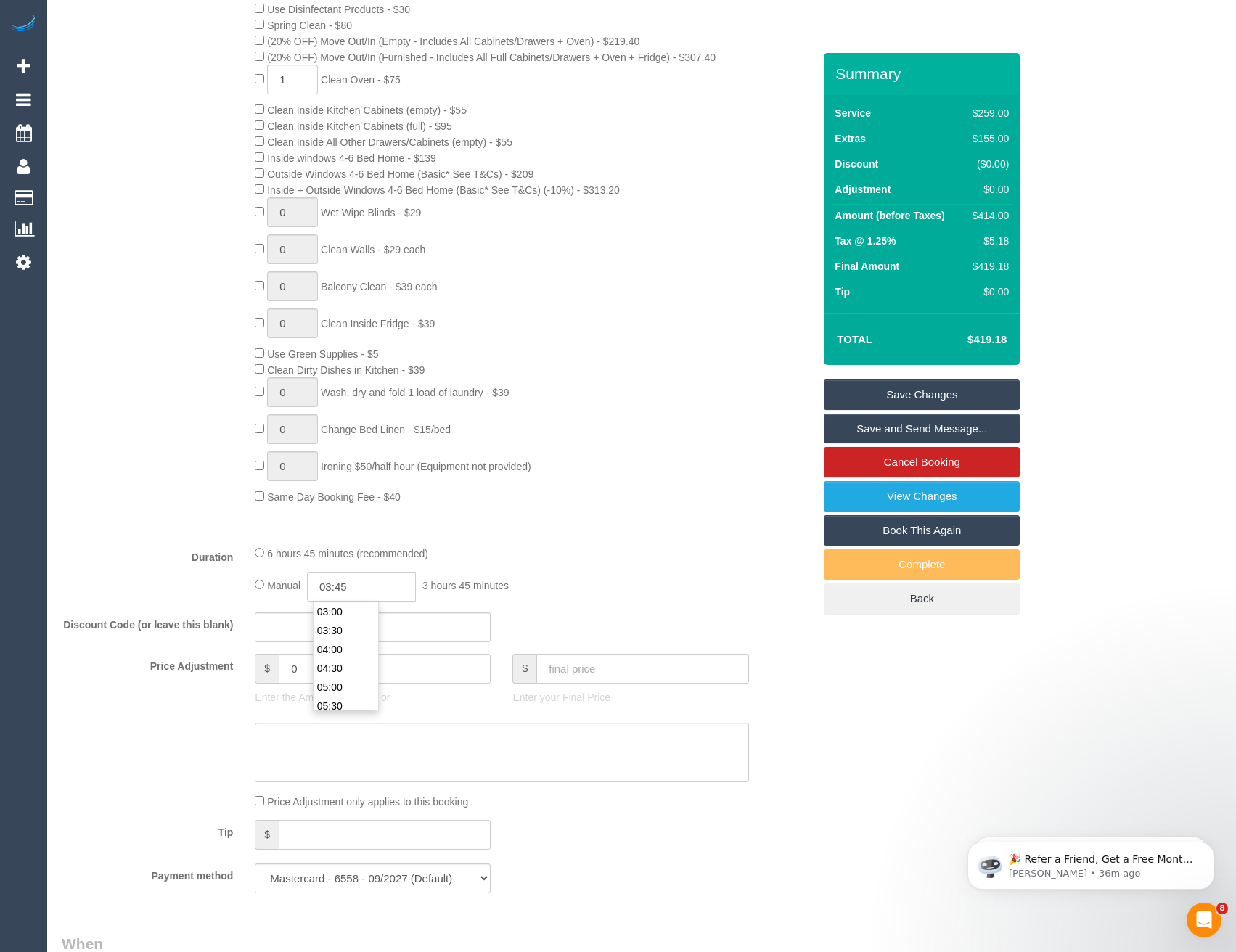
type input "03:45"
click at [546, 545] on div "6 hours 45 minutes (recommended)" at bounding box center [501, 553] width 493 height 16
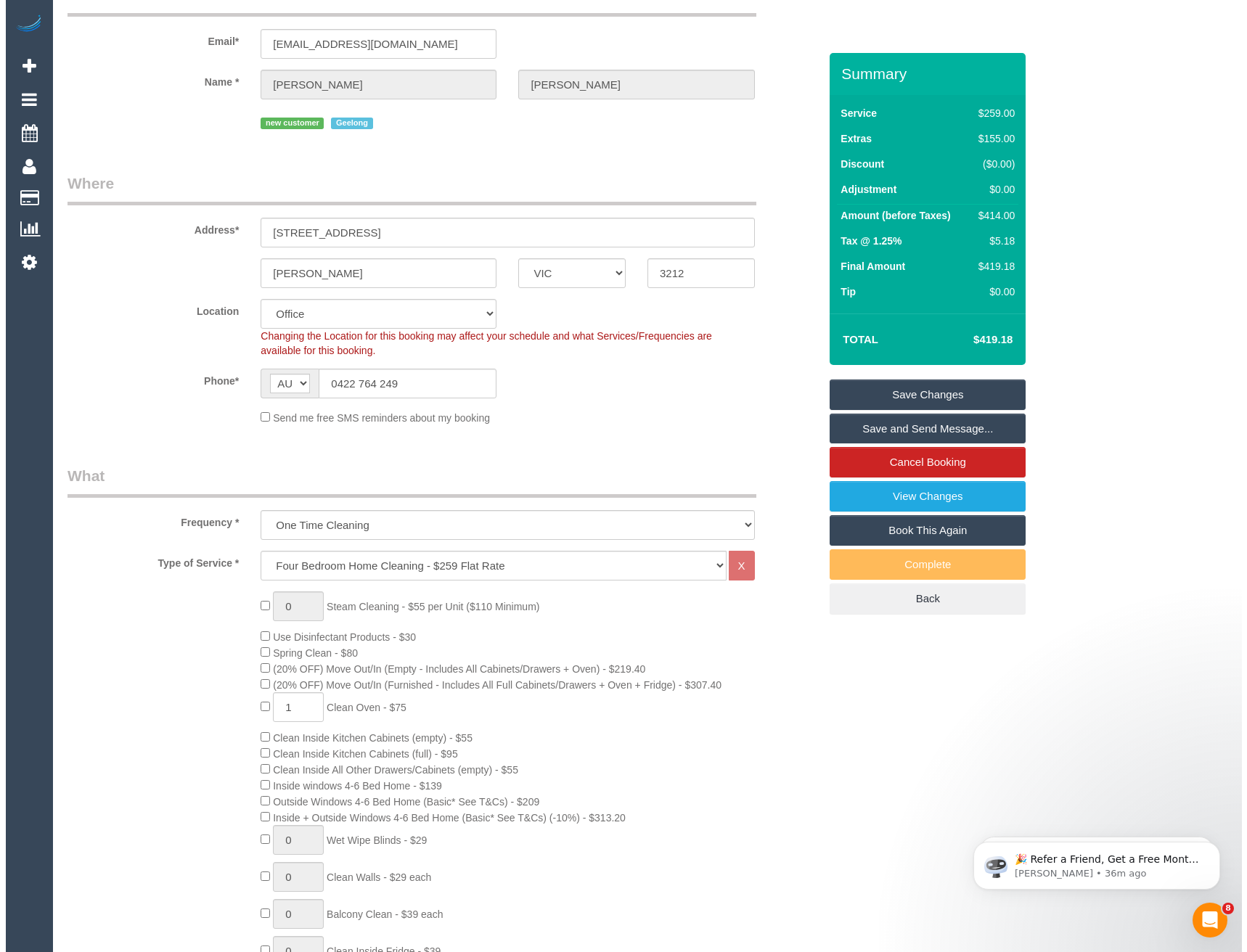
scroll to position [0, 0]
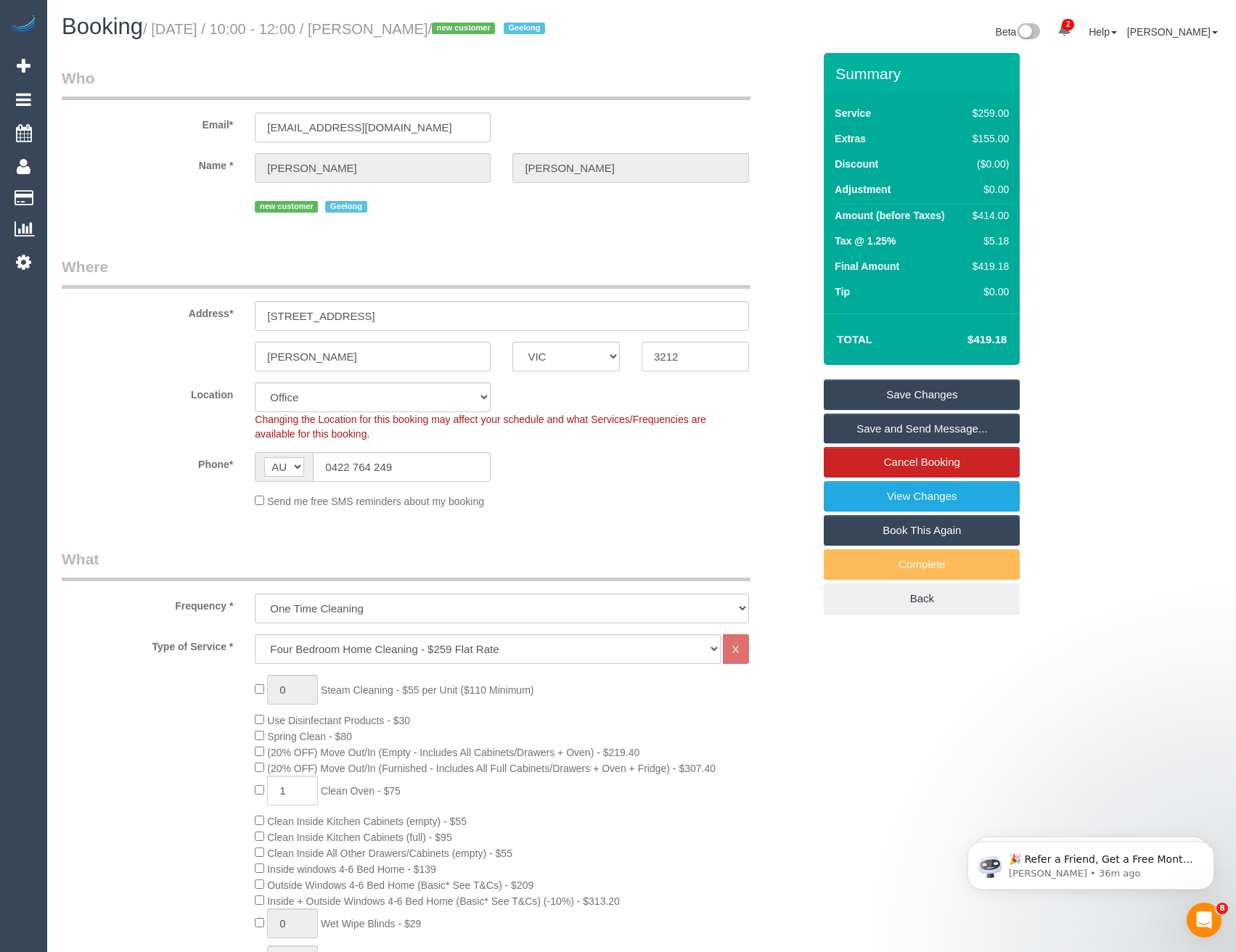
click at [891, 429] on link "Save and Send Message..." at bounding box center [921, 428] width 196 height 30
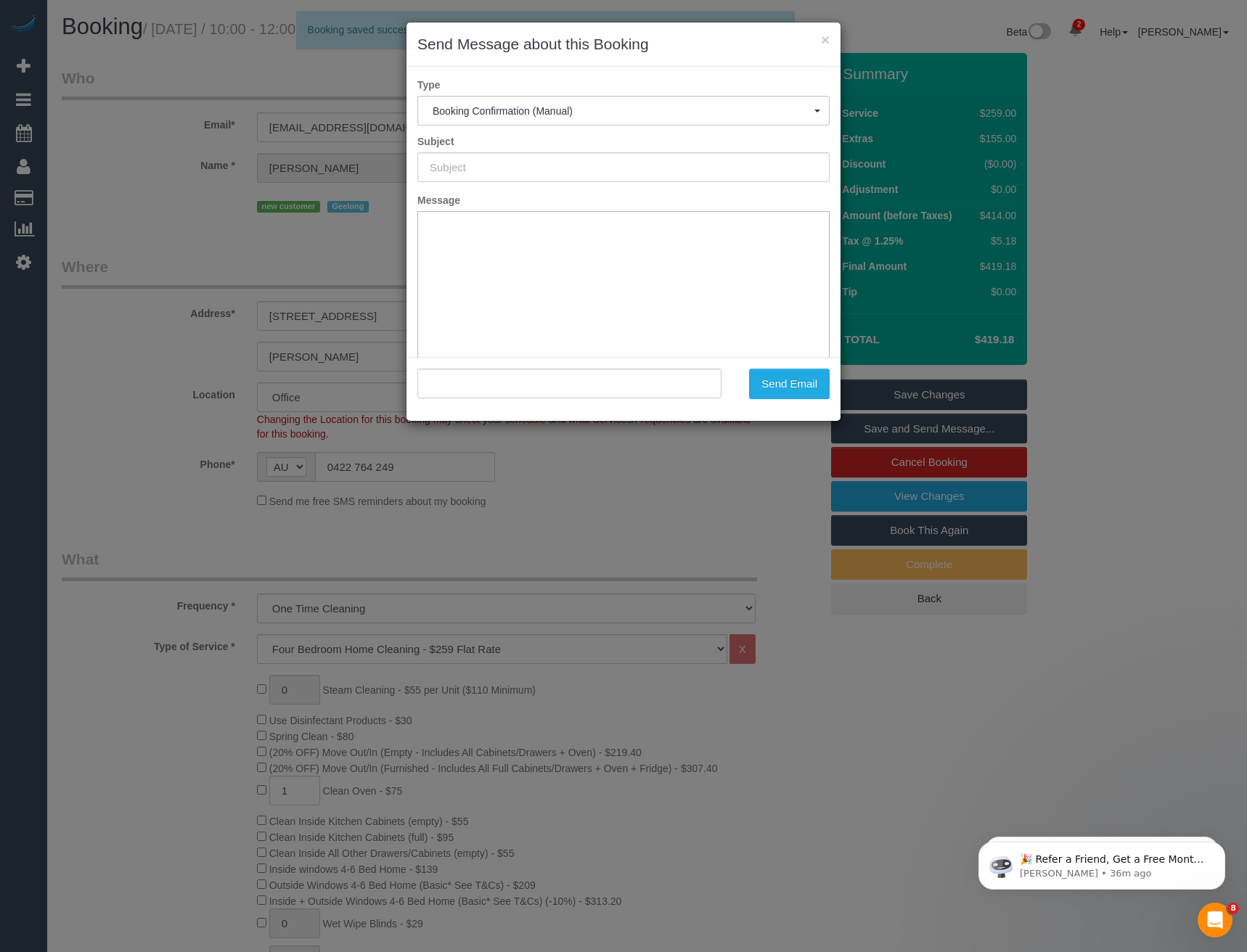
type input "Booking Confirmed"
type input ""Ryan Moore" <moorey1984@gmail.com>"
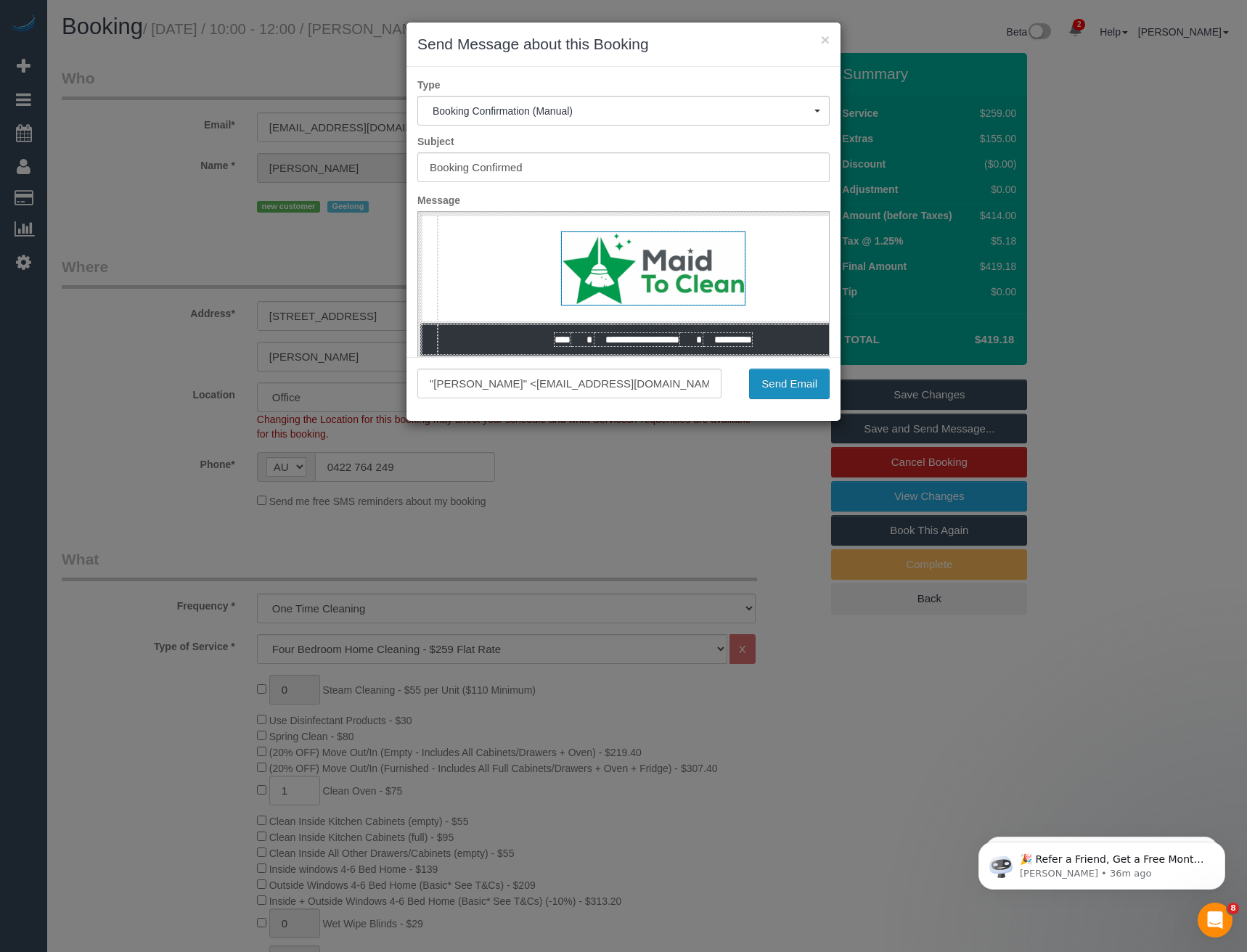
click at [778, 385] on button "Send Email" at bounding box center [789, 383] width 80 height 30
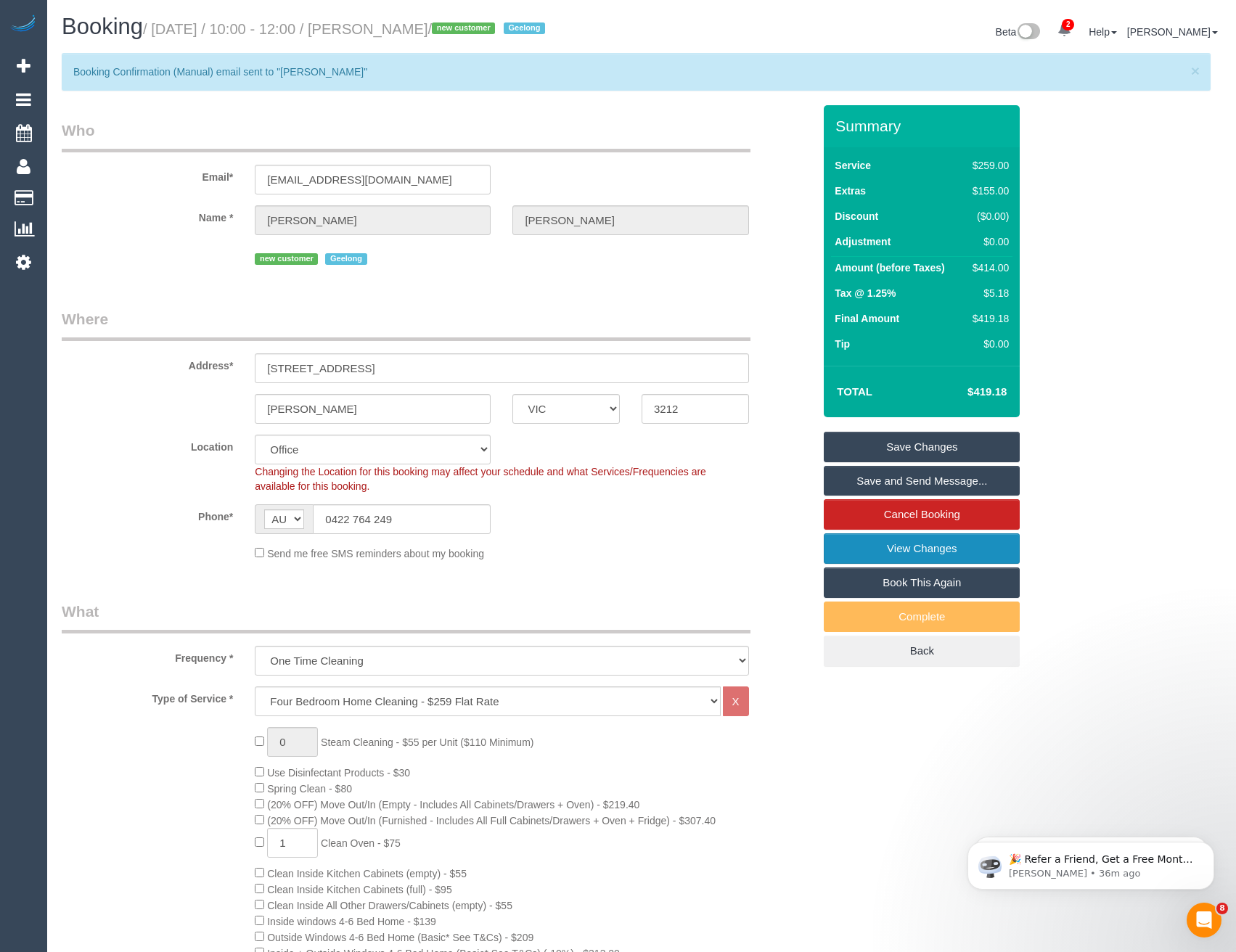
click at [865, 555] on link "View Changes" at bounding box center [921, 548] width 196 height 30
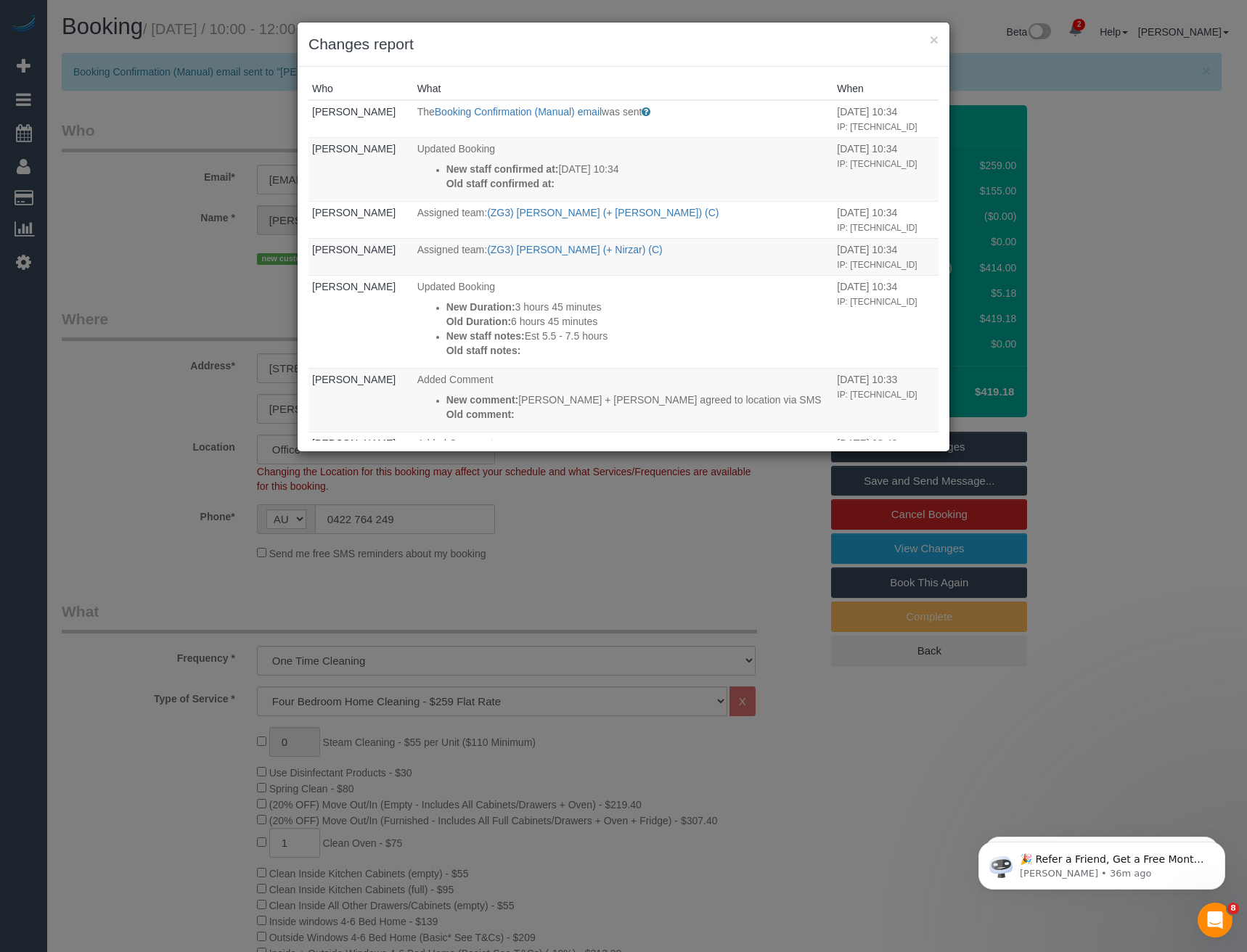
click at [621, 550] on div "× Changes report Who What When Bronie Bryant The Booking Confirmation (Manual) …" at bounding box center [624, 476] width 1247 height 952
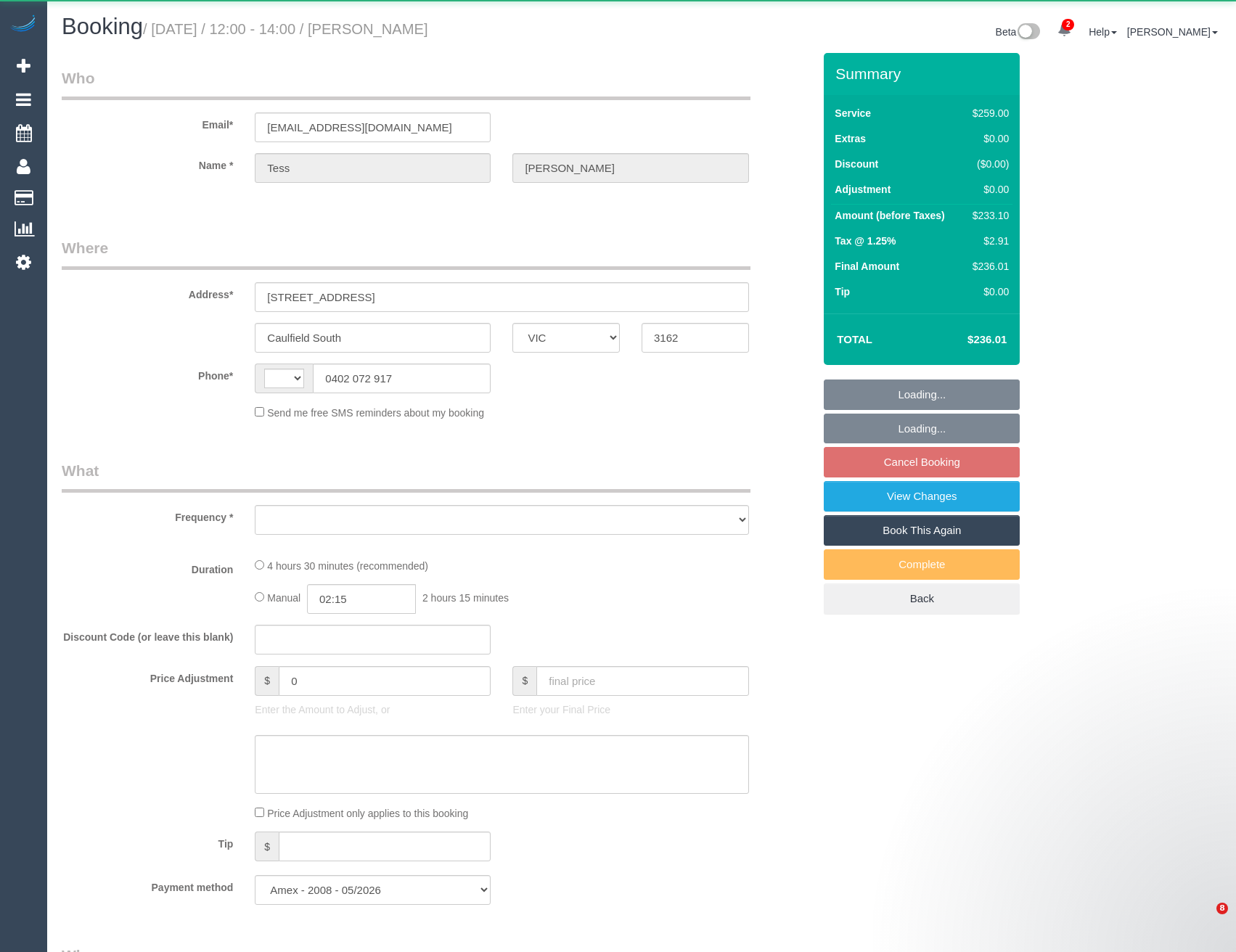
select select "VIC"
select select "string:AU"
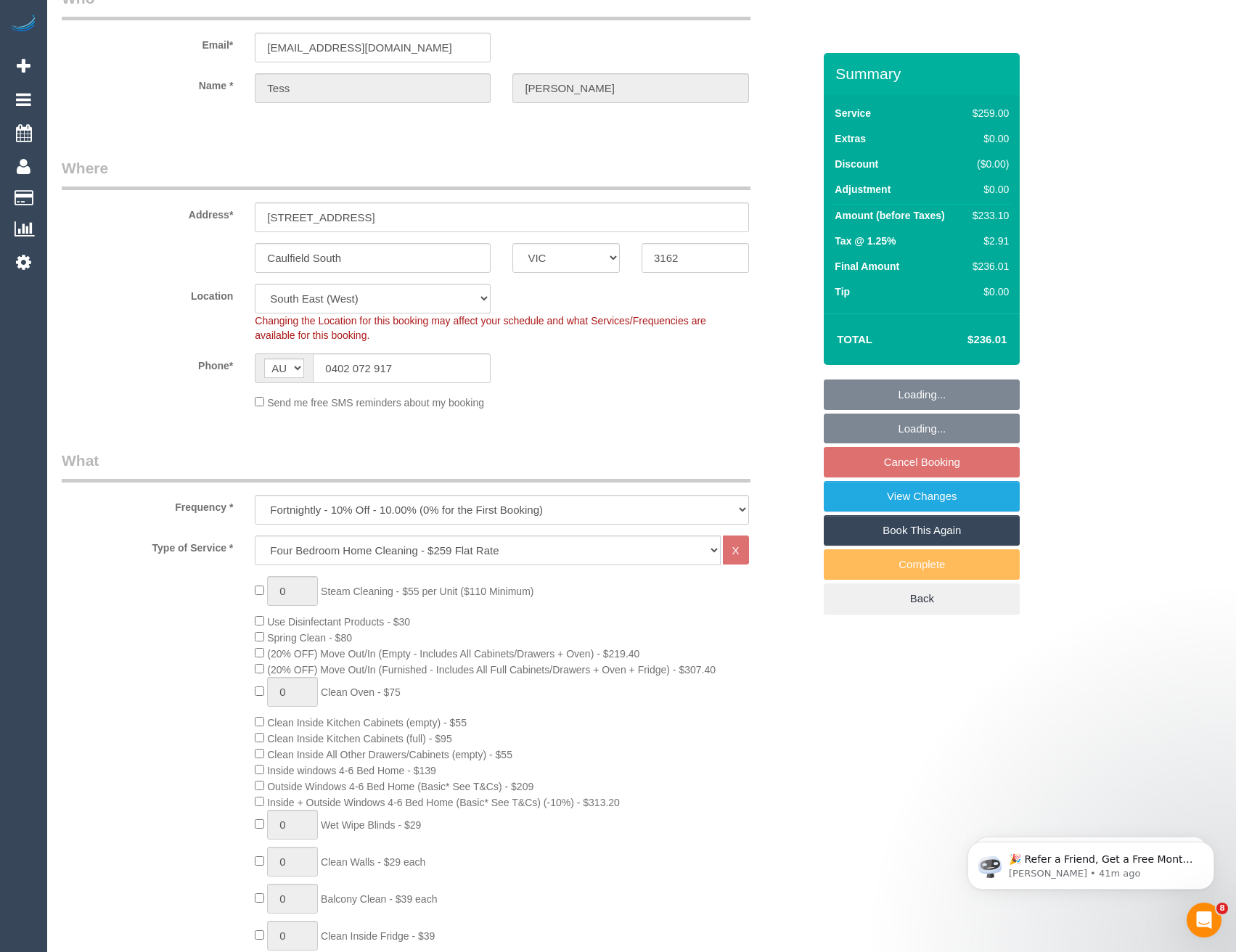
select select "object:670"
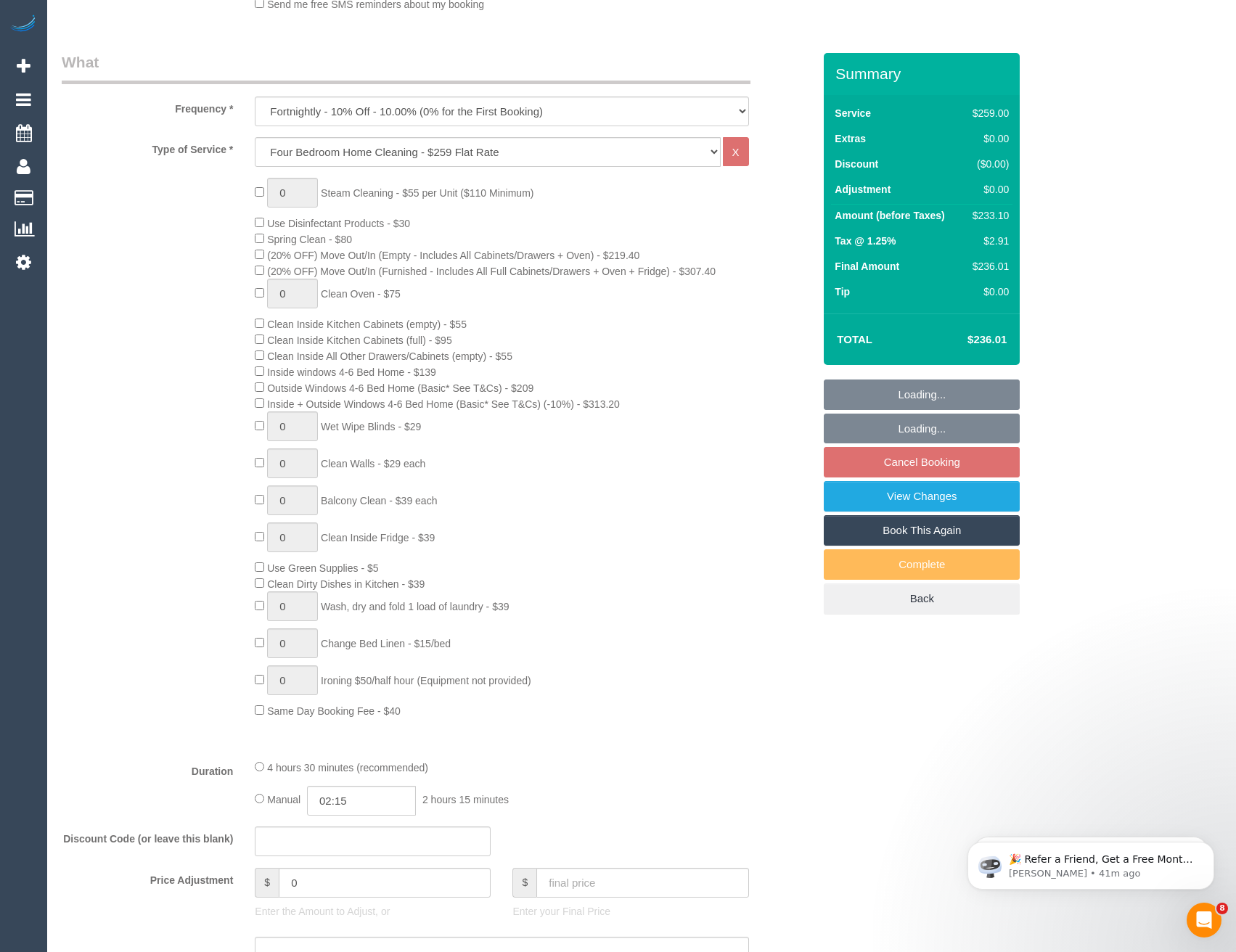
select select "number:32"
select select "number:14"
select select "number:19"
select select "number:24"
select select "number:34"
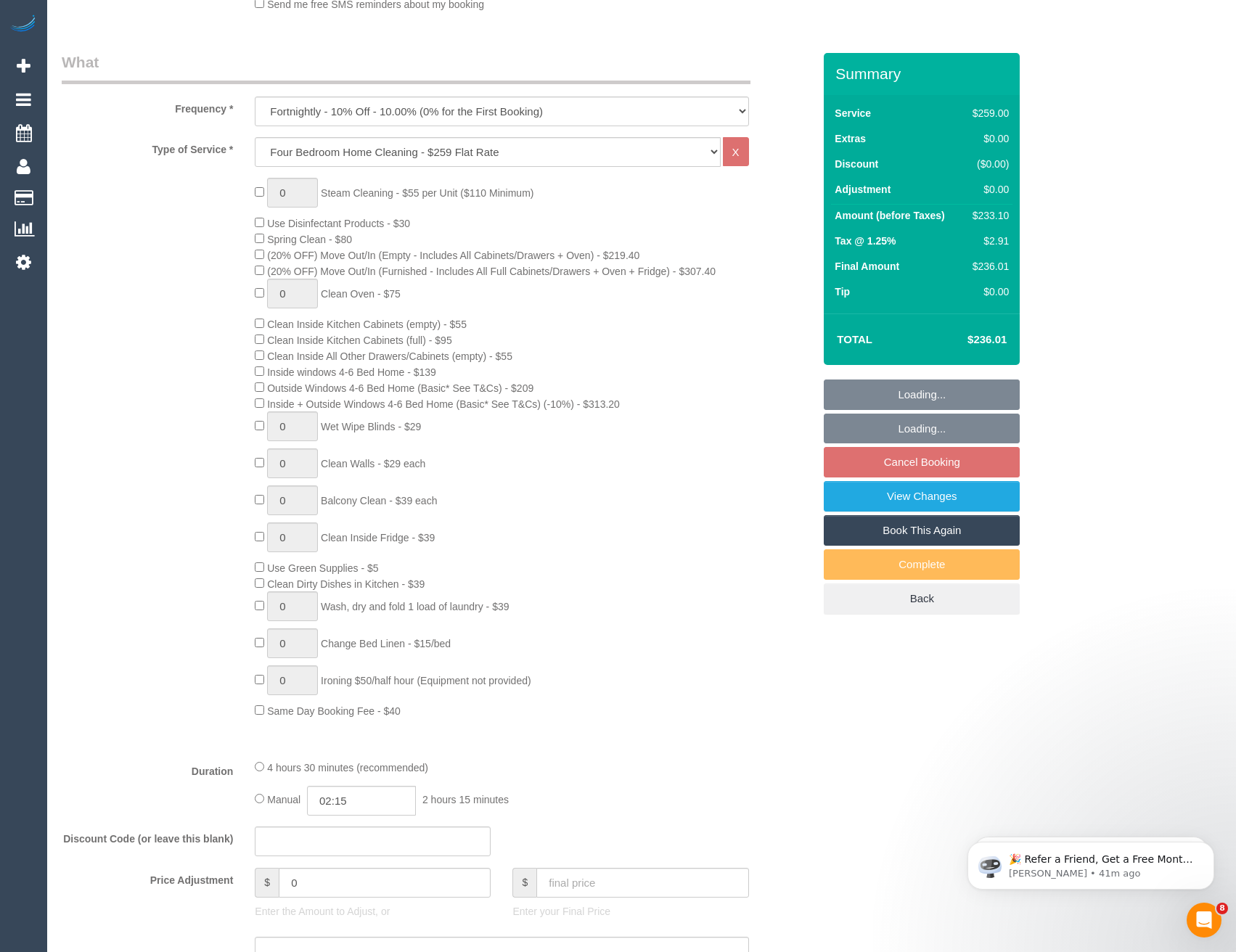
select select "number:12"
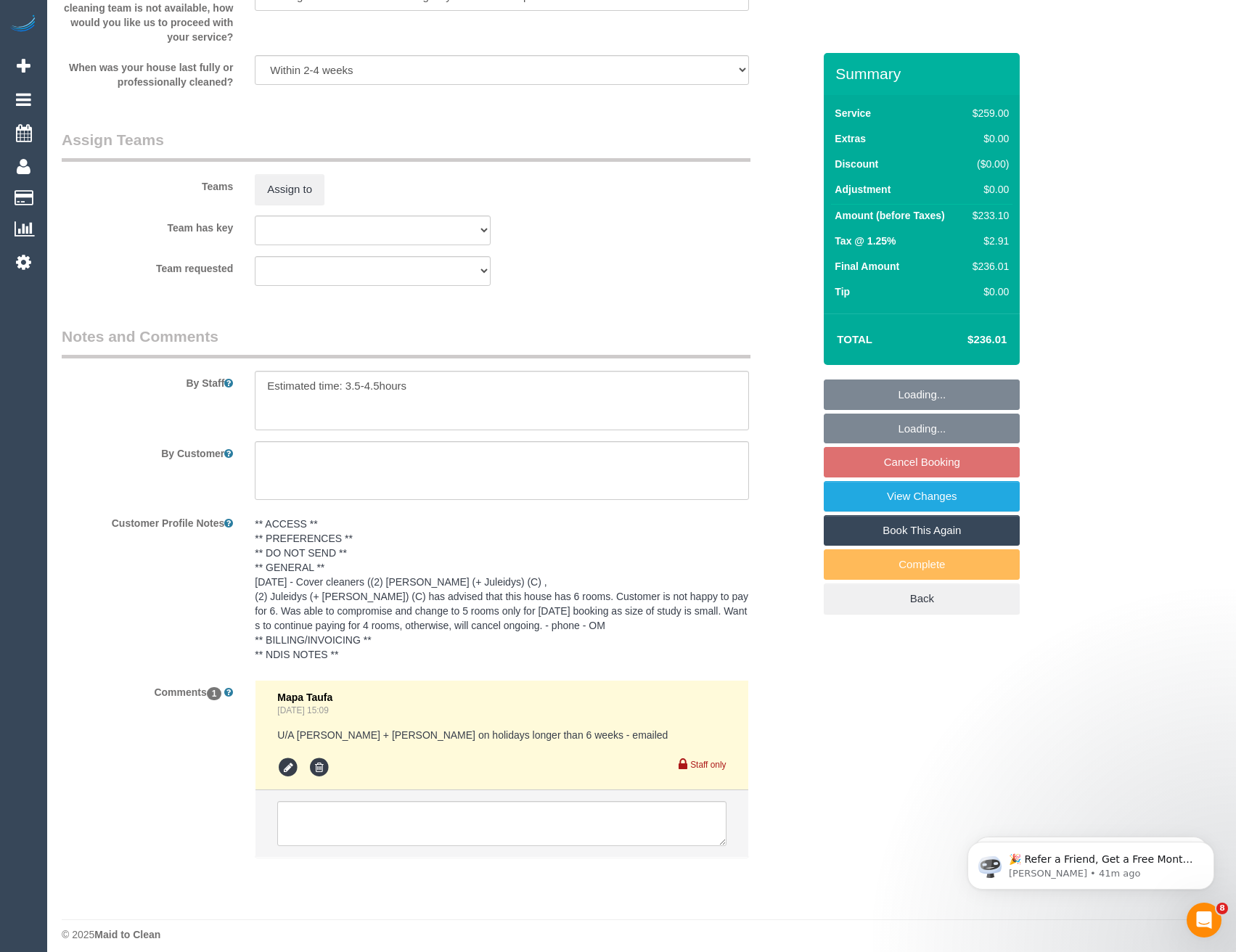
scroll to position [2237, 0]
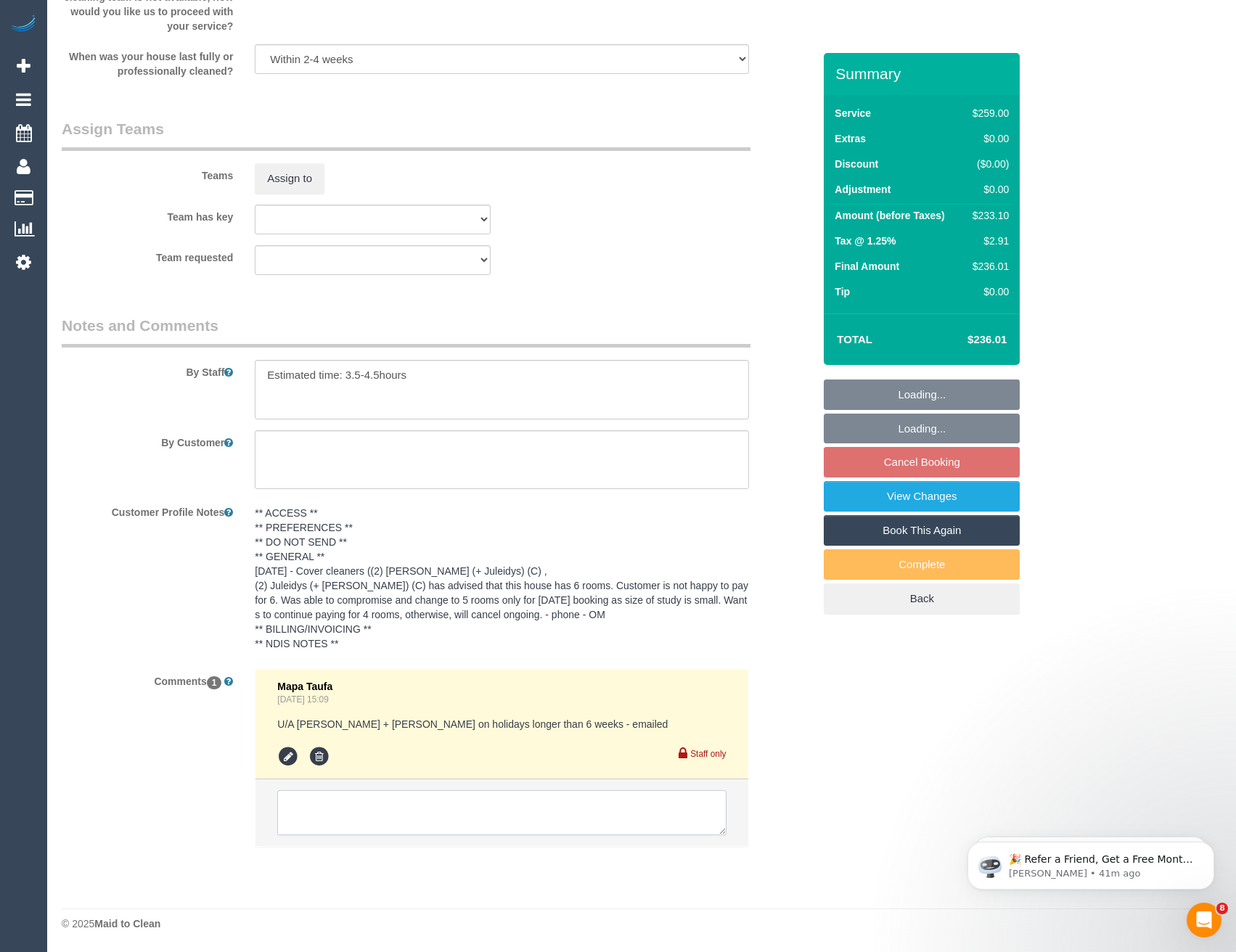
click at [437, 830] on textarea at bounding box center [501, 813] width 448 height 45
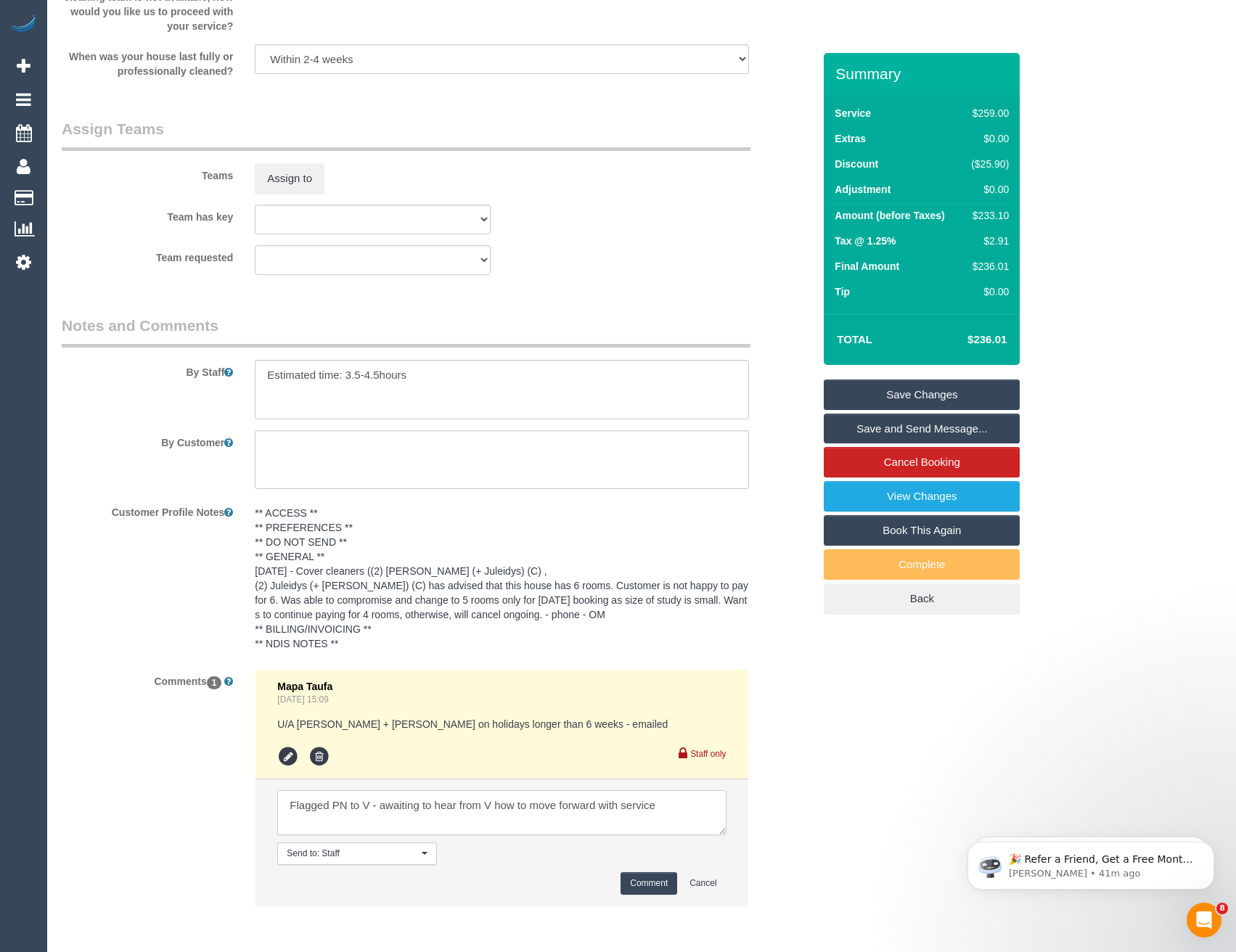
type textarea "Flagged PN to V - awaiting to hear from V how to move forward with service"
click at [633, 887] on button "Comment" at bounding box center [649, 883] width 57 height 23
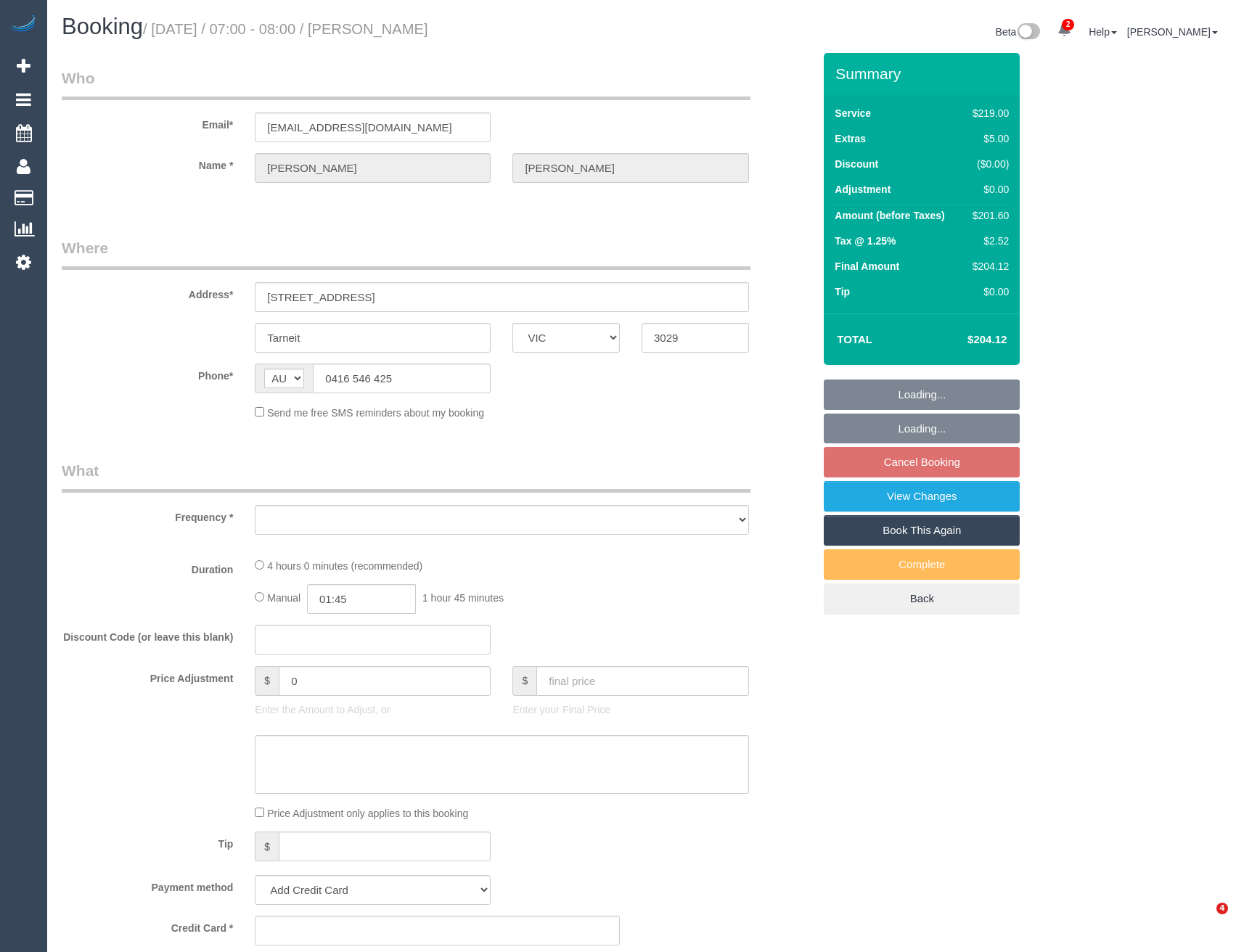
select select "VIC"
select select "string:stripe-pm_1NqThD2GScqysDRViIrilJVA"
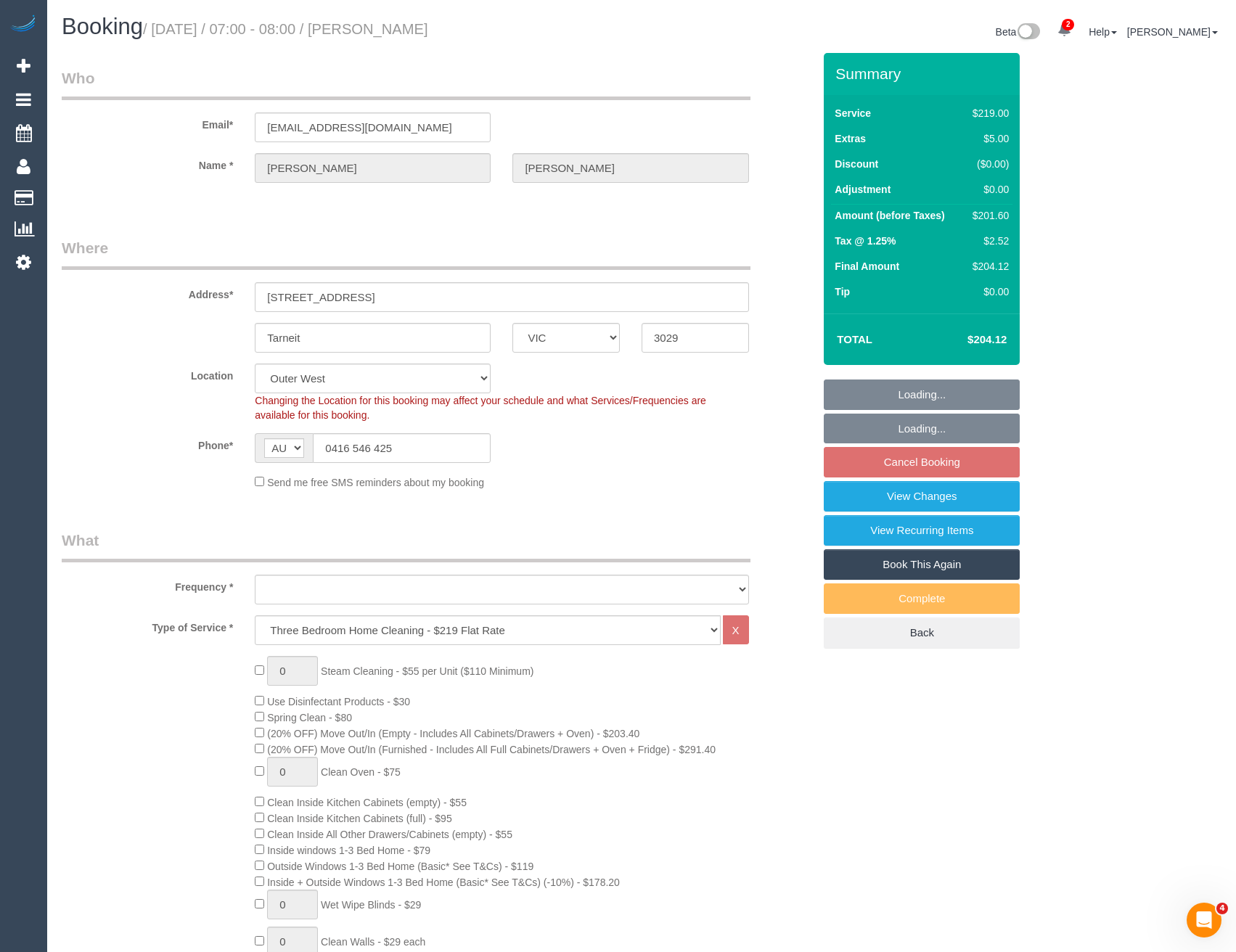
select select "object:689"
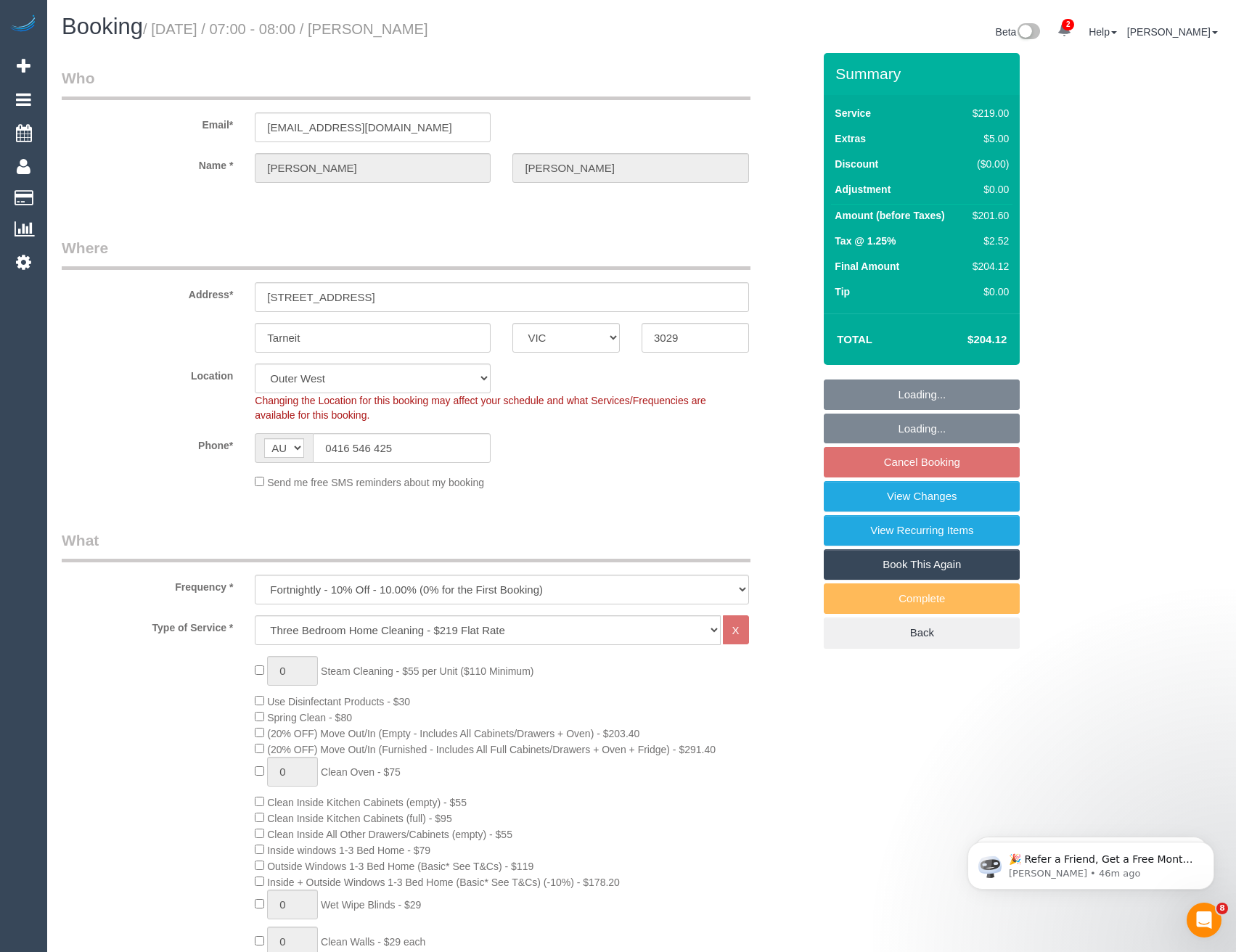
select select "number:28"
select select "number:14"
select select "number:18"
select select "number:25"
select select "number:34"
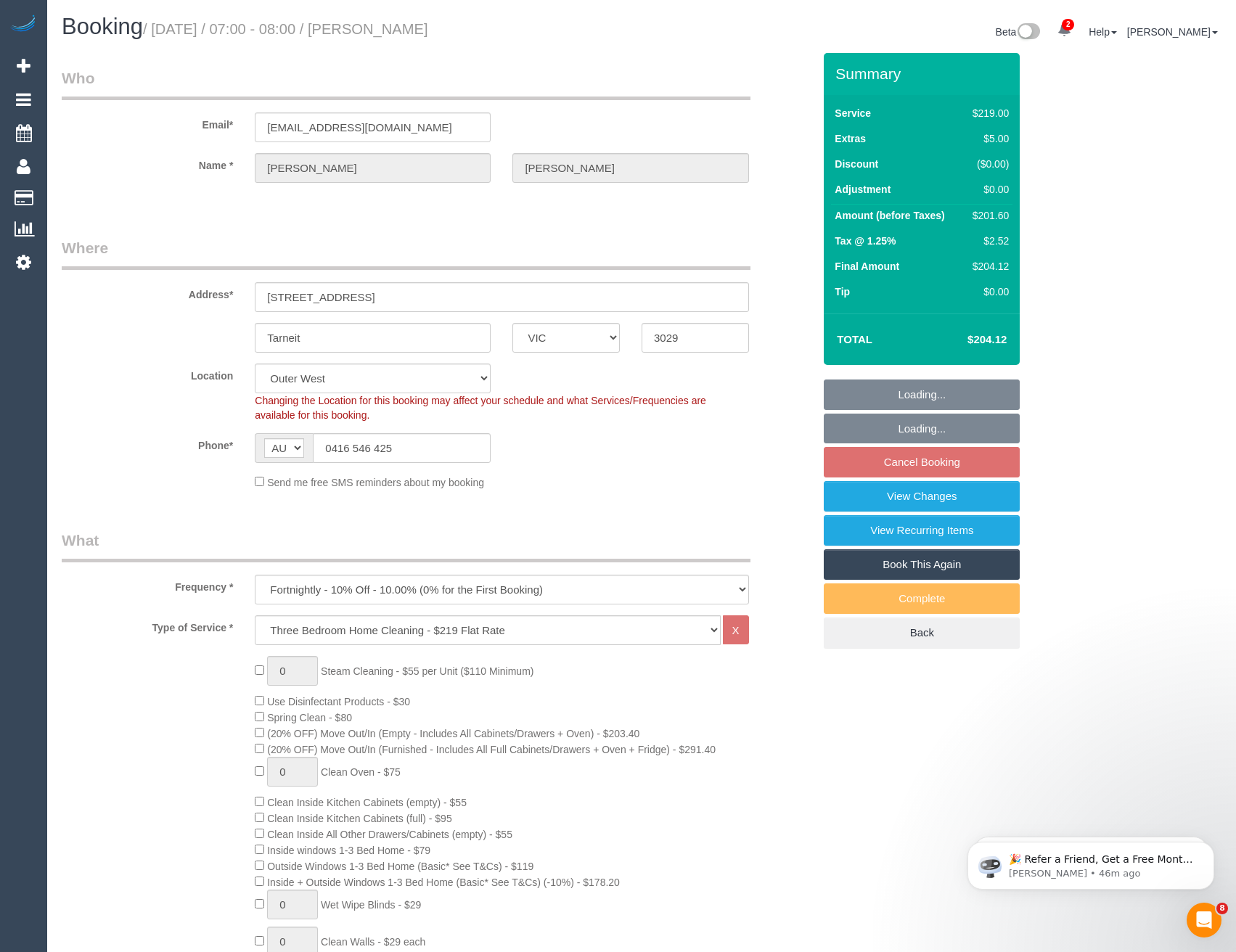
select select "number:11"
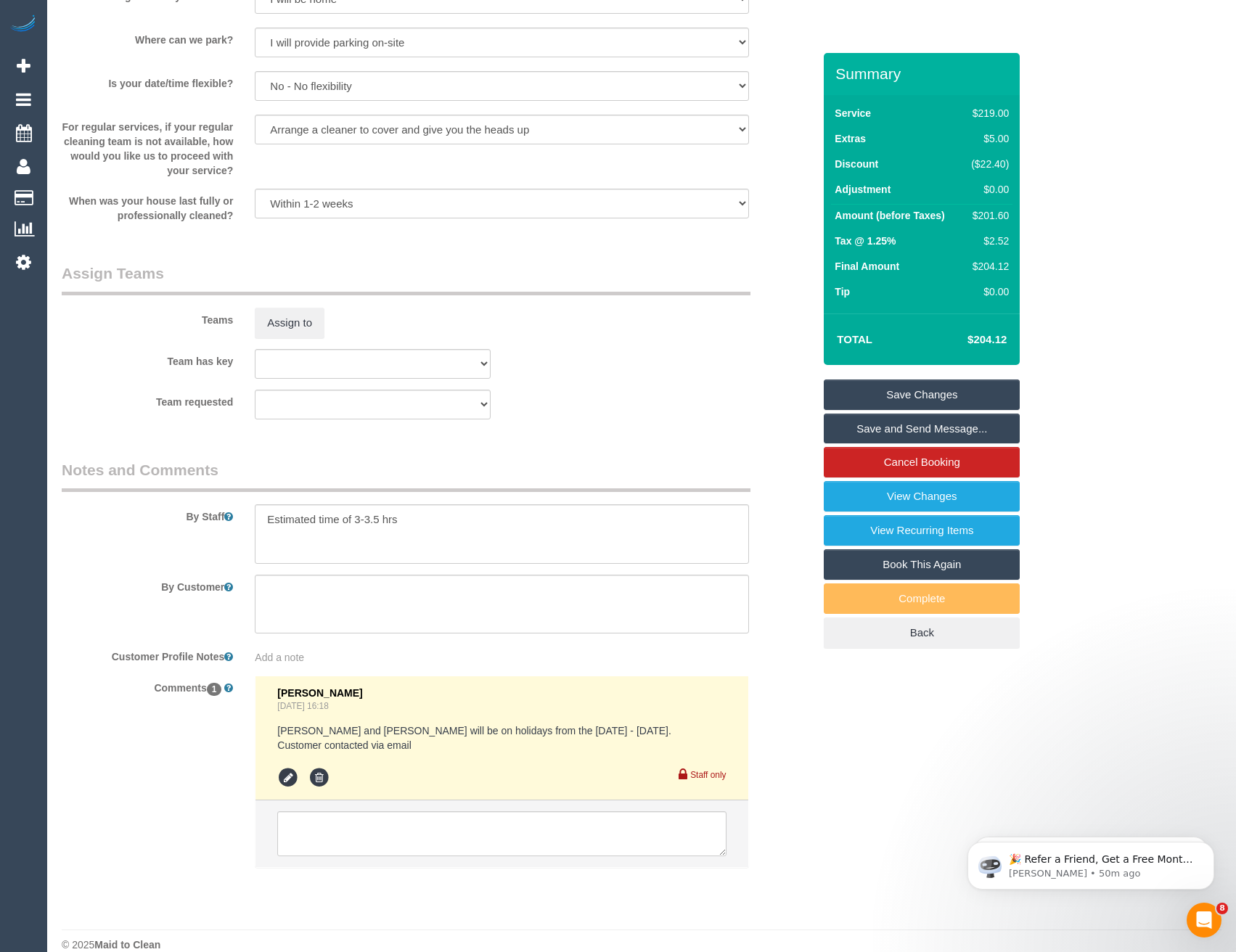
scroll to position [2096, 0]
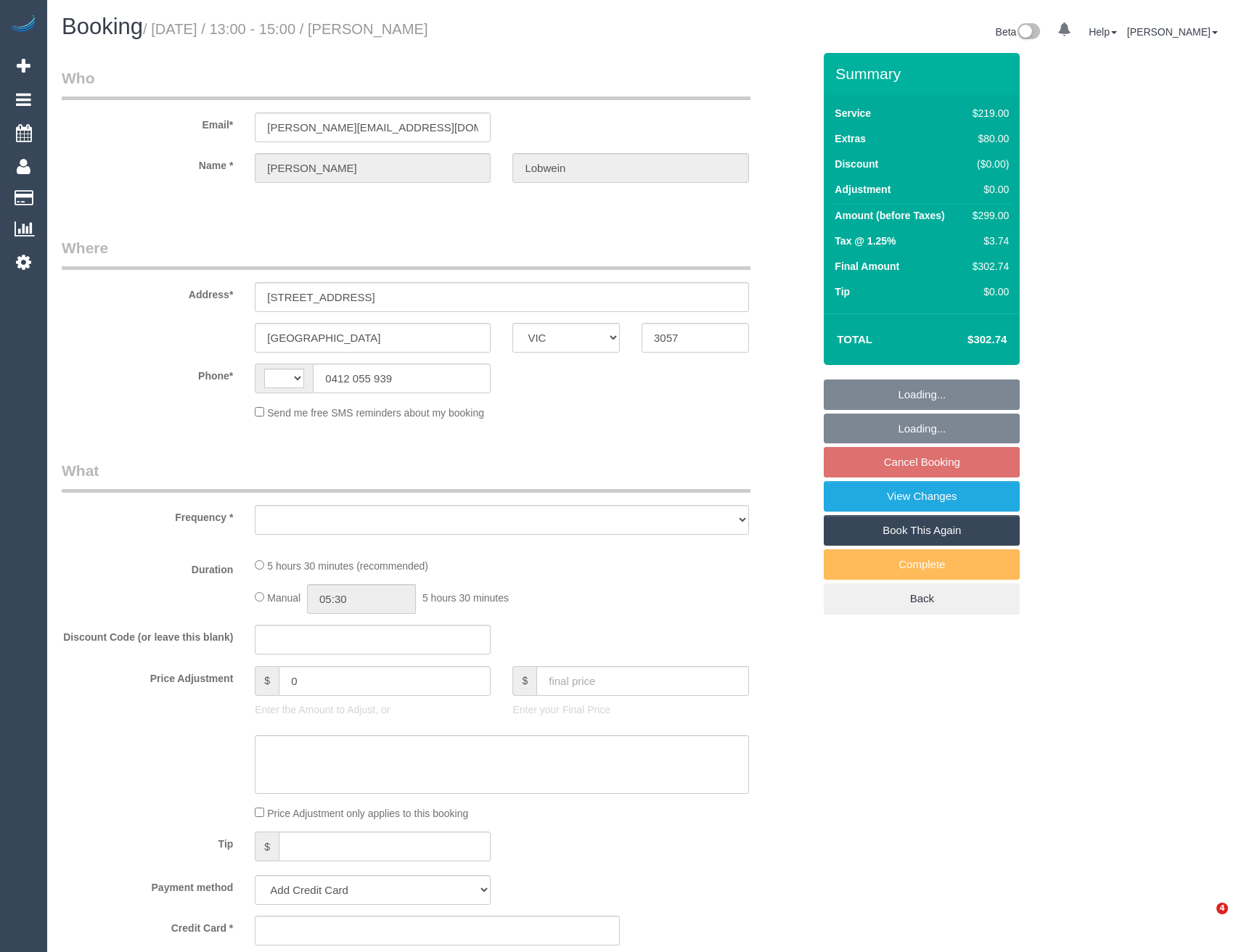
select select "VIC"
select select "string:AU"
select select "string:stripe-pm_1SEM6d2GScqysDRVGPNHIub3"
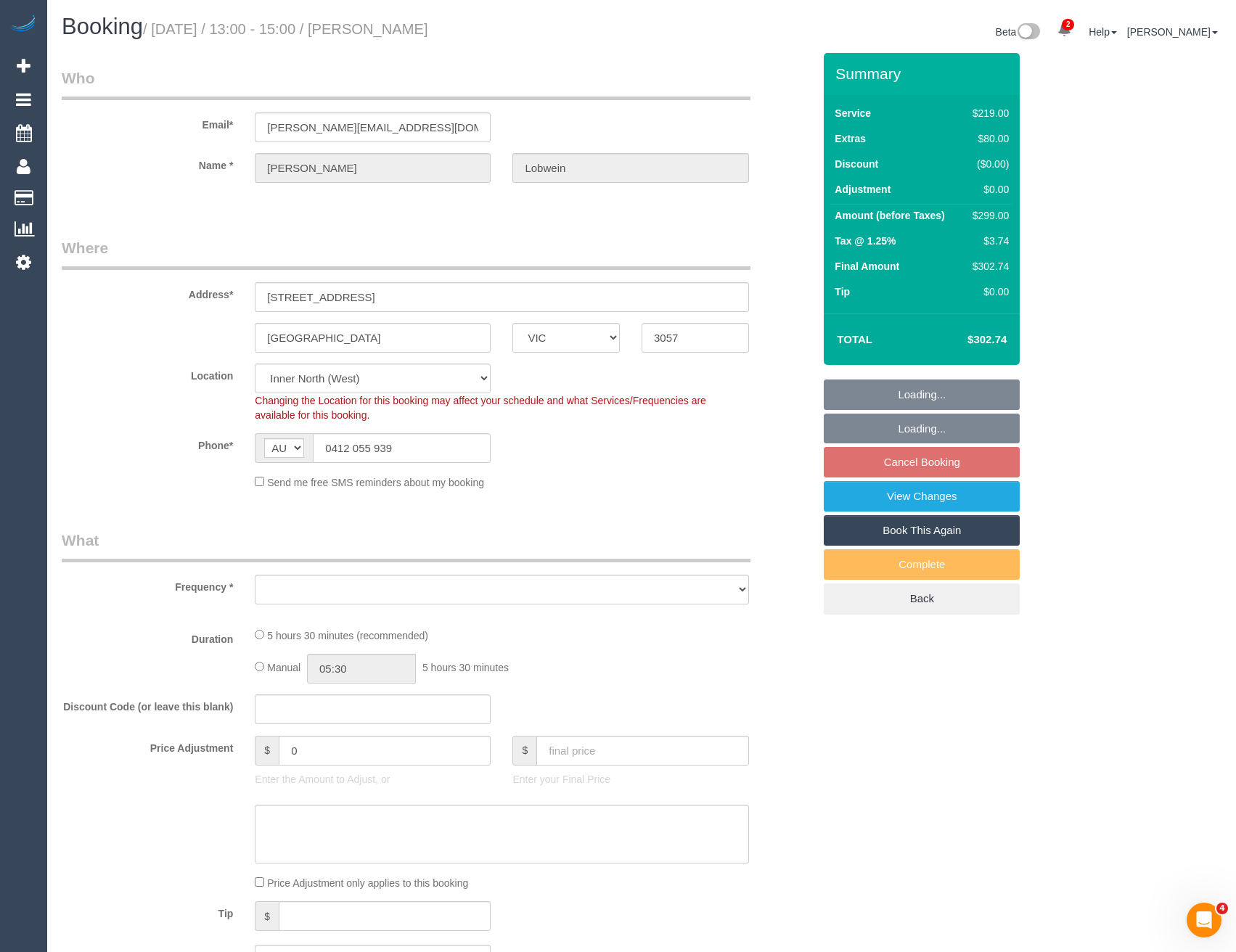
select select "object:556"
select select "number:27"
select select "number:14"
select select "number:19"
select select "number:24"
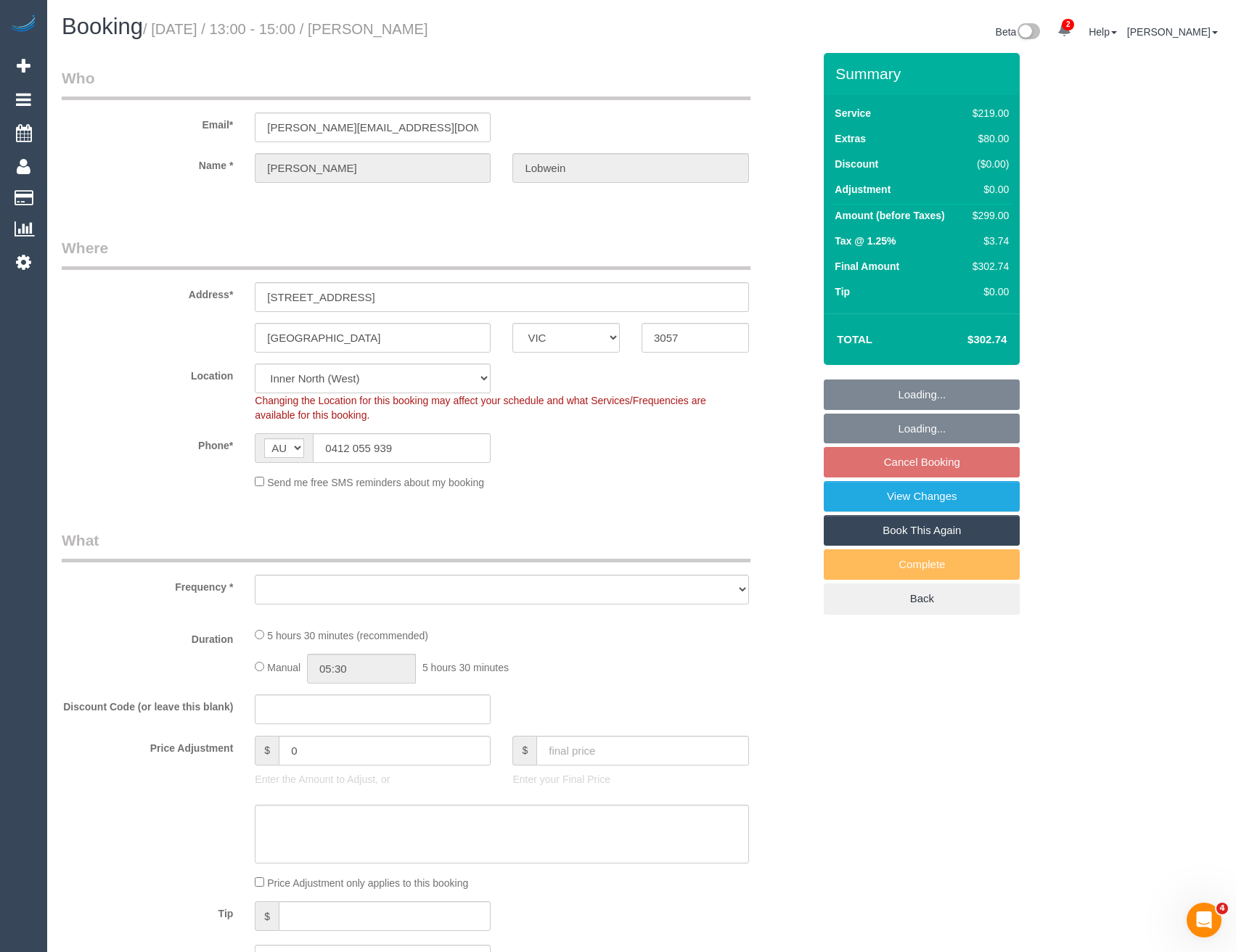
select select "number:26"
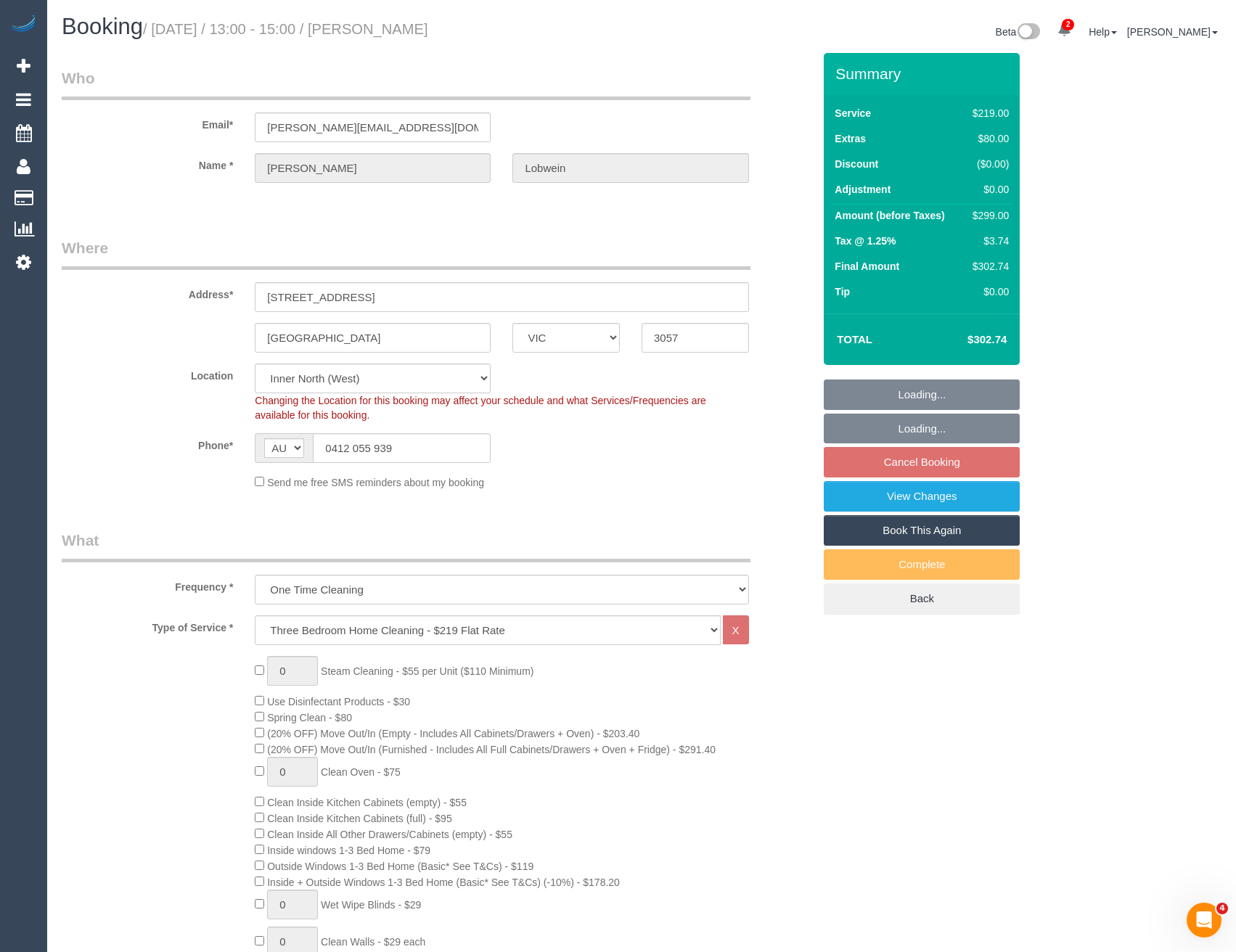
select select "object:1625"
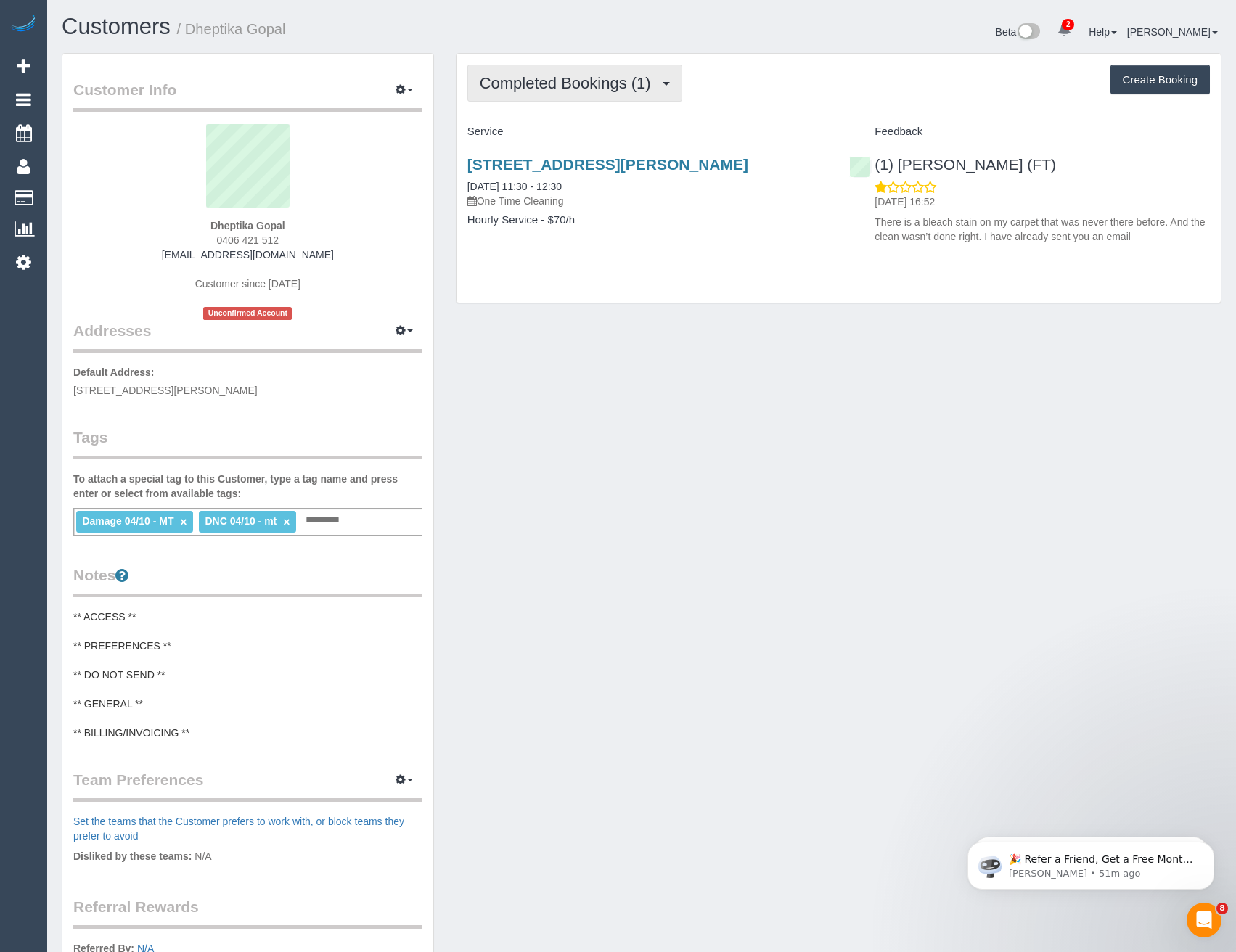
click at [616, 86] on span "Completed Bookings (1)" at bounding box center [569, 83] width 178 height 19
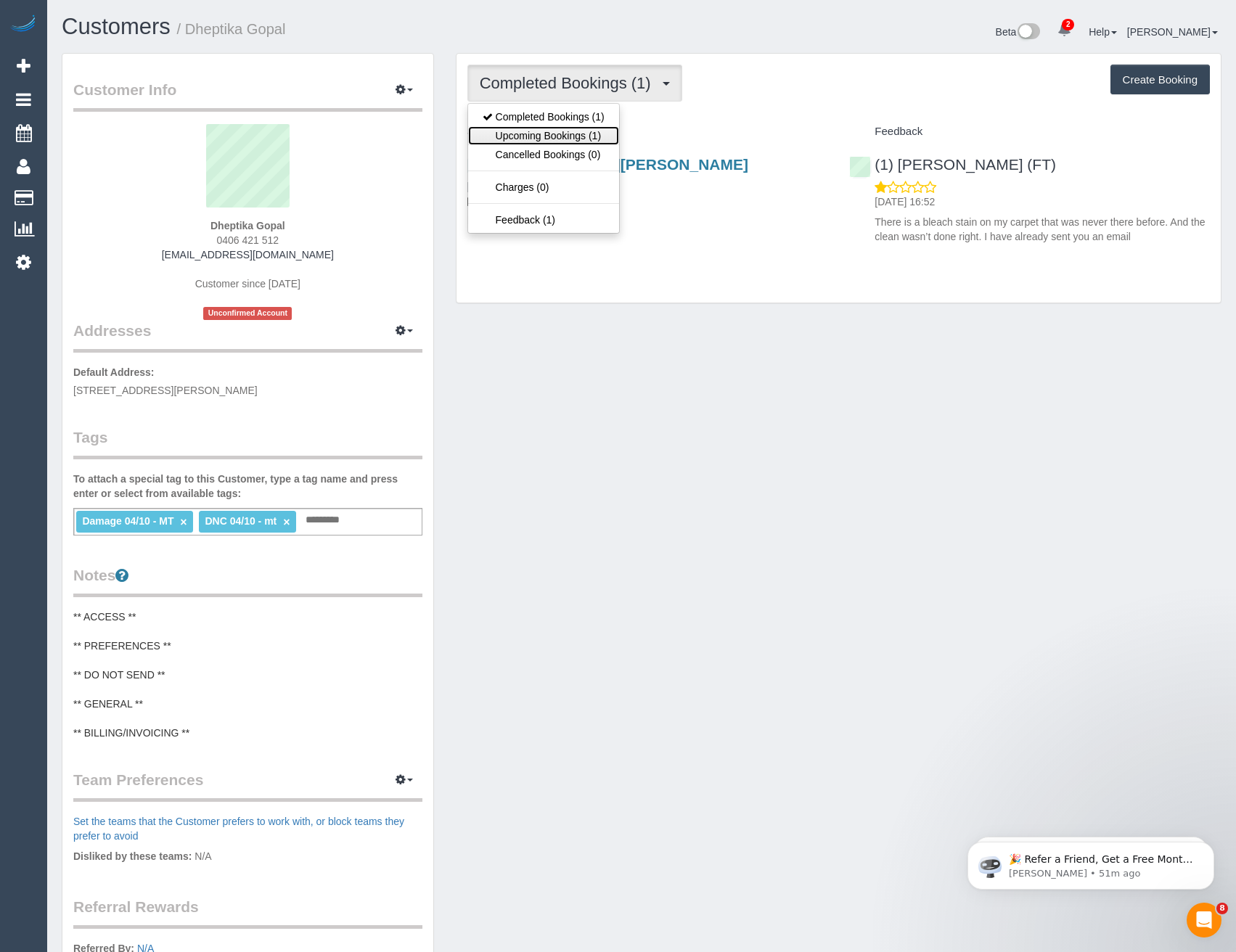
click at [599, 137] on link "Upcoming Bookings (1)" at bounding box center [543, 135] width 151 height 19
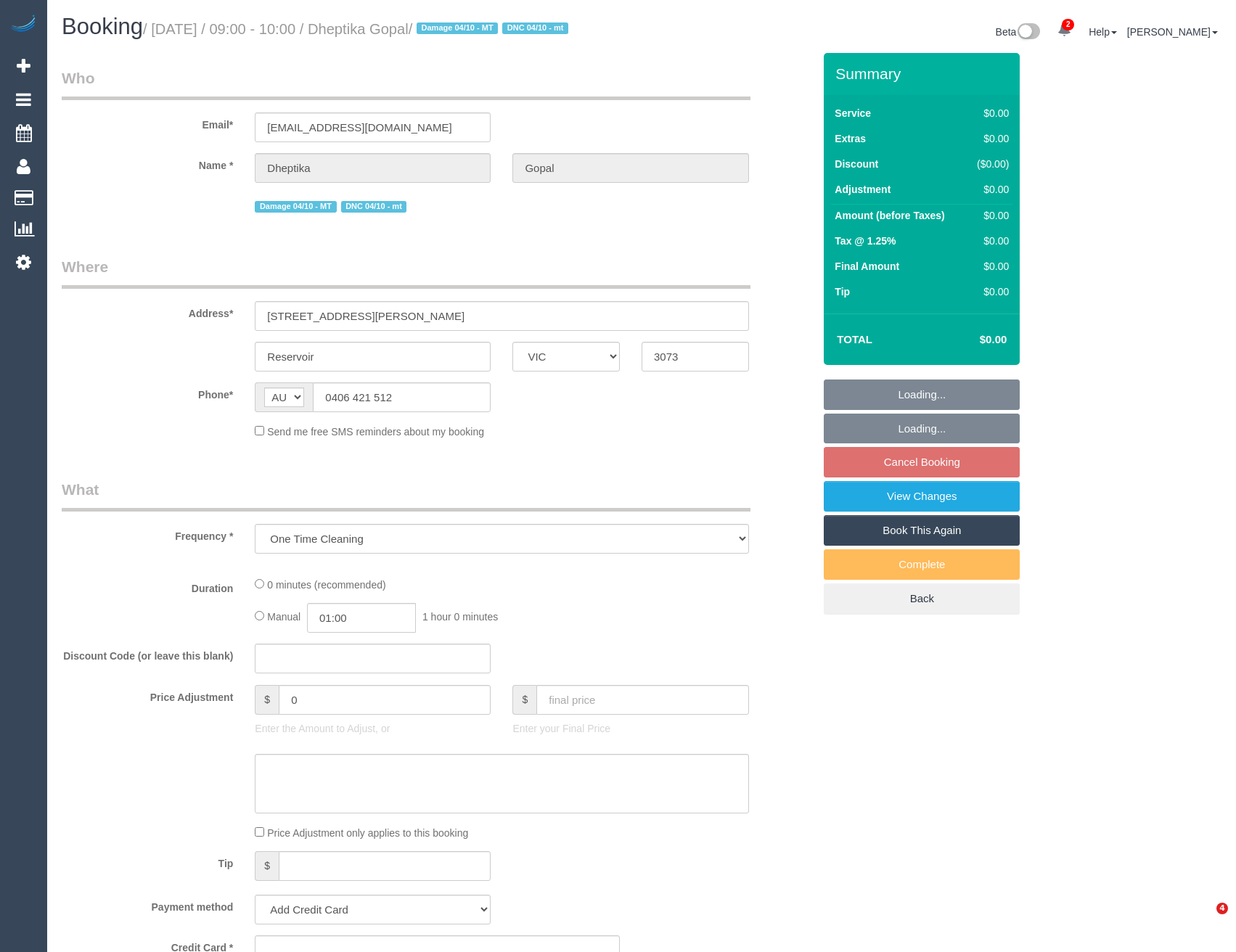
select select "VIC"
select select "string:stripe-pm_1SCZYS2GScqysDRVflSFuu7y"
select select "number:28"
select select "number:14"
select select "number:19"
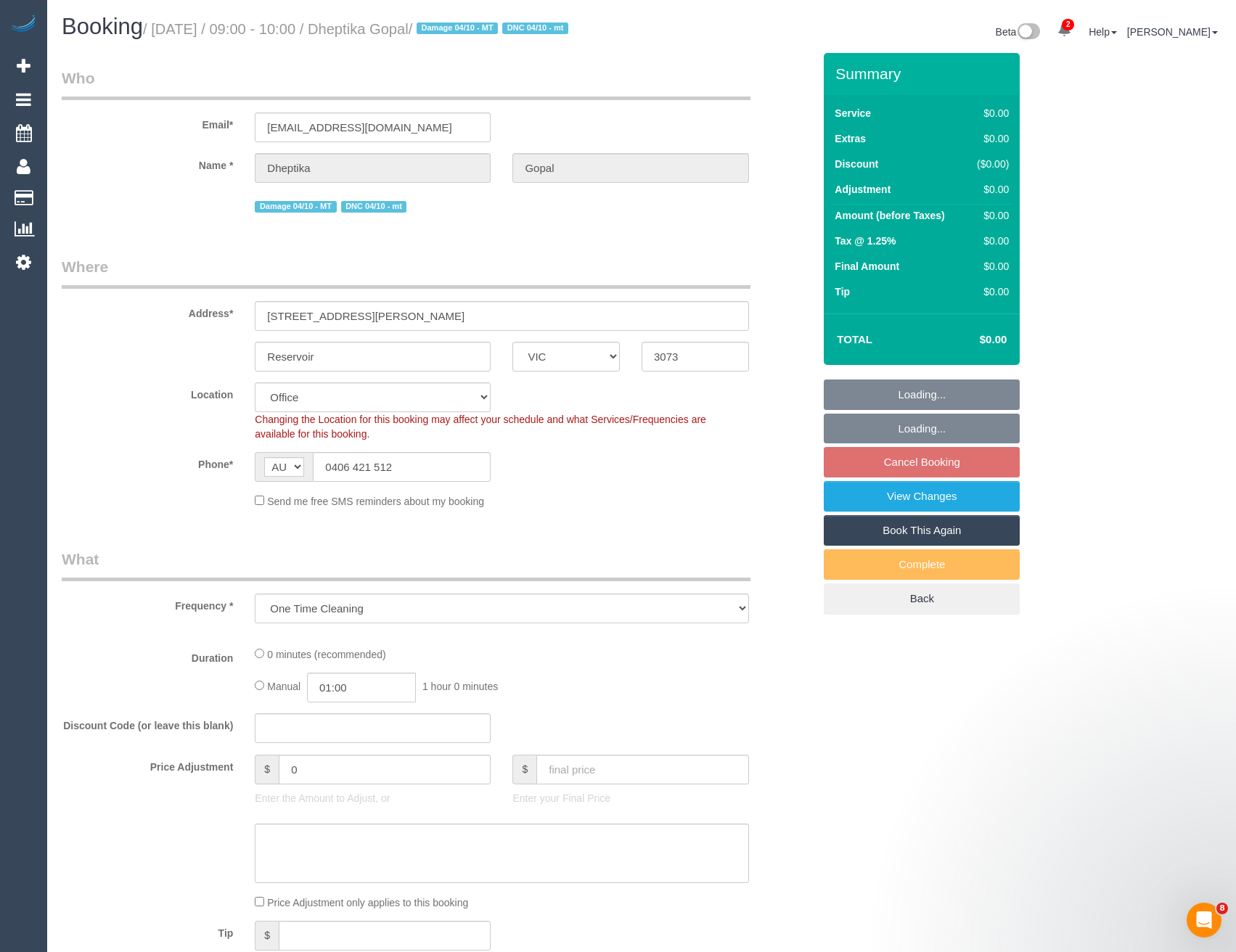
select select "object:796"
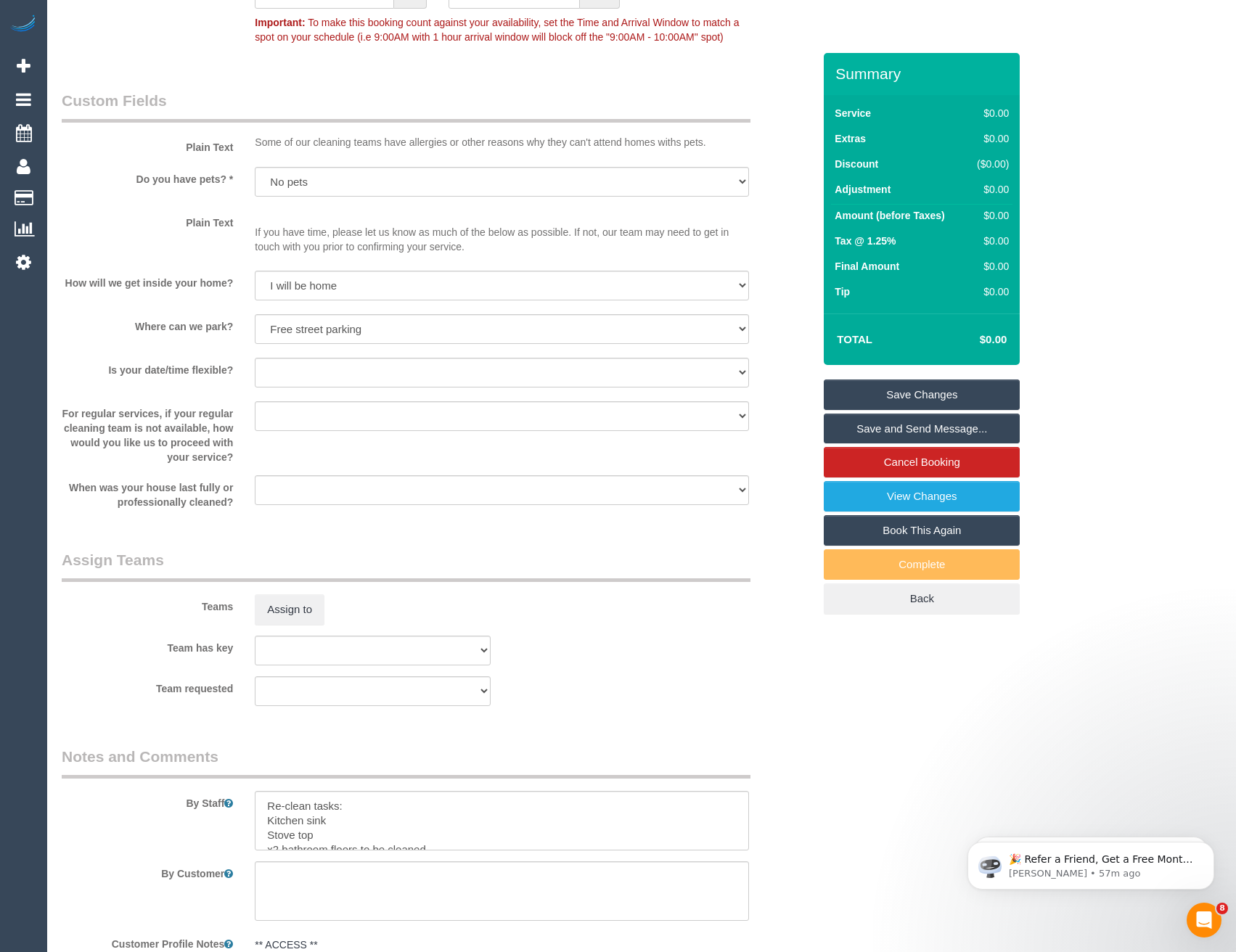
scroll to position [1670, 0]
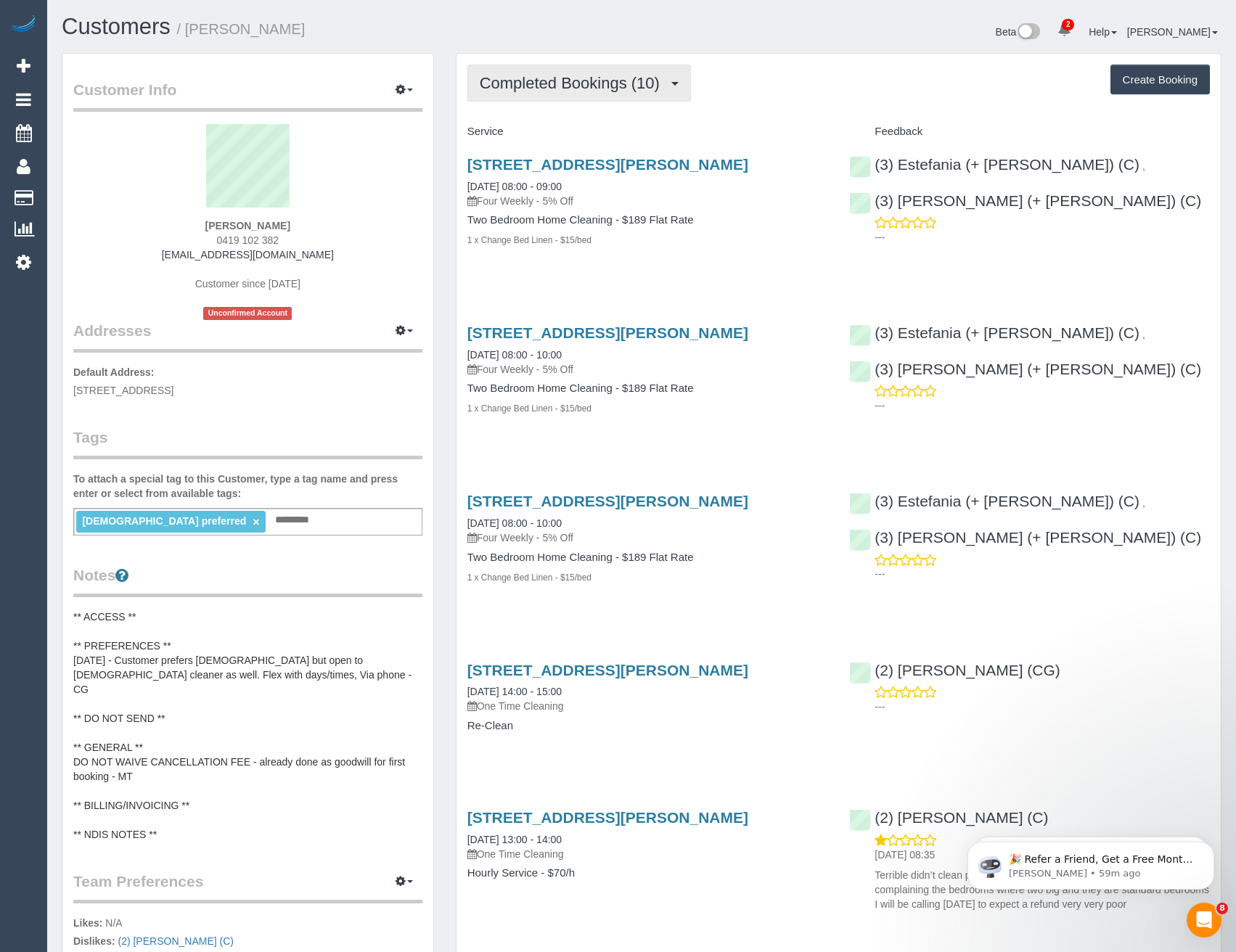
click at [571, 91] on span "Completed Bookings (10)" at bounding box center [572, 83] width 187 height 19
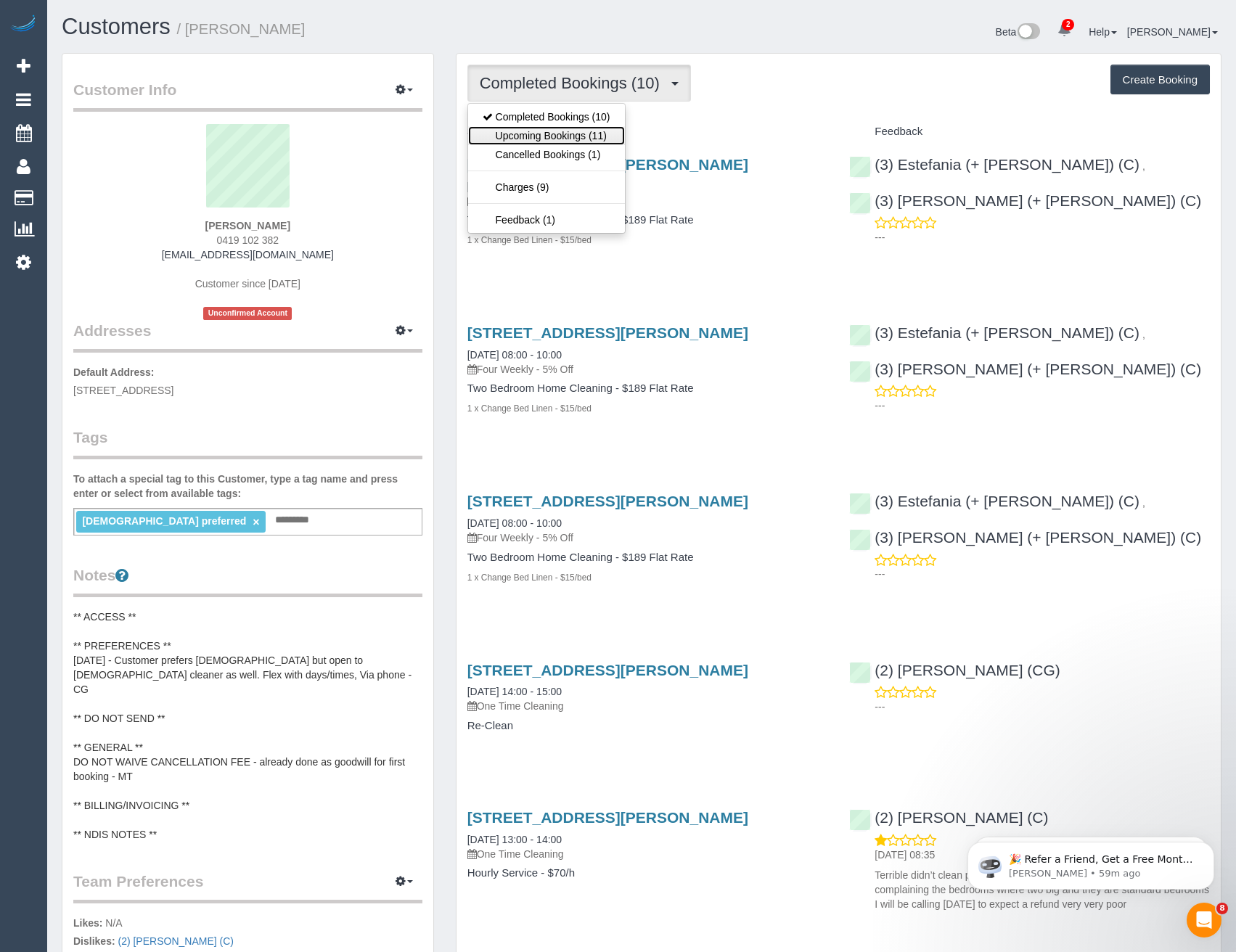
click at [611, 139] on link "Upcoming Bookings (11)" at bounding box center [546, 135] width 157 height 19
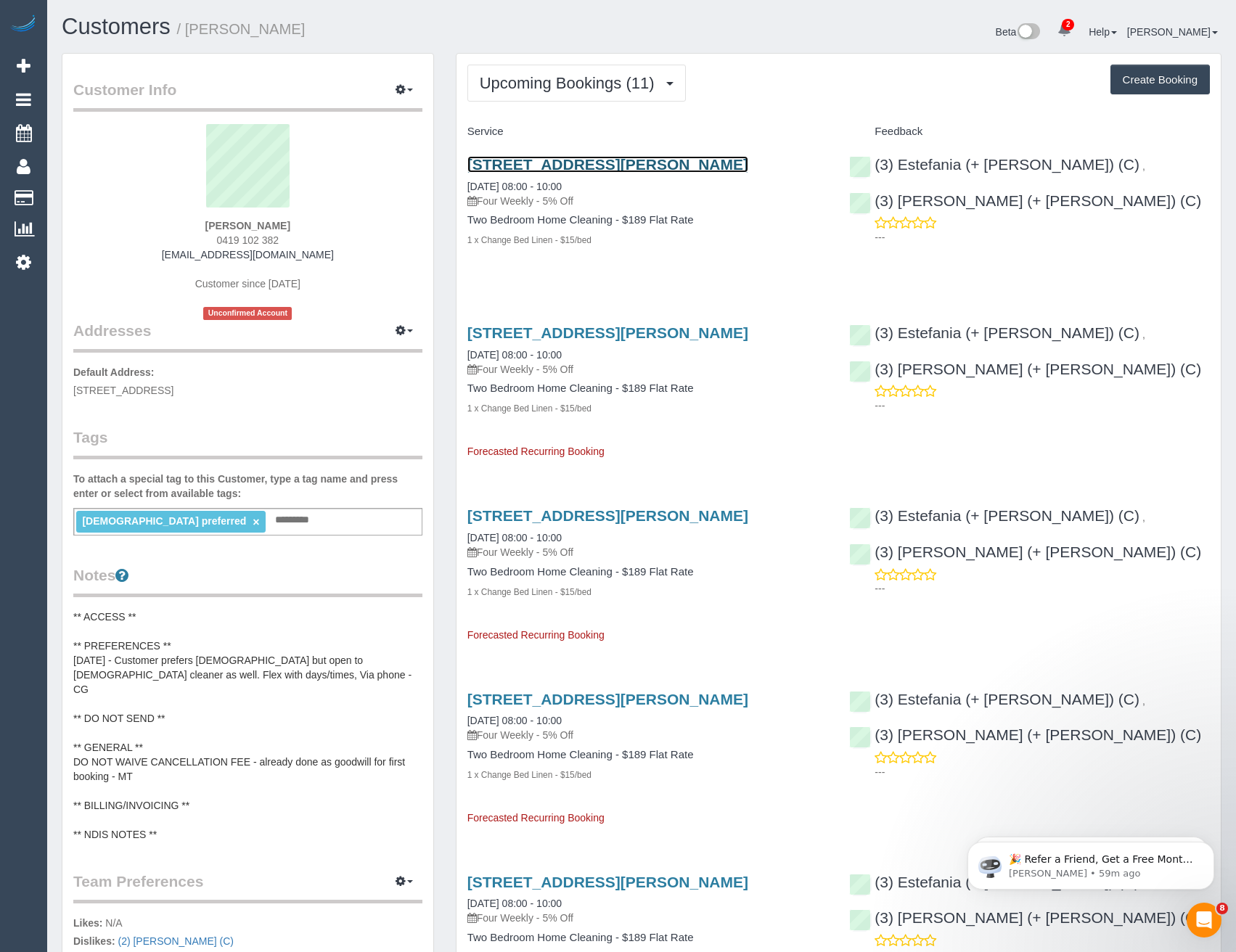
click at [690, 165] on link "[STREET_ADDRESS][PERSON_NAME]" at bounding box center [608, 164] width 280 height 17
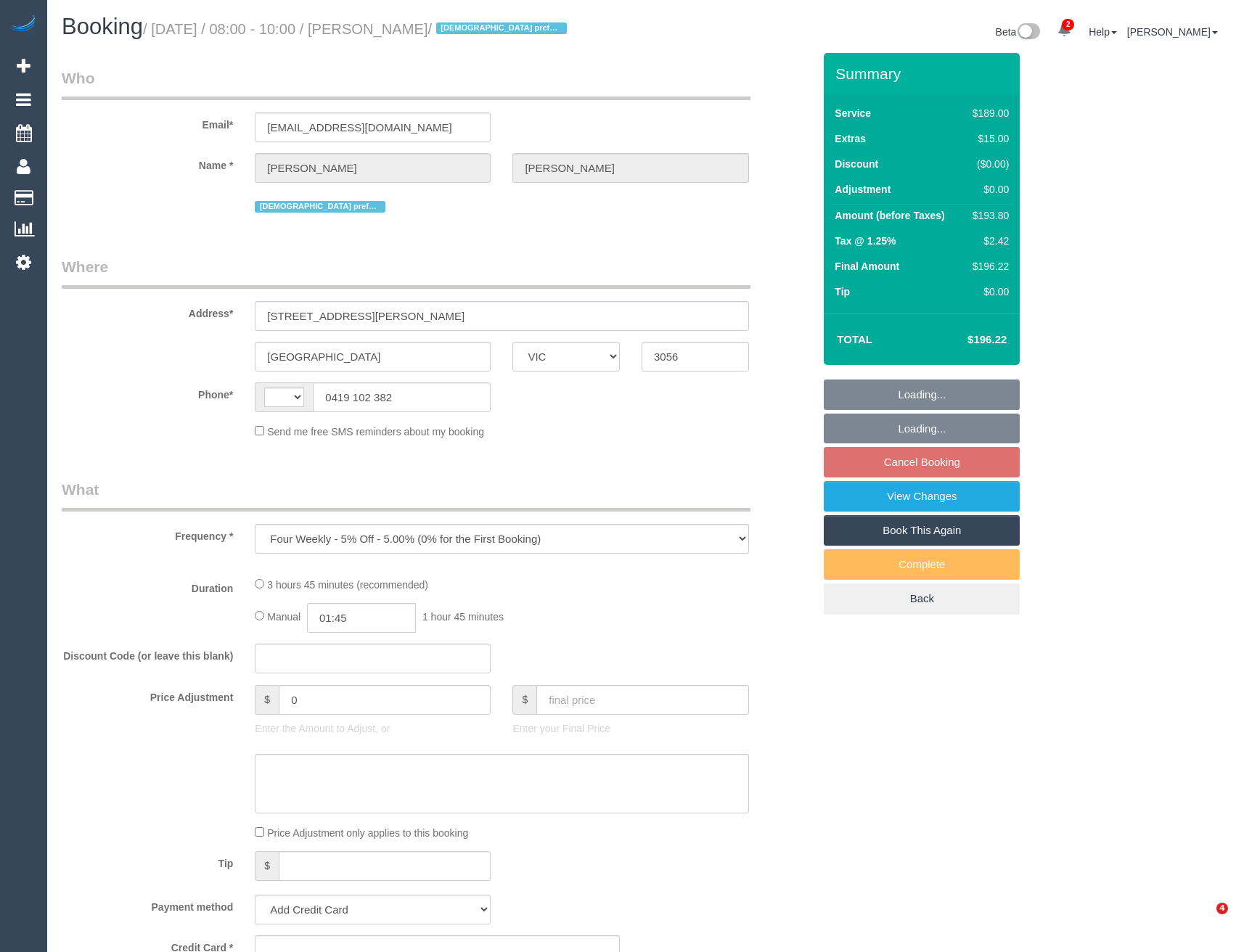
select select "VIC"
select select "string:AU"
select select "string:stripe-pm_1QxLiy2GScqysDRV1fDaOb1o"
select select "number:28"
select select "number:14"
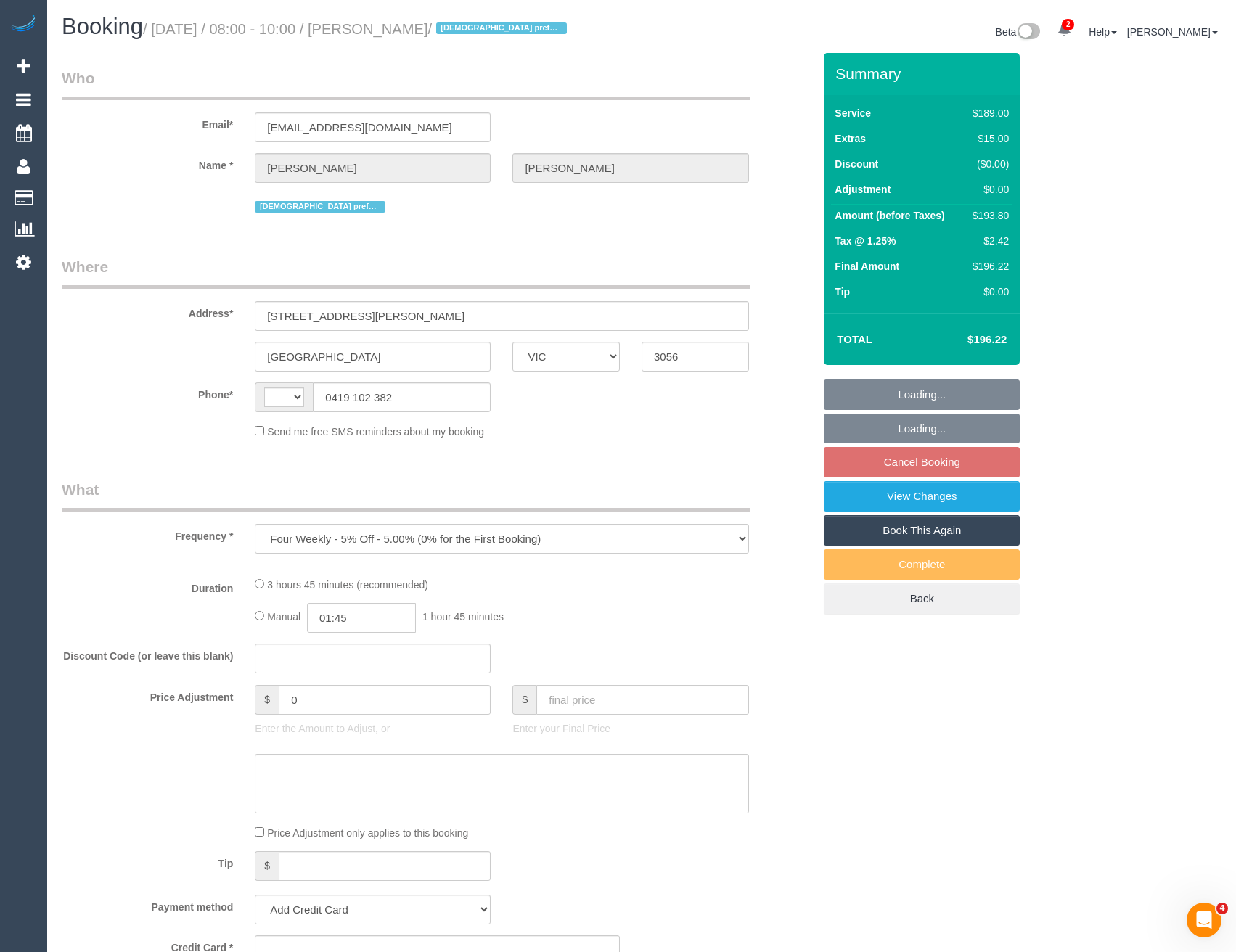
select select "number:19"
select select "number:22"
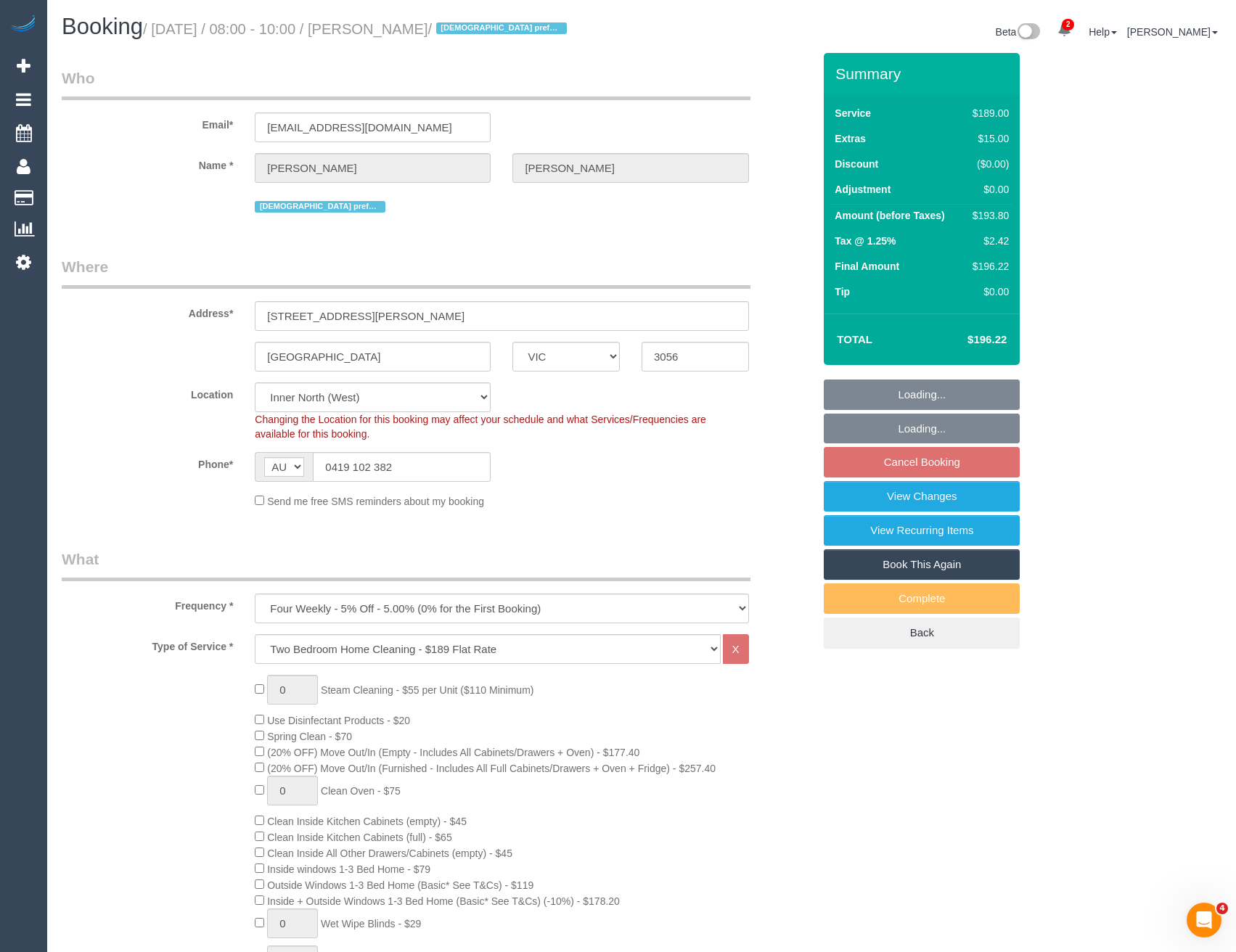
select select "object:816"
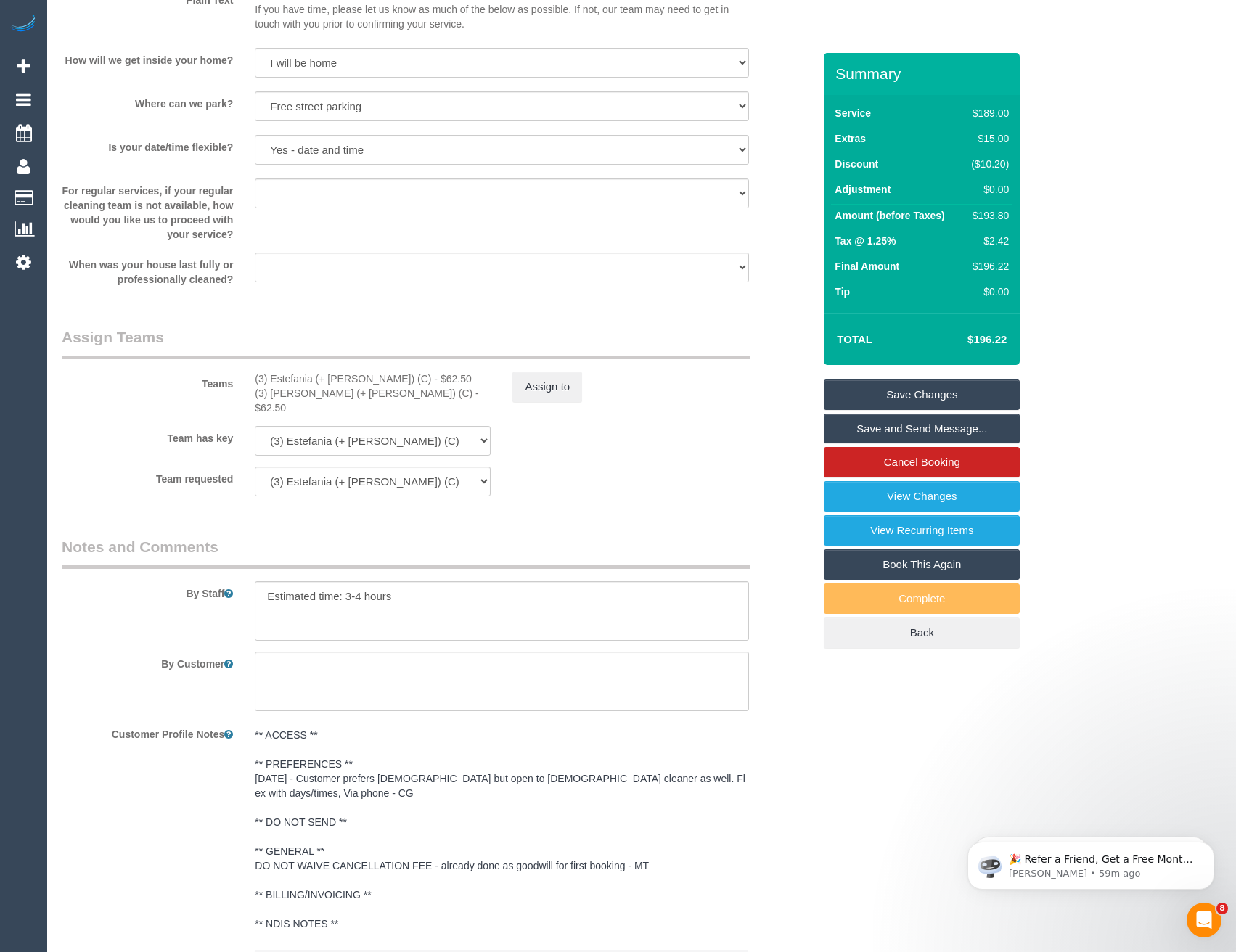
scroll to position [2147, 0]
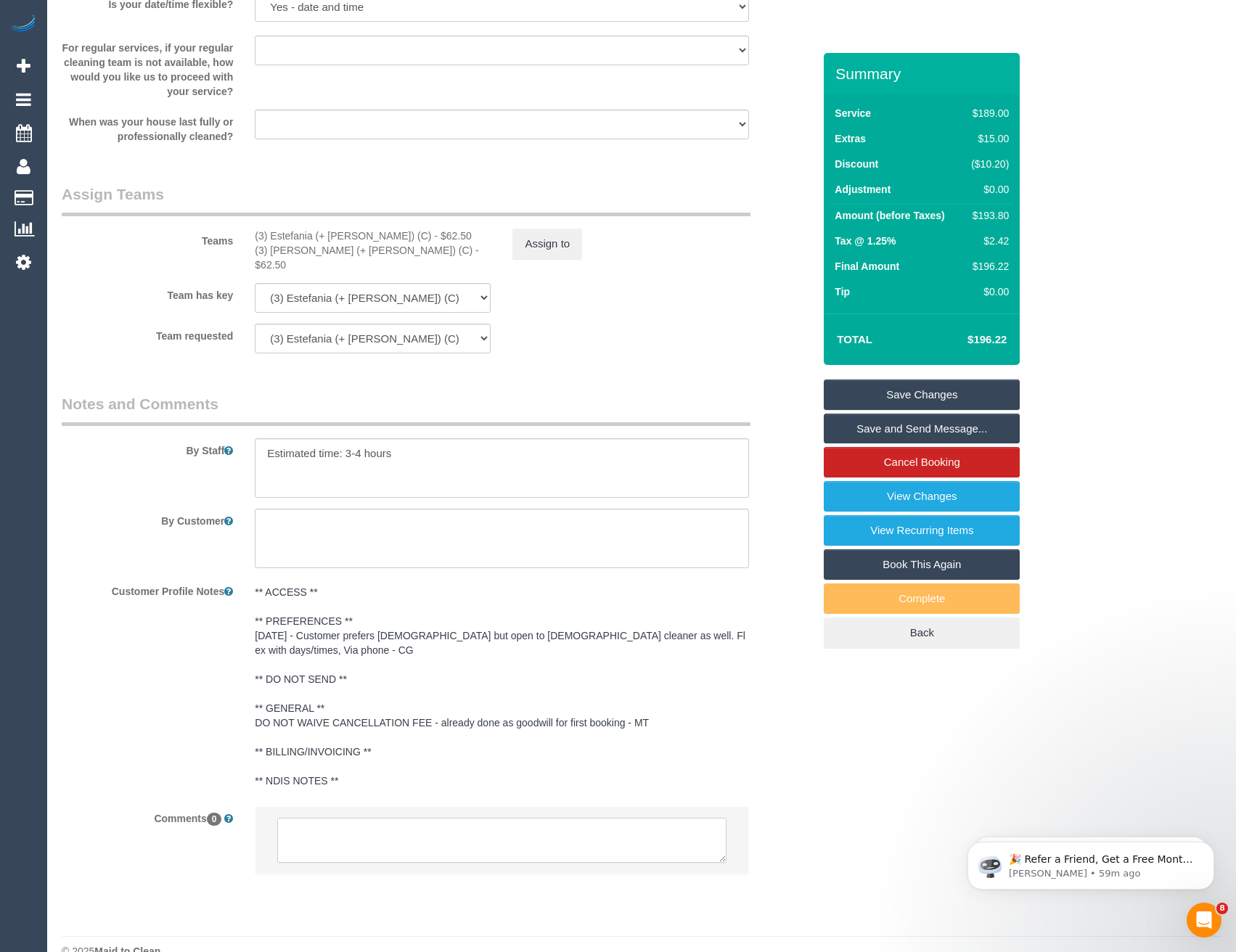
click at [468, 824] on textarea at bounding box center [501, 840] width 448 height 45
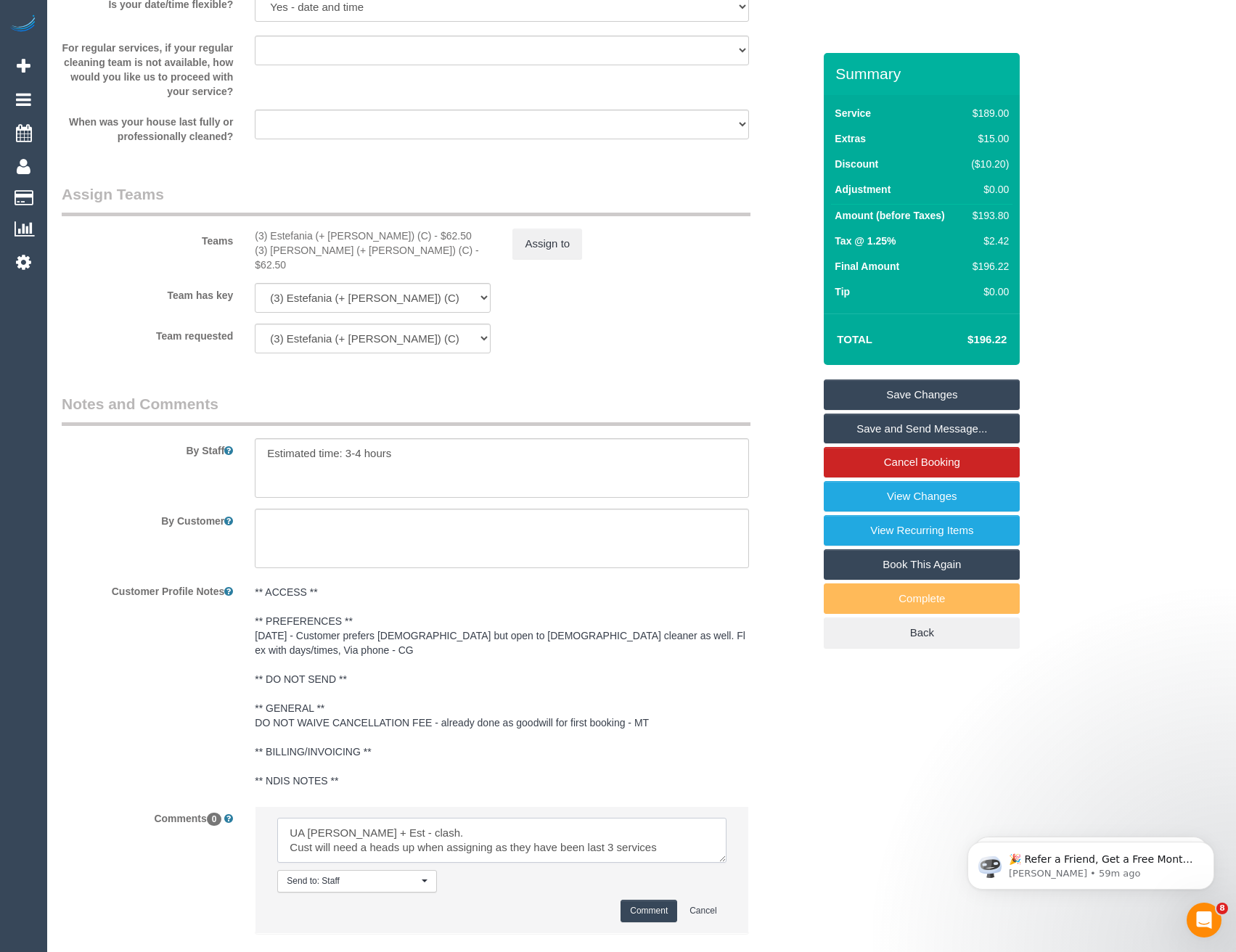
type textarea "UA [PERSON_NAME] + Est - clash. Cust will need a heads up when assigning as the…"
click at [645, 900] on button "Comment" at bounding box center [649, 911] width 57 height 23
click at [553, 241] on button "Assign to" at bounding box center [547, 243] width 70 height 30
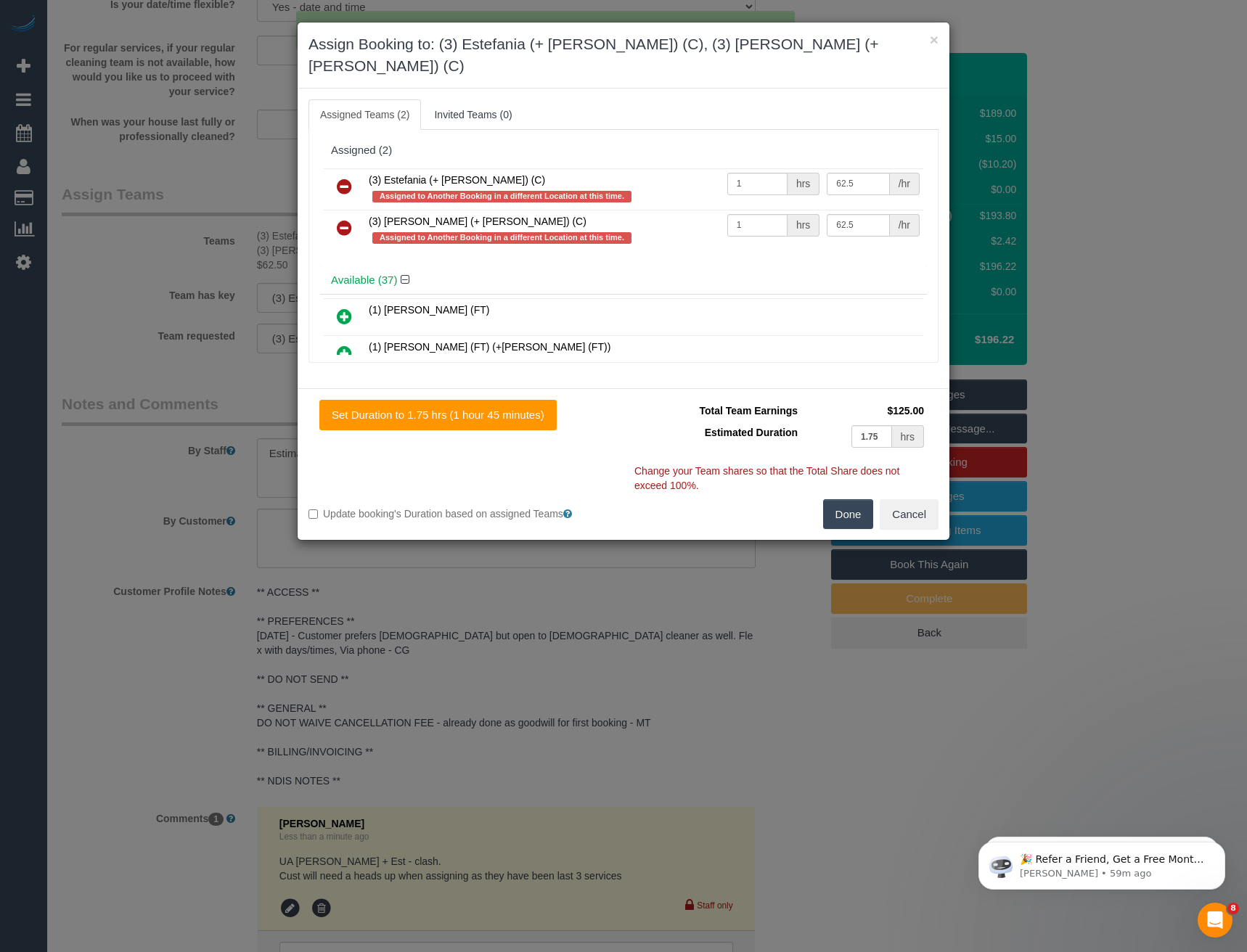
click at [343, 177] on icon at bounding box center [344, 186] width 16 height 18
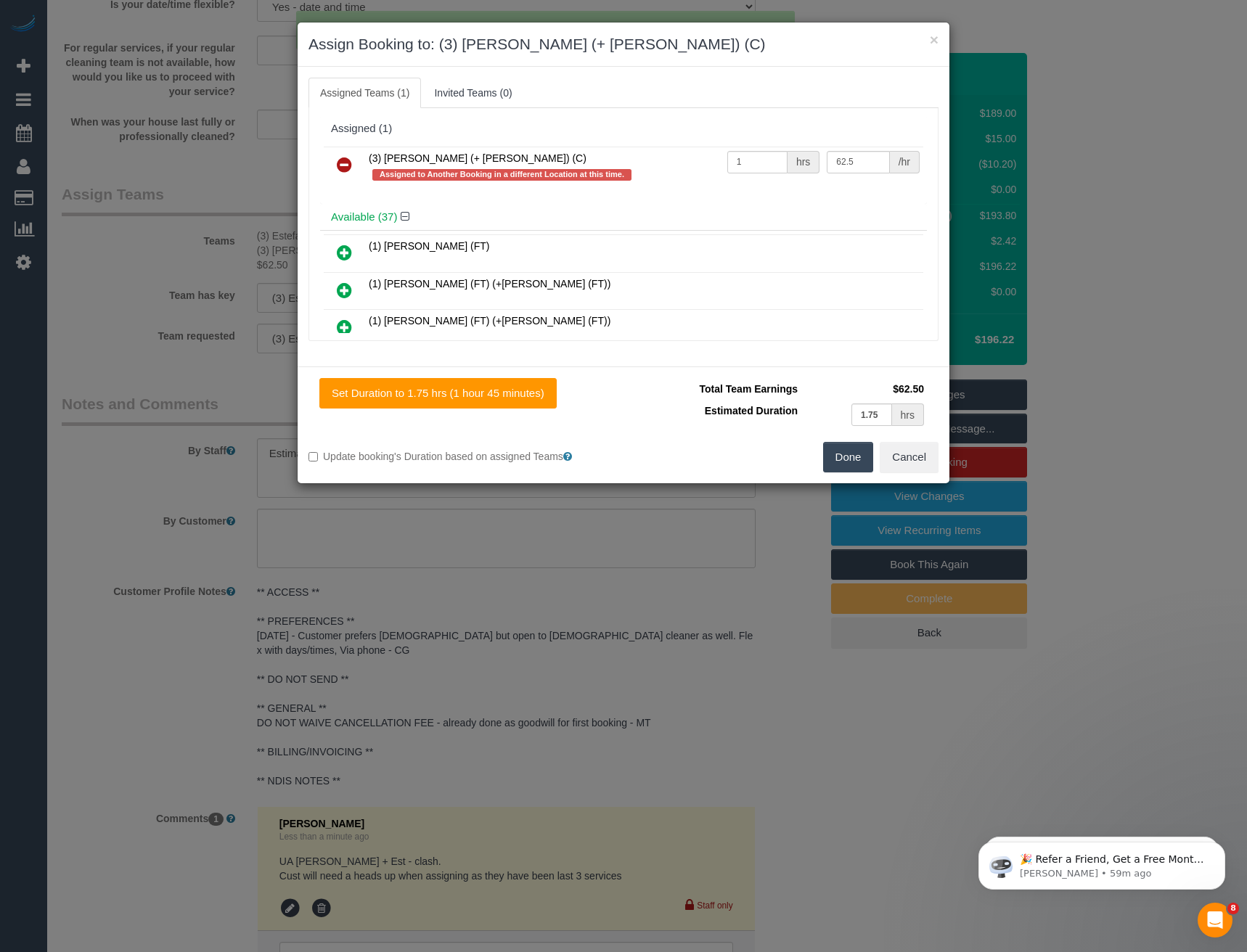
click at [343, 161] on icon at bounding box center [344, 165] width 16 height 18
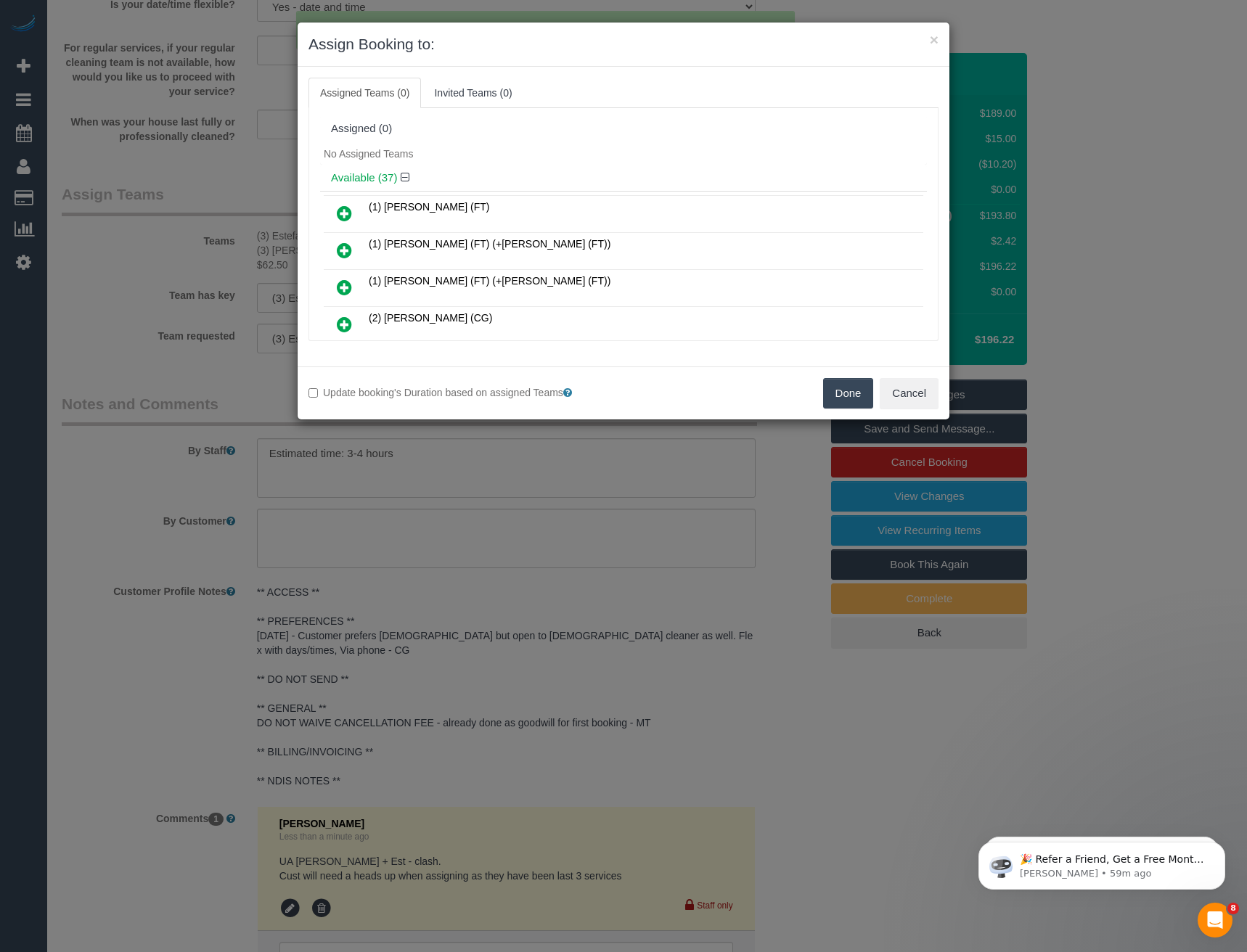
click at [873, 398] on div "Done Cancel" at bounding box center [786, 393] width 325 height 30
click at [854, 395] on button "Done" at bounding box center [848, 393] width 51 height 30
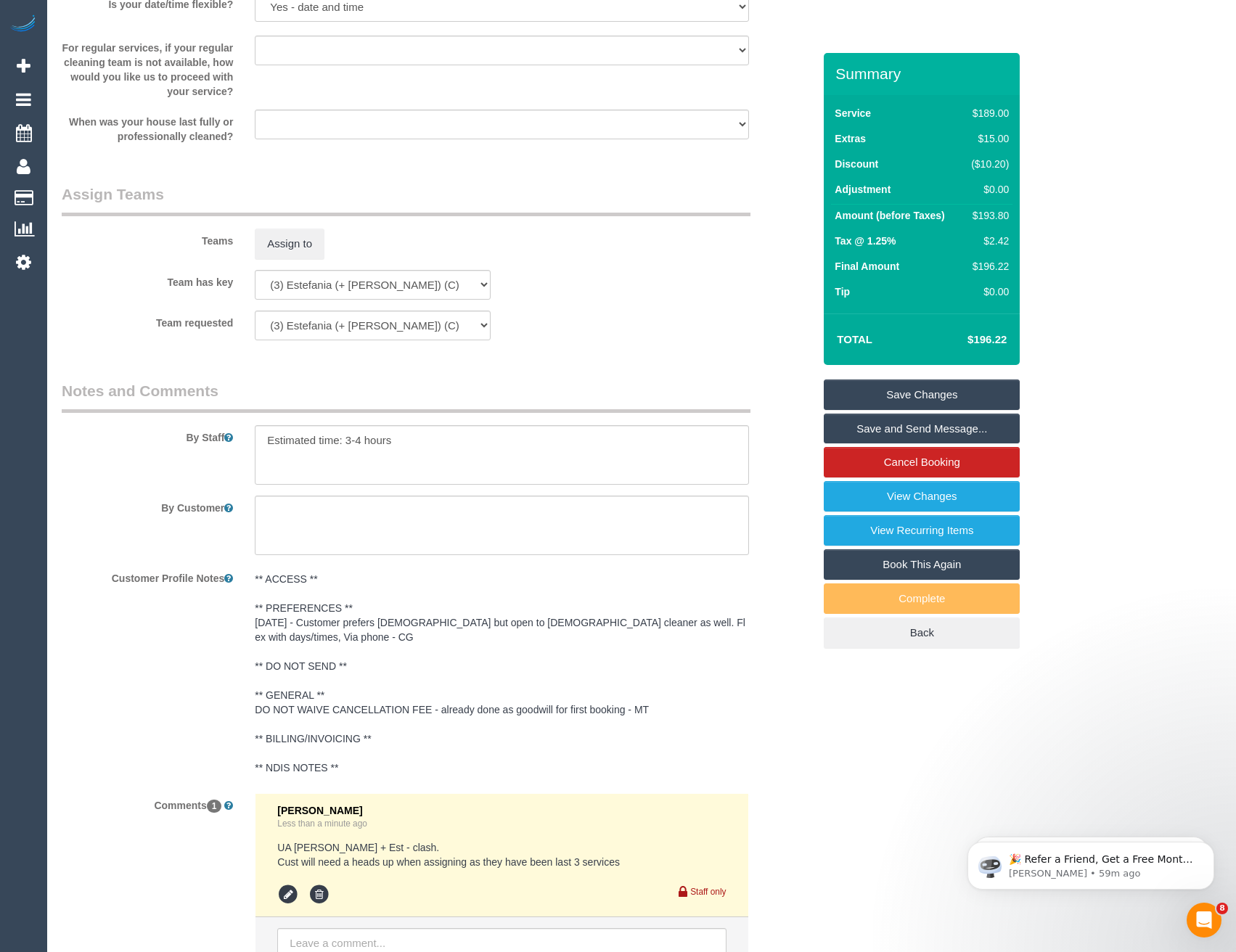
click at [931, 392] on link "Save Changes" at bounding box center [921, 394] width 196 height 30
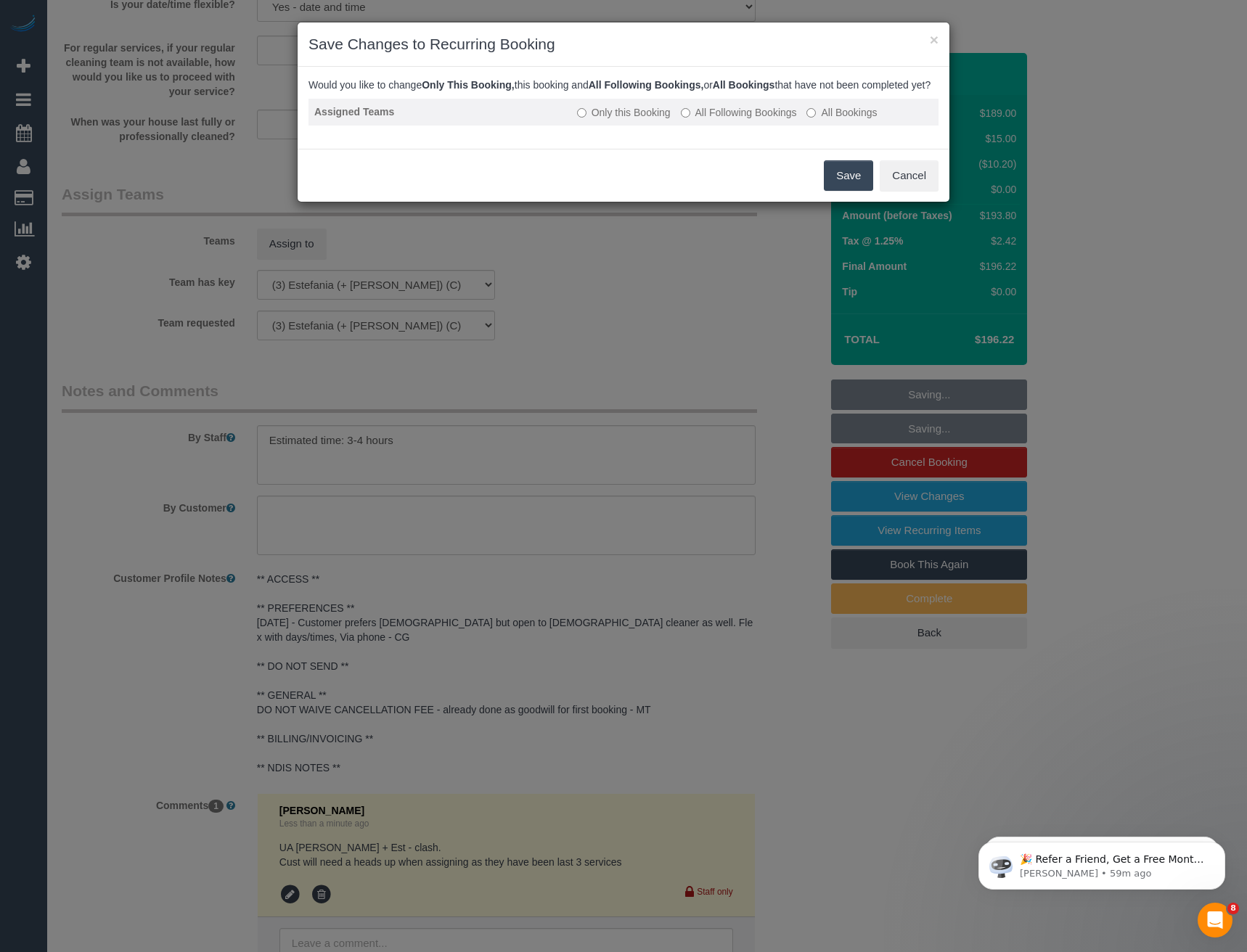
click at [732, 120] on label "All Following Bookings" at bounding box center [738, 112] width 116 height 15
click at [624, 120] on label "Only this Booking" at bounding box center [623, 112] width 93 height 15
click at [840, 191] on button "Save" at bounding box center [848, 175] width 49 height 30
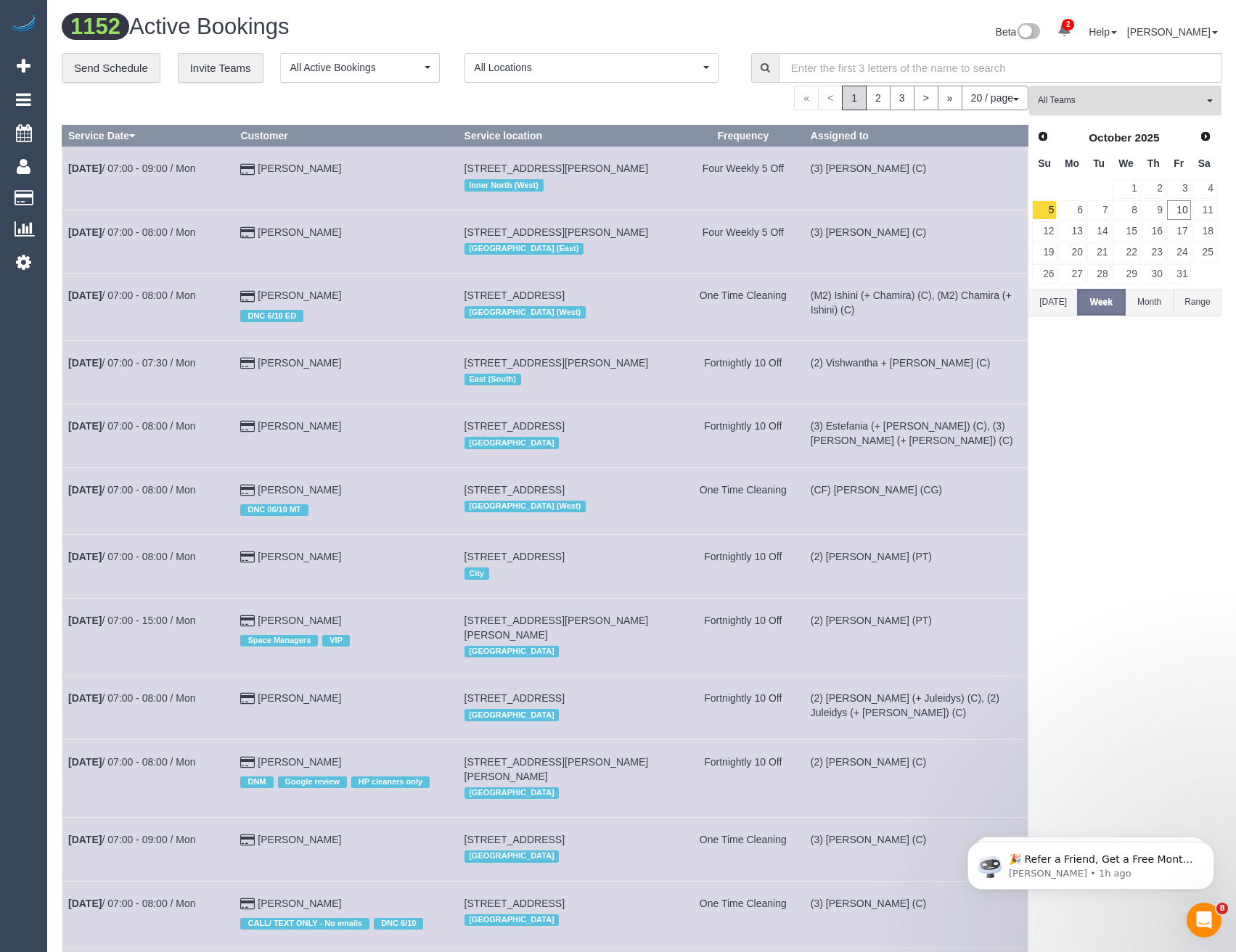
click at [1062, 95] on span "All Teams" at bounding box center [1120, 100] width 166 height 13
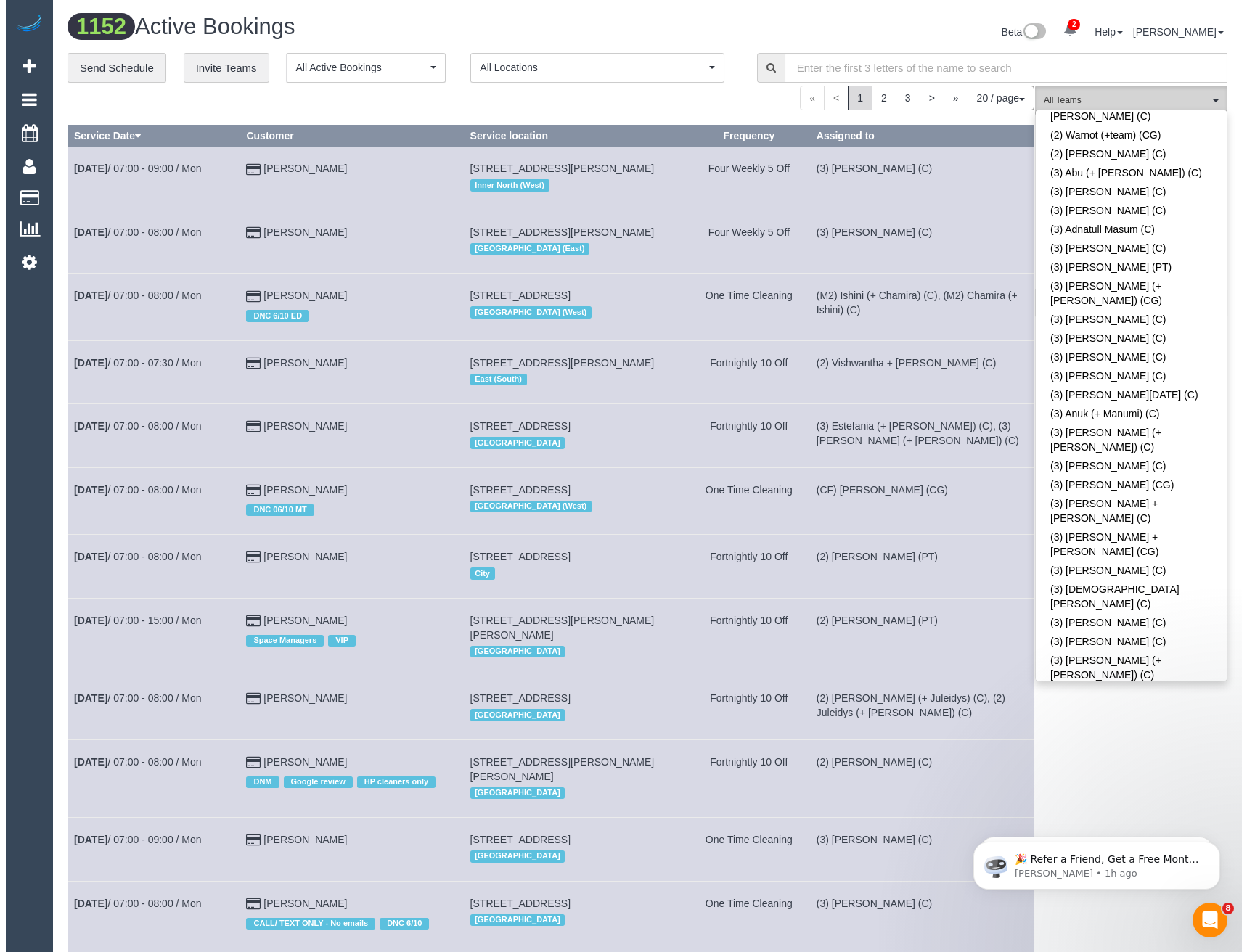
scroll to position [1887, 0]
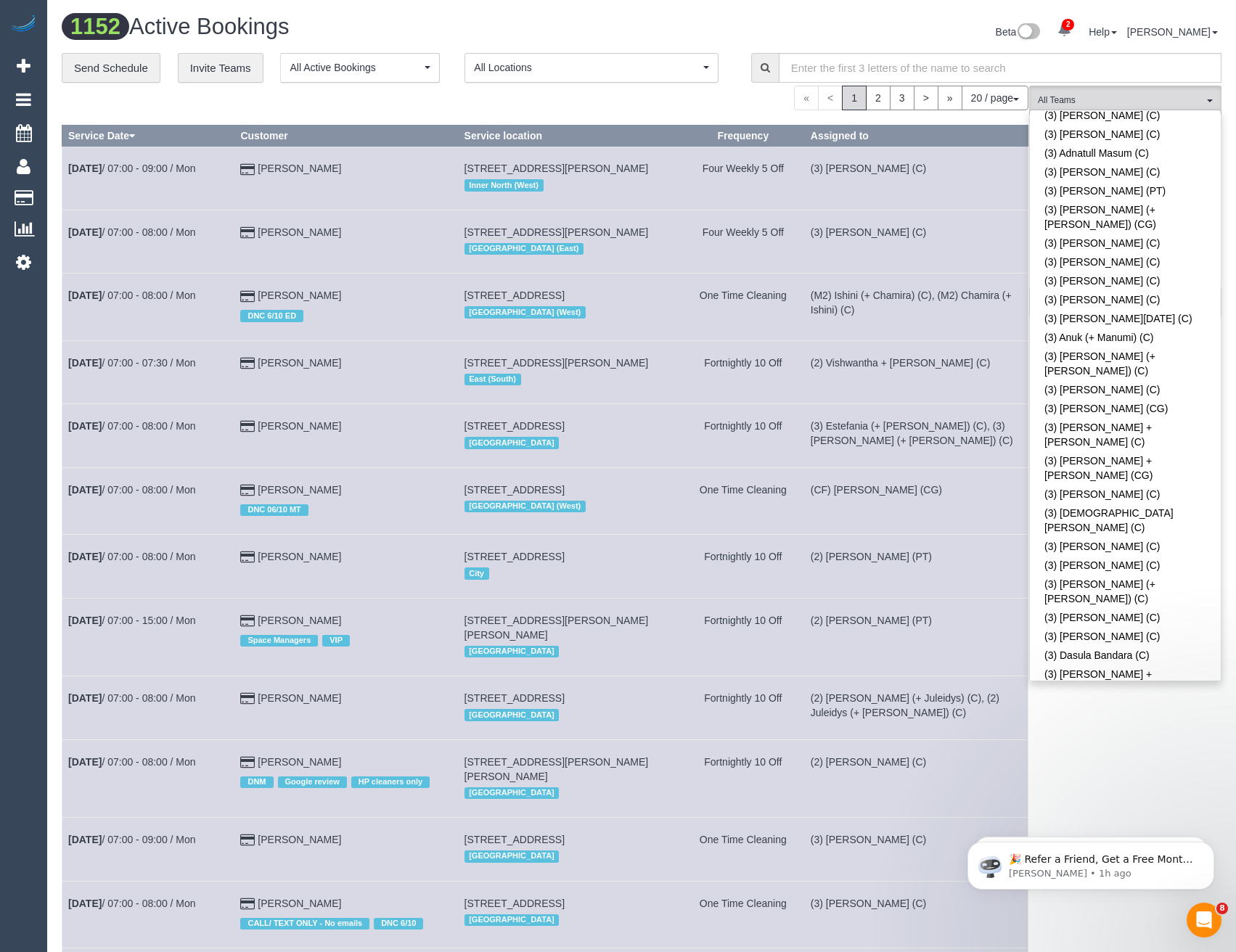
click at [1115, 732] on div "(3) [PERSON_NAME] (C) All Teams Remove Team Filters (0) Account - Tech (0) Offi…" at bounding box center [1125, 828] width 192 height 1487
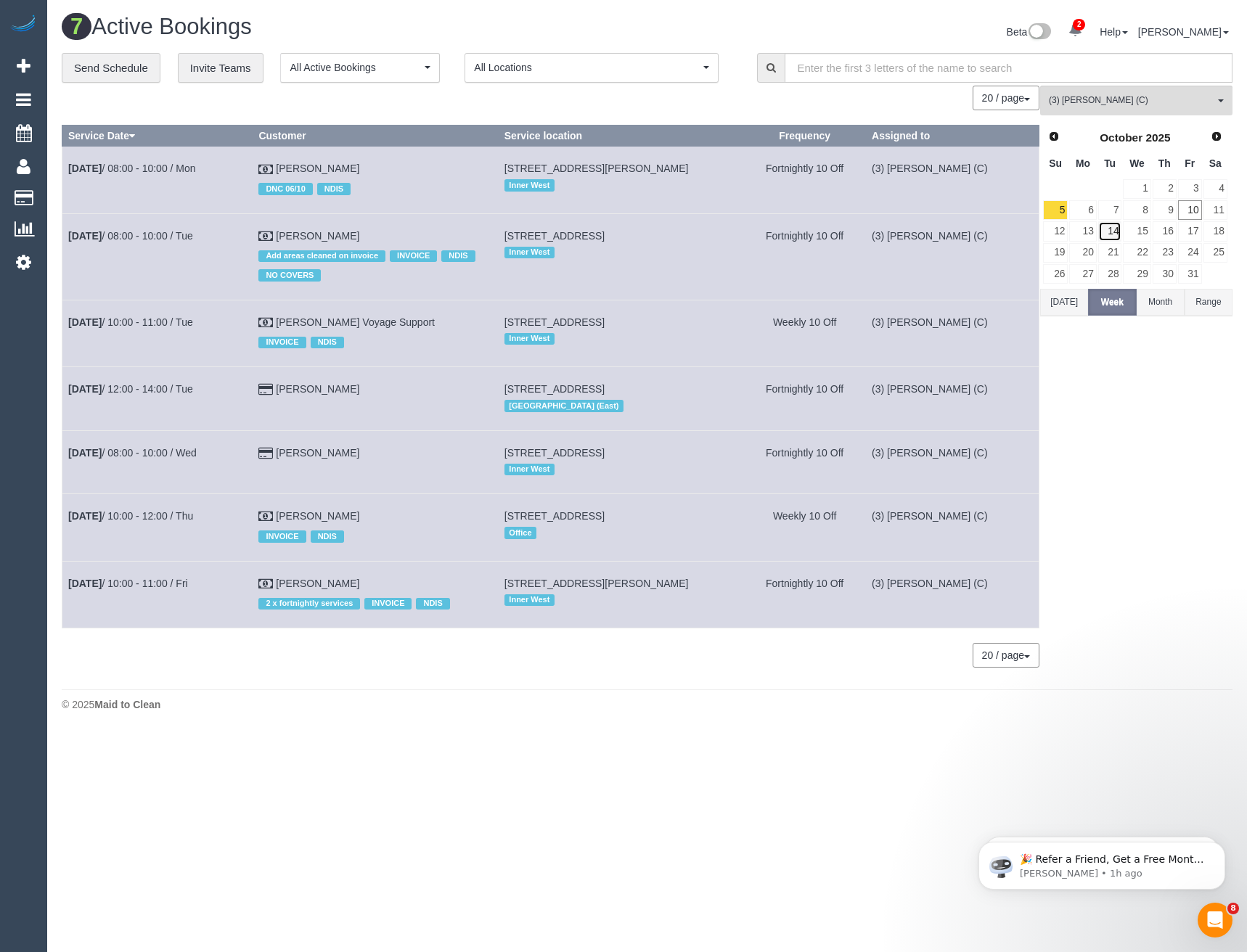
click at [1104, 231] on link "14" at bounding box center [1110, 231] width 24 height 20
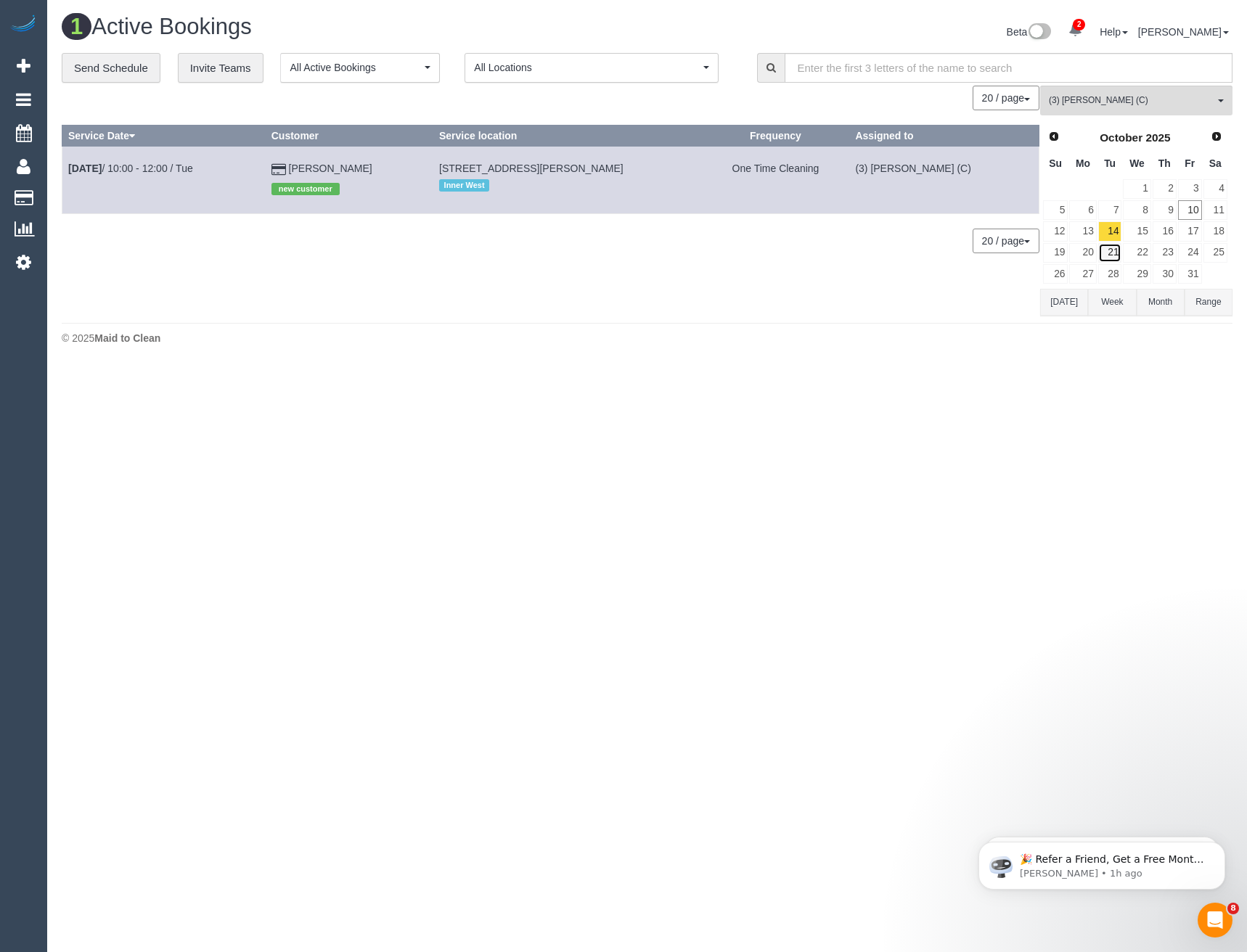
click at [1113, 250] on link "21" at bounding box center [1110, 253] width 24 height 20
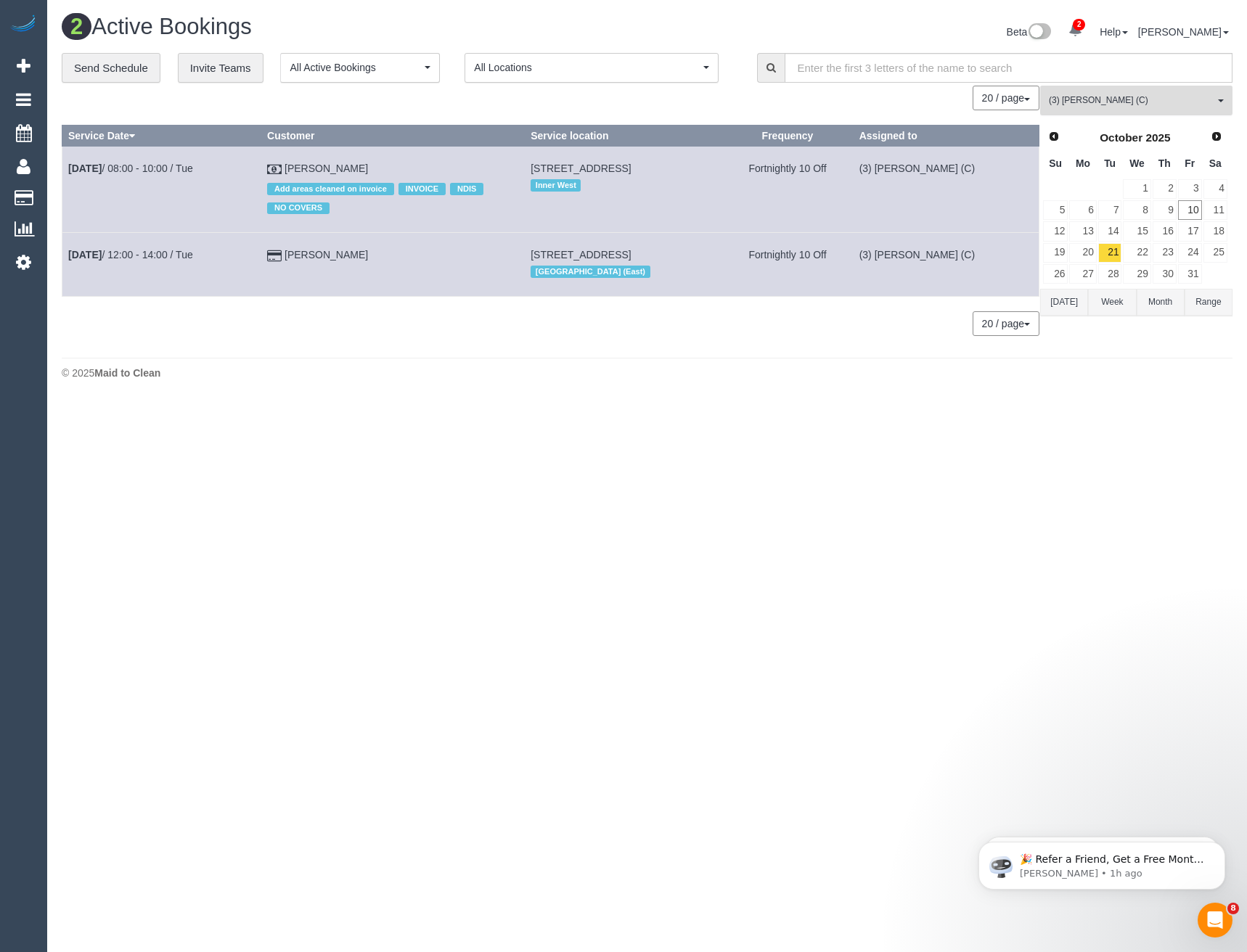
click at [1087, 110] on button "(3) Hasibul Haque (C) All Teams" at bounding box center [1136, 100] width 192 height 29
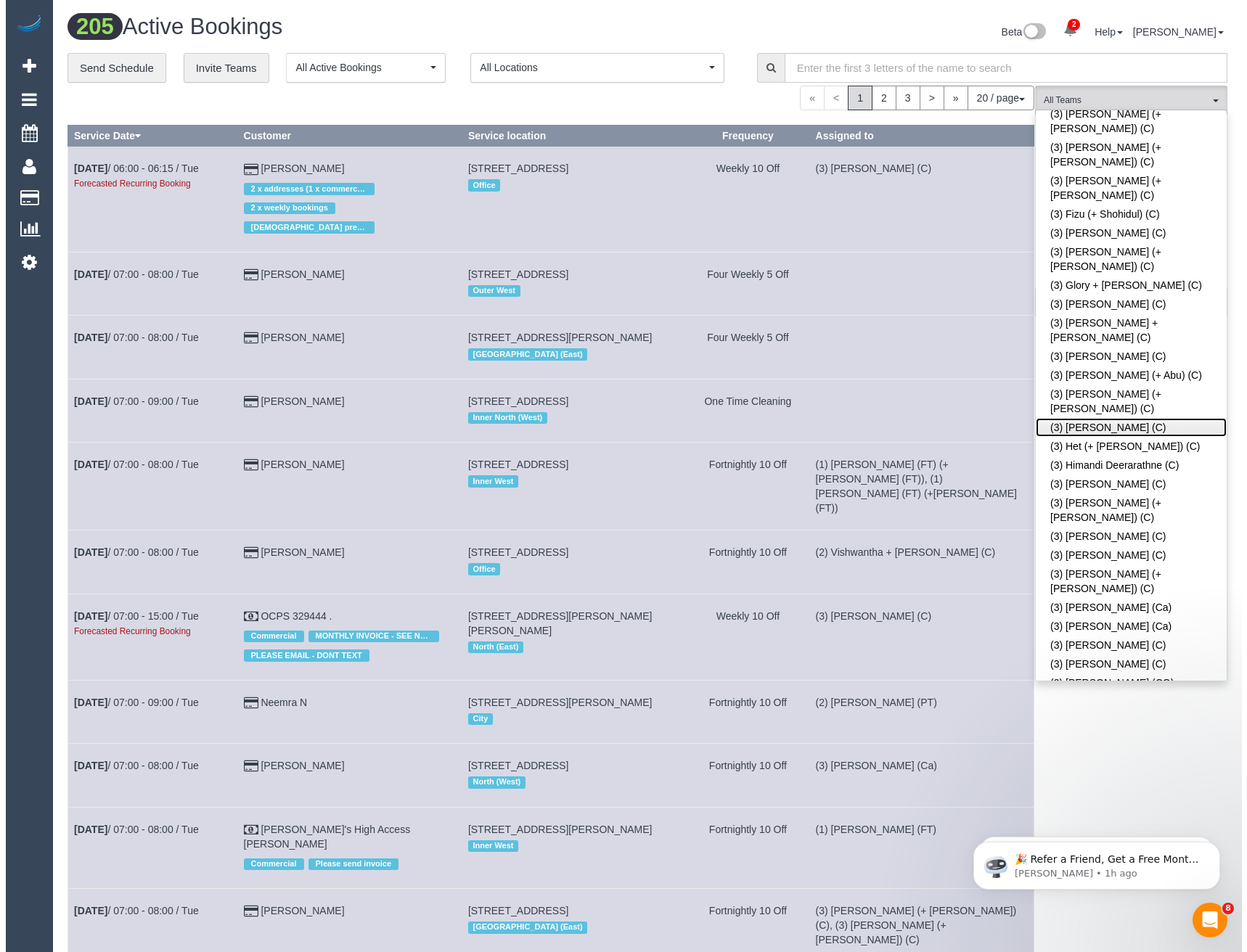
scroll to position [2613, 0]
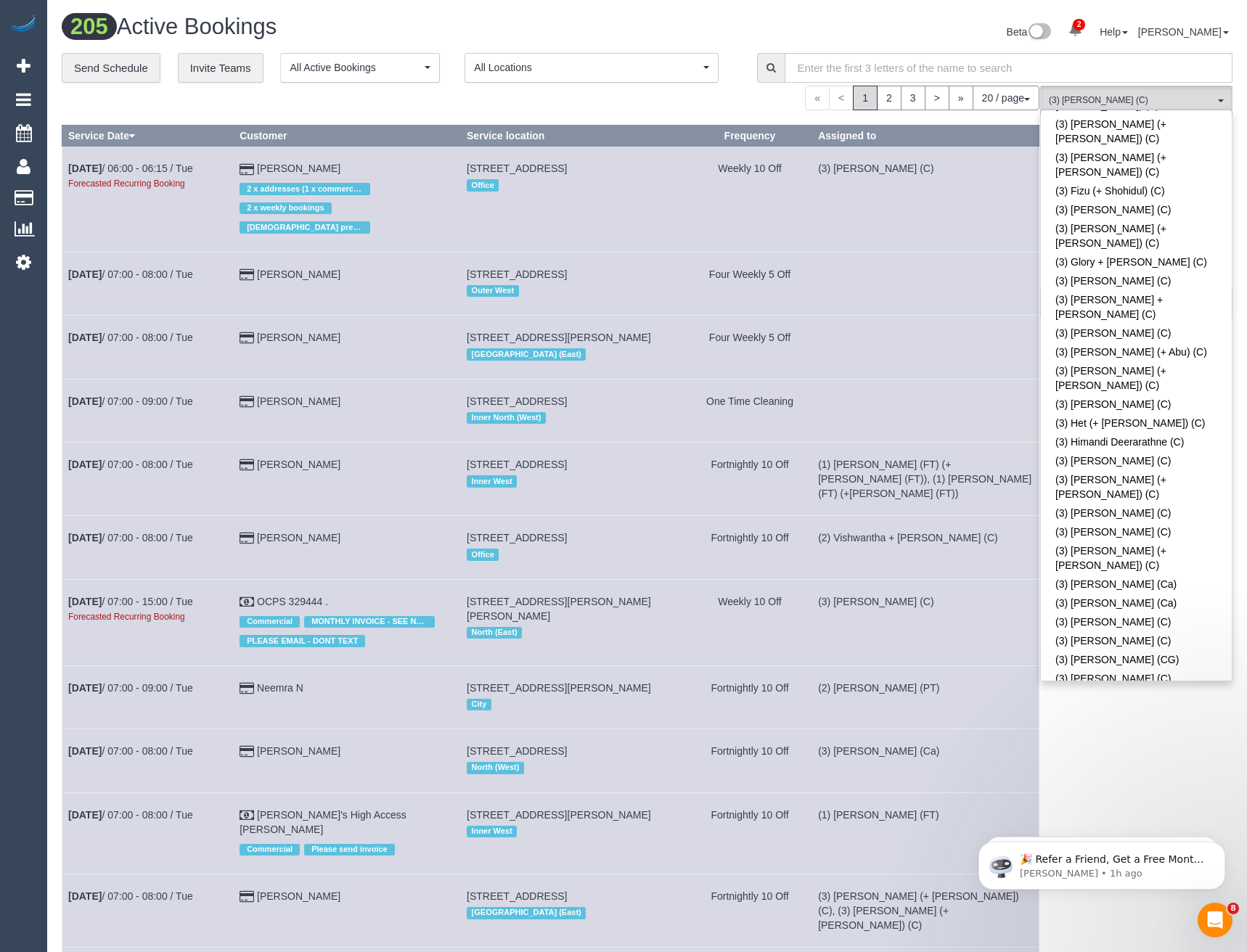
click at [1104, 718] on body "2 Beta Your Notifications You have 0 alerts × You have 1 to charge for 10/10/20…" at bounding box center [624, 476] width 1247 height 952
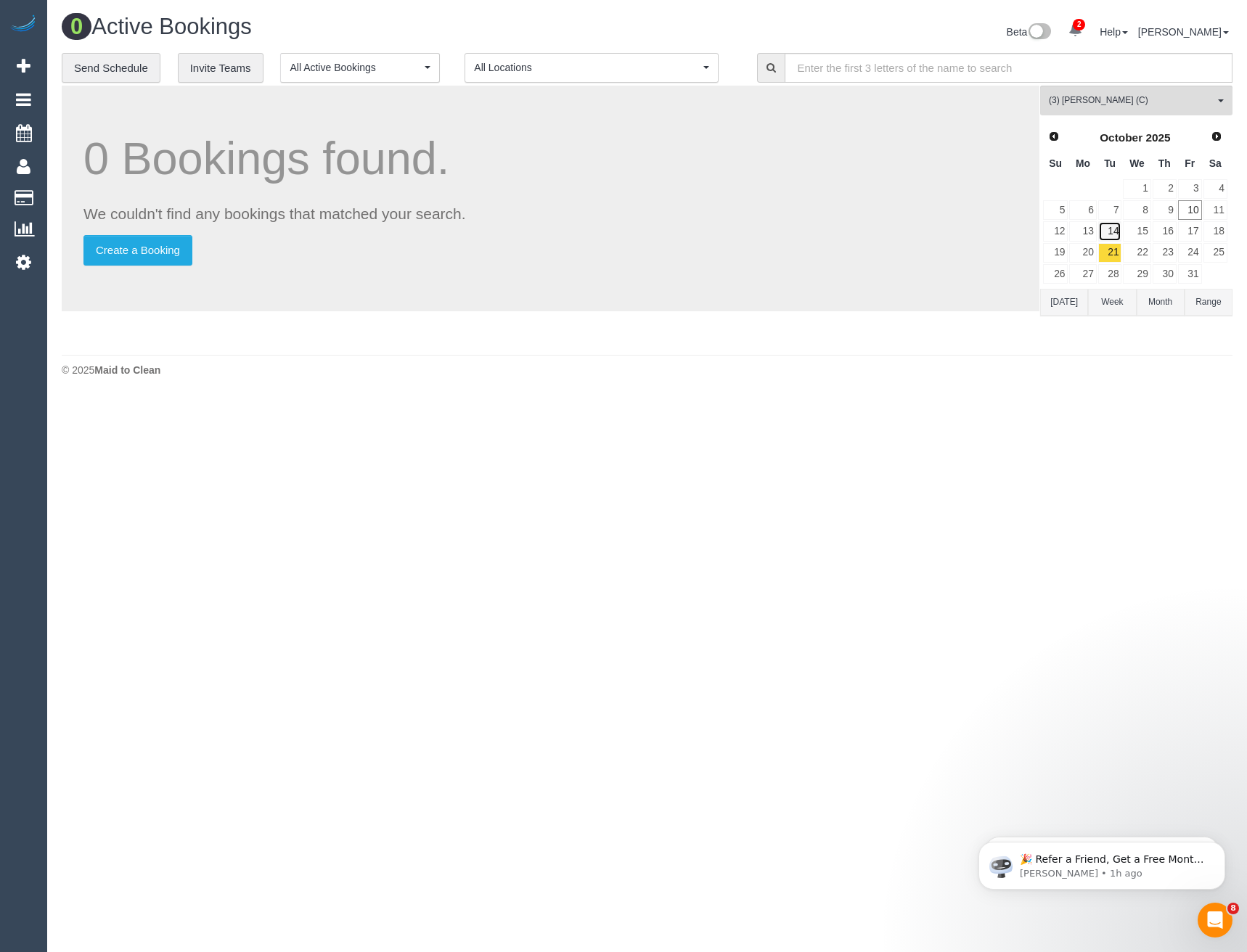
click at [1110, 230] on link "14" at bounding box center [1110, 231] width 24 height 20
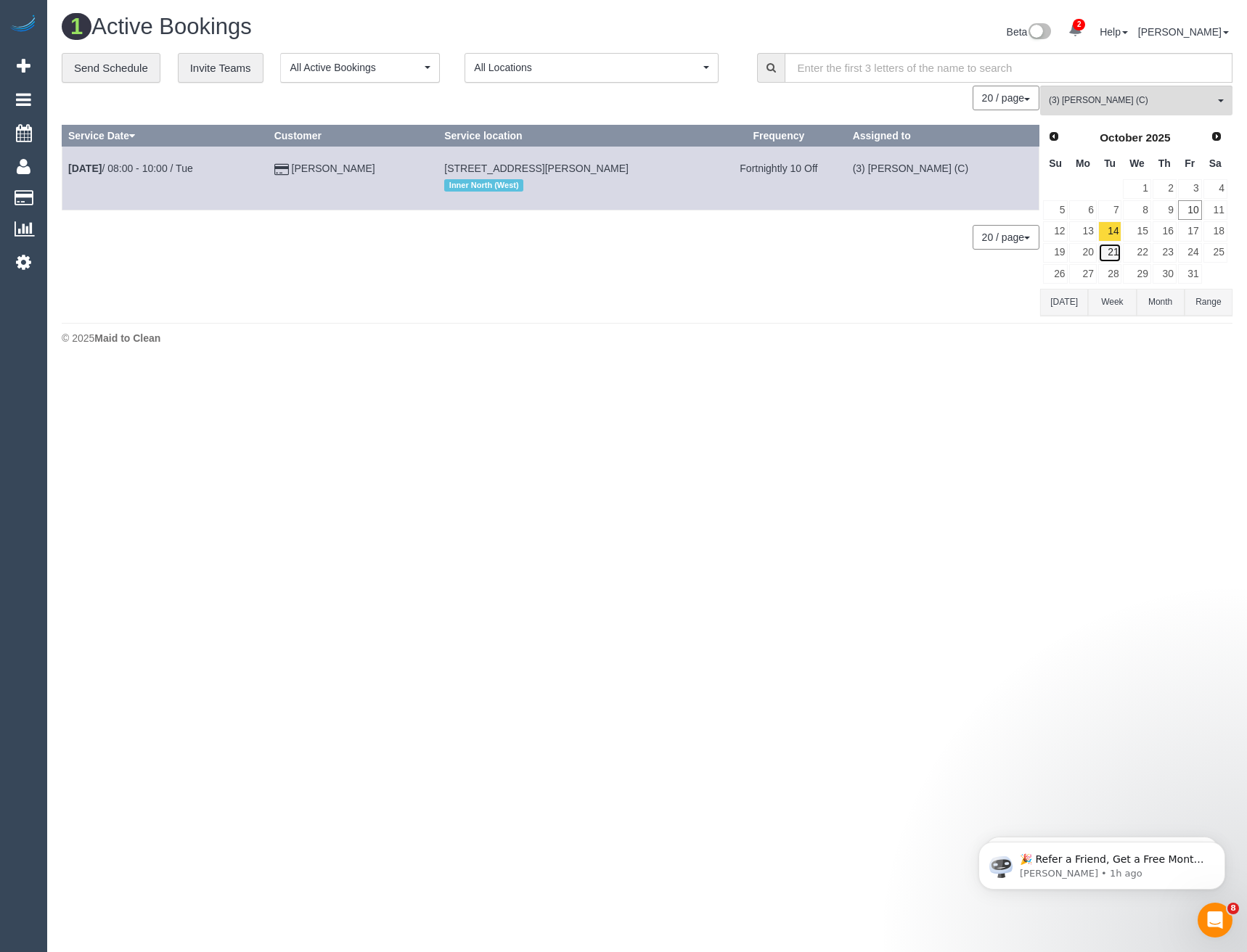
click at [1116, 253] on link "21" at bounding box center [1110, 253] width 24 height 20
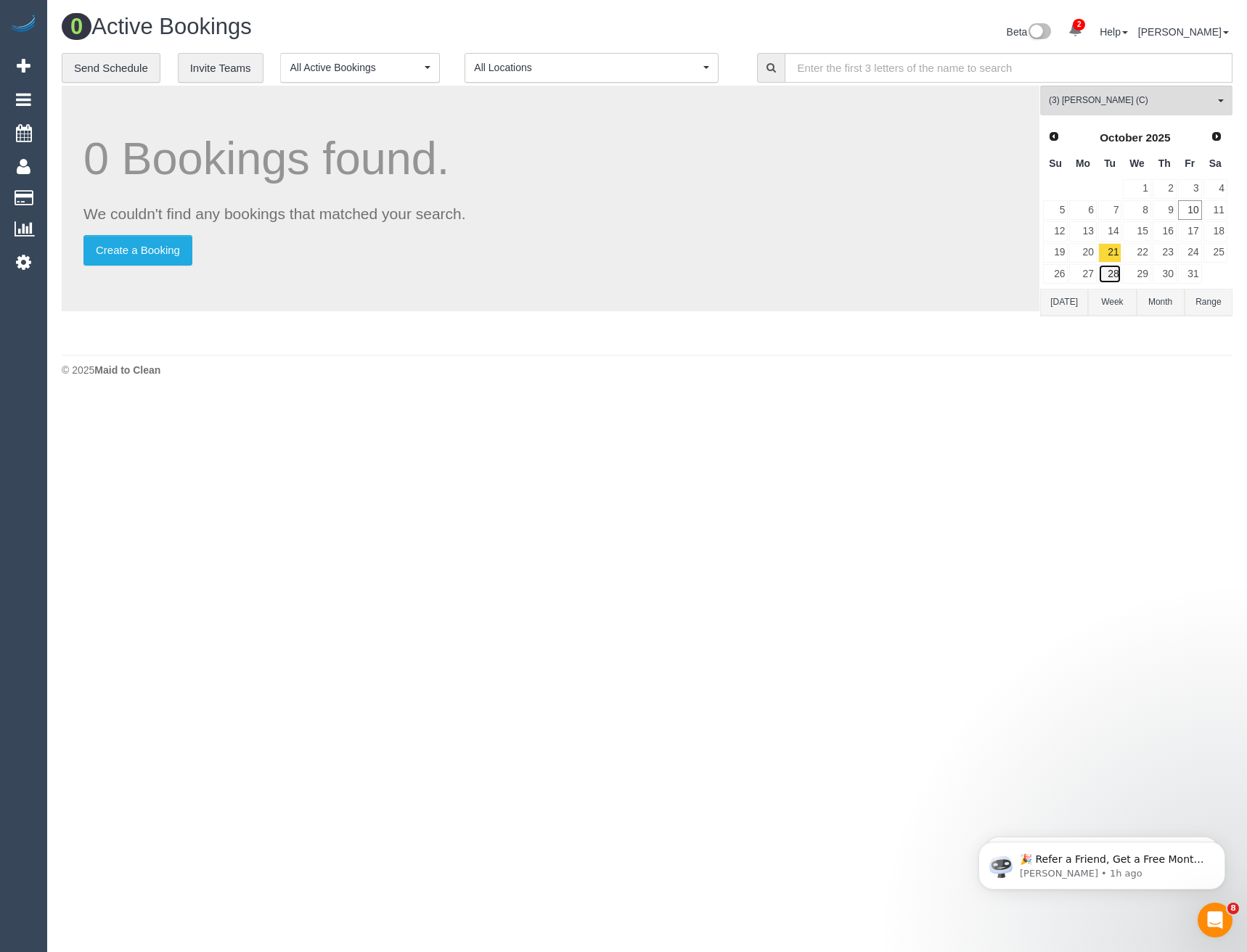
click at [1111, 273] on link "28" at bounding box center [1110, 274] width 24 height 20
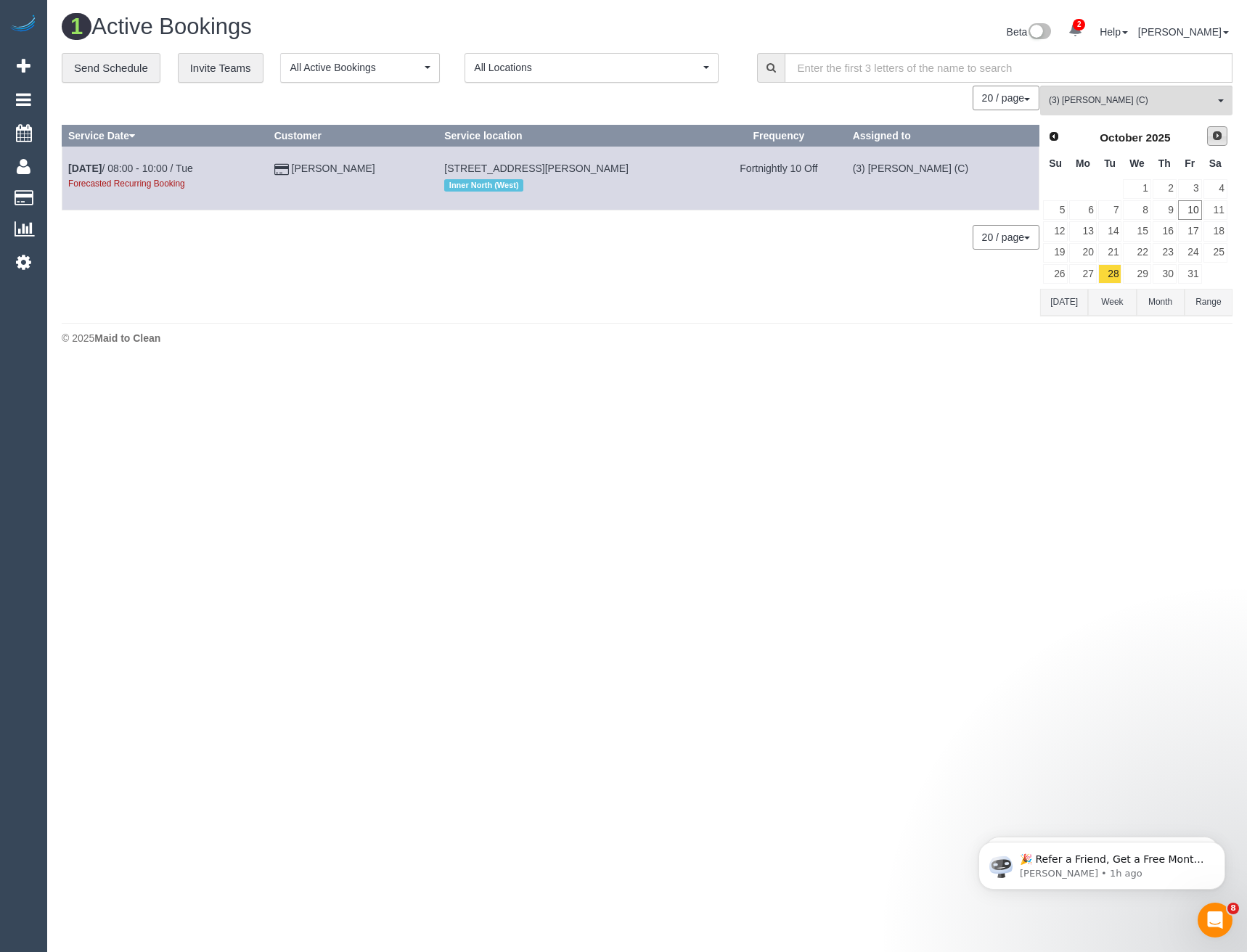
click at [1211, 136] on span "Next" at bounding box center [1217, 136] width 12 height 12
click at [1118, 214] on link "4" at bounding box center [1110, 210] width 24 height 20
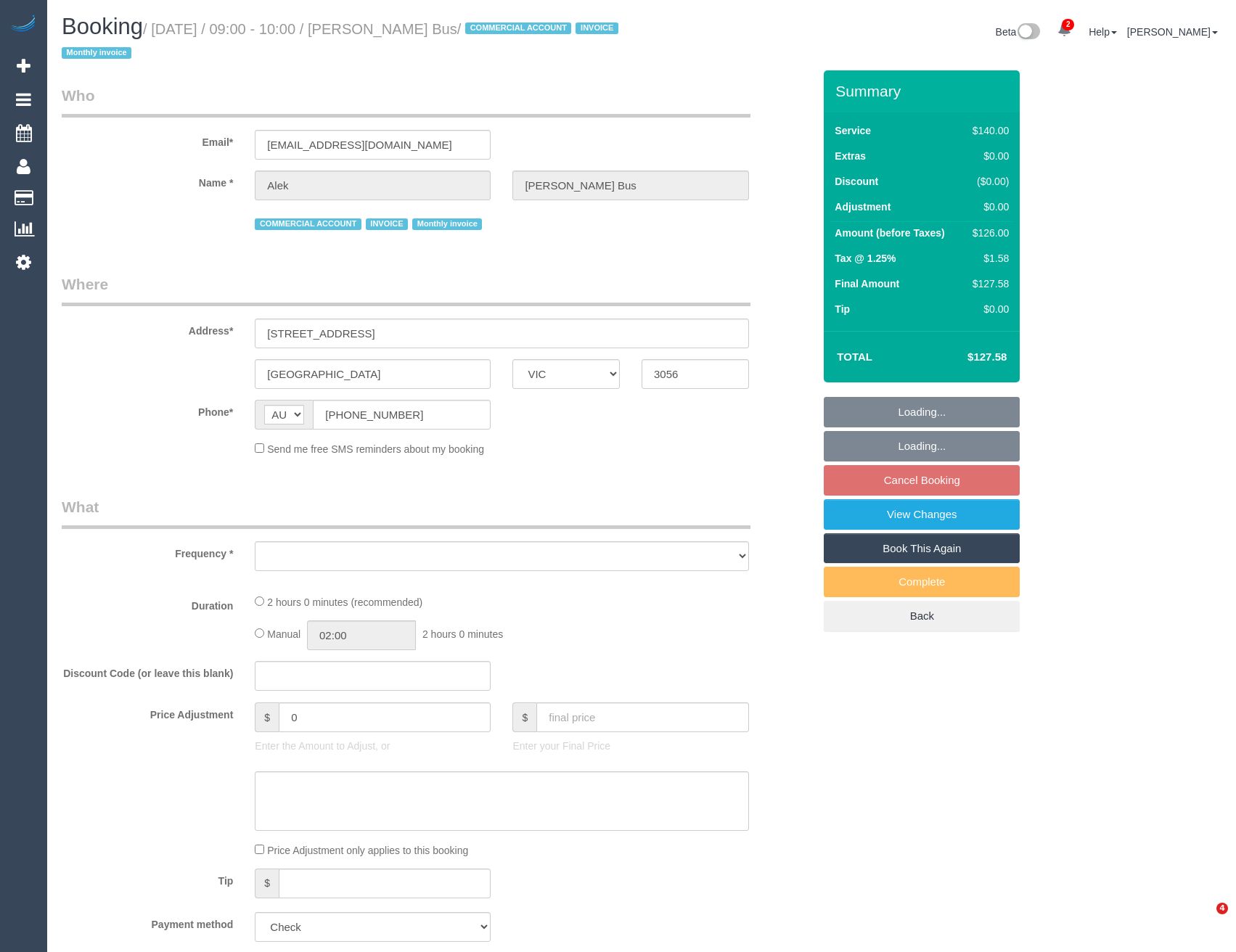
select select "VIC"
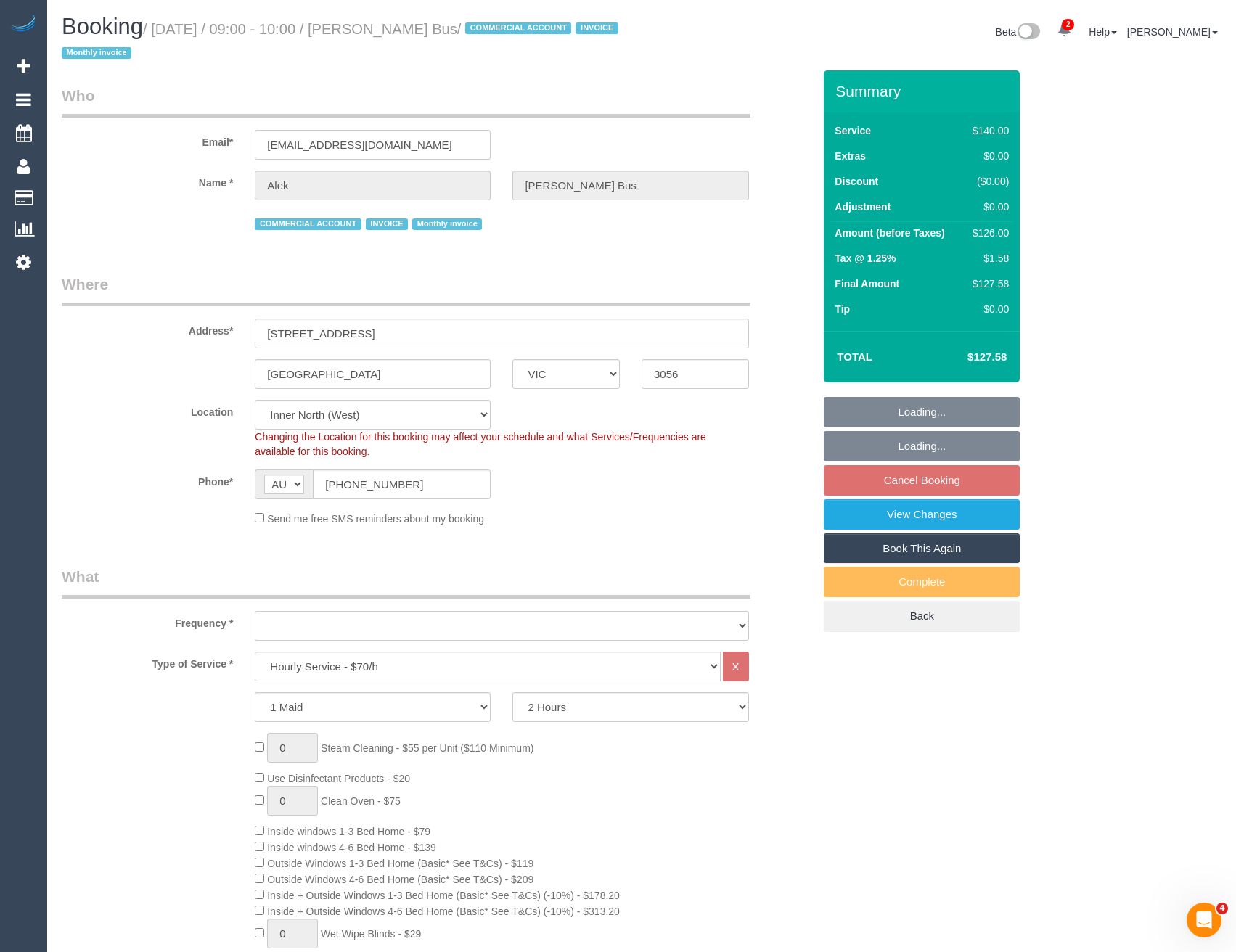
select select "number:28"
select select "number:14"
select select "number:19"
select select "number:24"
select select "number:35"
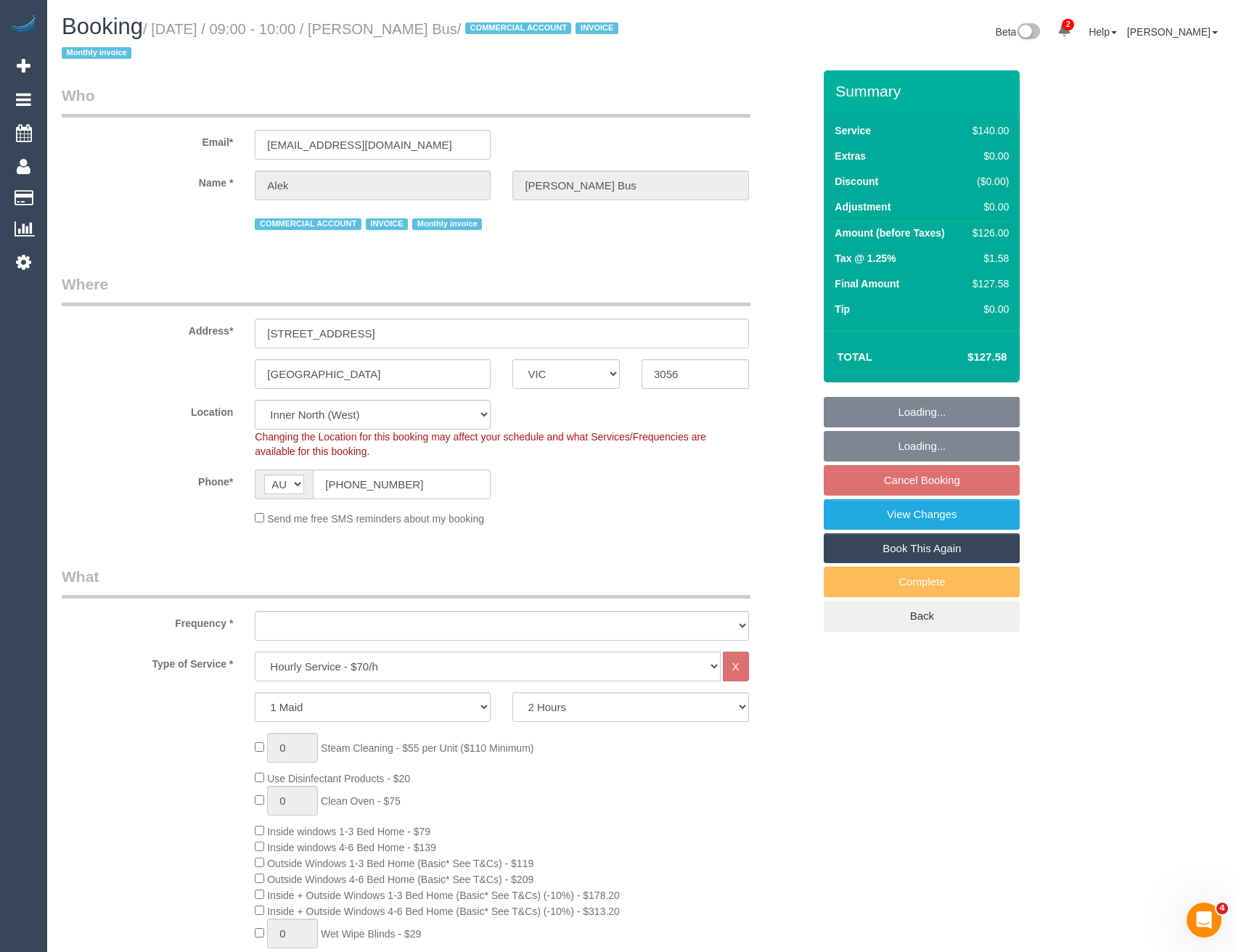
select select "number:11"
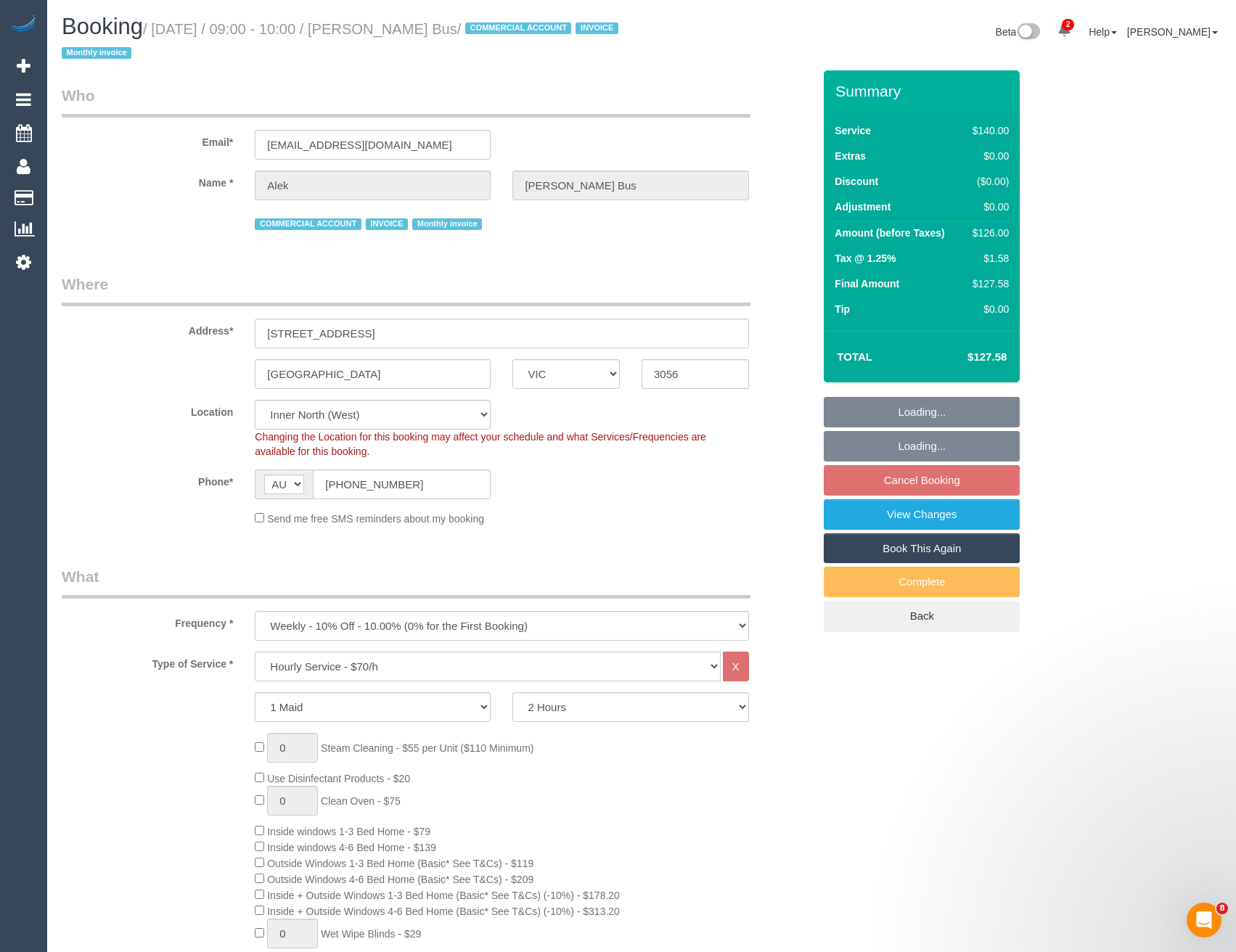
select select "object:1700"
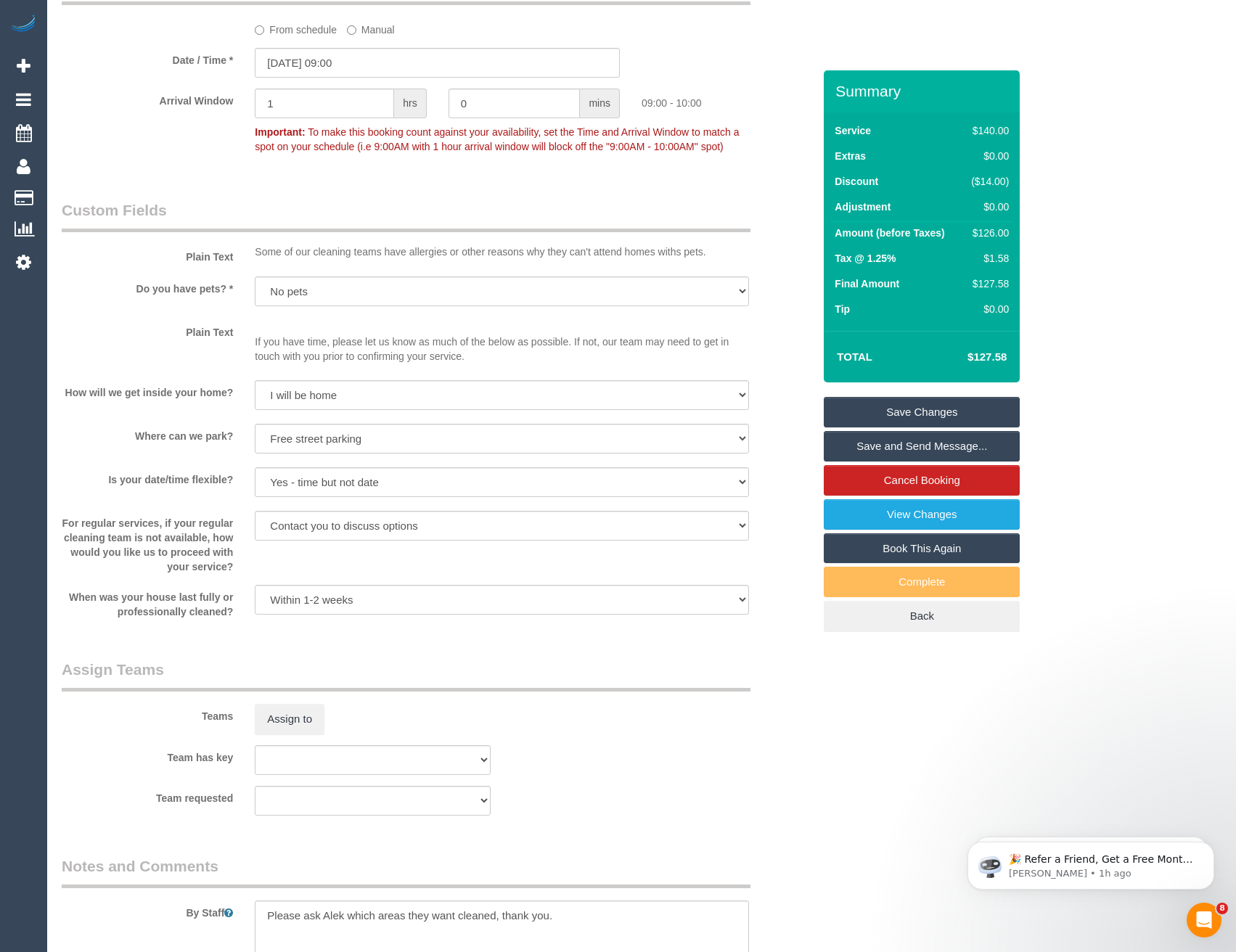
scroll to position [1815, 0]
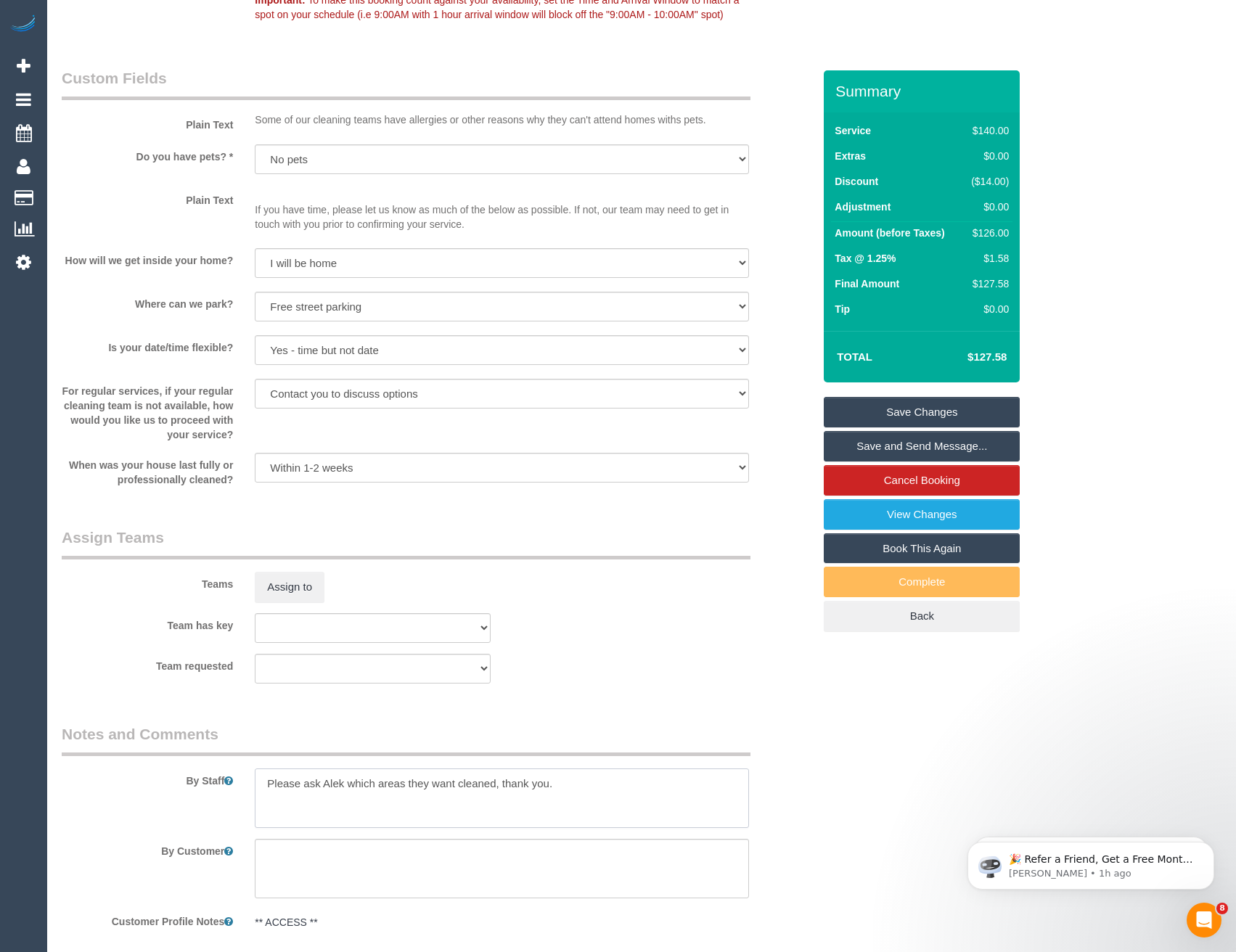
click at [268, 785] on textarea at bounding box center [501, 798] width 493 height 60
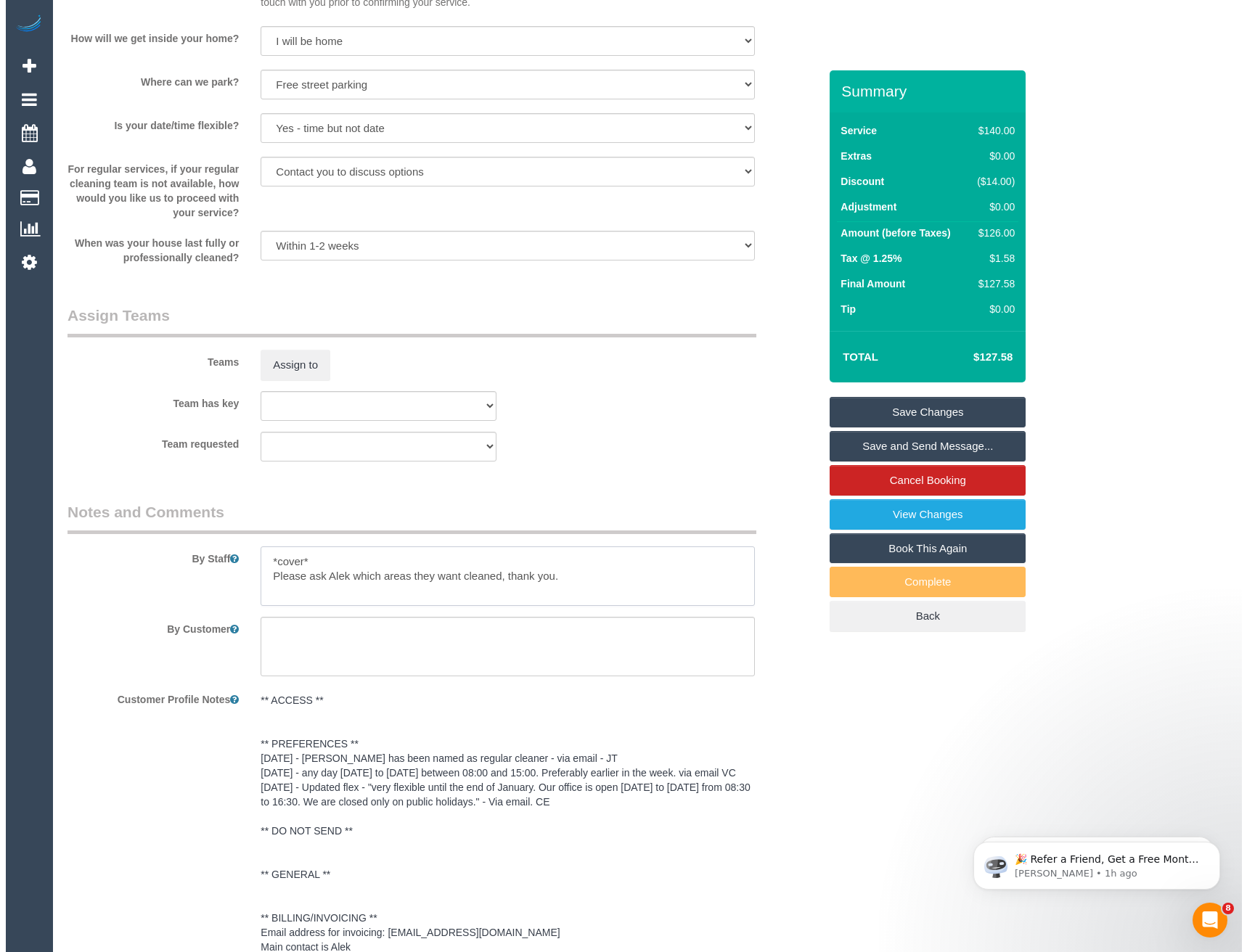
scroll to position [2250, 0]
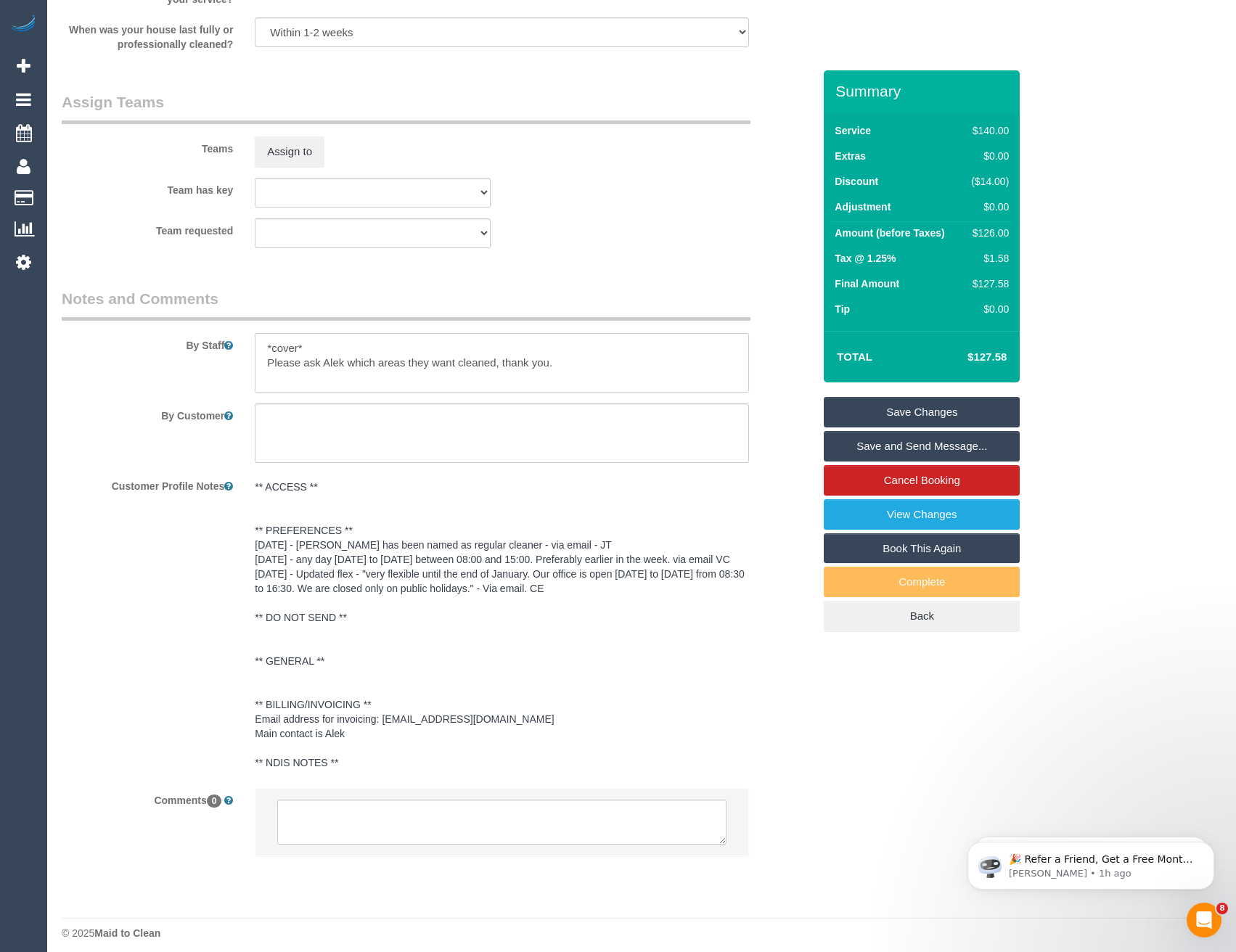
type textarea "*cover* Please ask Alek which areas they want cleaned, thank you."
click at [341, 843] on textarea at bounding box center [501, 823] width 448 height 45
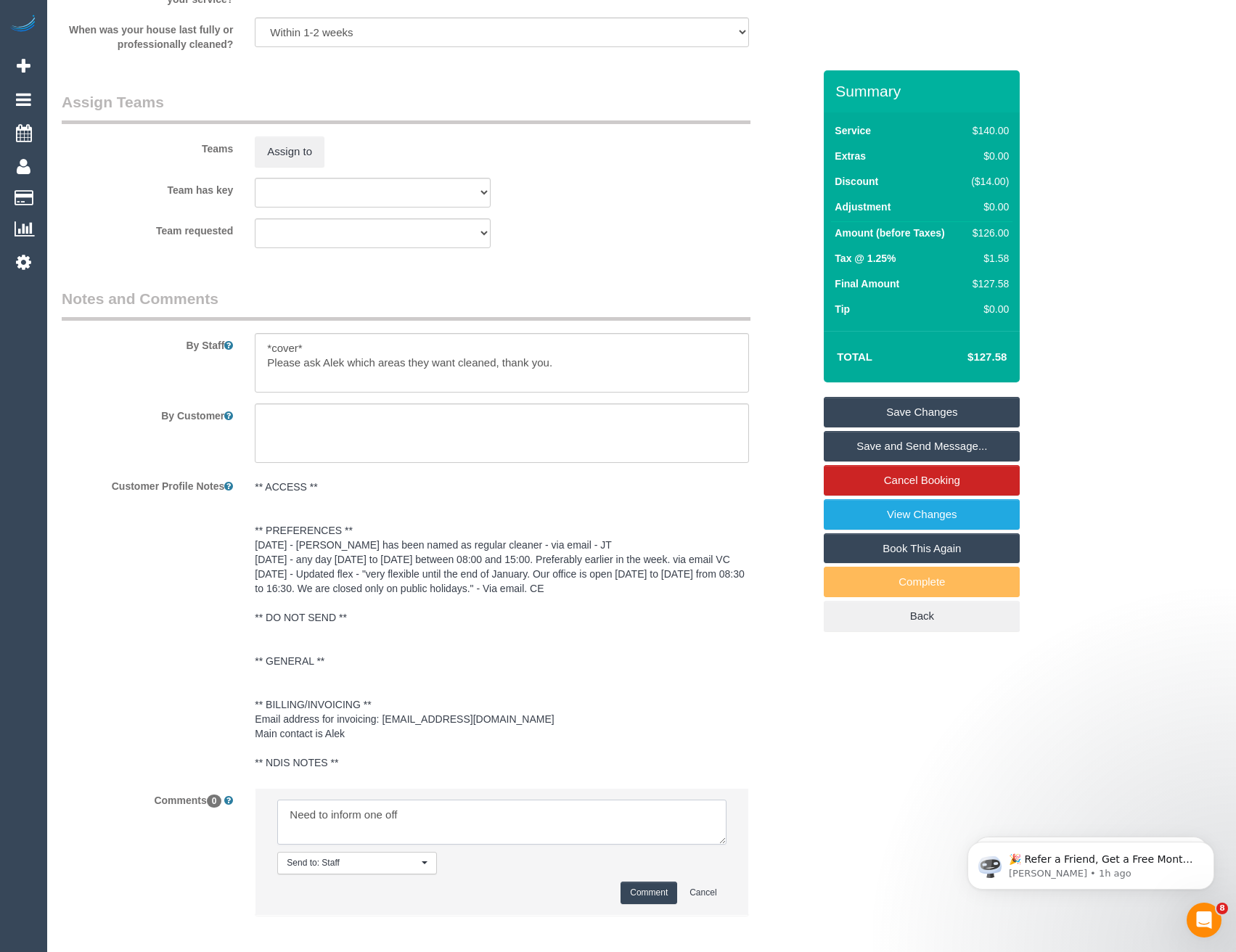
type textarea "Need to inform one off"
click at [631, 886] on button "Comment" at bounding box center [649, 892] width 57 height 23
click at [298, 148] on button "Assign to" at bounding box center [289, 151] width 70 height 30
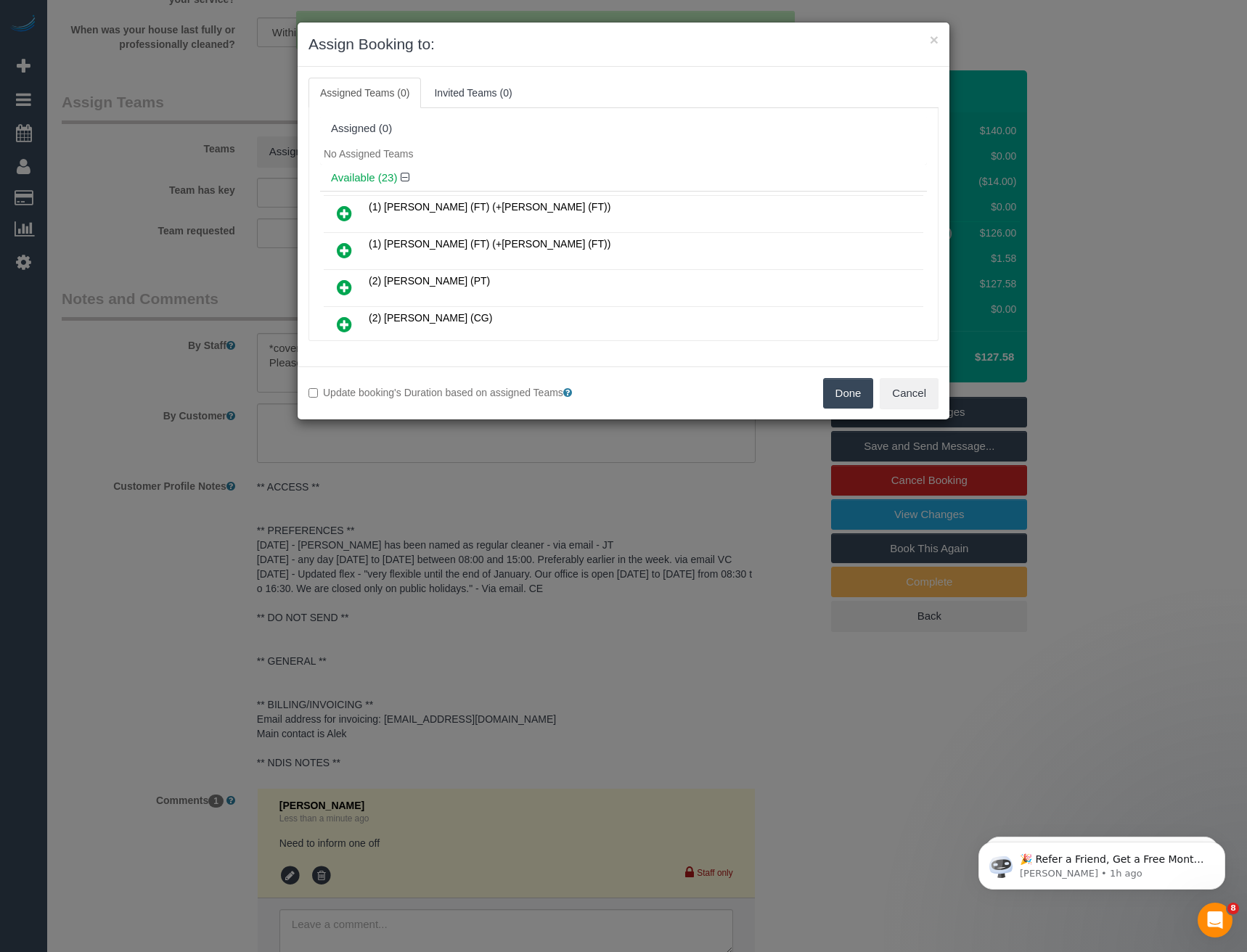
scroll to position [576, 0]
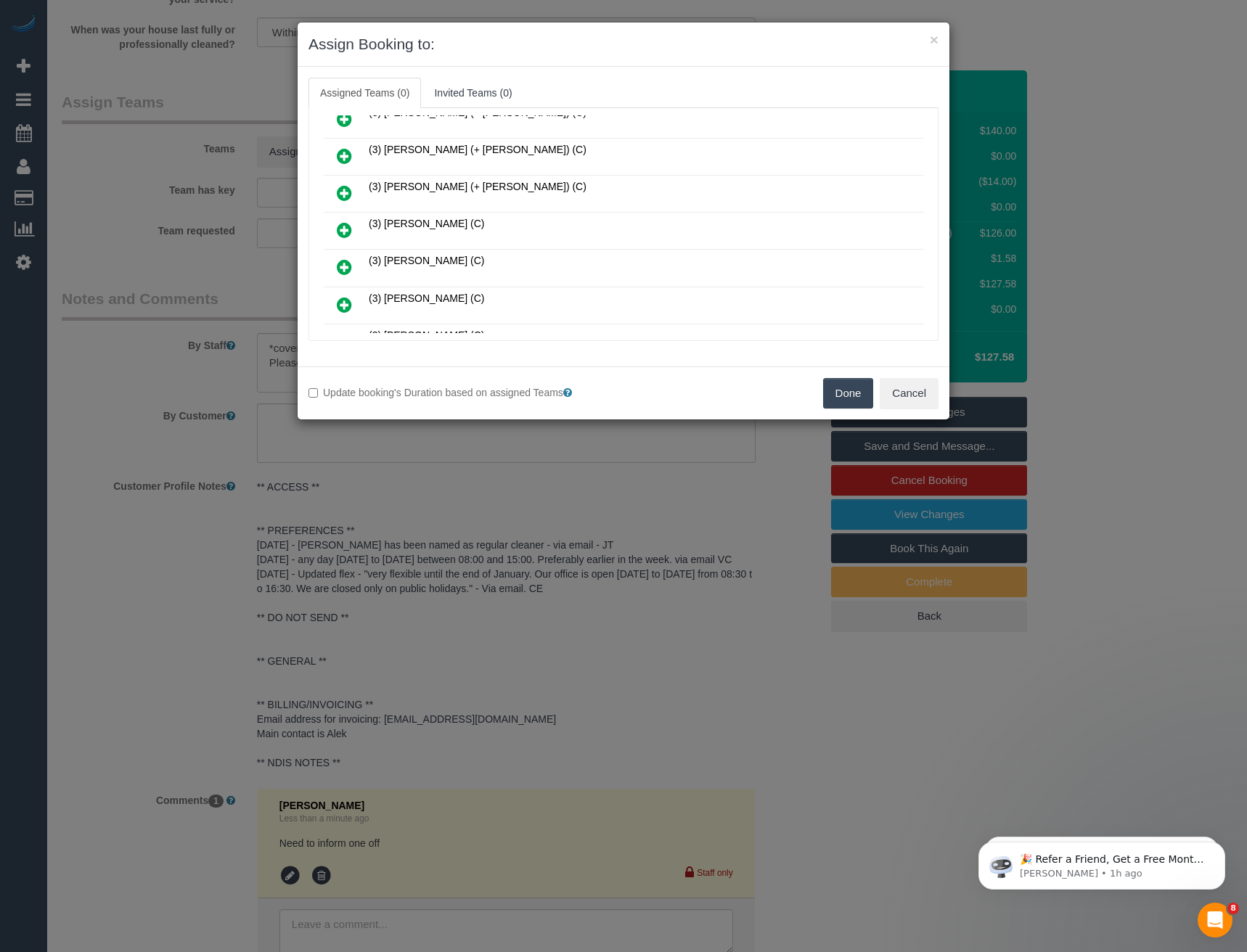
drag, startPoint x: 344, startPoint y: 224, endPoint x: 419, endPoint y: 240, distance: 76.7
click at [343, 224] on icon at bounding box center [344, 230] width 16 height 18
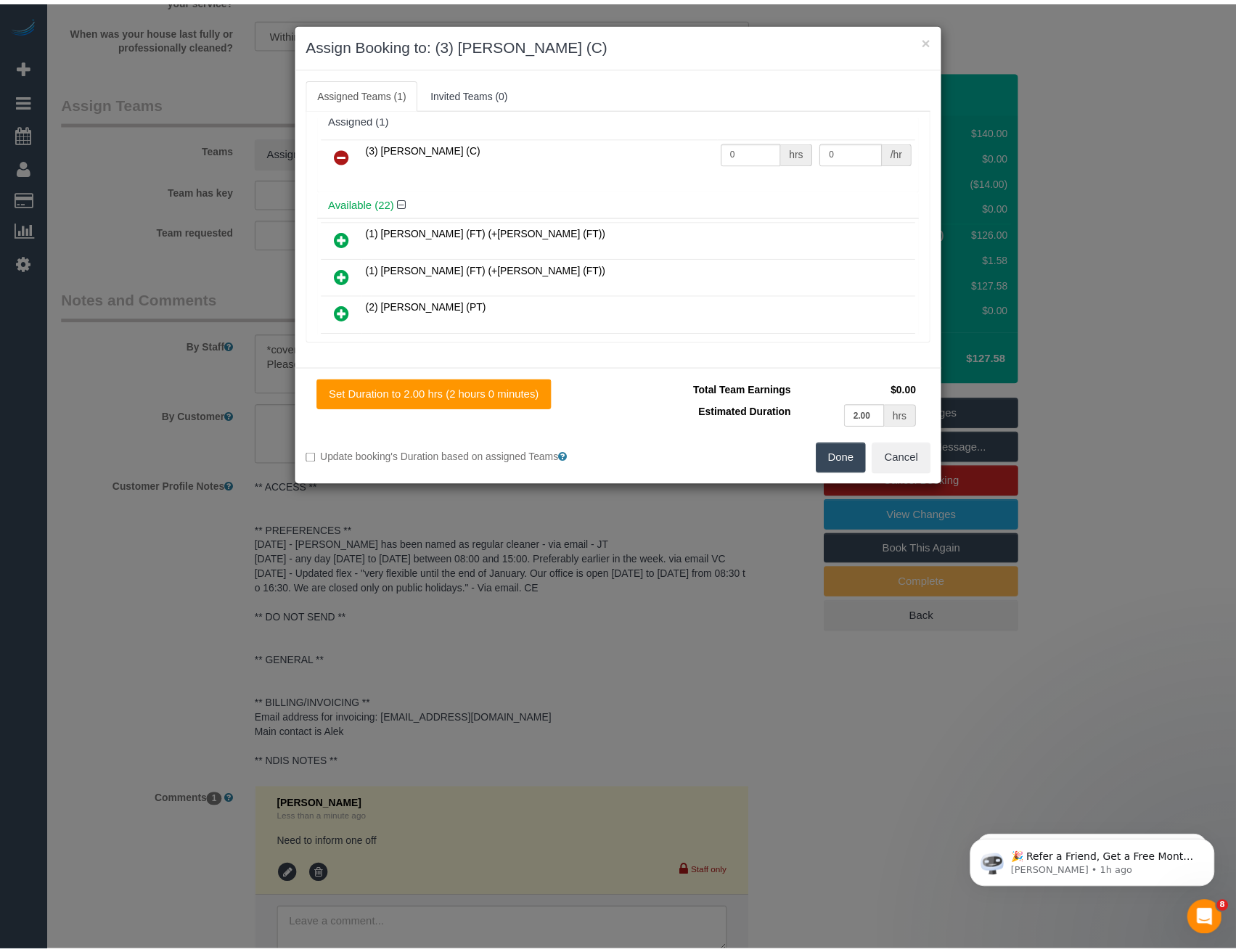
scroll to position [0, 0]
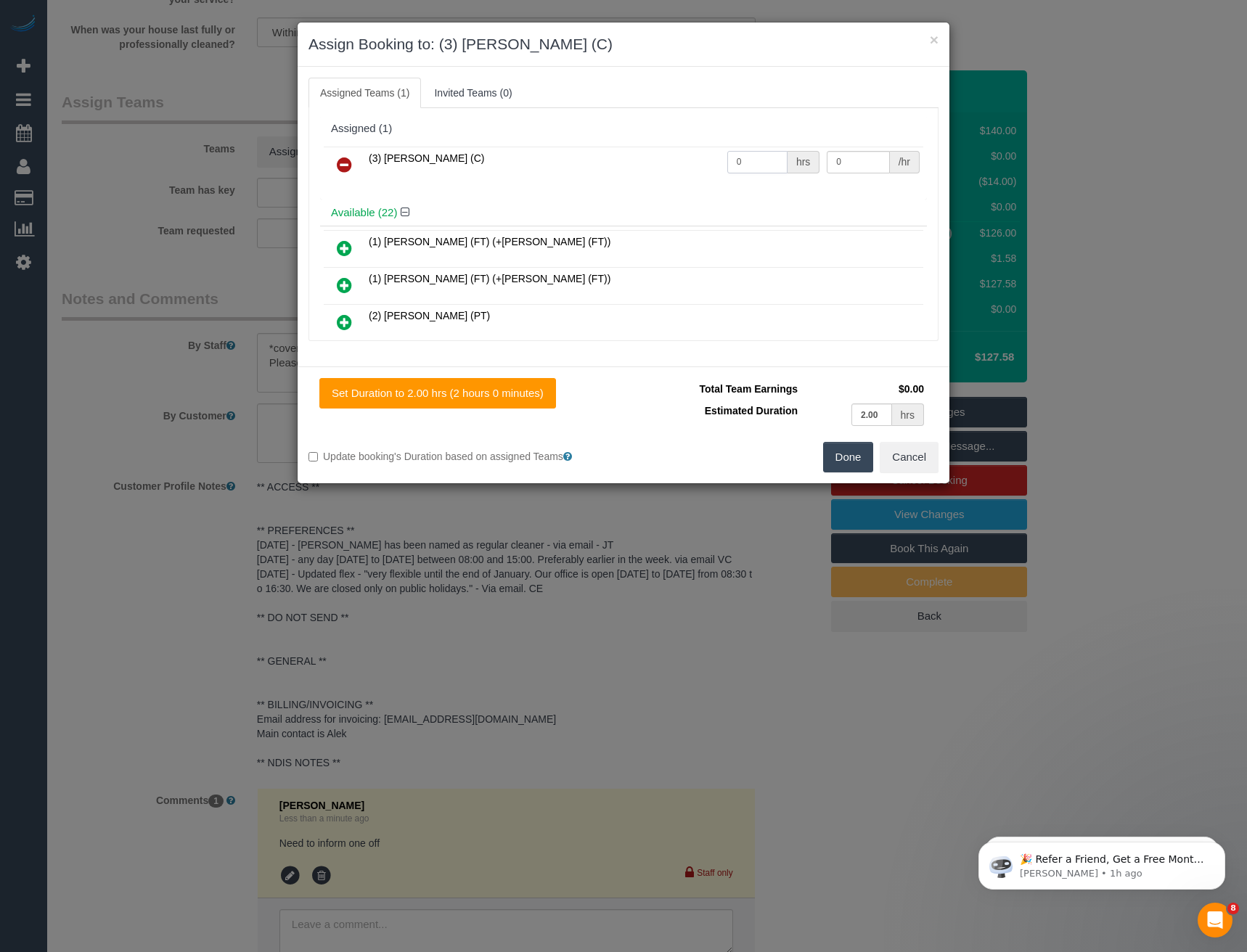
drag, startPoint x: 744, startPoint y: 164, endPoint x: 688, endPoint y: 172, distance: 56.6
click at [688, 172] on tr "(3) [PERSON_NAME] (C) 0 hrs 0 /hr" at bounding box center [623, 166] width 599 height 37
type input "2"
type input "35"
click at [862, 447] on button "Done" at bounding box center [848, 457] width 51 height 30
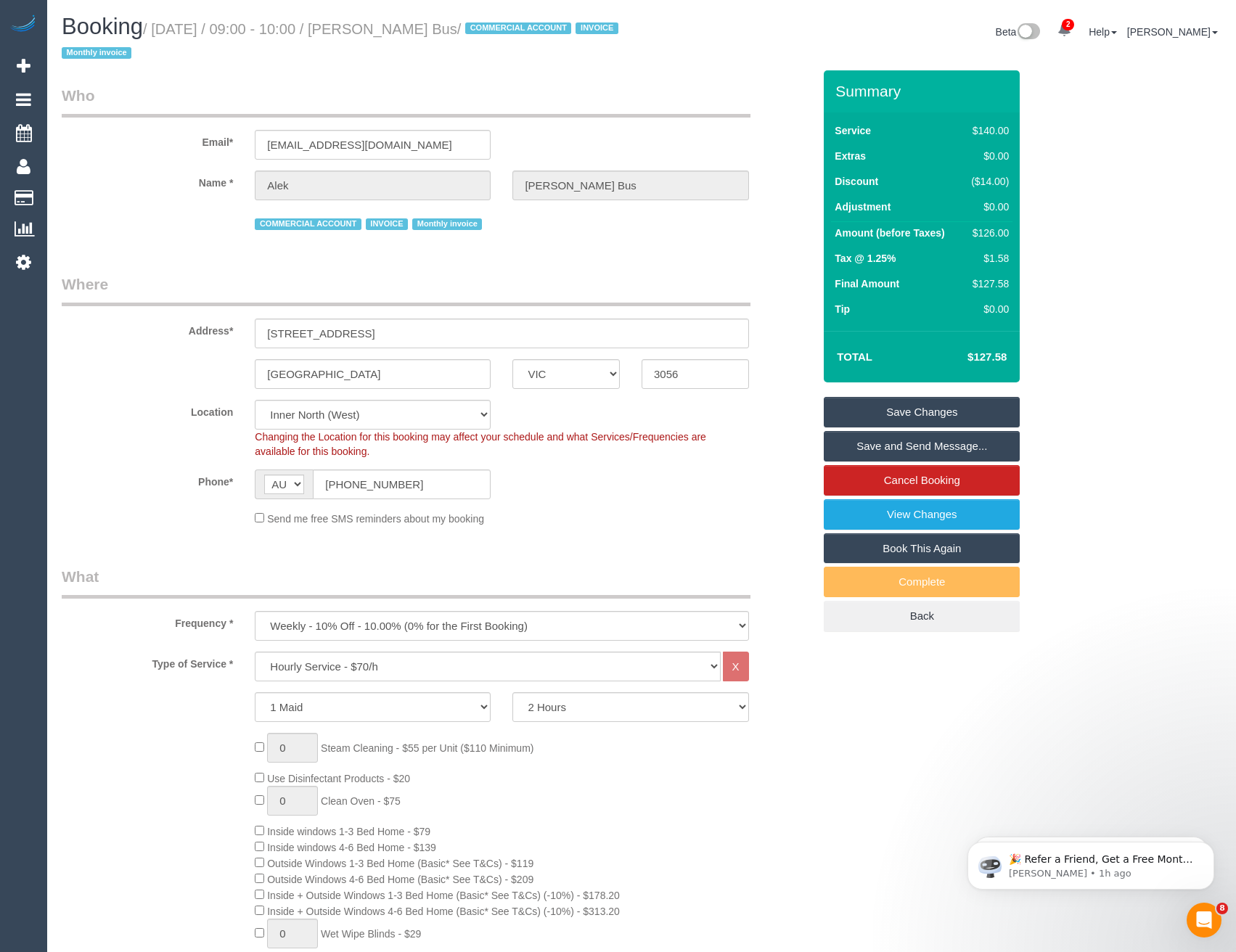
click at [868, 422] on link "Save Changes" at bounding box center [921, 412] width 196 height 30
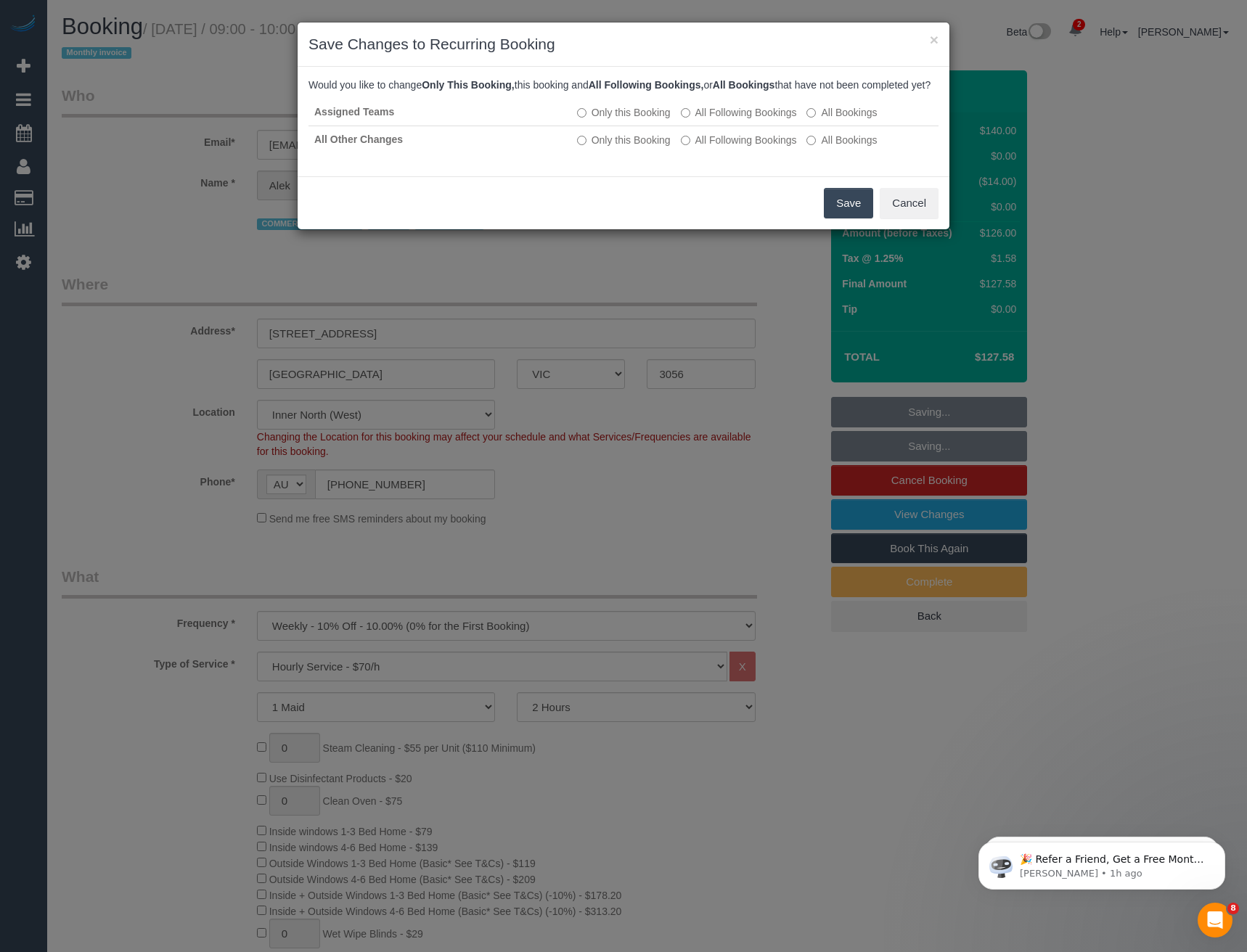
drag, startPoint x: 847, startPoint y: 220, endPoint x: 834, endPoint y: 210, distance: 16.4
click at [847, 219] on button "Save" at bounding box center [848, 203] width 49 height 30
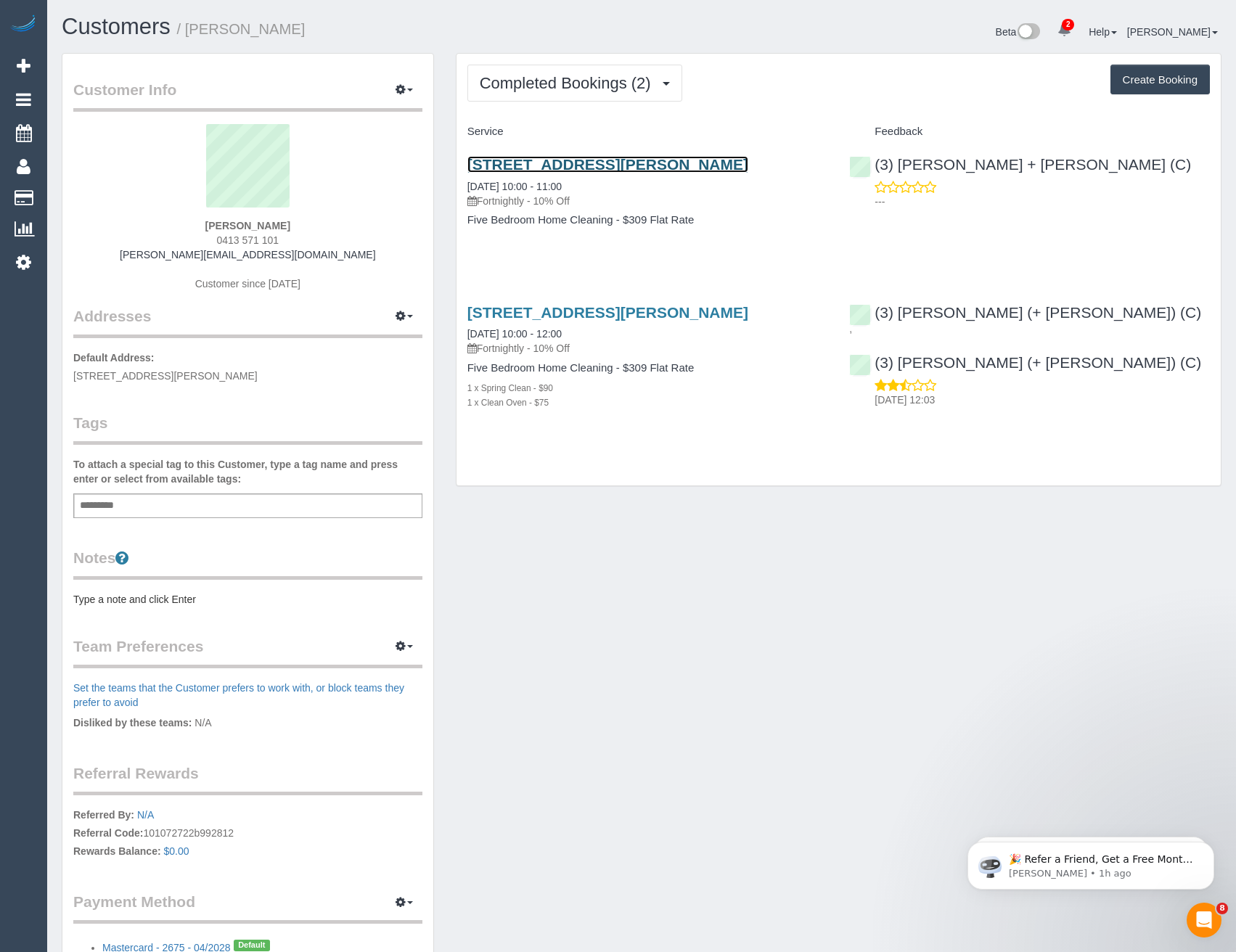
click at [580, 164] on link "[STREET_ADDRESS][PERSON_NAME]" at bounding box center [608, 164] width 280 height 17
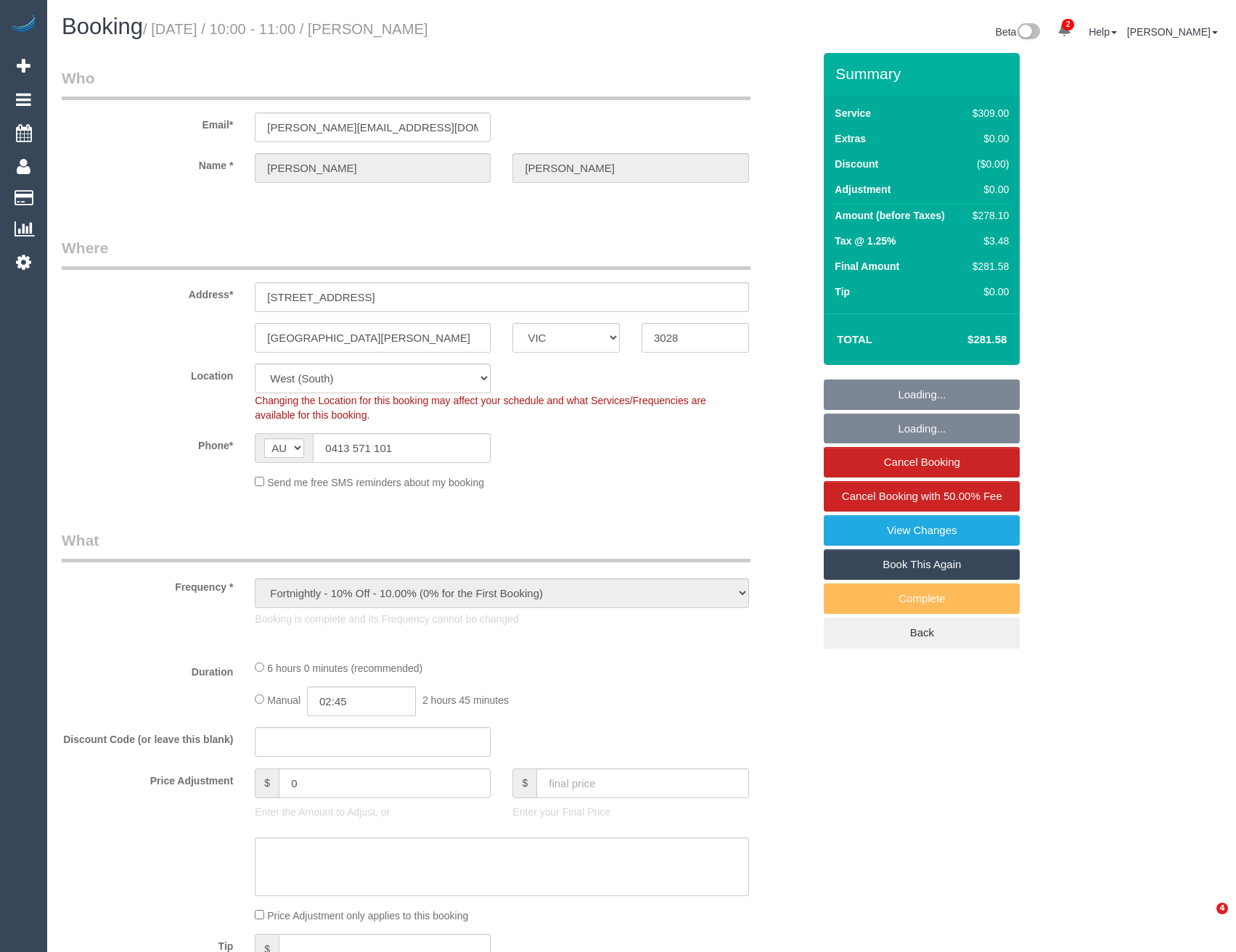
select select "VIC"
select select "string:stripe-pm_1S5xUj2GScqysDRVpAuBJTGF"
select select "number:28"
select select "number:14"
select select "number:19"
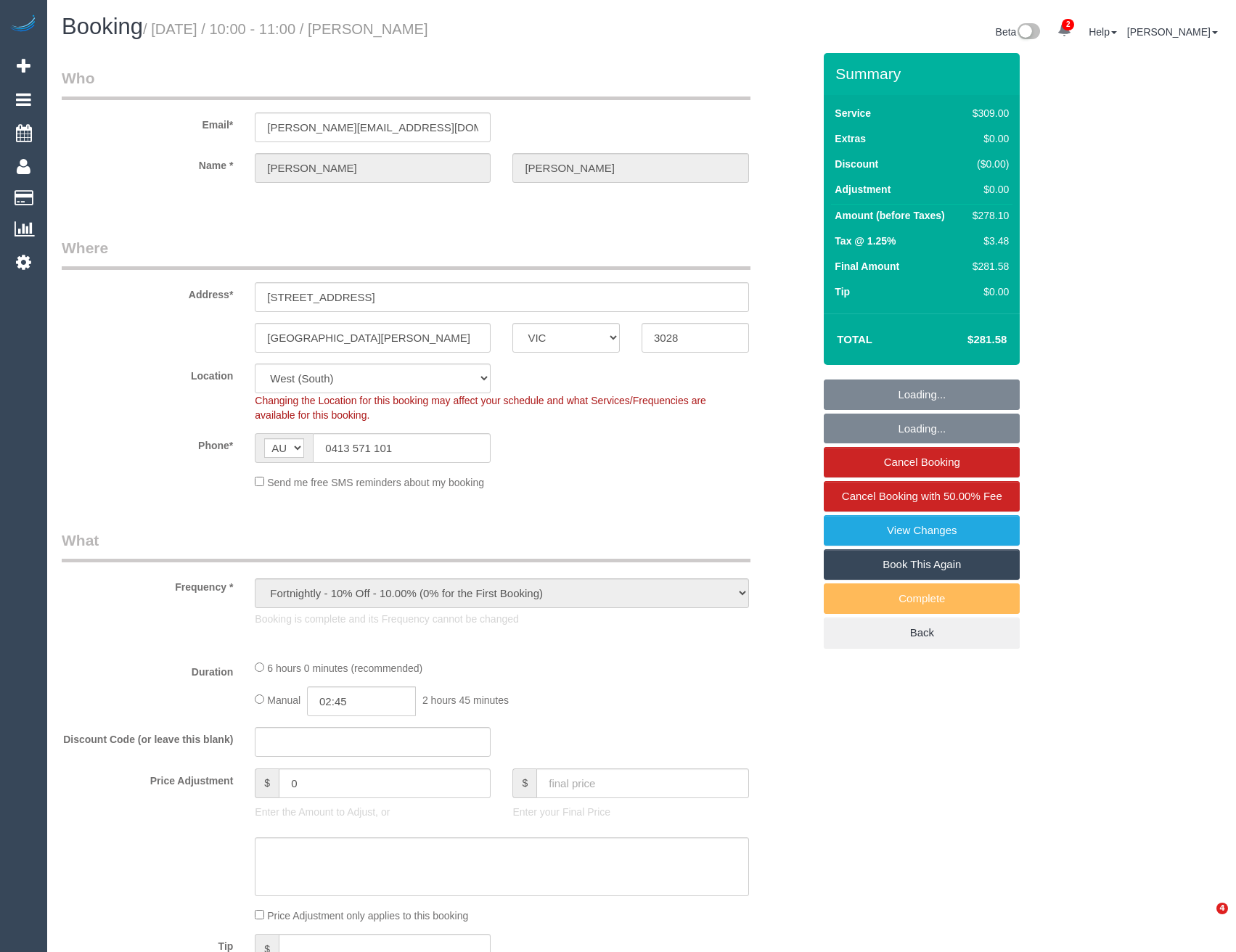
select select "number:22"
select select "number:35"
select select "number:26"
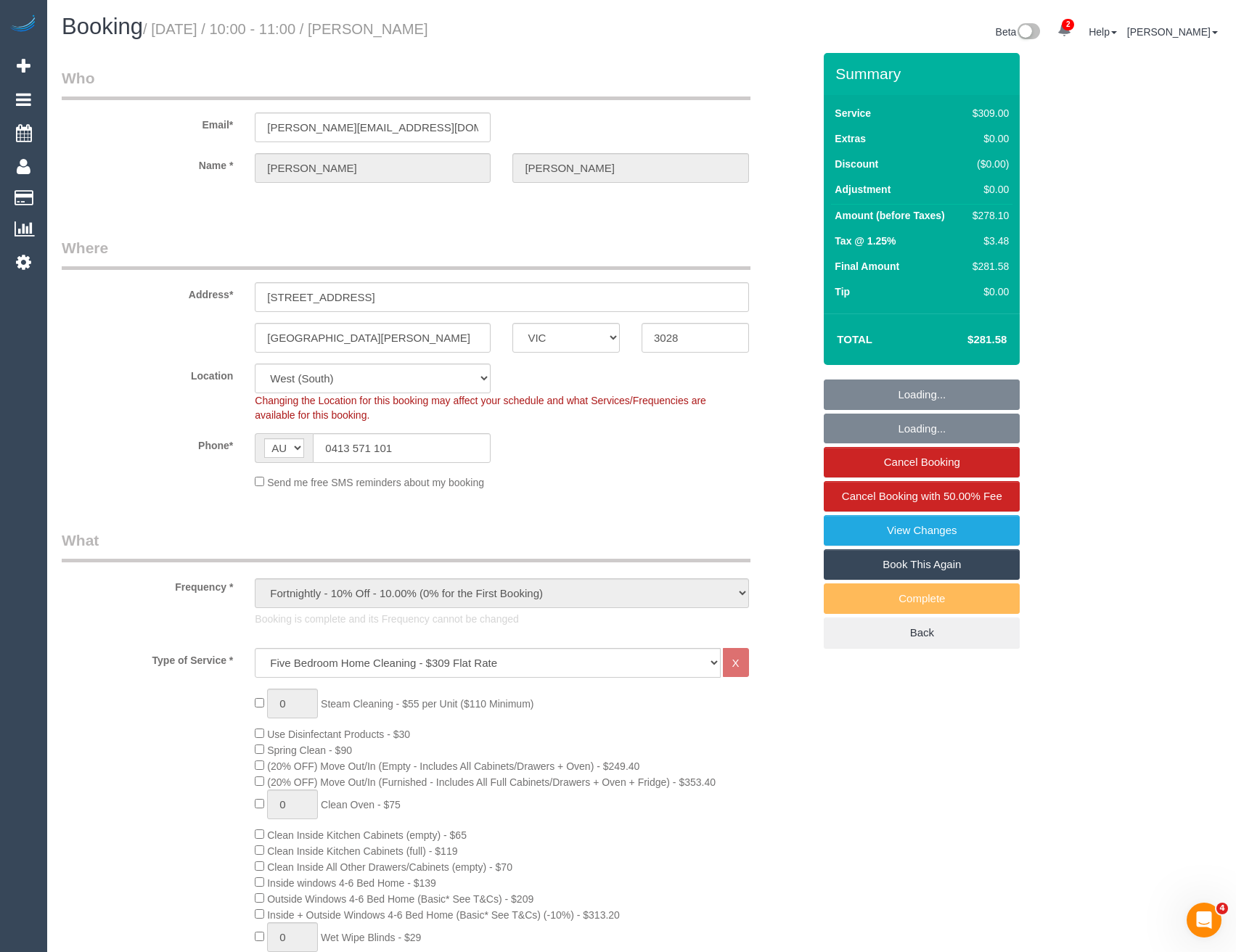
select select "object:852"
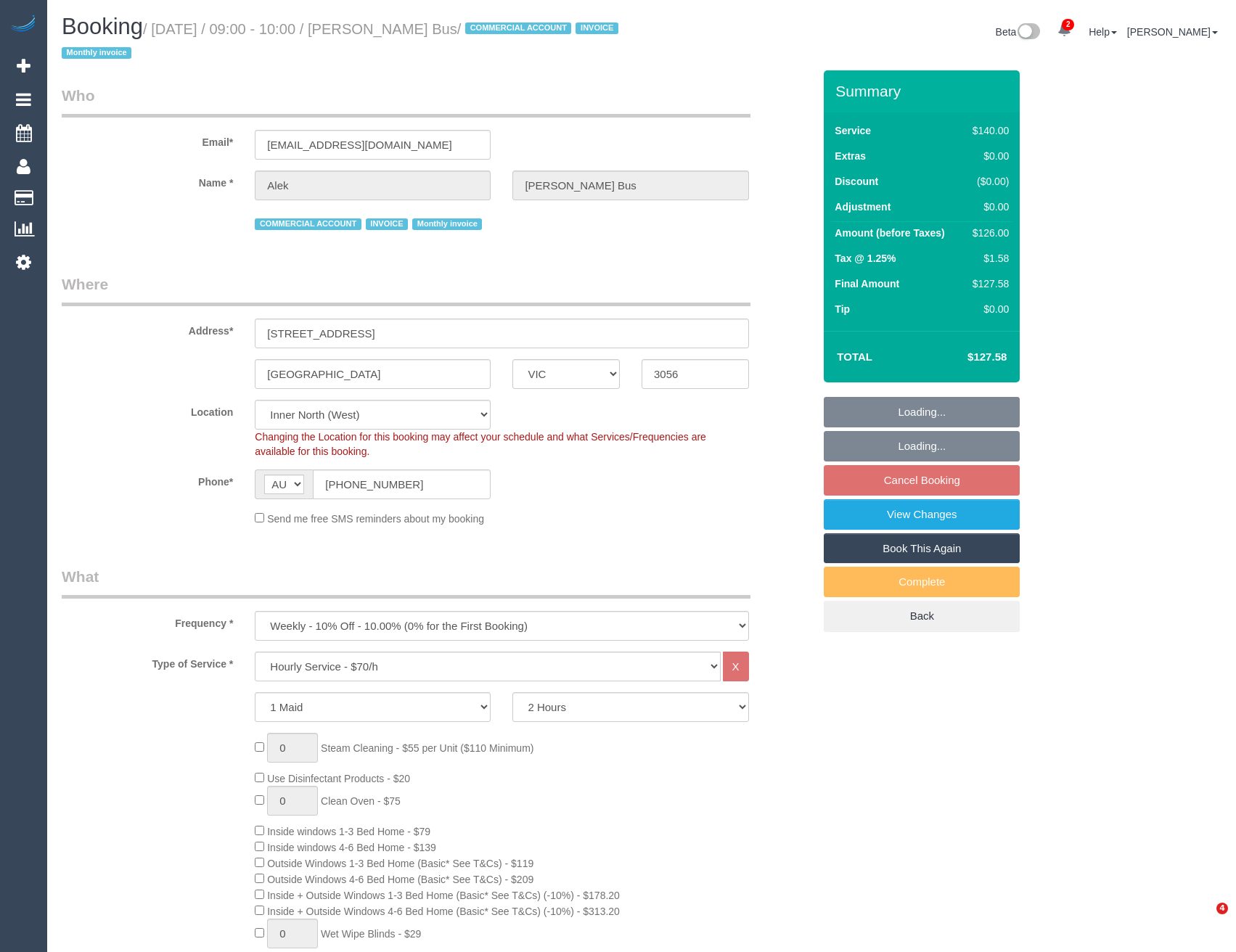
select select "VIC"
select select "object:1729"
select select "number:28"
select select "number:14"
select select "number:19"
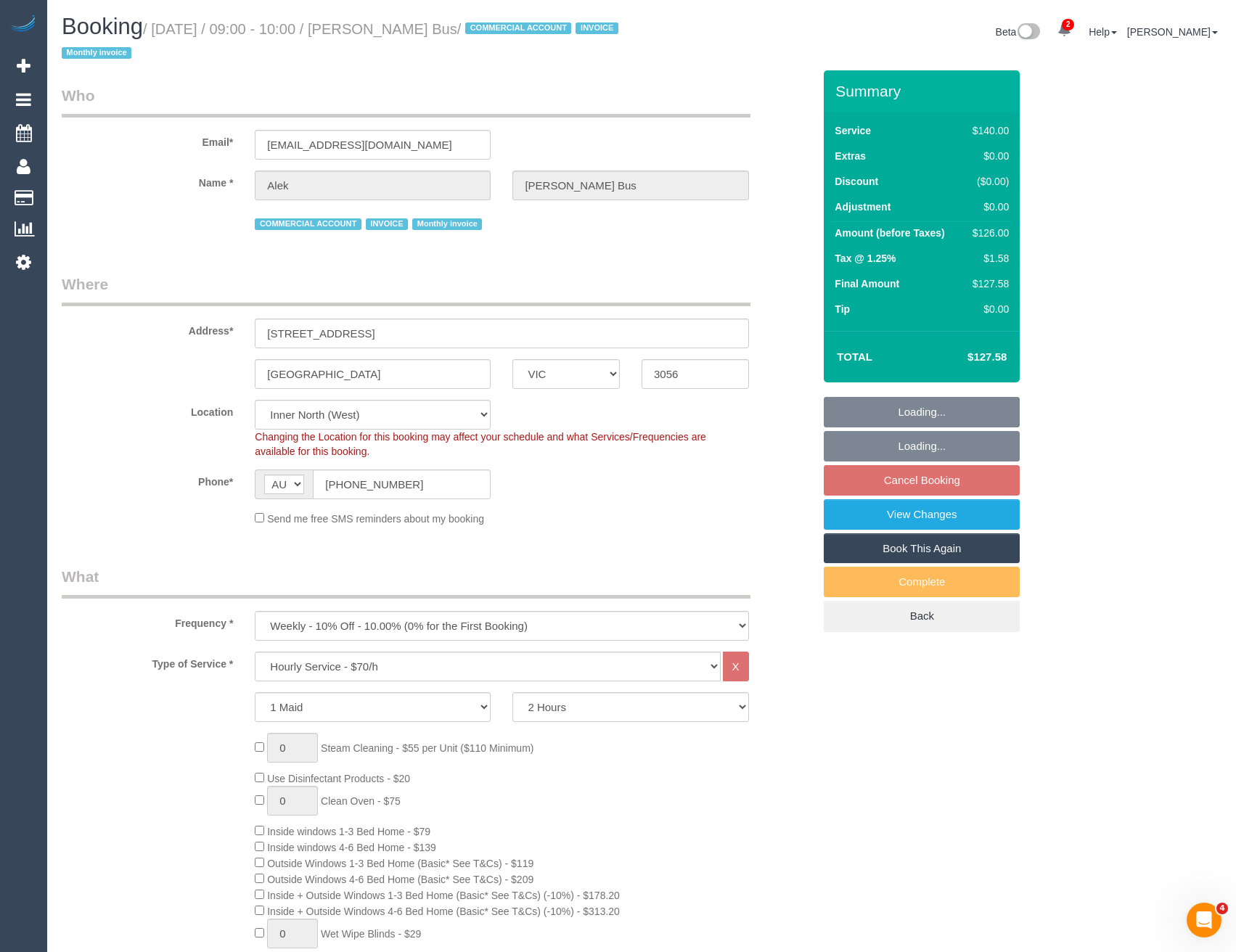
select select "number:24"
select select "number:35"
select select "number:11"
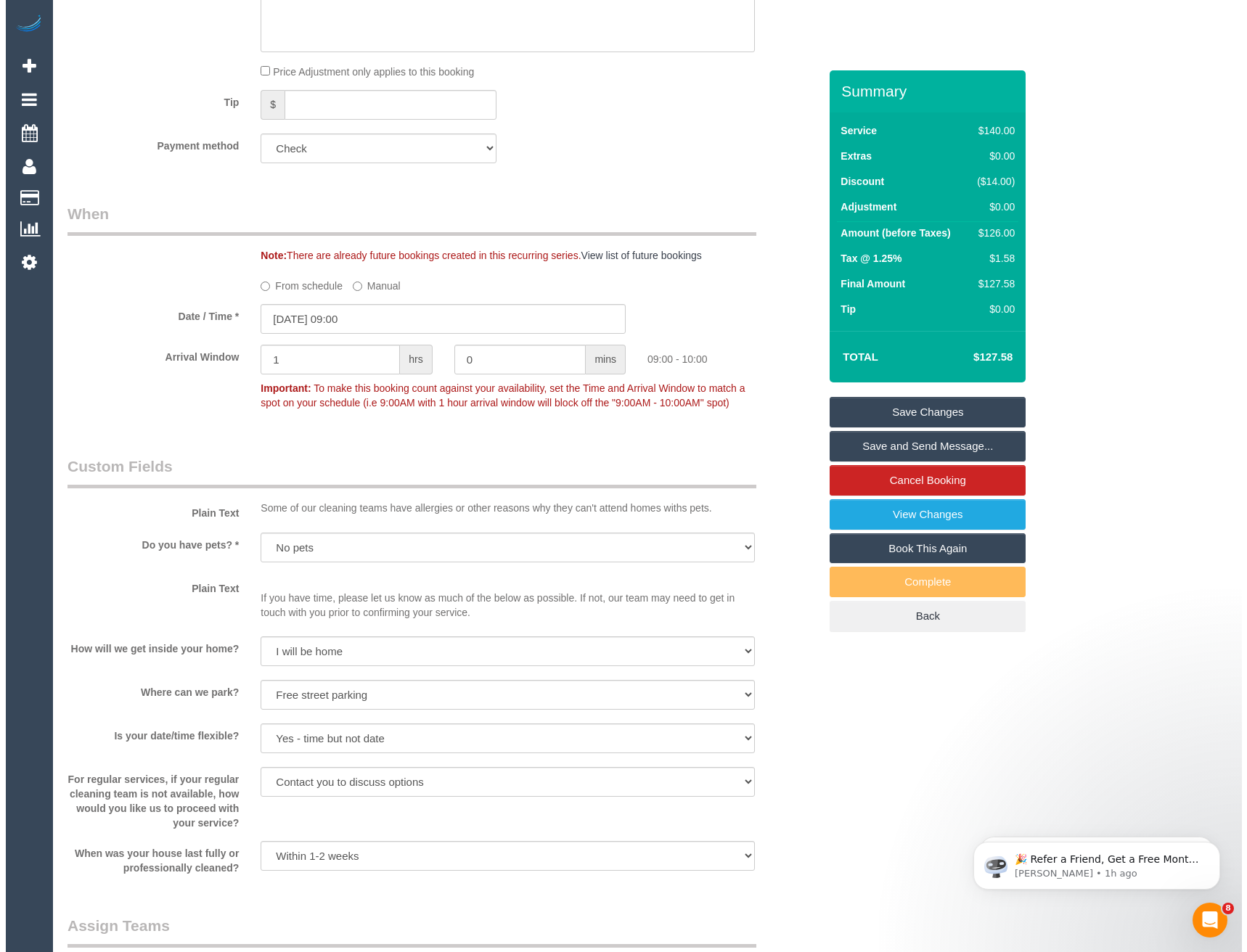
scroll to position [1887, 0]
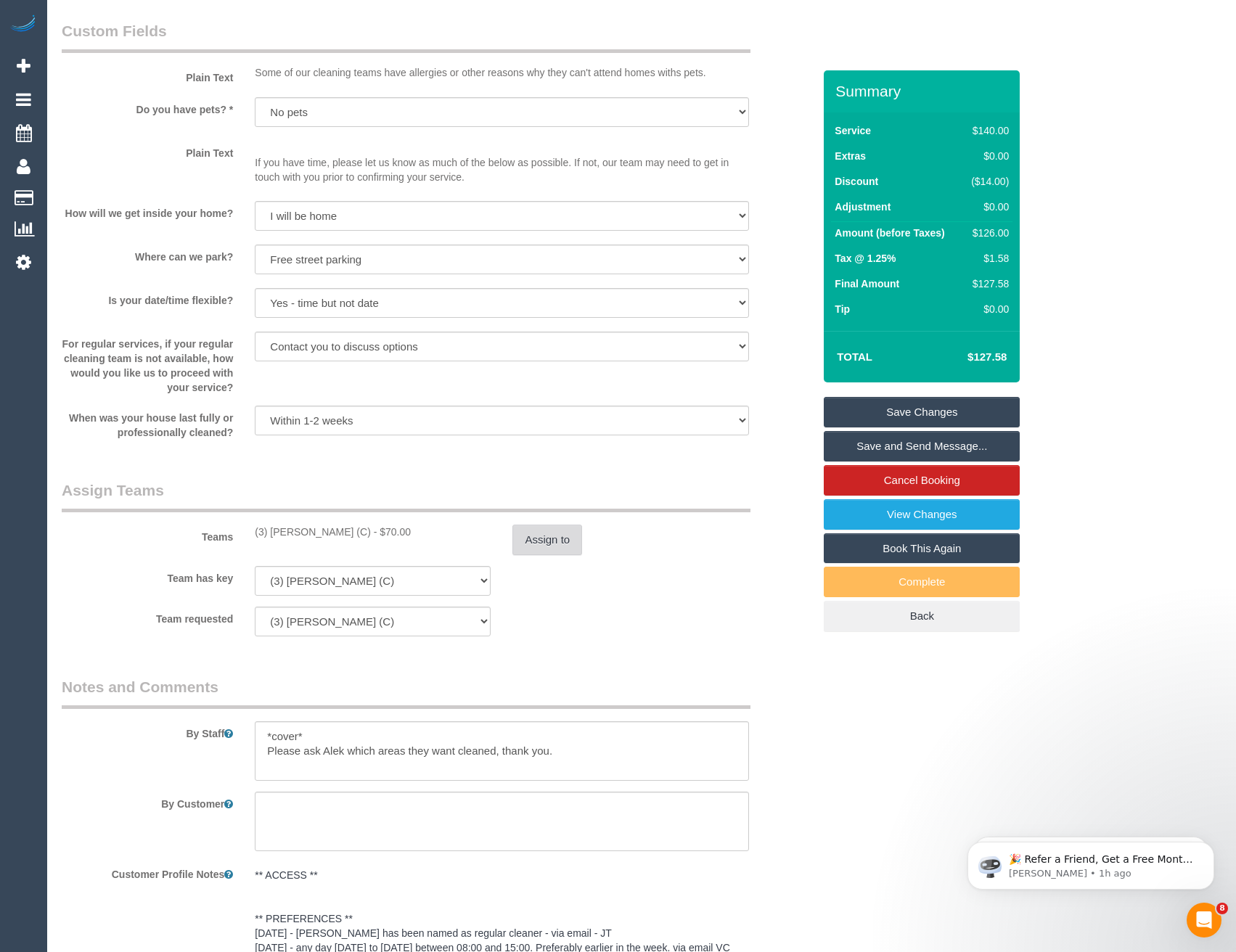
click at [544, 543] on button "Assign to" at bounding box center [547, 539] width 70 height 30
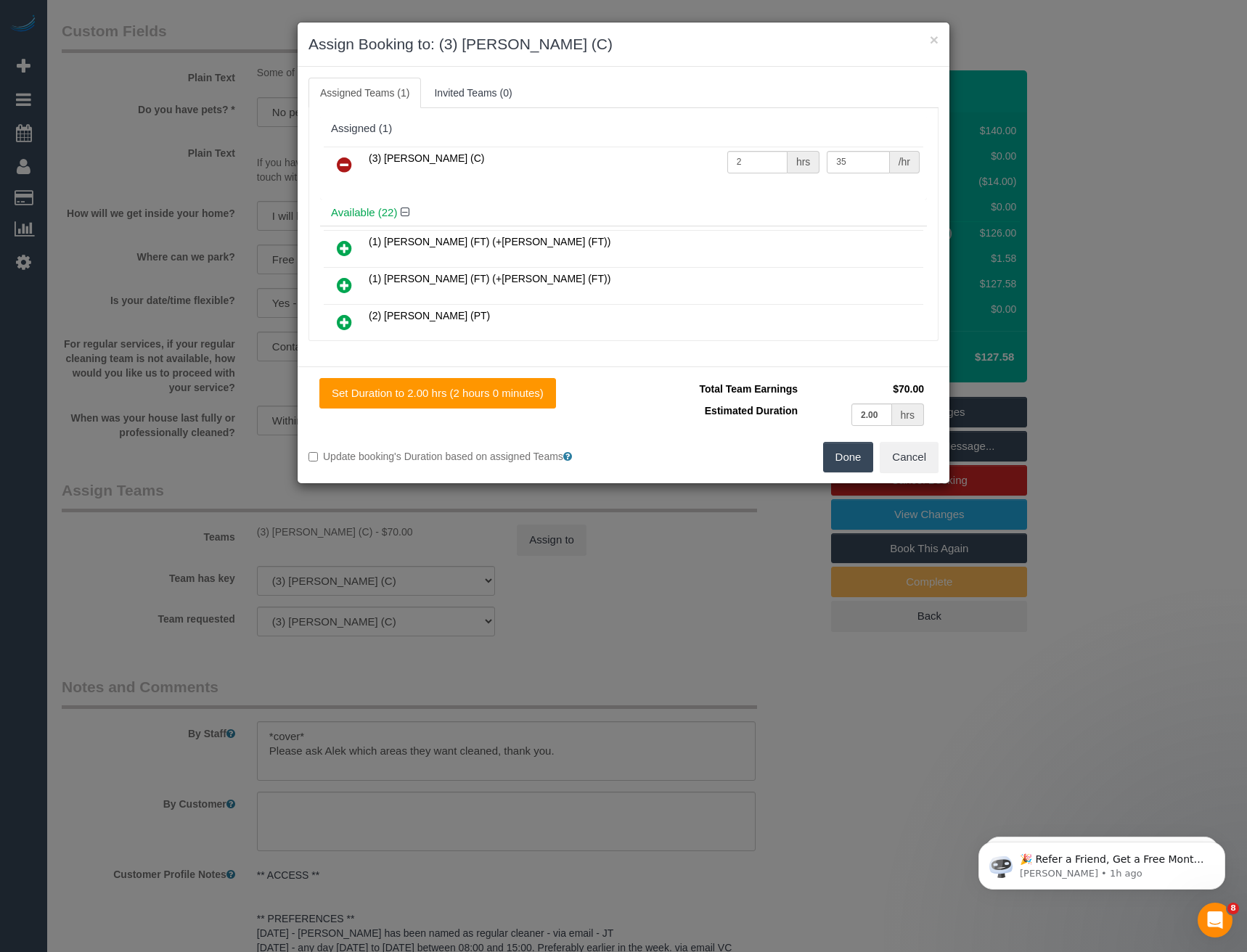
click at [346, 164] on icon at bounding box center [344, 165] width 16 height 18
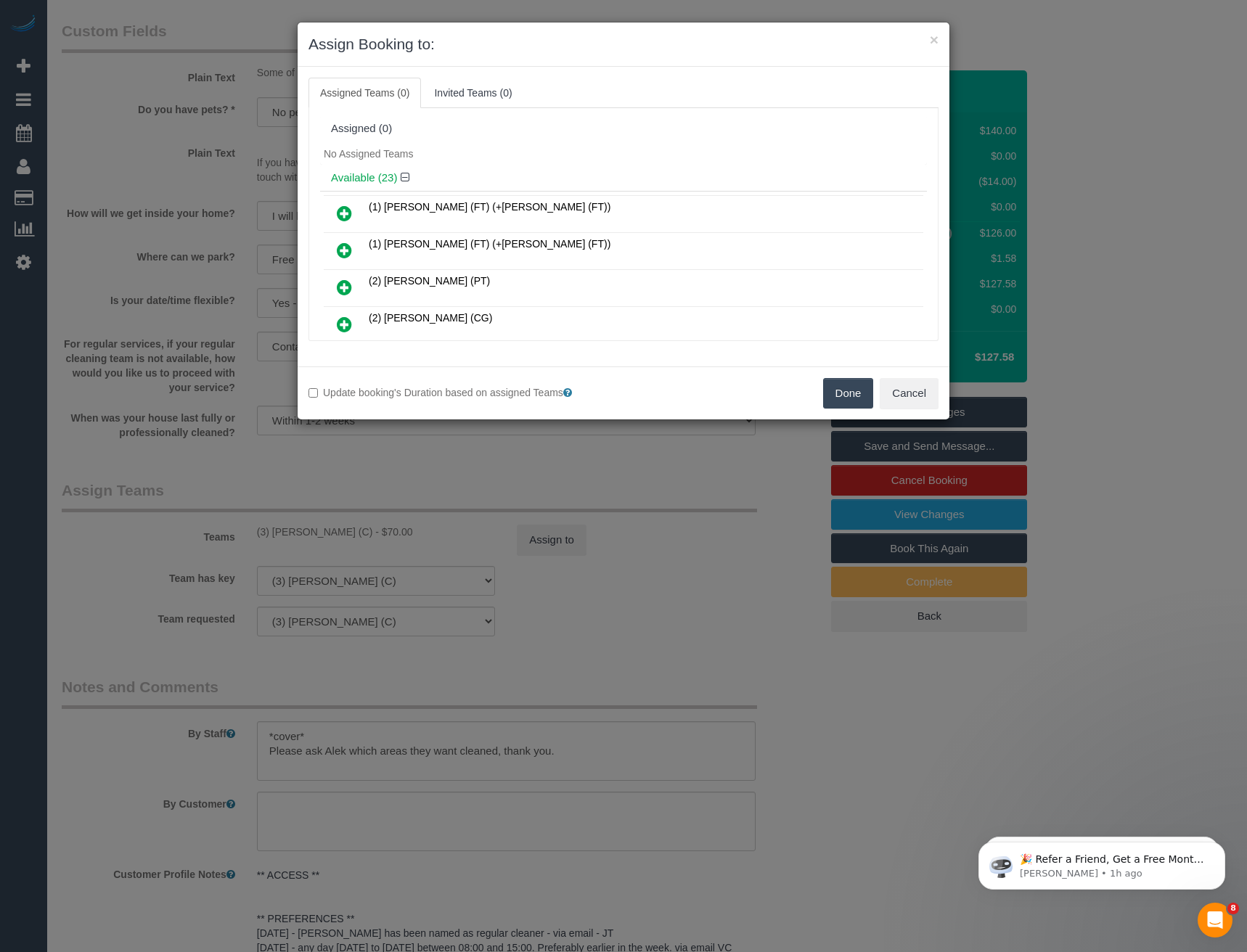
scroll to position [688, 0]
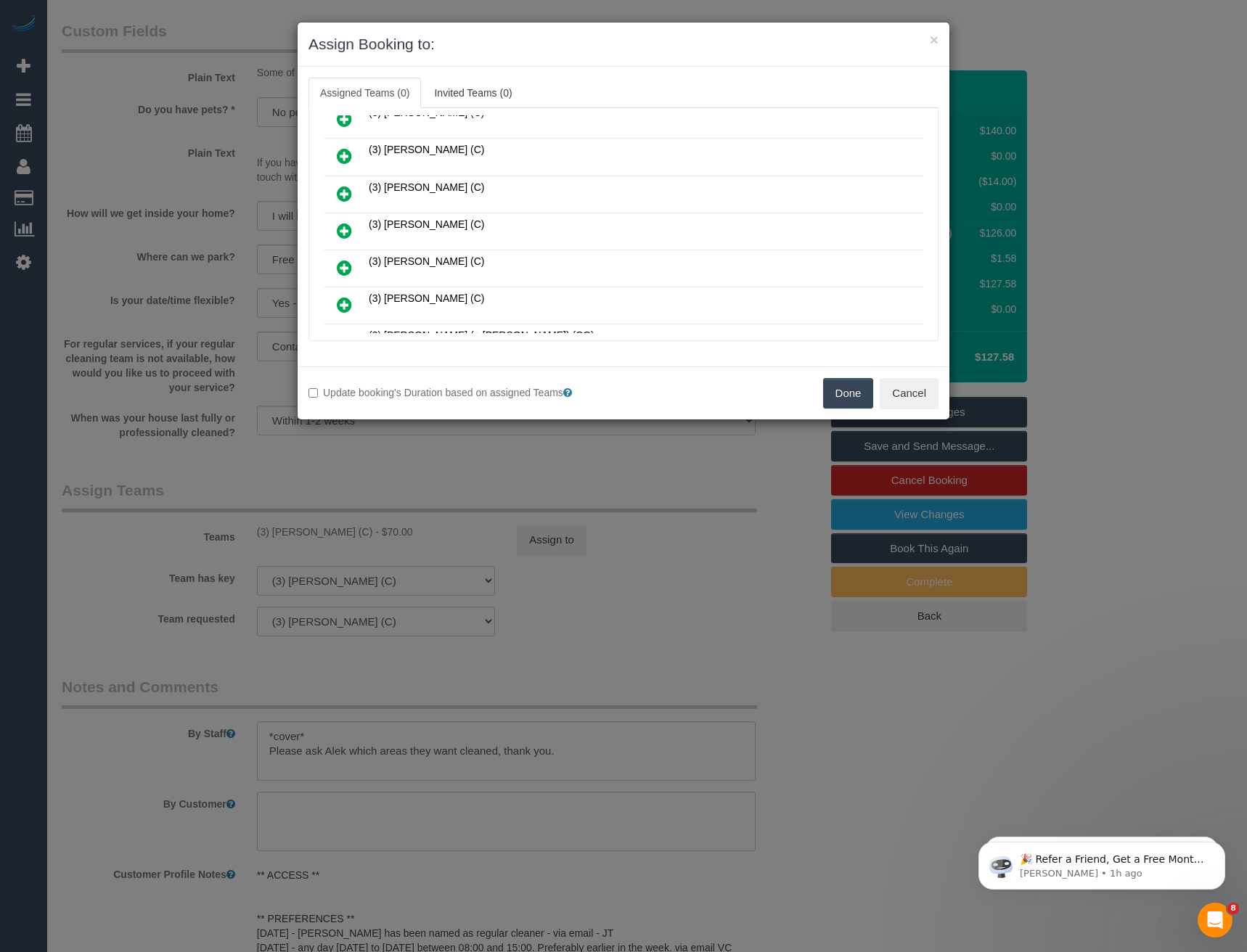
click at [342, 227] on icon at bounding box center [344, 231] width 16 height 18
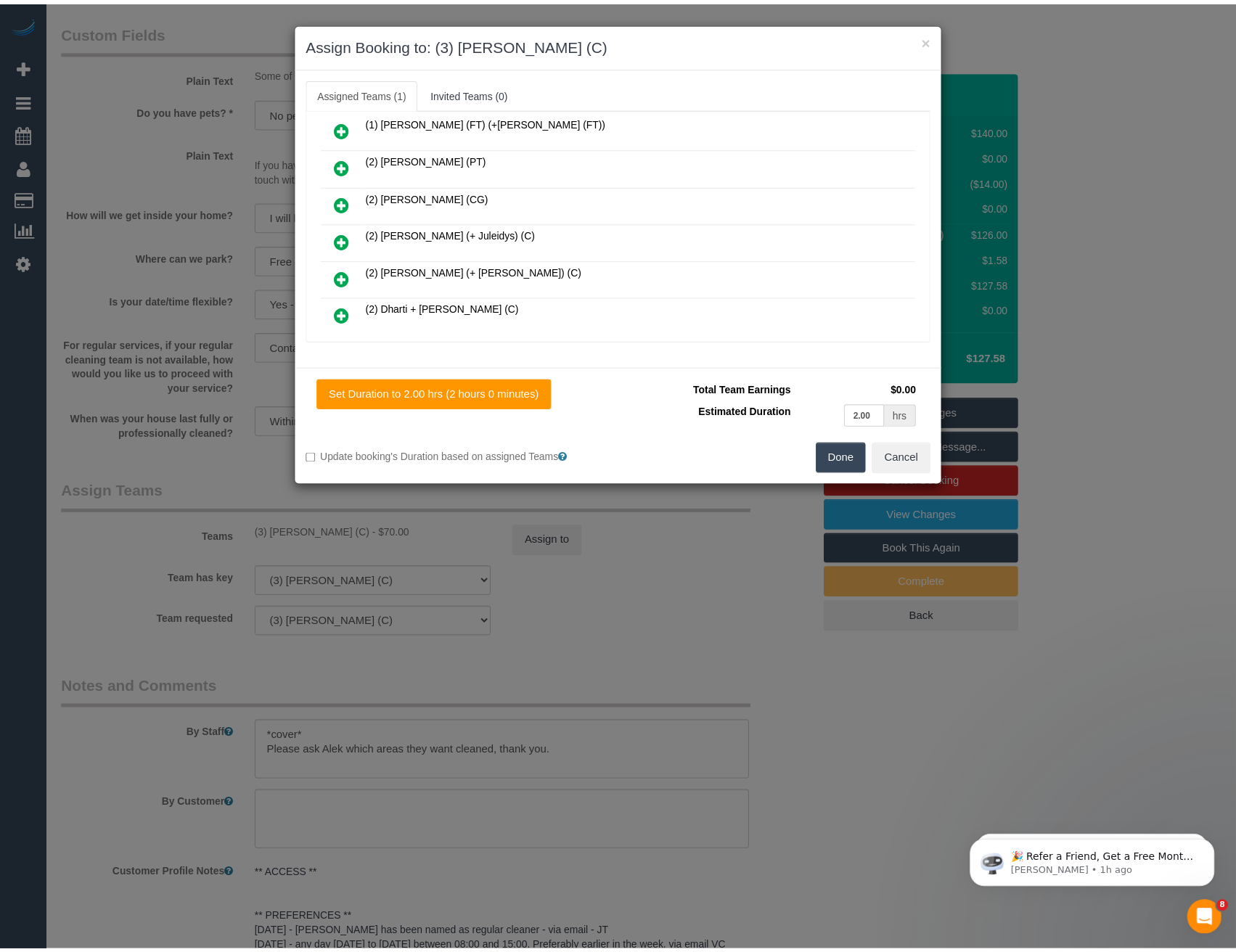
scroll to position [0, 0]
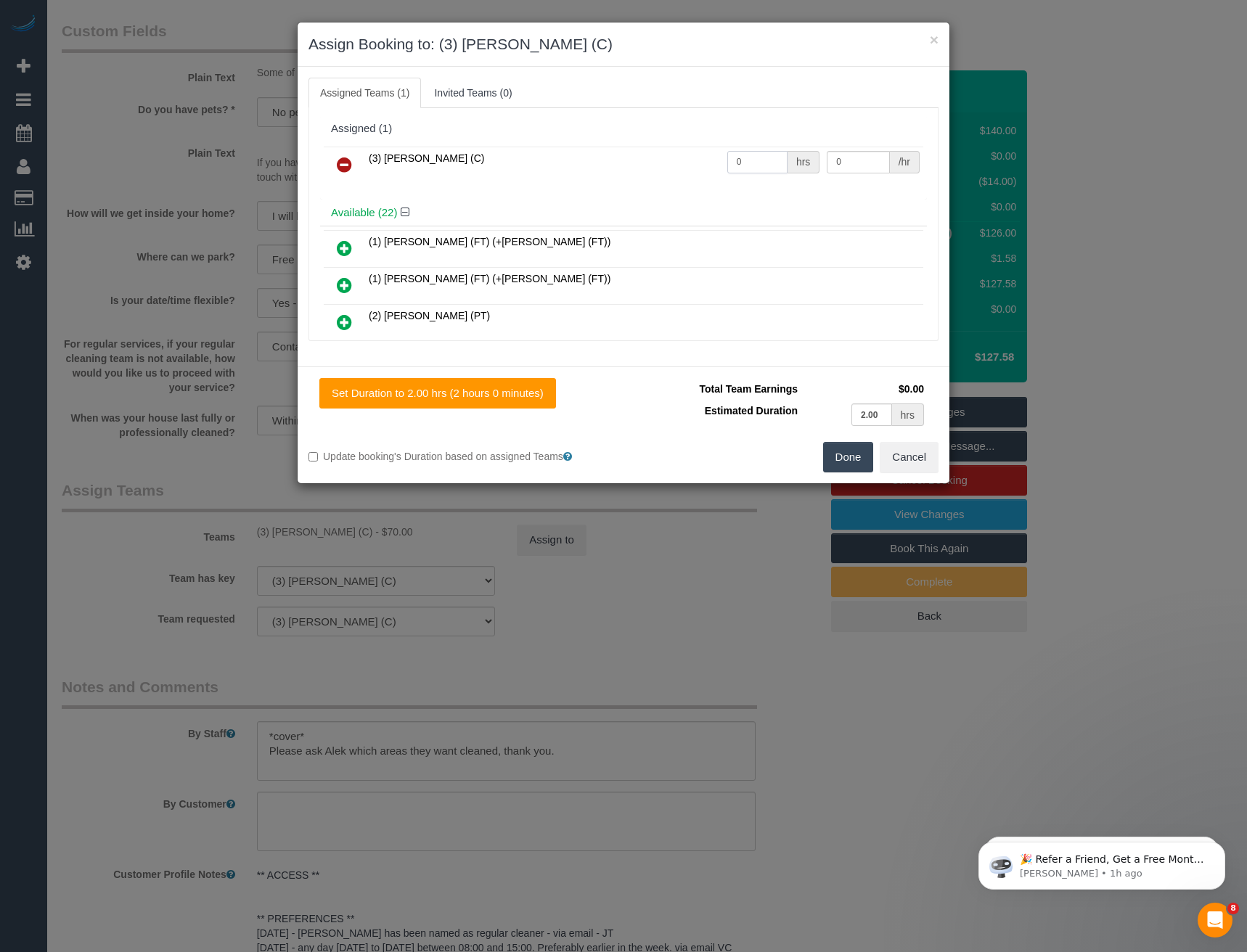
drag, startPoint x: 759, startPoint y: 163, endPoint x: 608, endPoint y: 129, distance: 154.8
click at [625, 140] on div "Assigned (1) (3) Murat Karaman (C) 0 hrs 0 /hr" at bounding box center [623, 158] width 607 height 84
type input "2"
type input "35"
click at [832, 449] on button "Done" at bounding box center [848, 457] width 51 height 30
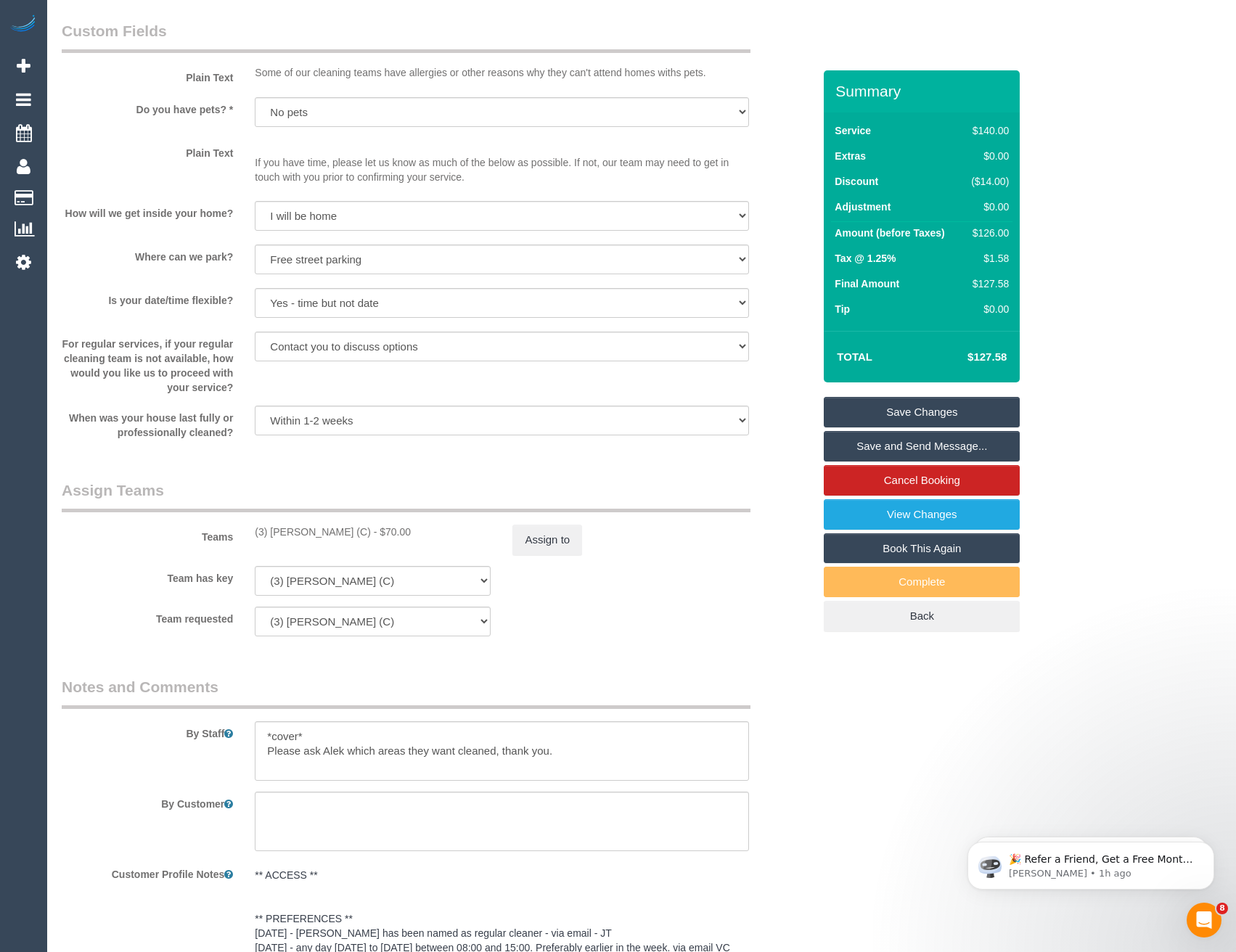
click at [904, 412] on link "Save Changes" at bounding box center [921, 412] width 196 height 30
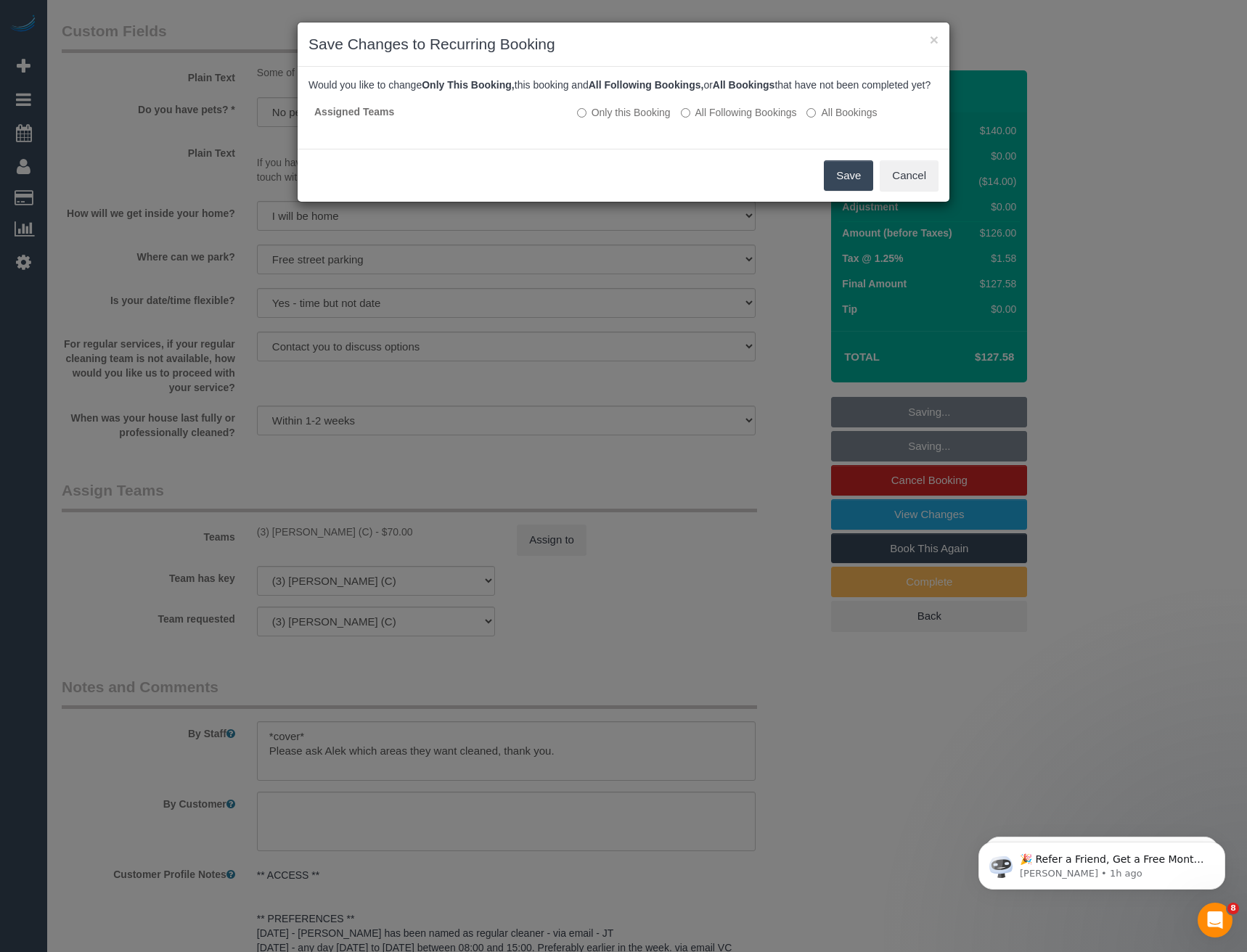
click at [828, 191] on button "Save" at bounding box center [848, 175] width 49 height 30
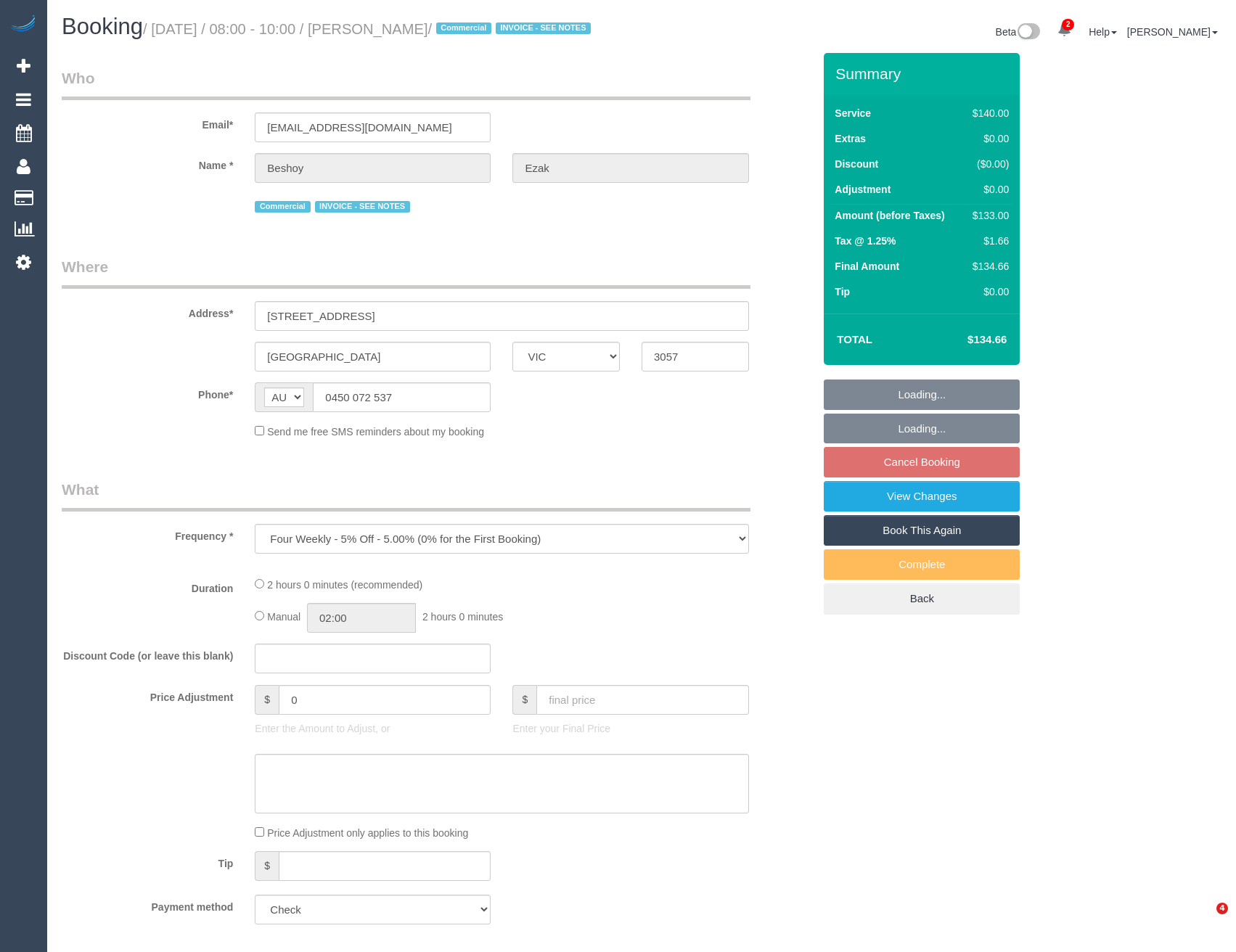
select select "VIC"
select select "number:28"
select select "number:14"
select select "number:19"
select select "number:22"
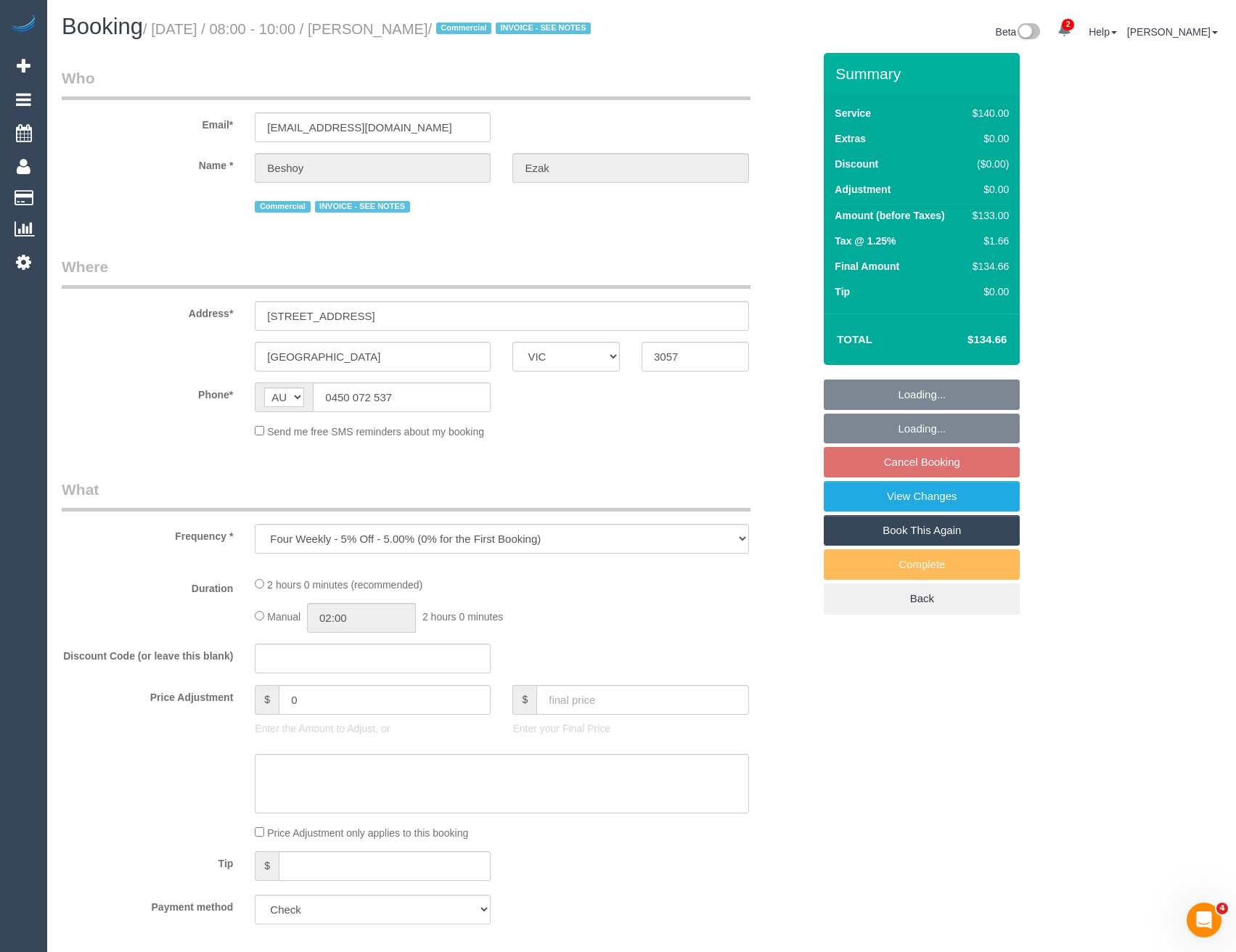
select select "number:34"
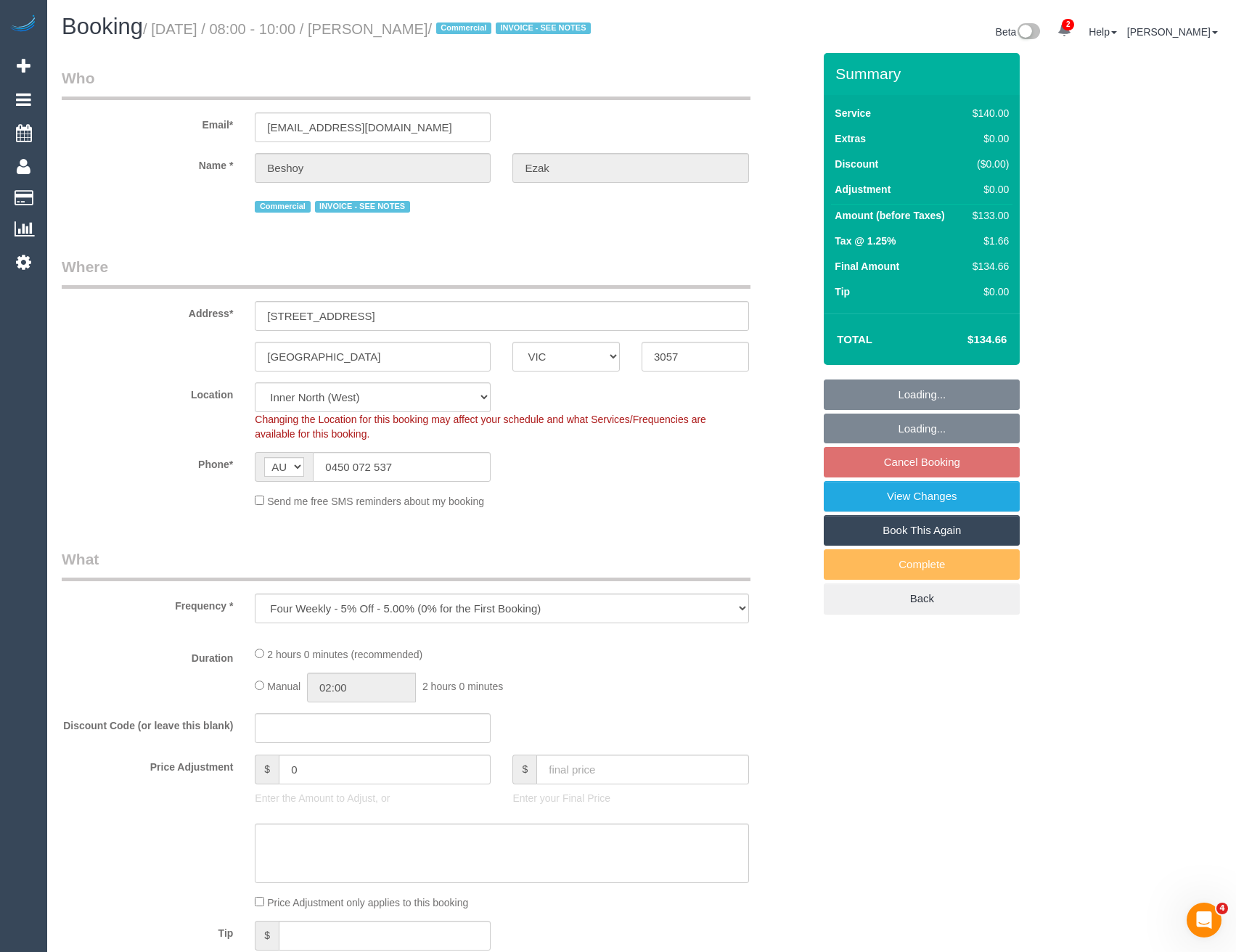
select select "object:690"
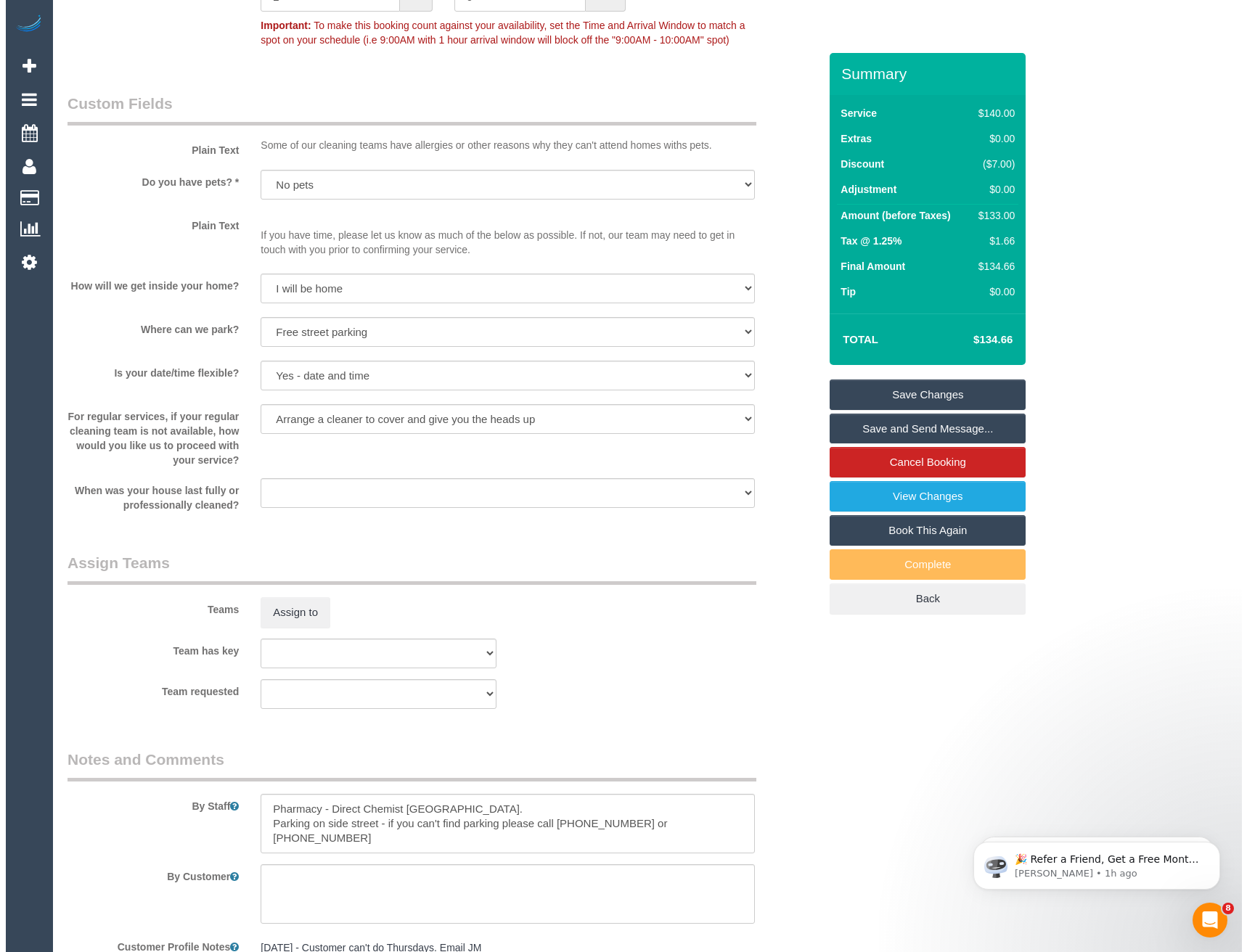
scroll to position [1815, 0]
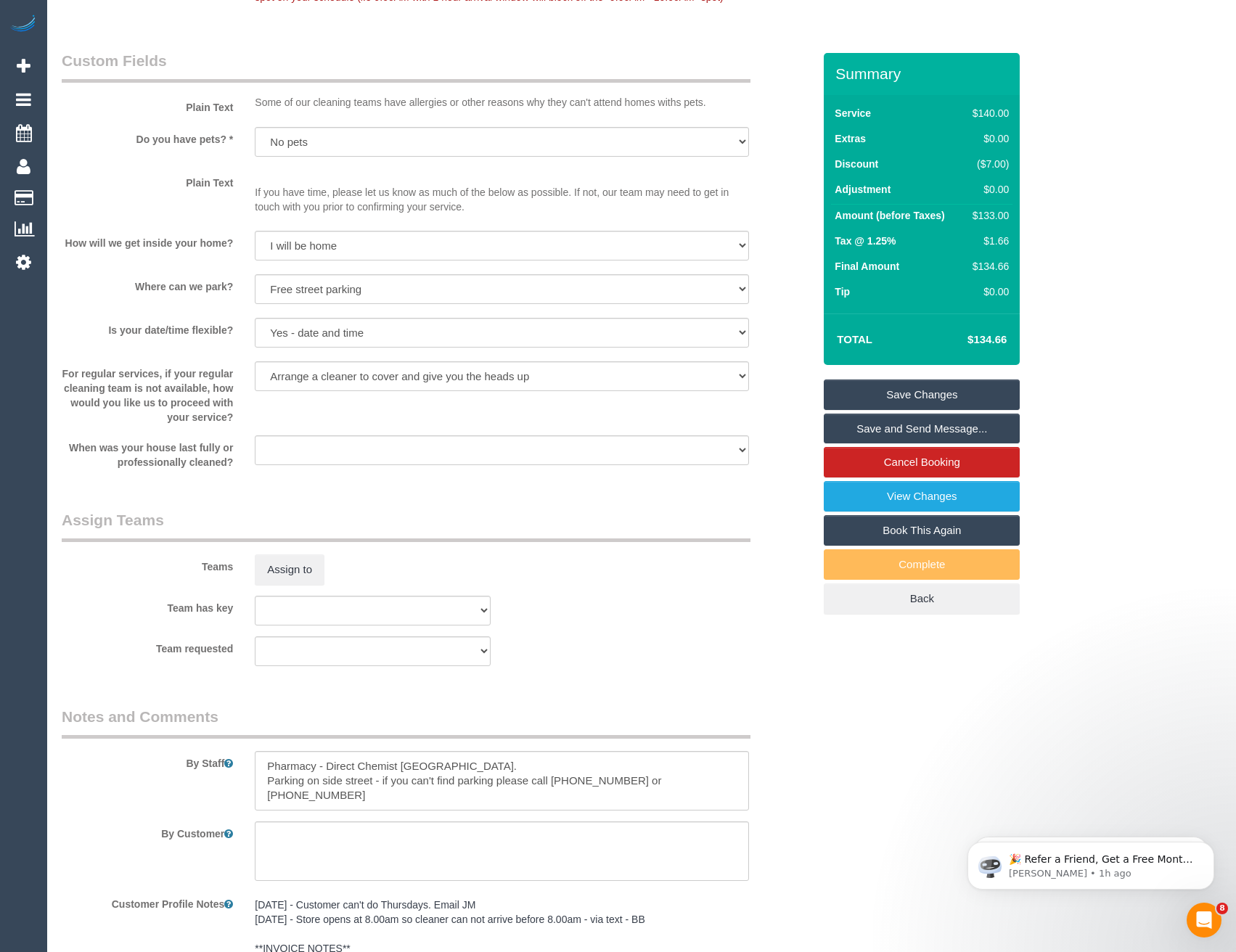
click at [289, 571] on div "Teams Assign to" at bounding box center [437, 547] width 772 height 75
click at [302, 585] on button "Assign to" at bounding box center [289, 570] width 70 height 30
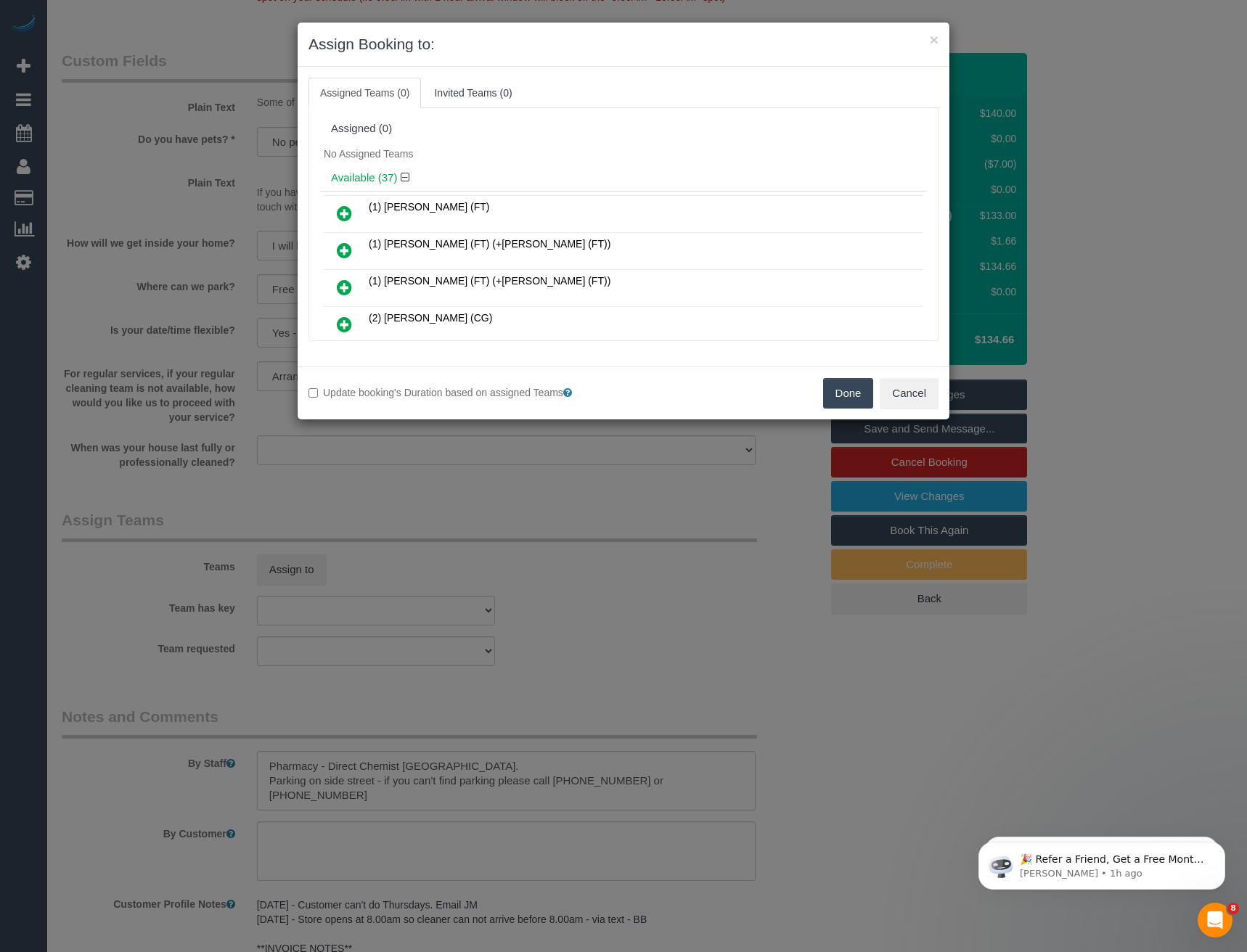
scroll to position [800, 0]
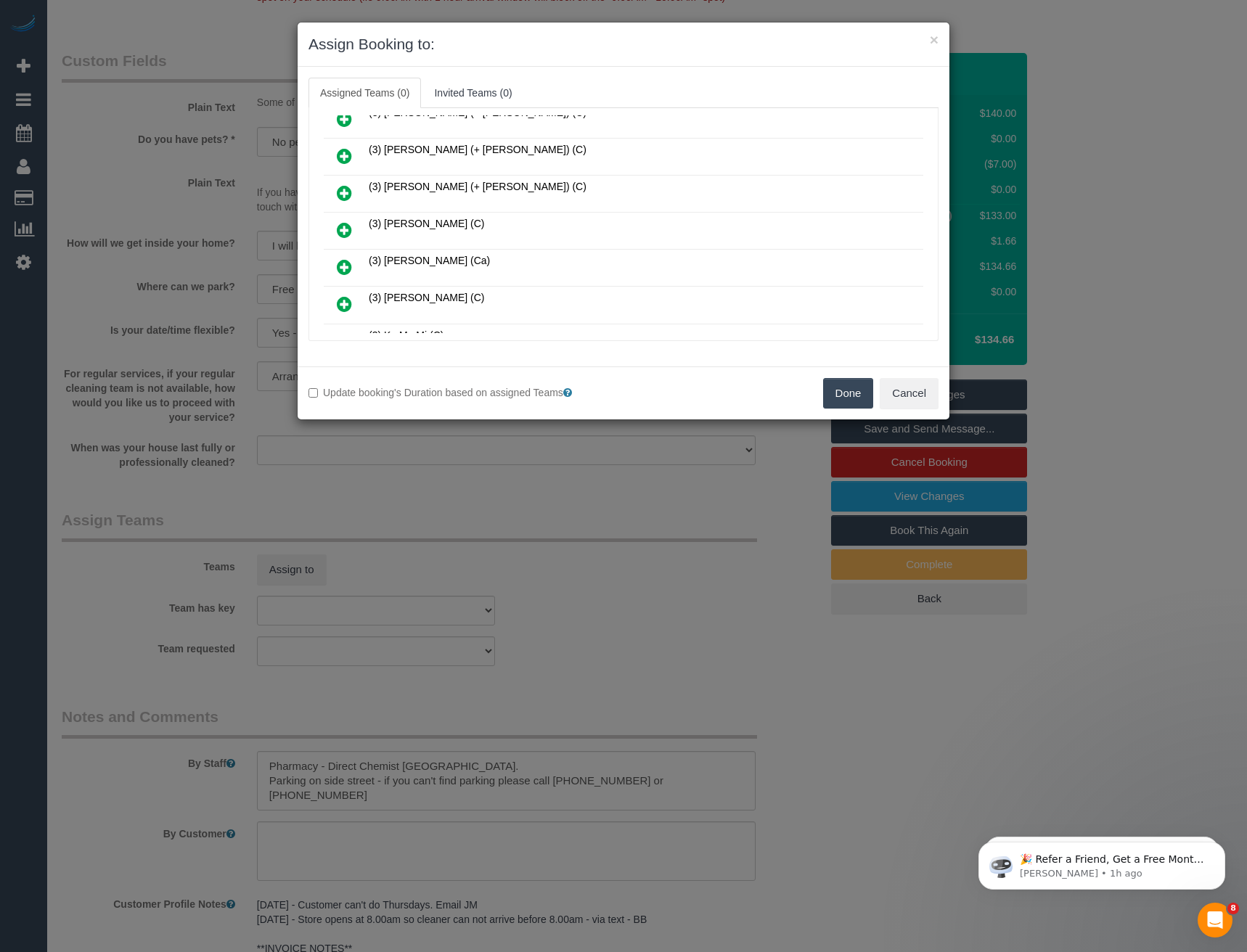
click at [345, 224] on icon at bounding box center [344, 230] width 16 height 18
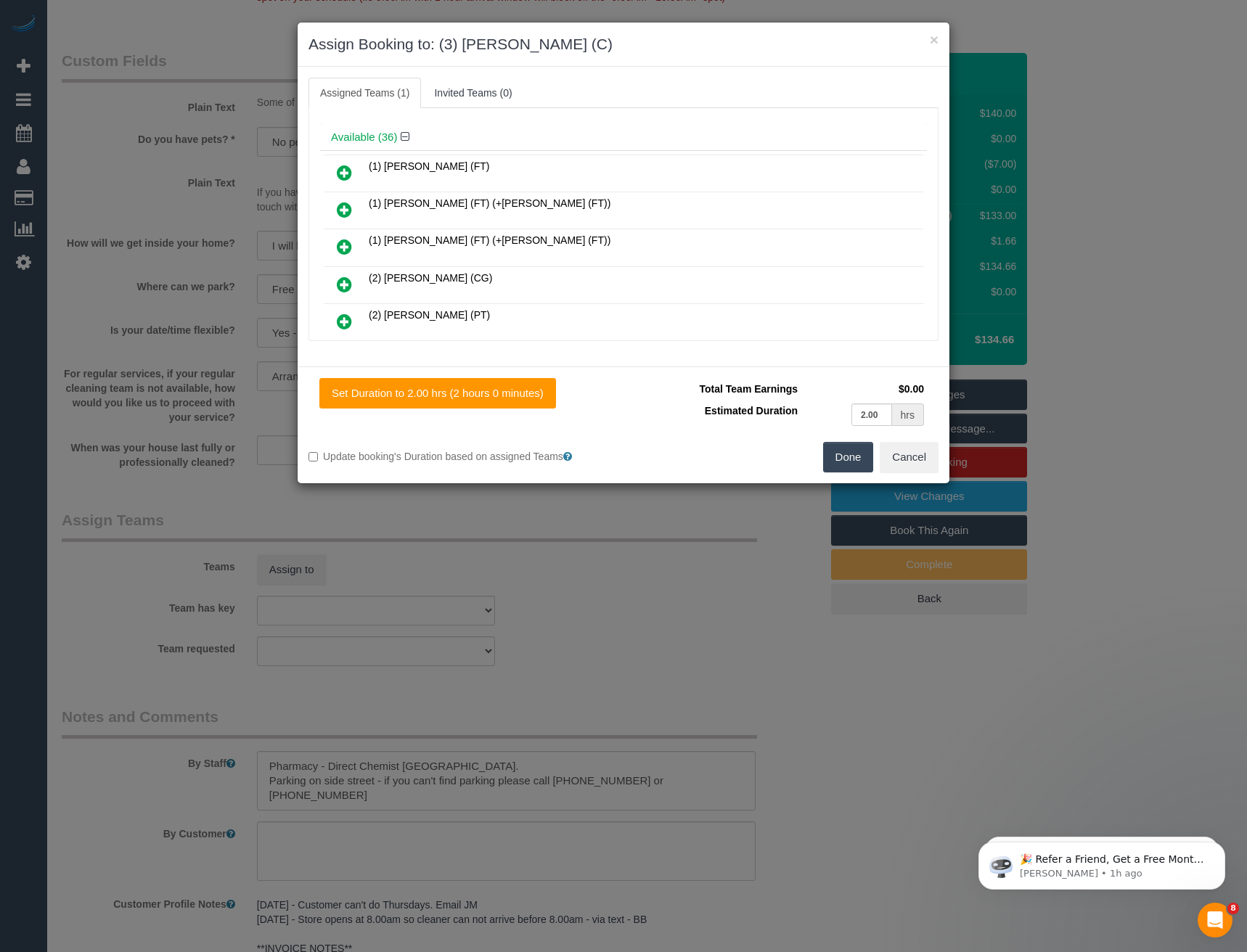
scroll to position [0, 0]
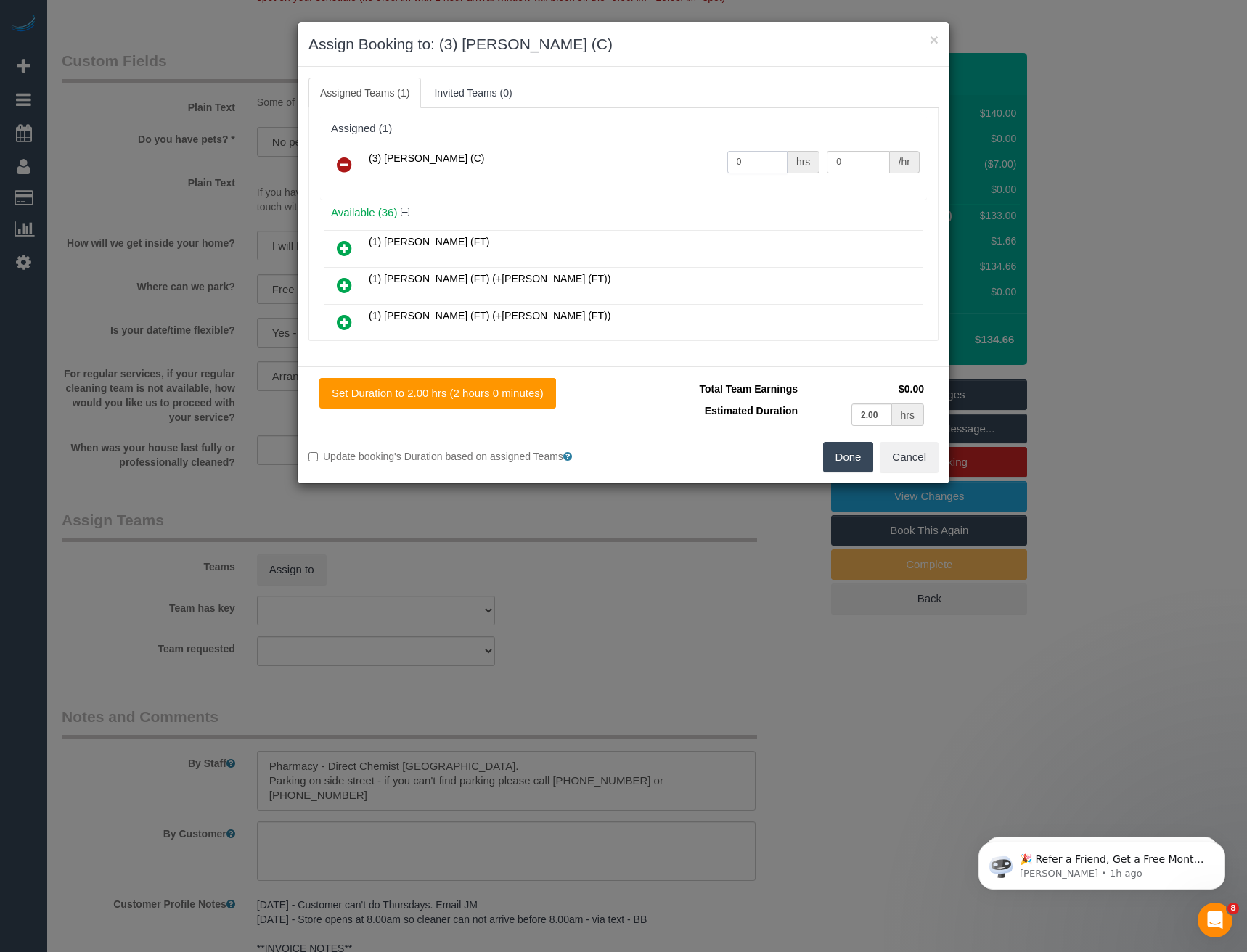
drag, startPoint x: 749, startPoint y: 159, endPoint x: 631, endPoint y: 161, distance: 118.0
click at [667, 168] on tr "(3) Hasibul Haque (C) 0 hrs 0 /hr" at bounding box center [623, 166] width 599 height 37
type input "2"
type input "35"
click at [828, 456] on button "Done" at bounding box center [848, 457] width 51 height 30
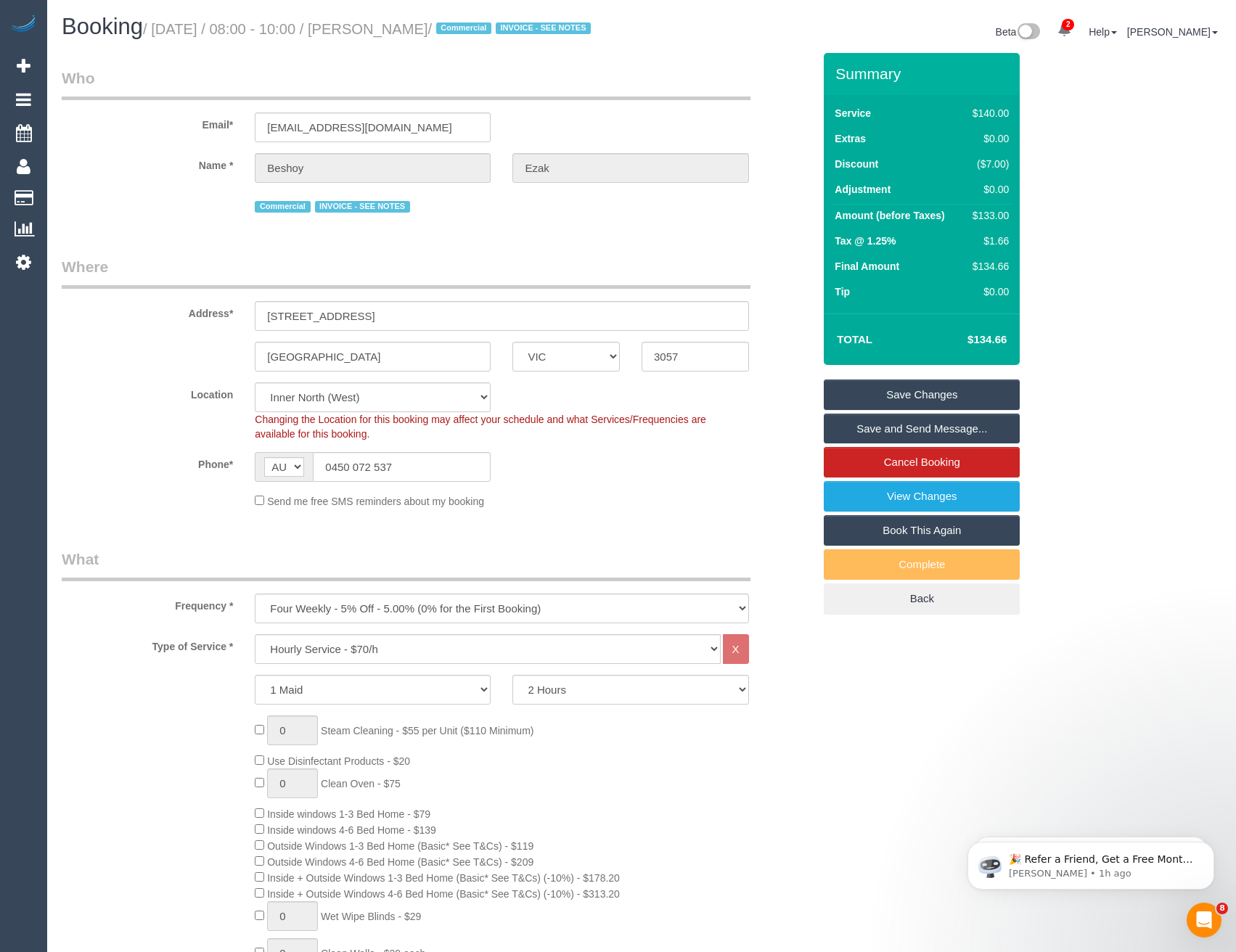
click at [874, 444] on link "Save and Send Message..." at bounding box center [921, 428] width 196 height 30
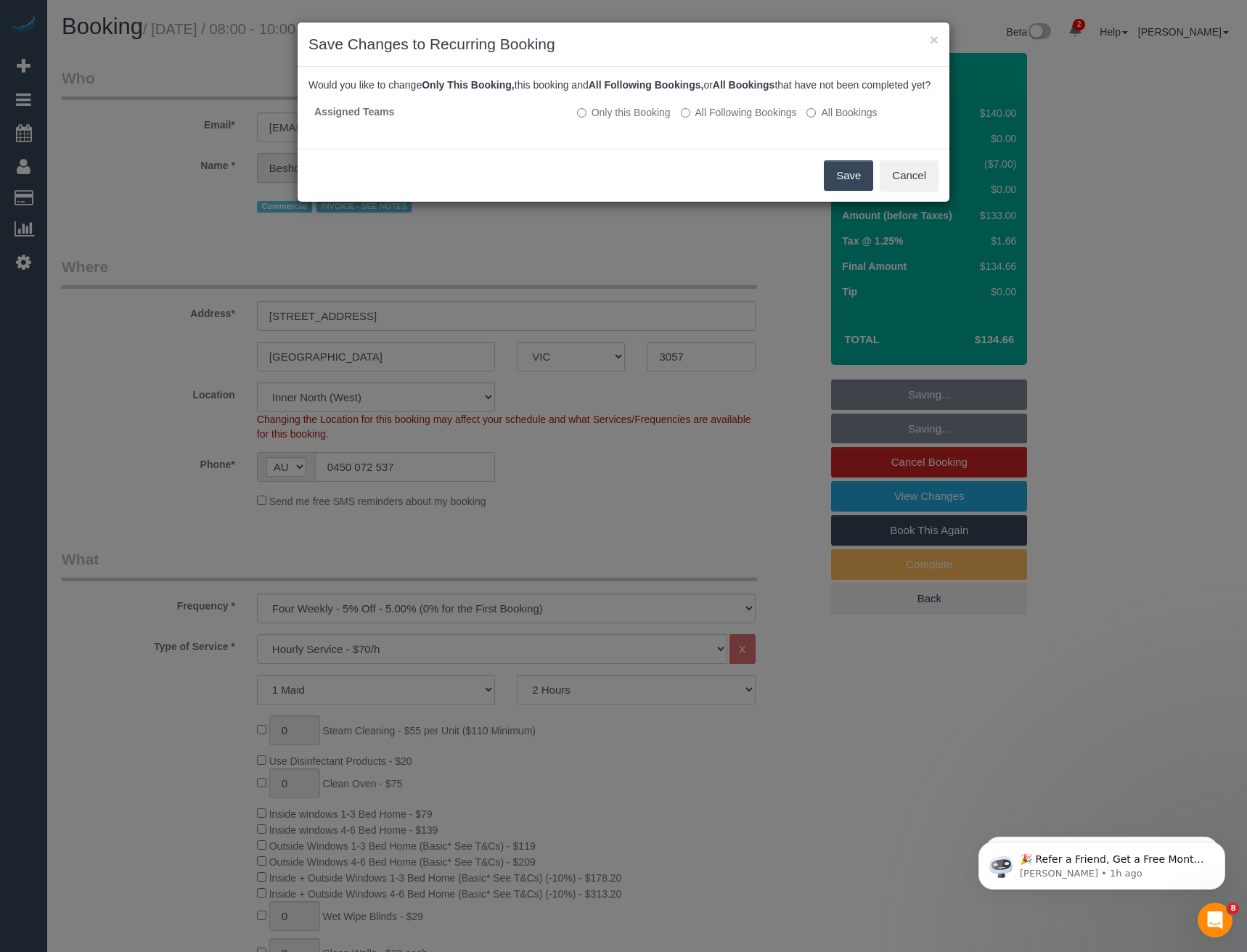
click at [832, 189] on button "Save" at bounding box center [848, 175] width 49 height 30
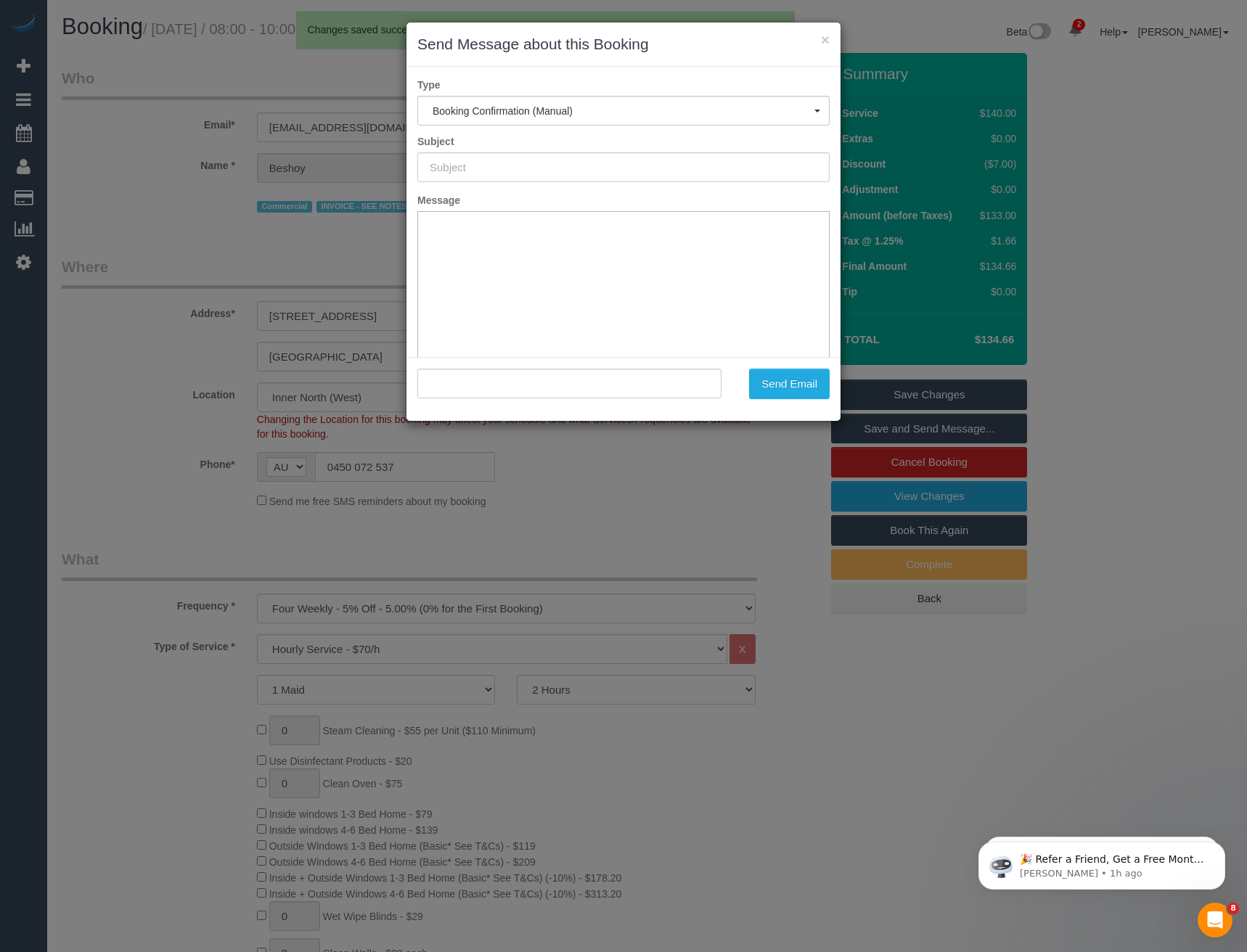
type input "Booking Confirmed"
type input ""Beshoy Ezak" <brunswickeast@directchemistoutlet.com.au>"
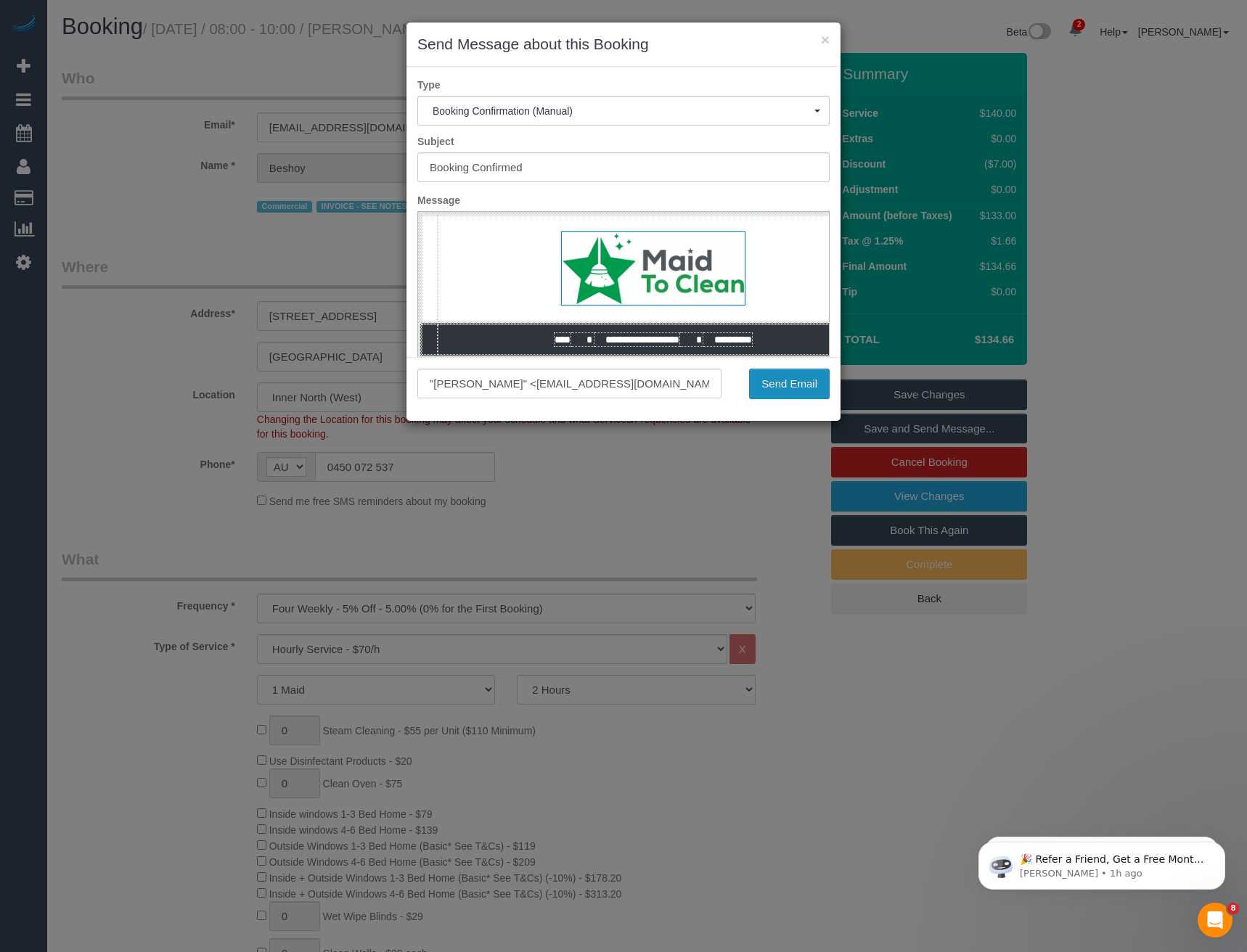
click at [771, 391] on button "Send Email" at bounding box center [789, 383] width 80 height 30
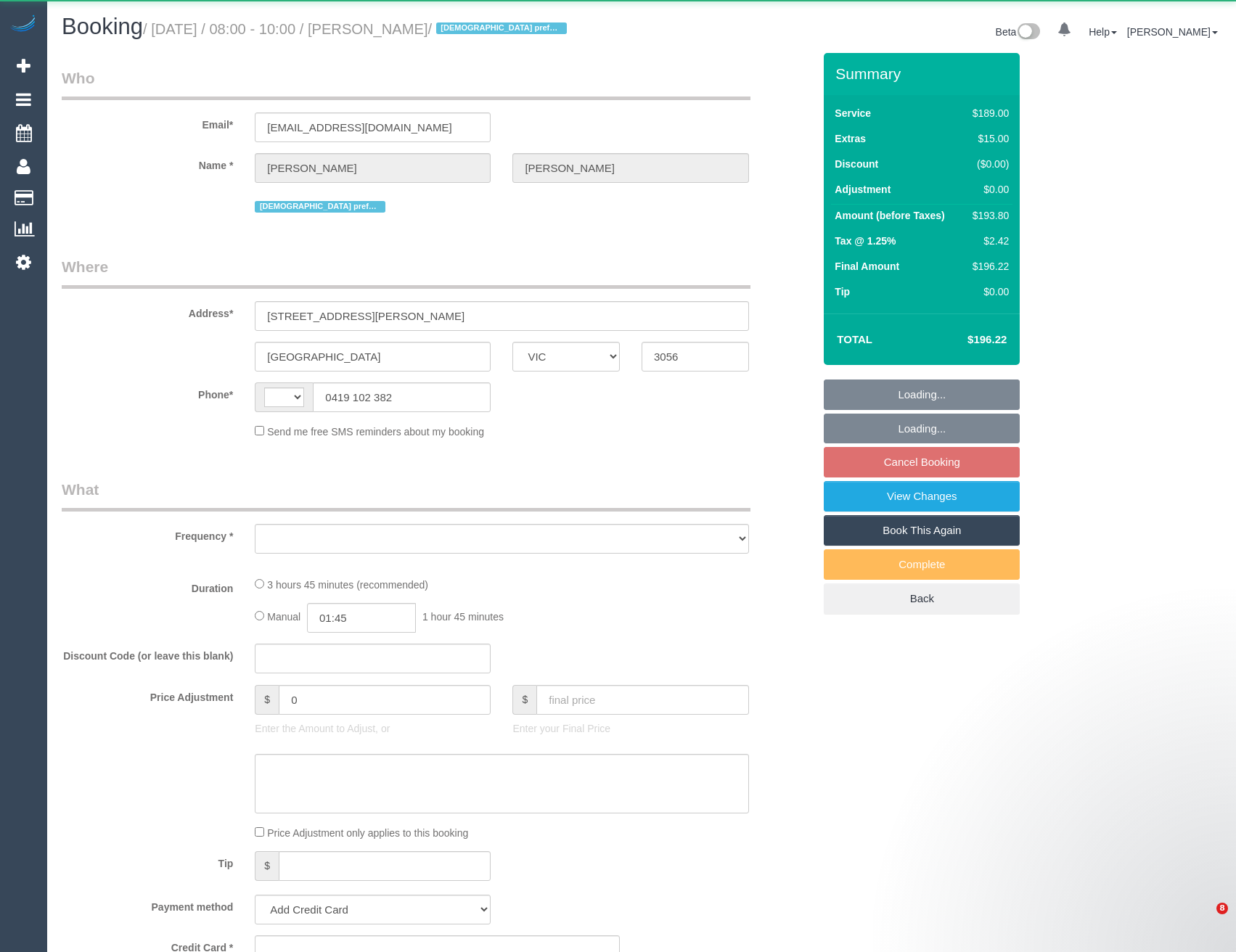
select select "VIC"
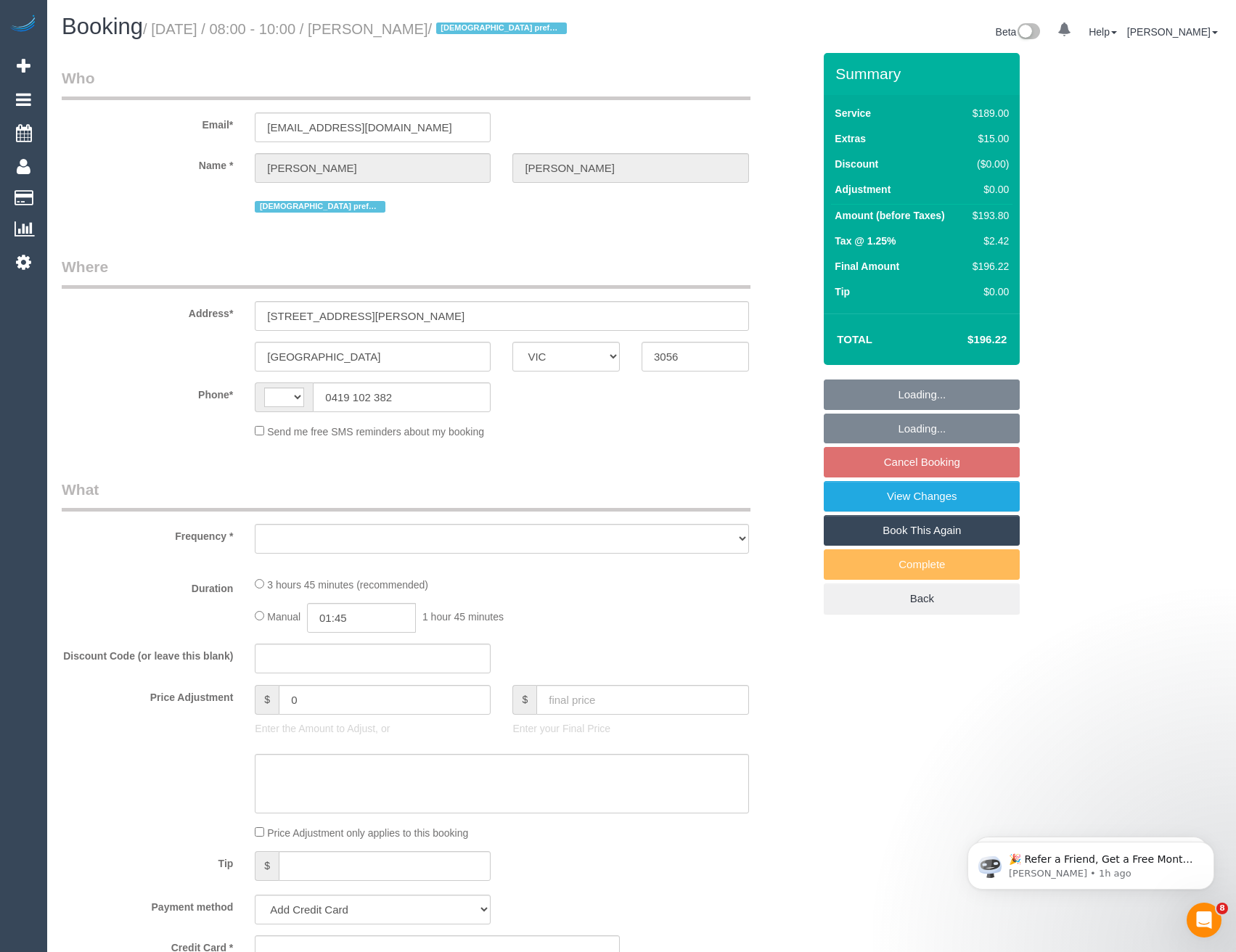
select select "string:AU"
select select "object:574"
select select "string:stripe-pm_1QxLiy2GScqysDRV1fDaOb1o"
select select "number:28"
select select "number:14"
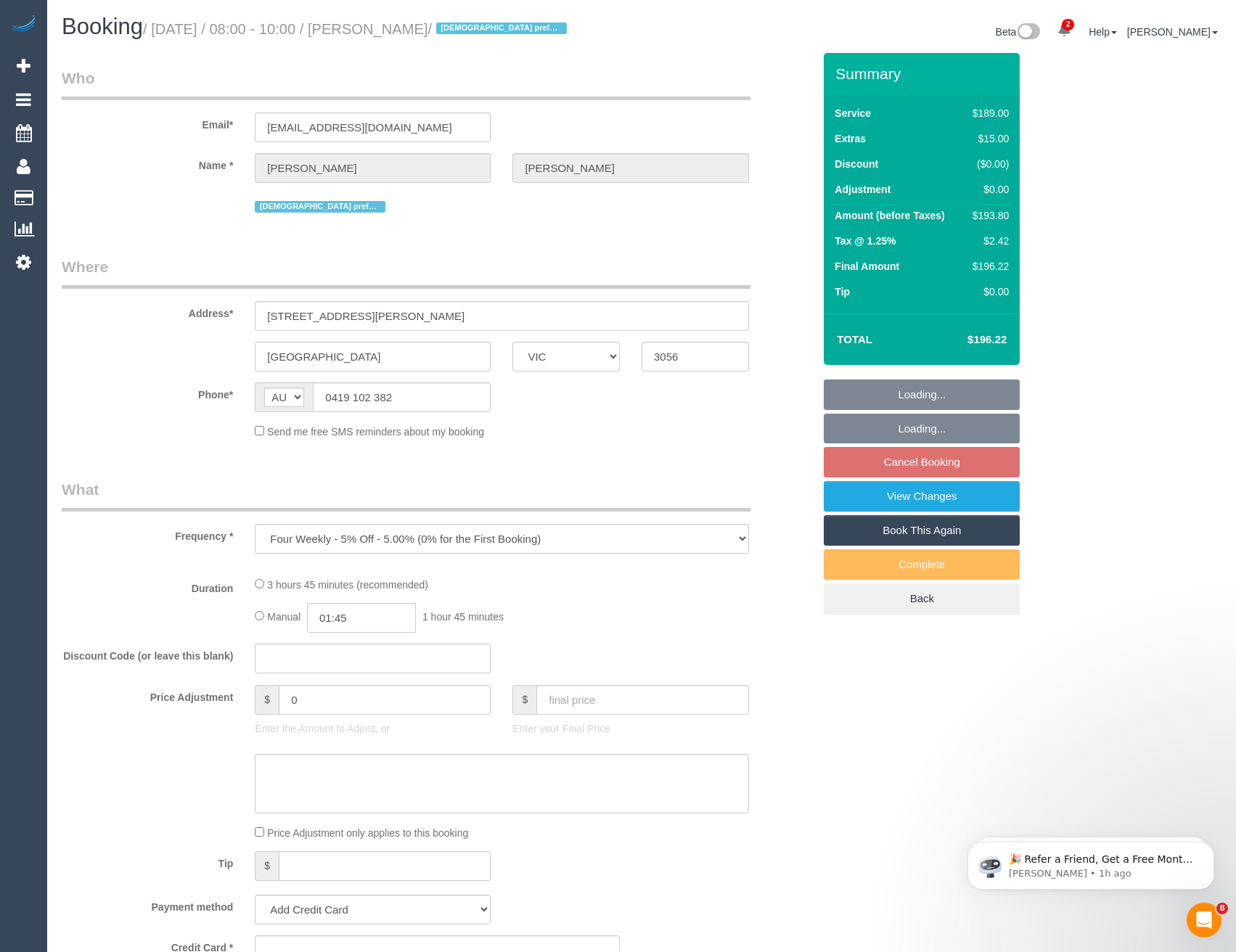
select select "number:19"
select select "number:22"
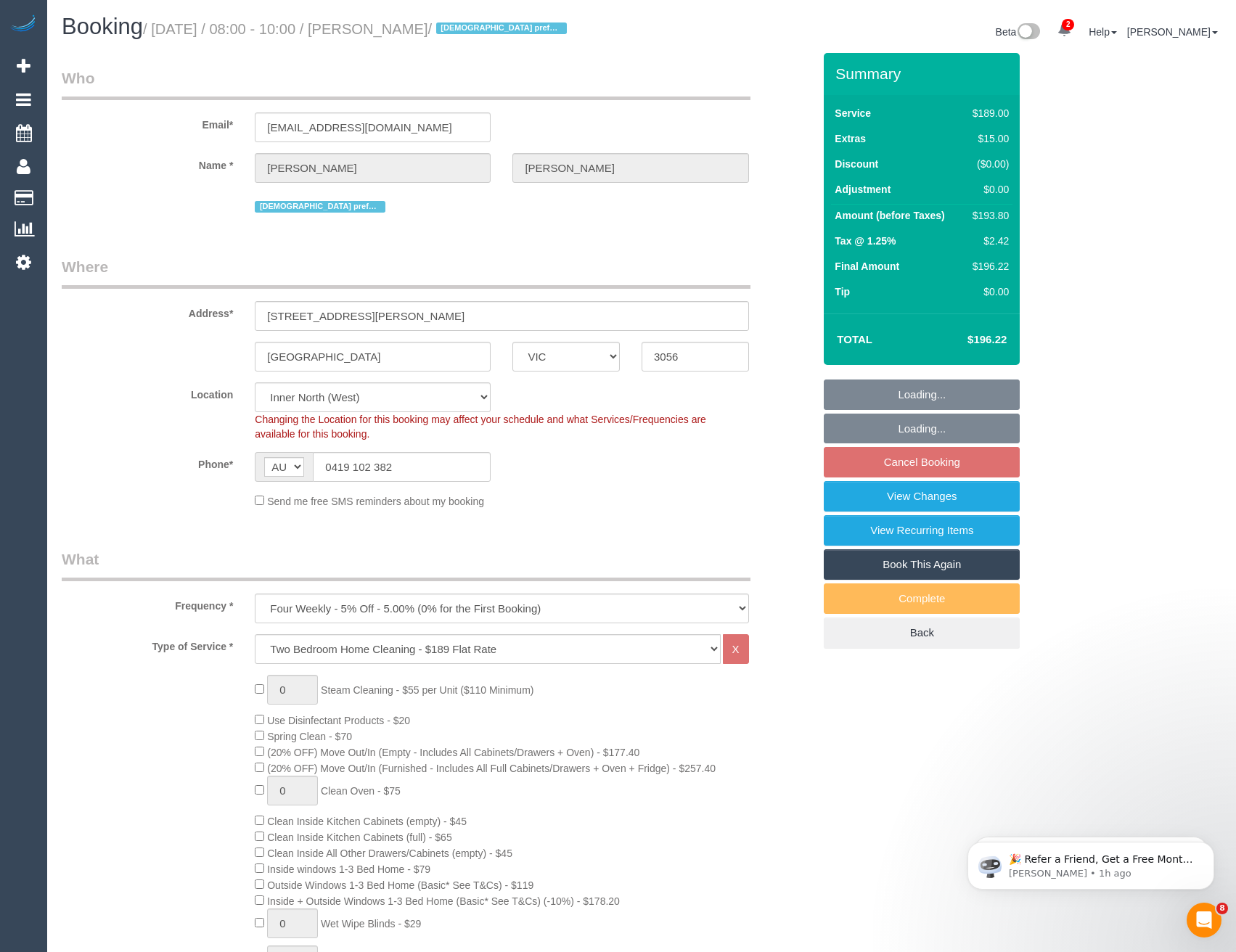
select select "object:831"
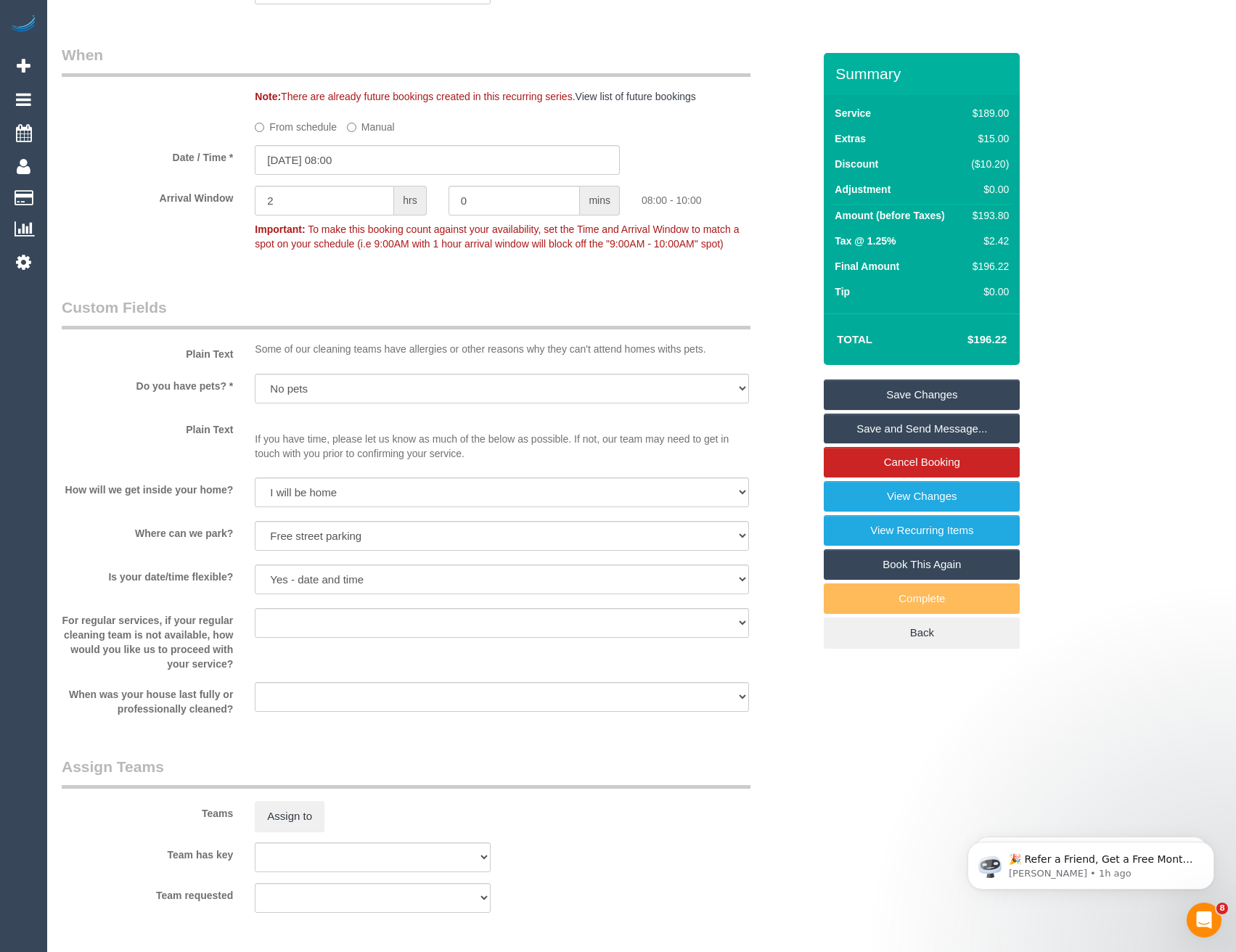
scroll to position [1815, 0]
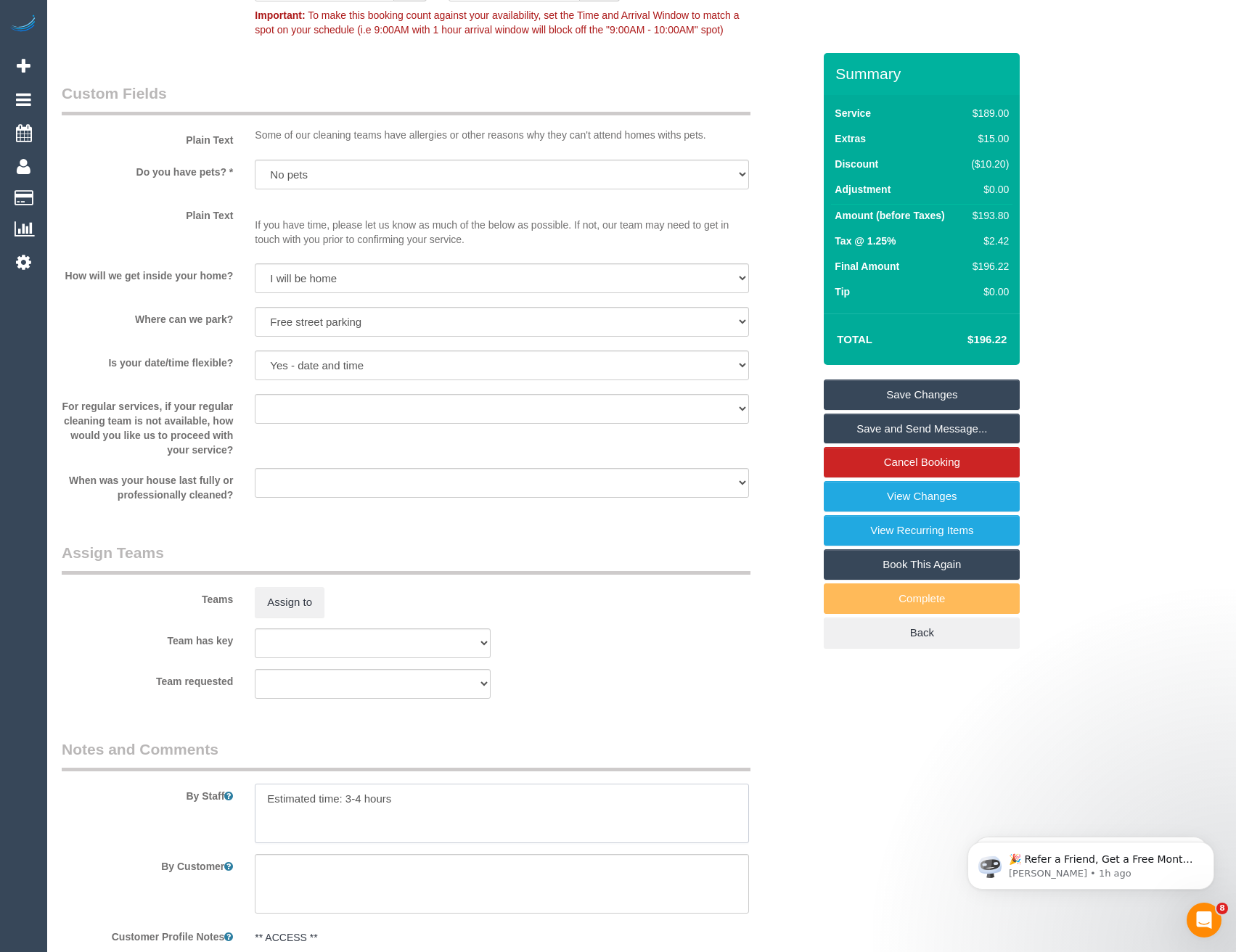
click at [364, 797] on textarea at bounding box center [501, 813] width 493 height 60
click at [468, 806] on textarea at bounding box center [501, 813] width 493 height 60
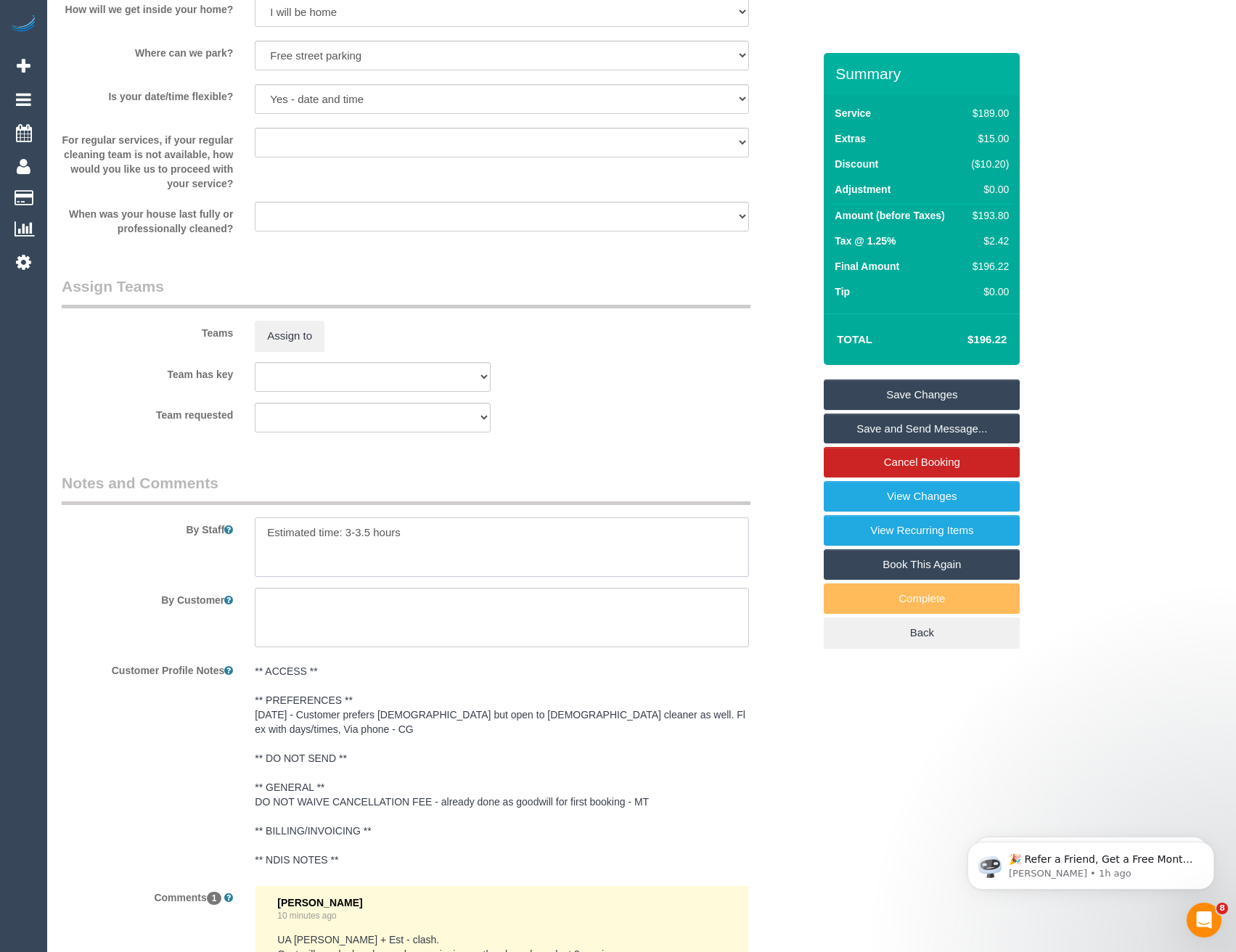
scroll to position [1887, 0]
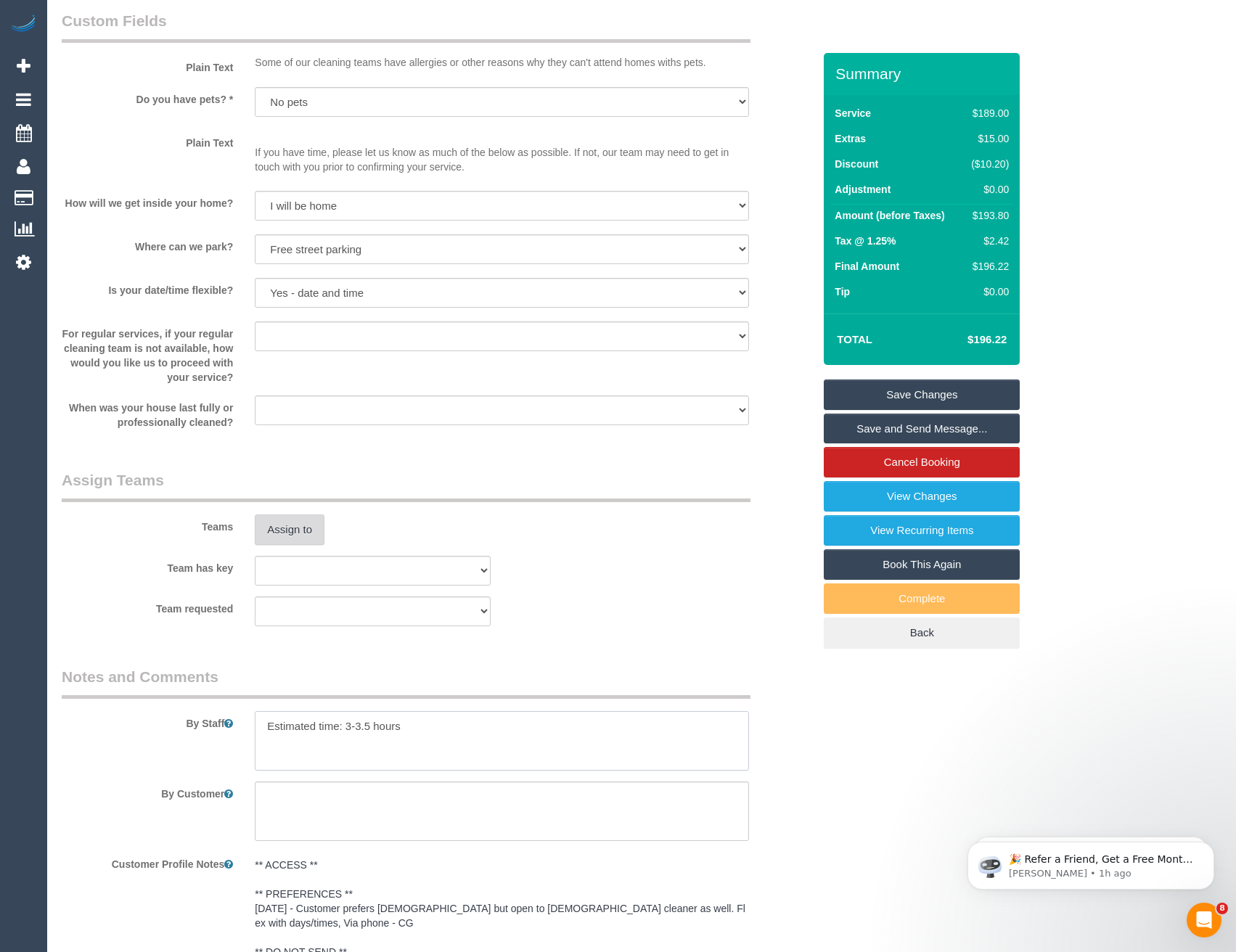
type textarea "Estimated time: 3-3.5 hours"
click at [277, 540] on button "Assign to" at bounding box center [289, 529] width 70 height 30
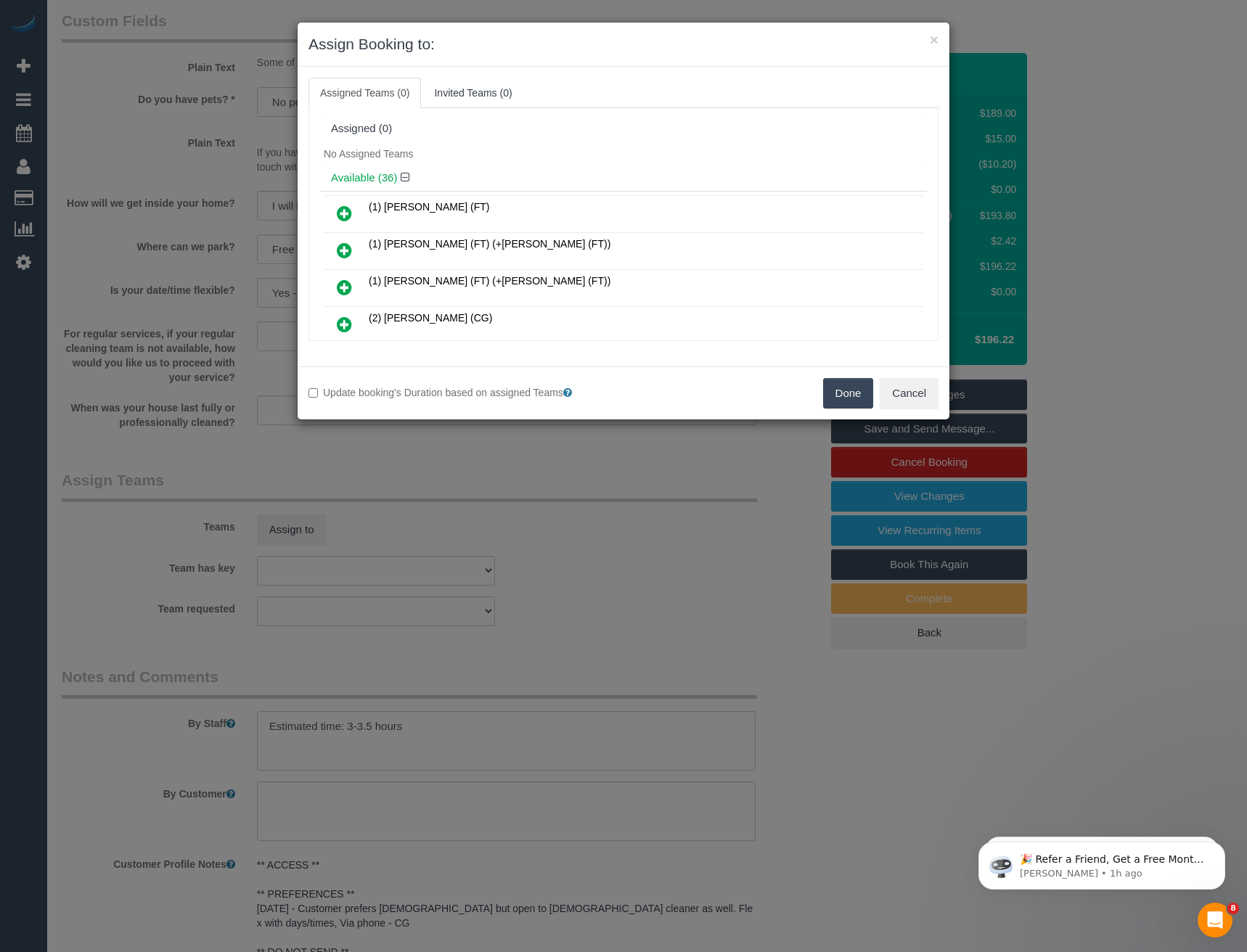
click at [339, 253] on icon at bounding box center [344, 250] width 16 height 18
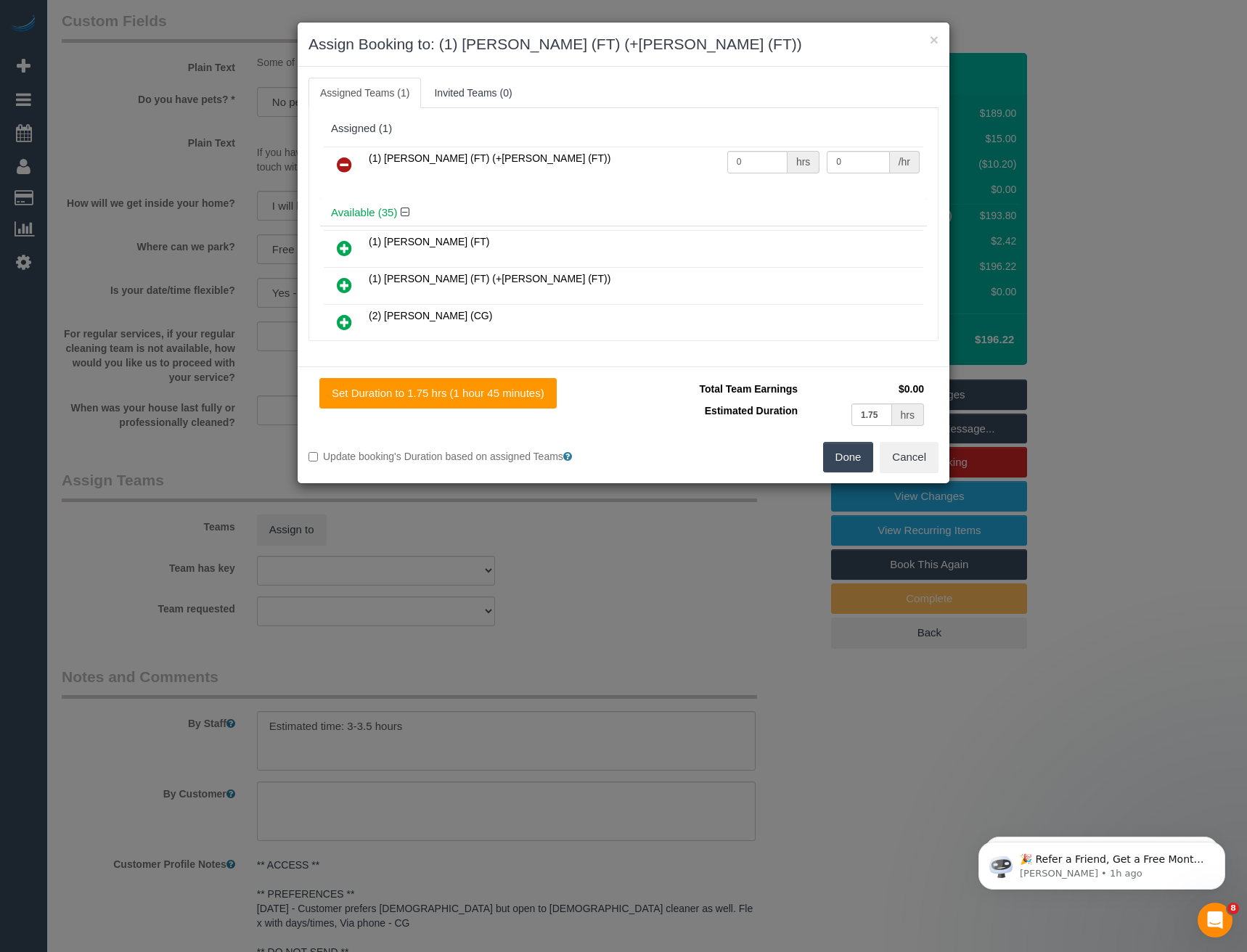
click at [339, 253] on icon at bounding box center [344, 248] width 16 height 18
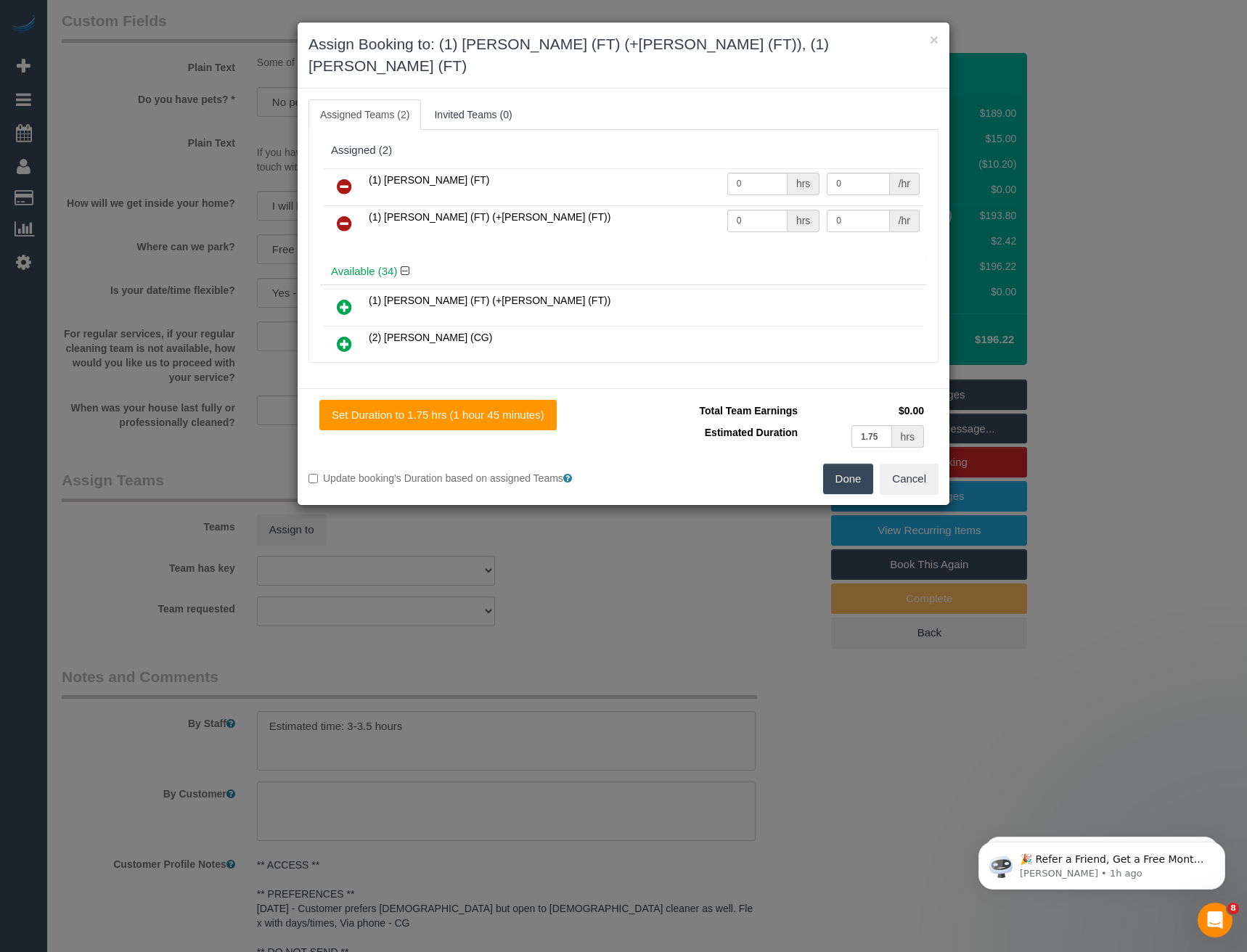
click at [345, 177] on icon at bounding box center [344, 186] width 16 height 18
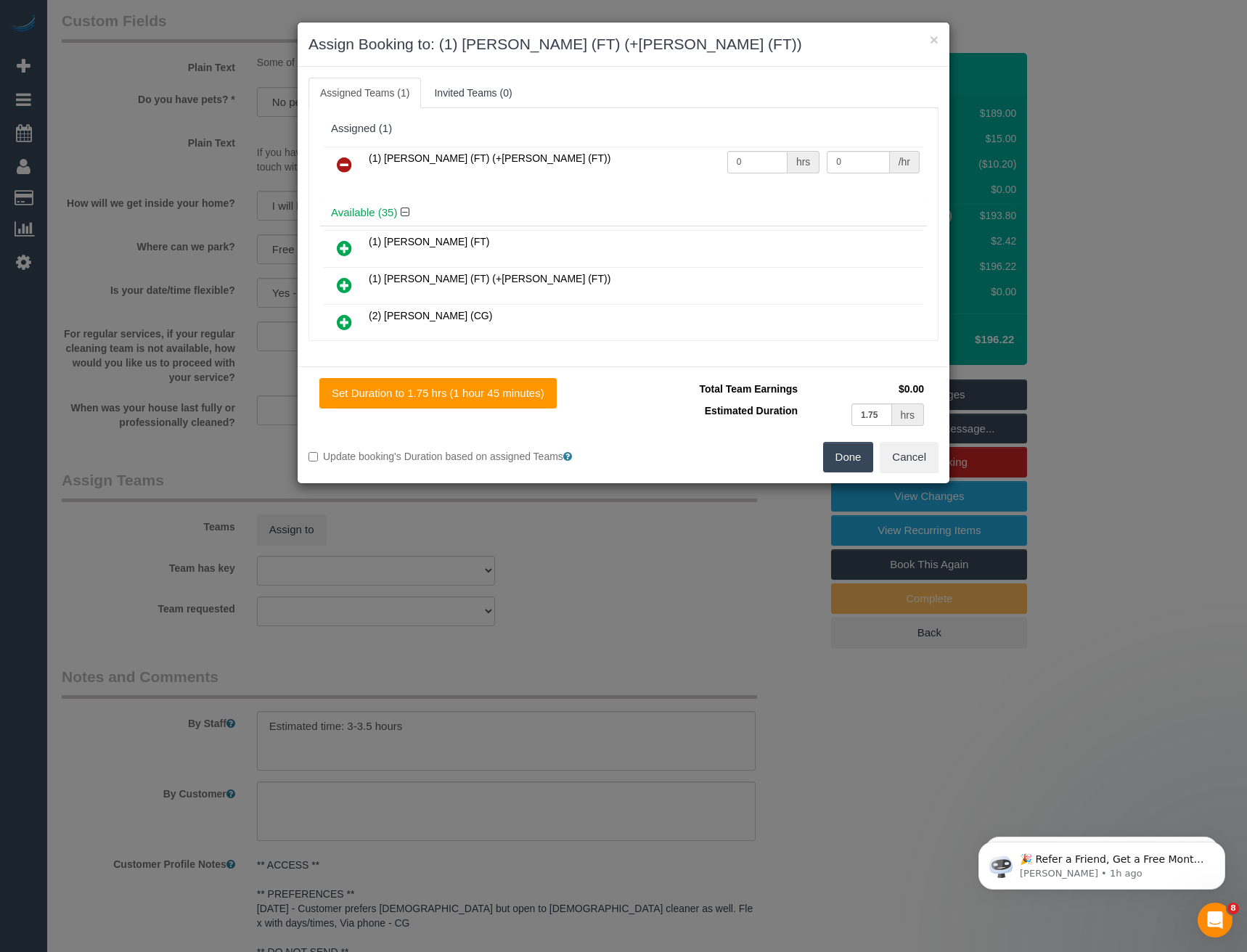
click at [342, 282] on icon at bounding box center [344, 285] width 16 height 18
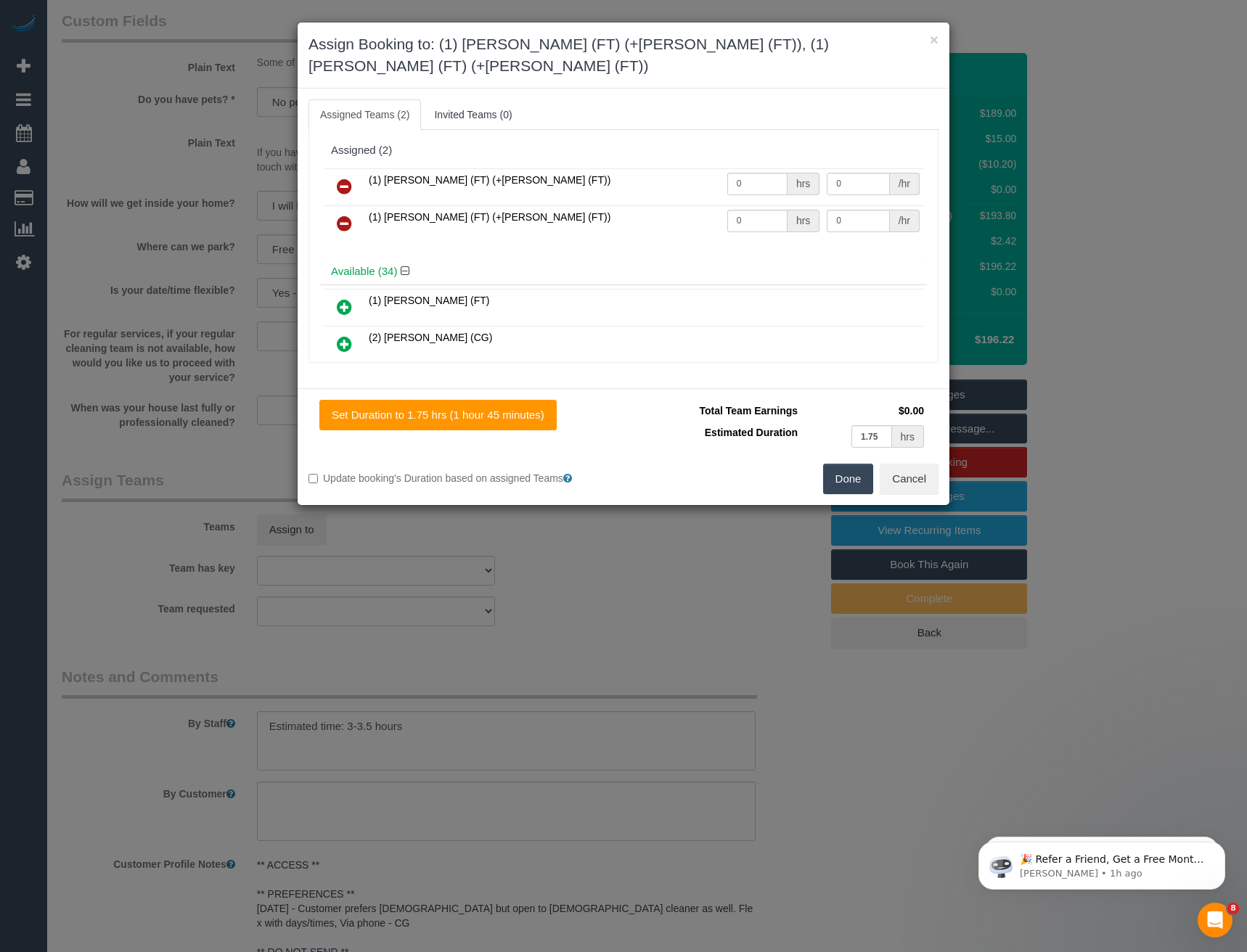
click at [856, 464] on button "Done" at bounding box center [848, 478] width 51 height 30
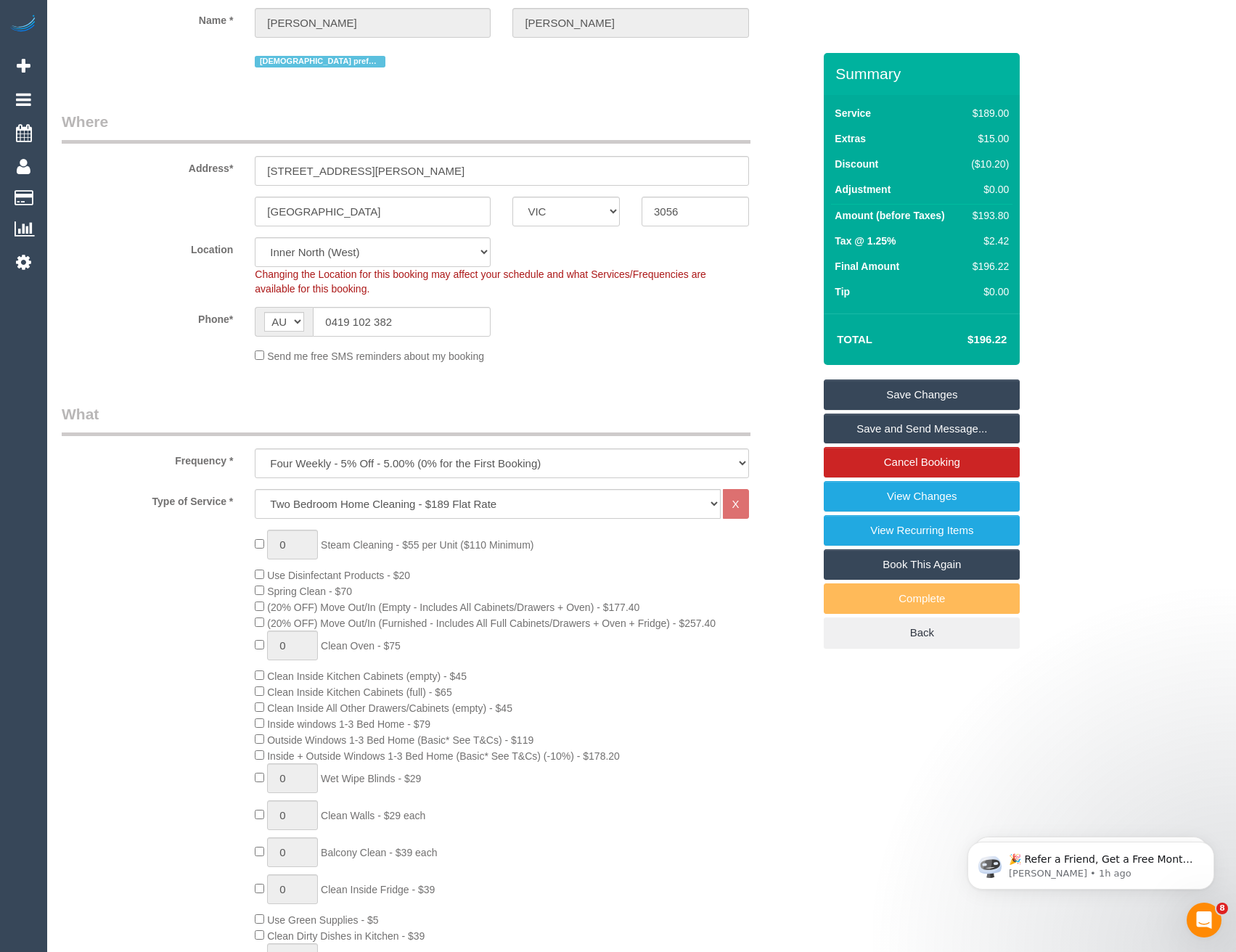
scroll to position [0, 0]
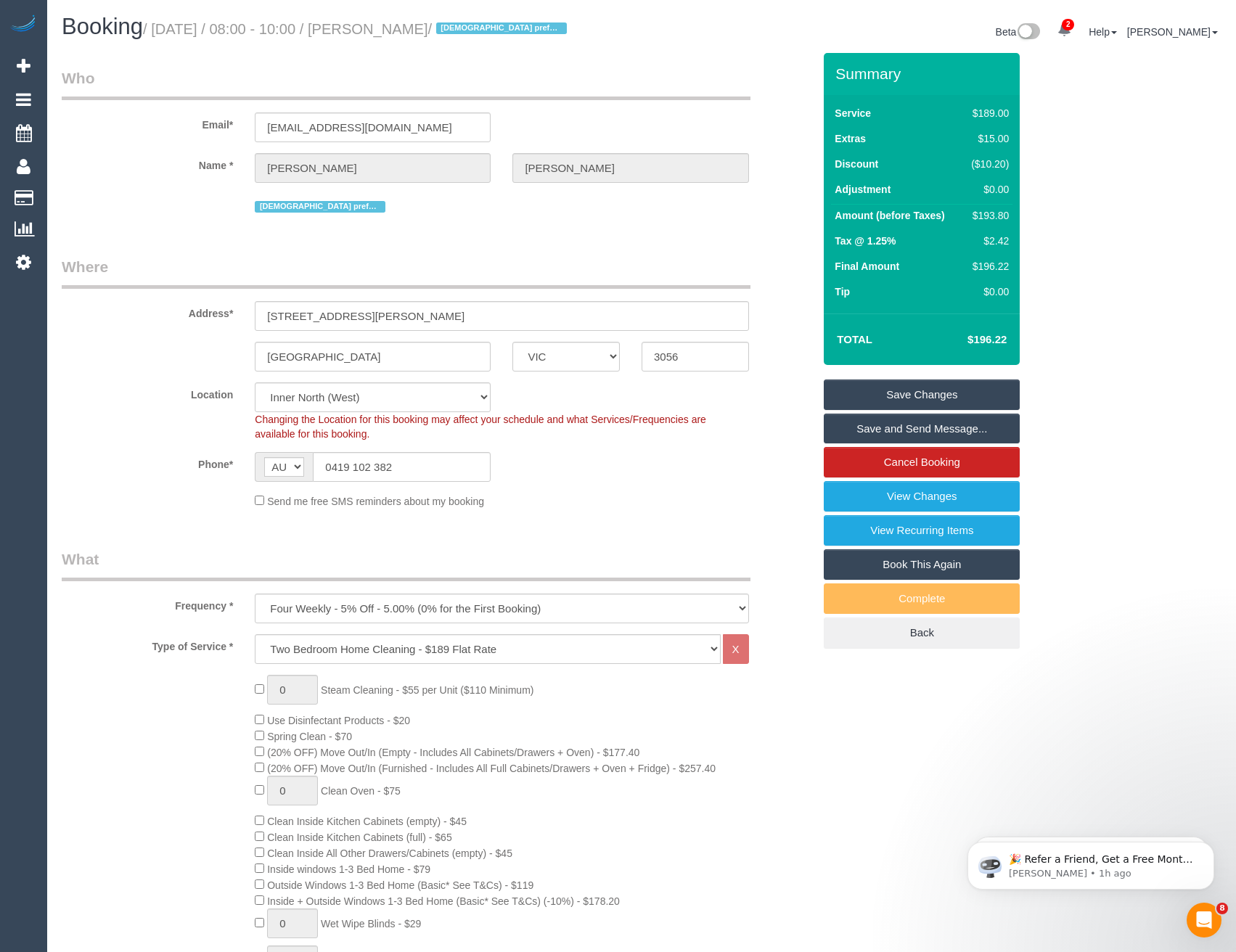
click at [883, 398] on link "Save Changes" at bounding box center [921, 394] width 196 height 30
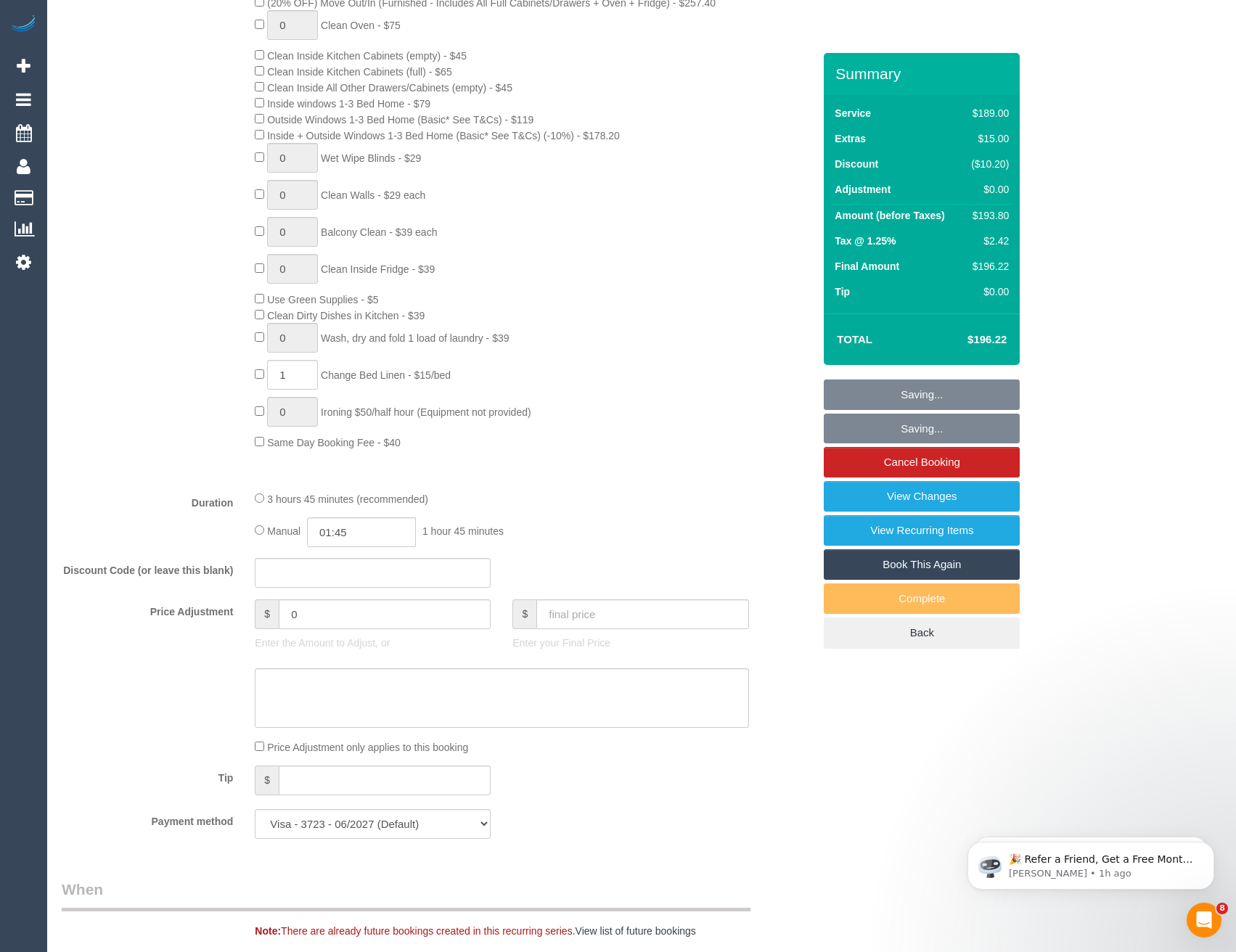
scroll to position [1088, 0]
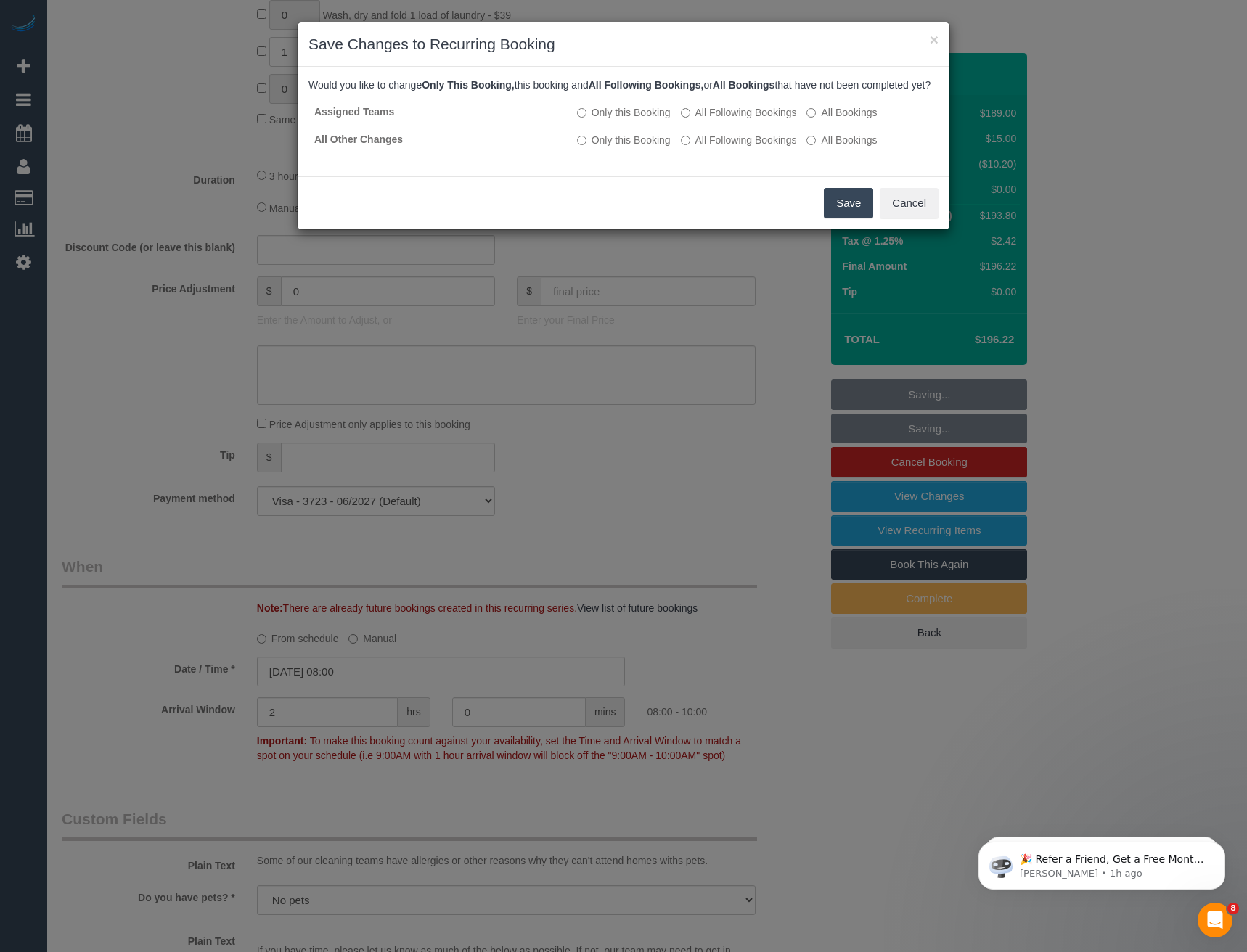
click at [851, 212] on button "Save" at bounding box center [848, 203] width 49 height 30
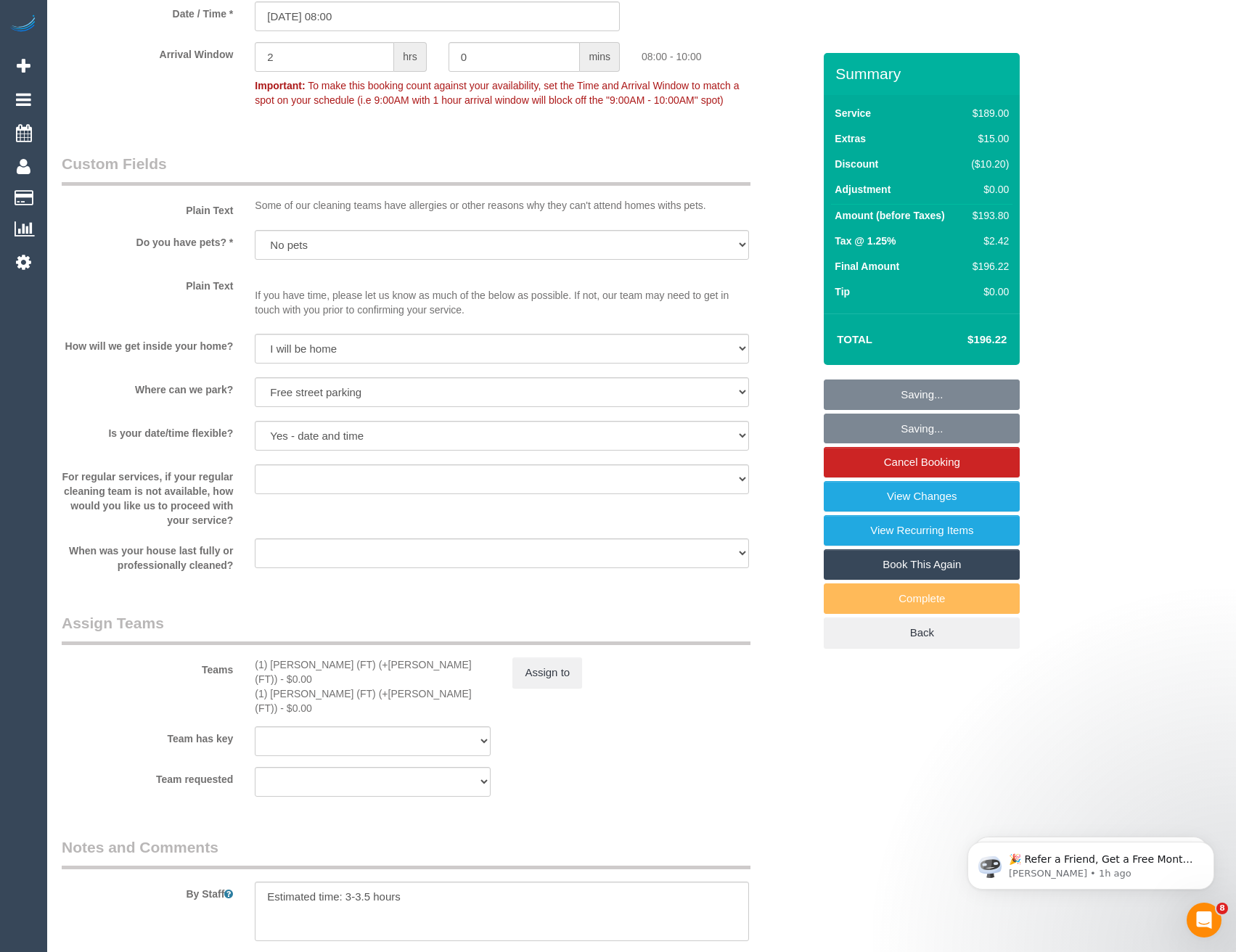
scroll to position [1815, 0]
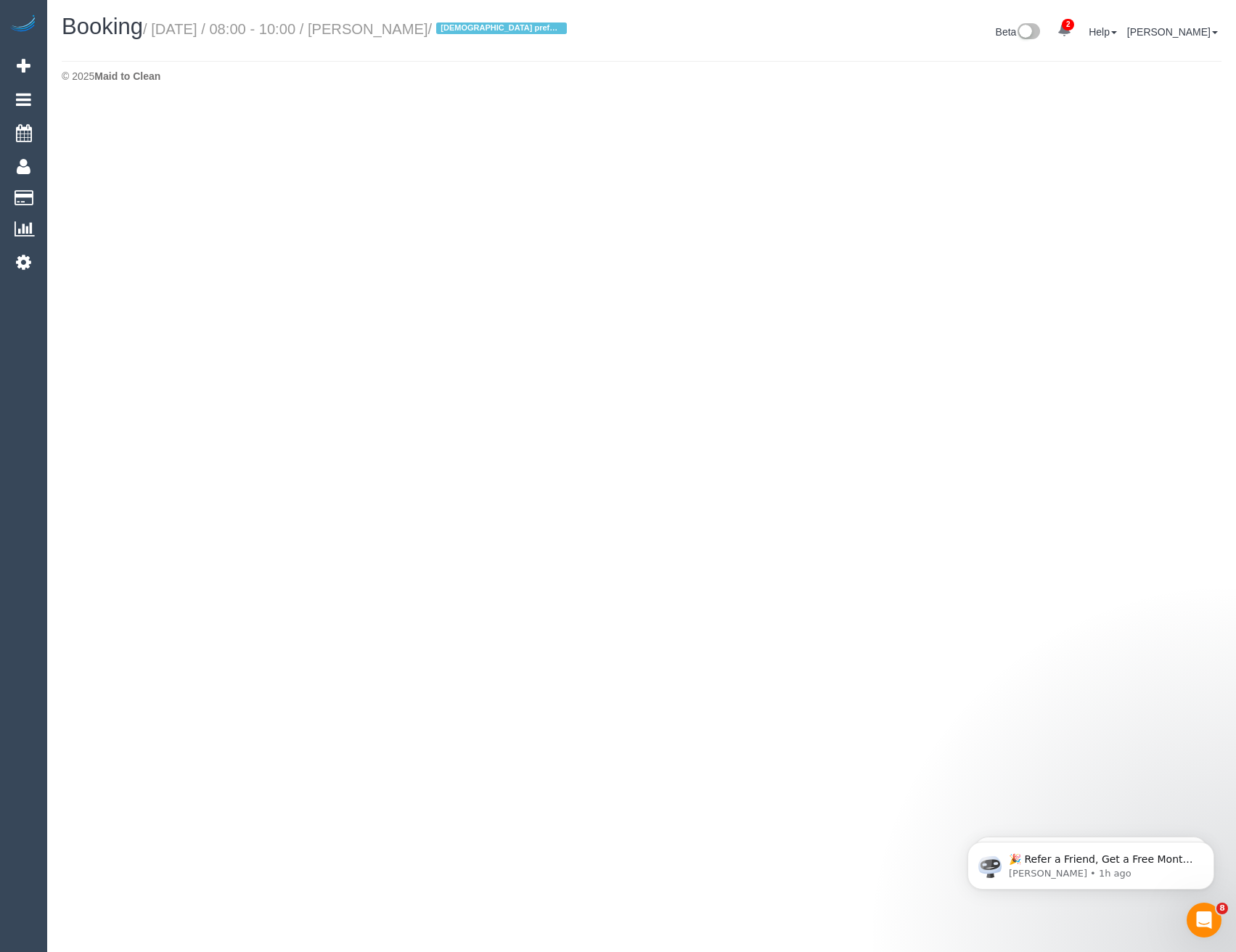
select select "VIC"
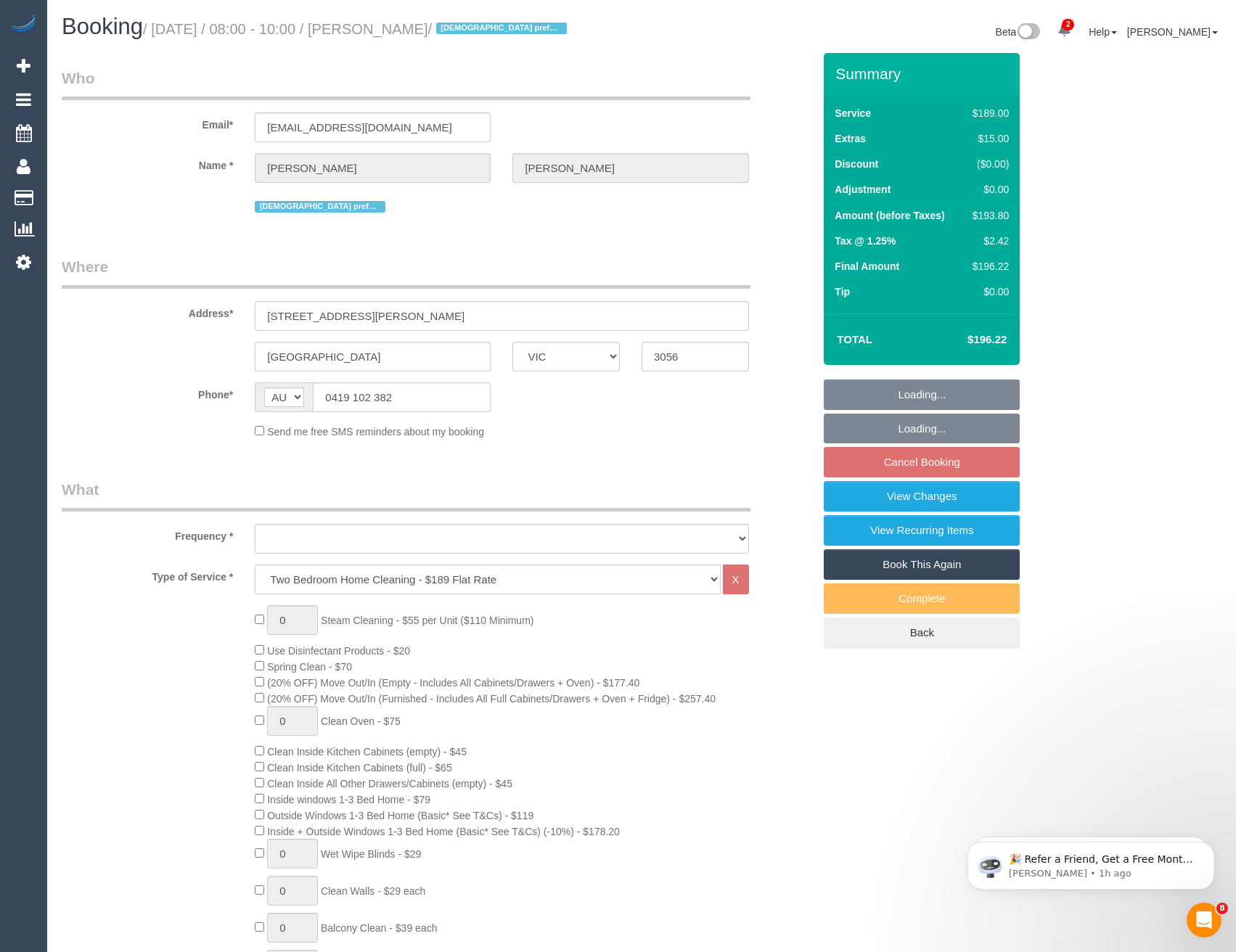
select select "object:5952"
select select "string:stripe-pm_1QxLiy2GScqysDRV1fDaOb1o"
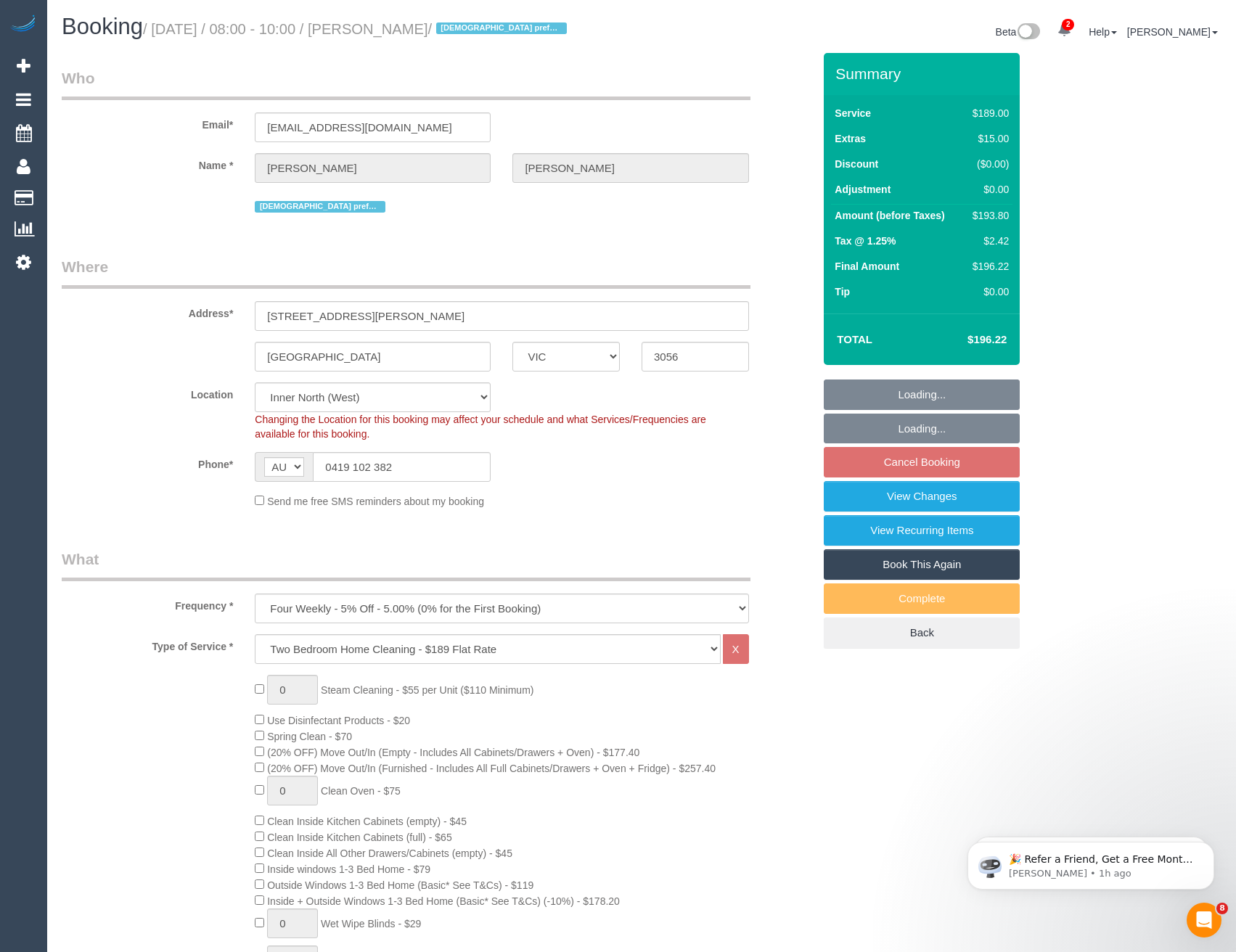
select select "object:5959"
select select "number:28"
select select "number:14"
select select "number:19"
select select "number:22"
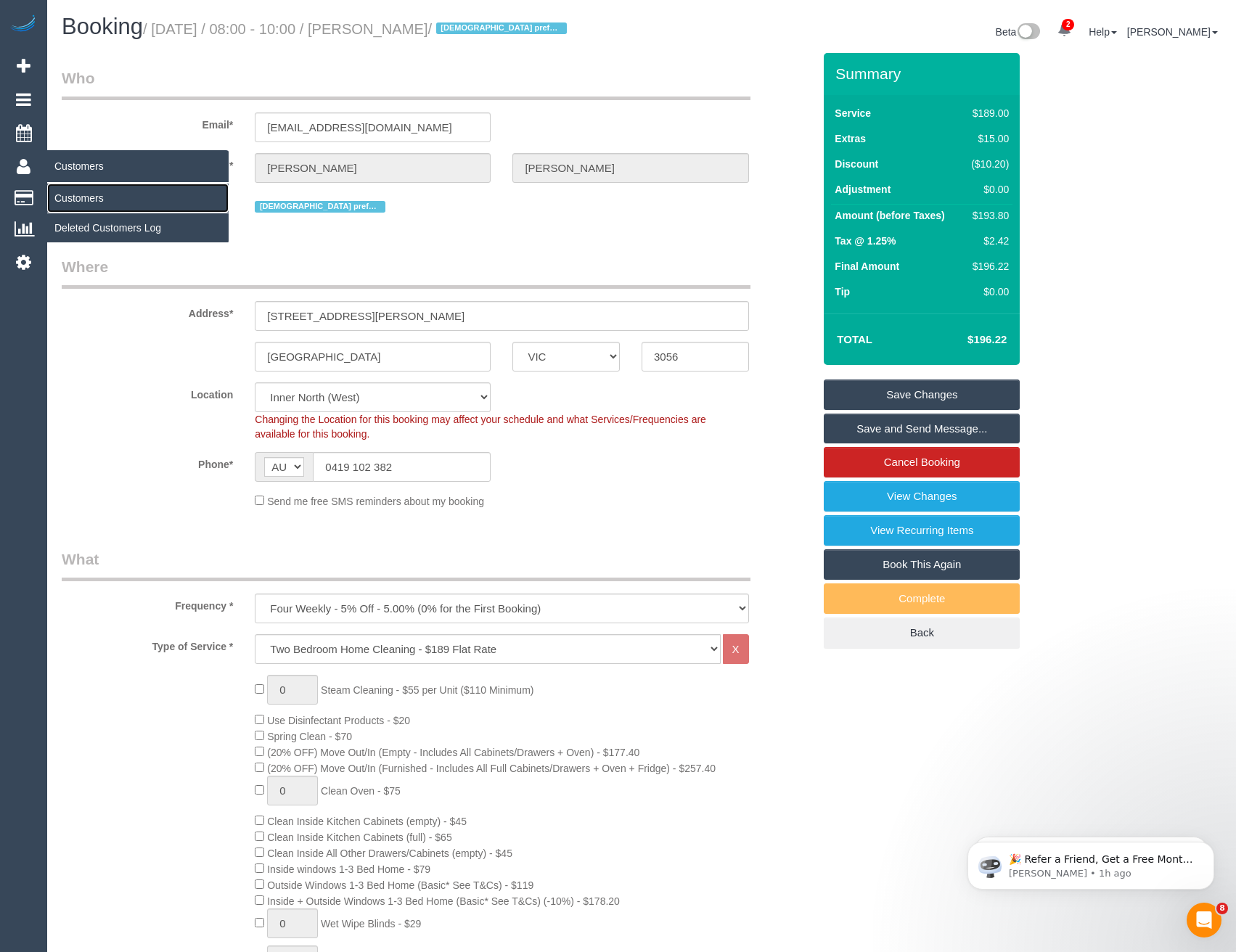
click at [82, 194] on link "Customers" at bounding box center [137, 198] width 181 height 29
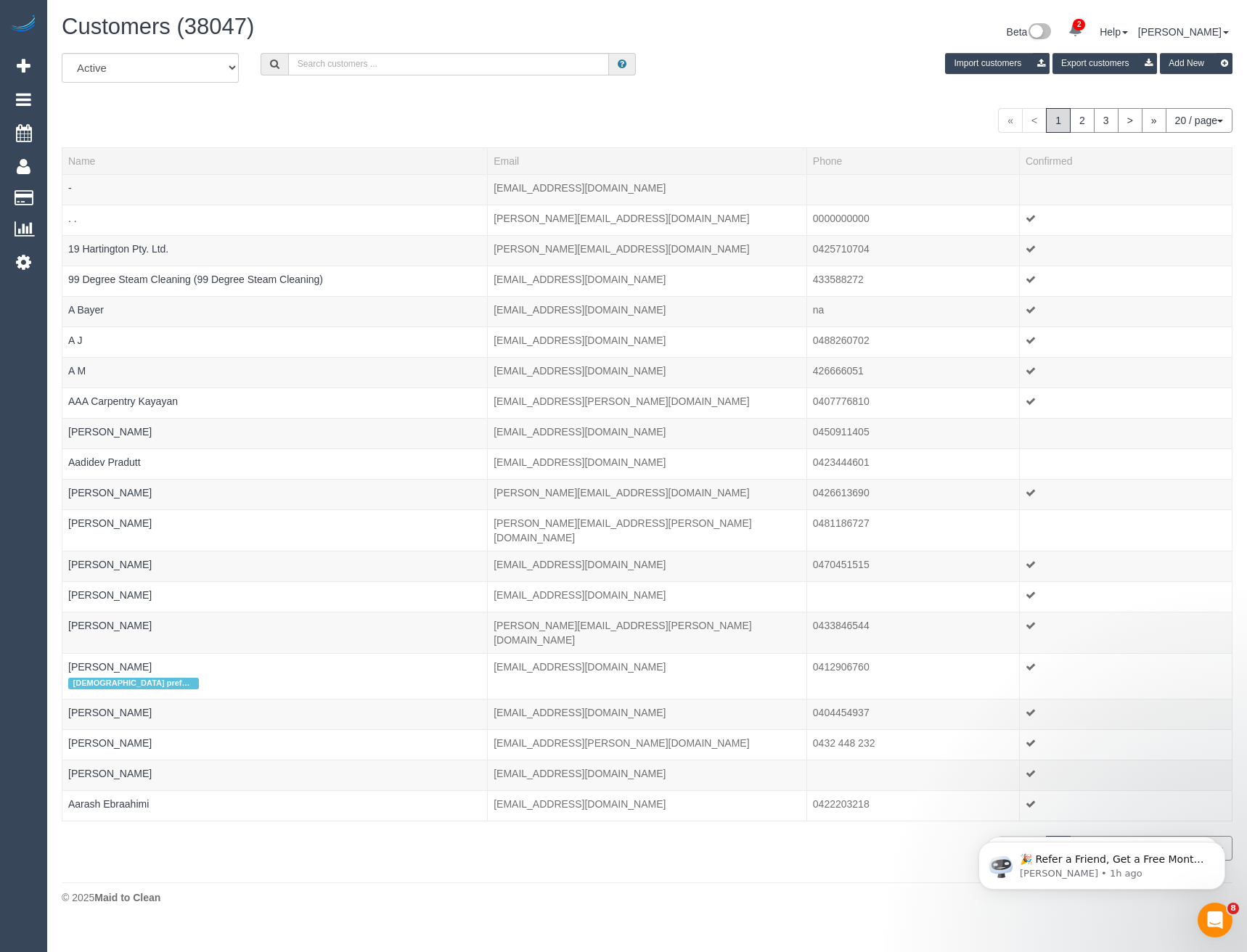
click at [404, 52] on div "Customers (38047) Beta 2 Your Notifications You have 0 alerts × You have 1 to c…" at bounding box center [647, 463] width 1200 height 927
click at [397, 61] on input "text" at bounding box center [449, 64] width 322 height 23
paste input "georgia.shapero@hotmail.com"
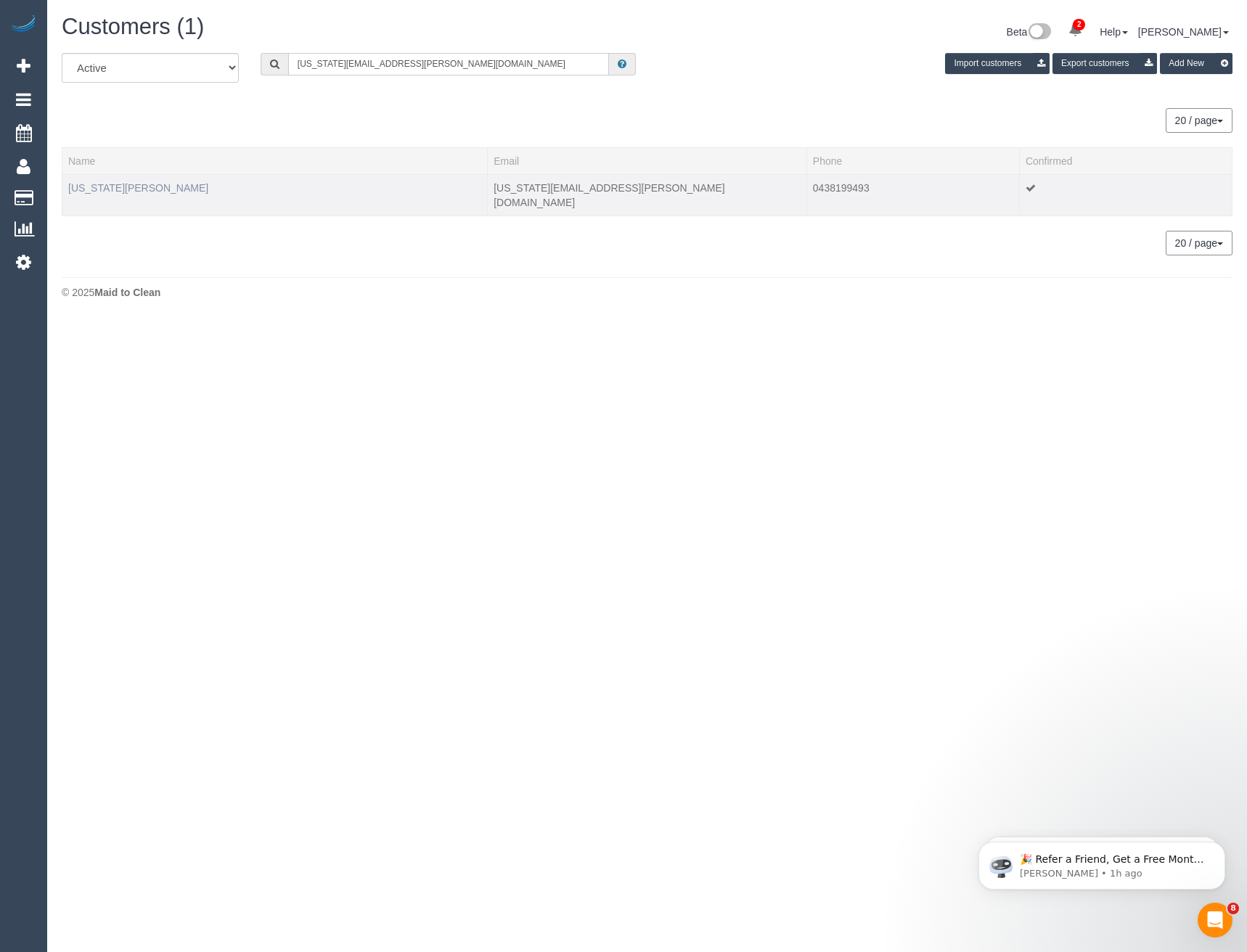
type input "georgia.shapero@hotmail.com"
click at [120, 185] on link "georgia shapero" at bounding box center [138, 188] width 140 height 12
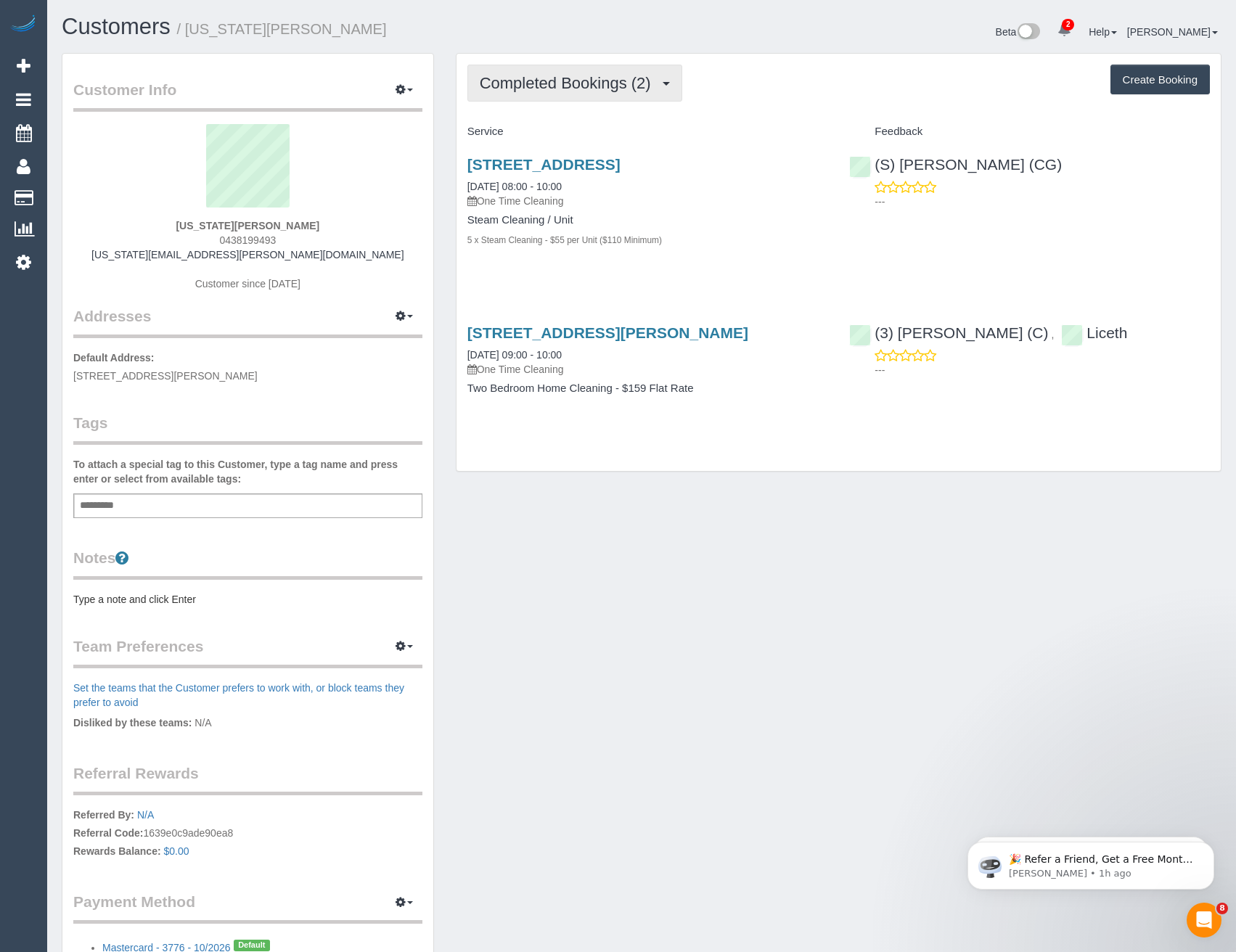
click at [617, 76] on span "Completed Bookings (2)" at bounding box center [569, 83] width 178 height 19
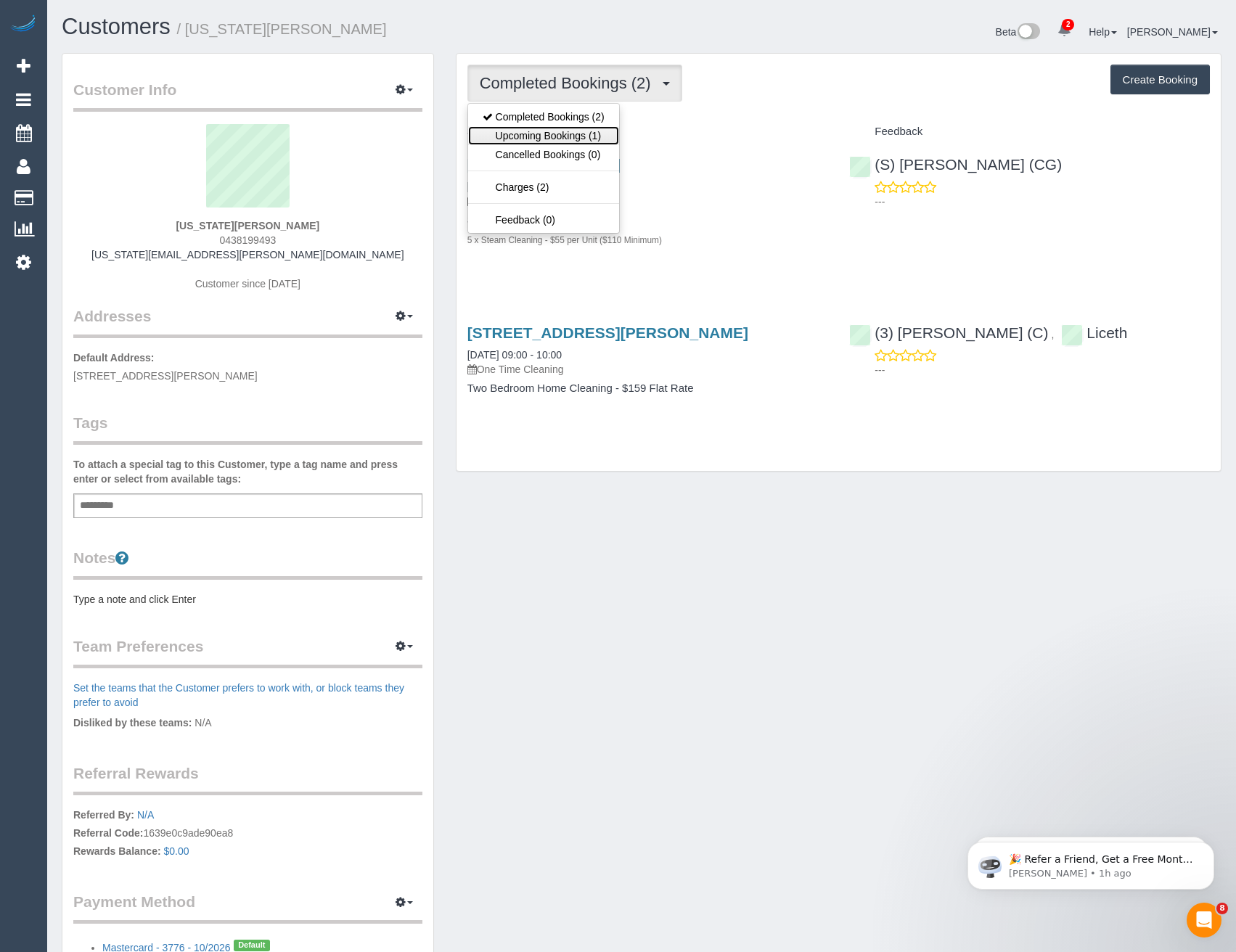
click at [607, 130] on link "Upcoming Bookings (1)" at bounding box center [543, 135] width 151 height 19
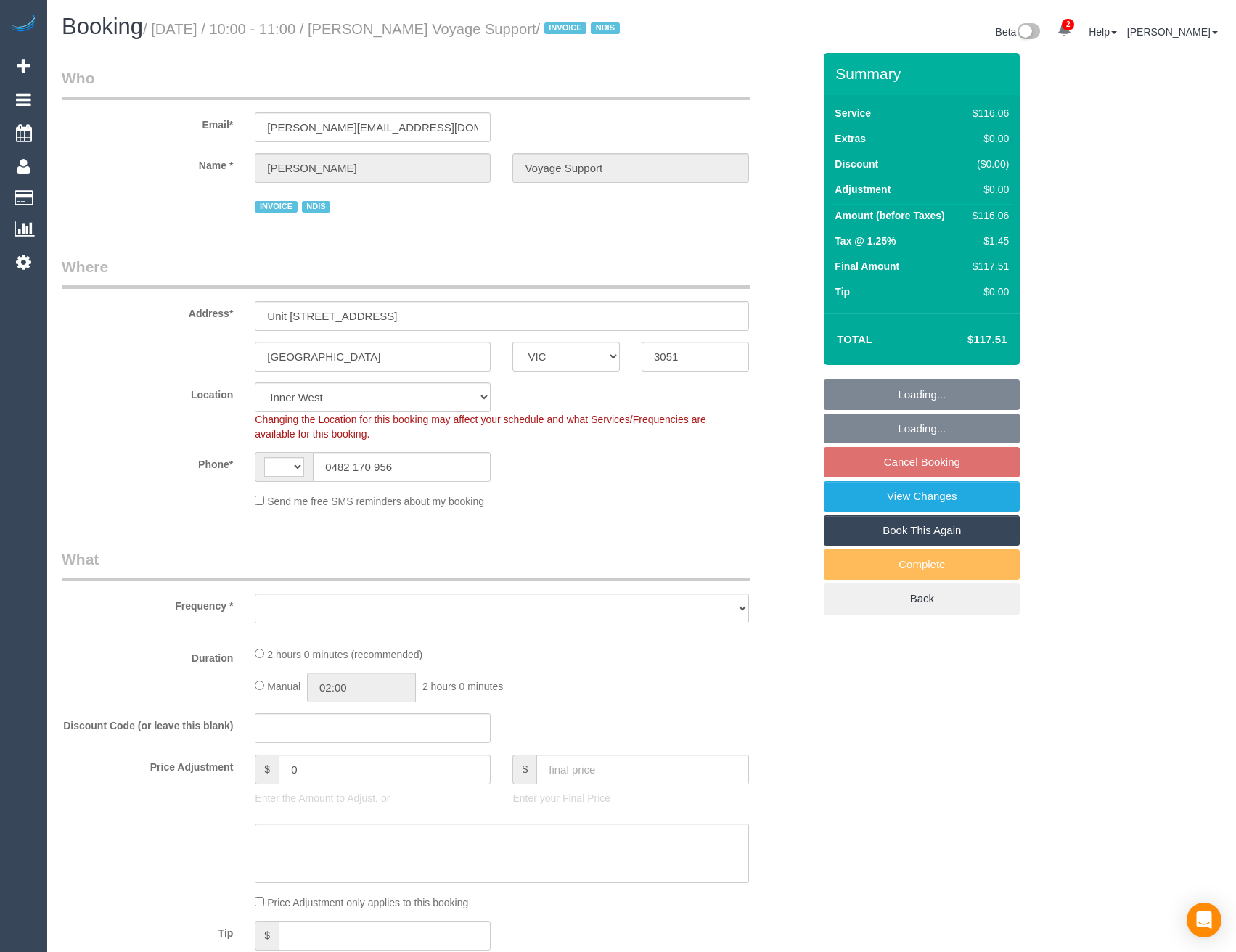
select select "VIC"
select select "string:AU"
select select "object:1409"
select select "number:28"
select select "number:14"
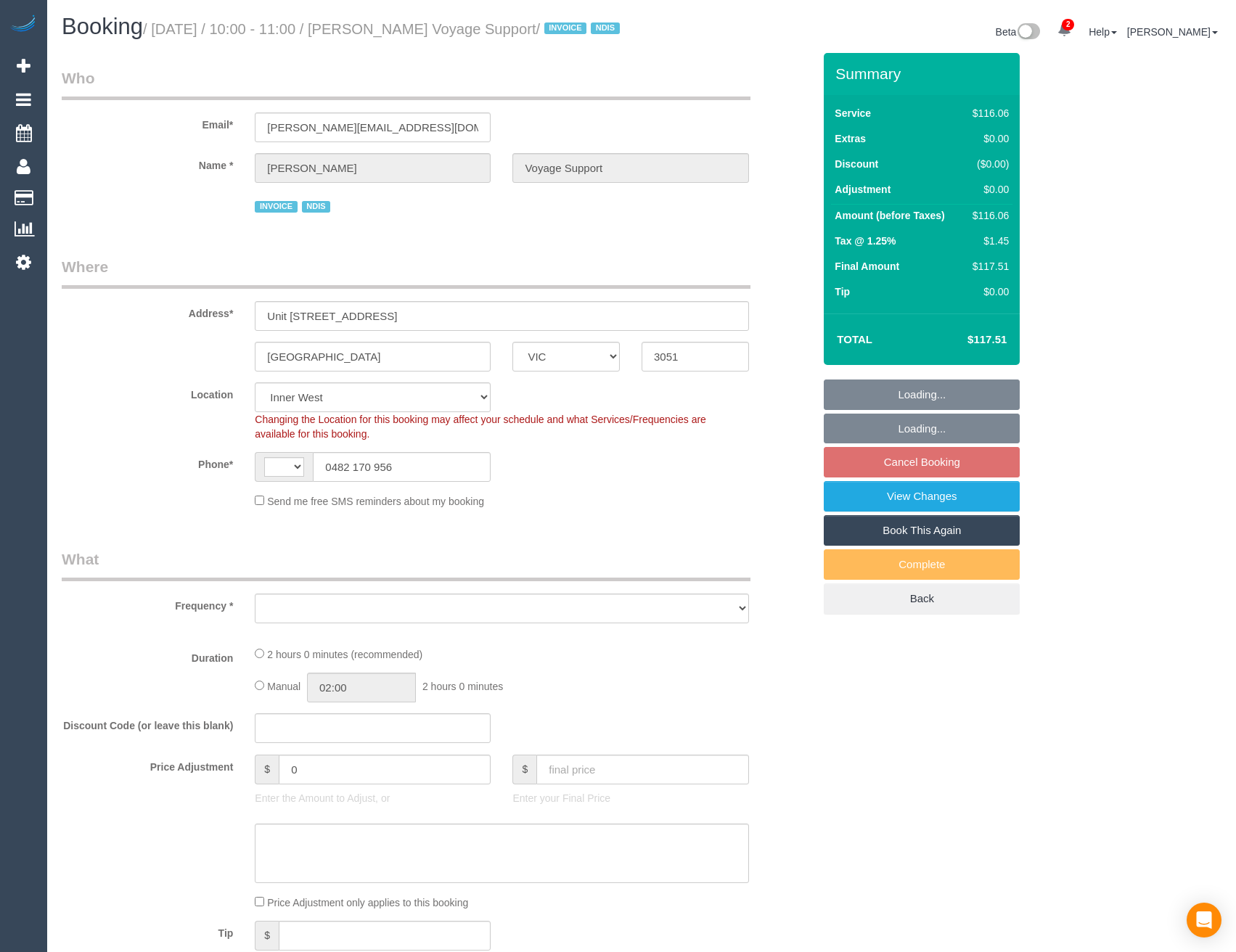
select select "number:19"
select select "number:36"
select select "number:33"
select select "number:12"
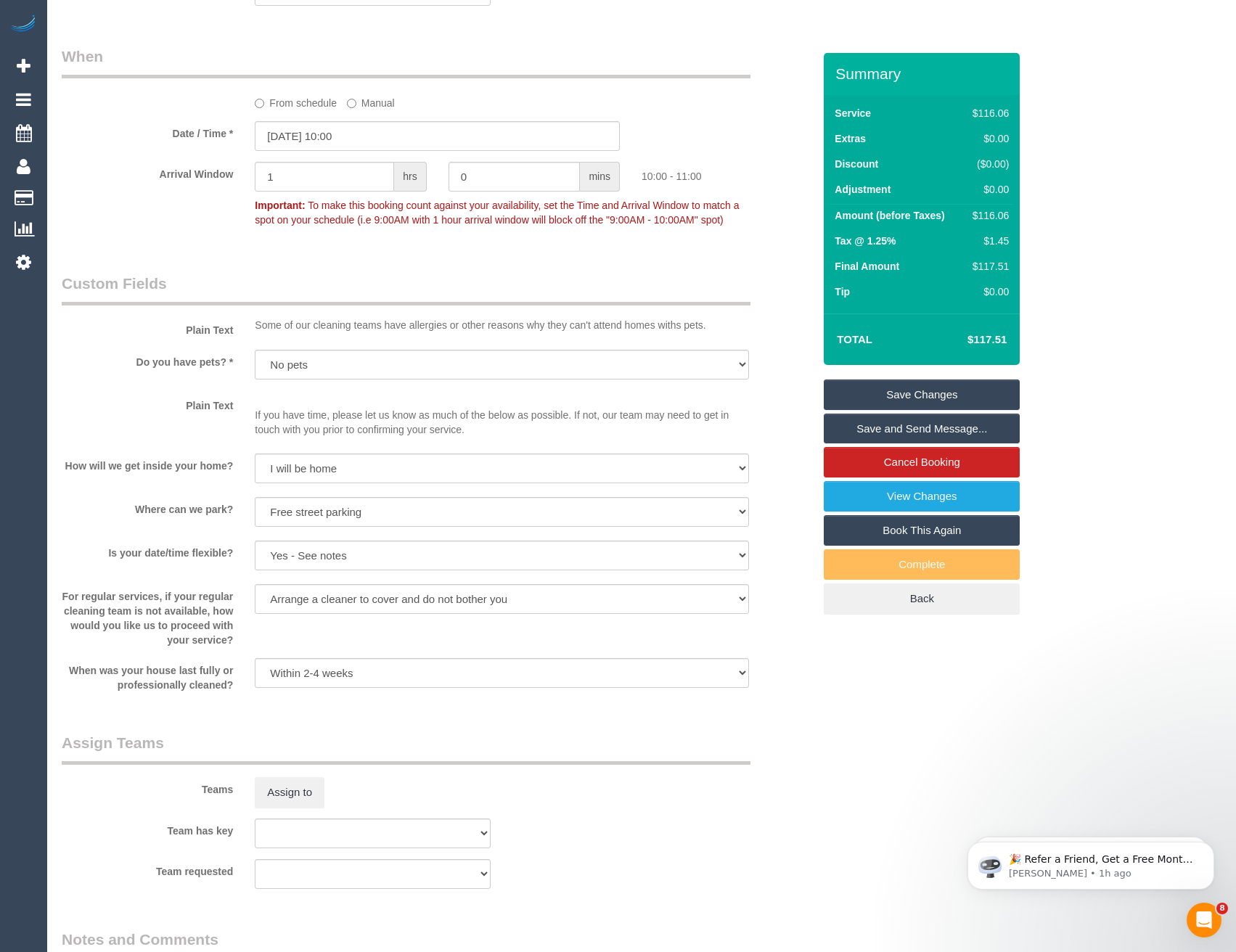
scroll to position [1451, 0]
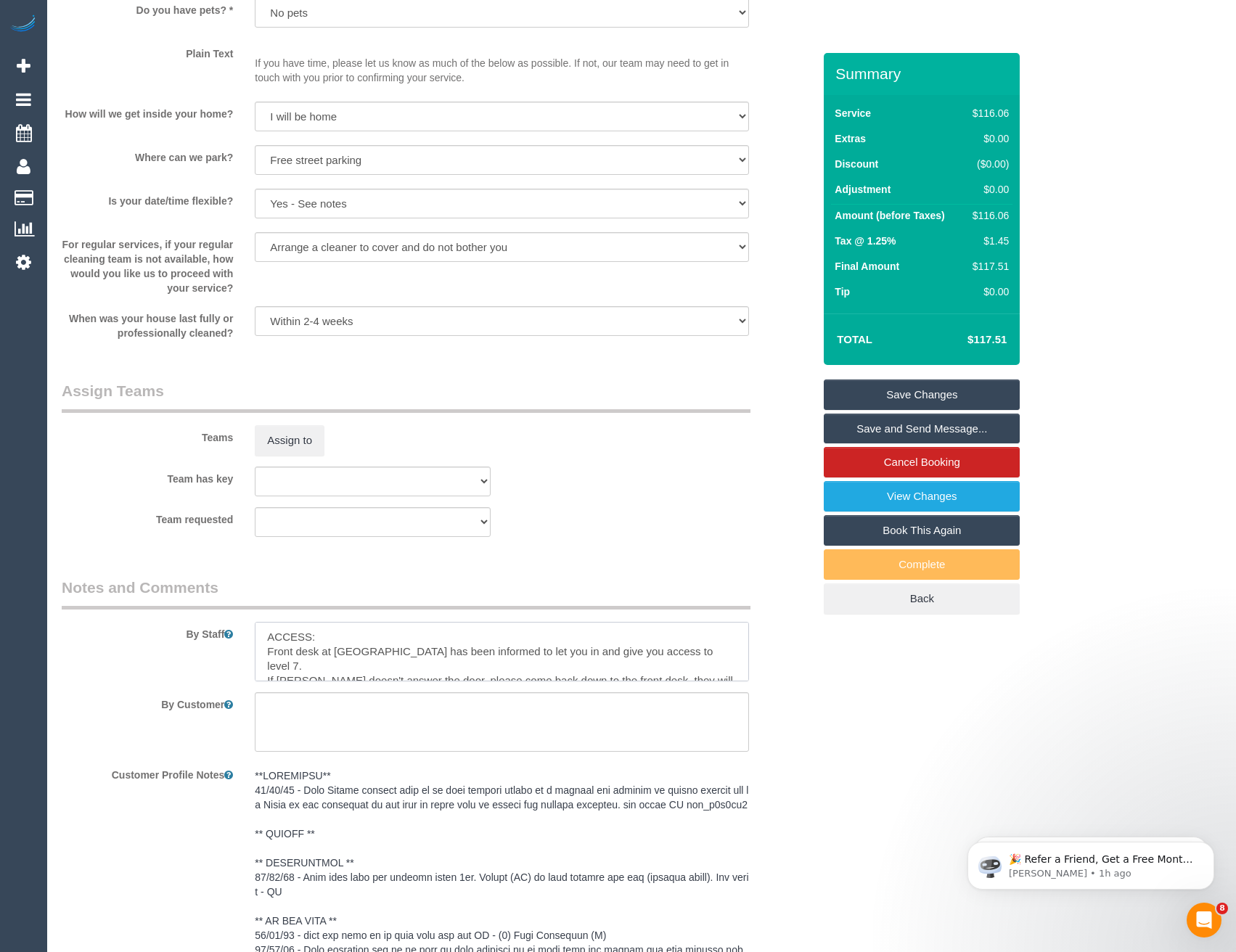
click at [266, 645] on textarea at bounding box center [501, 651] width 493 height 60
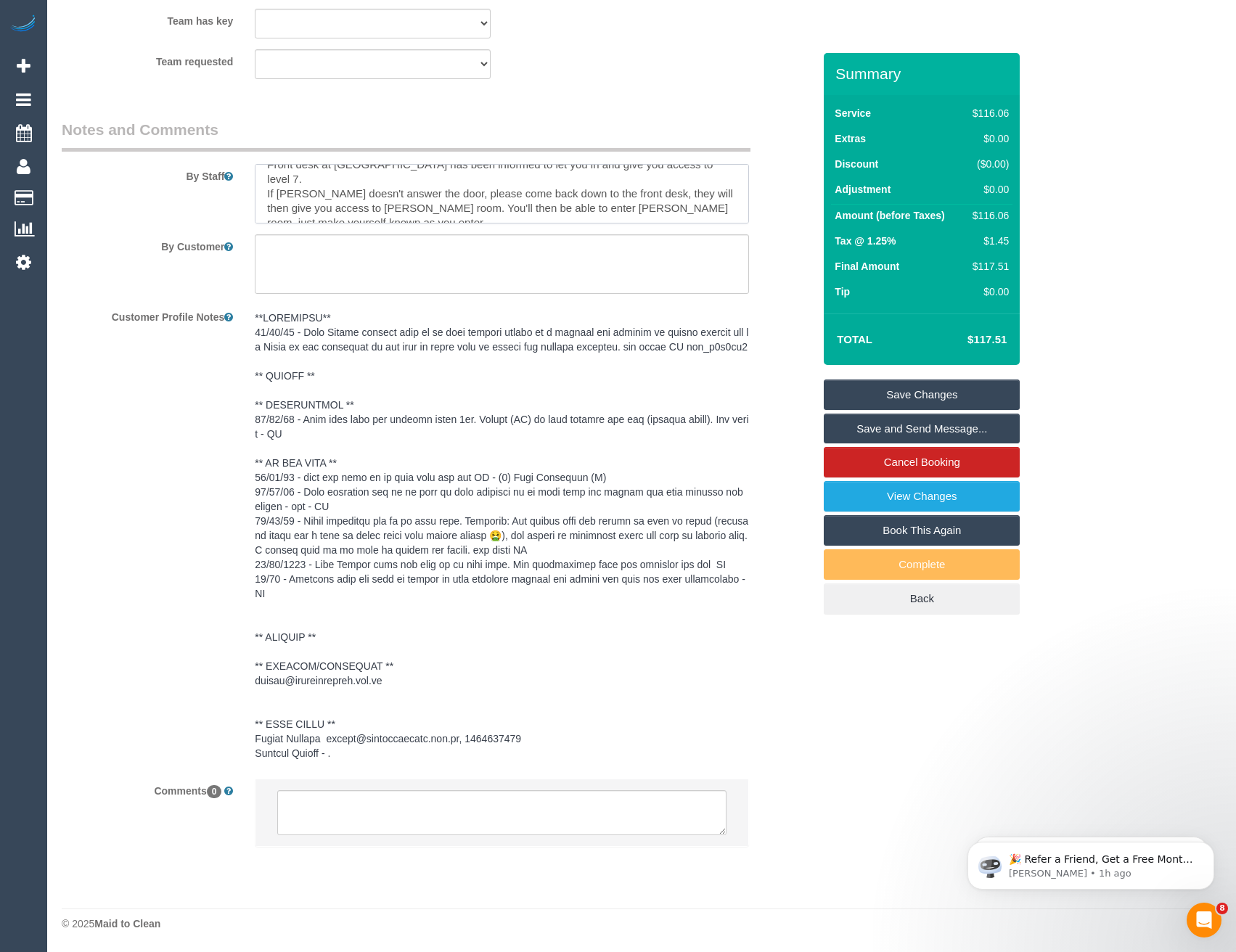
scroll to position [1941, 0]
type textarea "*cover* ACCESS: Front desk at [GEOGRAPHIC_DATA] has been informed to let you in…"
click at [387, 815] on textarea at bounding box center [501, 813] width 448 height 45
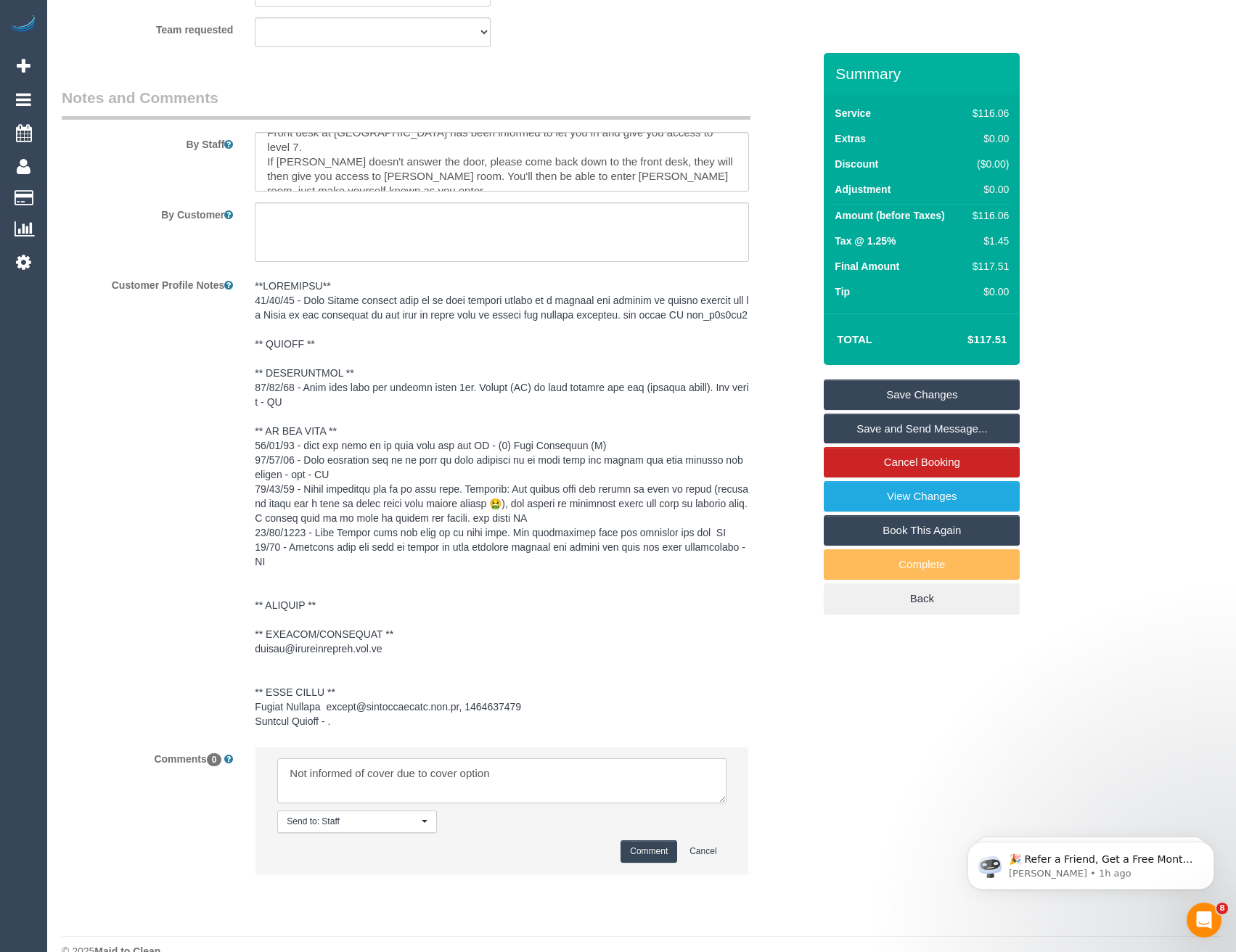
type textarea "Not informed of cover due to cover option"
click at [655, 863] on button "Comment" at bounding box center [649, 851] width 57 height 23
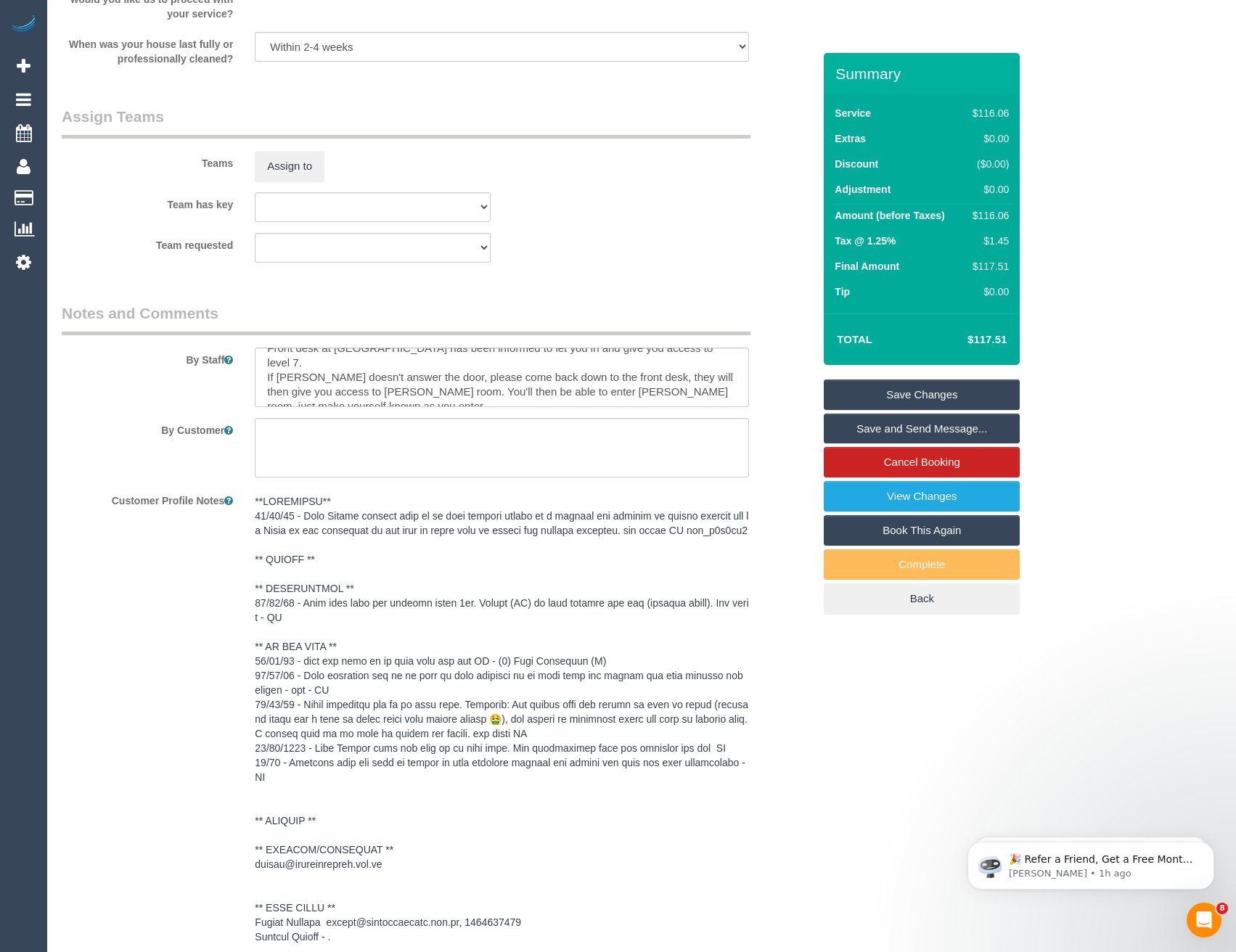
scroll to position [1578, 0]
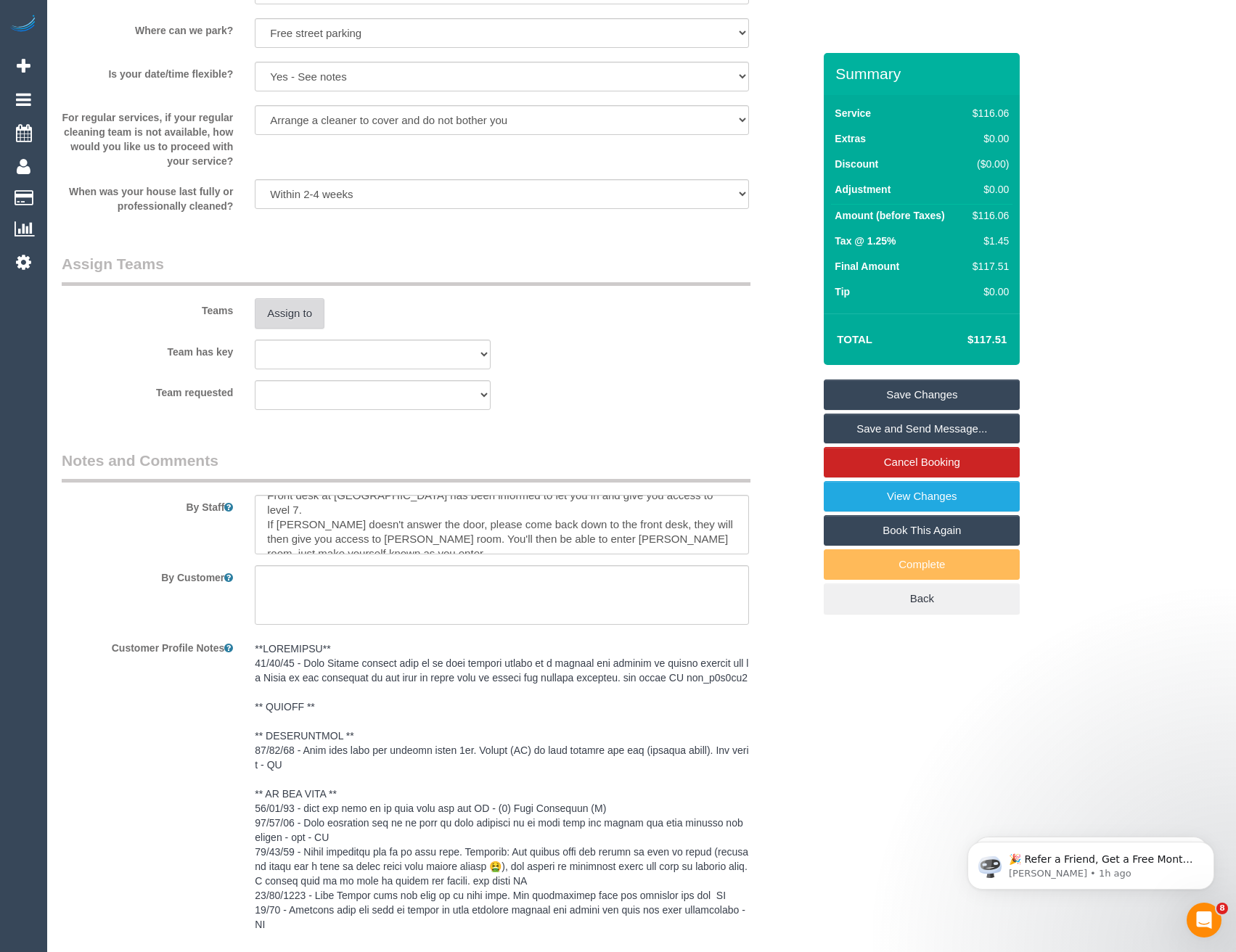
click at [289, 328] on button "Assign to" at bounding box center [289, 313] width 70 height 30
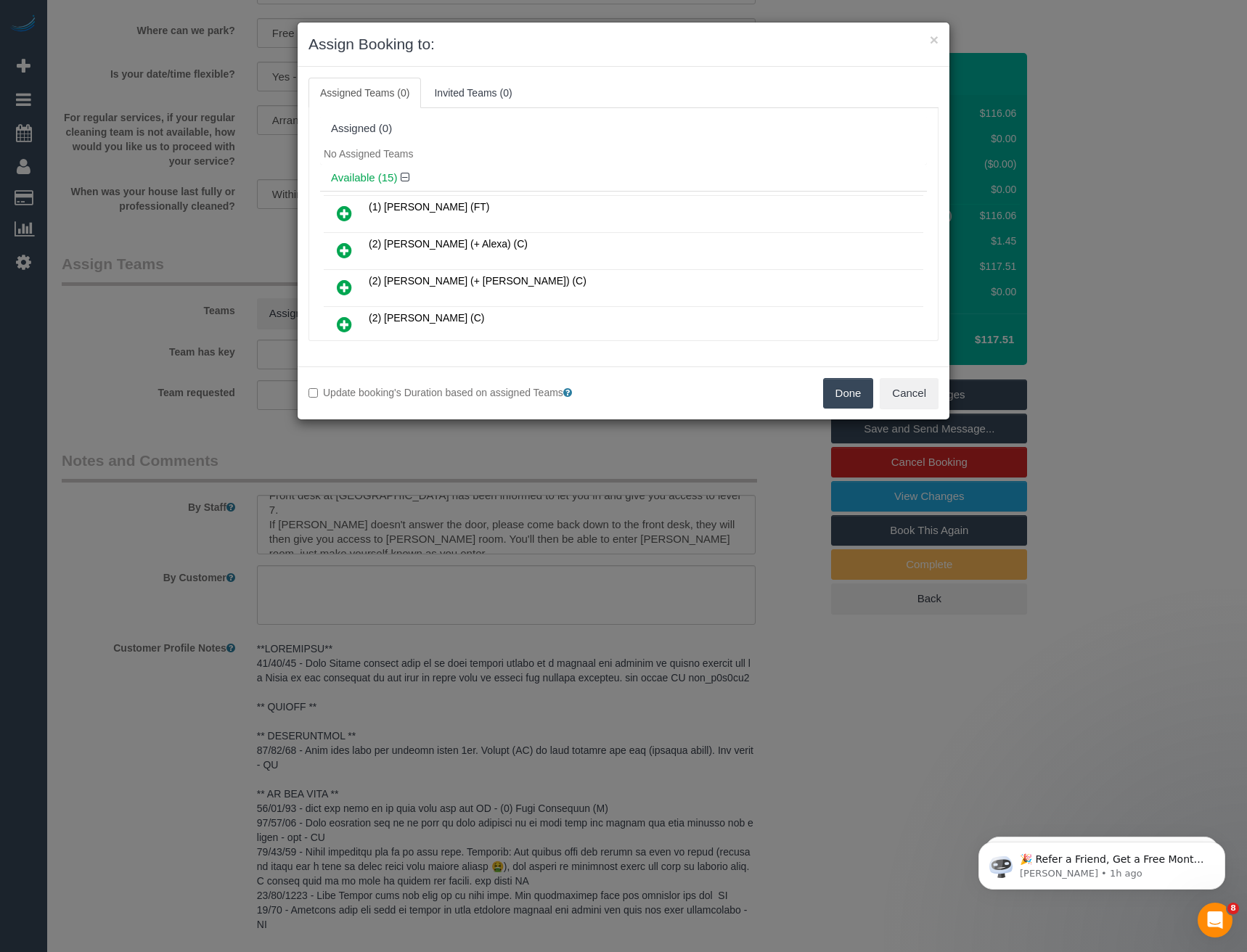
drag, startPoint x: 490, startPoint y: 451, endPoint x: 482, endPoint y: 448, distance: 8.5
click at [488, 451] on div "× Assign Booking to: Assigned Teams (0) Invited Teams (0) Assigned (0) No Assig…" at bounding box center [624, 476] width 1247 height 952
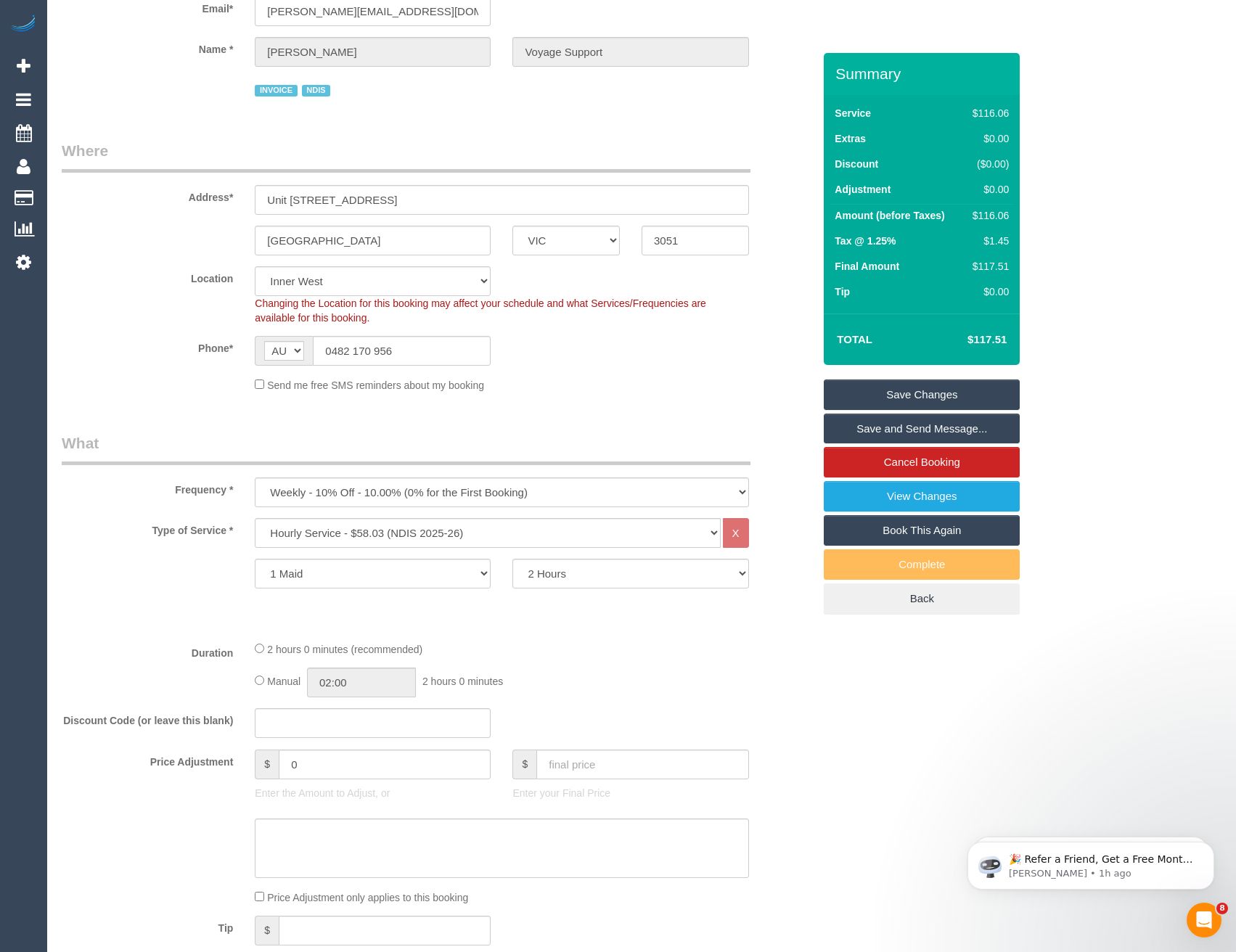
scroll to position [55, 0]
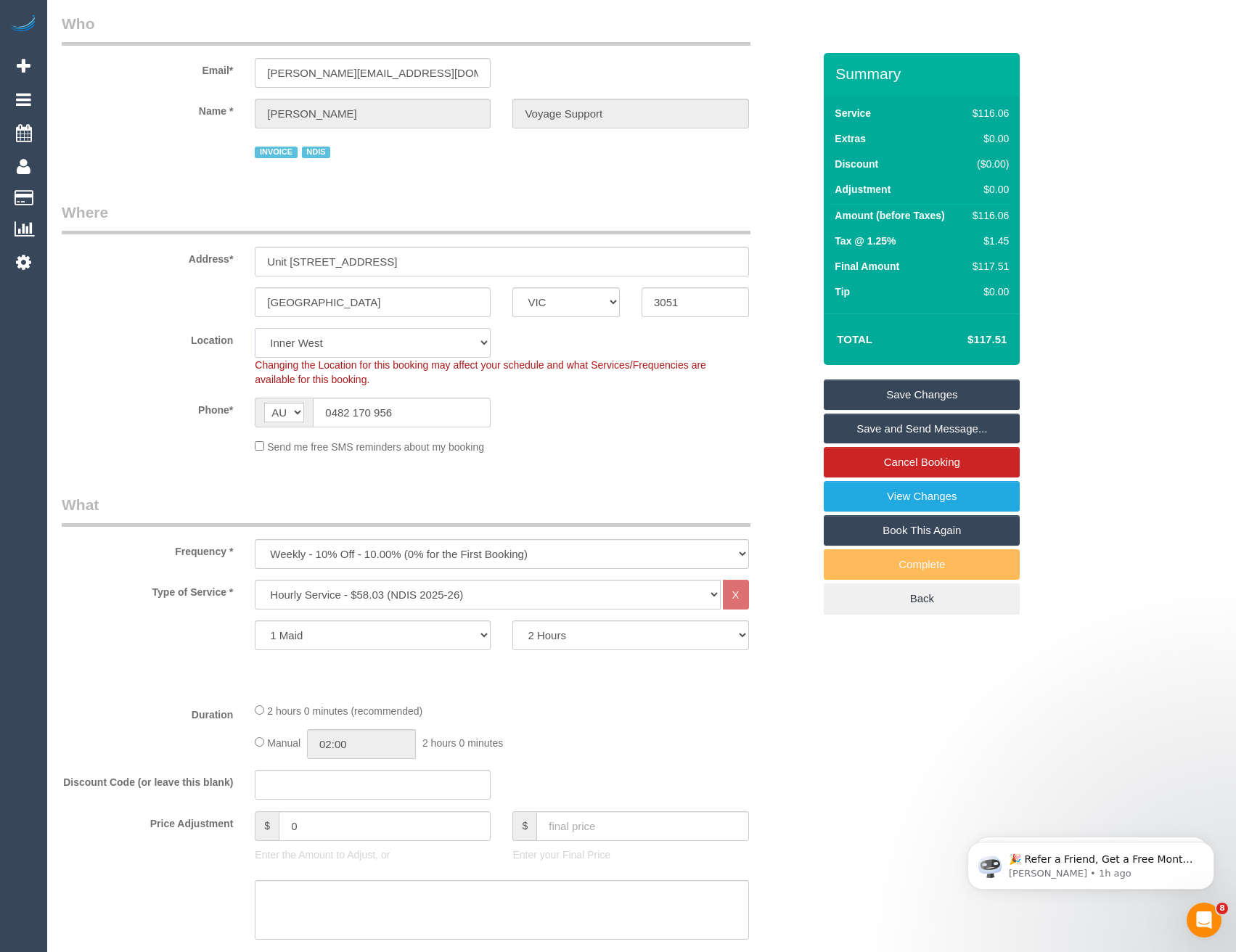
click at [344, 358] on select "Office [GEOGRAPHIC_DATA] (North) East (South) [GEOGRAPHIC_DATA] (East) [GEOGRAP…" at bounding box center [372, 343] width 236 height 29
select select "50"
click at [255, 345] on select "Office [GEOGRAPHIC_DATA] (North) East (South) [GEOGRAPHIC_DATA] (East) [GEOGRAP…" at bounding box center [372, 343] width 236 height 29
click at [504, 427] on div "Phone* AF AL DZ AD AO AI AQ AG AR AM AW AU AT AZ BS BH BD BB BY BE BZ BJ BM BT …" at bounding box center [437, 413] width 772 height 29
select select "object:4411"
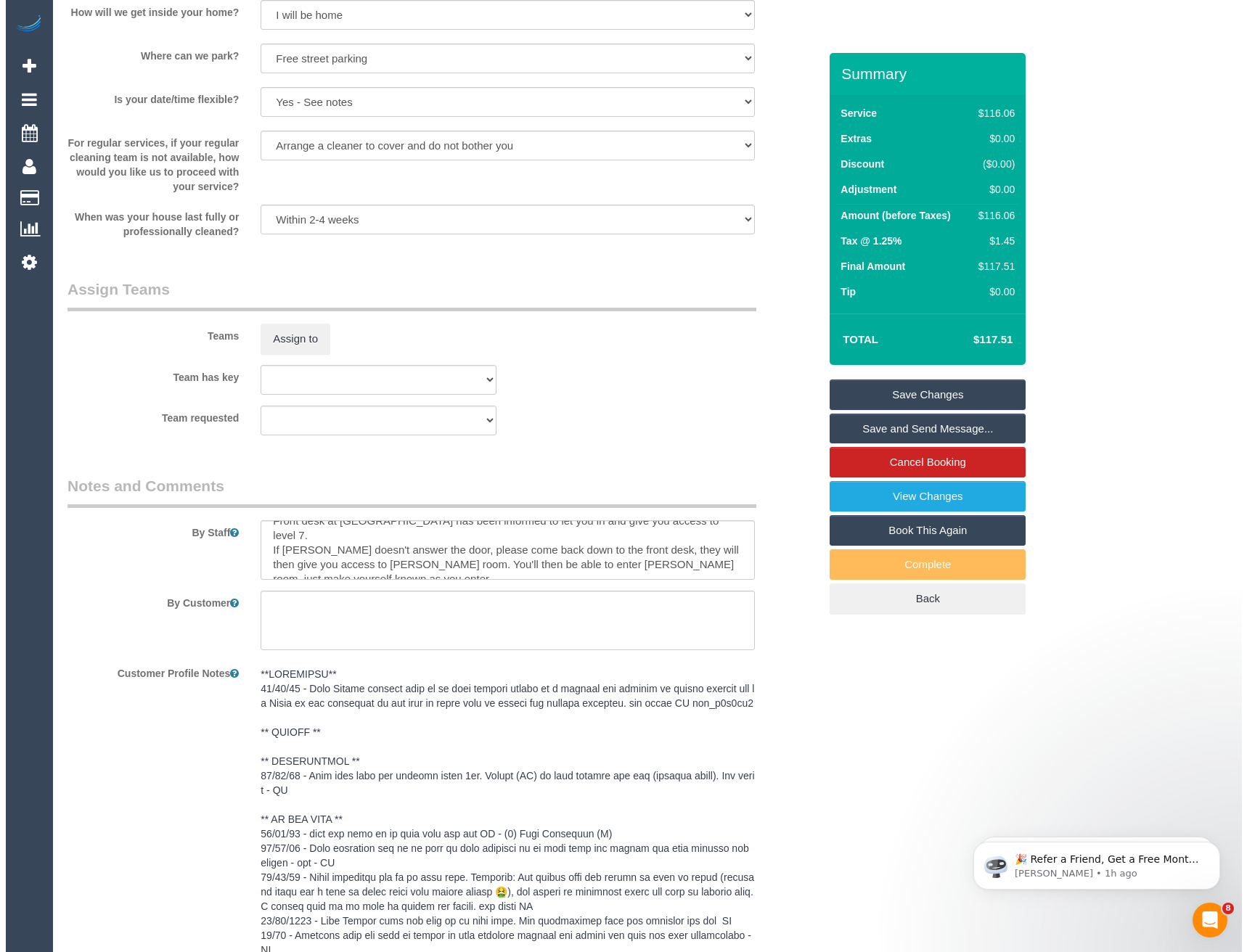
scroll to position [1651, 0]
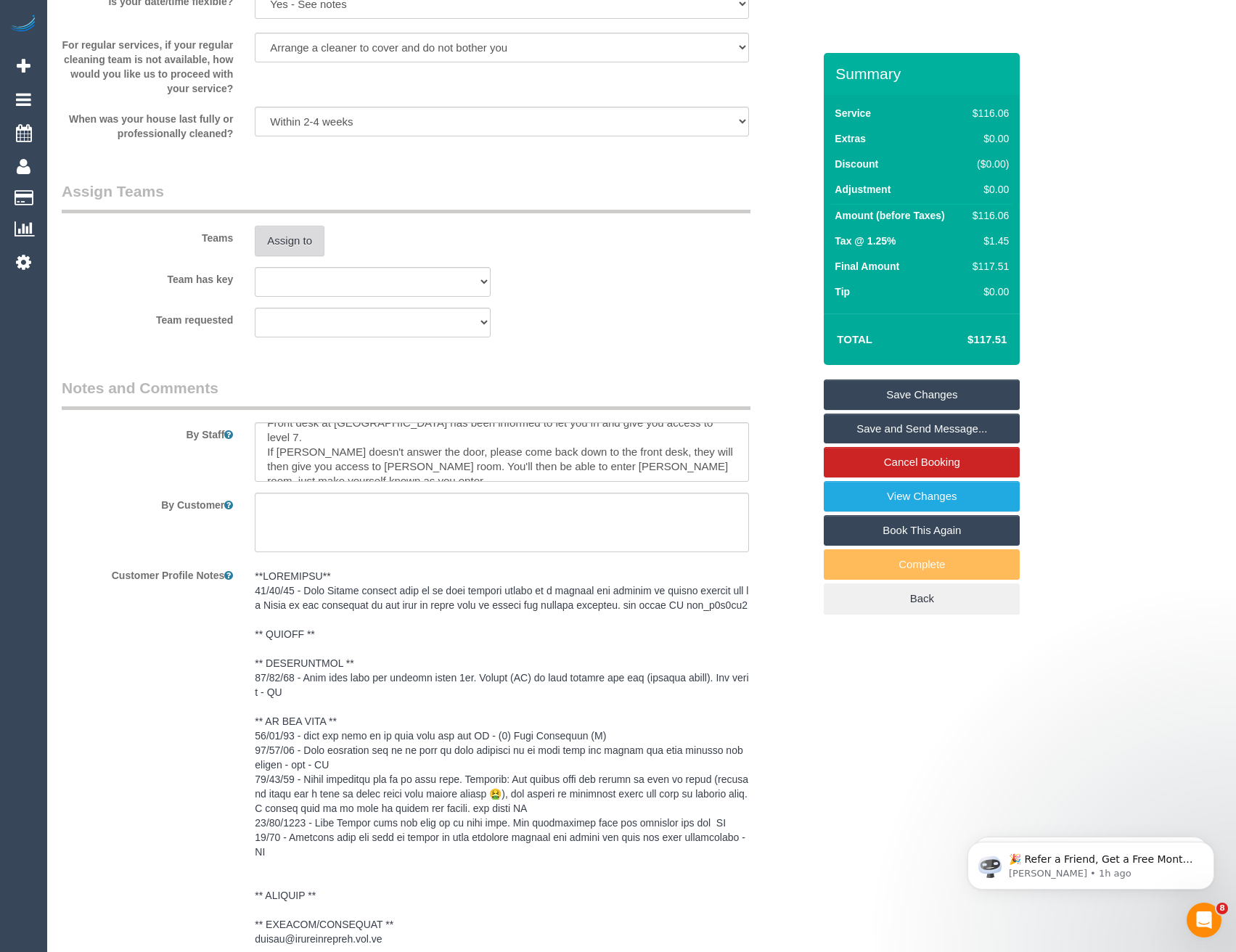
click at [306, 256] on button "Assign to" at bounding box center [289, 240] width 70 height 30
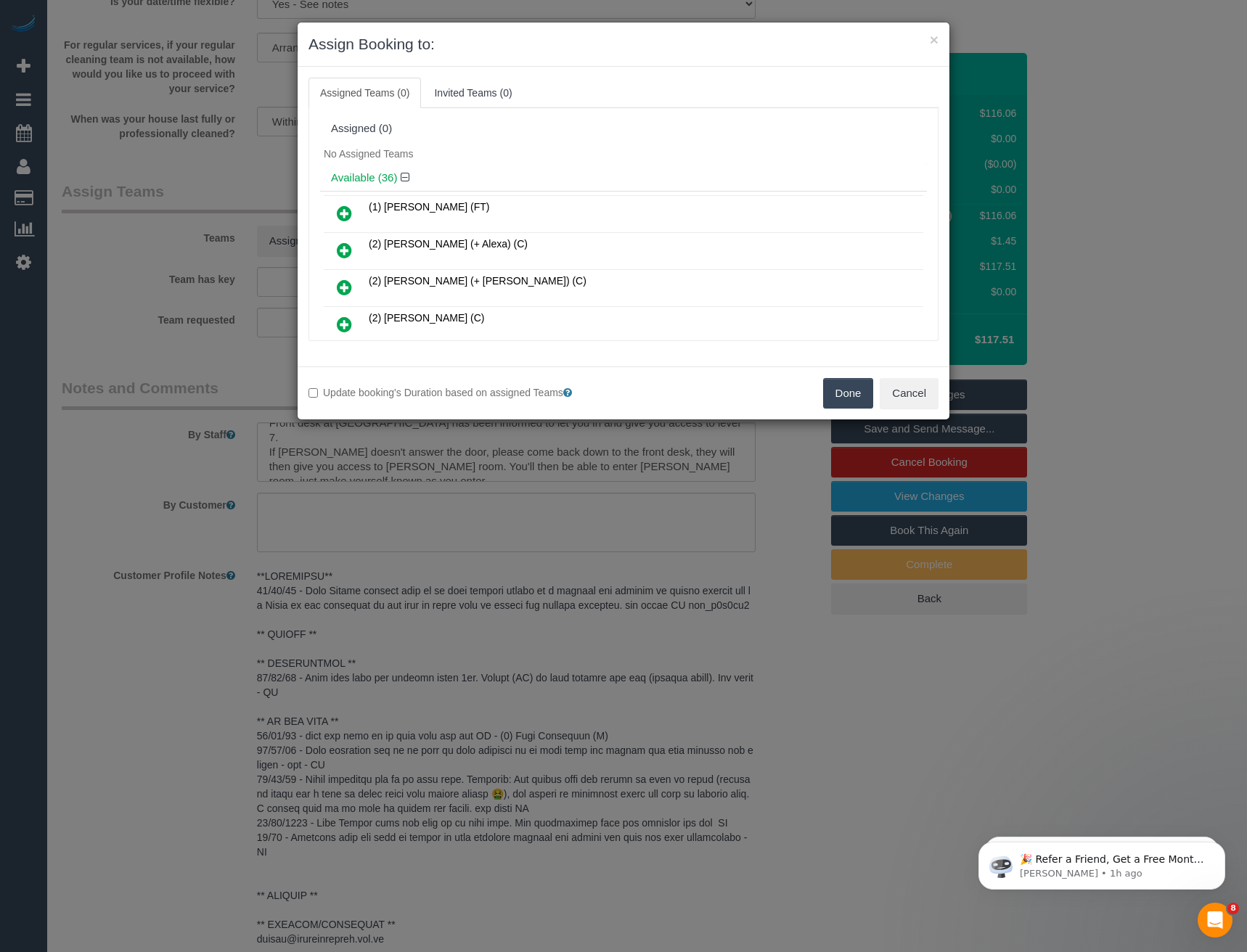
scroll to position [280, 0]
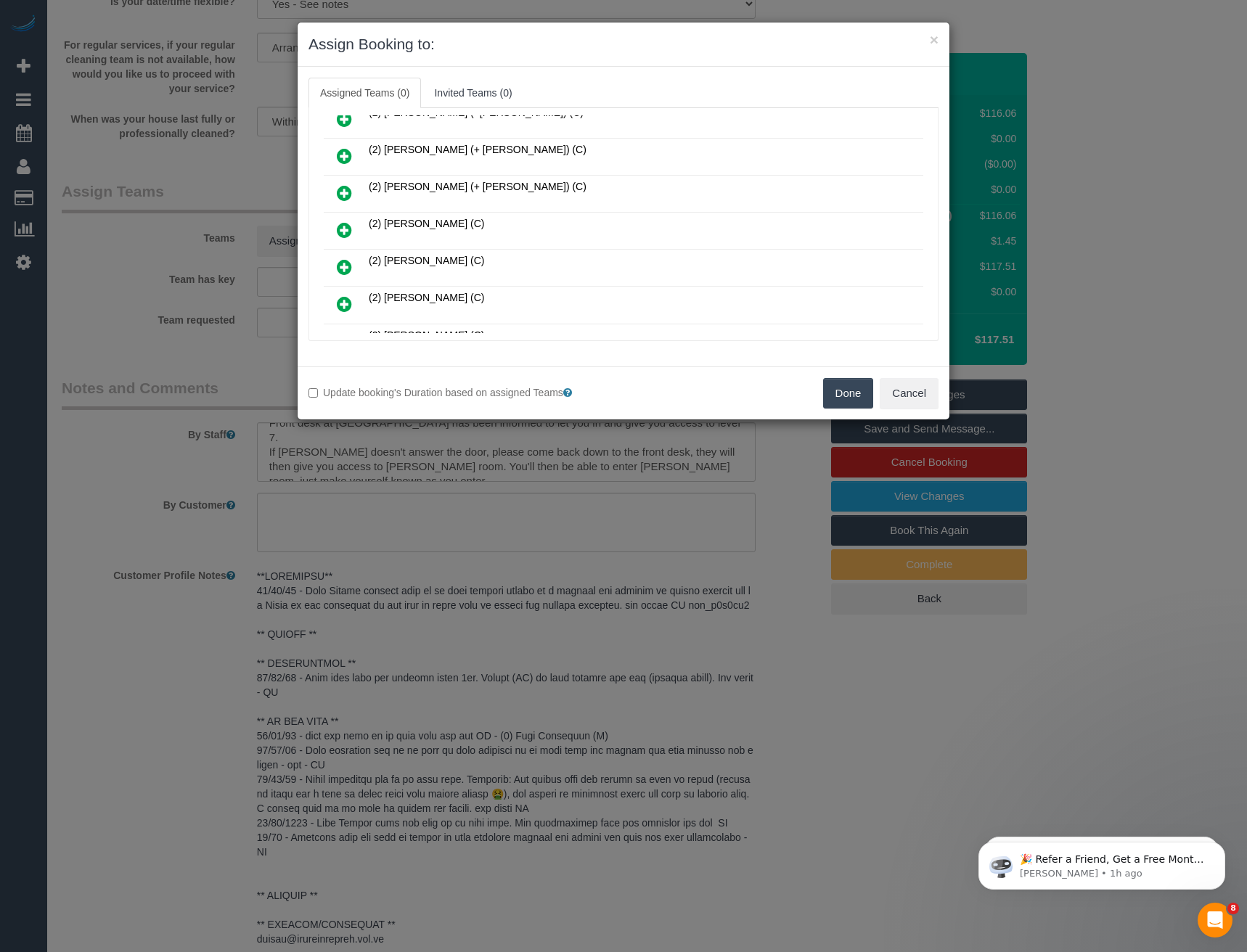
click at [347, 230] on icon at bounding box center [344, 230] width 16 height 18
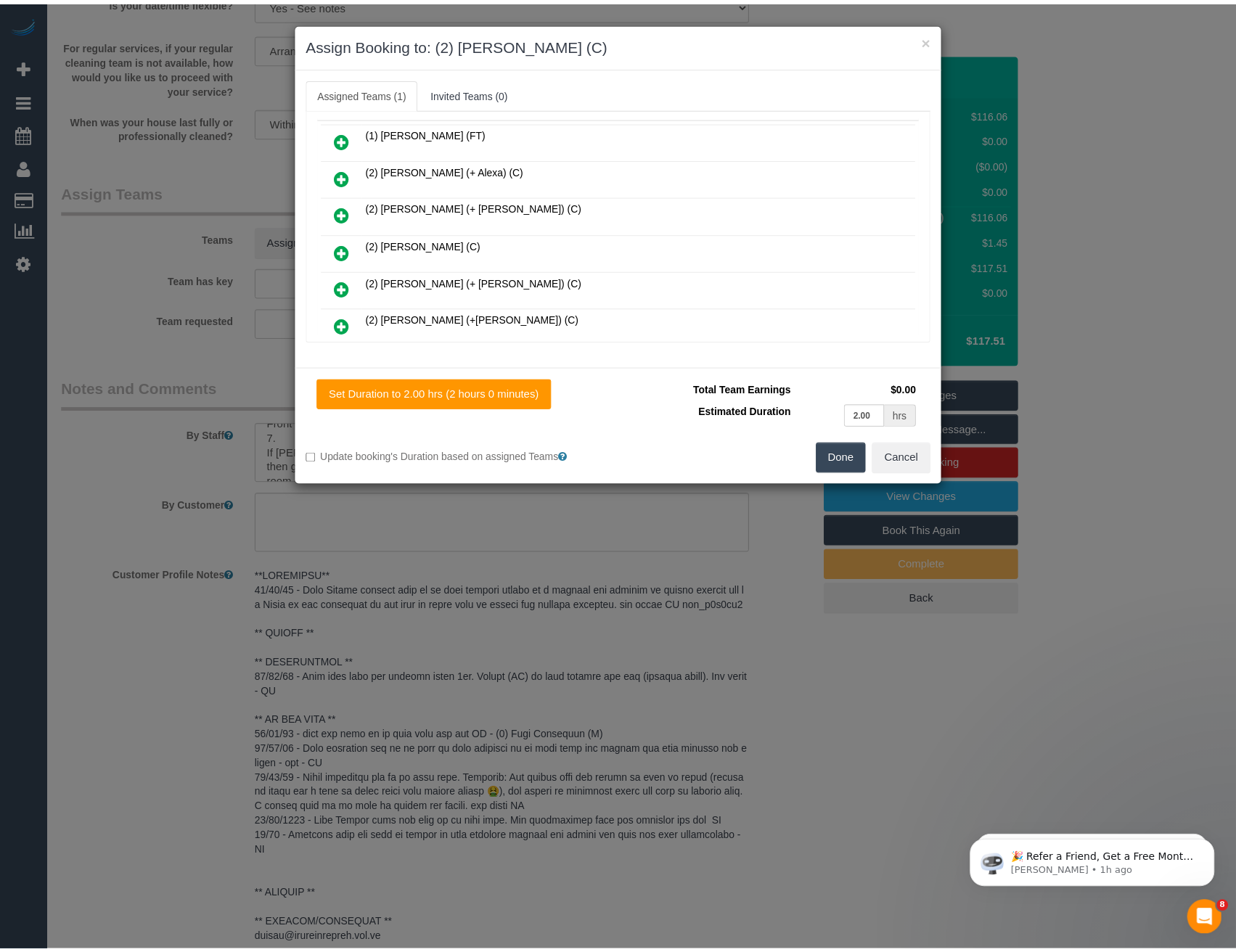
scroll to position [0, 0]
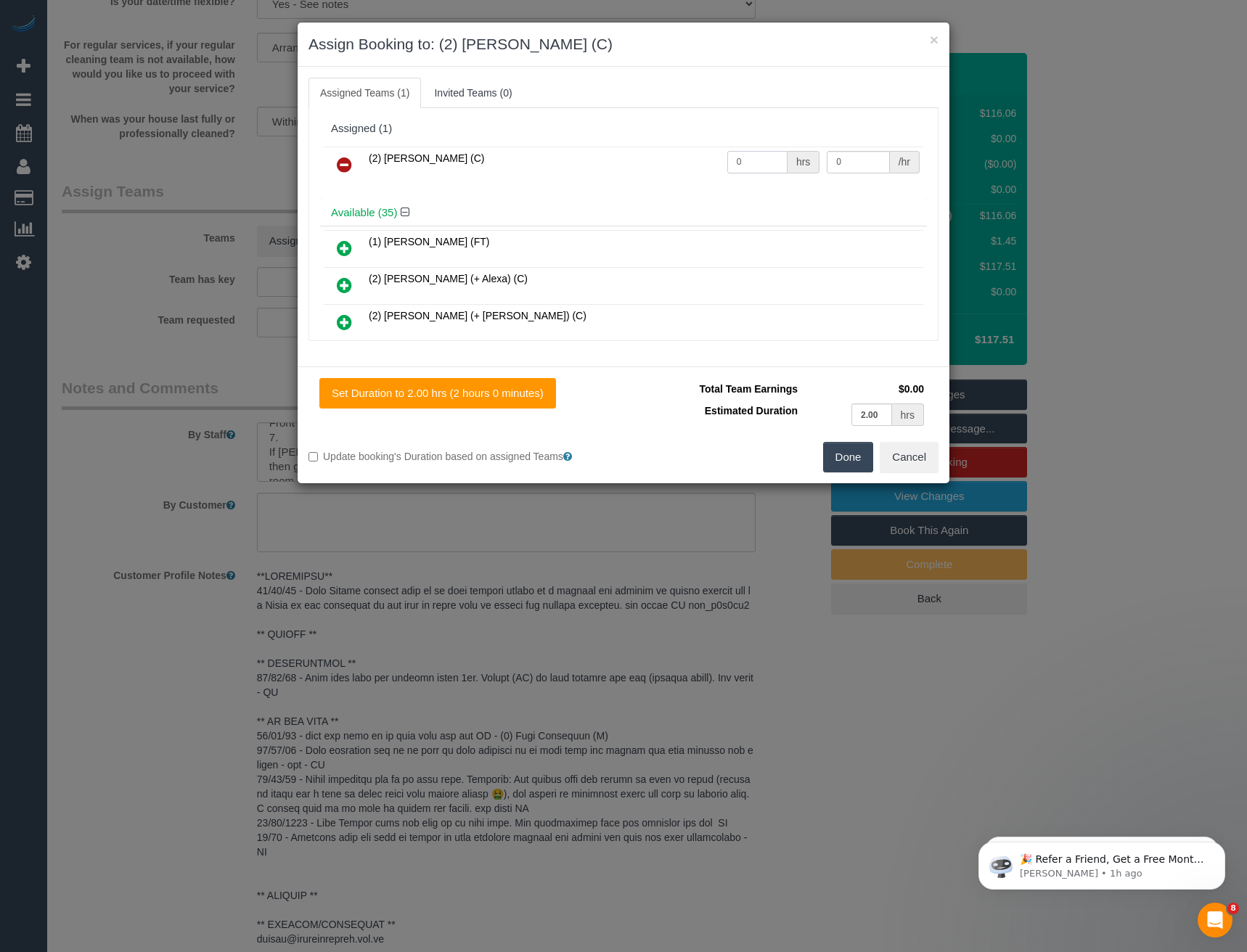
drag, startPoint x: 756, startPoint y: 166, endPoint x: 681, endPoint y: 180, distance: 76.3
click at [682, 179] on tr "(2) Megan Kaewpinich (C) 0 hrs 0 /hr" at bounding box center [623, 166] width 599 height 37
type input "2"
type input "35"
click at [836, 454] on button "Done" at bounding box center [848, 457] width 51 height 30
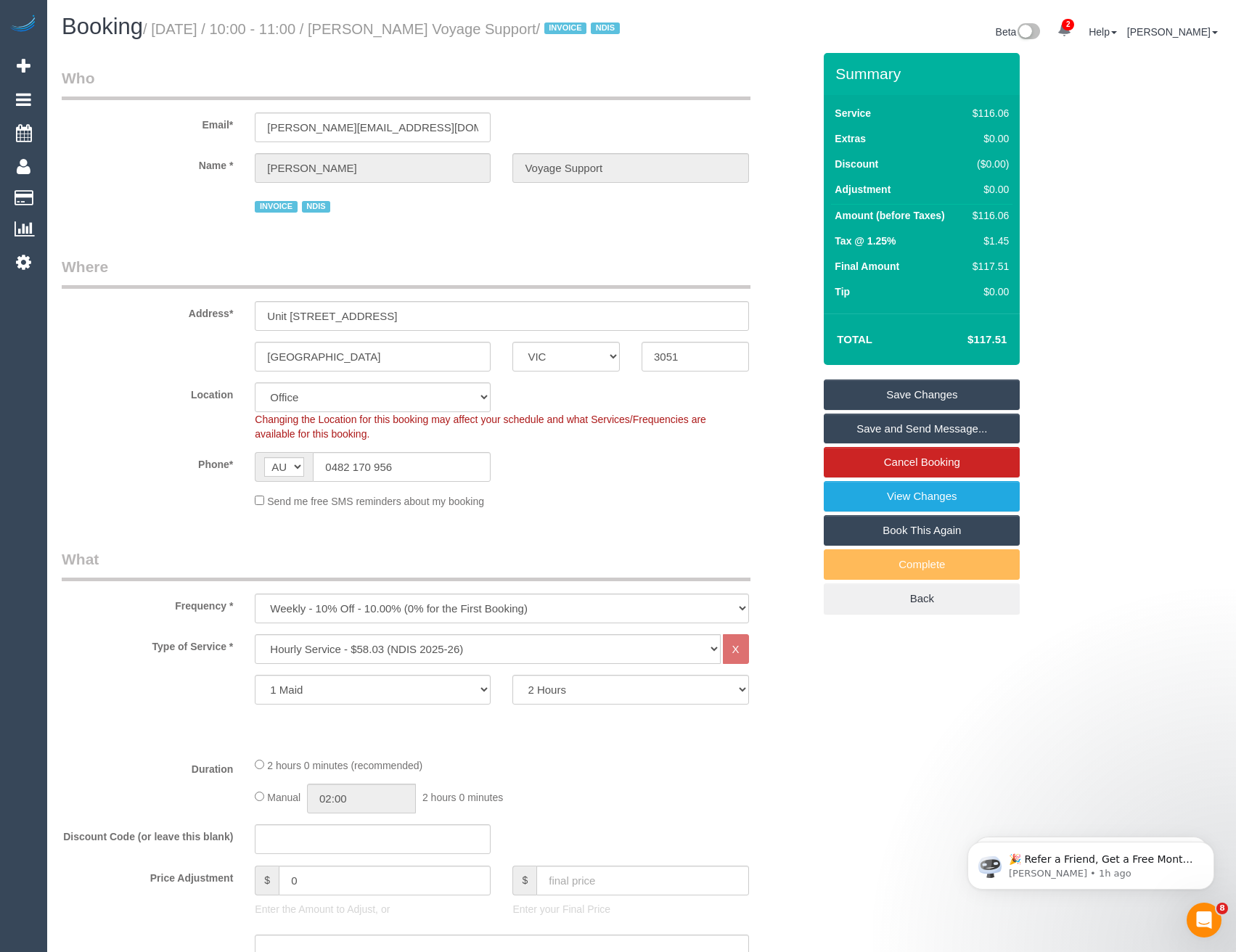
click at [865, 410] on link "Save Changes" at bounding box center [921, 394] width 196 height 30
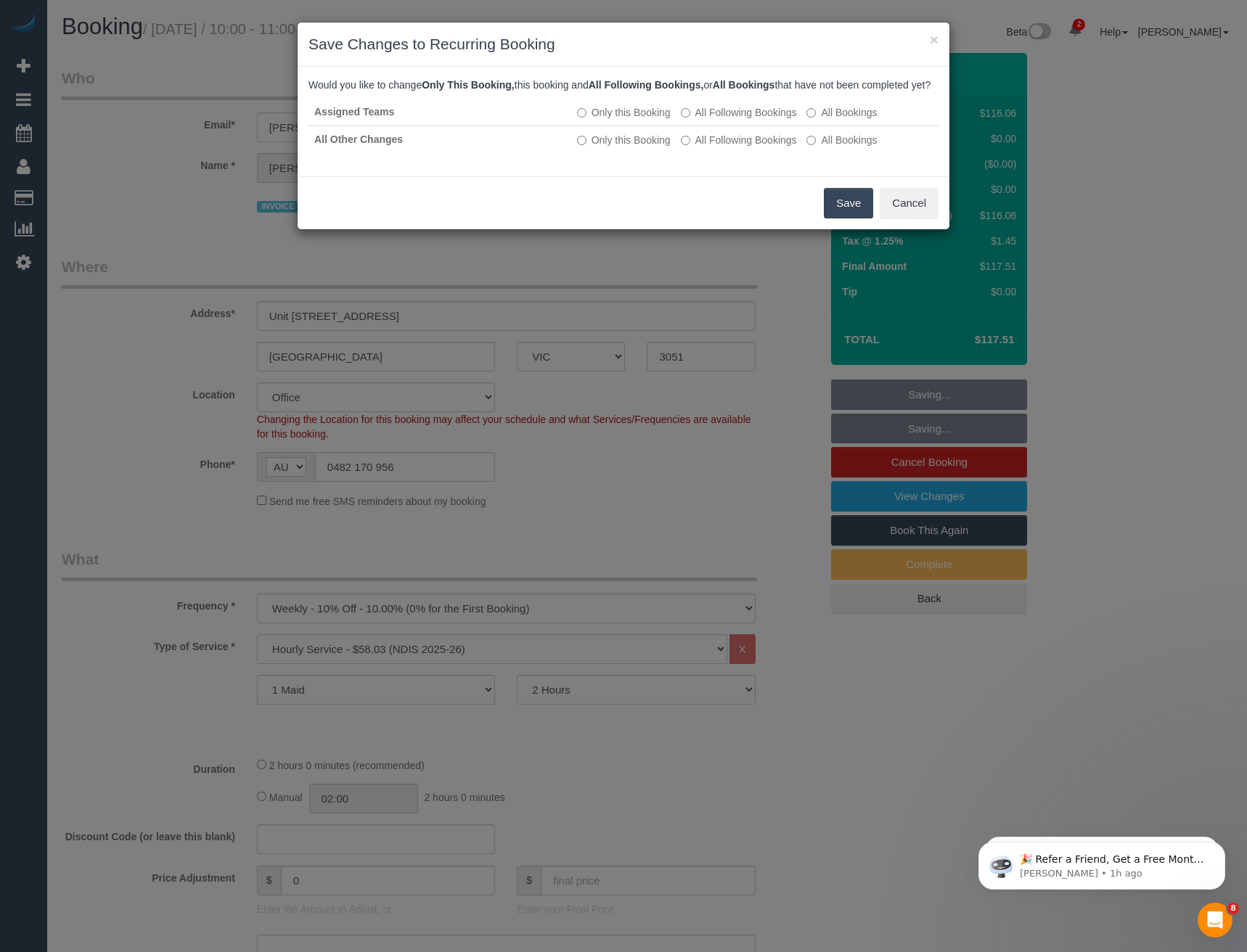
click at [844, 215] on button "Save" at bounding box center [848, 203] width 49 height 30
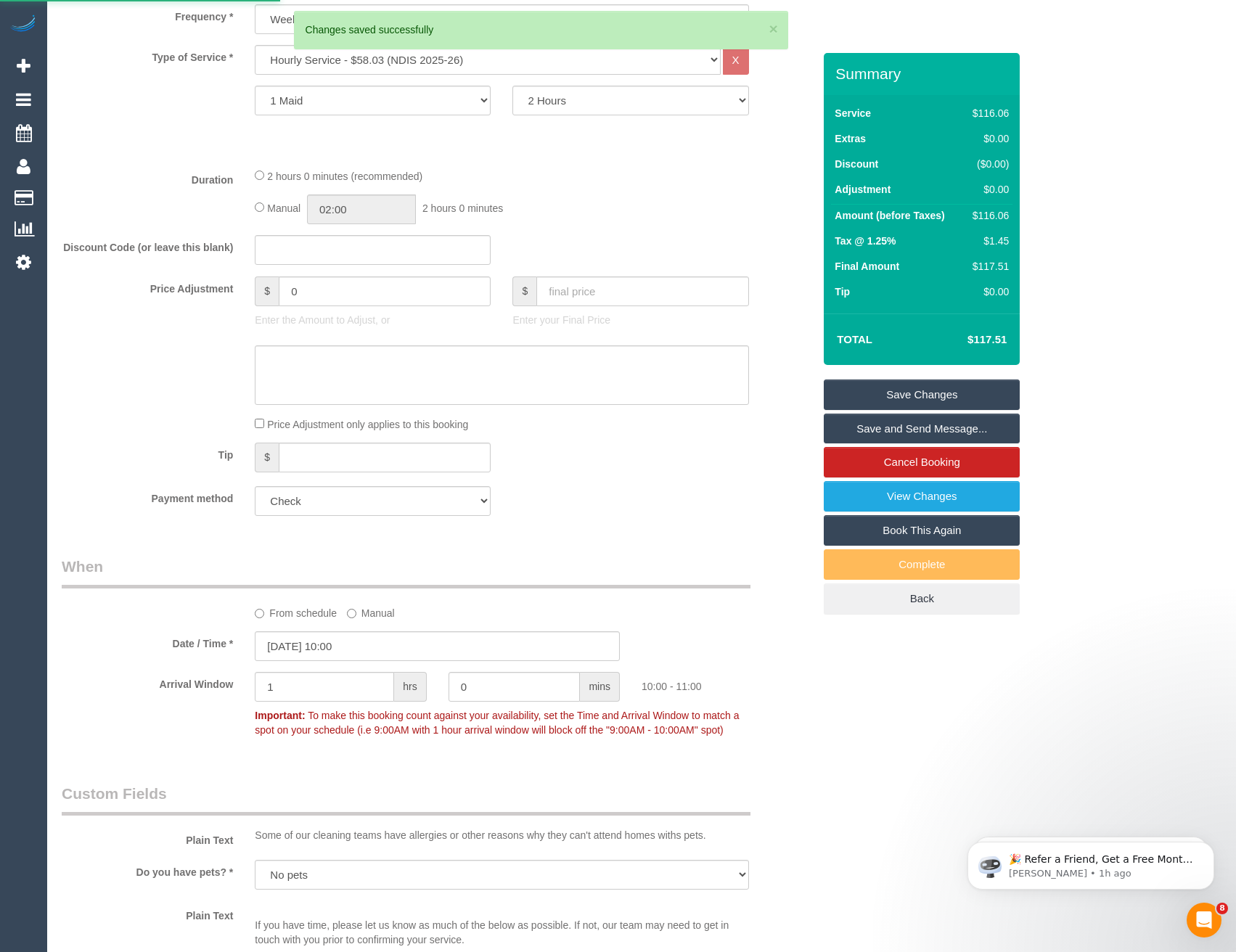
scroll to position [785, 0]
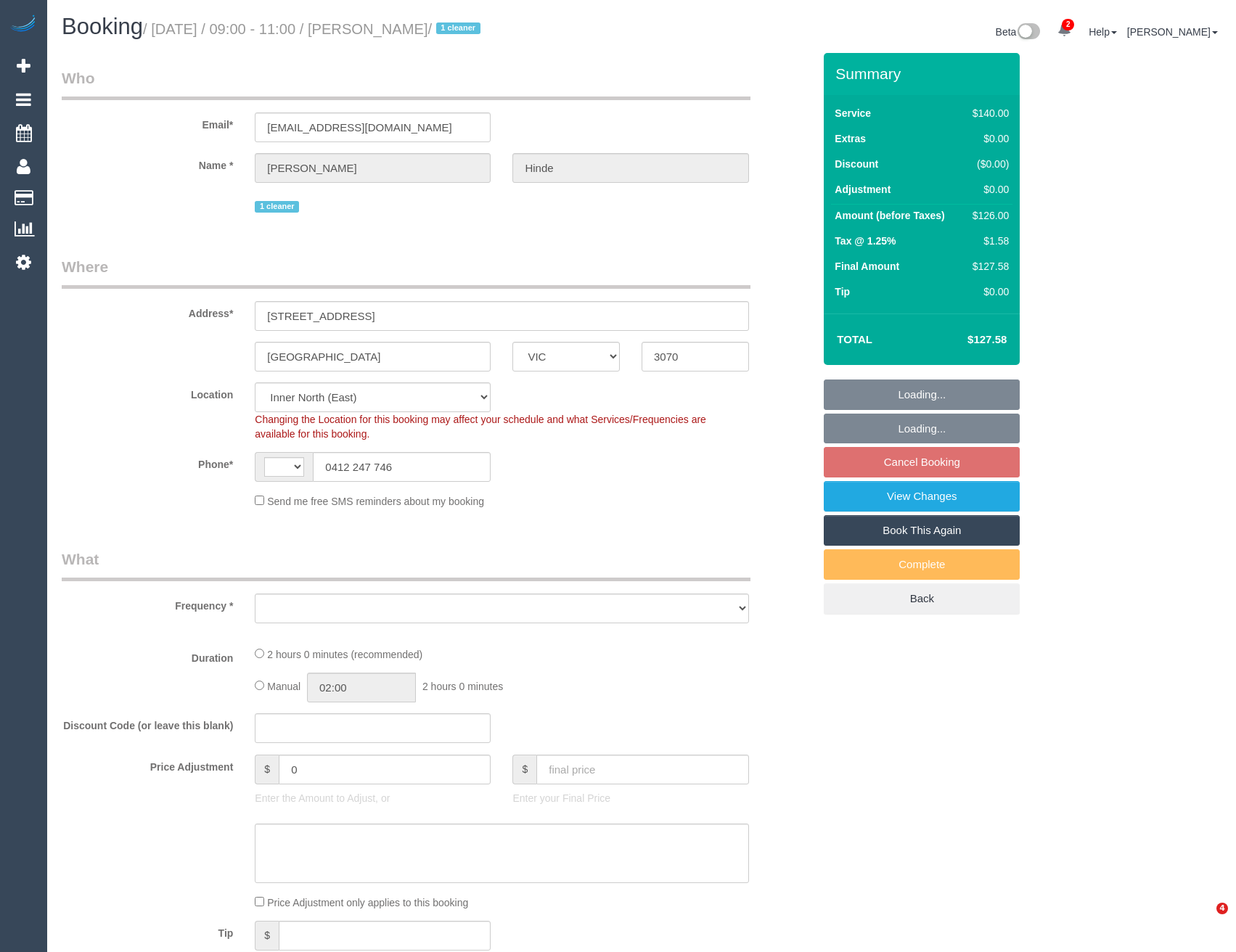
select select "VIC"
select select "string:AU"
select select "object:911"
select select "string:stripe-pm_1QkDw72GScqysDRVNmaaGZB3"
select select "number:28"
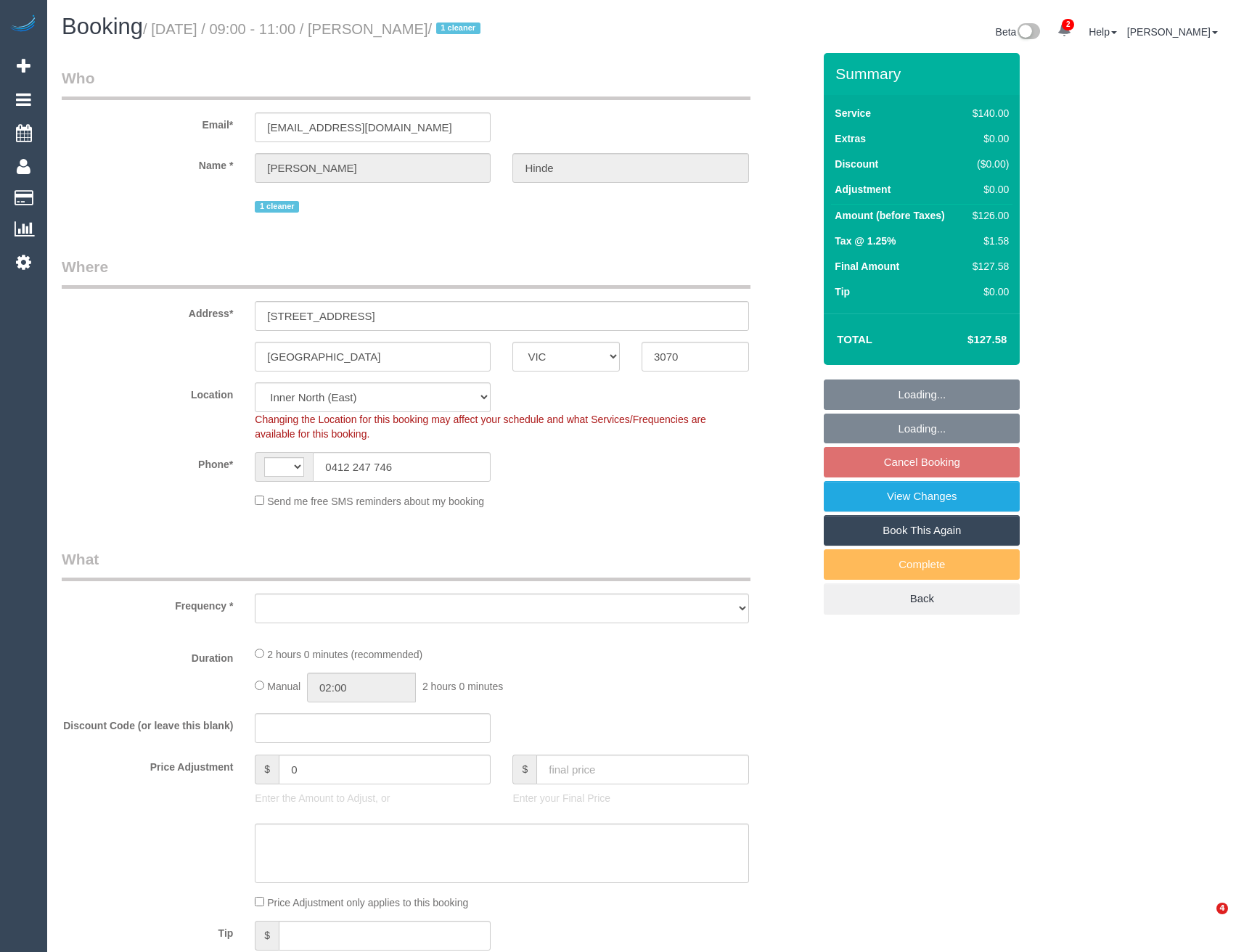
select select "number:14"
select select "number:18"
select select "number:36"
select select "number:33"
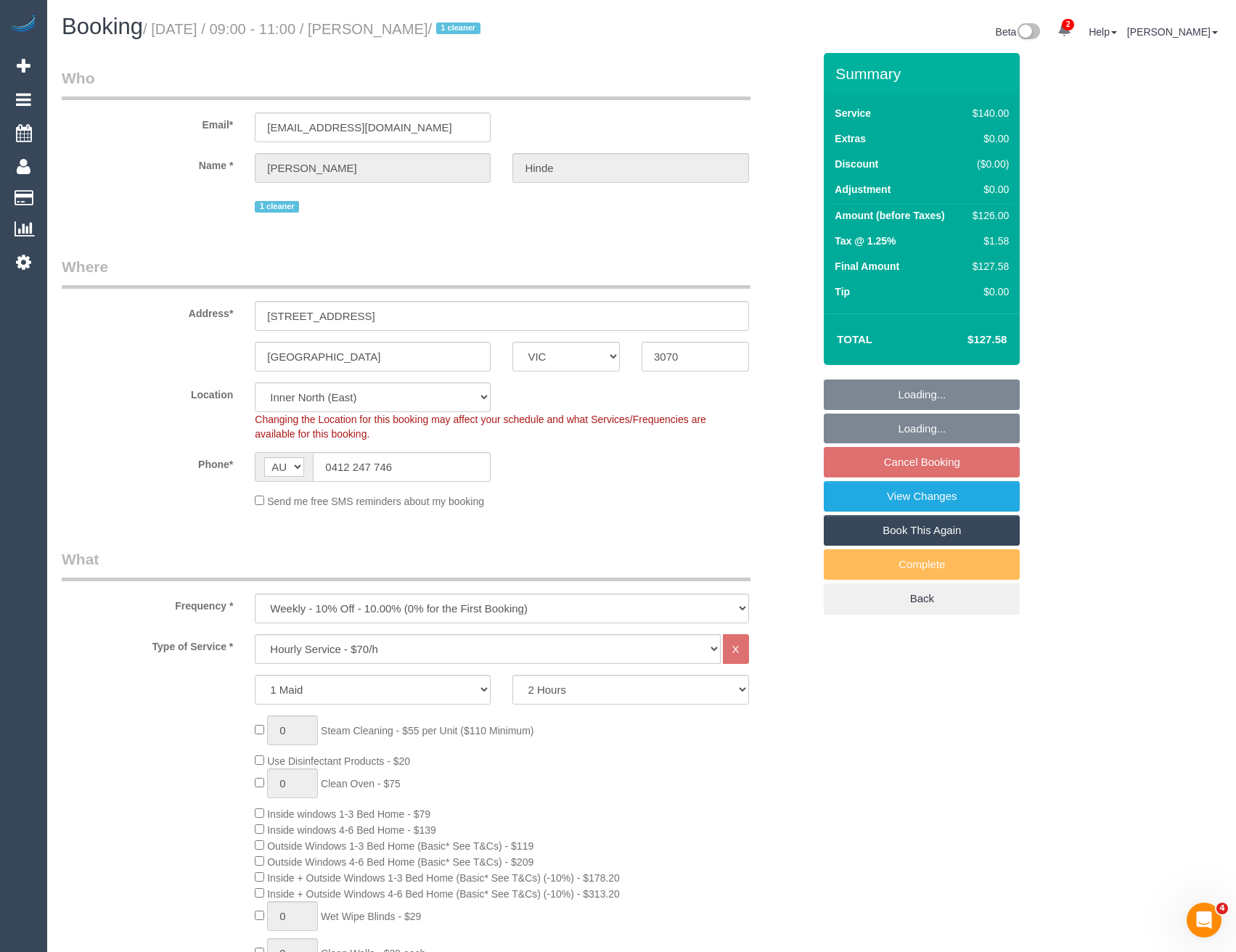
select select "object:916"
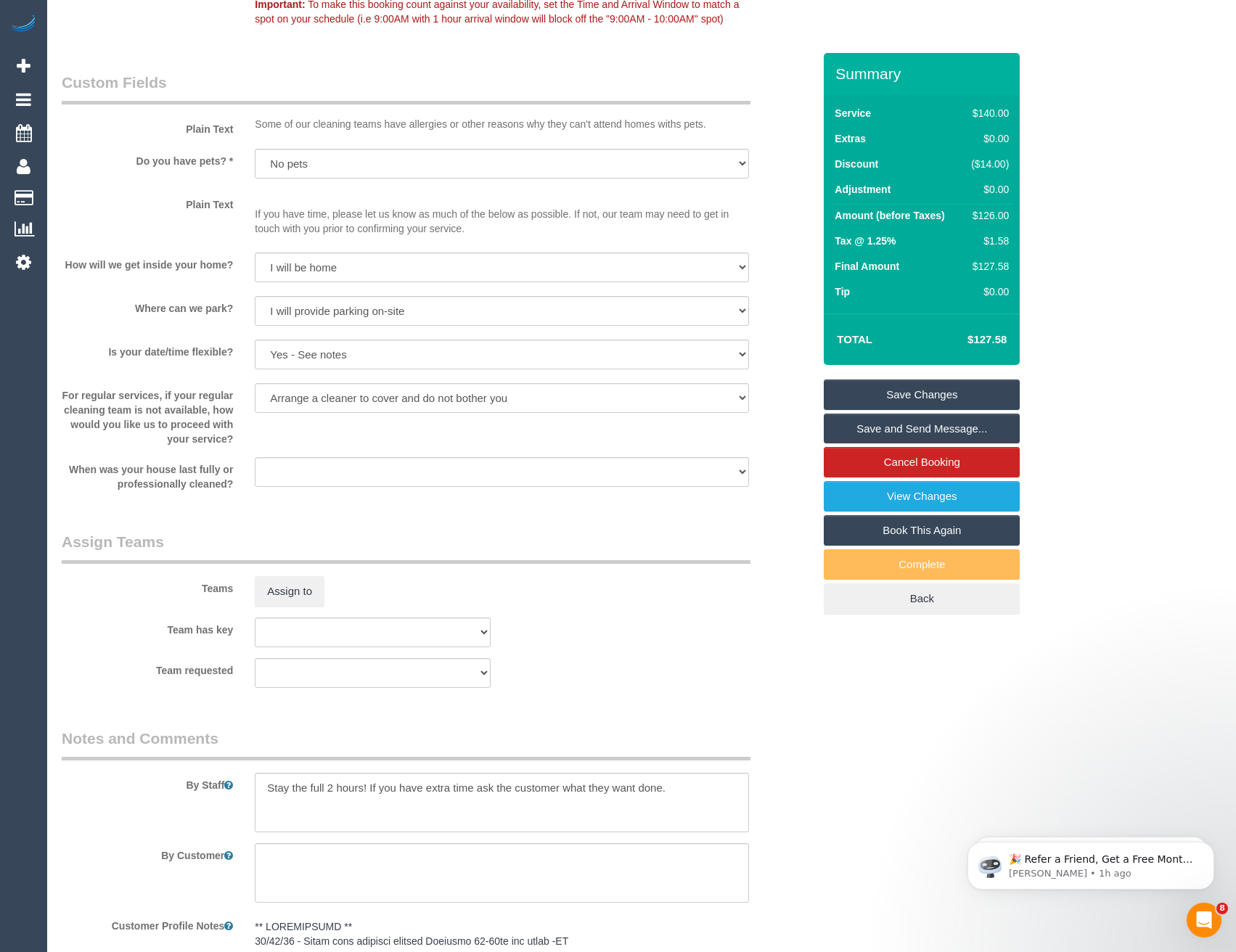
scroll to position [1960, 0]
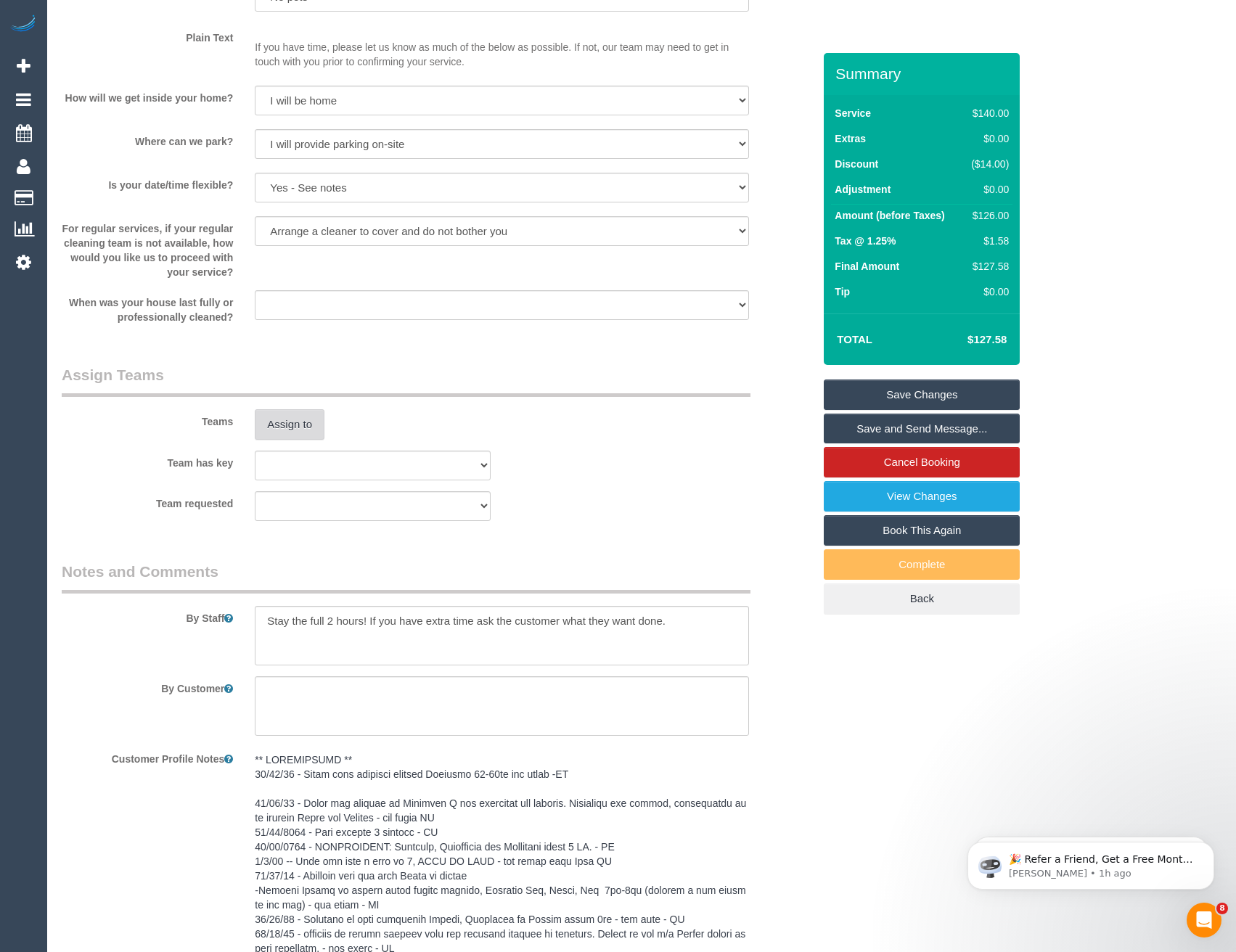
click at [309, 432] on button "Assign to" at bounding box center [289, 424] width 70 height 30
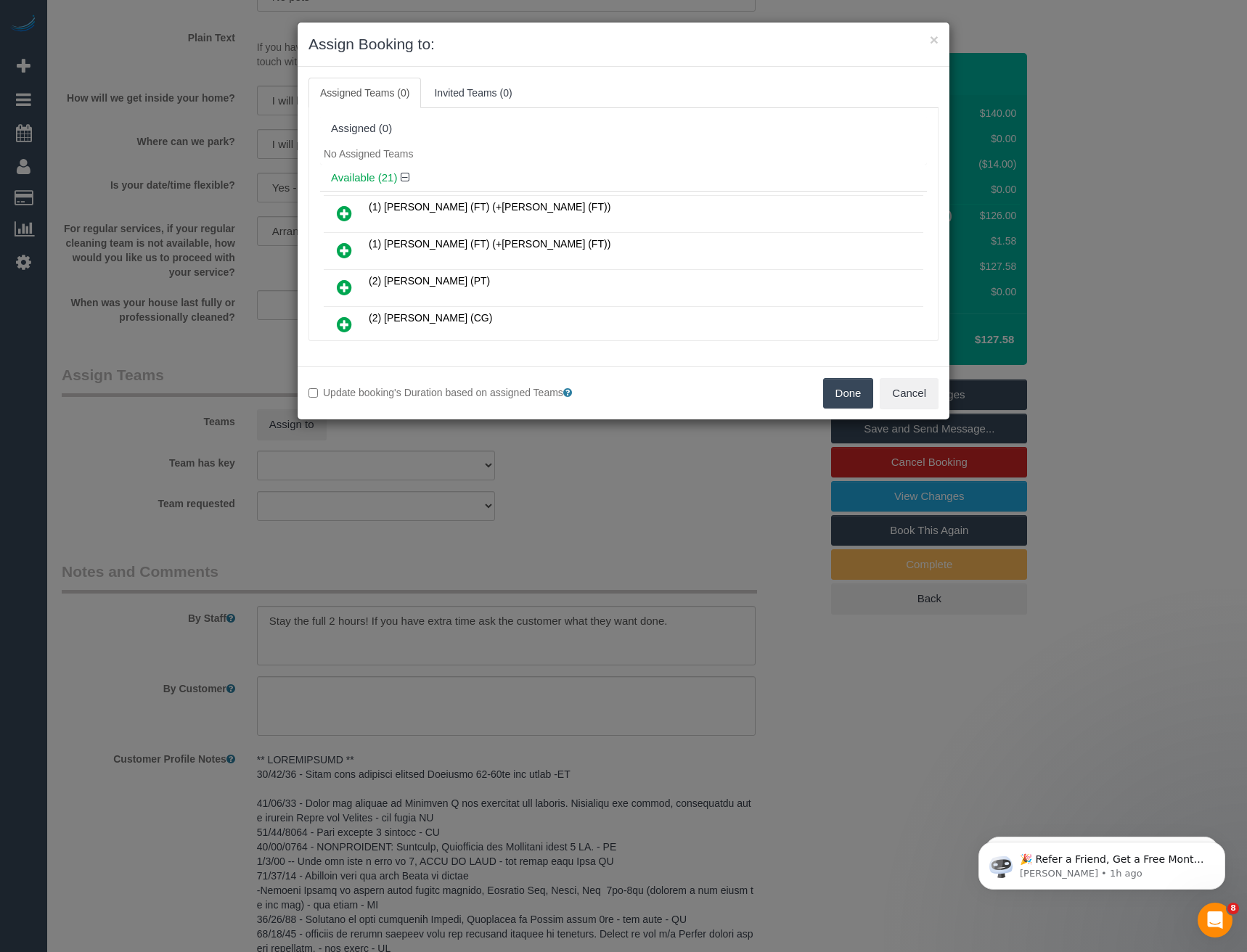
click at [519, 526] on div "× Assign Booking to: Assigned Teams (0) Invited Teams (0) Assigned (0) No Assig…" at bounding box center [624, 476] width 1247 height 952
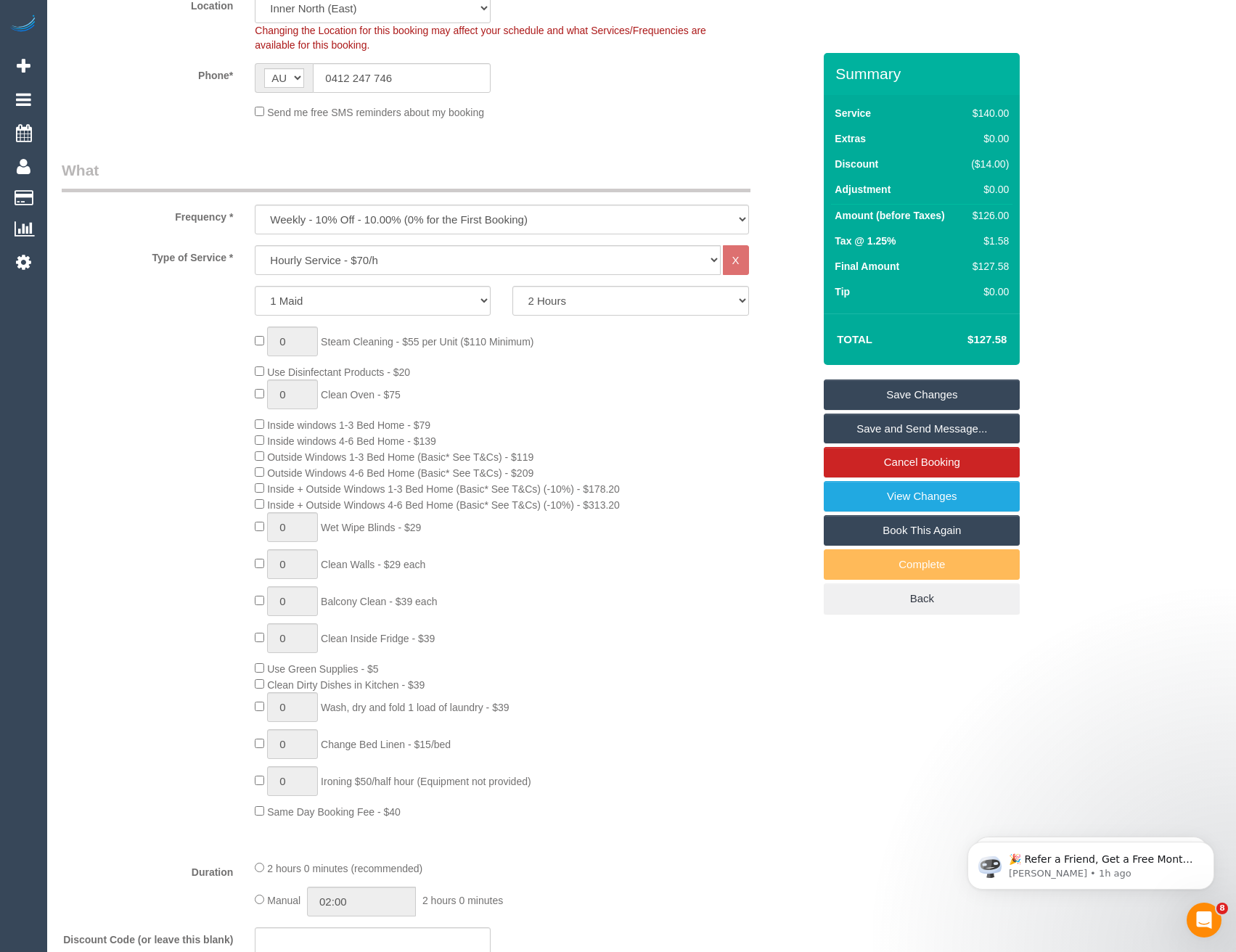
scroll to position [145, 0]
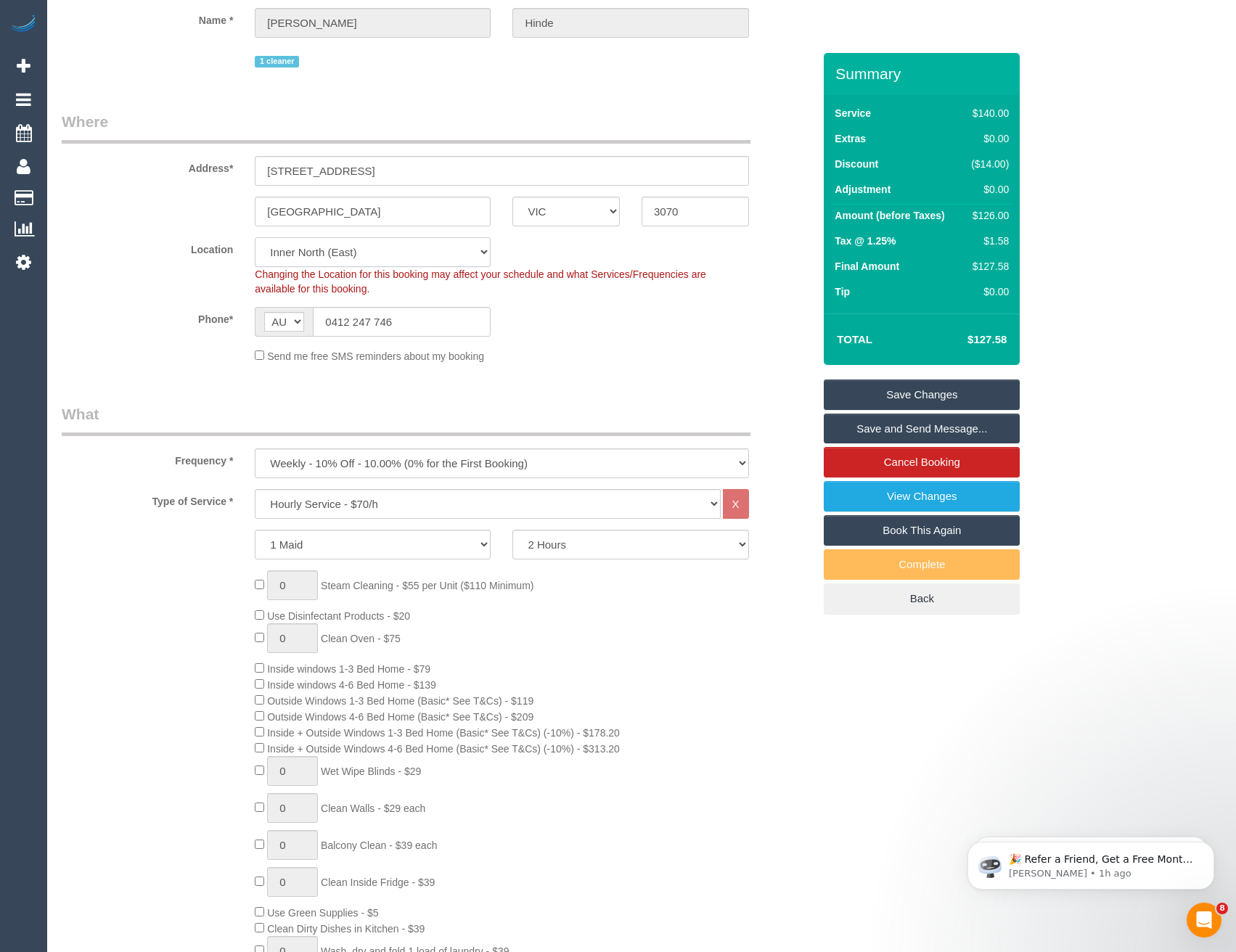
click at [331, 255] on select "Office [GEOGRAPHIC_DATA] (North) East (South) [GEOGRAPHIC_DATA] (East) [GEOGRAP…" at bounding box center [372, 252] width 236 height 29
select select "50"
click at [255, 237] on select "Office [GEOGRAPHIC_DATA] (North) East (South) [GEOGRAPHIC_DATA] (East) [GEOGRAP…" at bounding box center [372, 252] width 236 height 29
click at [546, 330] on div "Phone* AF AL DZ AD AO AI AQ AG AR AM AW AU AT AZ BS BH BD BB BY BE BZ BJ BM BT …" at bounding box center [437, 322] width 772 height 29
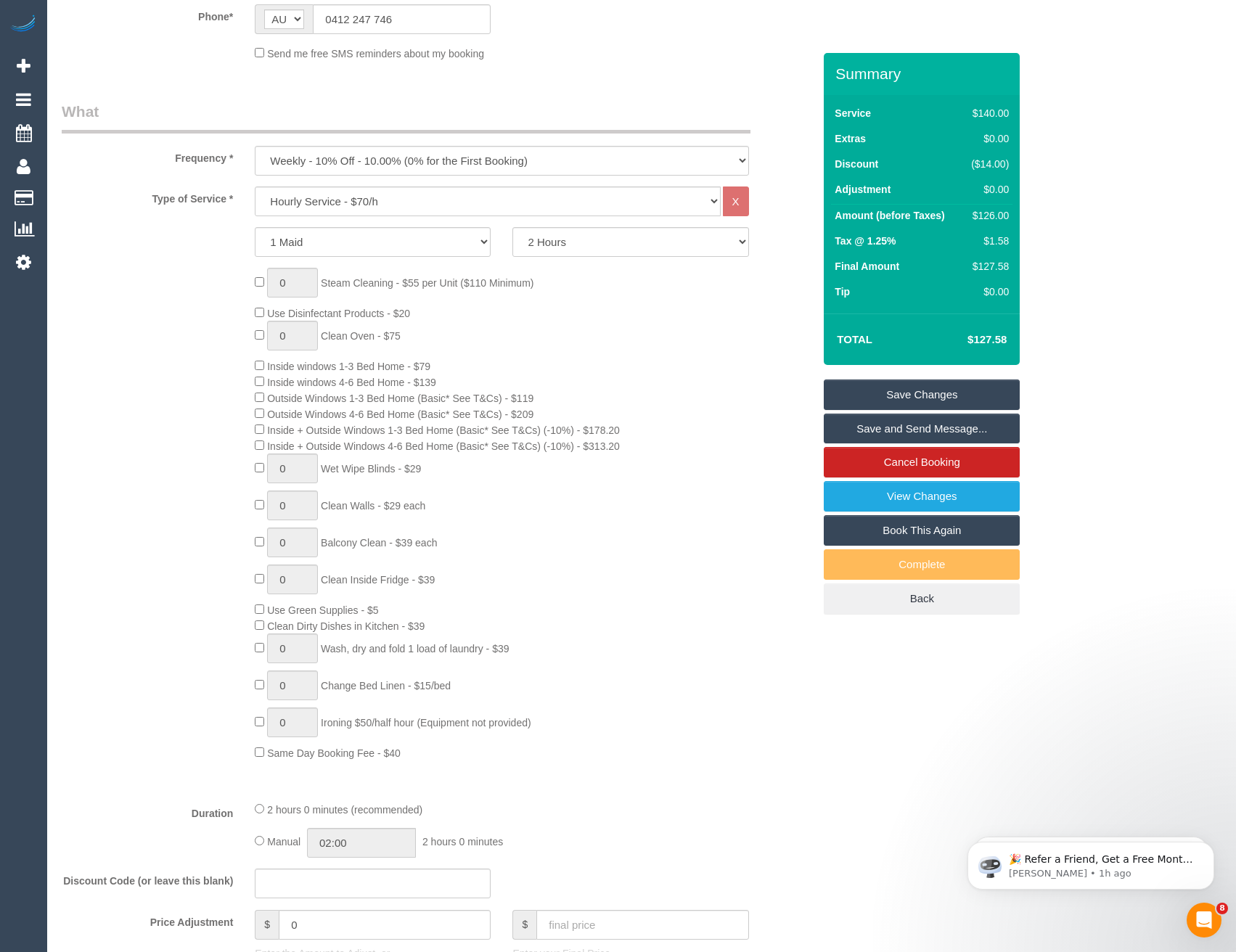
select select "object:5018"
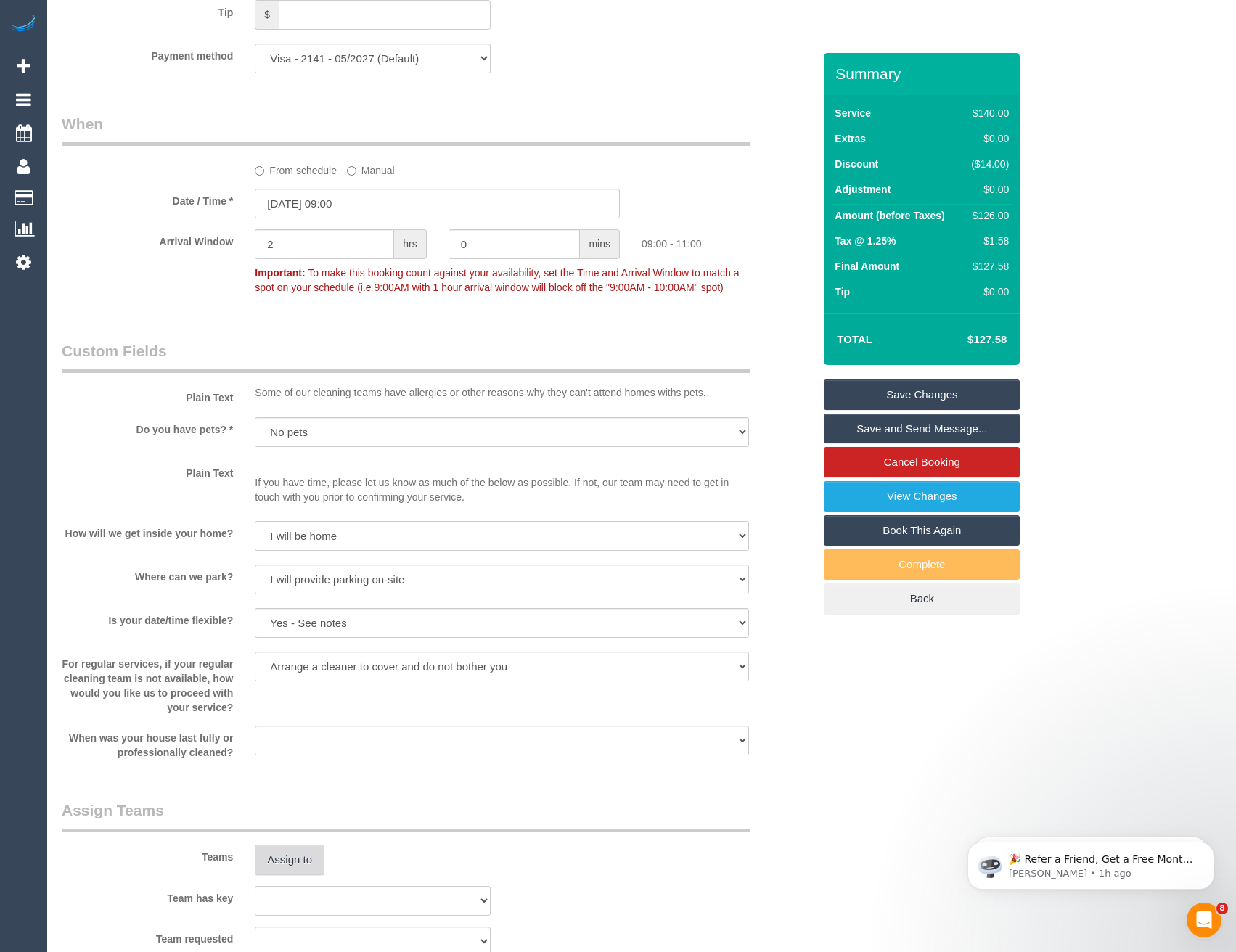
scroll to position [1898, 0]
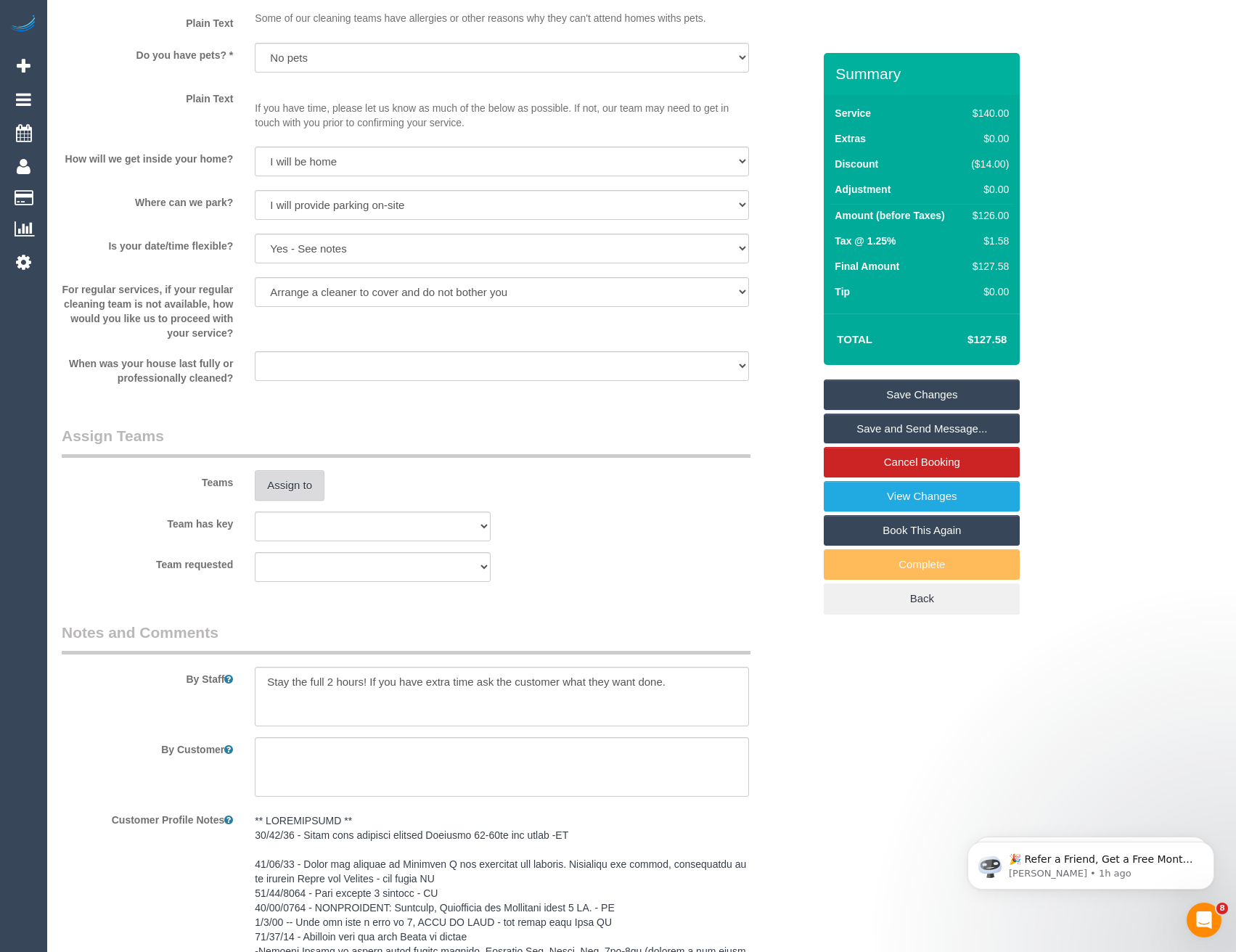
click at [278, 471] on button "Assign to" at bounding box center [289, 485] width 70 height 30
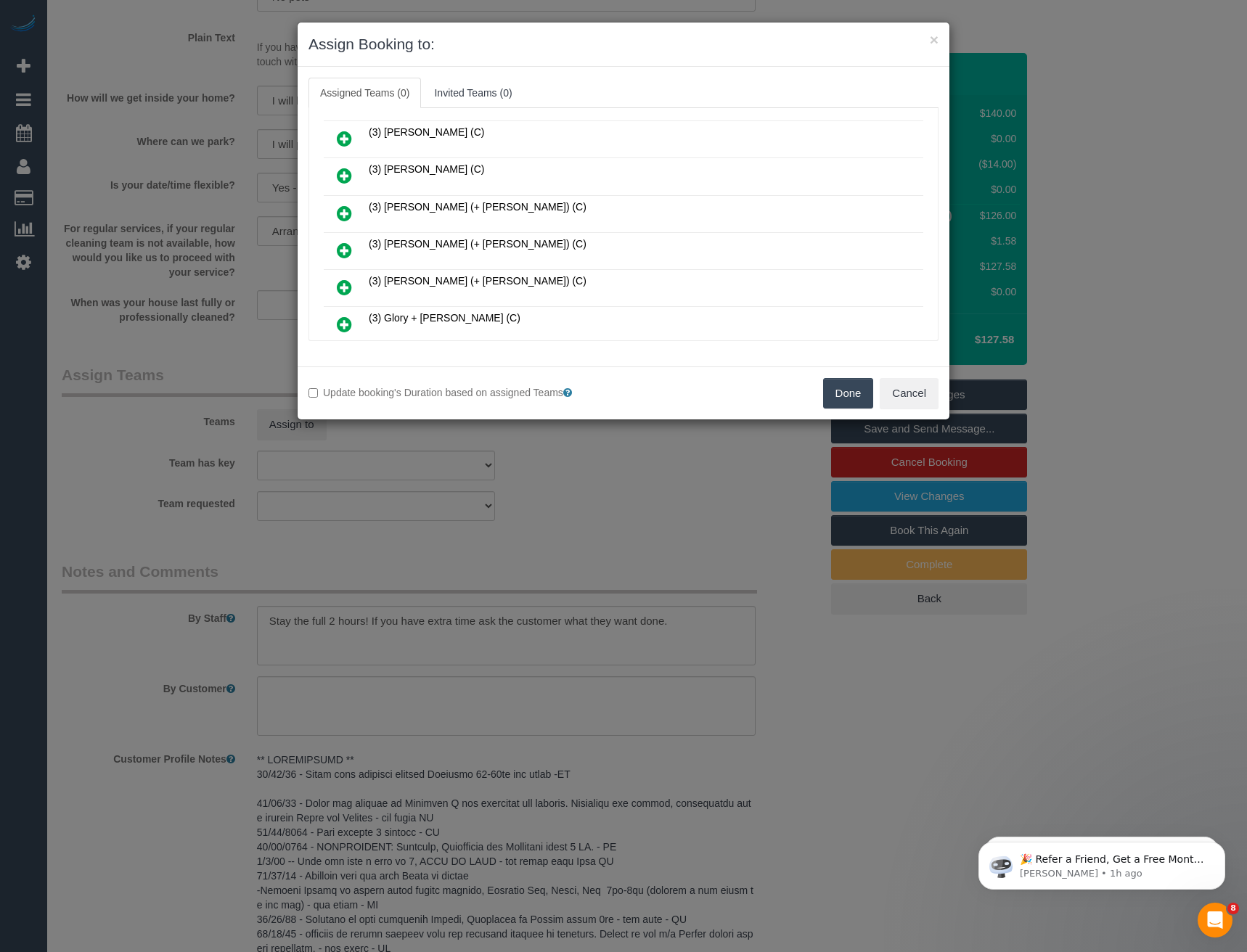
scroll to position [1743, 0]
click at [423, 300] on icon at bounding box center [424, 305] width 9 height 11
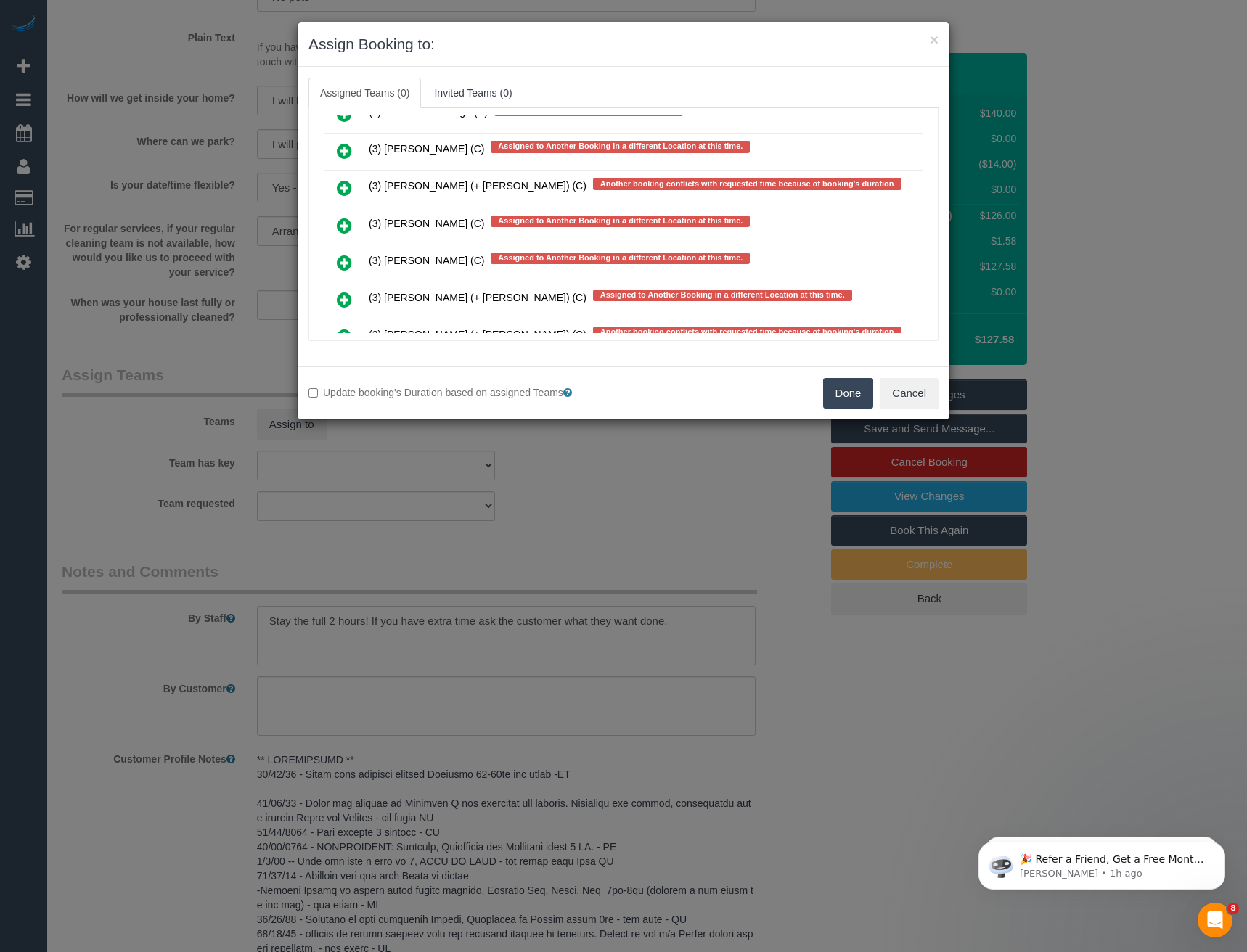
click at [345, 225] on icon at bounding box center [344, 225] width 16 height 18
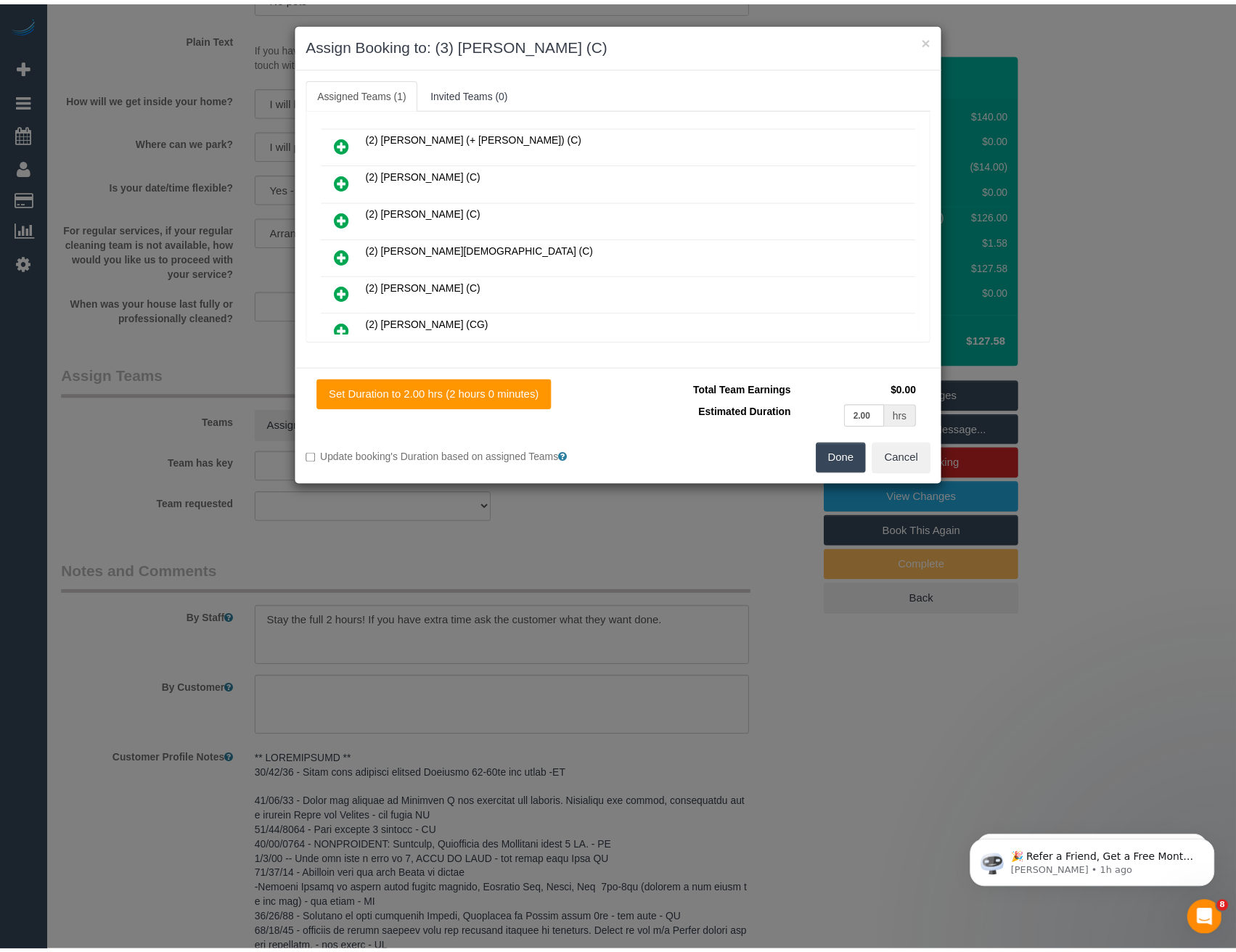
scroll to position [0, 0]
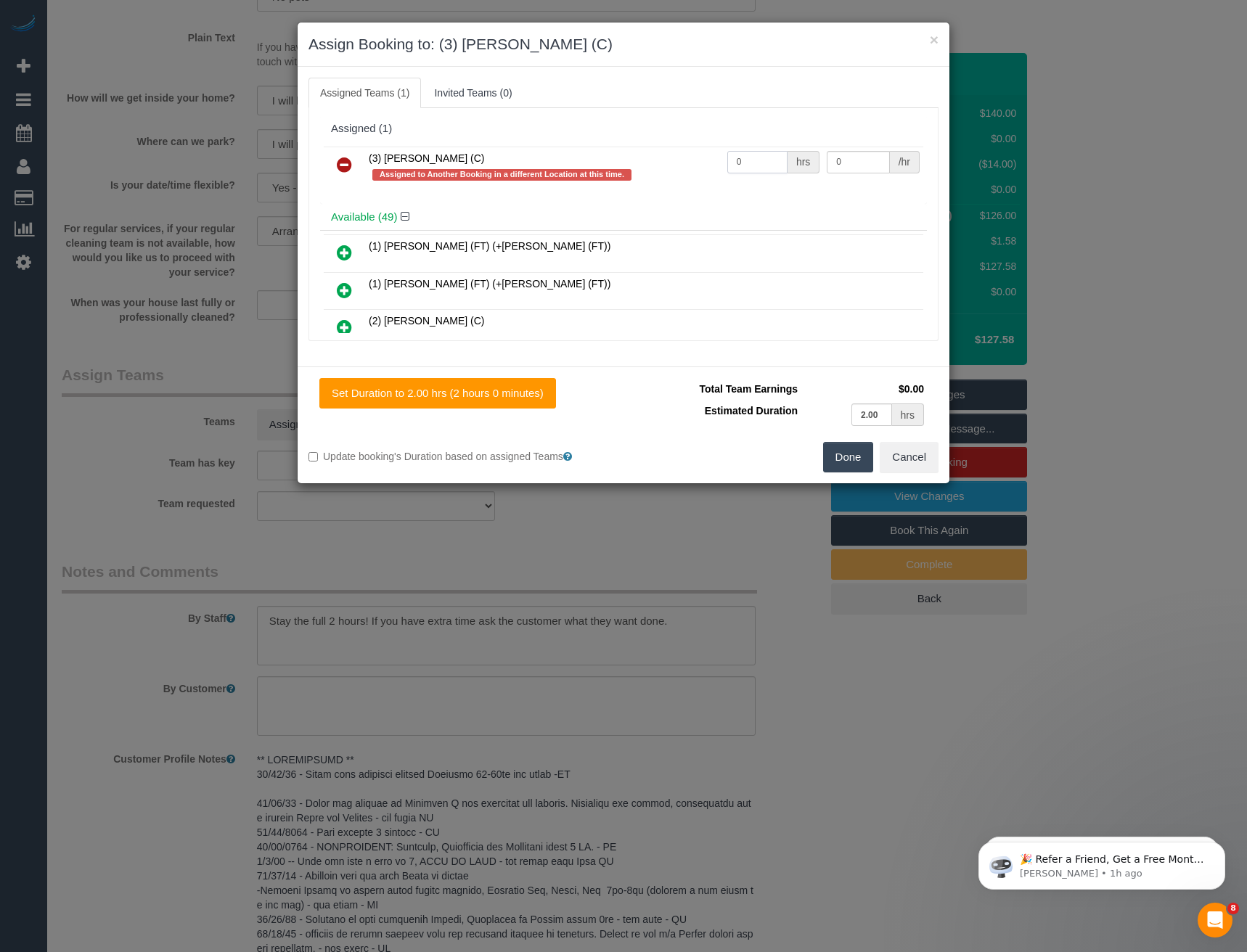
drag, startPoint x: 747, startPoint y: 157, endPoint x: 677, endPoint y: 169, distance: 71.0
click at [688, 168] on tr "(3) [PERSON_NAME] (C) Assigned to Another Booking in a different Location at th…" at bounding box center [623, 168] width 599 height 41
type input "2"
type input "35"
click at [848, 451] on button "Done" at bounding box center [848, 457] width 51 height 30
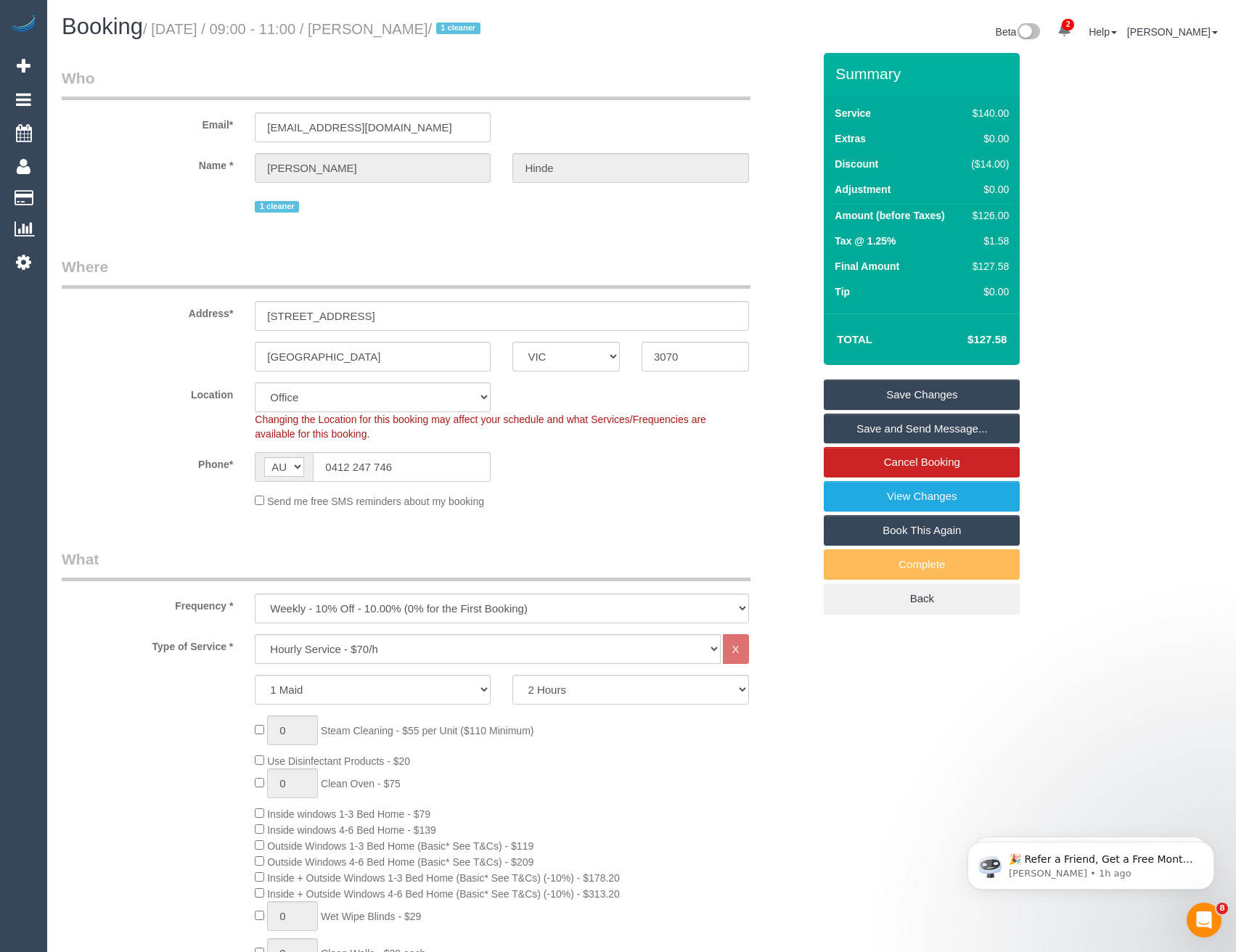
click at [903, 424] on link "Save and Send Message..." at bounding box center [921, 428] width 196 height 30
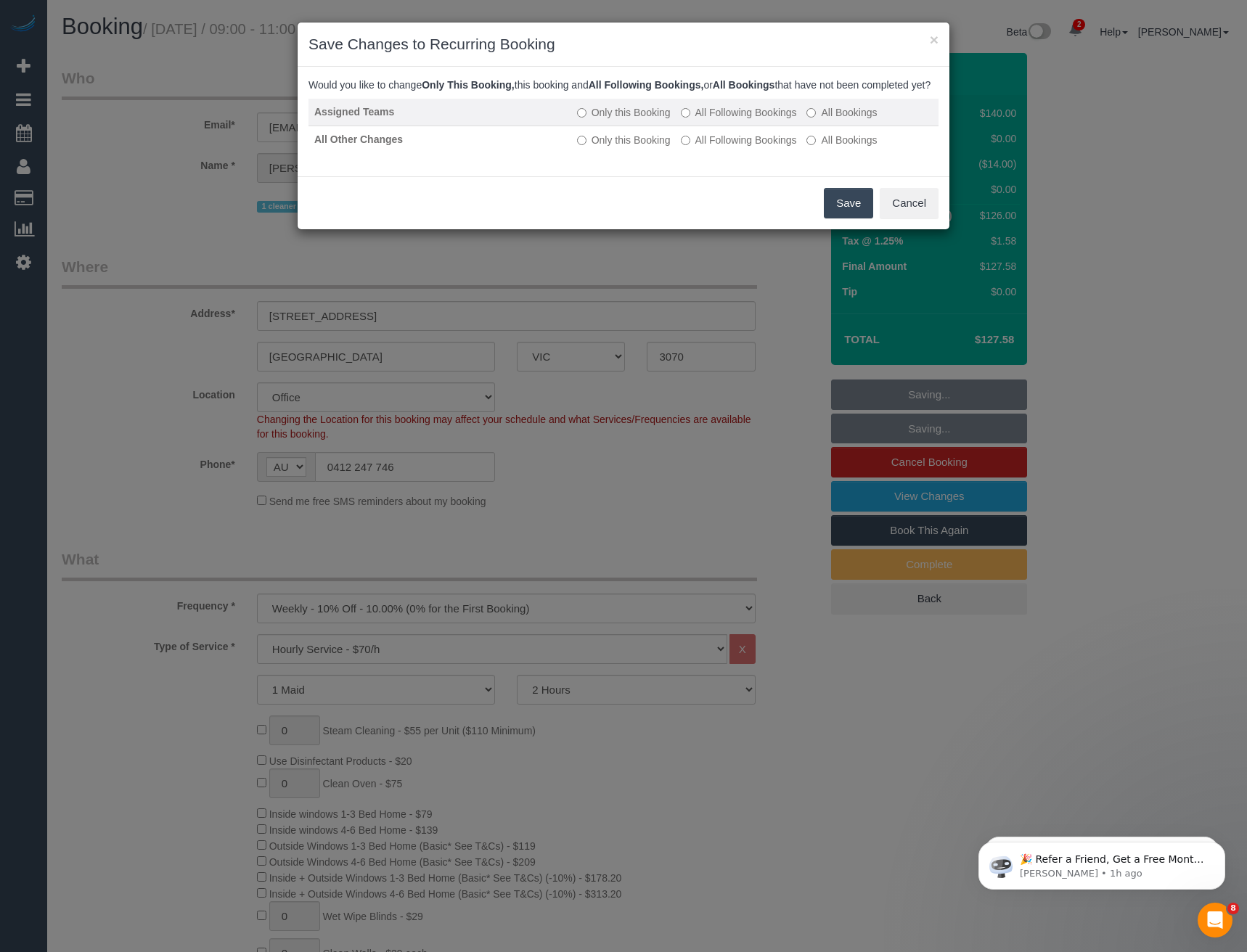
drag, startPoint x: 720, startPoint y: 128, endPoint x: 720, endPoint y: 138, distance: 10.0
click at [720, 120] on label "All Following Bookings" at bounding box center [738, 112] width 116 height 15
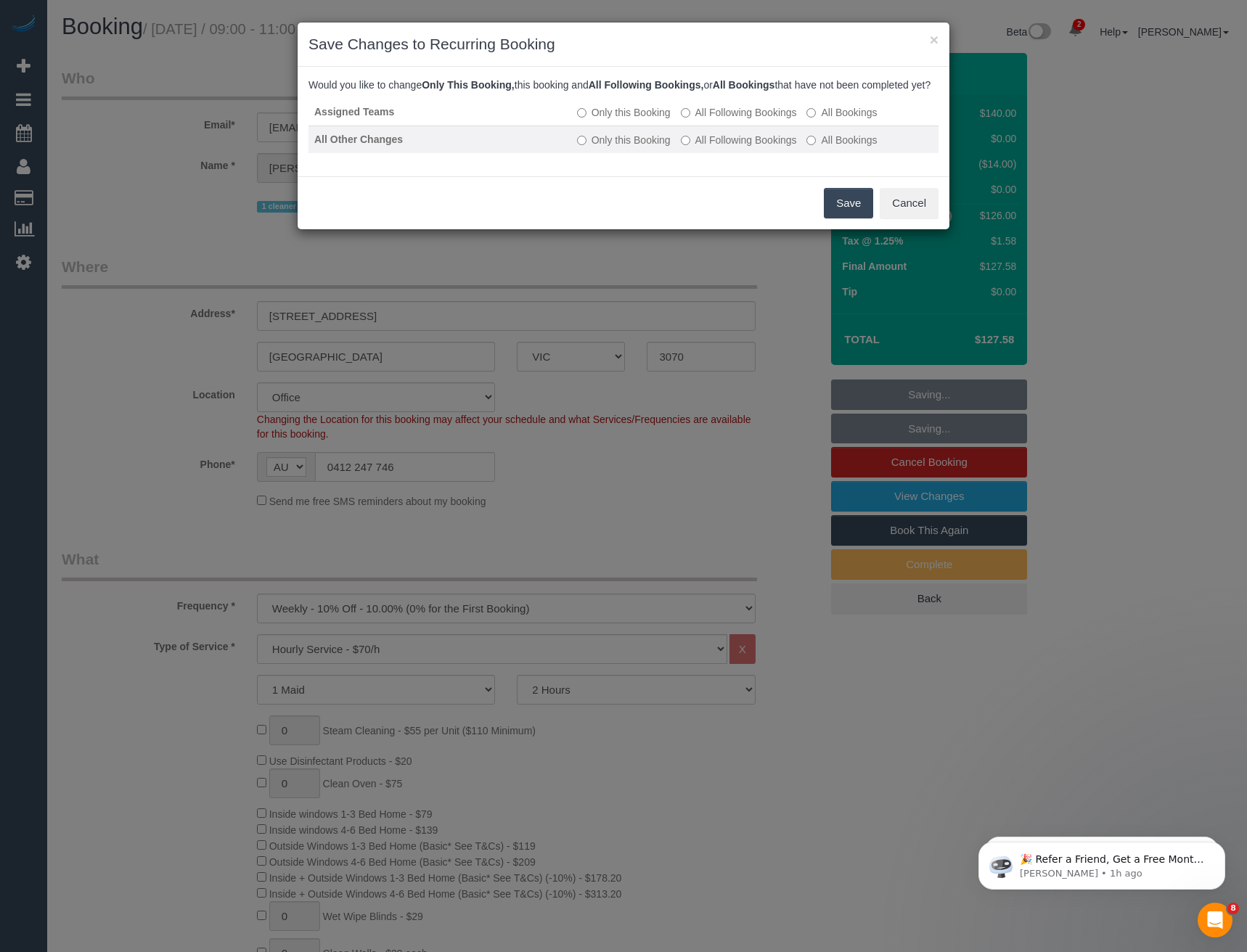
click at [719, 147] on label "All Following Bookings" at bounding box center [738, 139] width 116 height 15
click at [834, 207] on button "Save" at bounding box center [848, 203] width 49 height 30
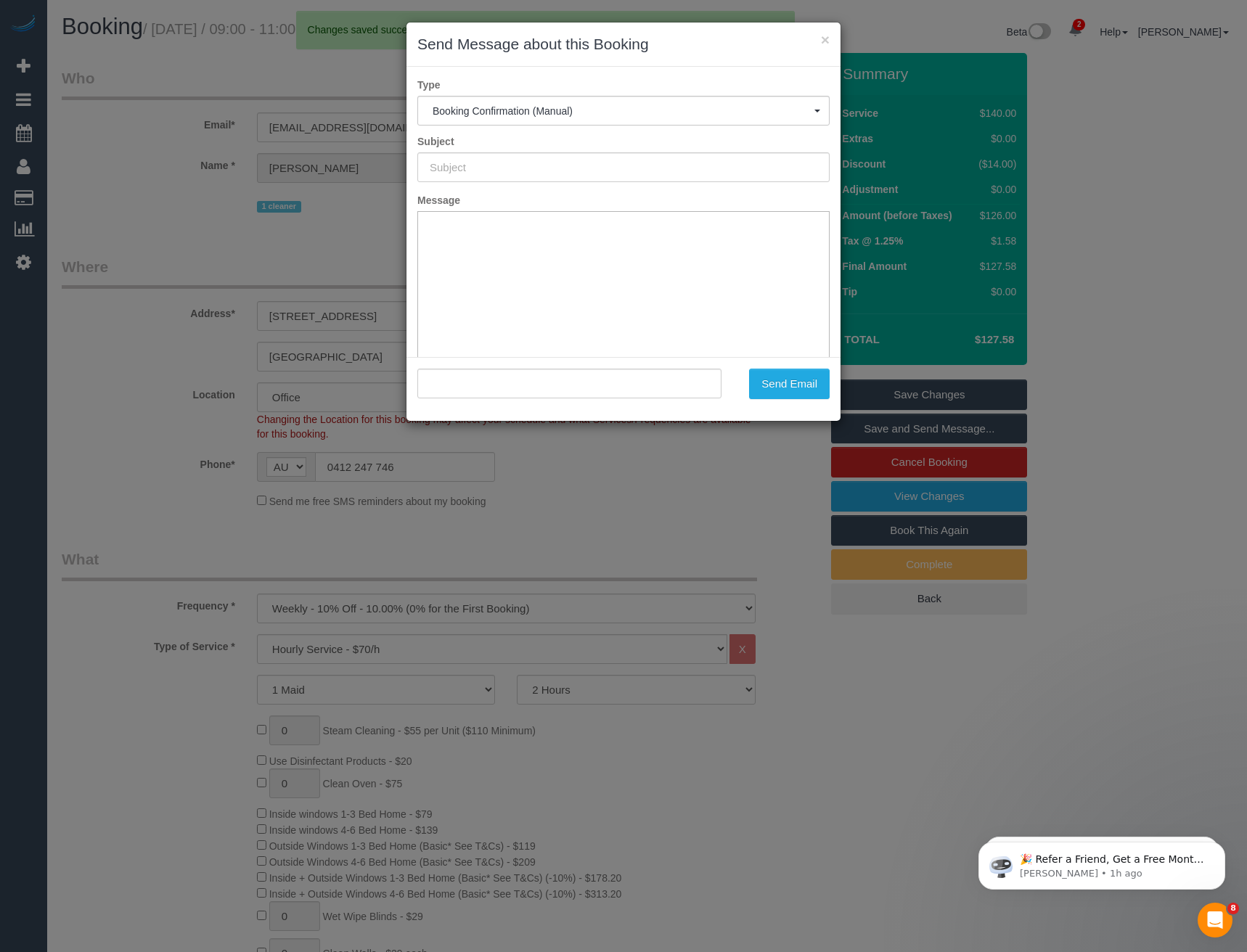
type input "Booking Confirmed"
type input ""Karen Hinde" <karenhinde@me.com>"
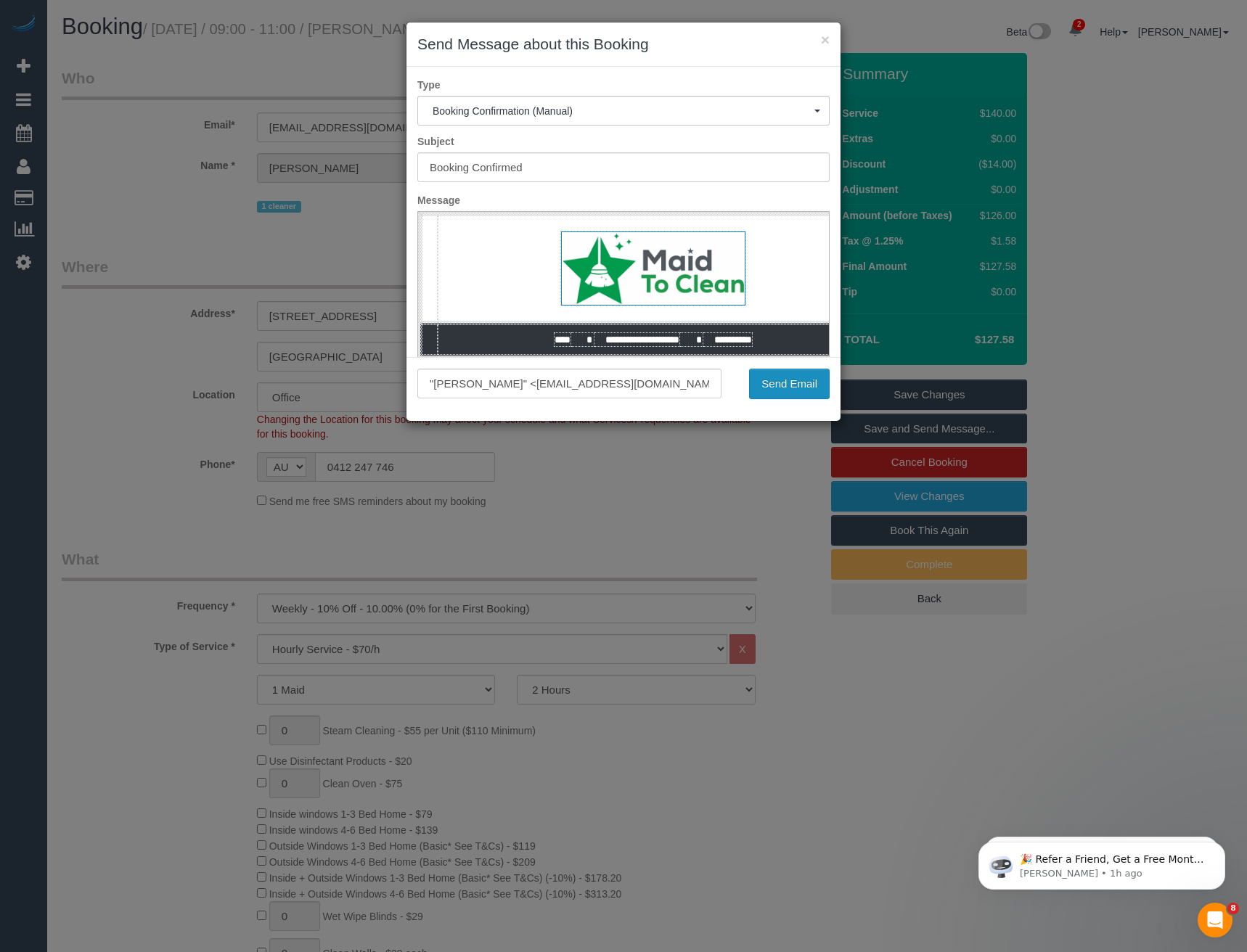
click at [773, 384] on button "Send Email" at bounding box center [789, 383] width 80 height 30
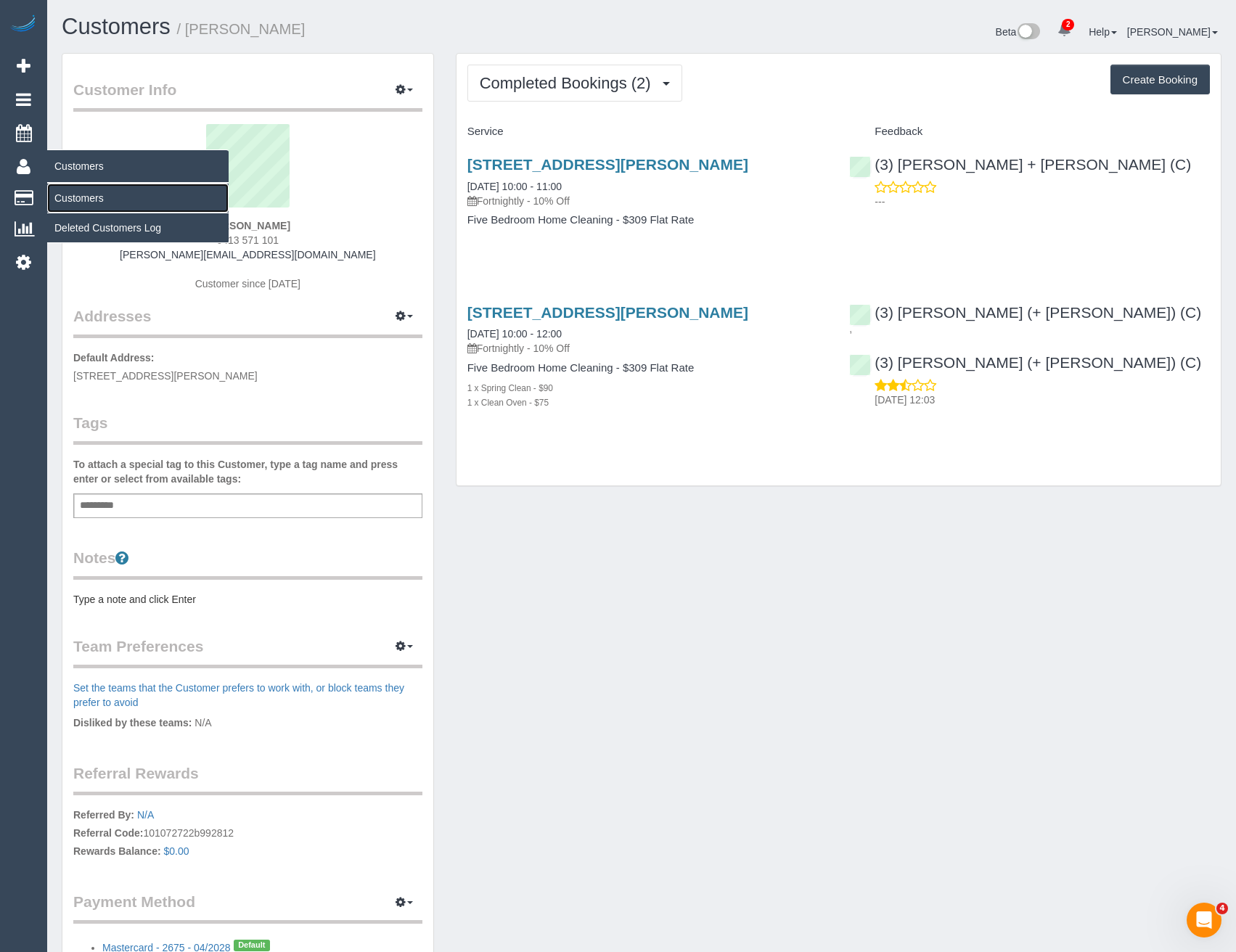
click at [79, 193] on link "Customers" at bounding box center [137, 198] width 181 height 29
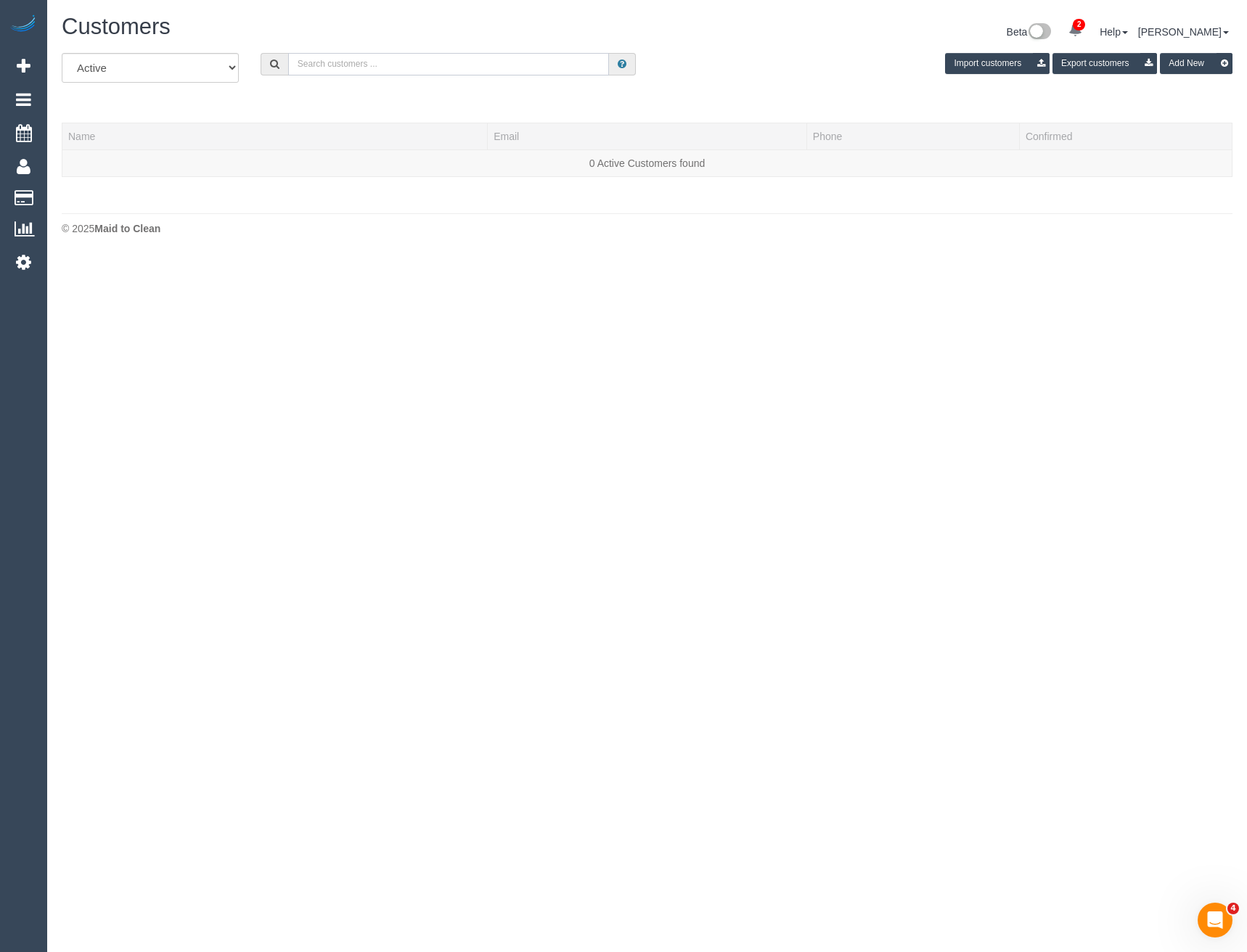
click at [360, 72] on input "text" at bounding box center [449, 64] width 322 height 23
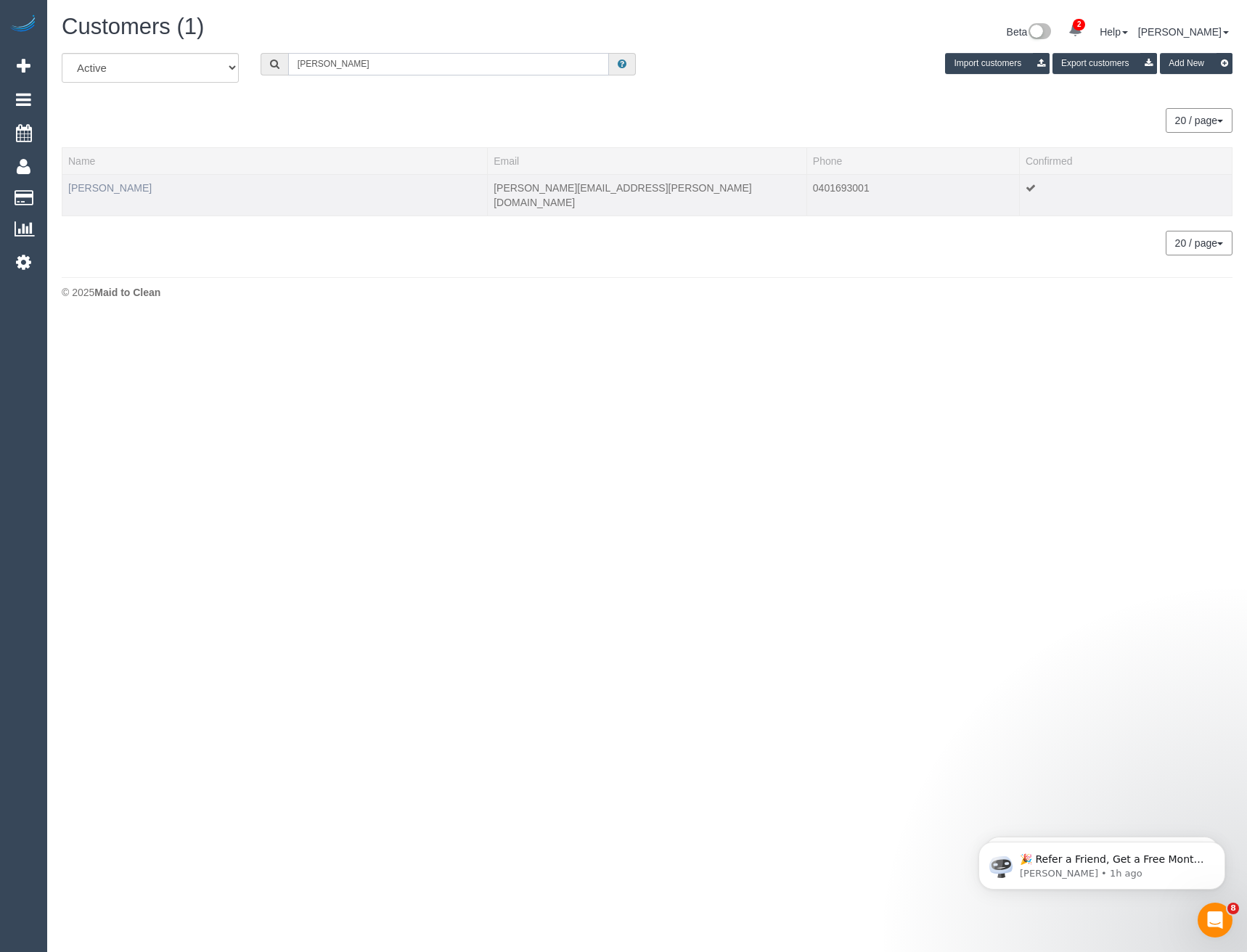
type input "Anne bas"
click at [101, 185] on link "Anne Bastian" at bounding box center [110, 188] width 83 height 12
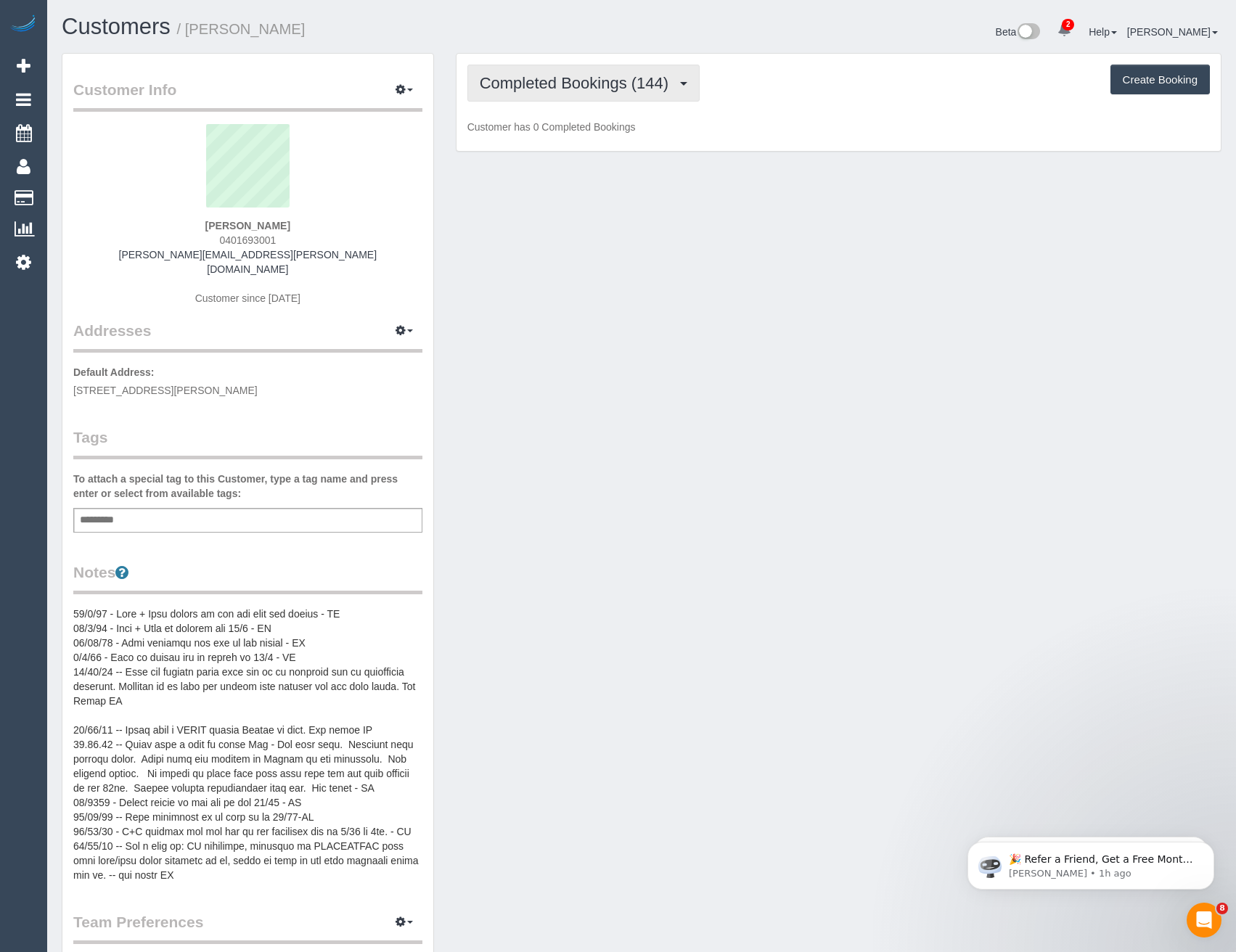
drag, startPoint x: 621, startPoint y: 92, endPoint x: 585, endPoint y: 139, distance: 59.2
click at [621, 92] on button "Completed Bookings (144)" at bounding box center [584, 83] width 233 height 37
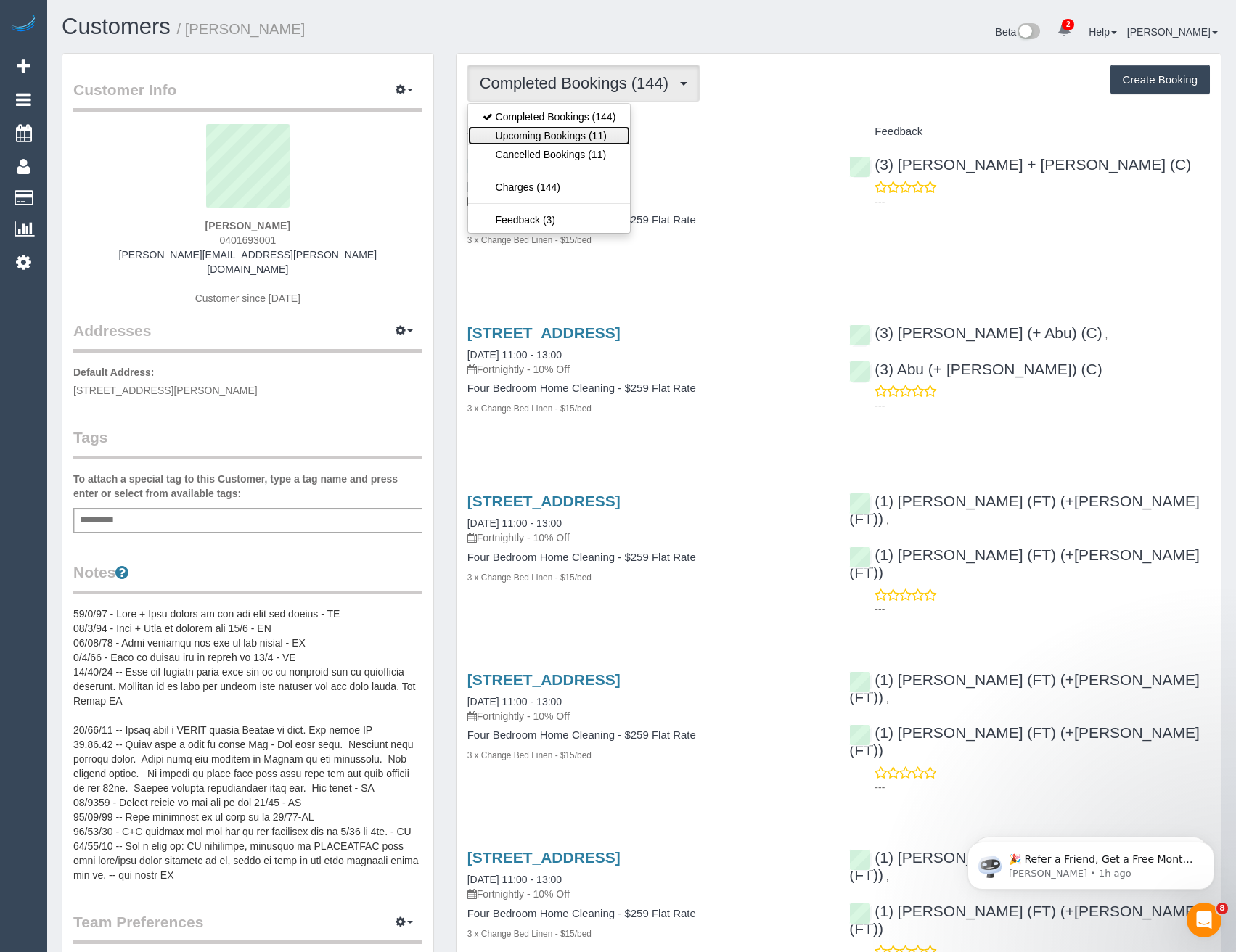
click at [610, 137] on link "Upcoming Bookings (11)" at bounding box center [549, 135] width 163 height 19
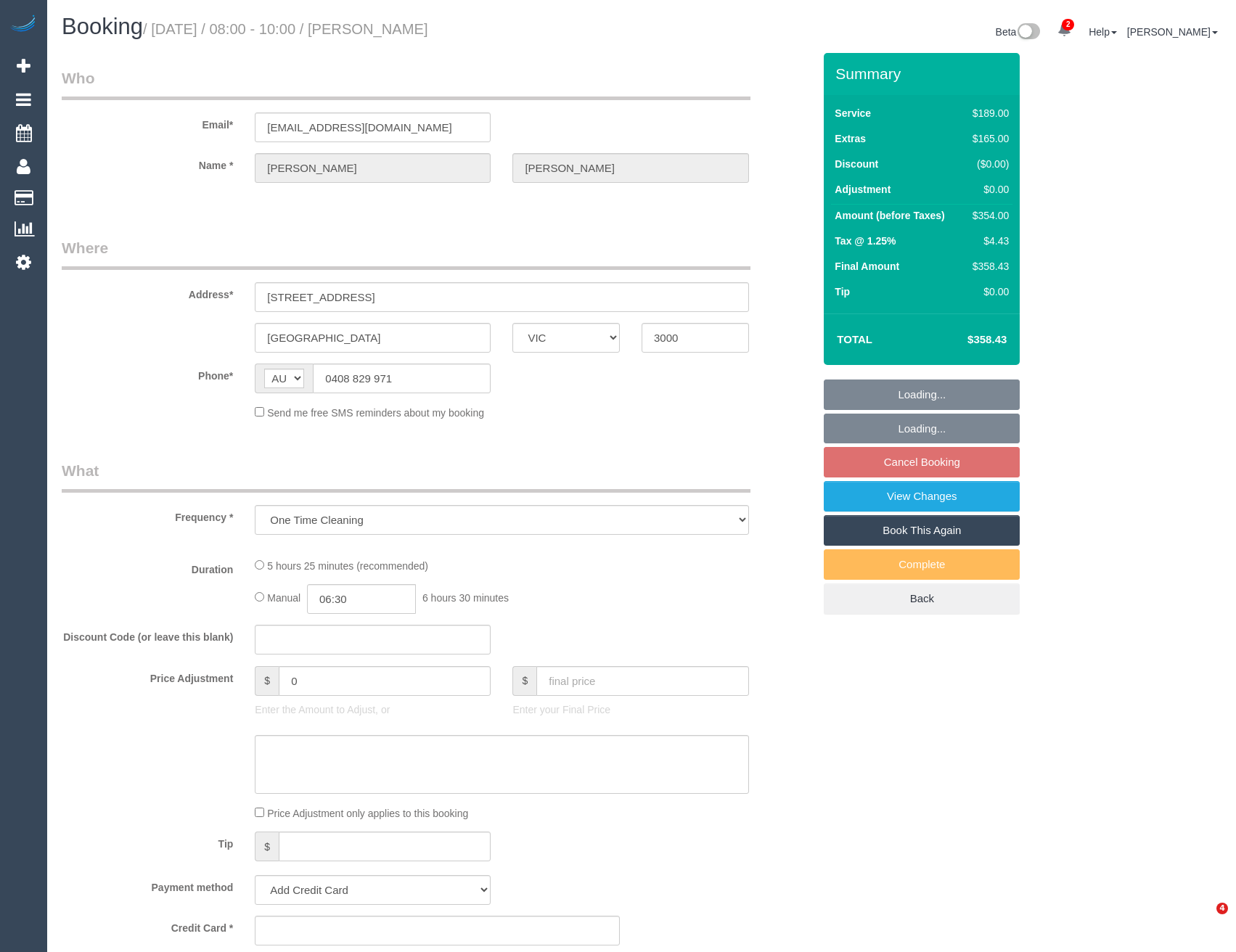
select select "VIC"
select select "string:stripe-pm_1RA2Ia2GScqysDRVNgyfD8dK"
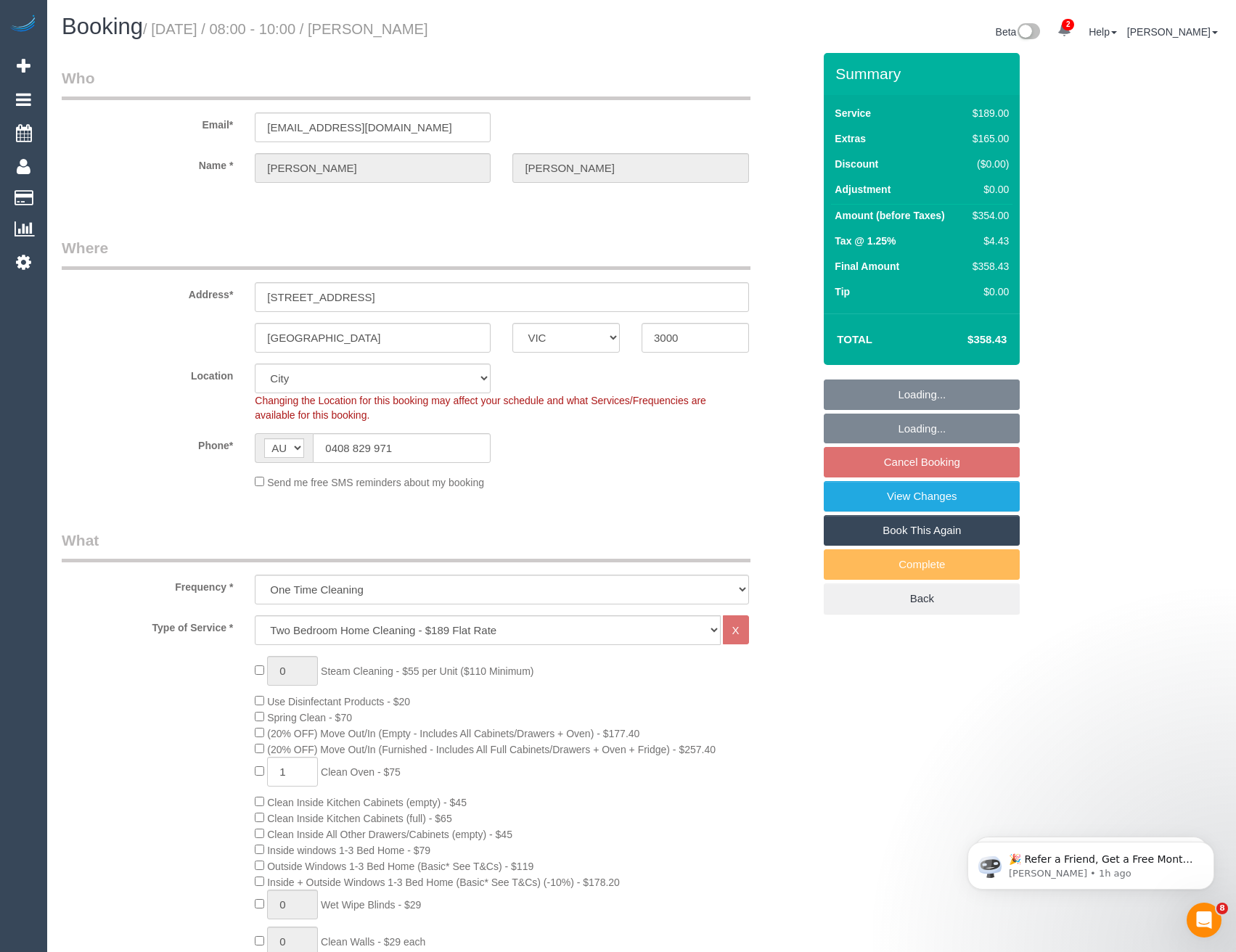
select select "number:28"
select select "number:14"
select select "number:20"
select select "number:24"
select select "number:13"
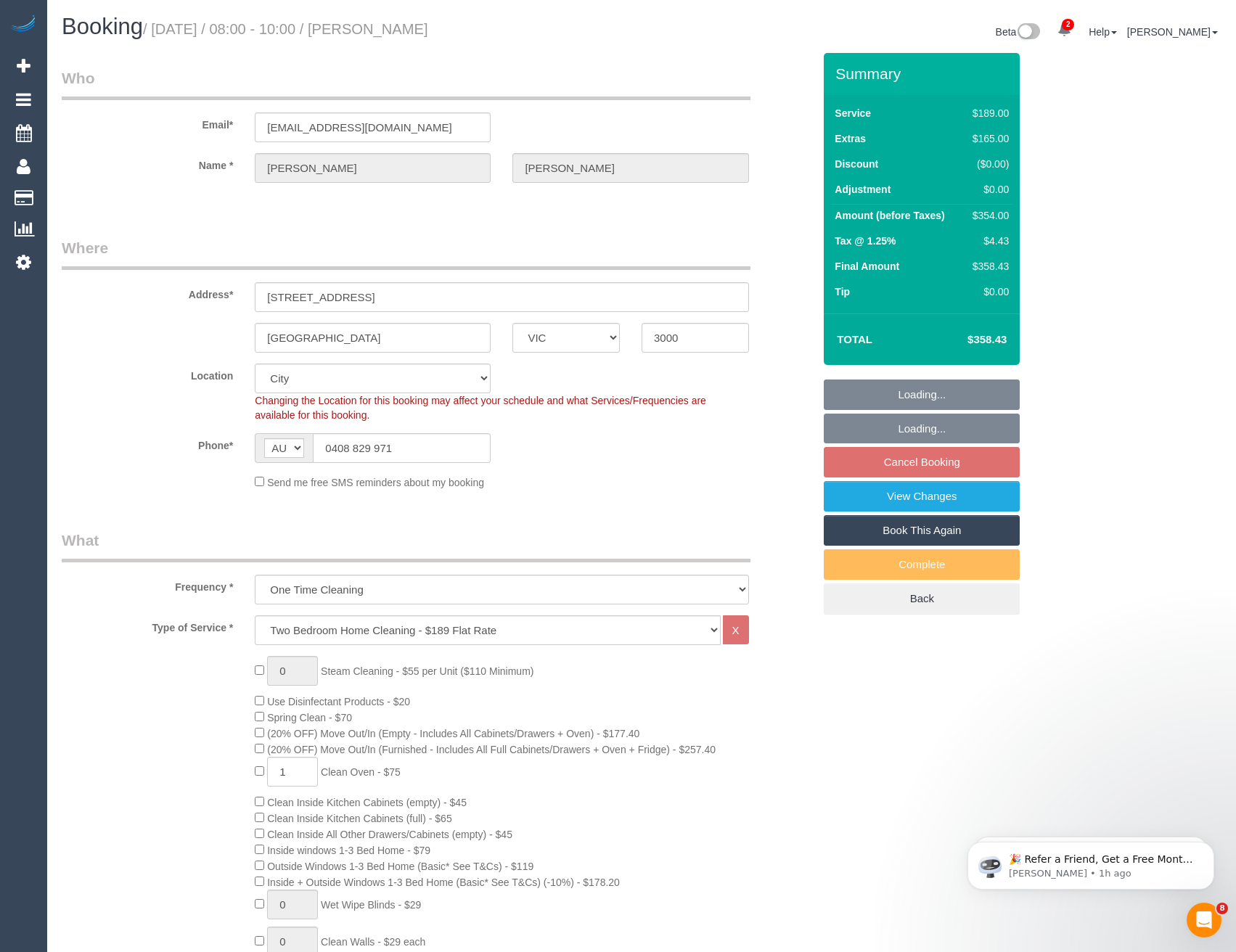
select select "object:1189"
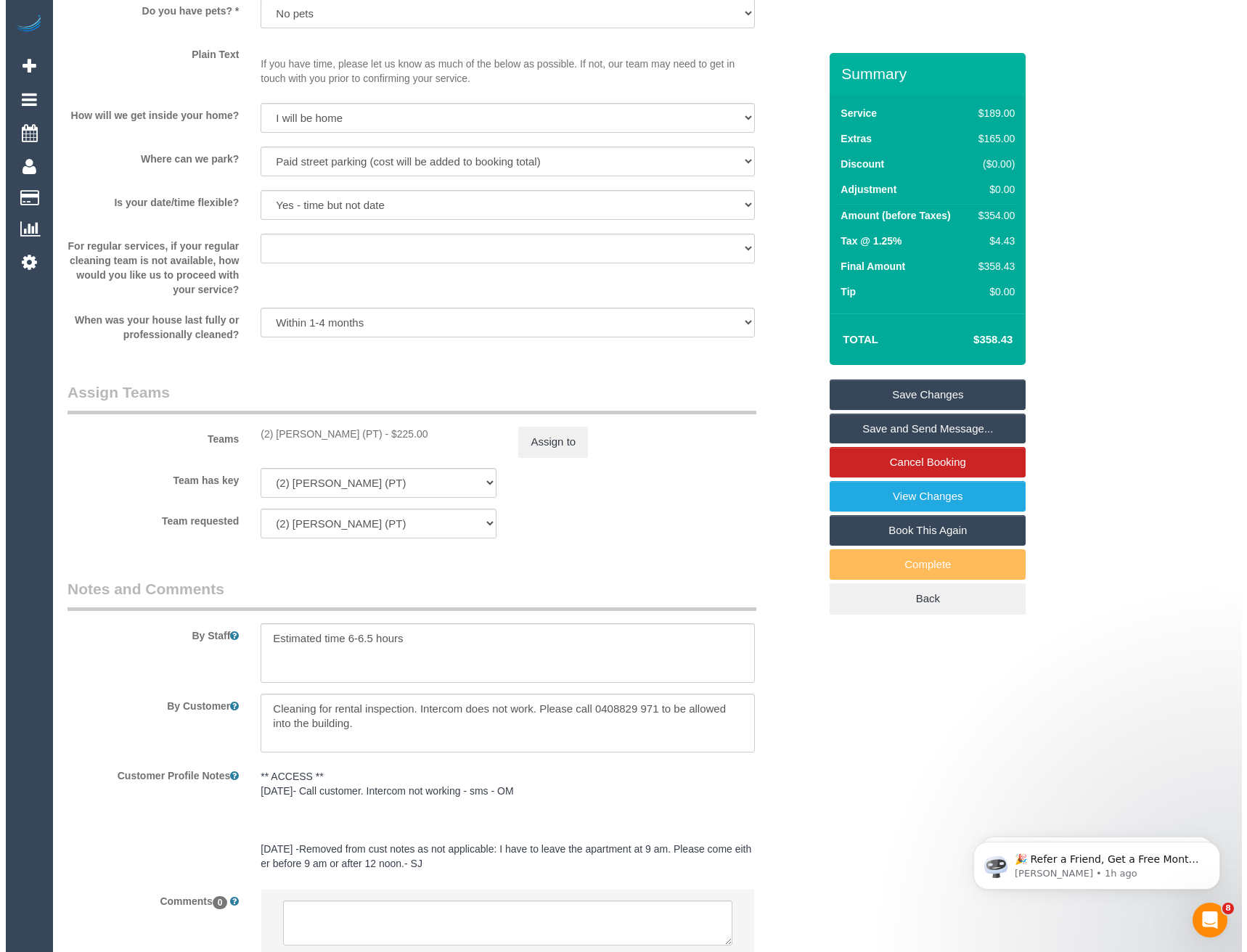
scroll to position [2041, 0]
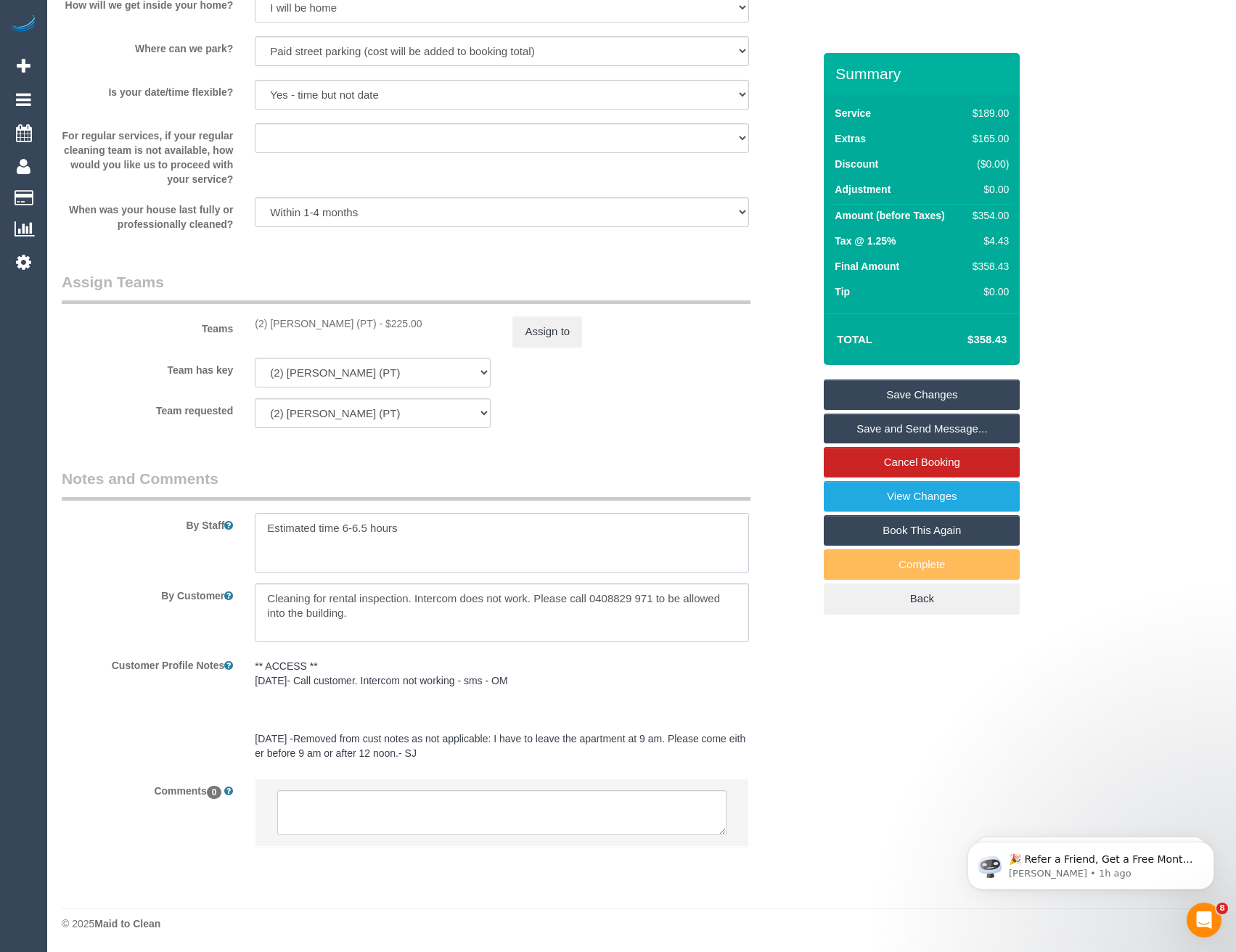
drag, startPoint x: 348, startPoint y: 533, endPoint x: 390, endPoint y: 511, distance: 47.4
click at [348, 532] on textarea at bounding box center [501, 542] width 493 height 60
type textarea "Estimated time 4.5-6.5 hours"
click at [525, 339] on button "Assign to" at bounding box center [547, 331] width 70 height 30
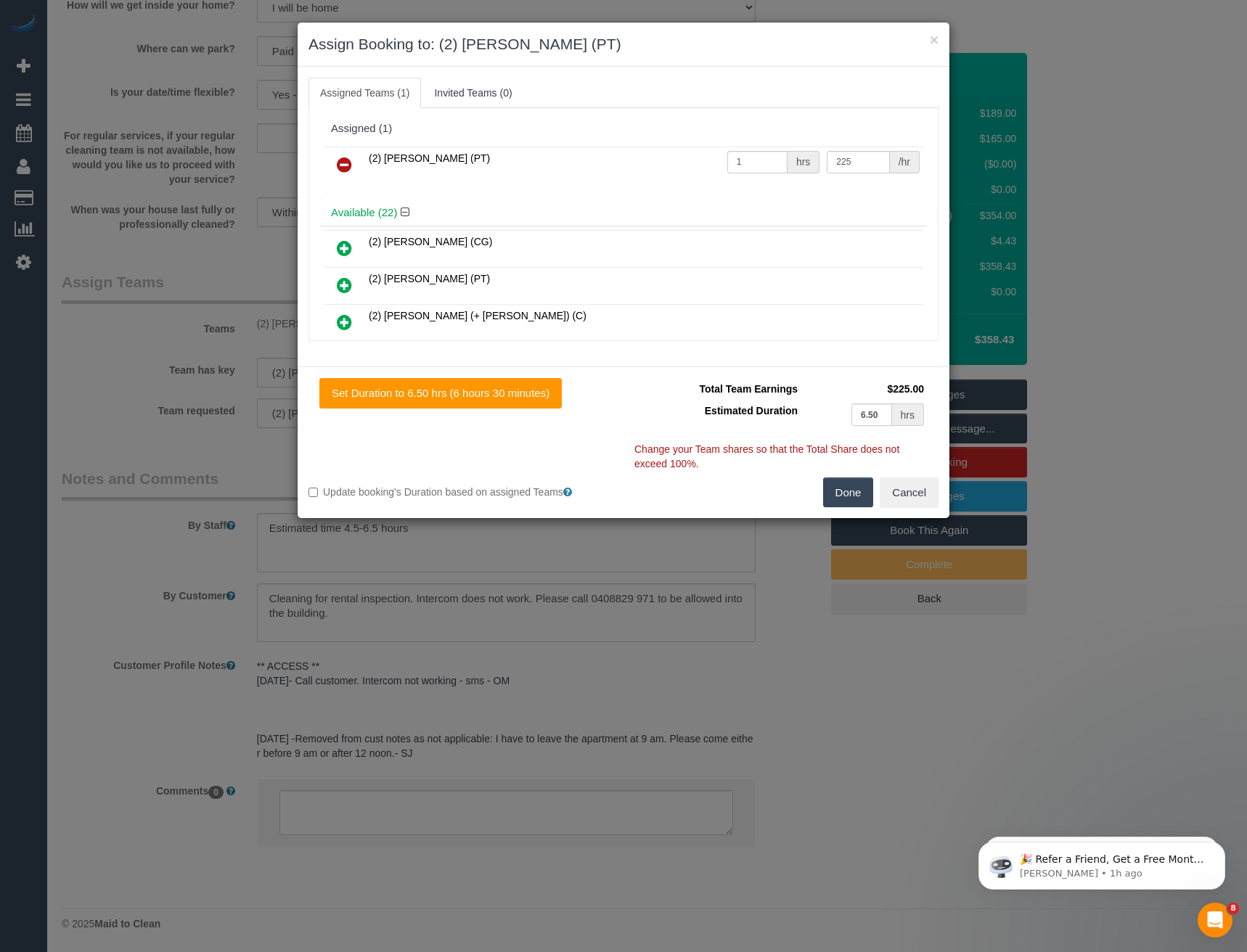
click at [344, 163] on icon at bounding box center [344, 165] width 16 height 18
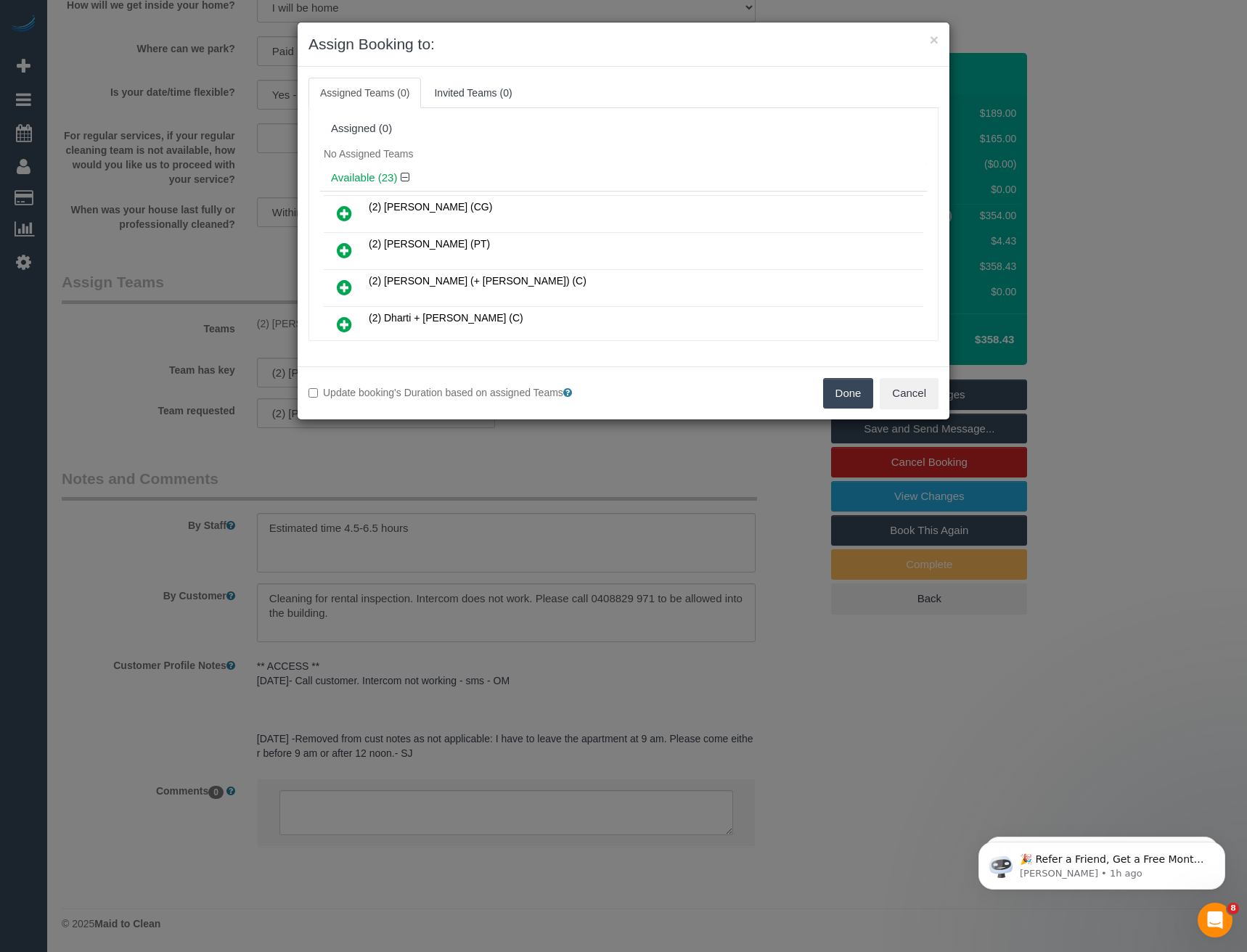
scroll to position [540, 0]
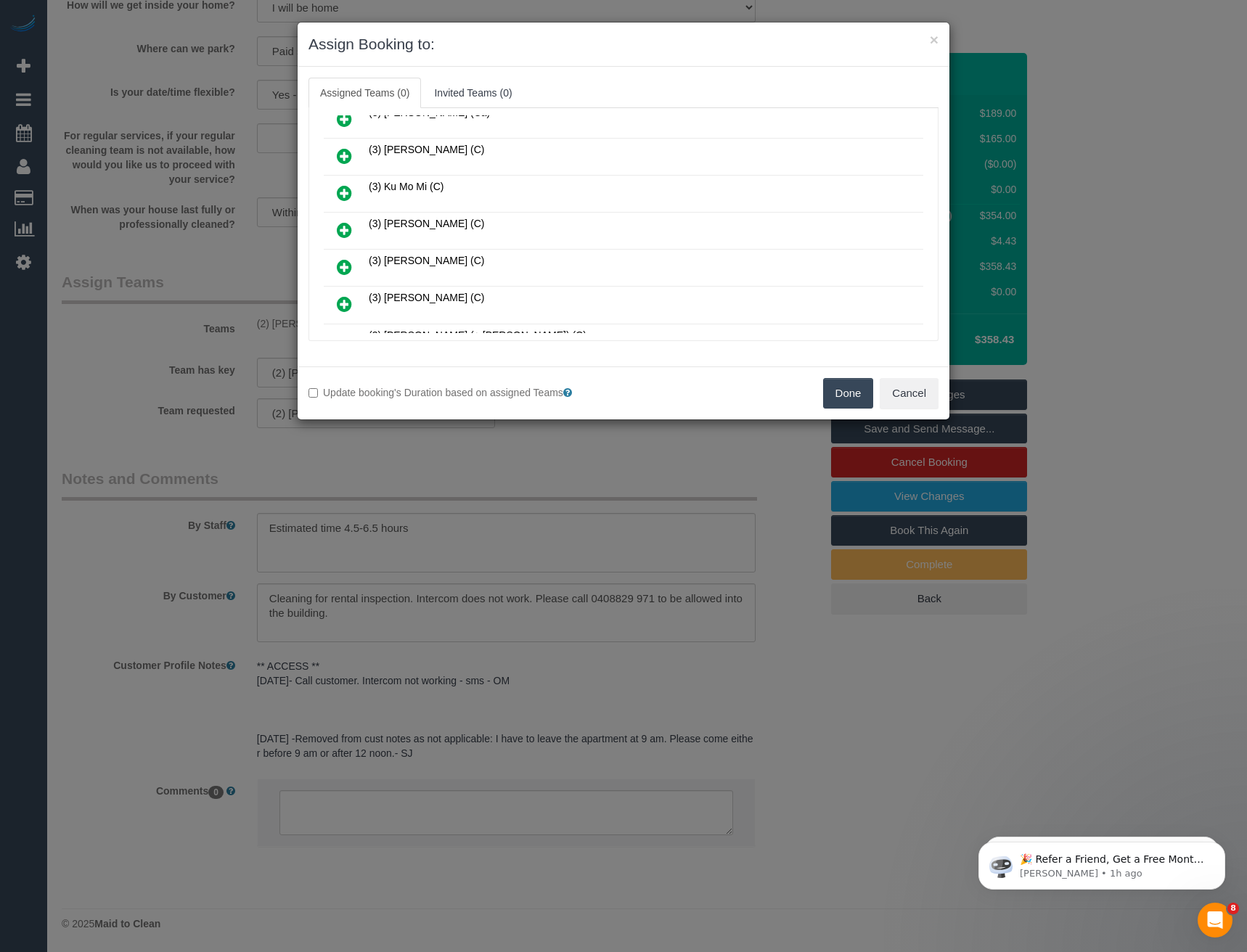
click at [348, 230] on icon at bounding box center [344, 230] width 16 height 18
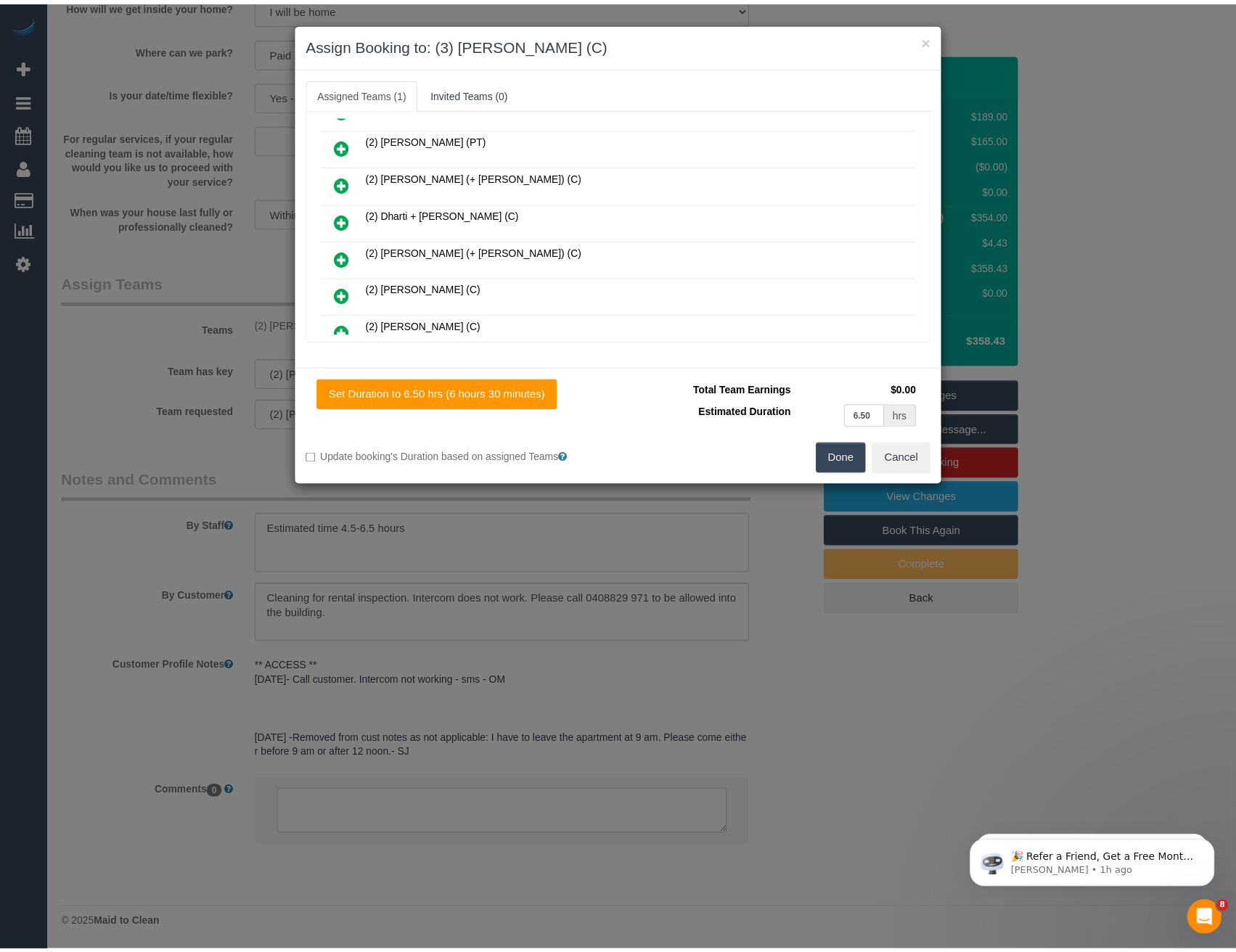
scroll to position [0, 0]
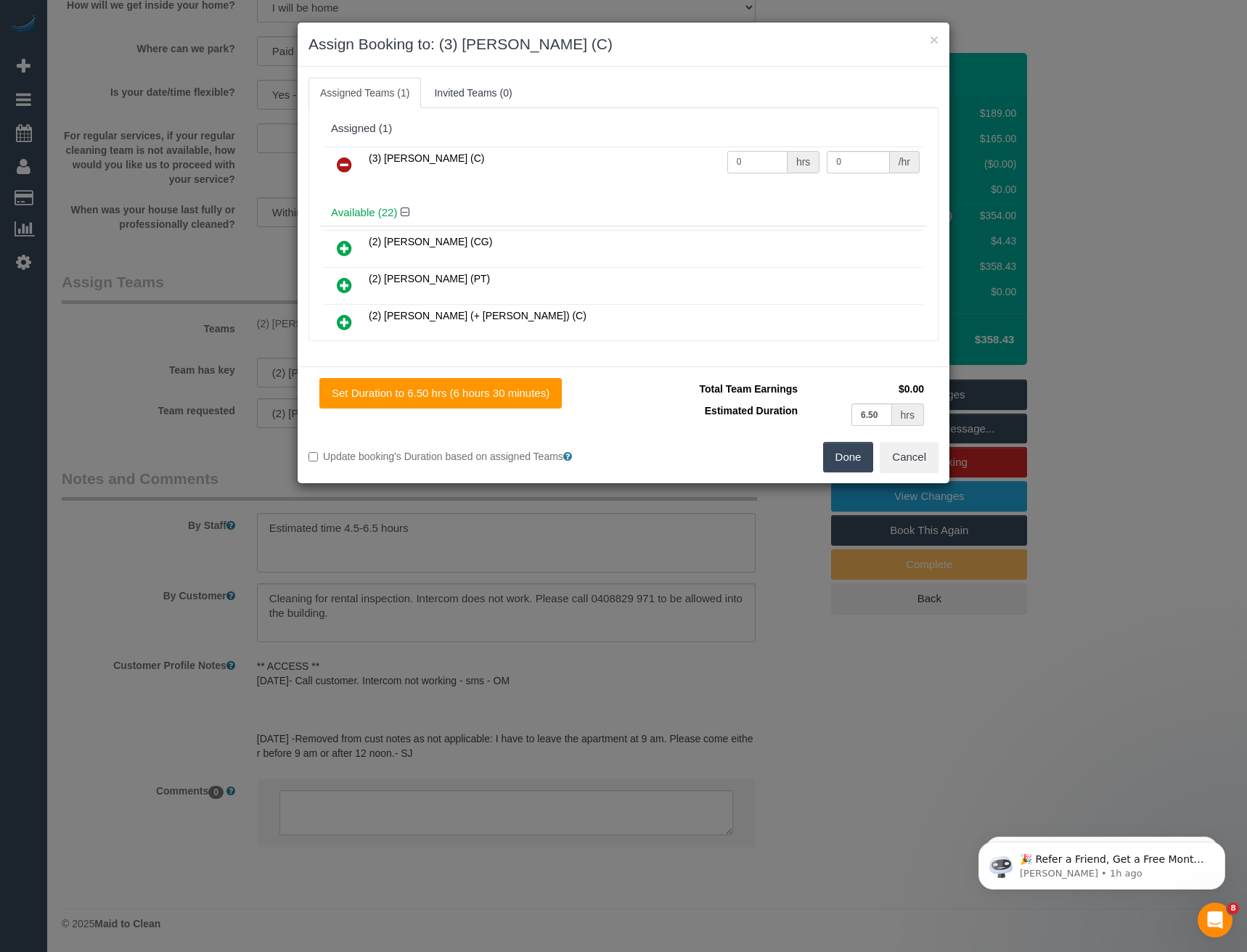
drag, startPoint x: 771, startPoint y: 161, endPoint x: 653, endPoint y: 155, distance: 118.2
click at [671, 155] on tr "(3) Lara Mendes (C) 0 hrs 0 /hr" at bounding box center [623, 166] width 599 height 37
type input "1"
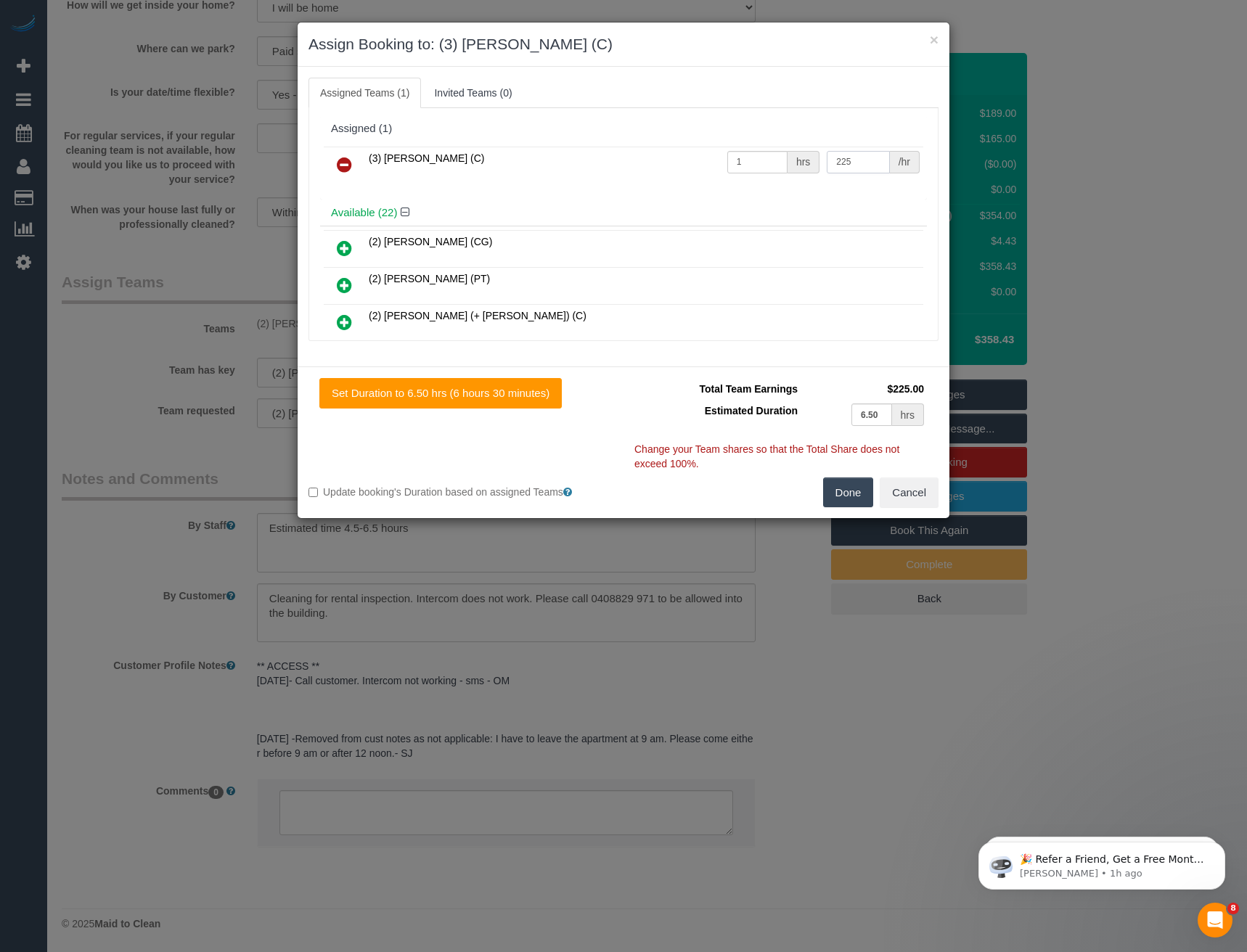
type input "225"
click at [848, 499] on button "Done" at bounding box center [848, 492] width 51 height 30
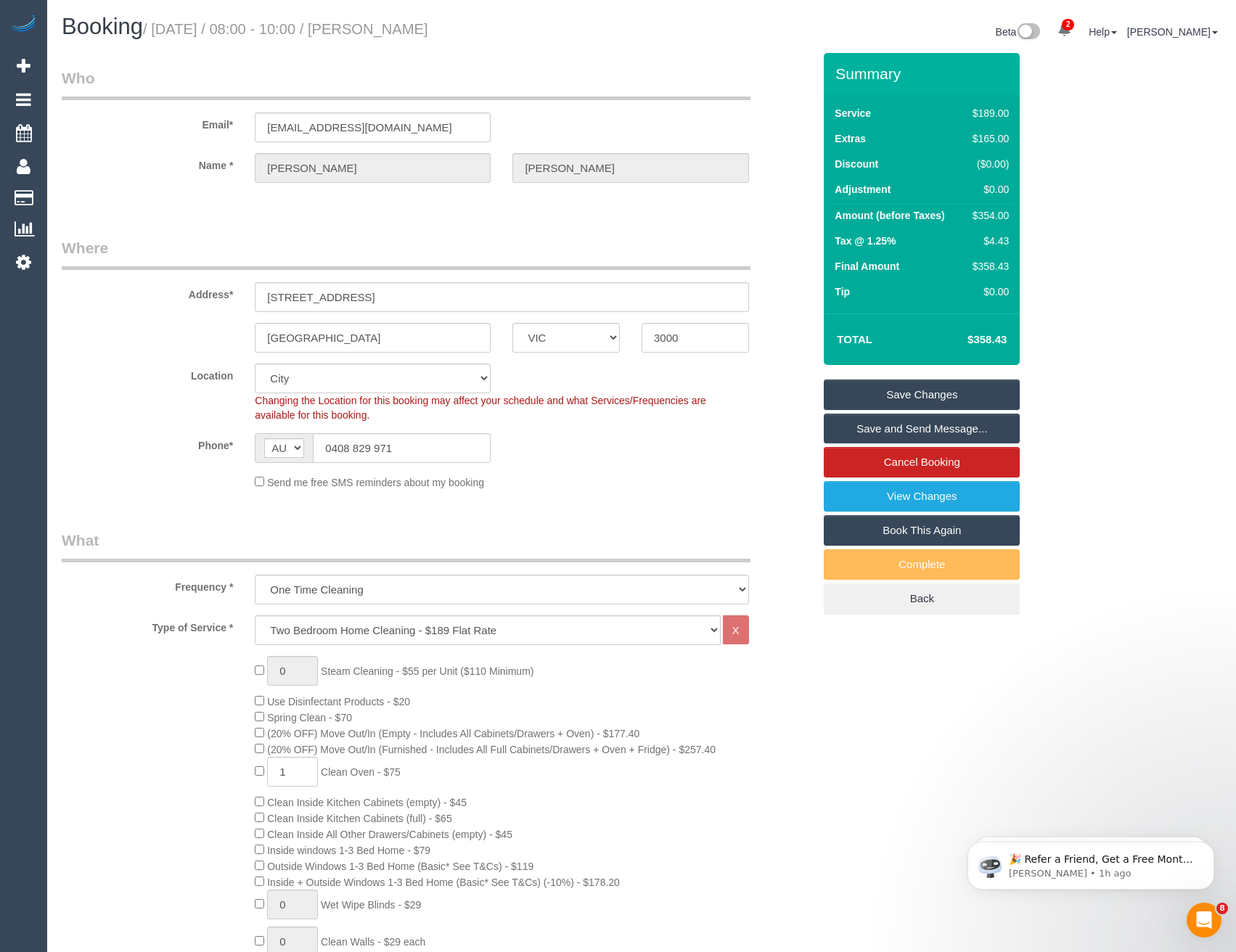
click at [875, 392] on link "Save Changes" at bounding box center [921, 394] width 196 height 30
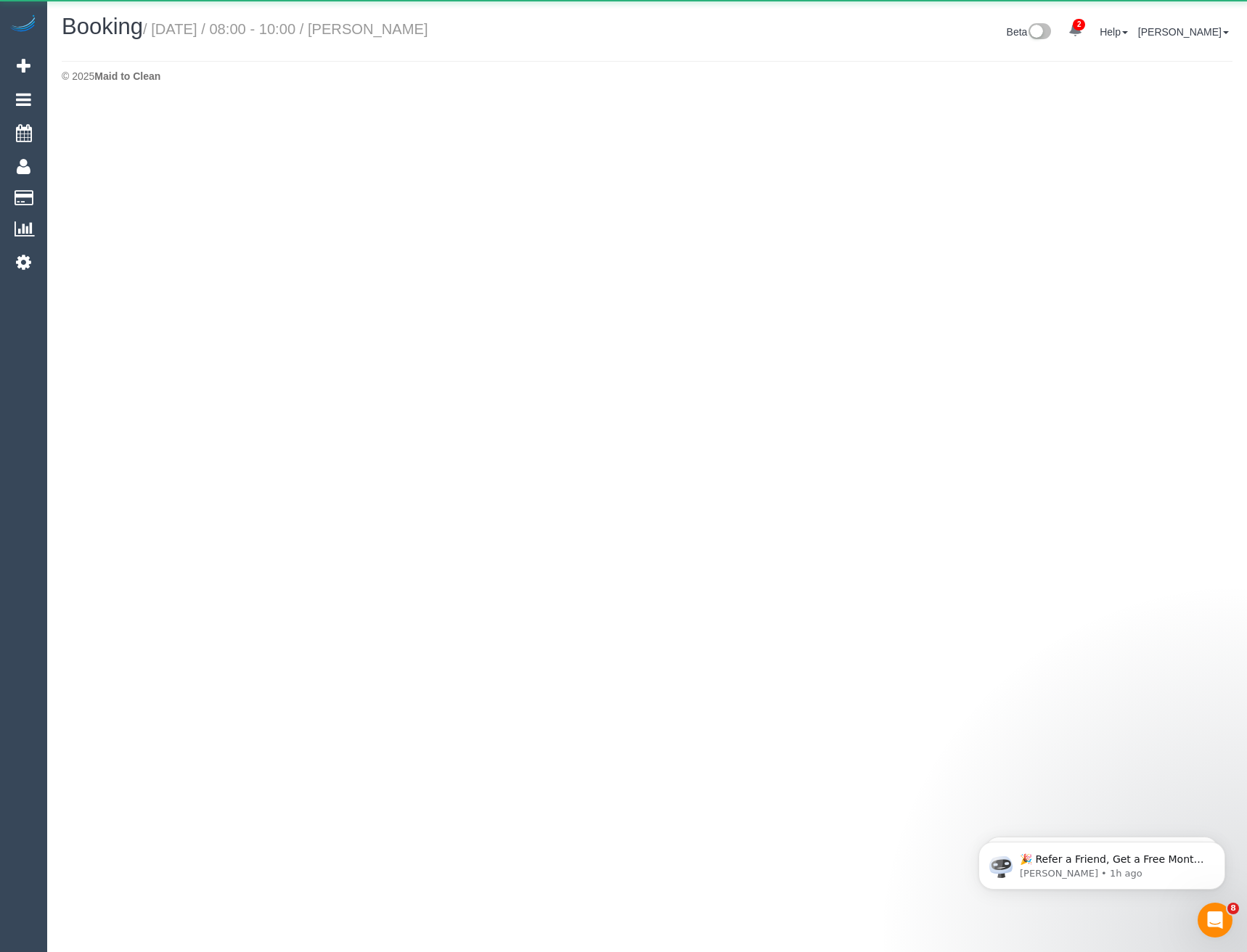
select select "VIC"
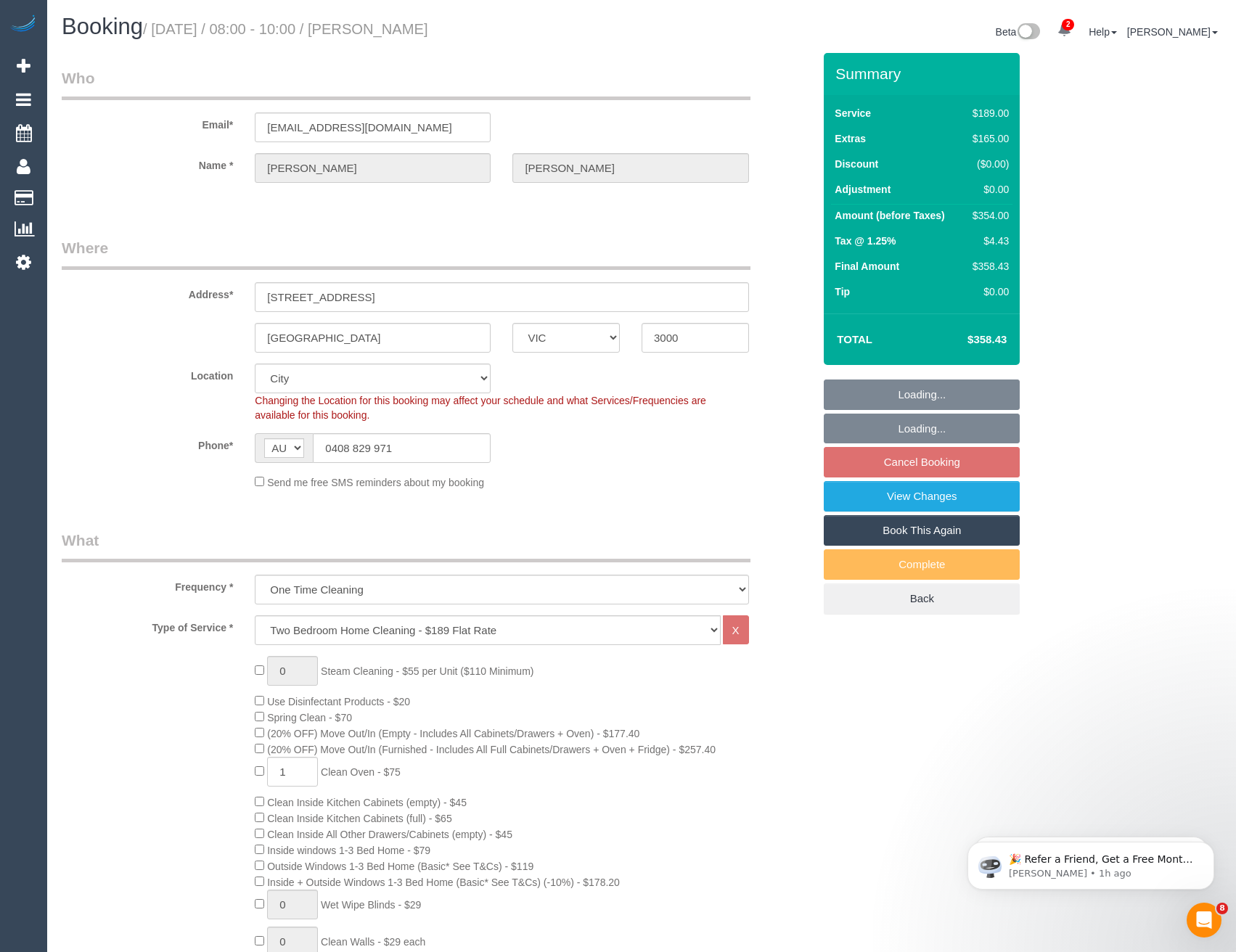
select select "object:3728"
select select "string:stripe-pm_1RA2Ia2GScqysDRVNgyfD8dK"
select select "number:28"
select select "number:14"
select select "number:20"
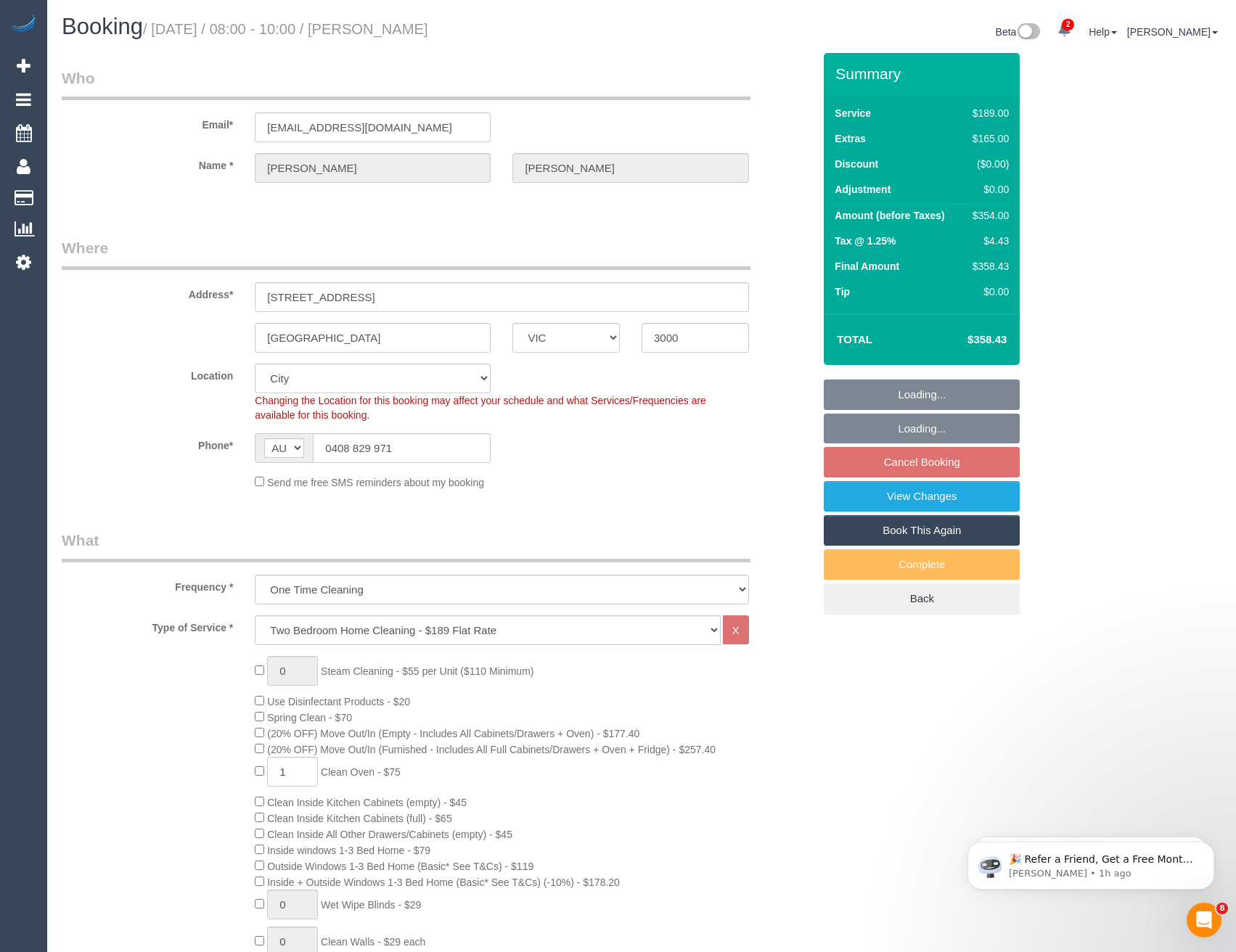
select select "number:24"
select select "number:13"
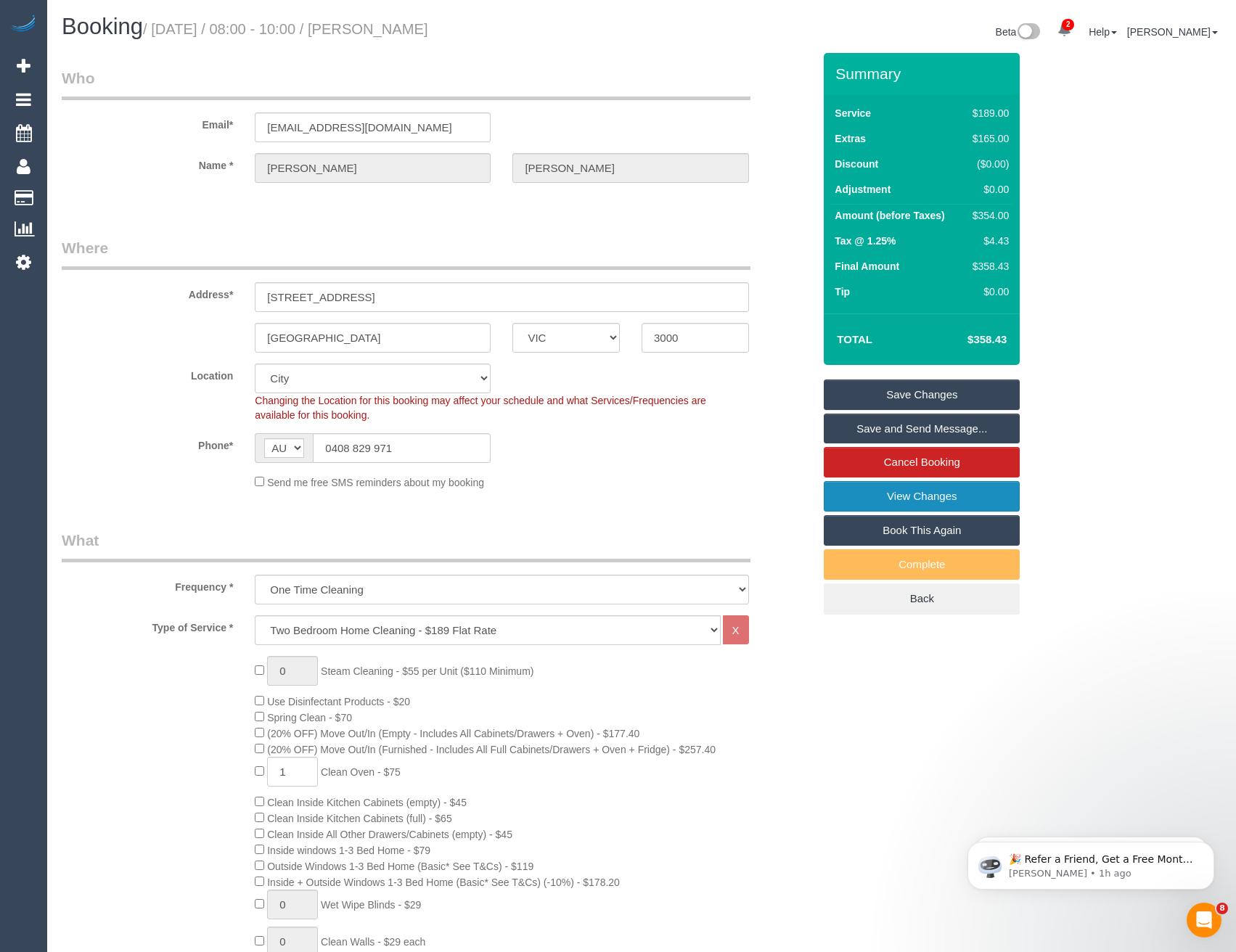
click at [880, 493] on link "View Changes" at bounding box center [921, 496] width 196 height 30
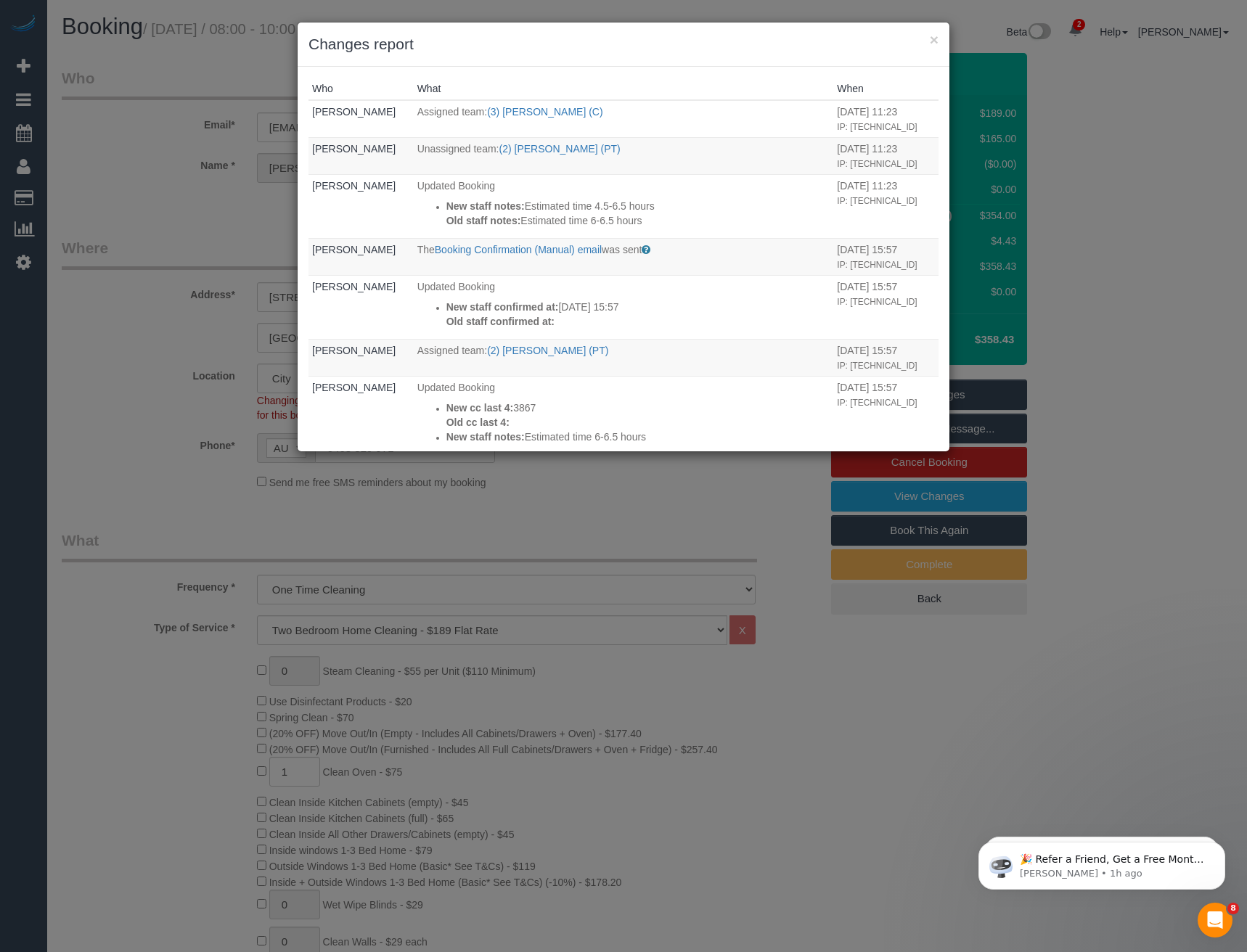
click at [564, 516] on div "× Changes report Who What When Bronie Bryant Assigned team: (3) Lara Mendes (C)…" at bounding box center [624, 476] width 1247 height 952
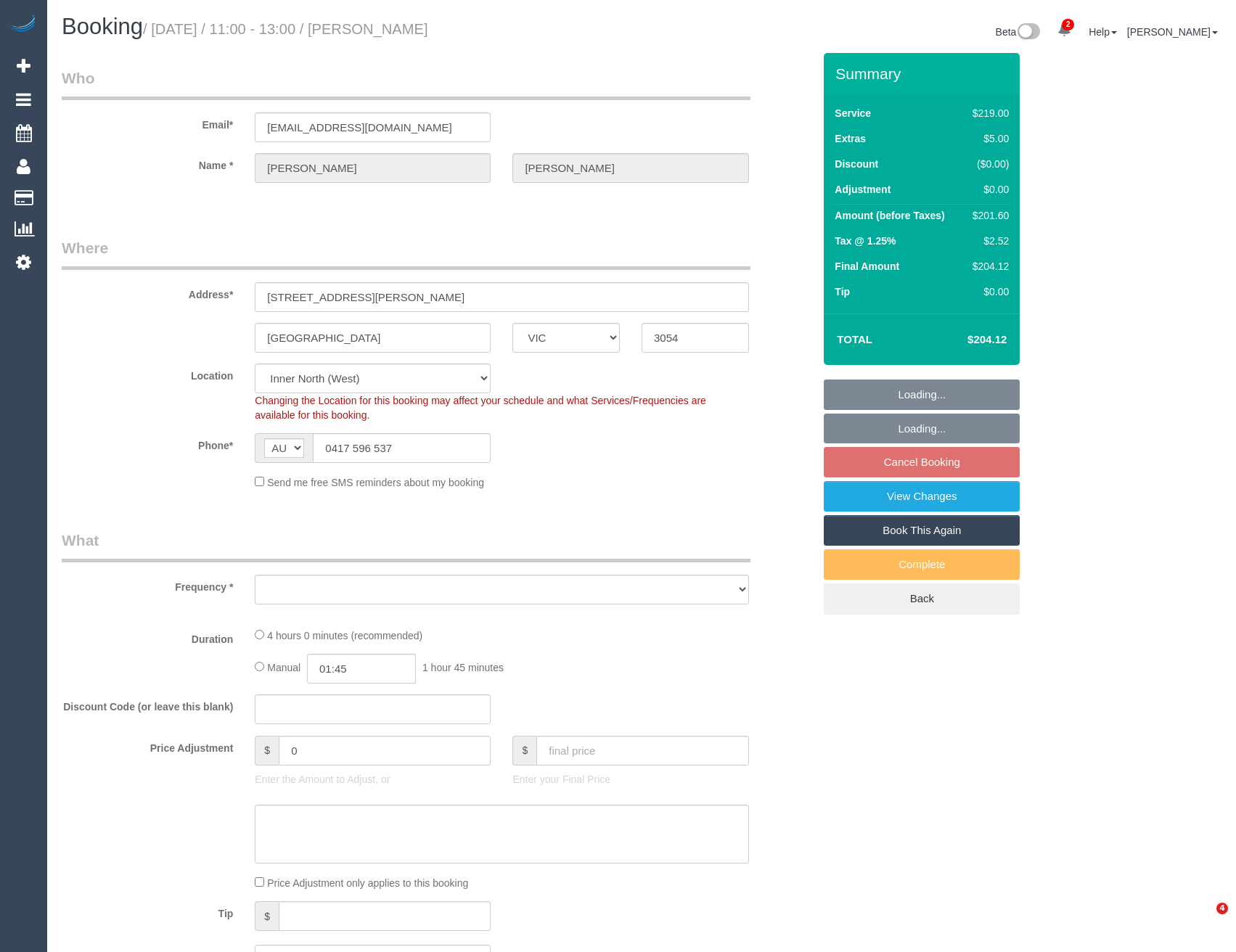
select select "VIC"
select select "number:28"
select select "number:14"
select select "number:19"
select select "number:24"
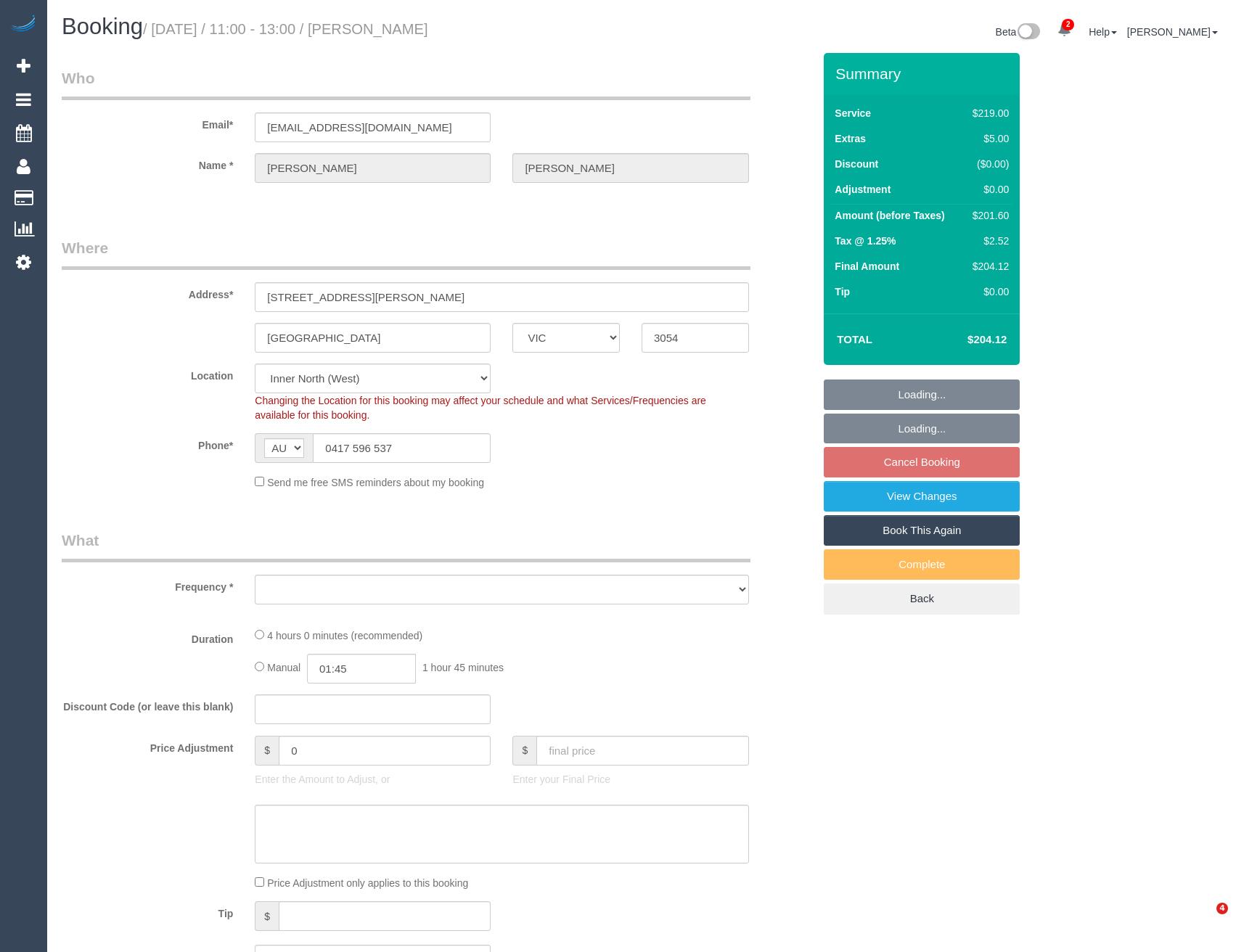
select select "number:26"
select select "object:1651"
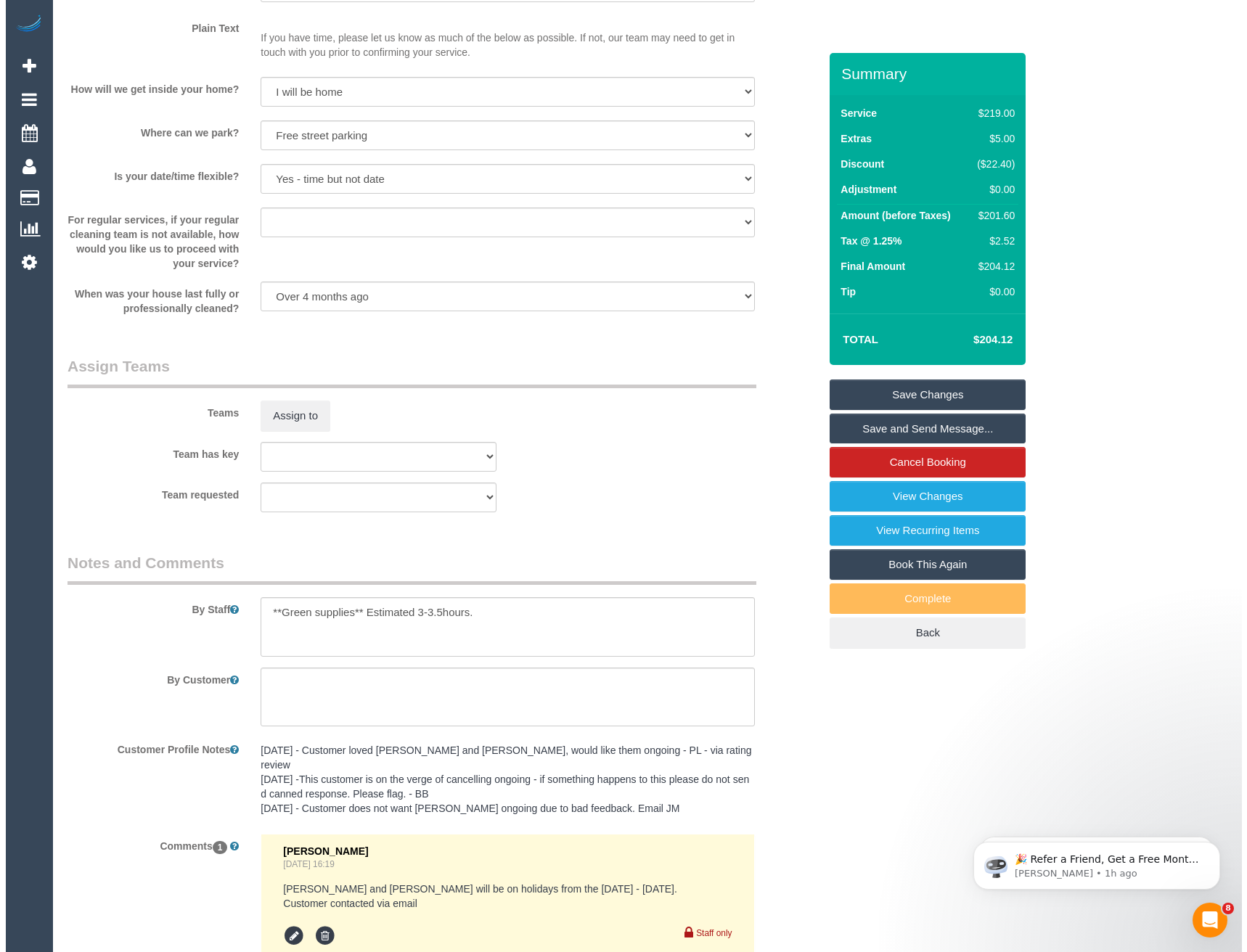
scroll to position [1857, 0]
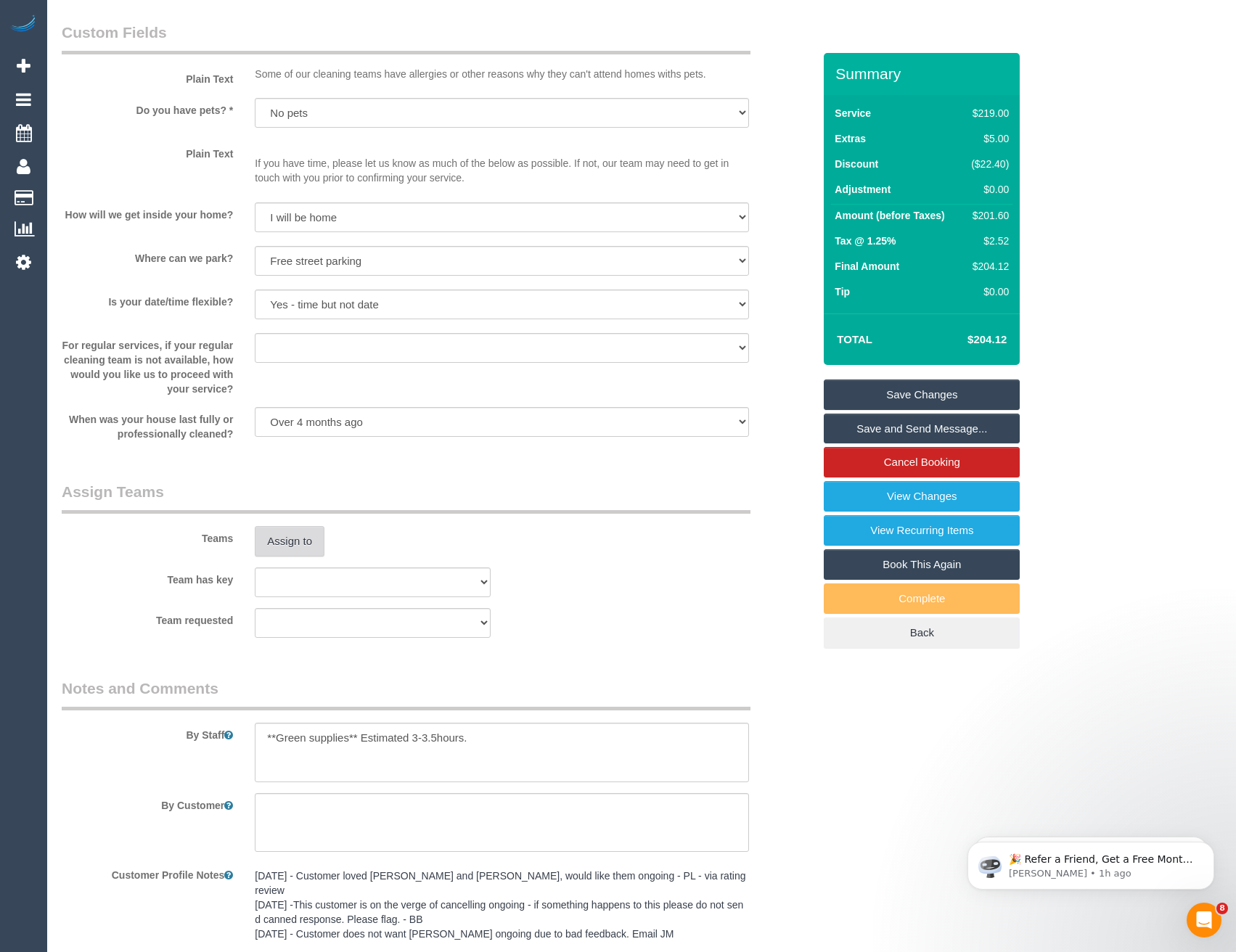
click at [299, 549] on button "Assign to" at bounding box center [289, 541] width 70 height 30
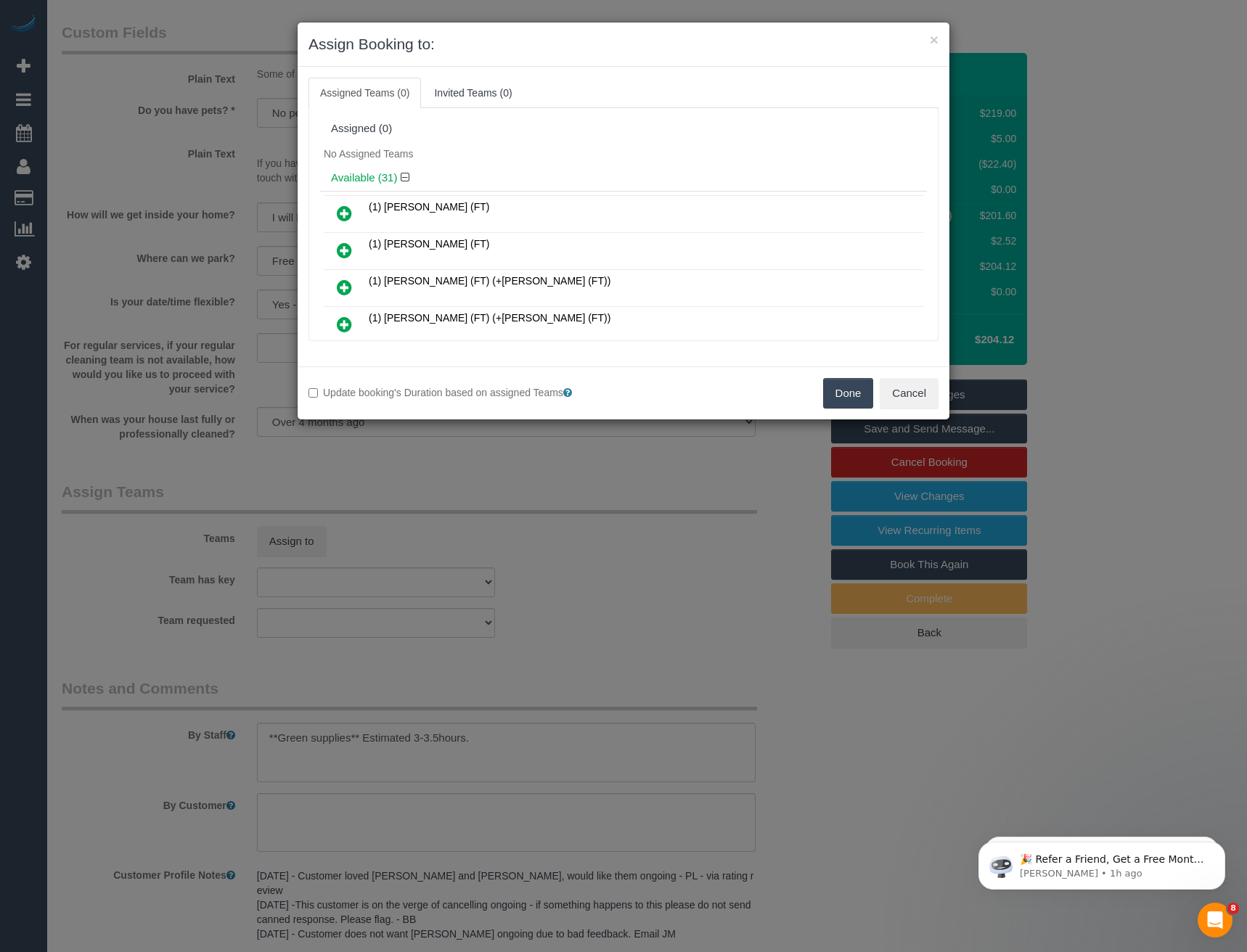
scroll to position [540, 0]
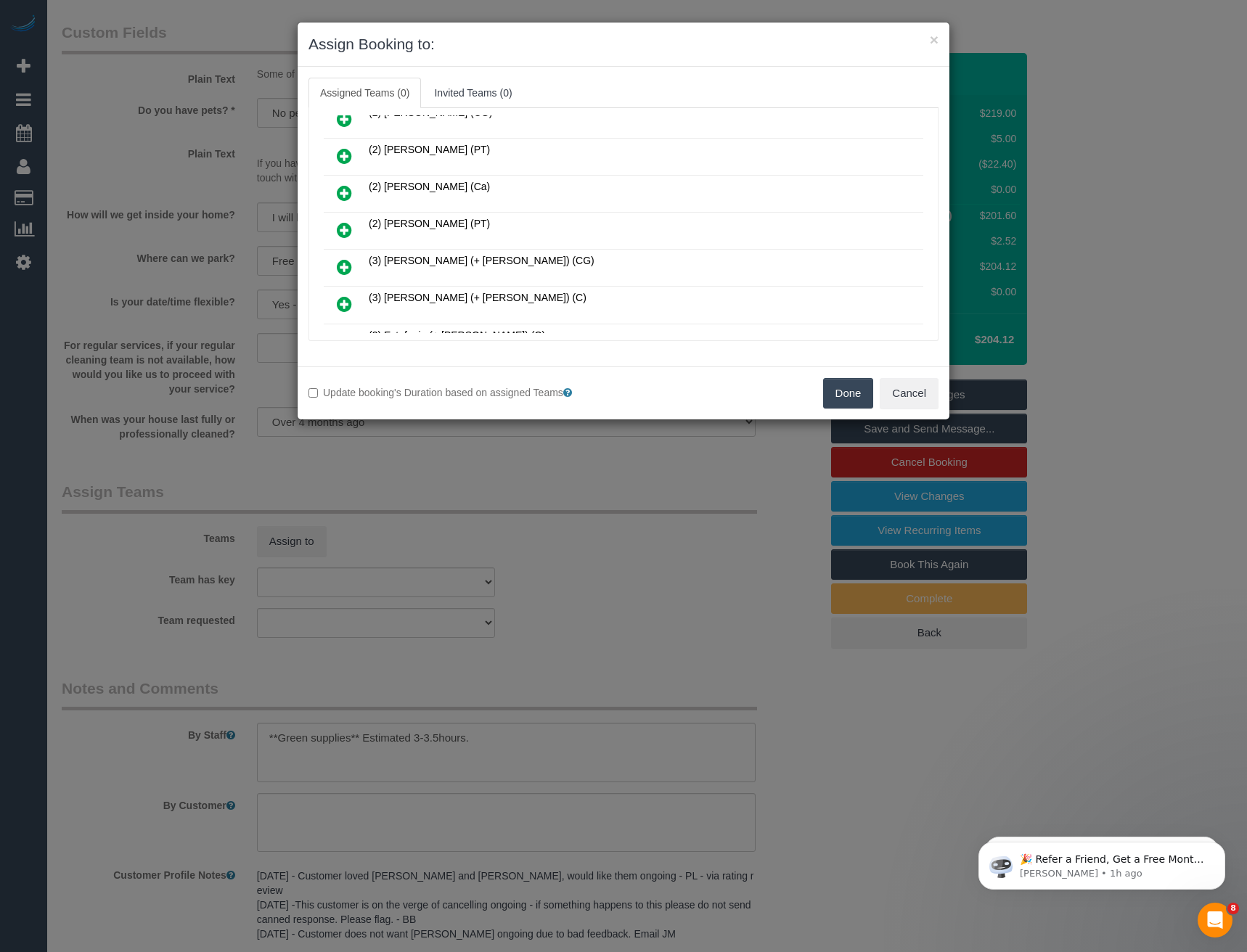
click at [343, 226] on icon at bounding box center [344, 230] width 16 height 18
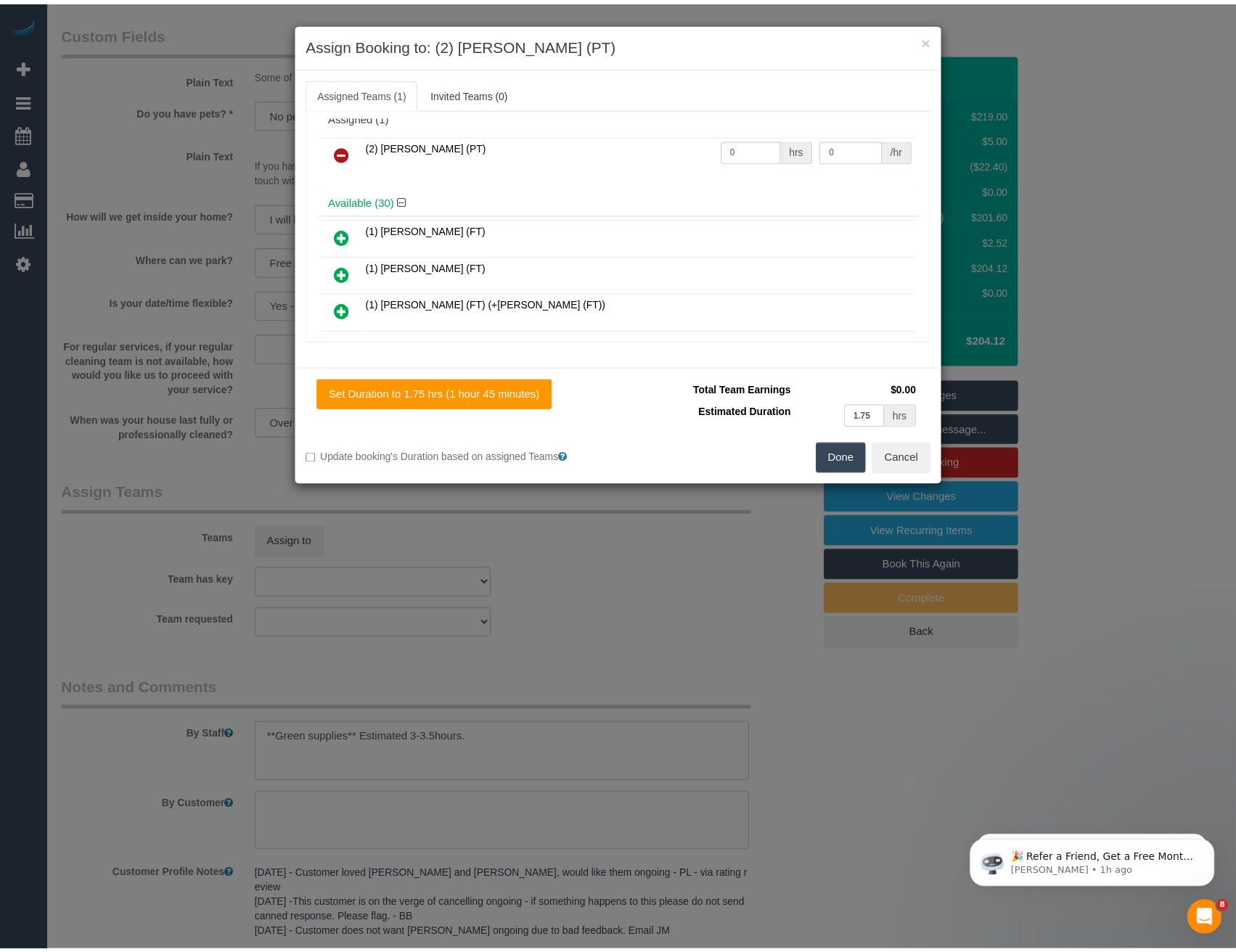
scroll to position [0, 0]
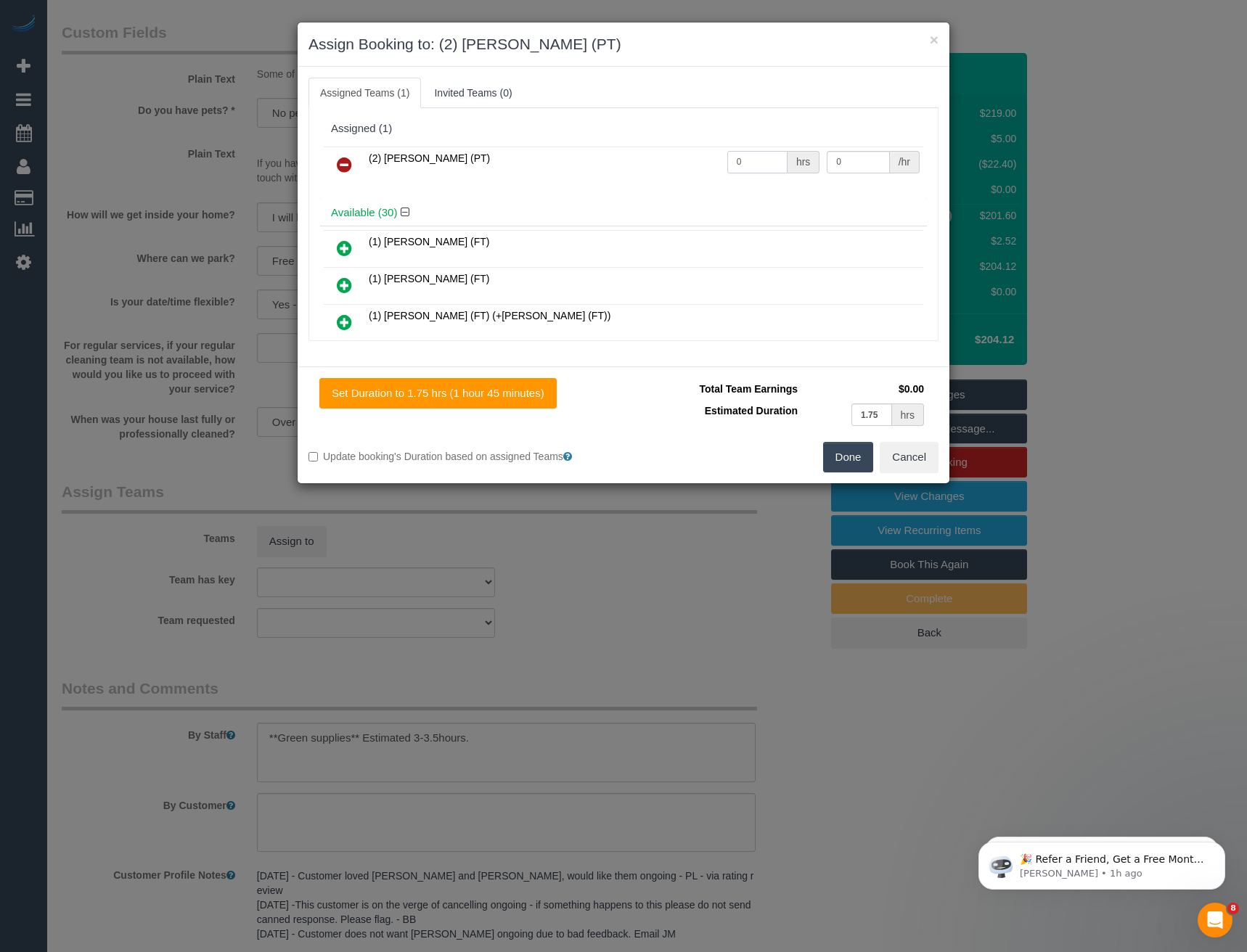
drag, startPoint x: 758, startPoint y: 161, endPoint x: 658, endPoint y: 153, distance: 100.3
click at [664, 155] on tr "(2) [PERSON_NAME] (PT) 0 hrs 0 /hr" at bounding box center [623, 166] width 599 height 37
type input "1"
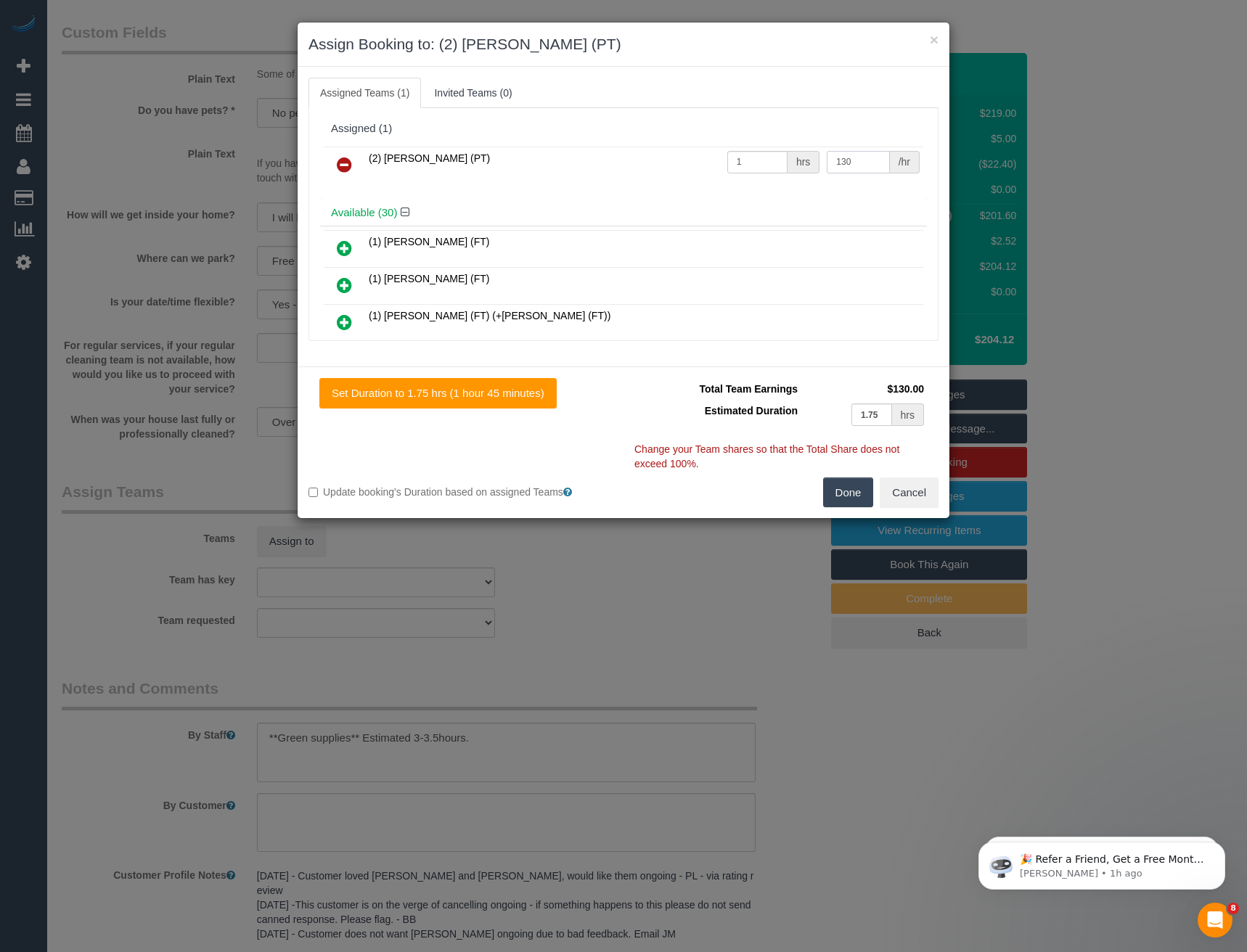
type input "130"
click at [844, 485] on button "Done" at bounding box center [848, 492] width 51 height 30
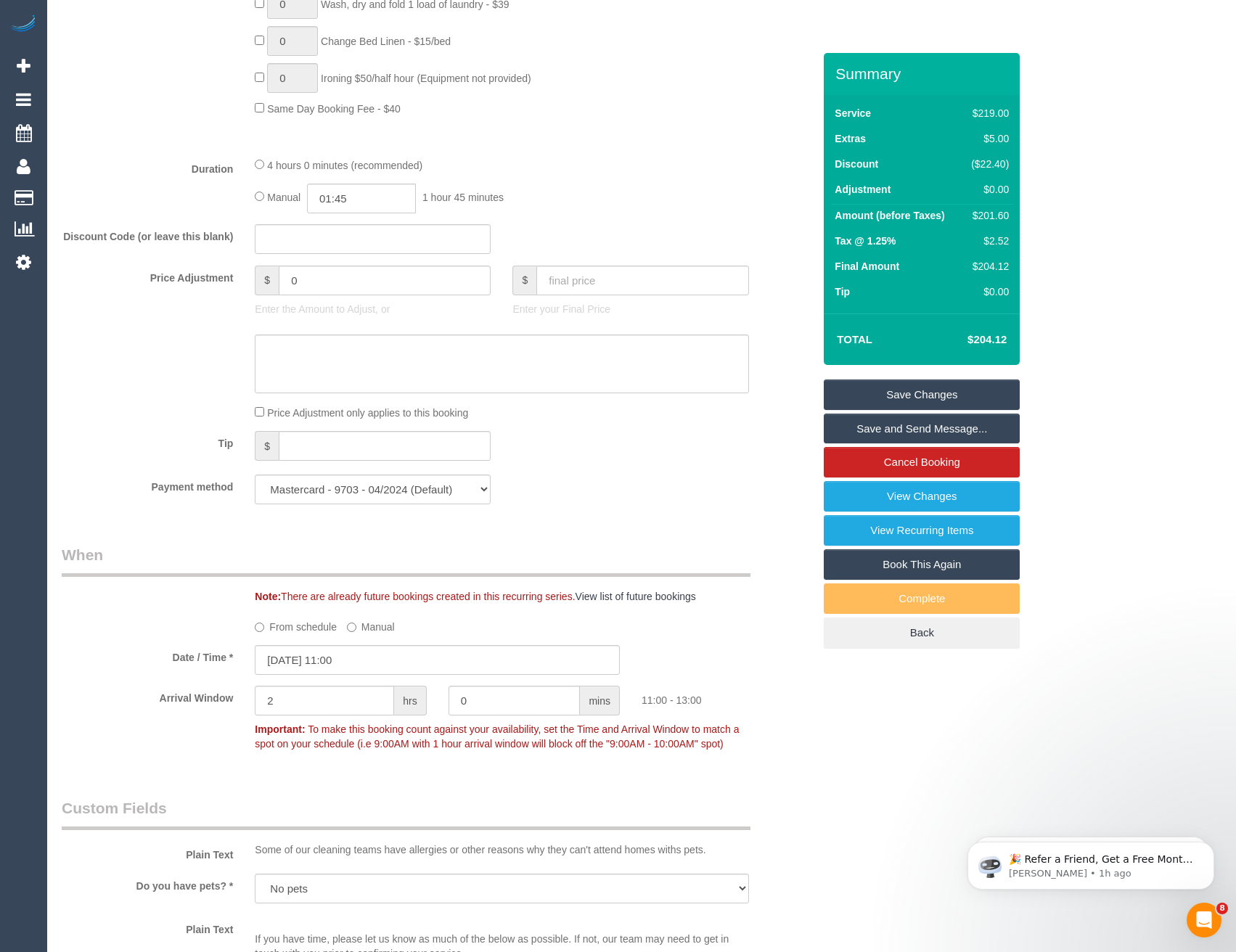
scroll to position [913, 0]
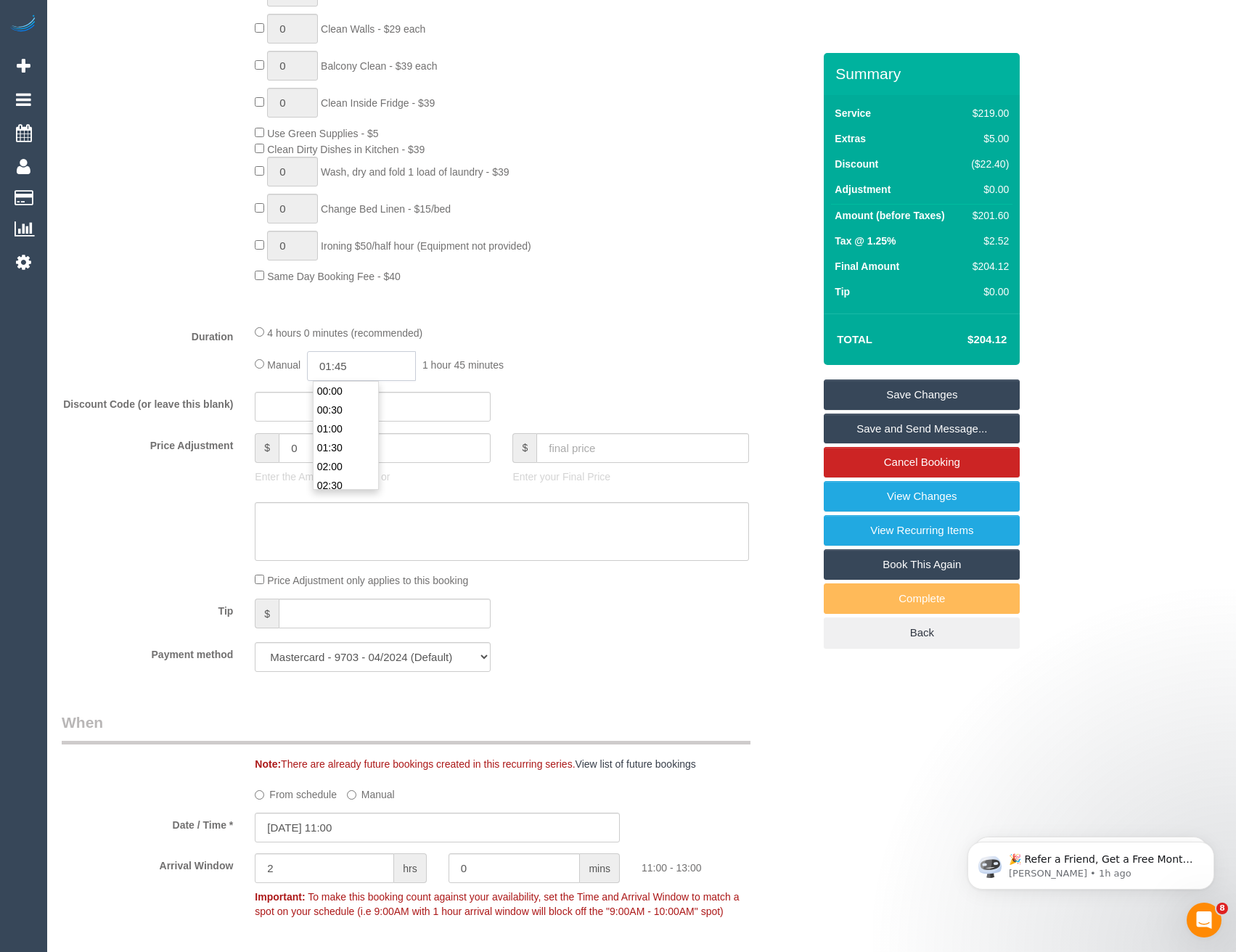
click at [371, 368] on input "01:45" at bounding box center [361, 366] width 109 height 29
type input "03:30"
click at [348, 433] on li "03:30" at bounding box center [346, 435] width 65 height 19
click at [588, 414] on div "Discount Code (or leave this blank)" at bounding box center [437, 407] width 772 height 30
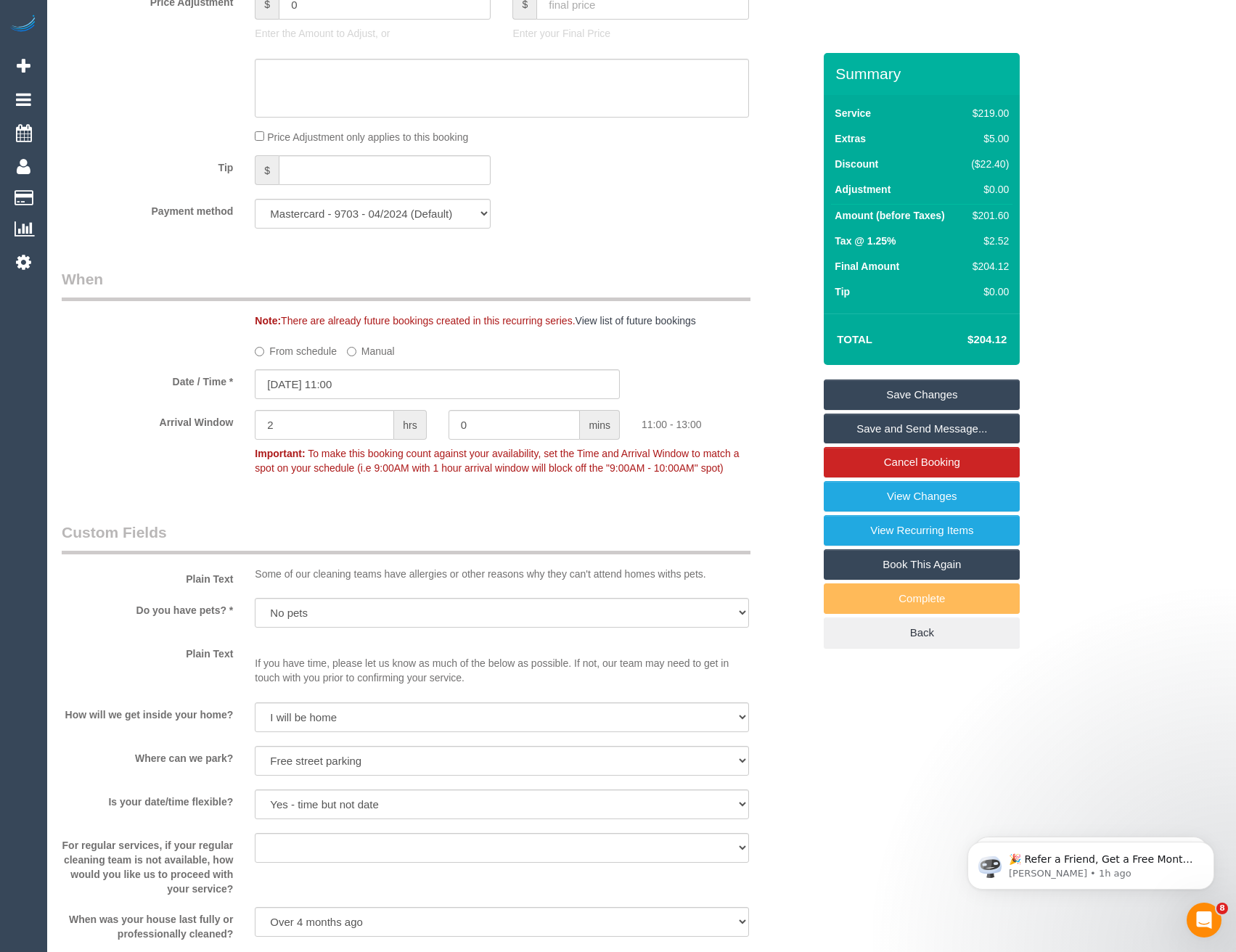
scroll to position [1742, 0]
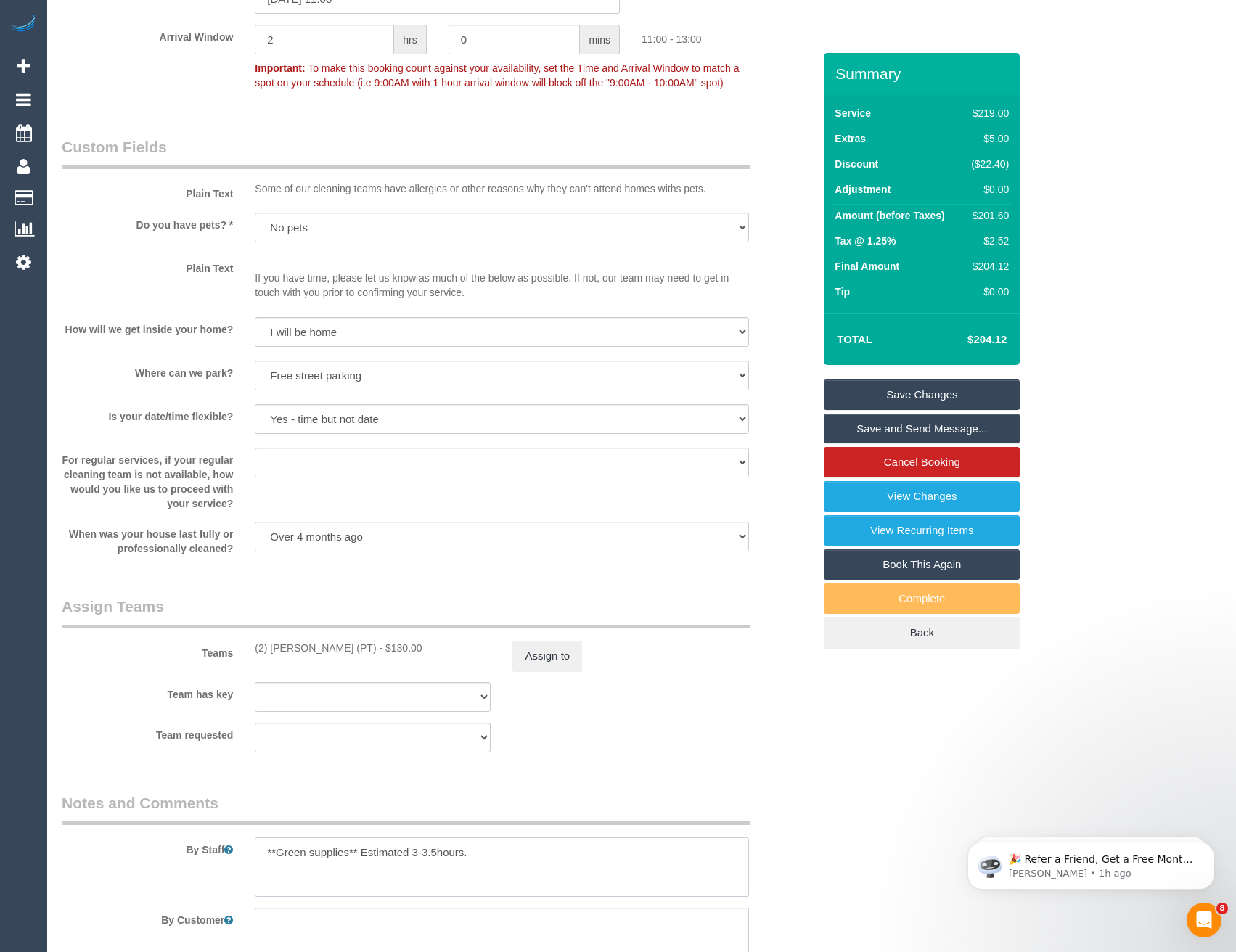
click at [259, 854] on textarea at bounding box center [501, 867] width 493 height 60
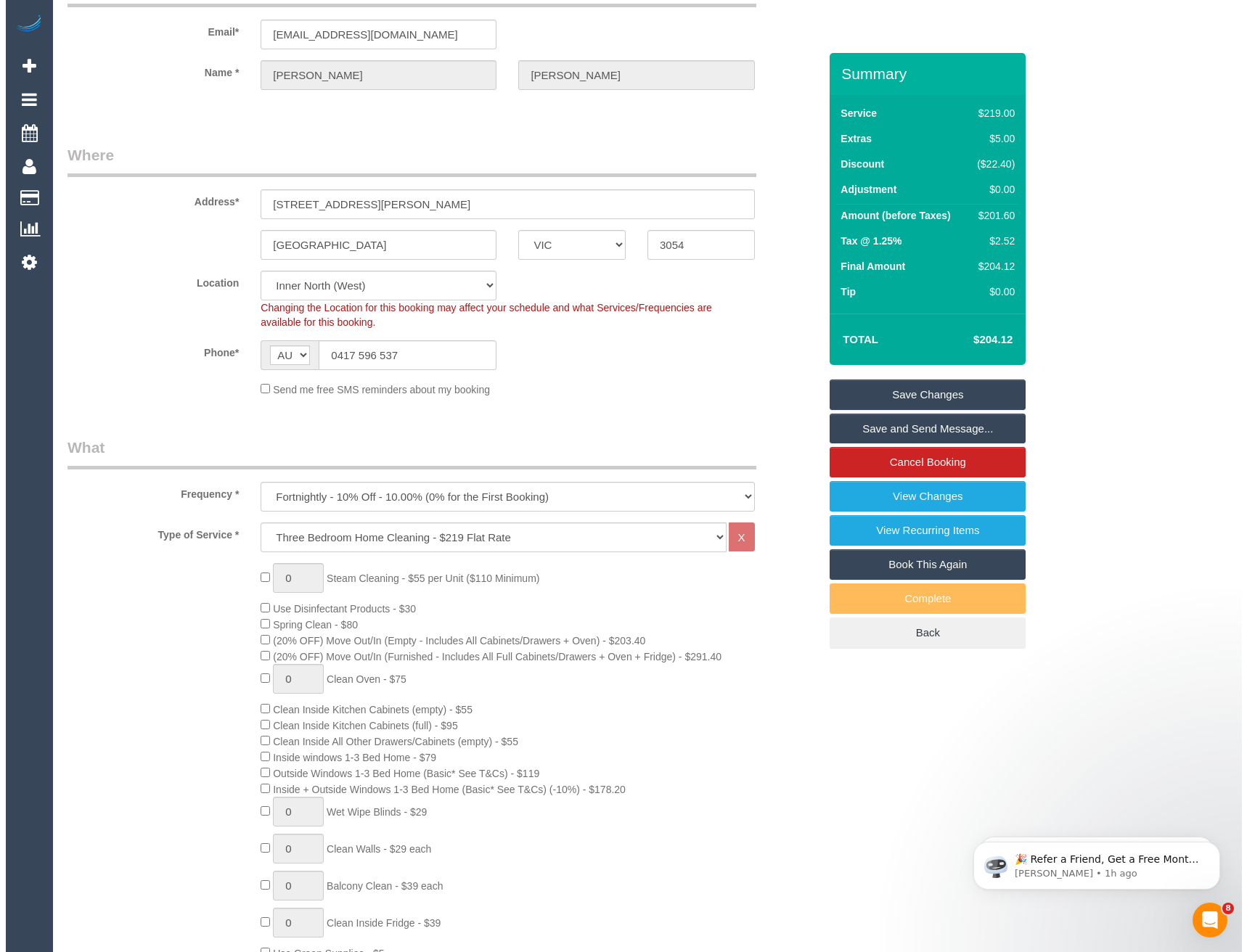
scroll to position [0, 0]
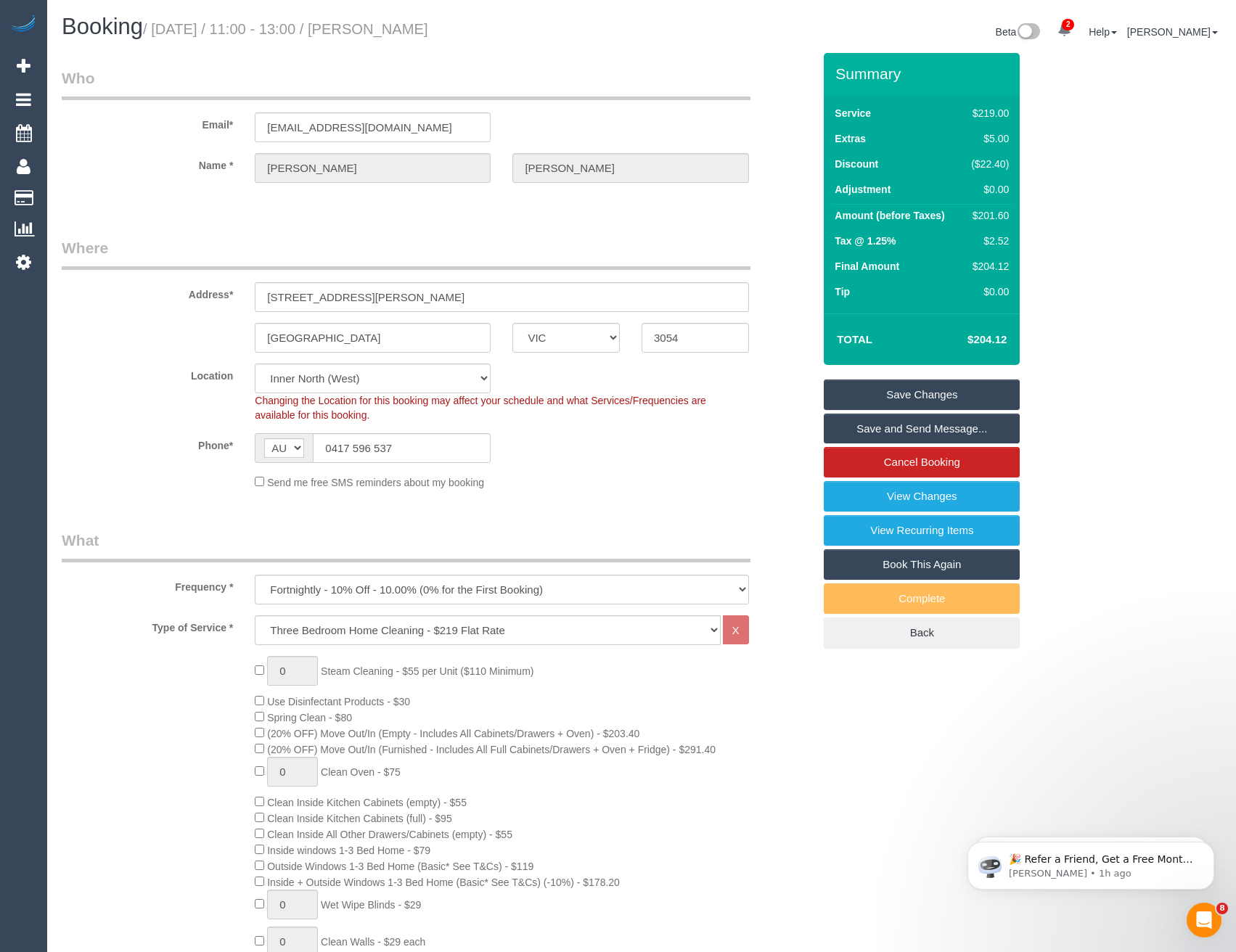
type textarea "*cover* **Green supplies** Estimated 3-3.5hours."
click at [890, 424] on link "Save and Send Message..." at bounding box center [921, 428] width 196 height 30
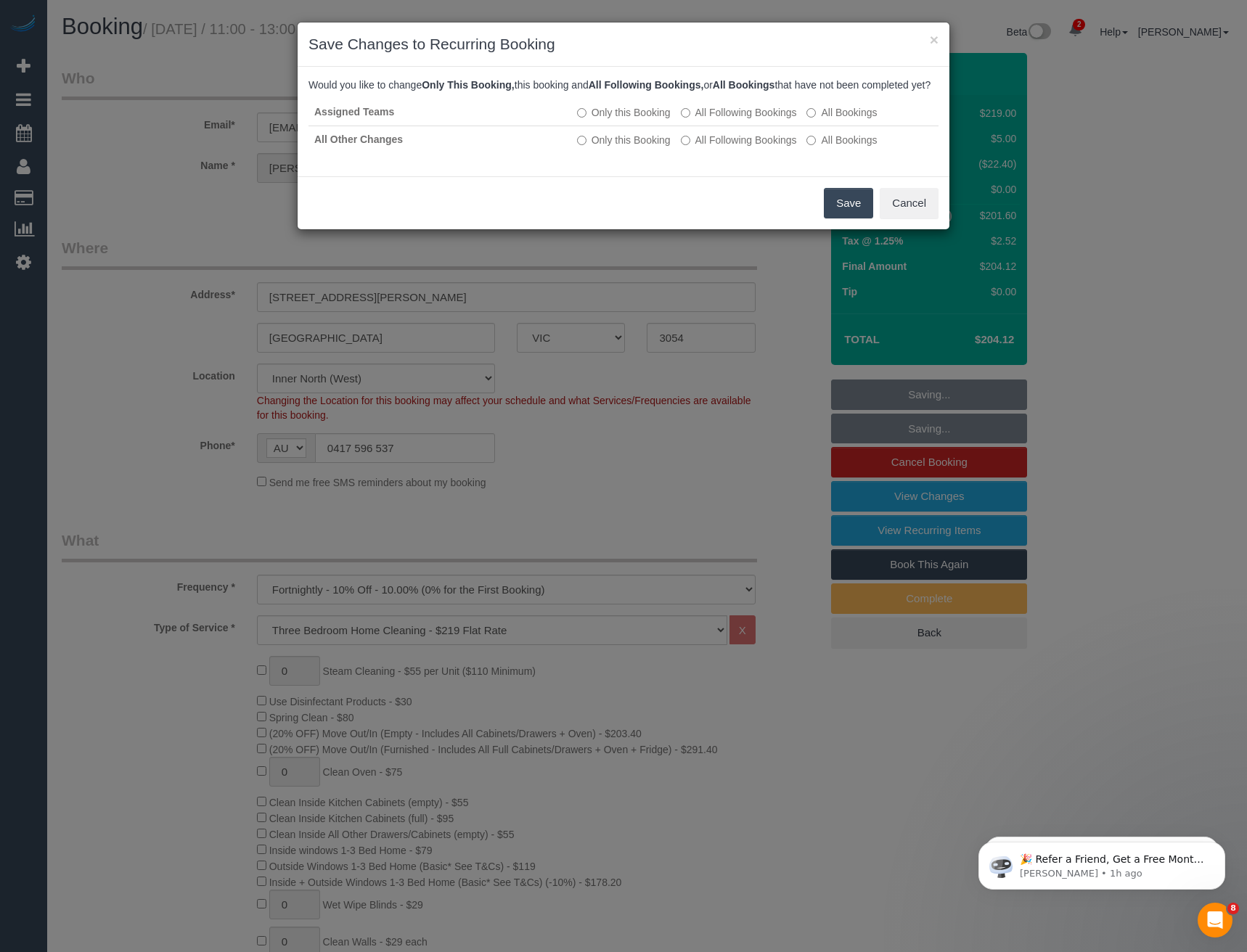
click at [828, 214] on button "Save" at bounding box center [848, 203] width 49 height 30
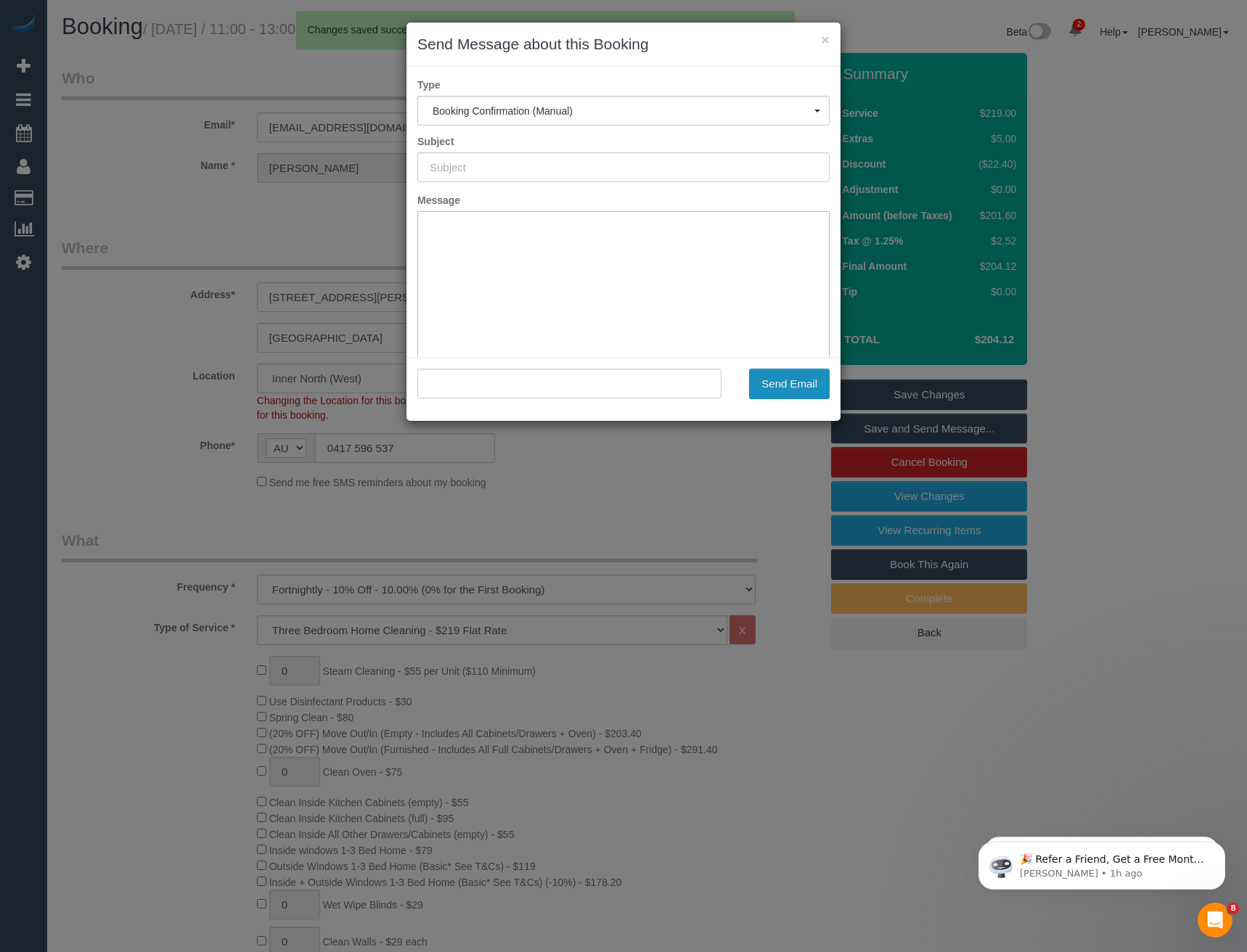
type input "Booking Confirmed"
type input ""[PERSON_NAME]" <[PERSON_NAME][EMAIL_ADDRESS][DOMAIN_NAME]>"
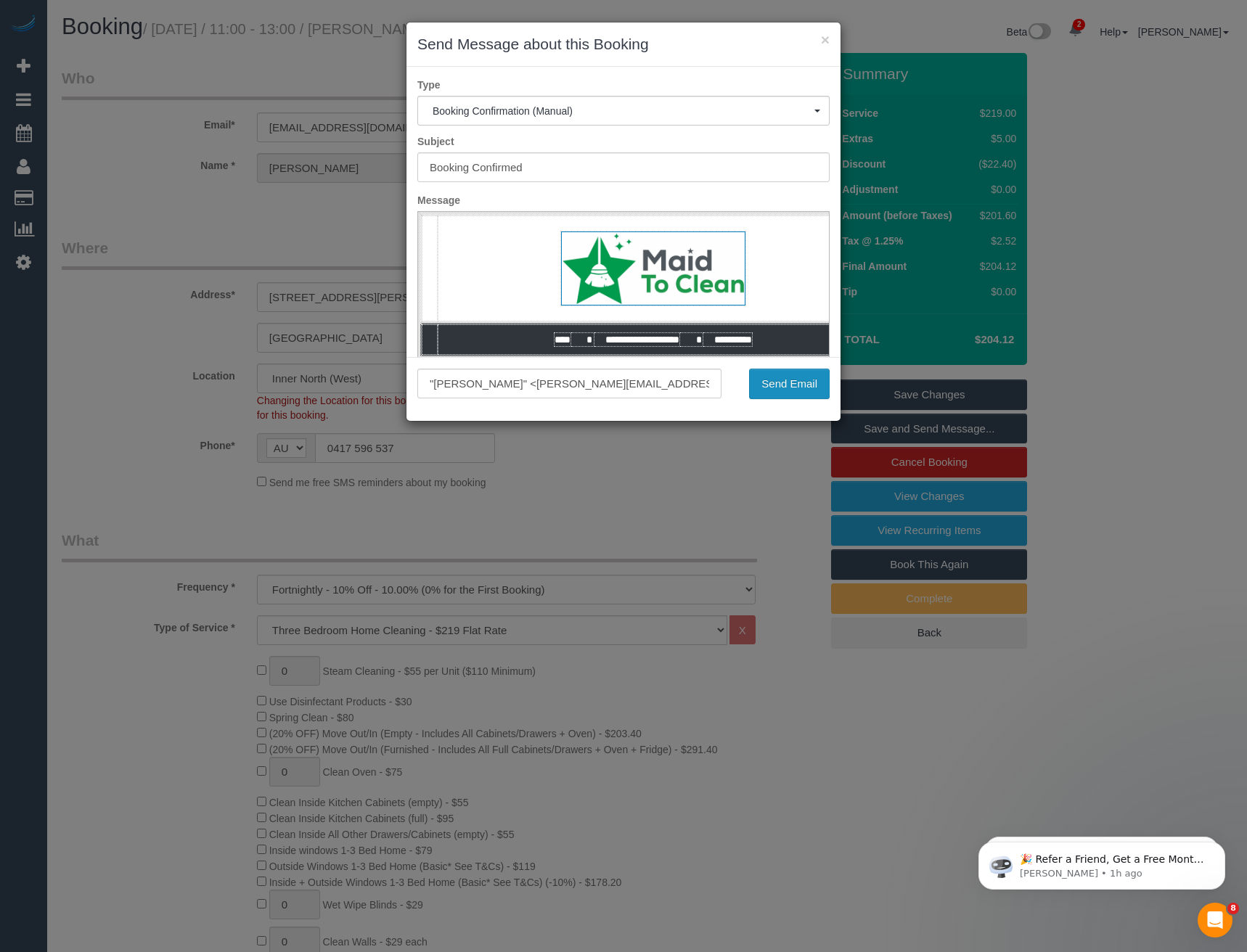
click at [777, 385] on button "Send Email" at bounding box center [789, 383] width 80 height 30
